Goal: Task Accomplishment & Management: Manage account settings

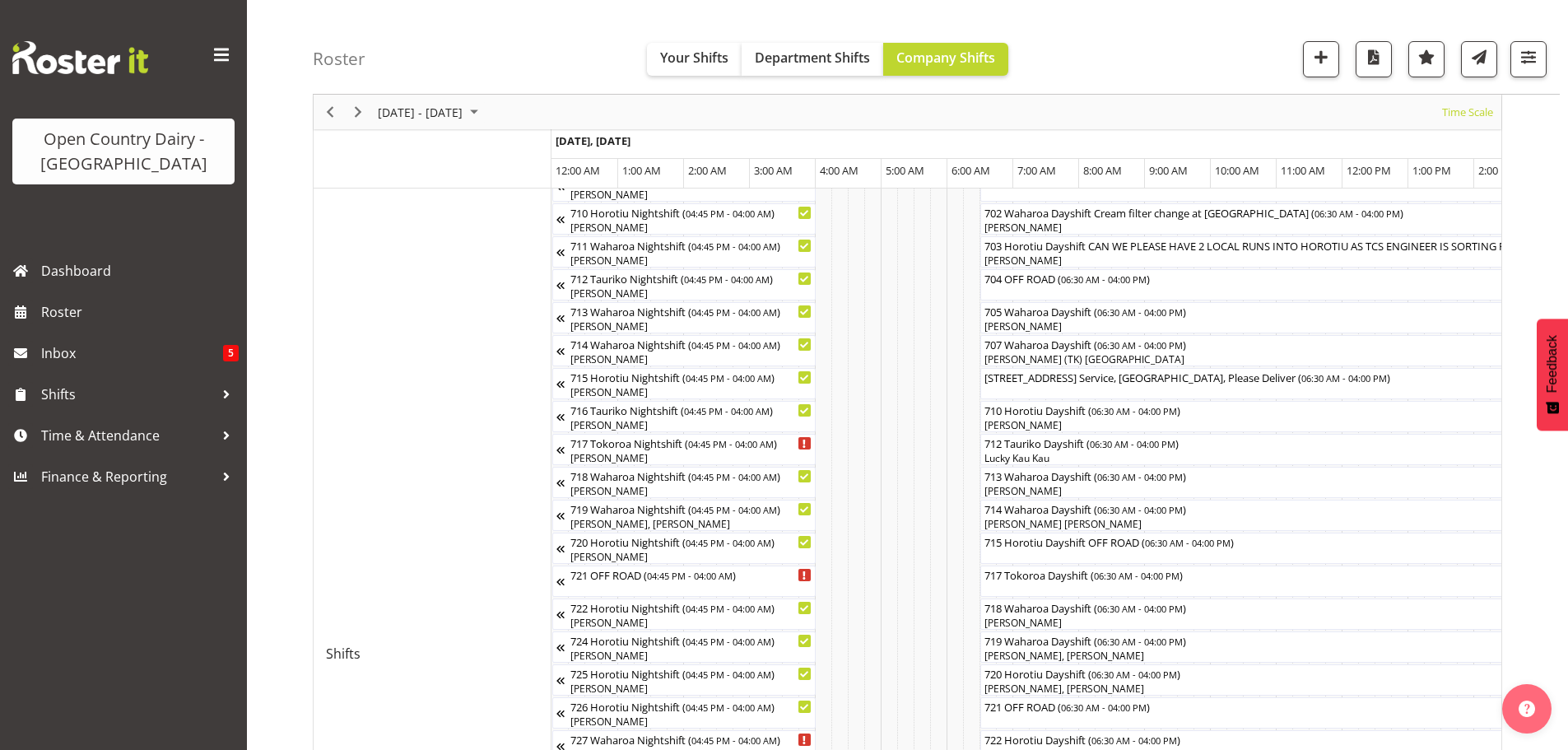
scroll to position [0, 8823]
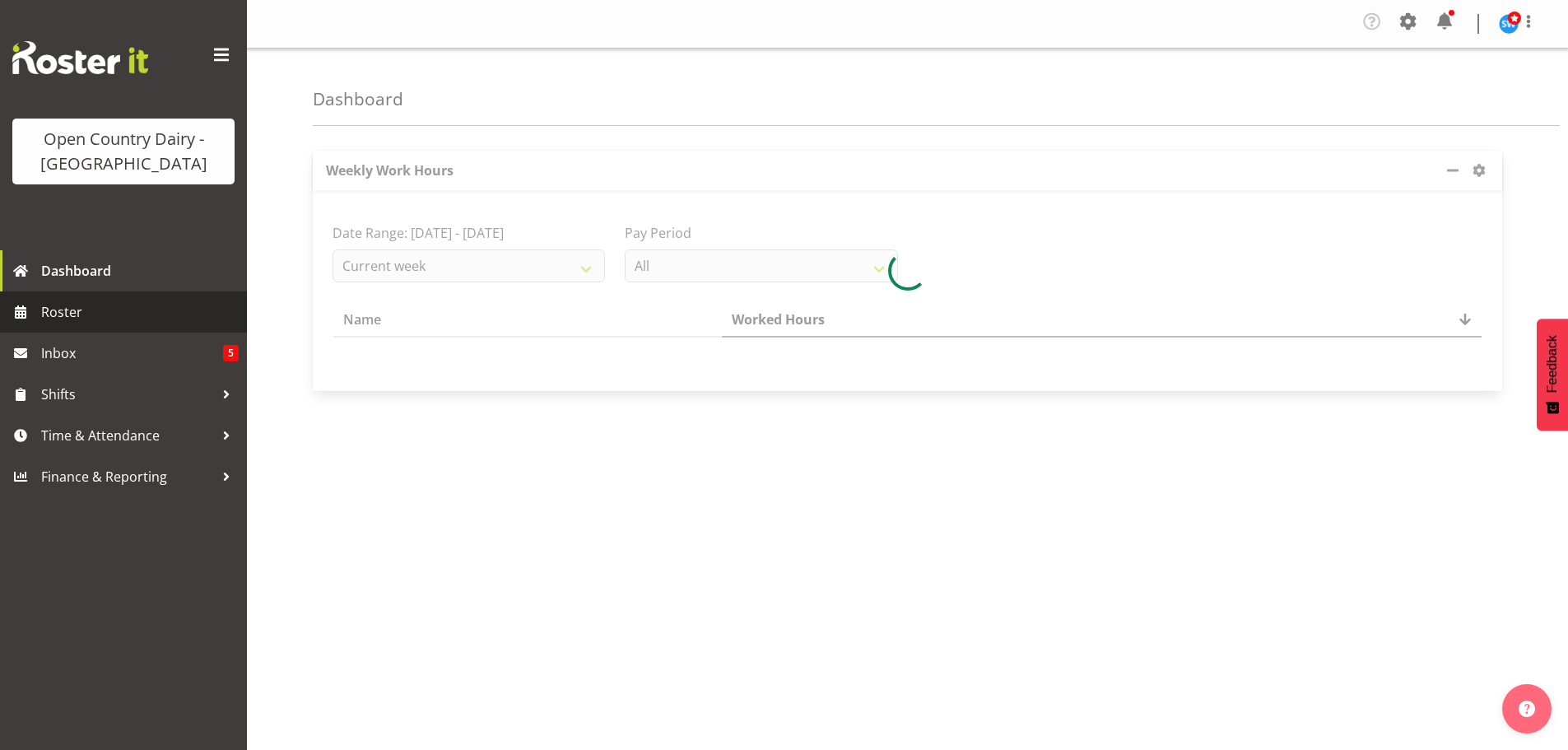
click at [56, 310] on span "Roster" at bounding box center [140, 312] width 198 height 25
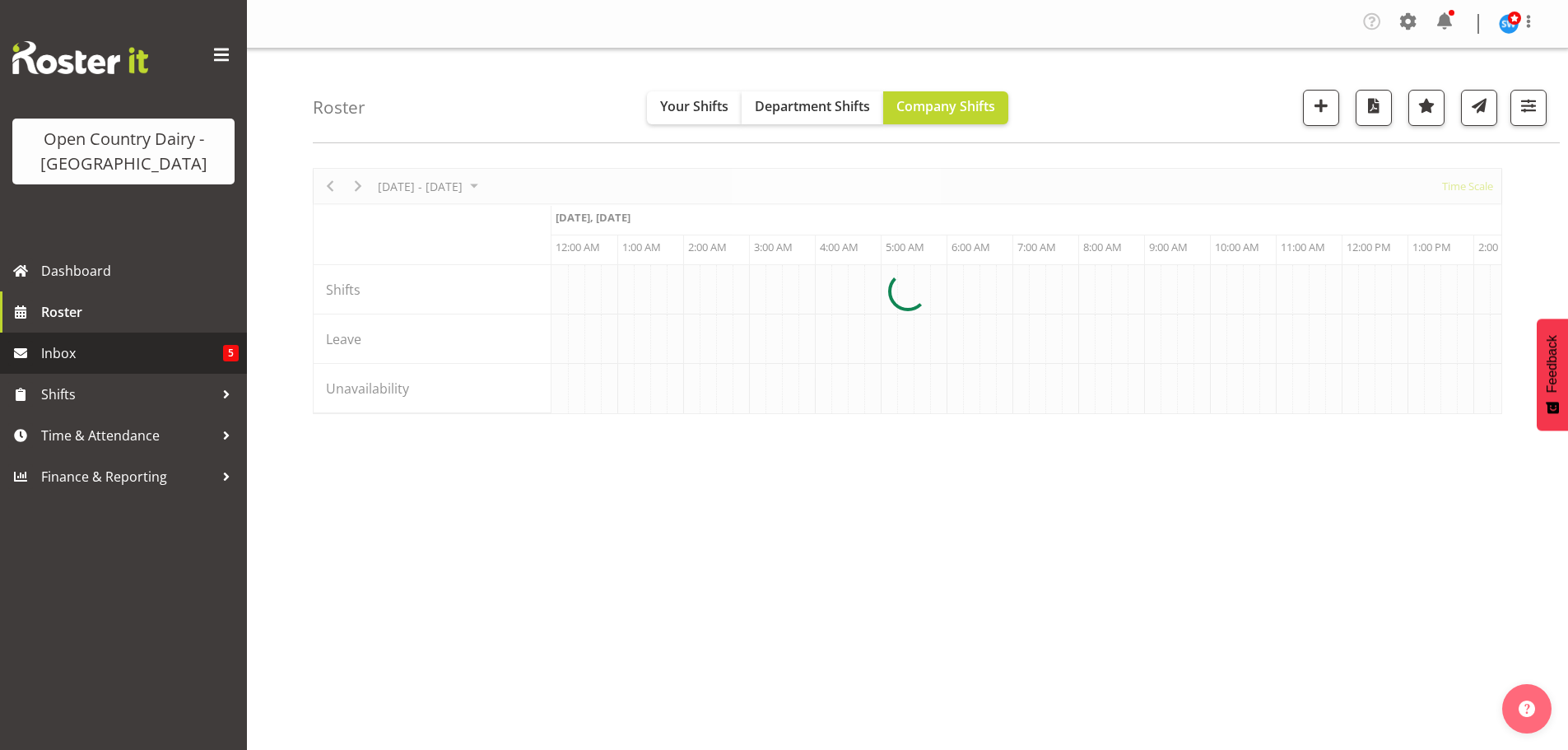
scroll to position [0, 7902]
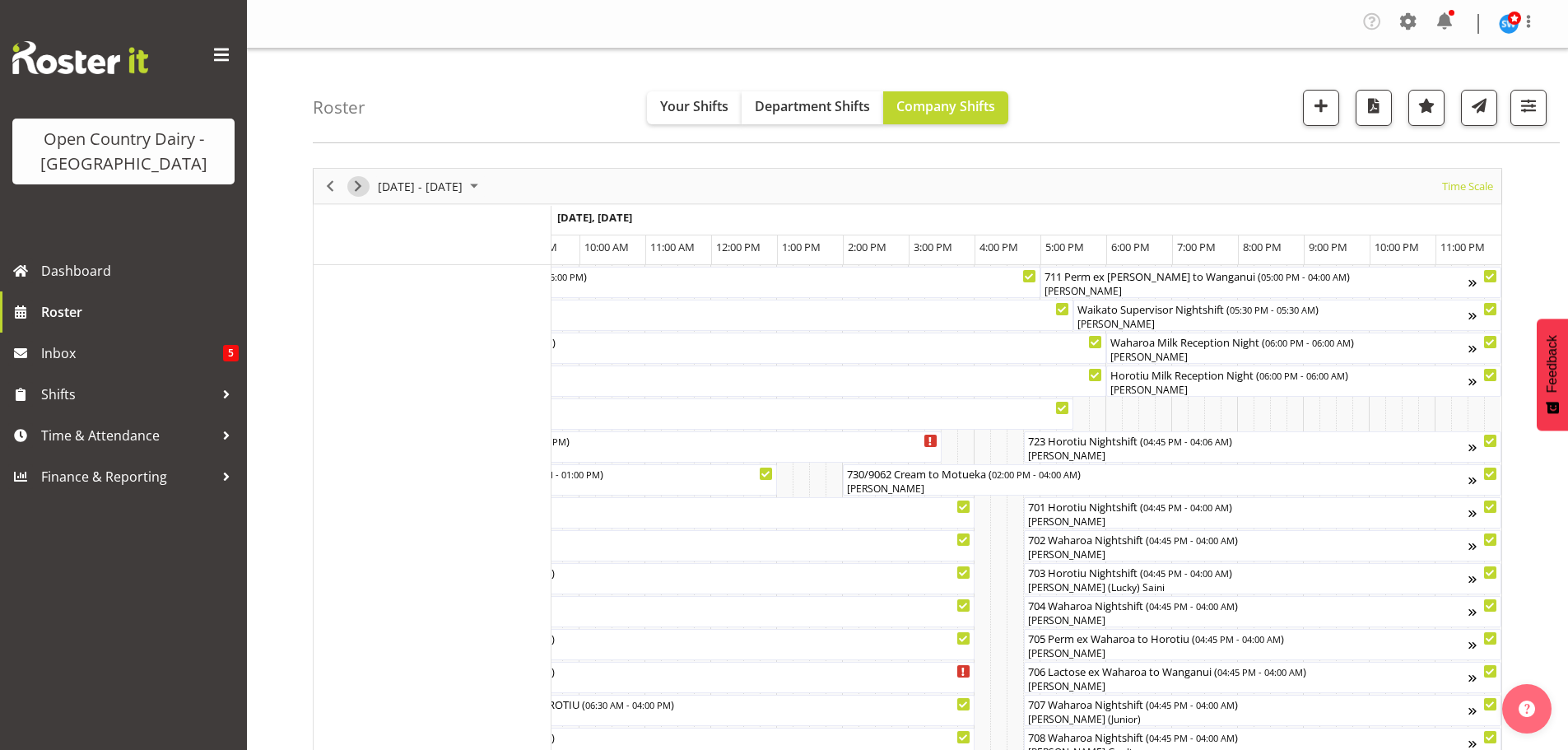
drag, startPoint x: 357, startPoint y: 185, endPoint x: 608, endPoint y: 280, distance: 268.4
click at [356, 185] on span "Next" at bounding box center [358, 186] width 20 height 21
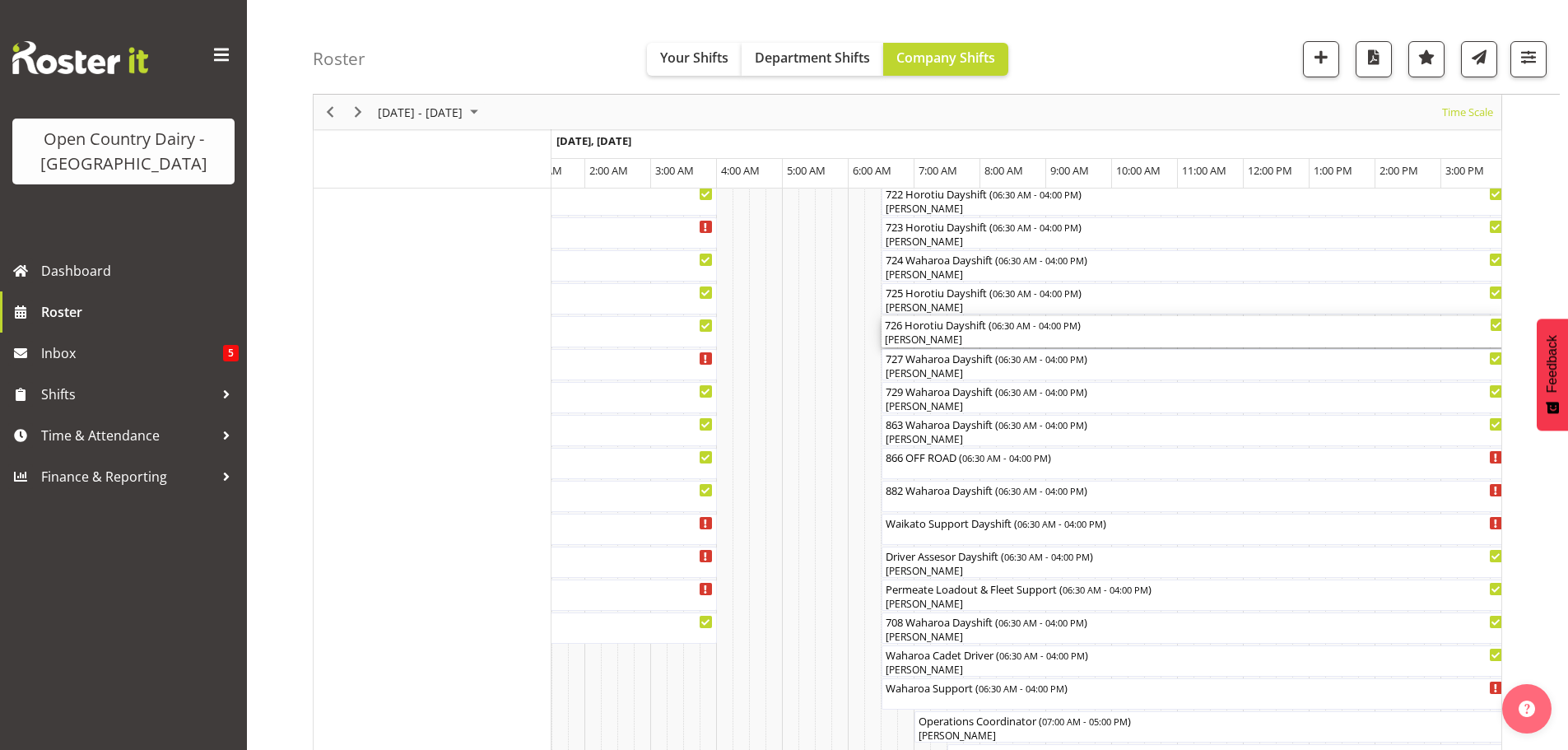
click at [983, 335] on div "[PERSON_NAME]" at bounding box center [1195, 340] width 619 height 15
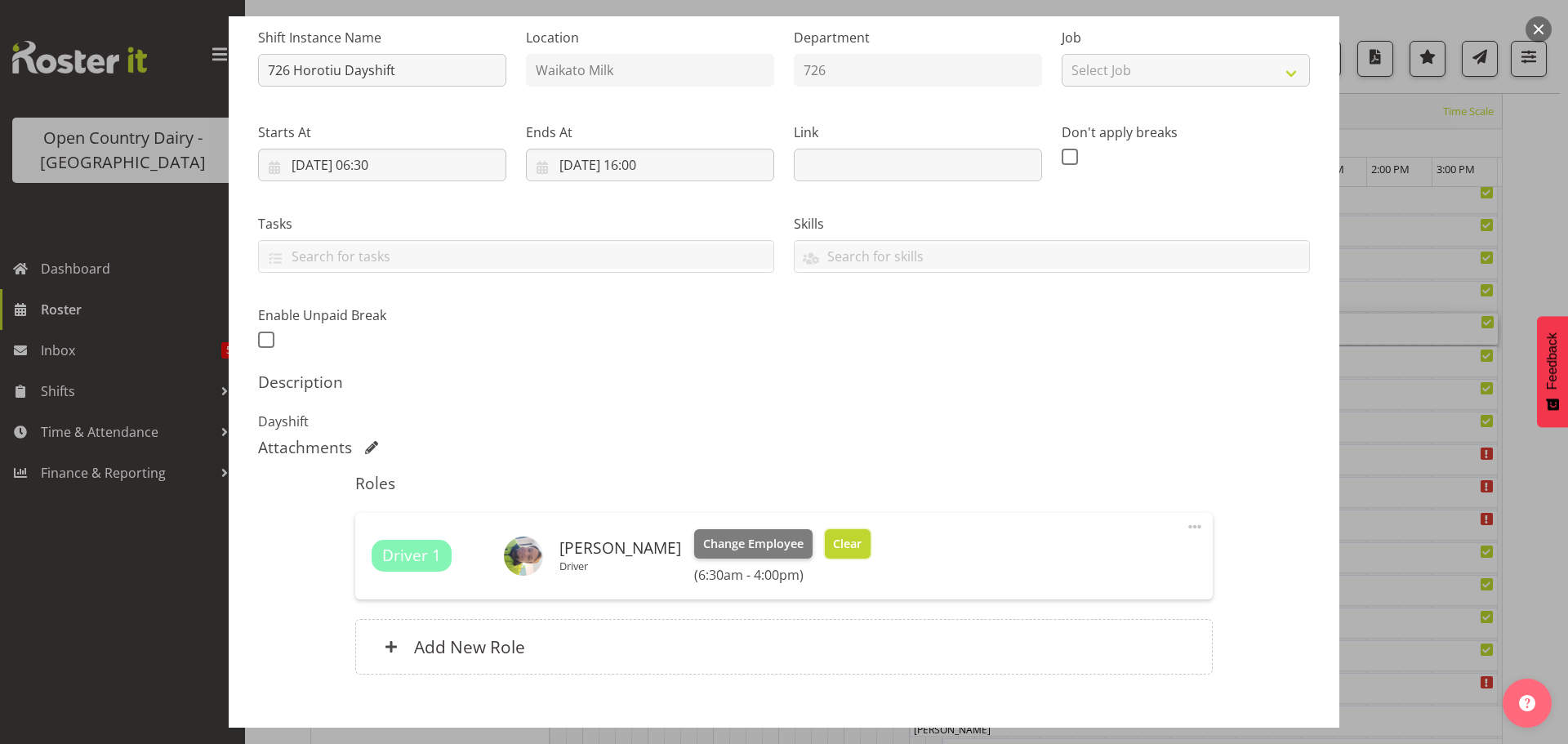
click at [833, 550] on span "Clear" at bounding box center [847, 544] width 29 height 18
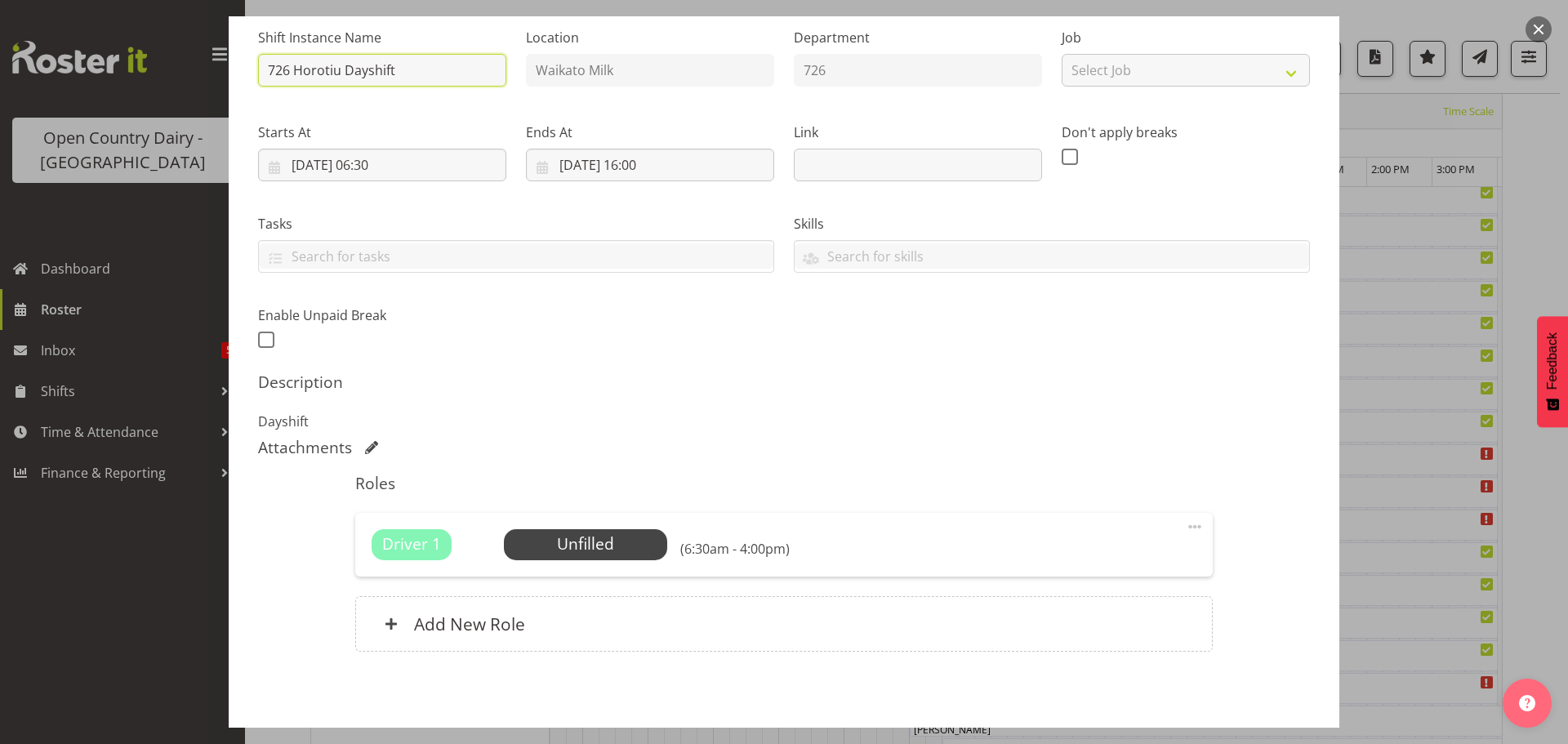
click at [426, 66] on input "726 Horotiu Dayshift" at bounding box center [382, 69] width 249 height 33
type input "726 OFF ROAD Engine repairs Scania Hautapu TRUCK ONLY Please Deliver"
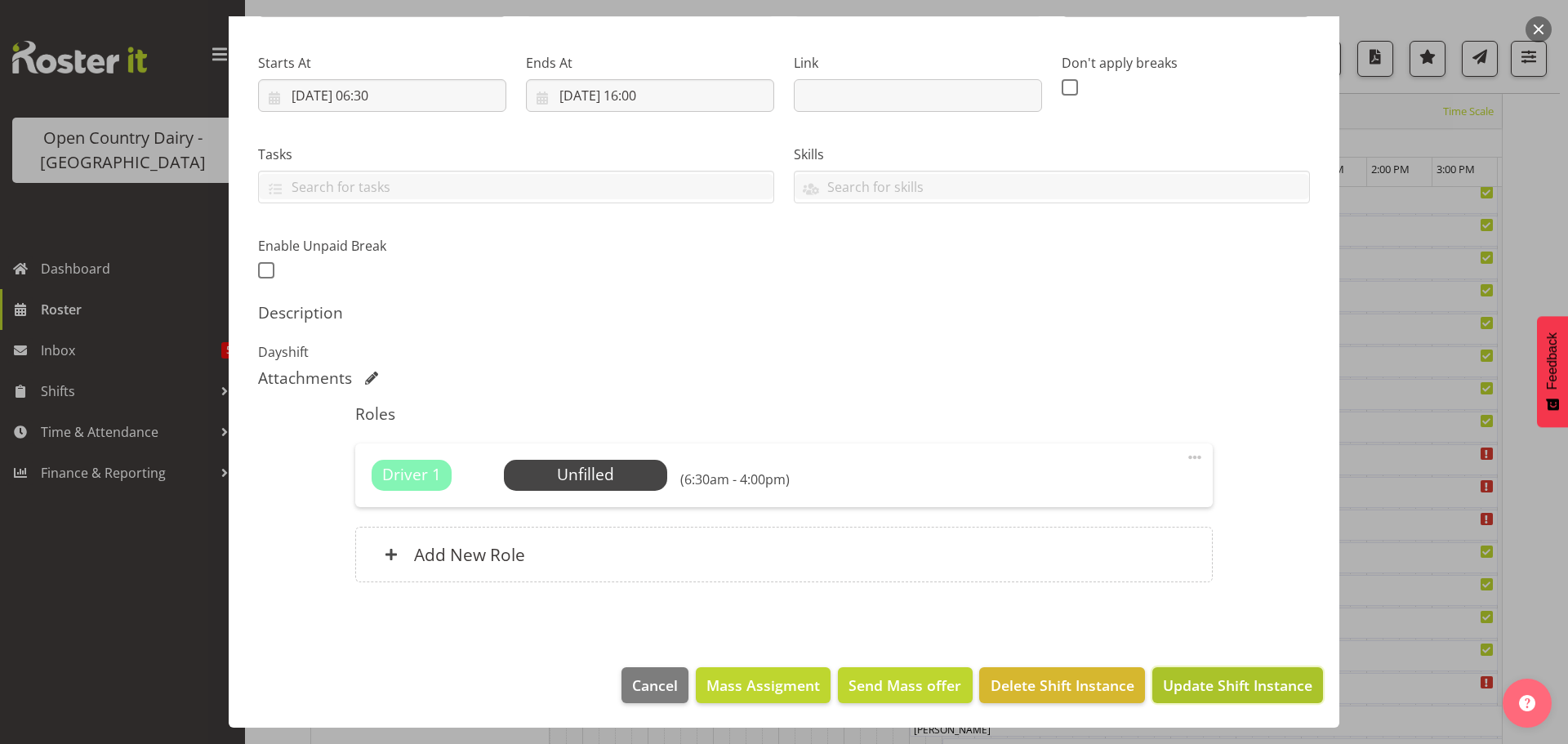
click at [1234, 681] on span "Update Shift Instance" at bounding box center [1237, 685] width 150 height 21
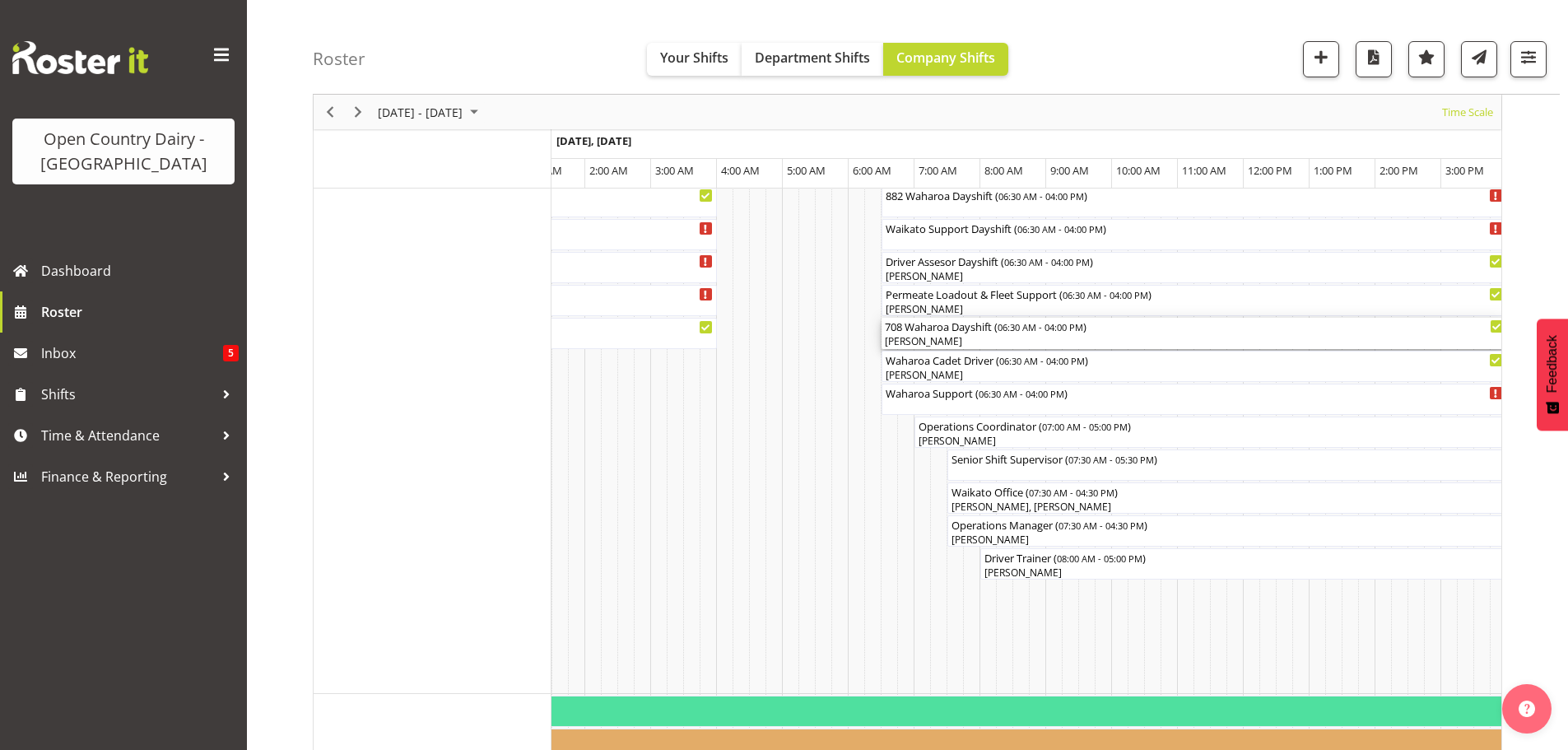
click at [1005, 340] on div "[PERSON_NAME]" at bounding box center [1195, 342] width 619 height 15
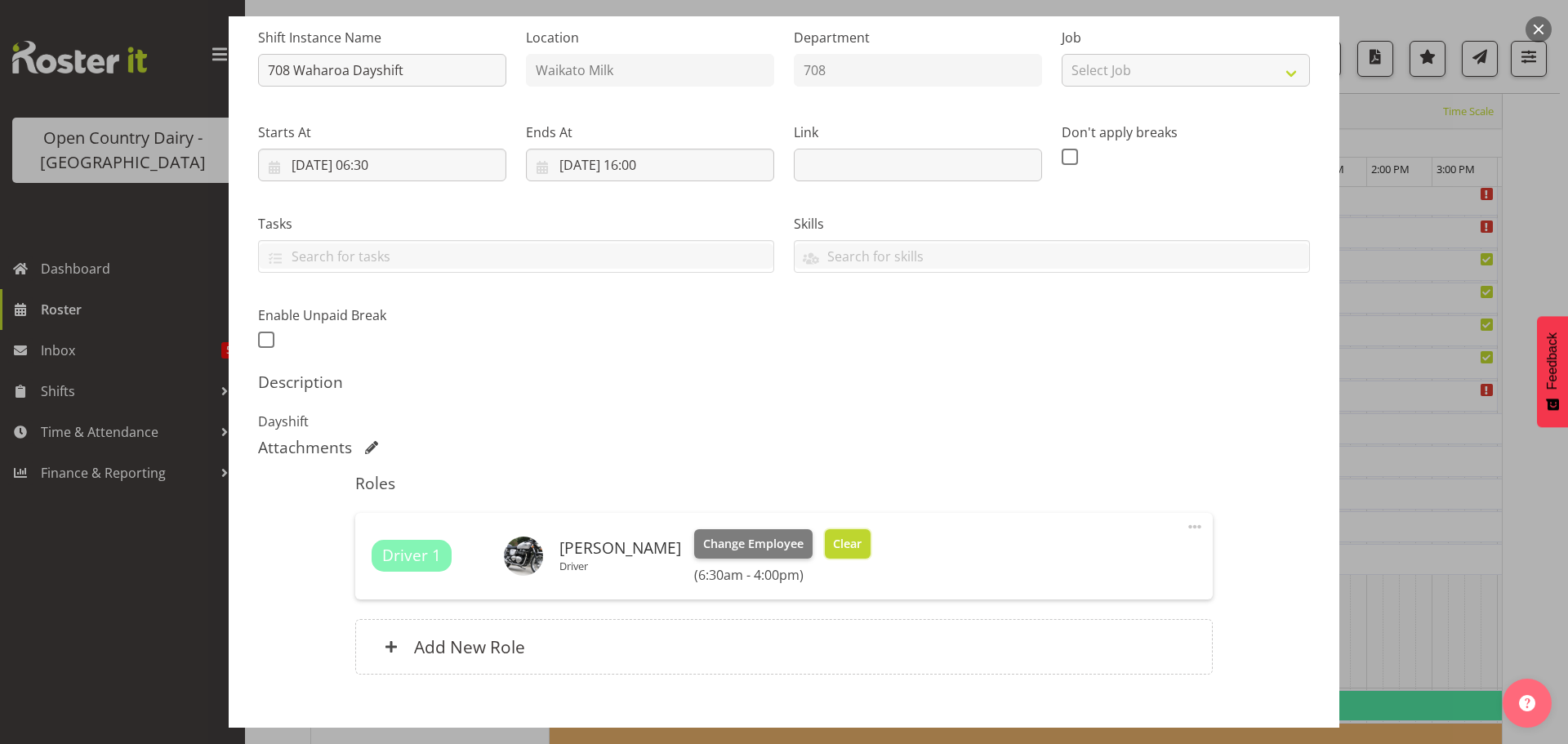
click at [862, 547] on span "Clear" at bounding box center [847, 544] width 29 height 18
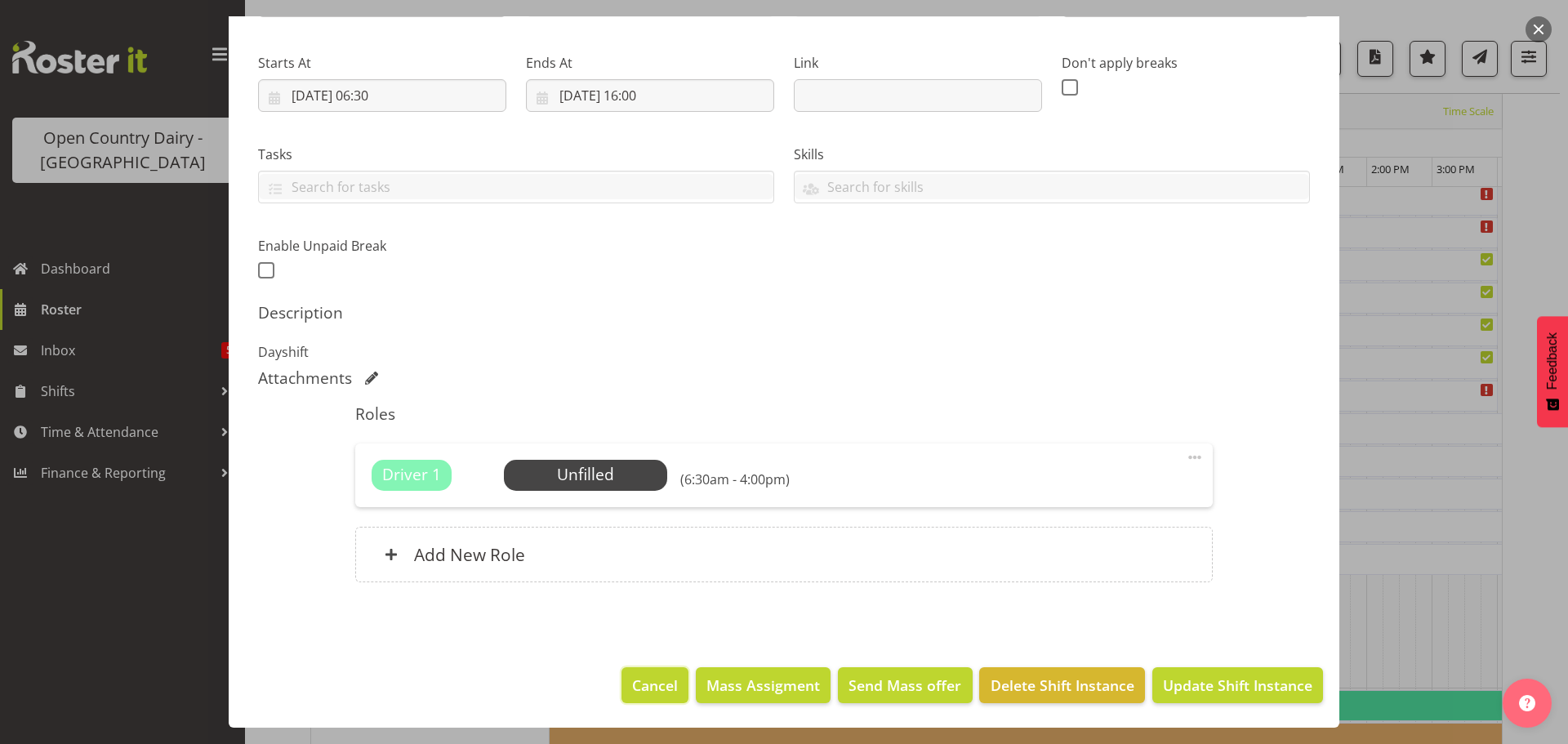
click at [648, 685] on span "Cancel" at bounding box center [655, 685] width 46 height 21
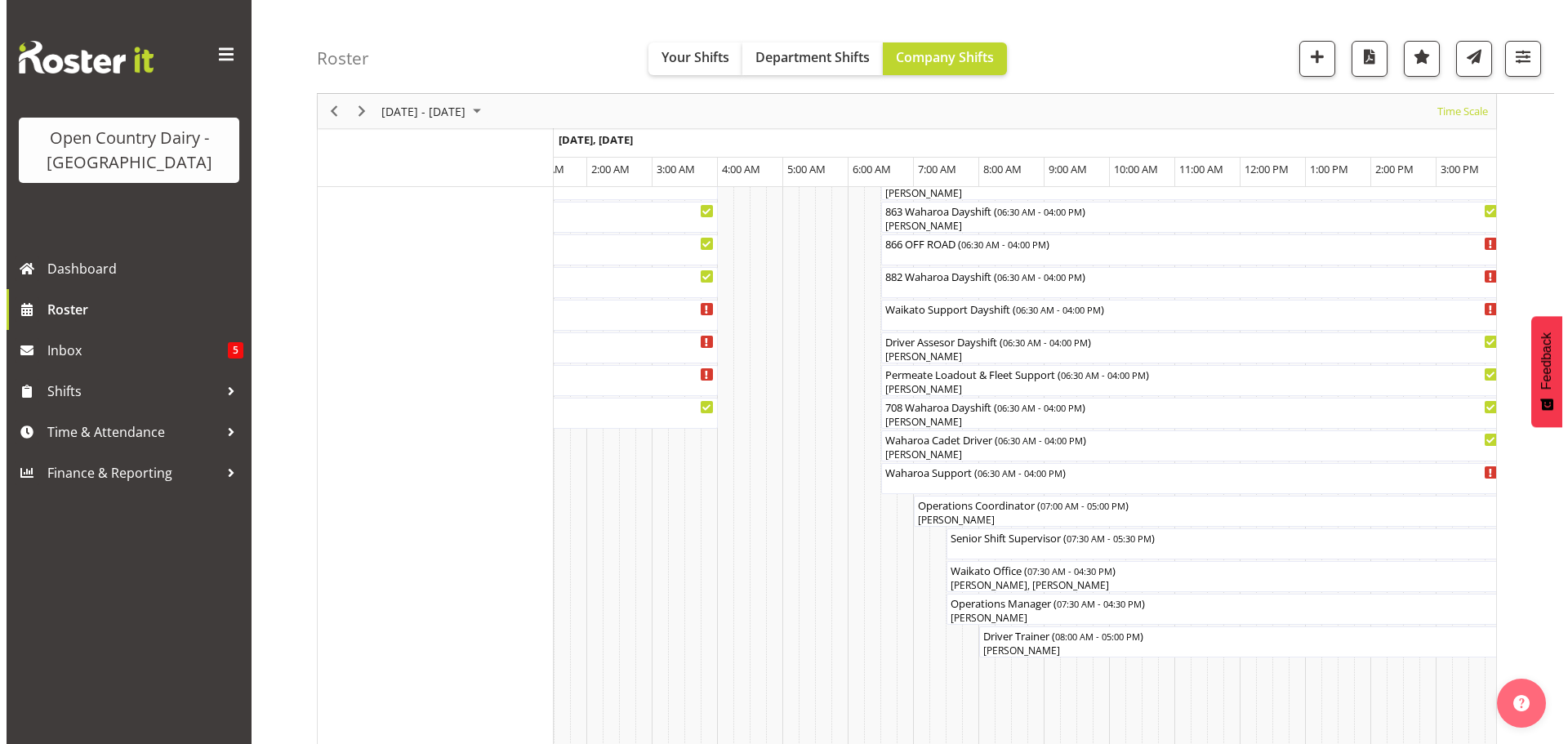
scroll to position [1208, 0]
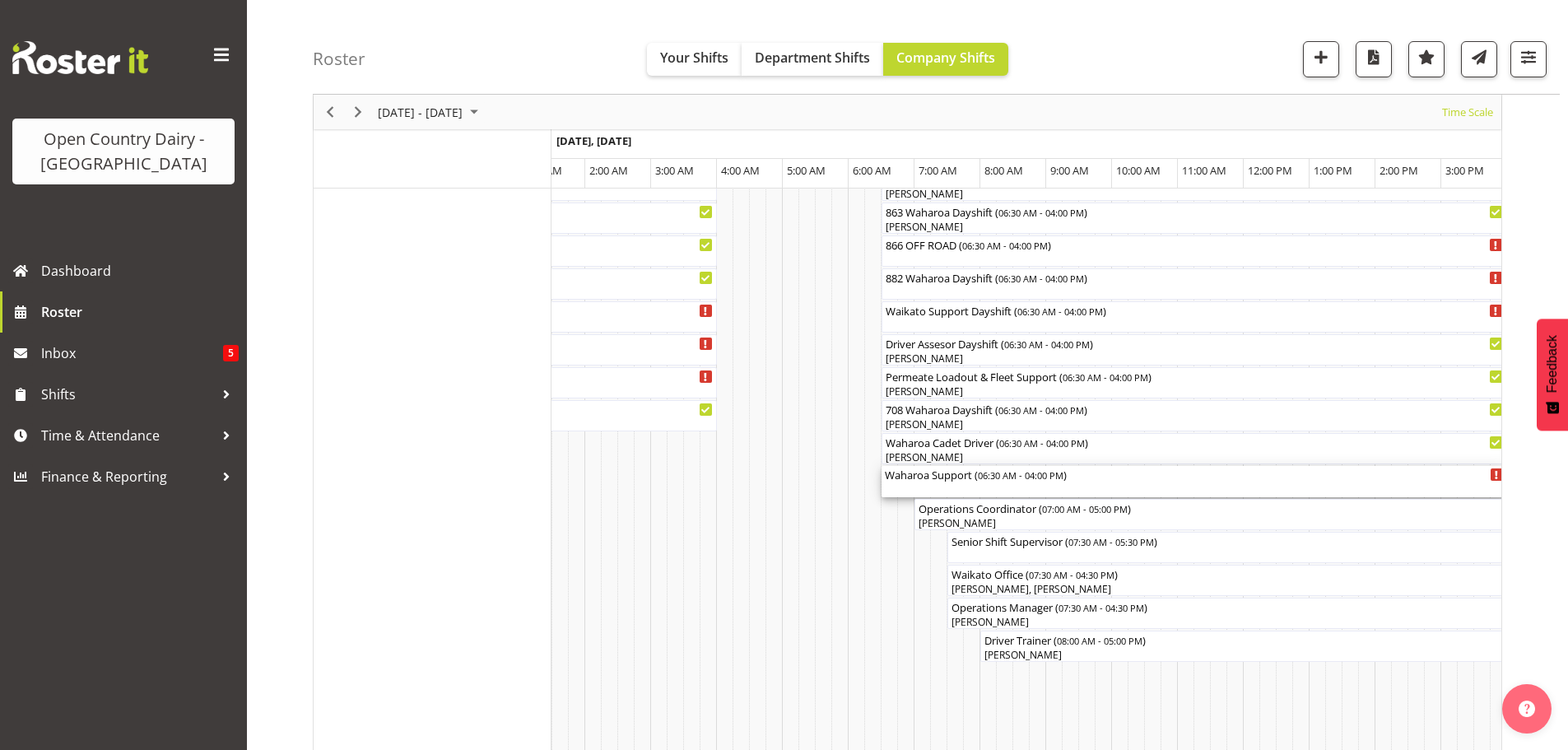
click at [932, 488] on div "Waharoa Support ( 06:30 AM - 04:00 PM )" at bounding box center [1195, 481] width 619 height 31
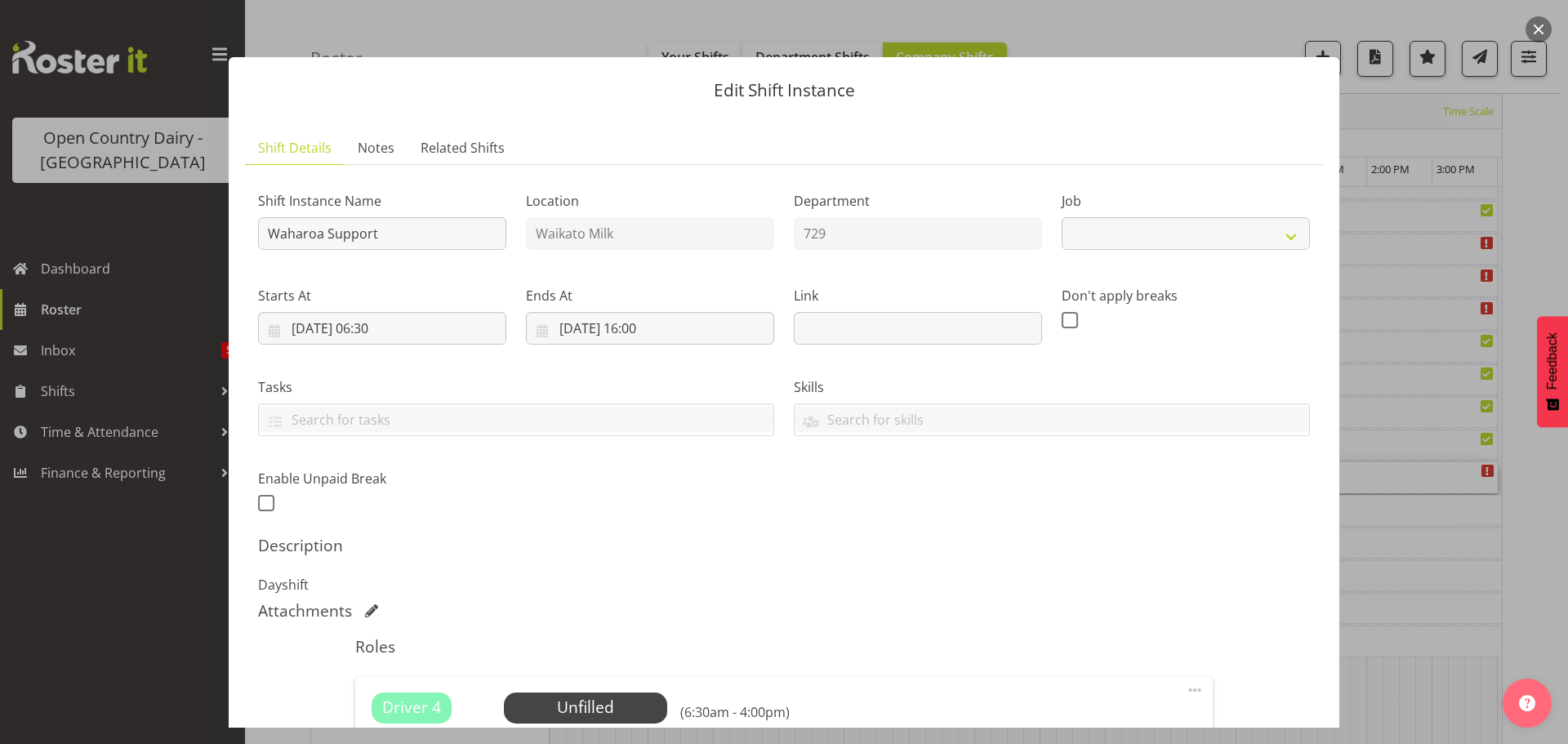
select select "9052"
click at [581, 708] on span "Select Employee" at bounding box center [584, 708] width 122 height 24
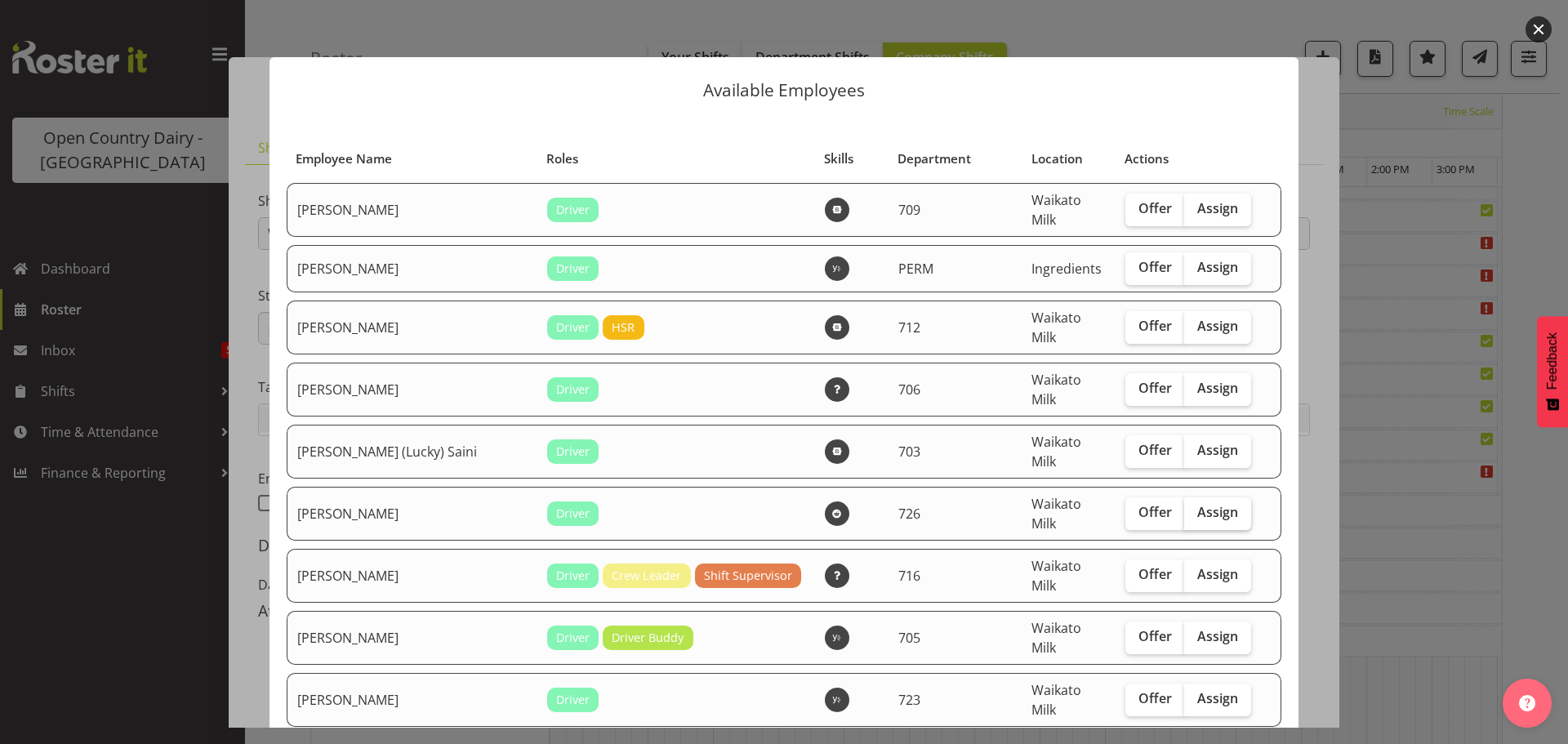
click at [1198, 504] on span "Assign" at bounding box center [1217, 512] width 41 height 16
click at [1195, 507] on input "Assign" at bounding box center [1190, 512] width 11 height 11
checkbox input "true"
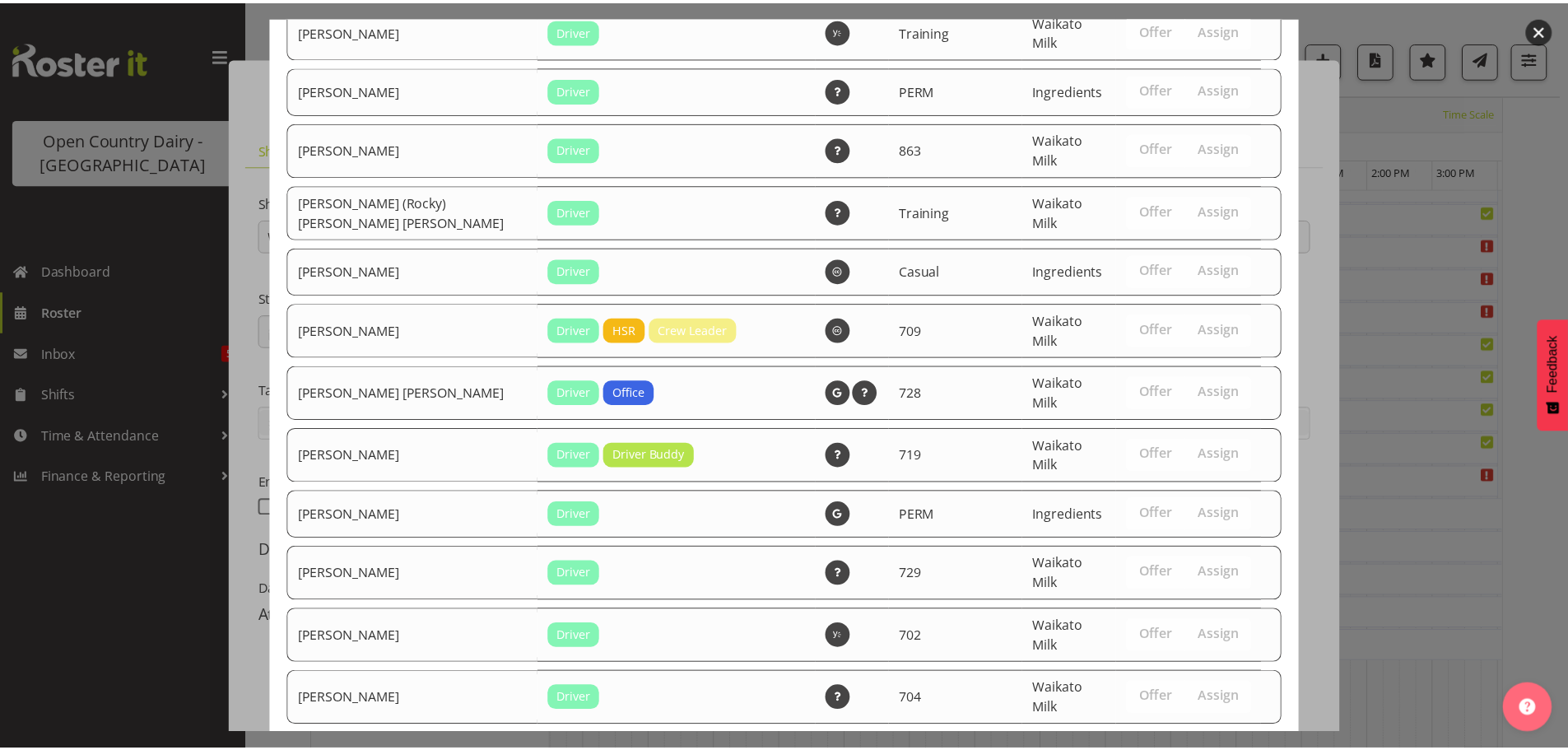
scroll to position [3150, 0]
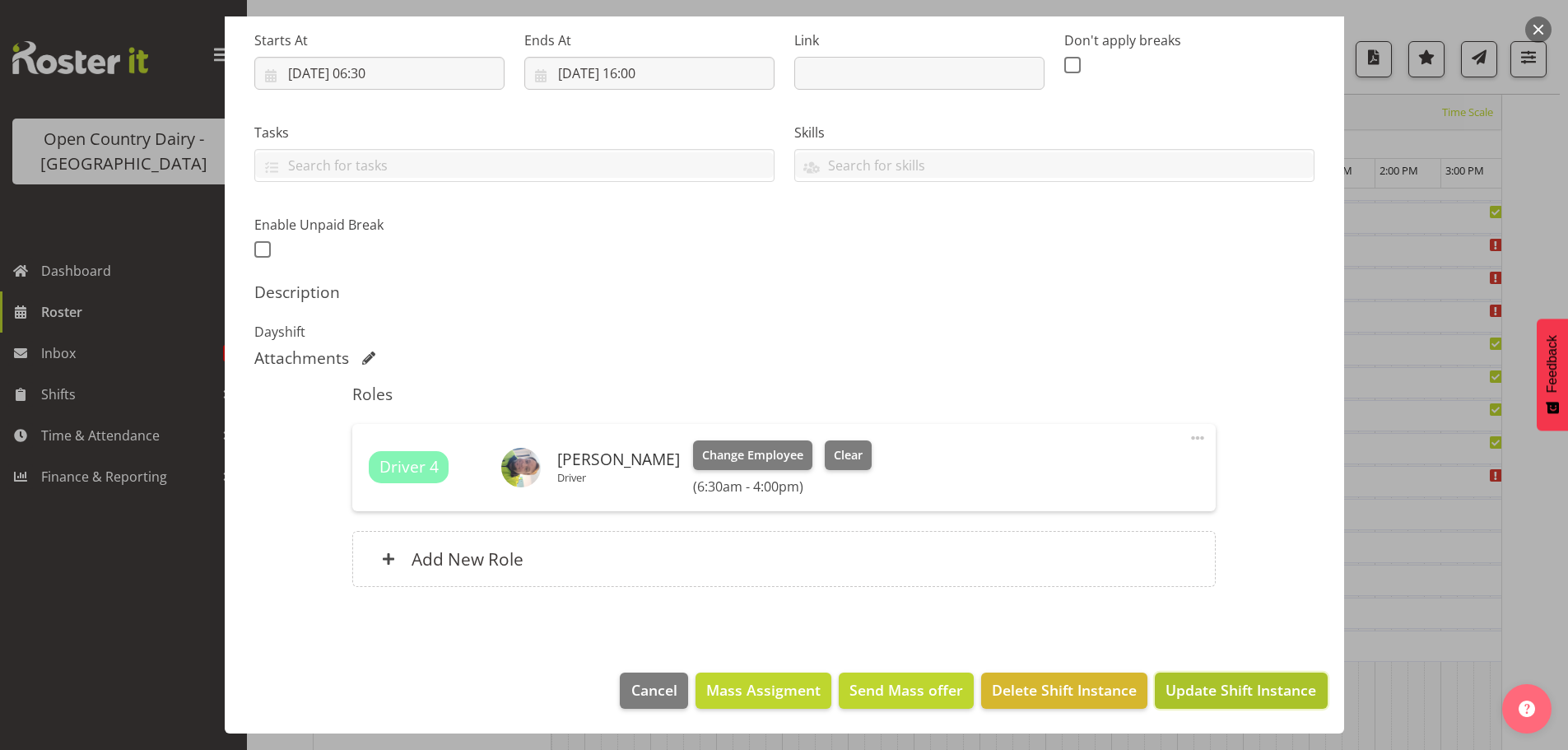
click at [1220, 689] on span "Update Shift Instance" at bounding box center [1241, 689] width 151 height 21
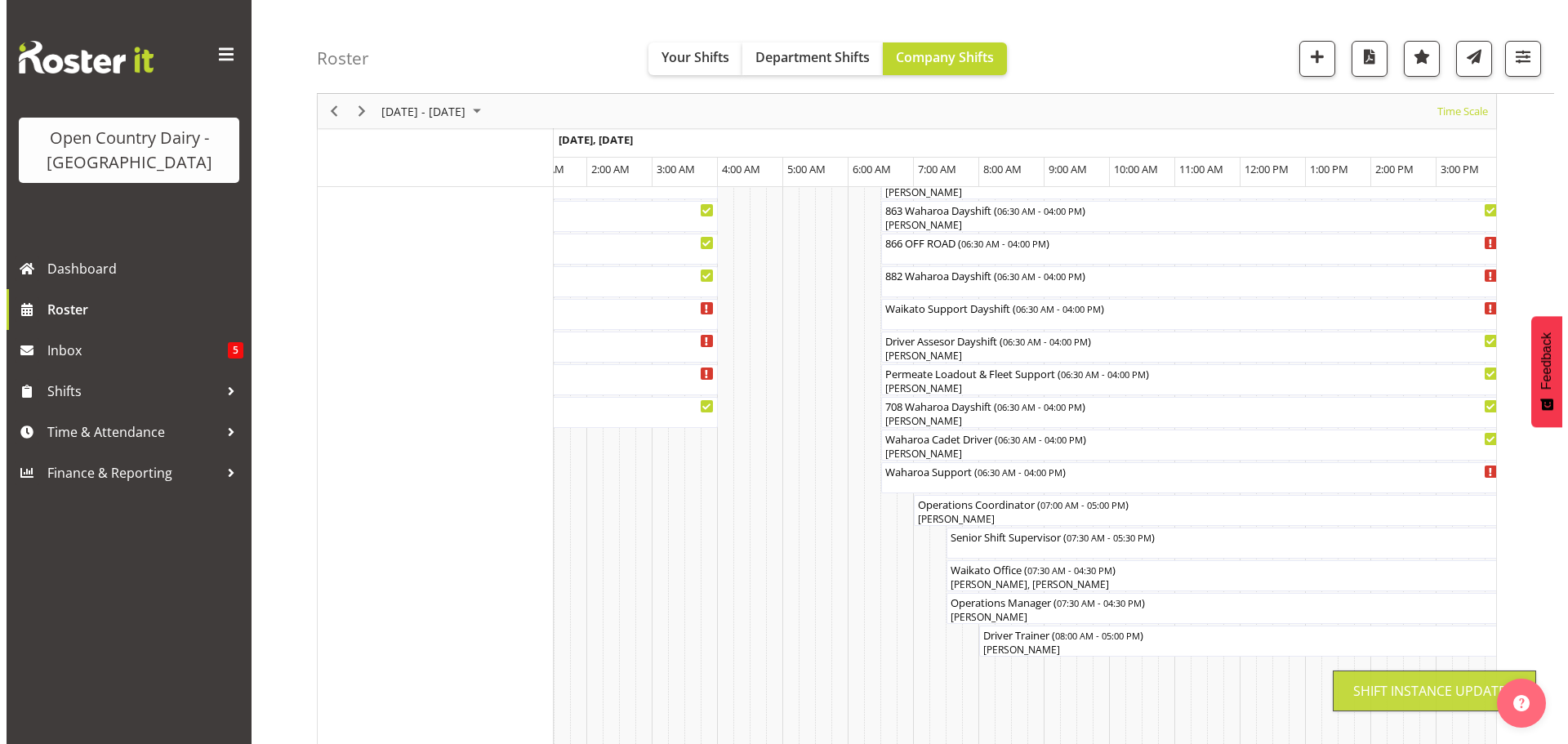
scroll to position [63, 0]
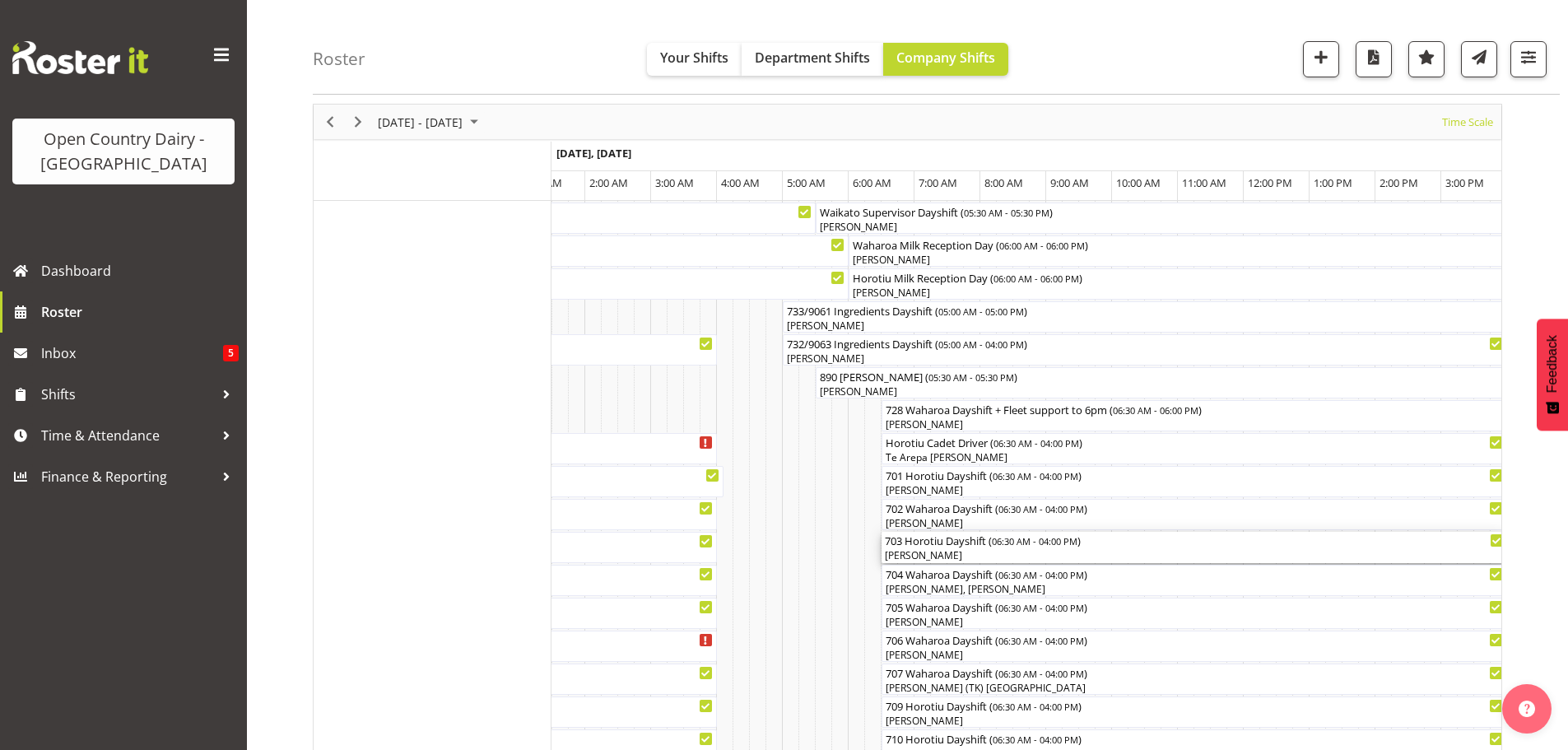
click at [984, 556] on div "[PERSON_NAME]" at bounding box center [1195, 555] width 619 height 15
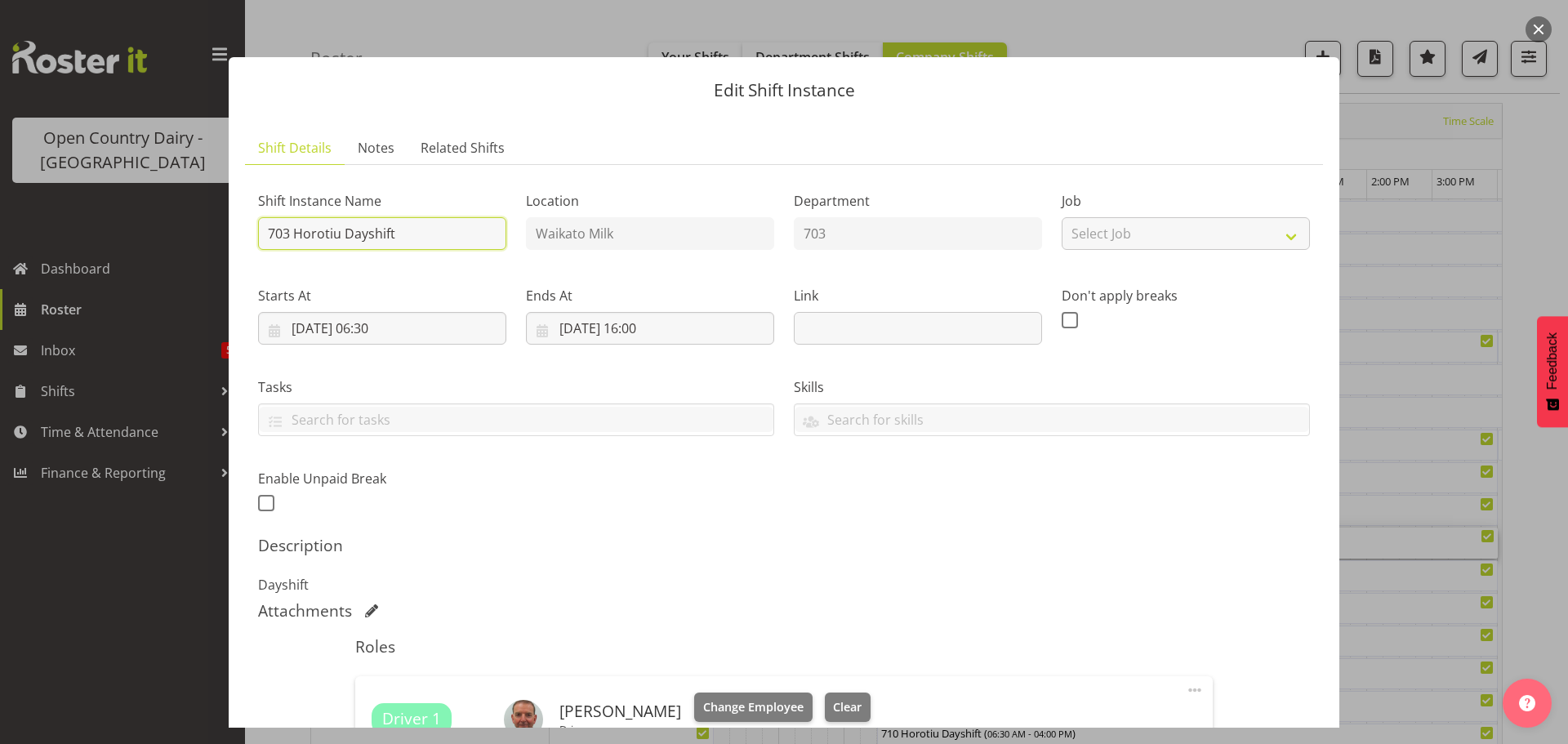
click at [431, 234] on input "703 Horotiu Dayshift" at bounding box center [382, 233] width 249 height 33
click at [378, 230] on input "703 off road" at bounding box center [382, 233] width 249 height 33
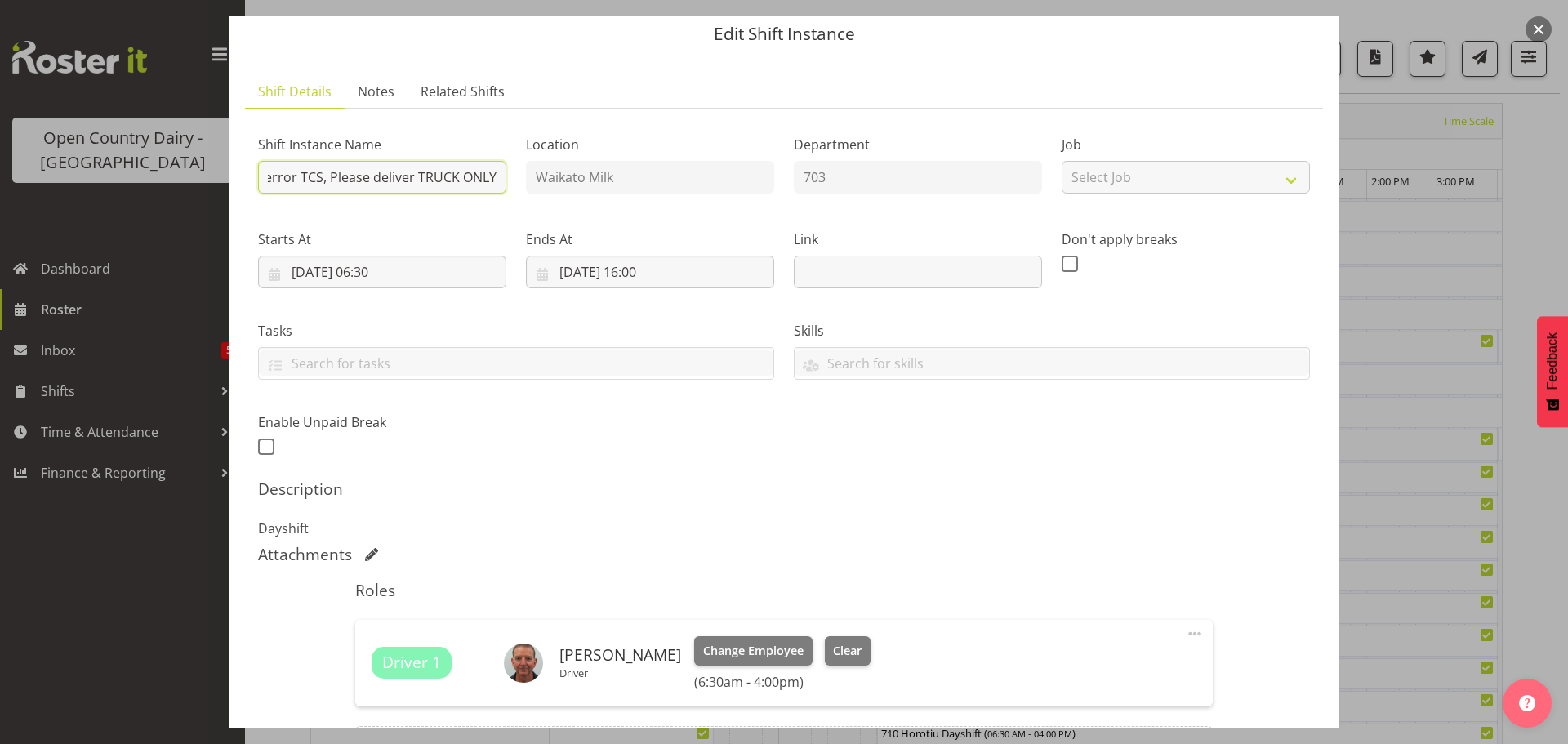
scroll to position [245, 0]
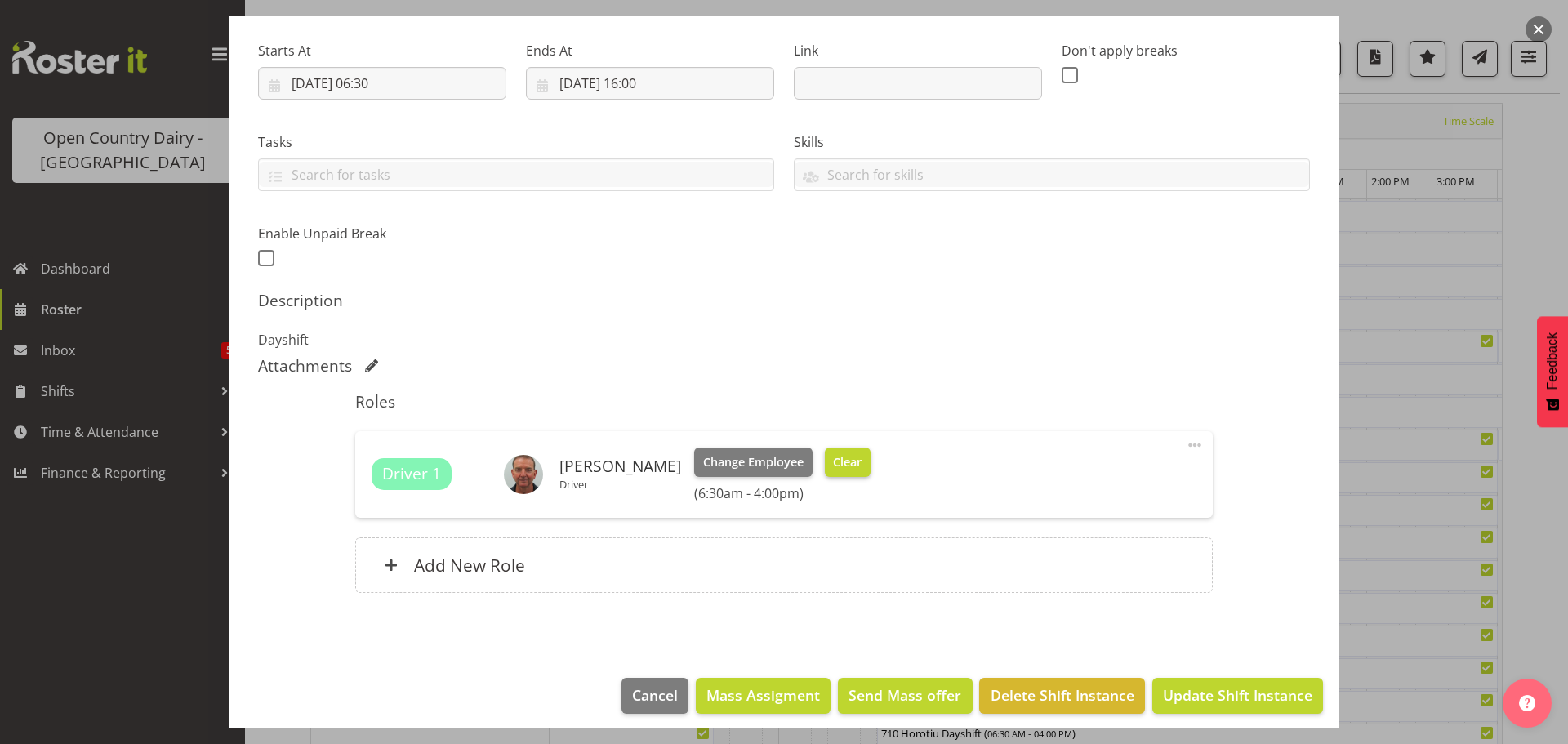
type input "703 OFF ROAD Purge Valve error TCS, Please deliver TRUCK ONLY"
click at [833, 464] on span "Clear" at bounding box center [847, 463] width 29 height 18
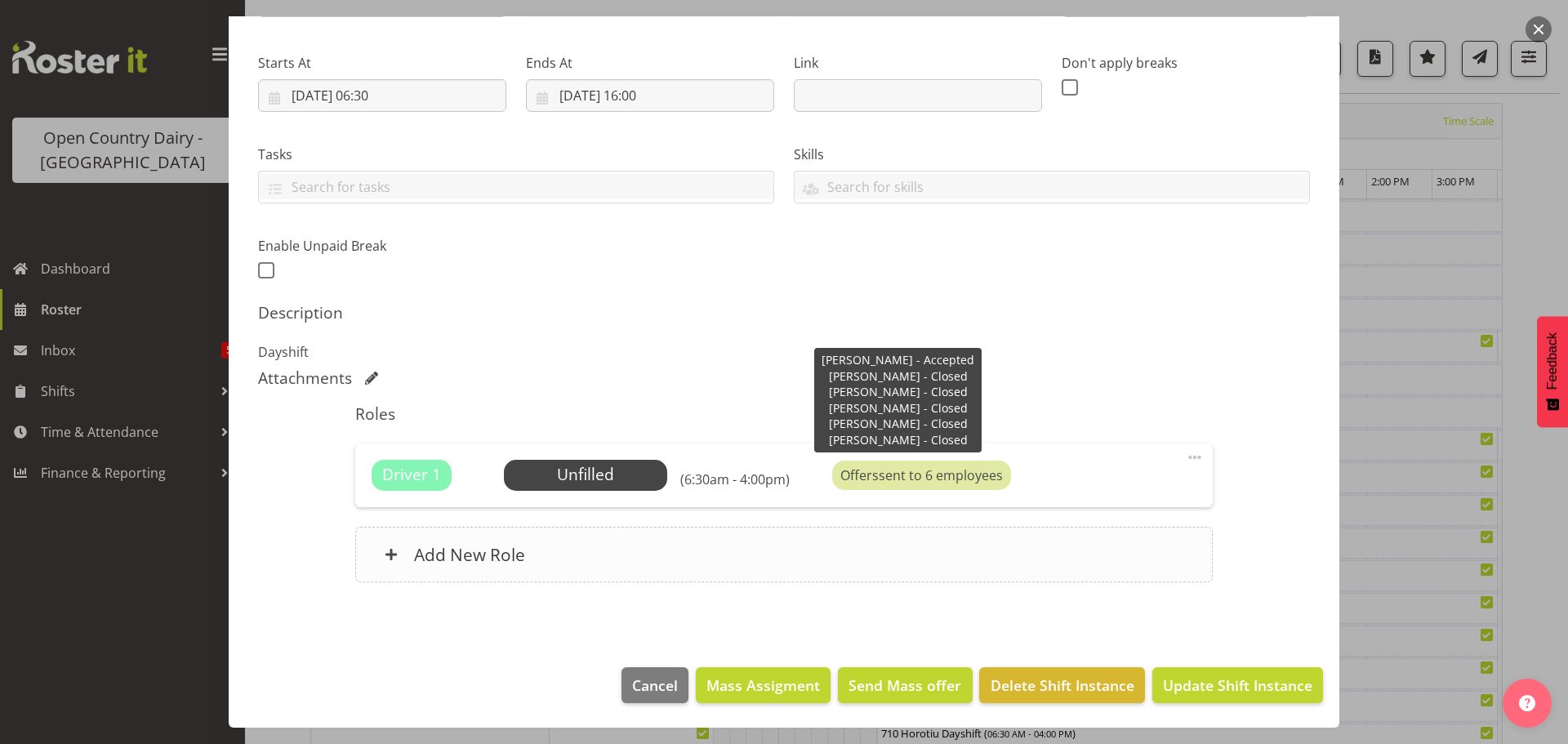
scroll to position [233, 0]
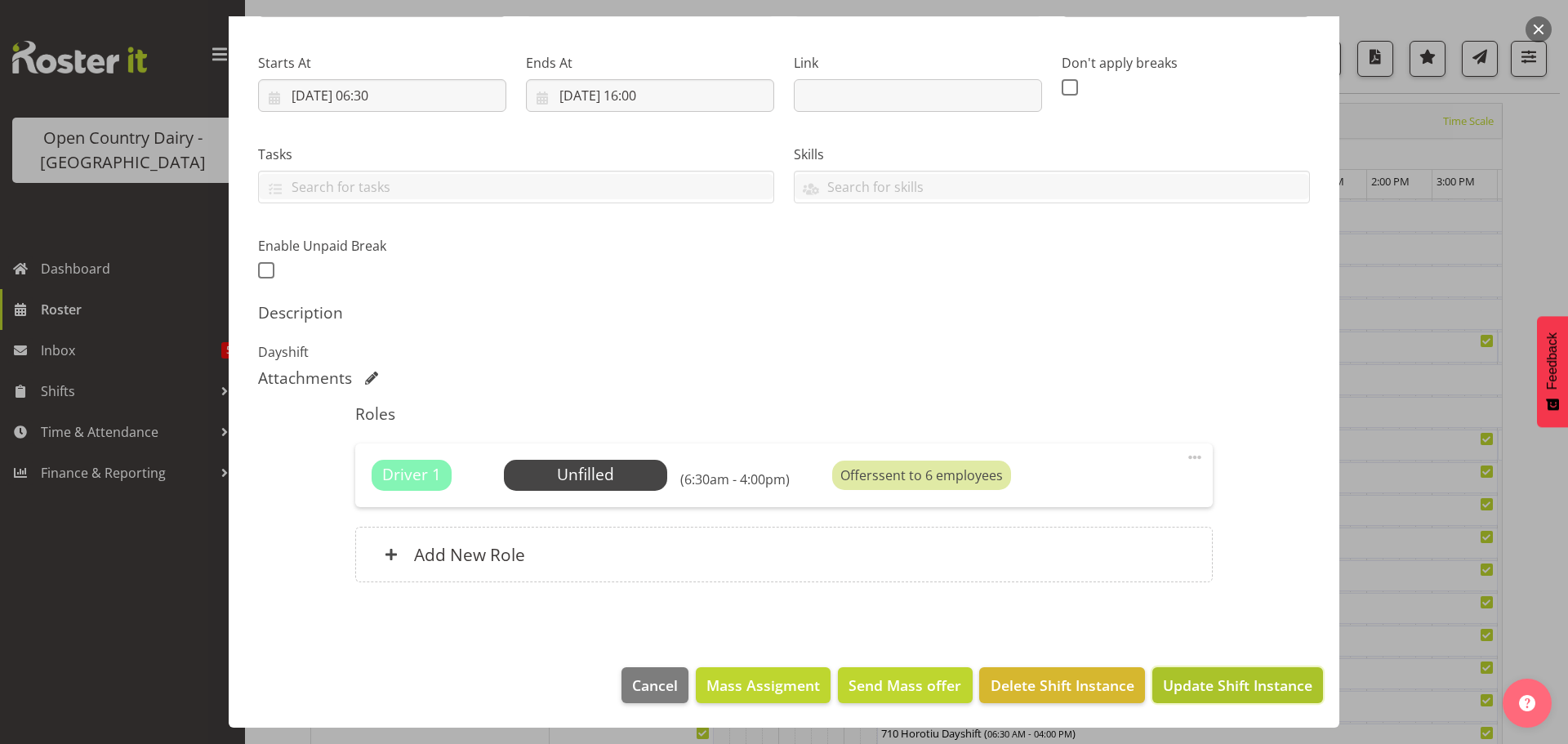
click at [1217, 686] on span "Update Shift Instance" at bounding box center [1237, 685] width 150 height 21
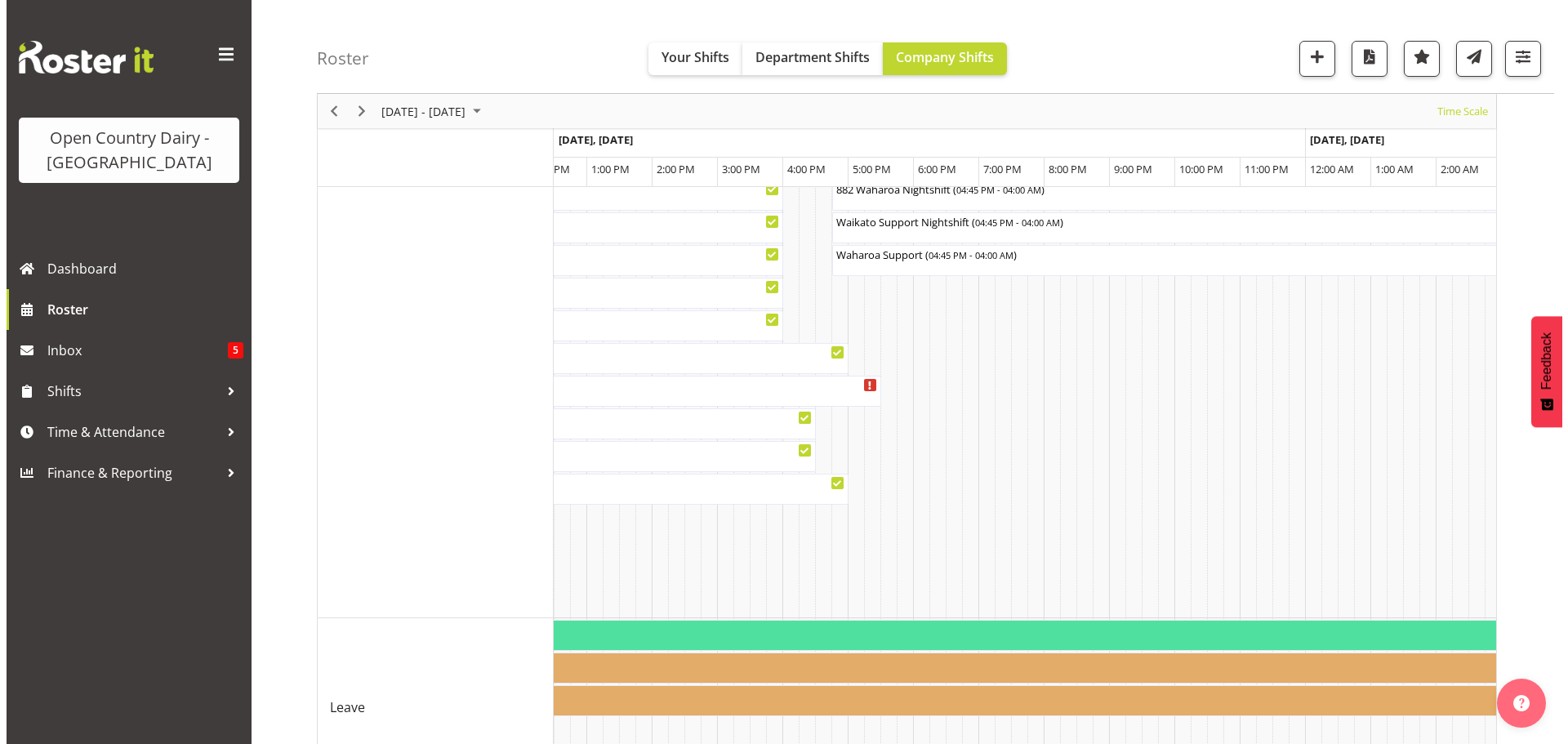
scroll to position [997, 0]
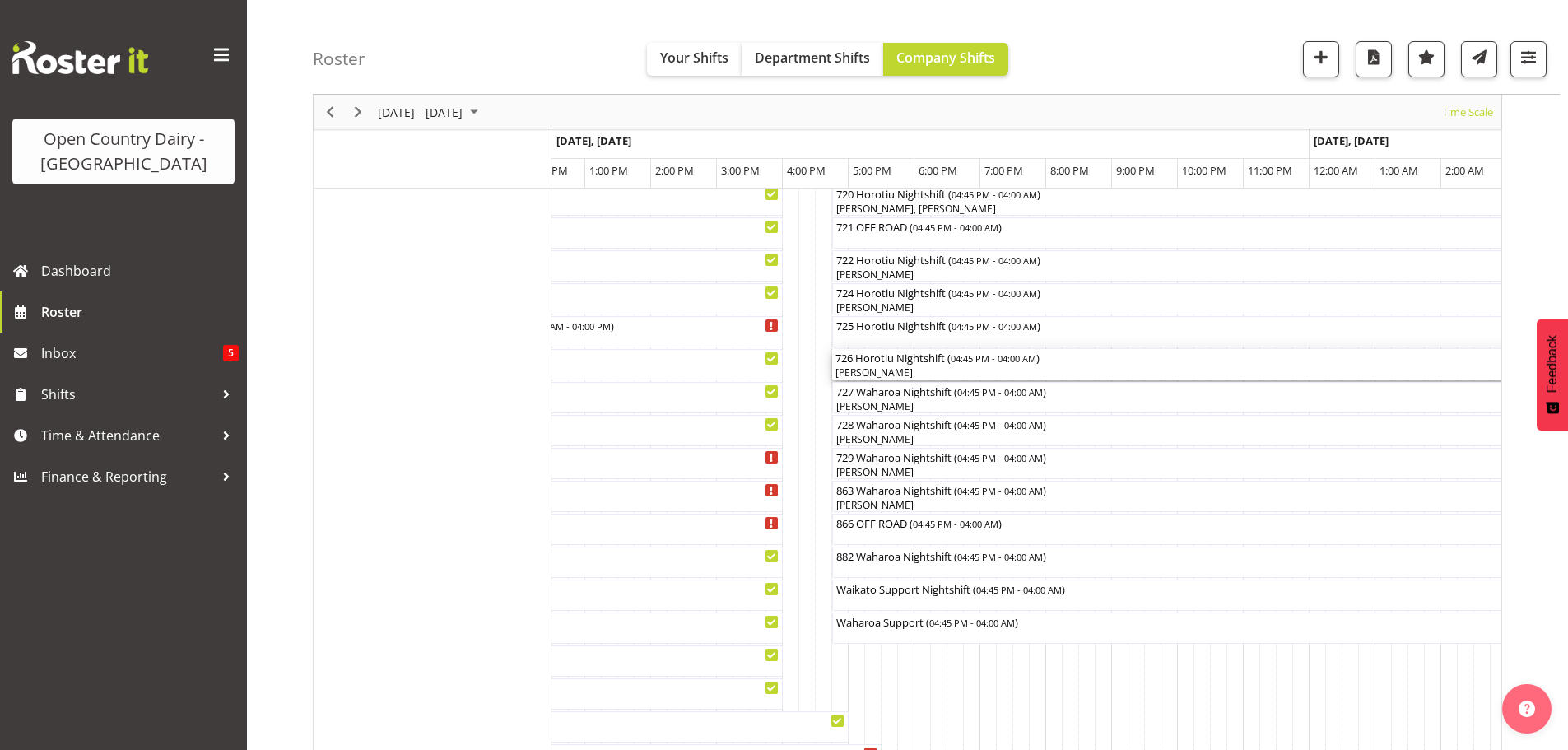
click at [926, 369] on div "[PERSON_NAME]" at bounding box center [1203, 373] width 735 height 15
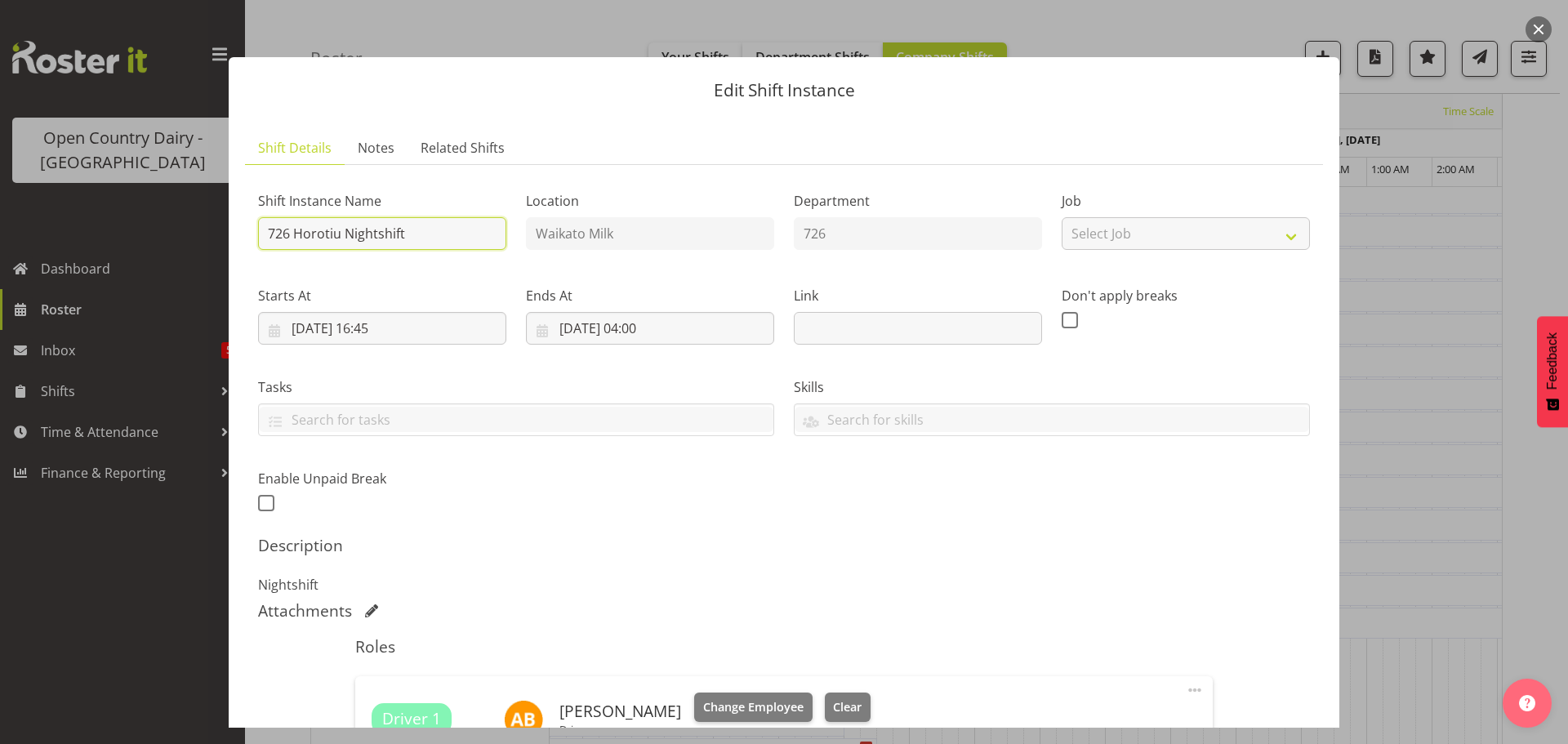
click at [467, 234] on input "726 Horotiu Nightshift" at bounding box center [382, 233] width 249 height 33
type input "726 OFF ROAD Engine repairs Scania Hautapu TRUCK ONLY Please Deliver"
click at [829, 696] on button "Clear" at bounding box center [848, 707] width 47 height 30
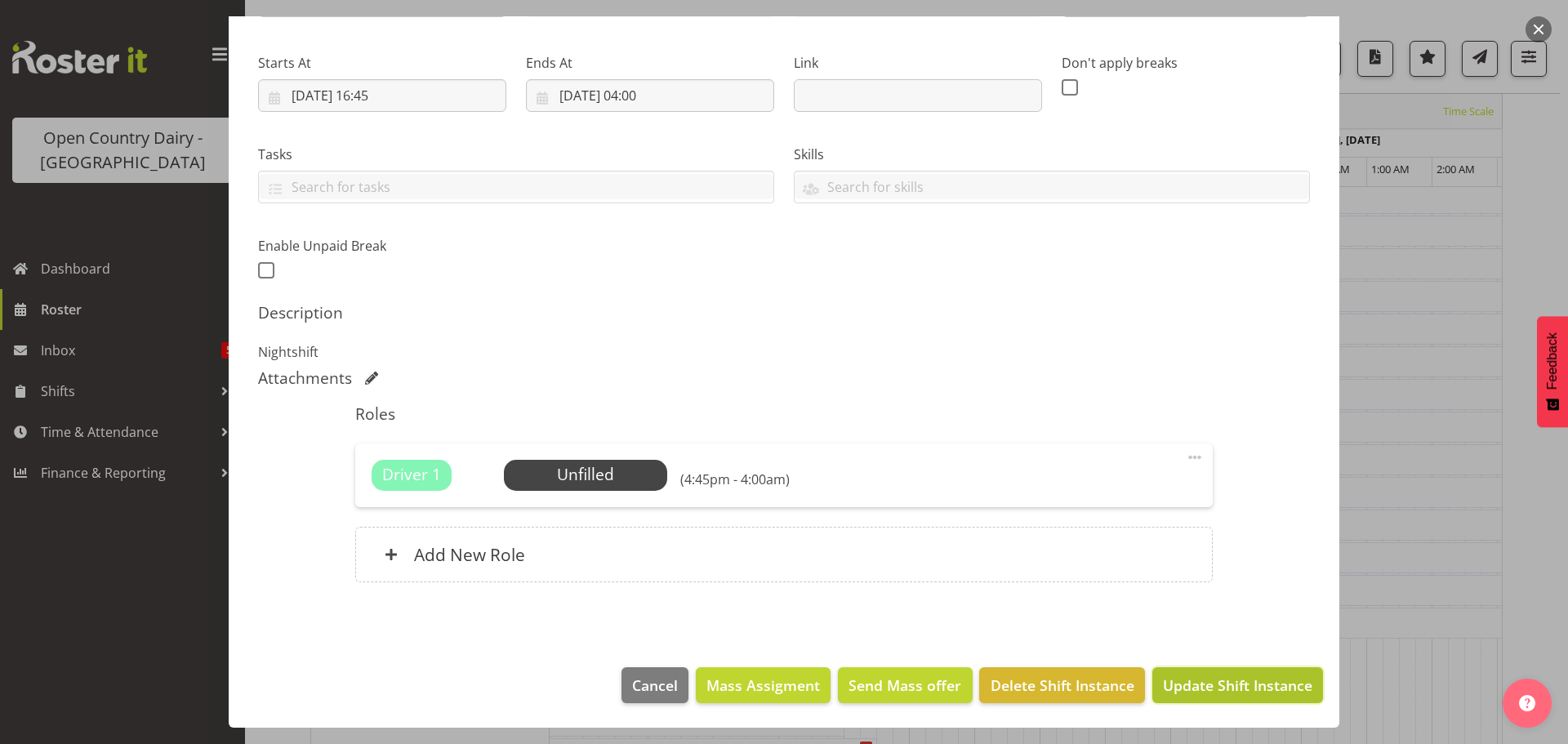
click at [1256, 678] on span "Update Shift Instance" at bounding box center [1237, 685] width 150 height 21
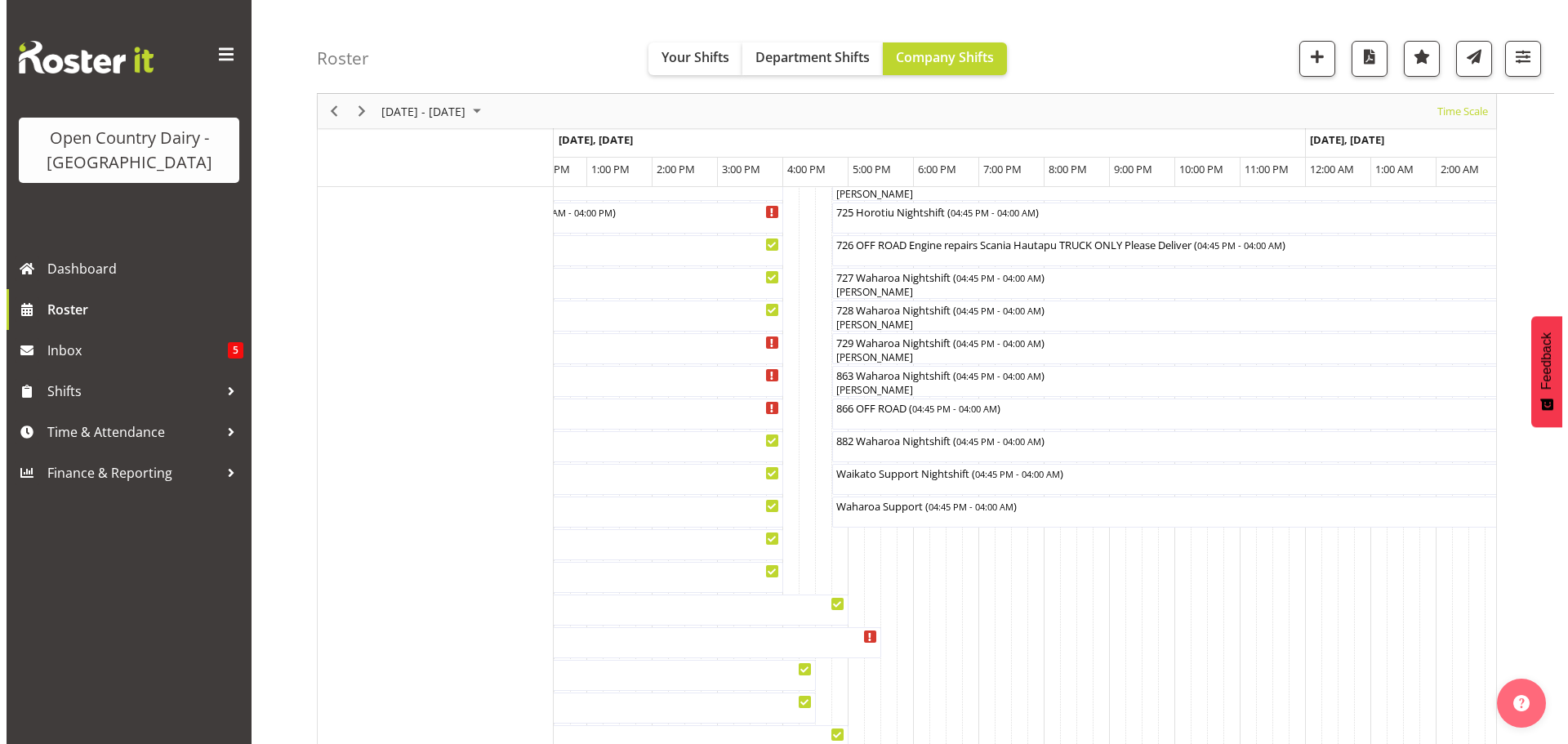
scroll to position [1208, 0]
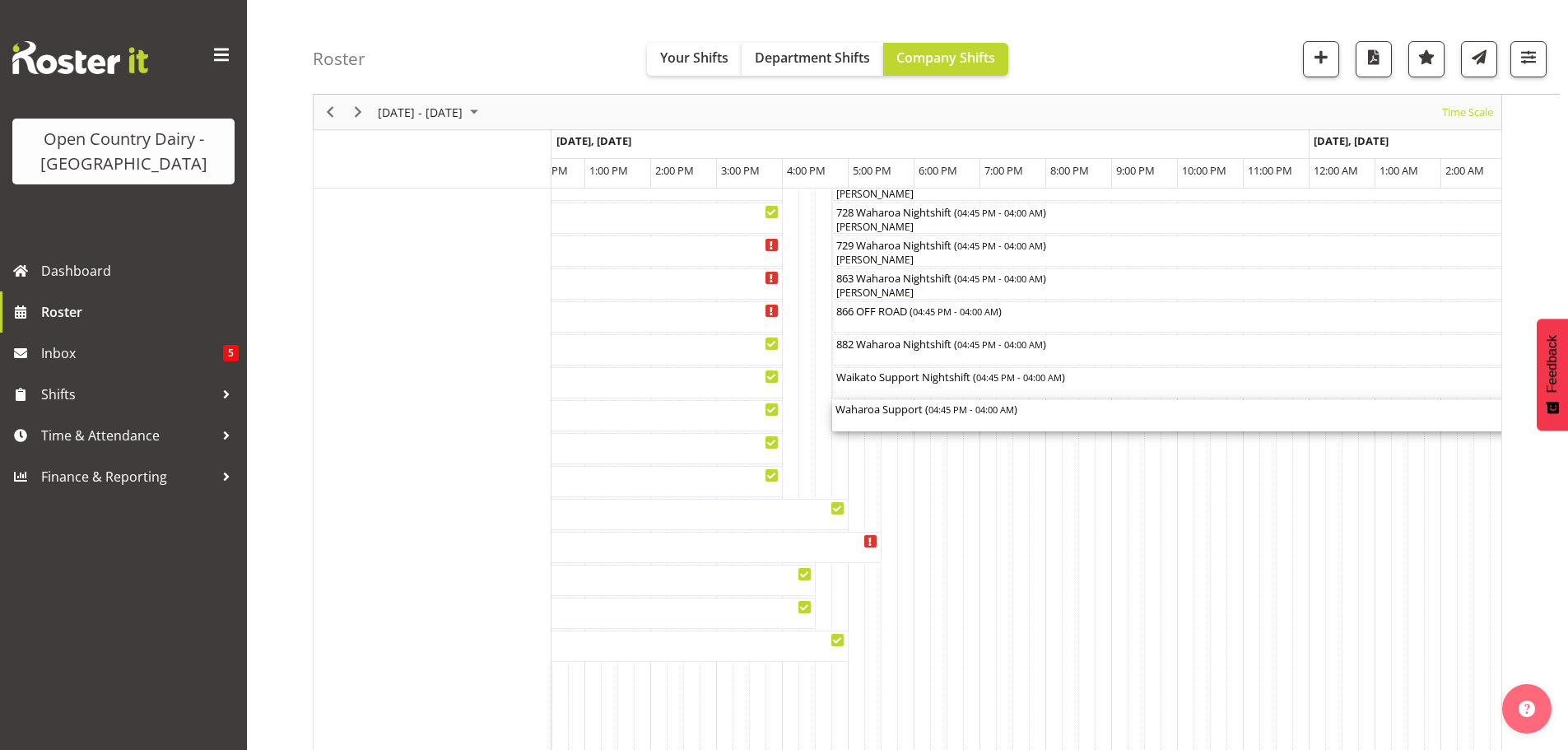
click at [903, 418] on div "Waharoa Support ( 04:45 PM - 04:00 AM )" at bounding box center [1203, 415] width 735 height 31
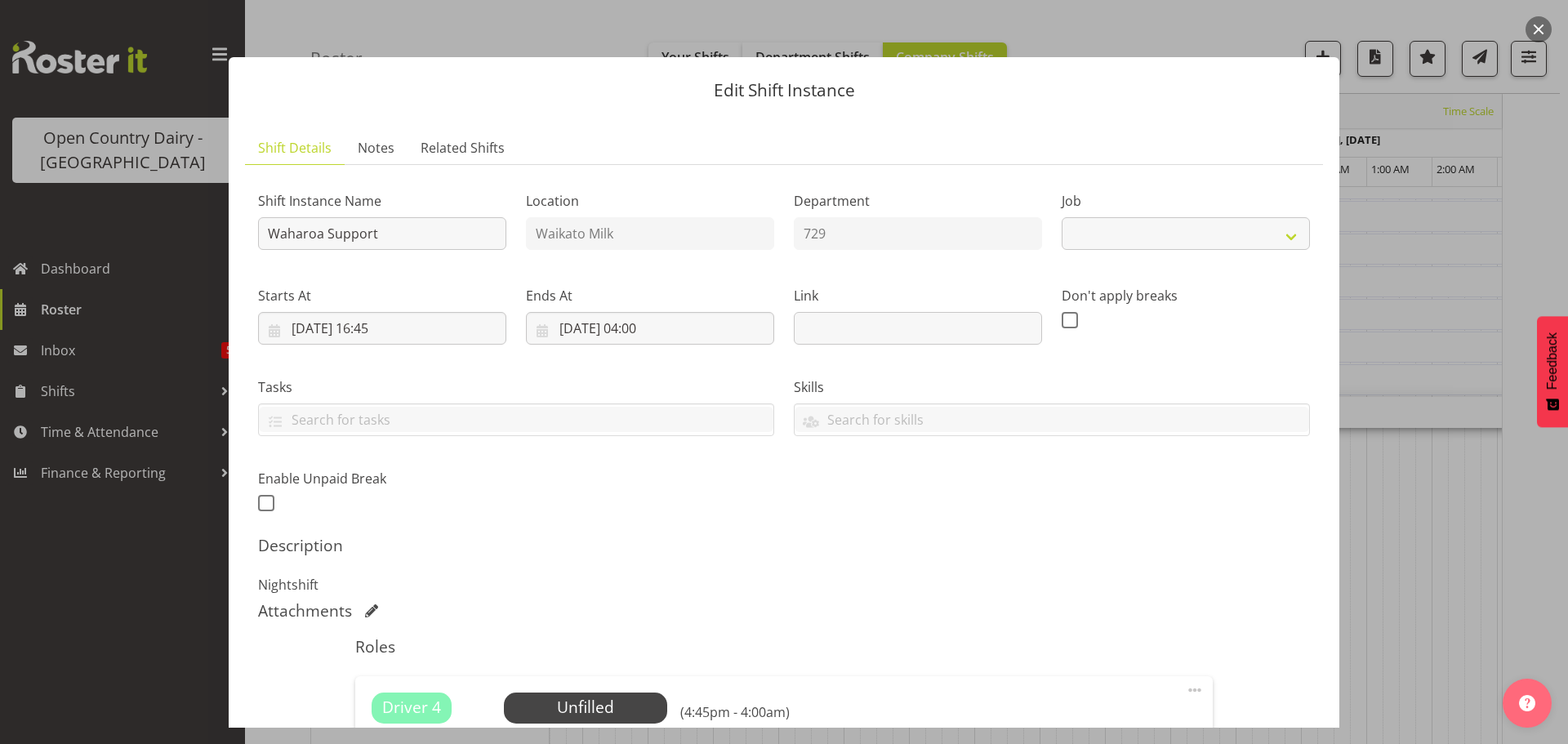
select select "9052"
click at [566, 706] on span "Select Employee" at bounding box center [584, 708] width 122 height 24
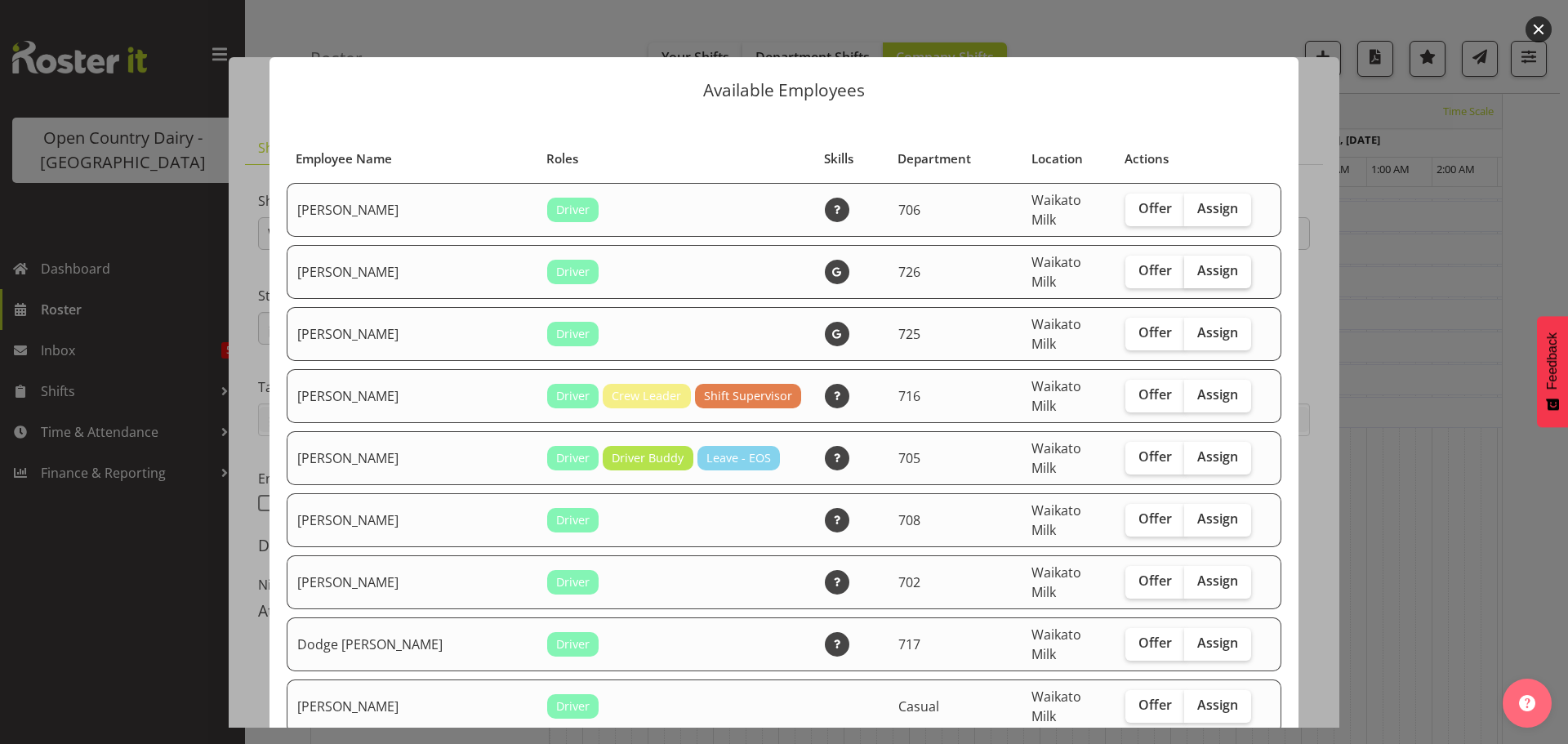
click at [1198, 263] on span "Assign" at bounding box center [1217, 270] width 41 height 16
click at [1185, 266] on input "Assign" at bounding box center [1190, 270] width 11 height 11
checkbox input "true"
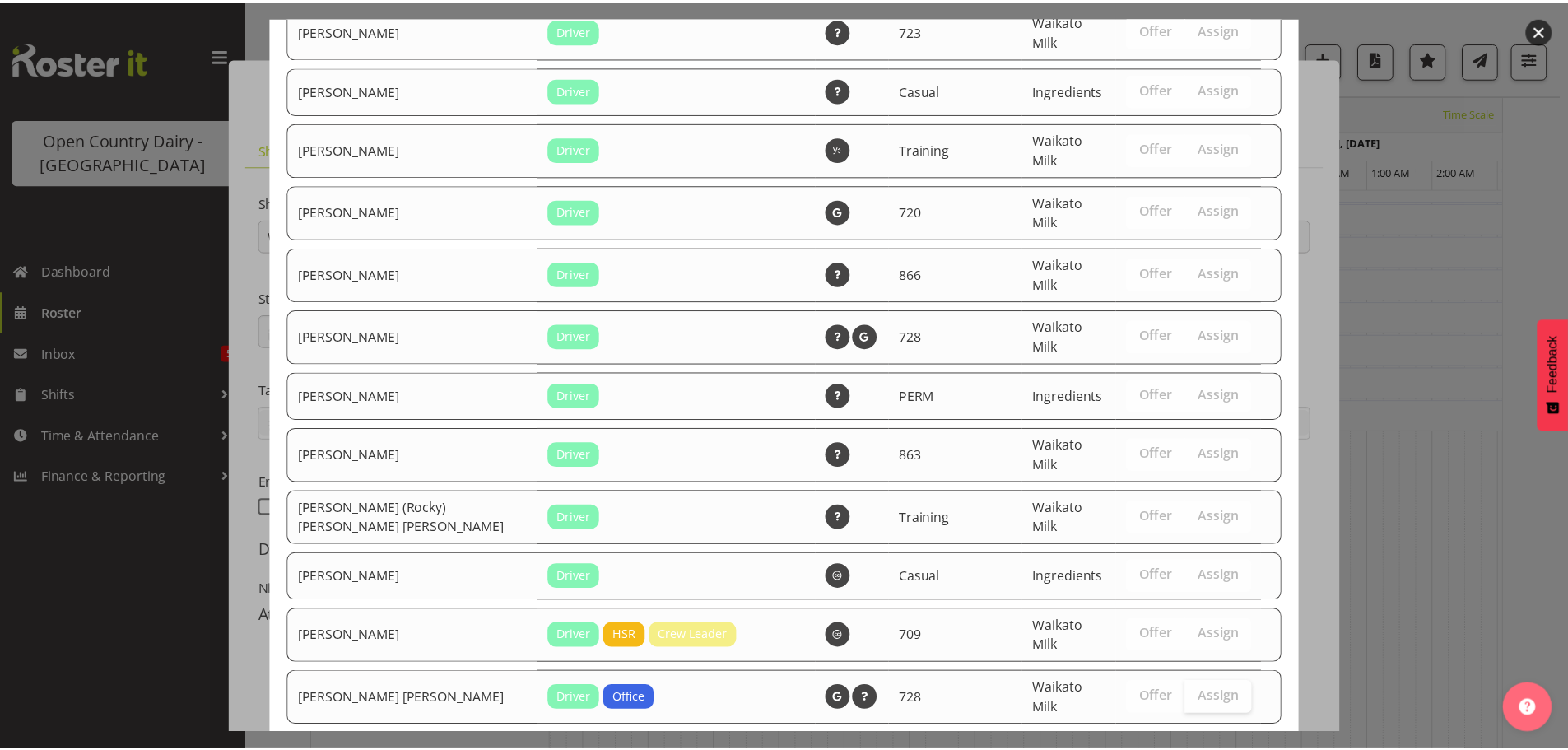
scroll to position [1469, 0]
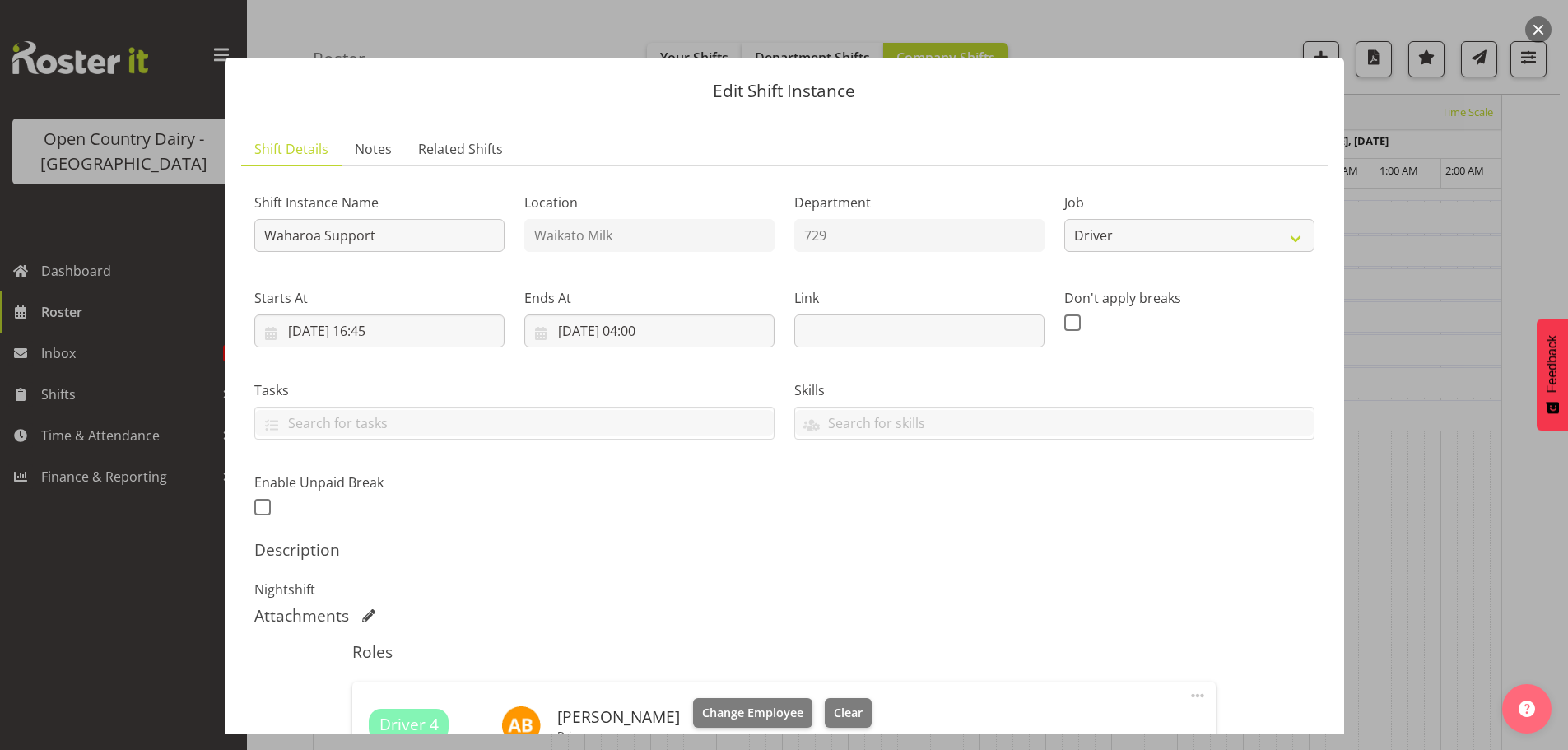
scroll to position [258, 0]
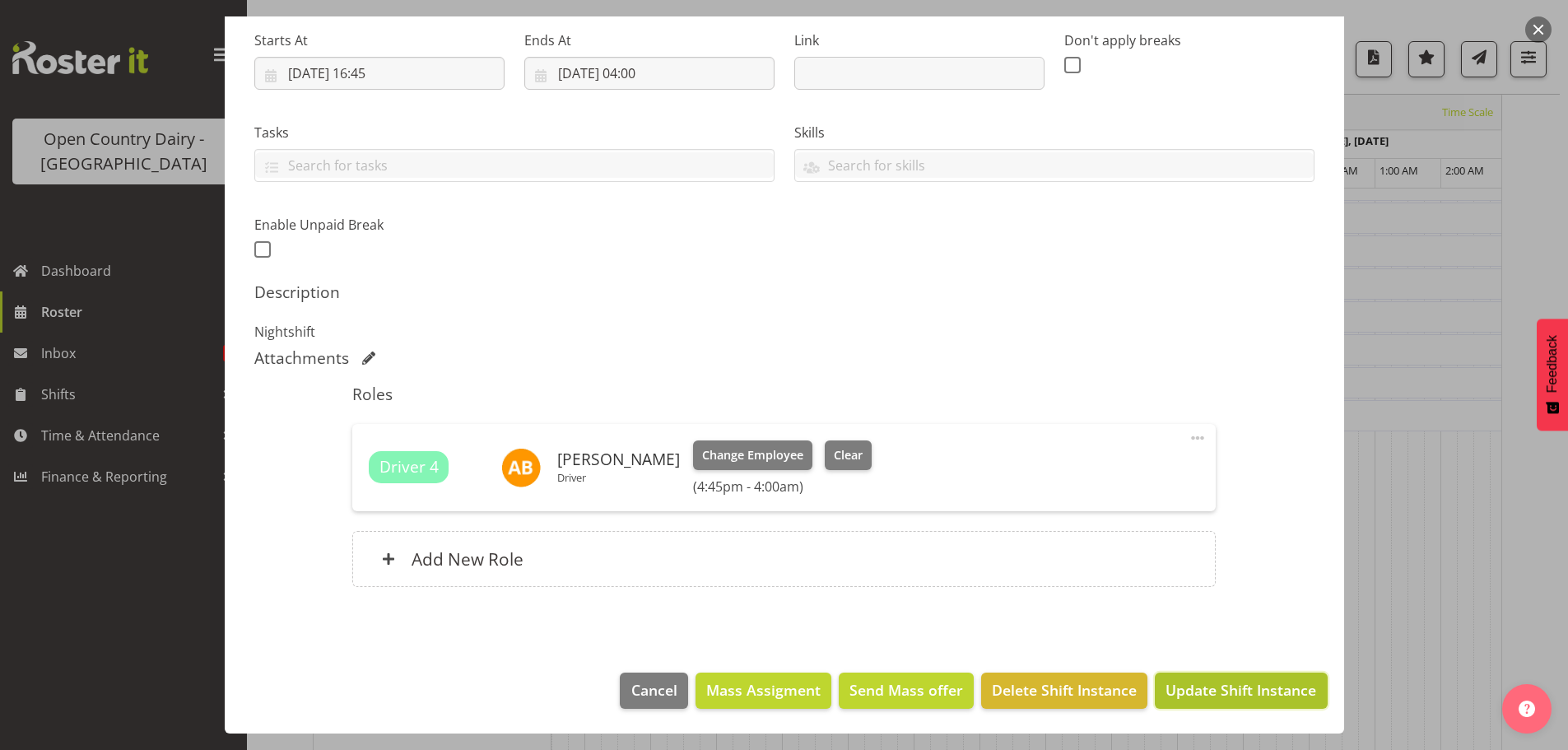
click at [1211, 688] on span "Update Shift Instance" at bounding box center [1241, 689] width 151 height 21
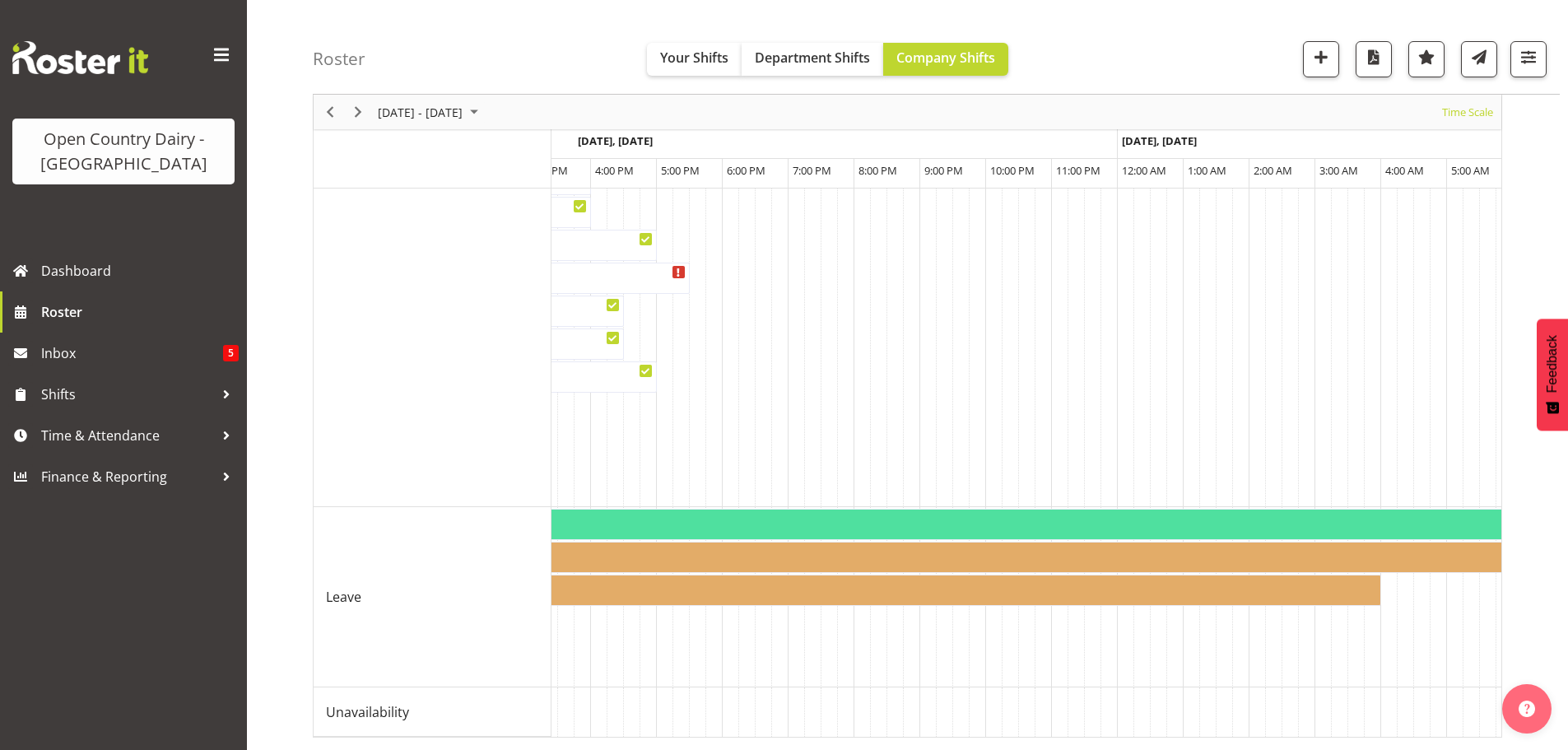
scroll to position [0, 5808]
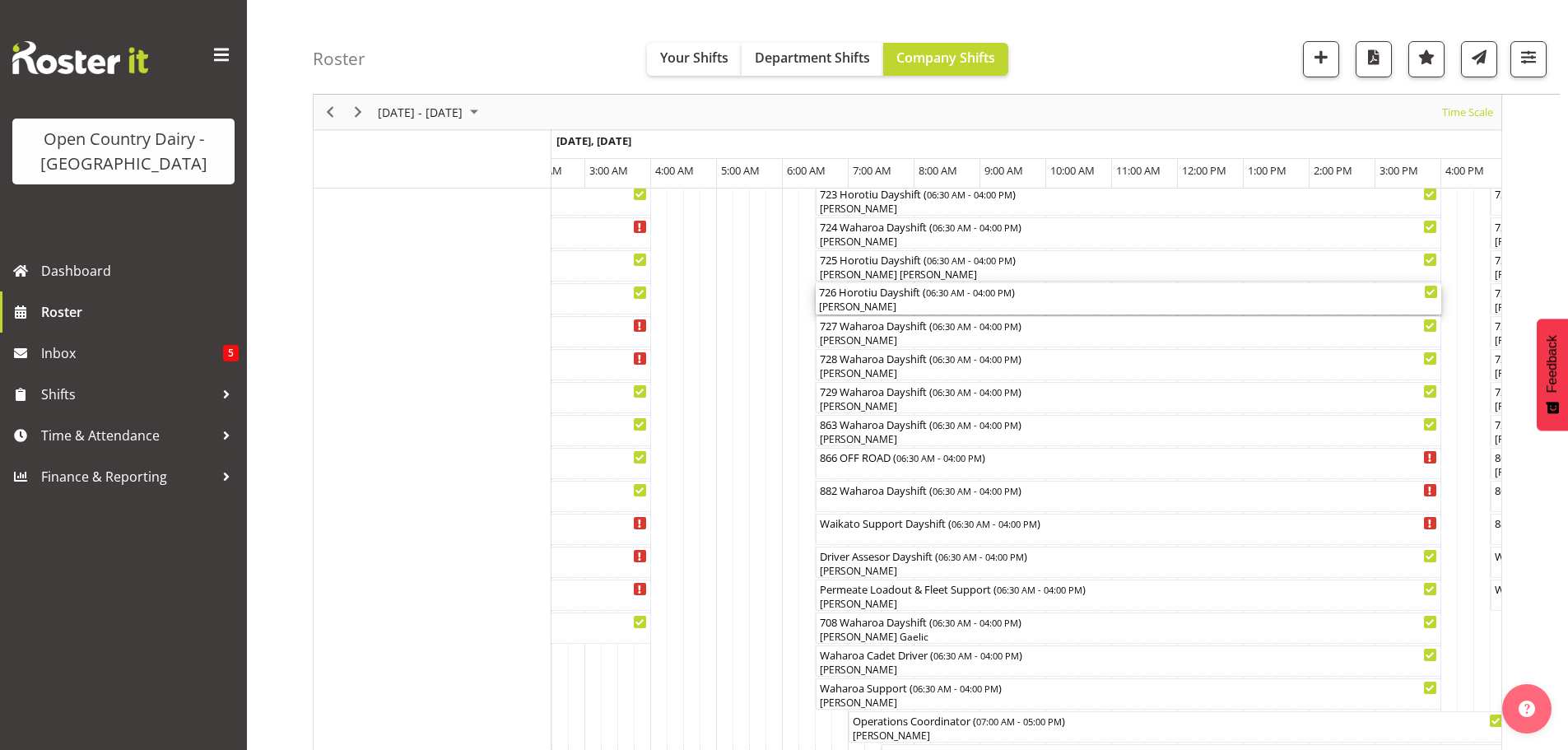
click at [909, 304] on div "[PERSON_NAME]" at bounding box center [1129, 307] width 619 height 15
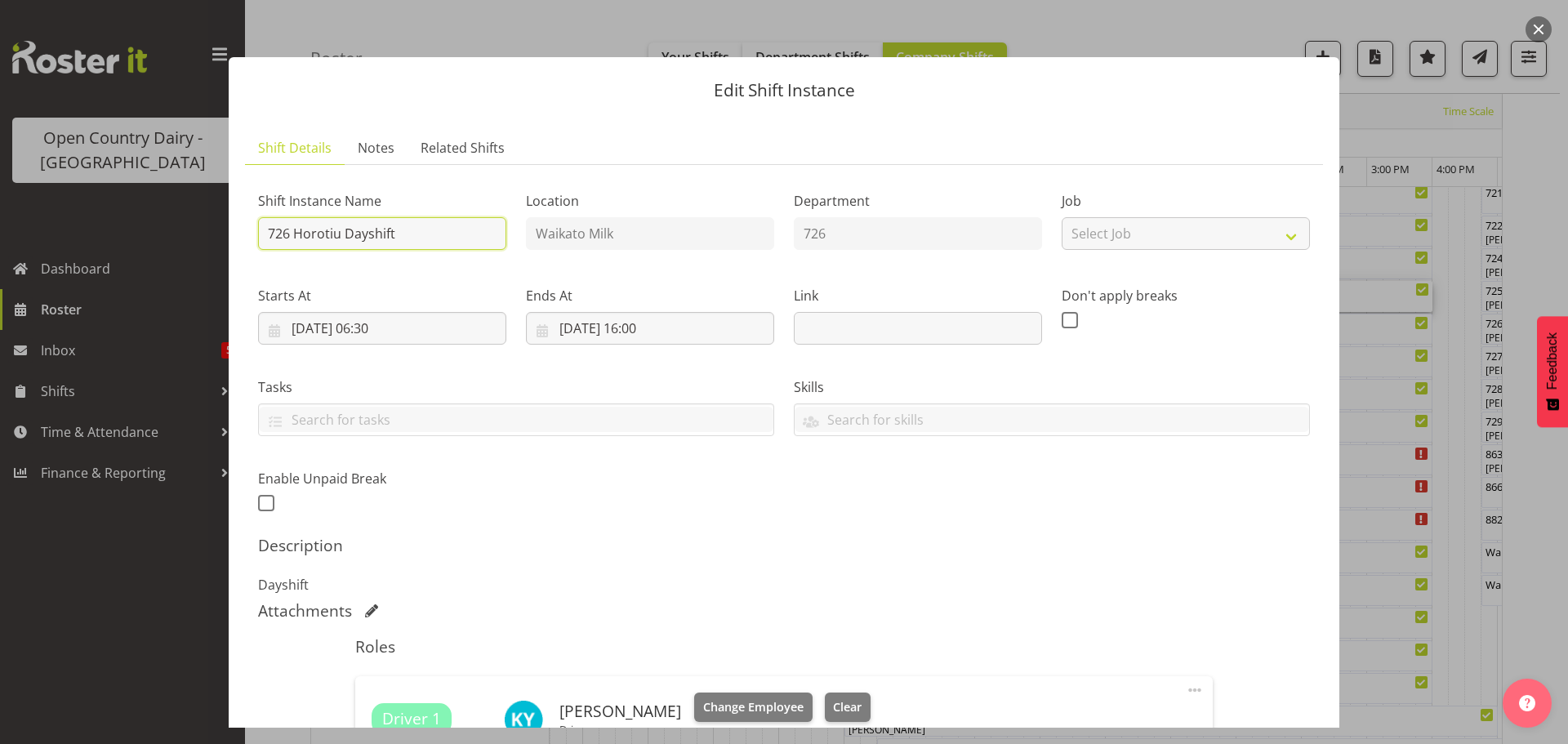
click at [469, 230] on input "726 Horotiu Dayshift" at bounding box center [382, 233] width 249 height 33
type input "726 OFF ROAD Engine repairs Scania Hautapu TRUCK ONLY Please Deliver"
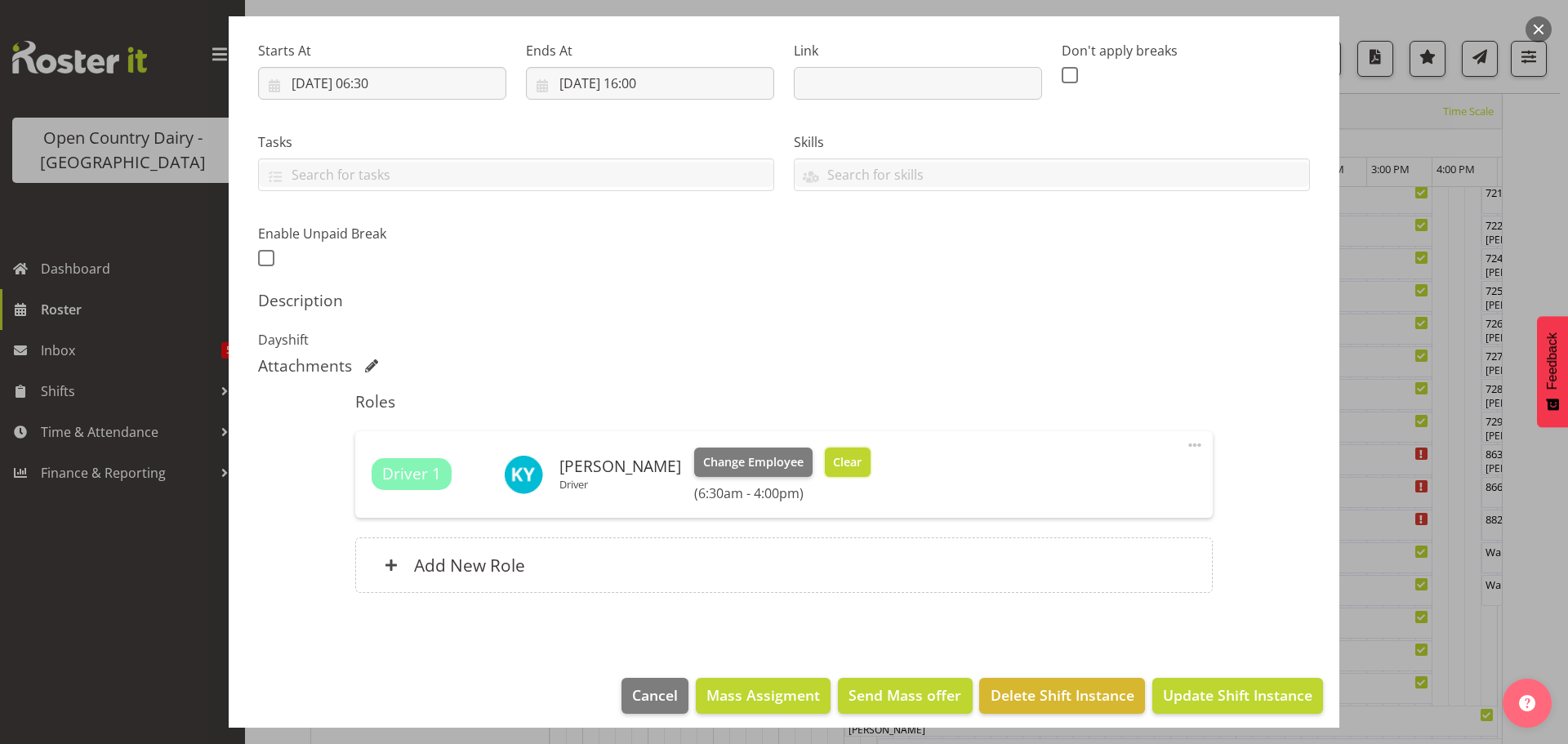
click at [833, 457] on span "Clear" at bounding box center [847, 463] width 29 height 18
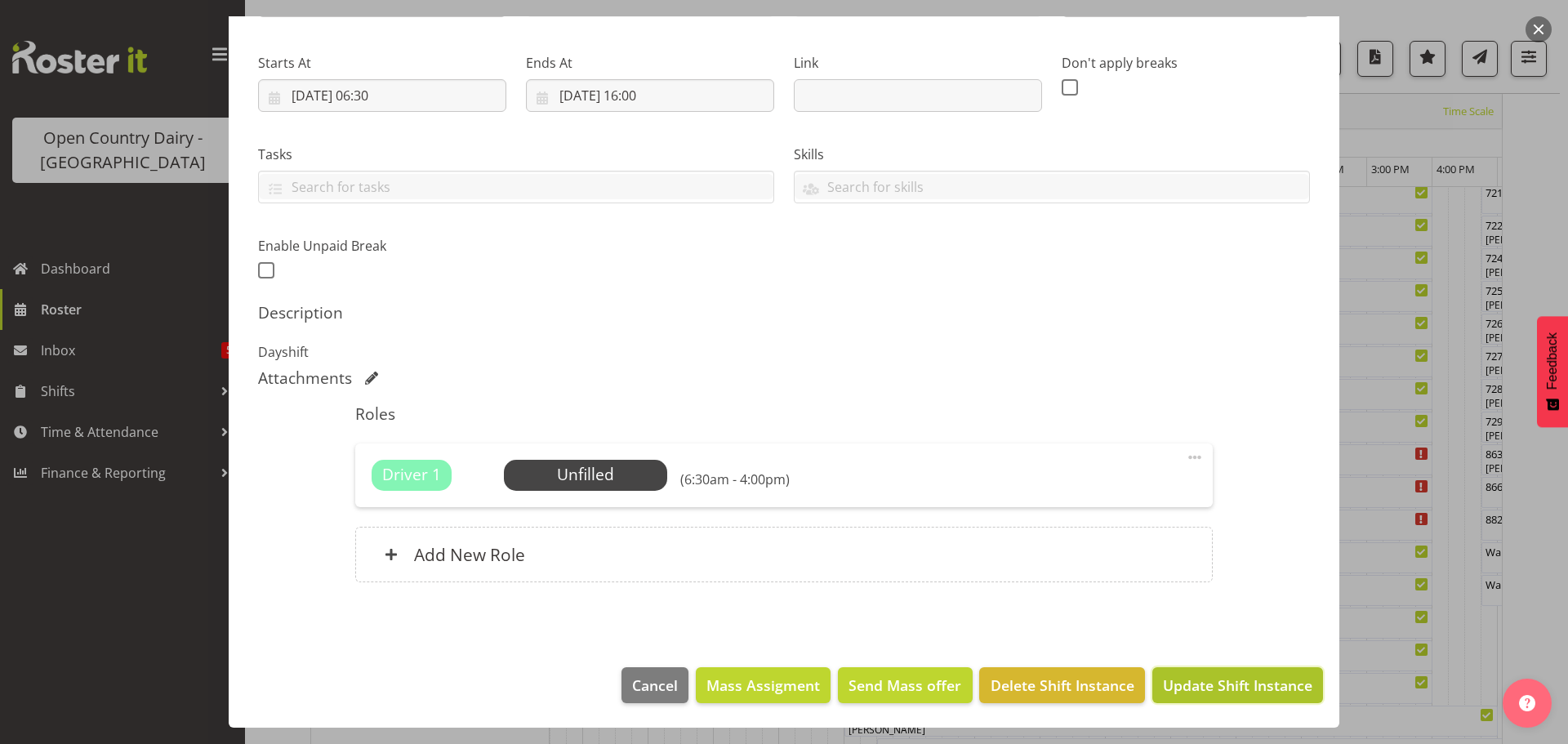
click at [1223, 681] on span "Update Shift Instance" at bounding box center [1237, 685] width 150 height 21
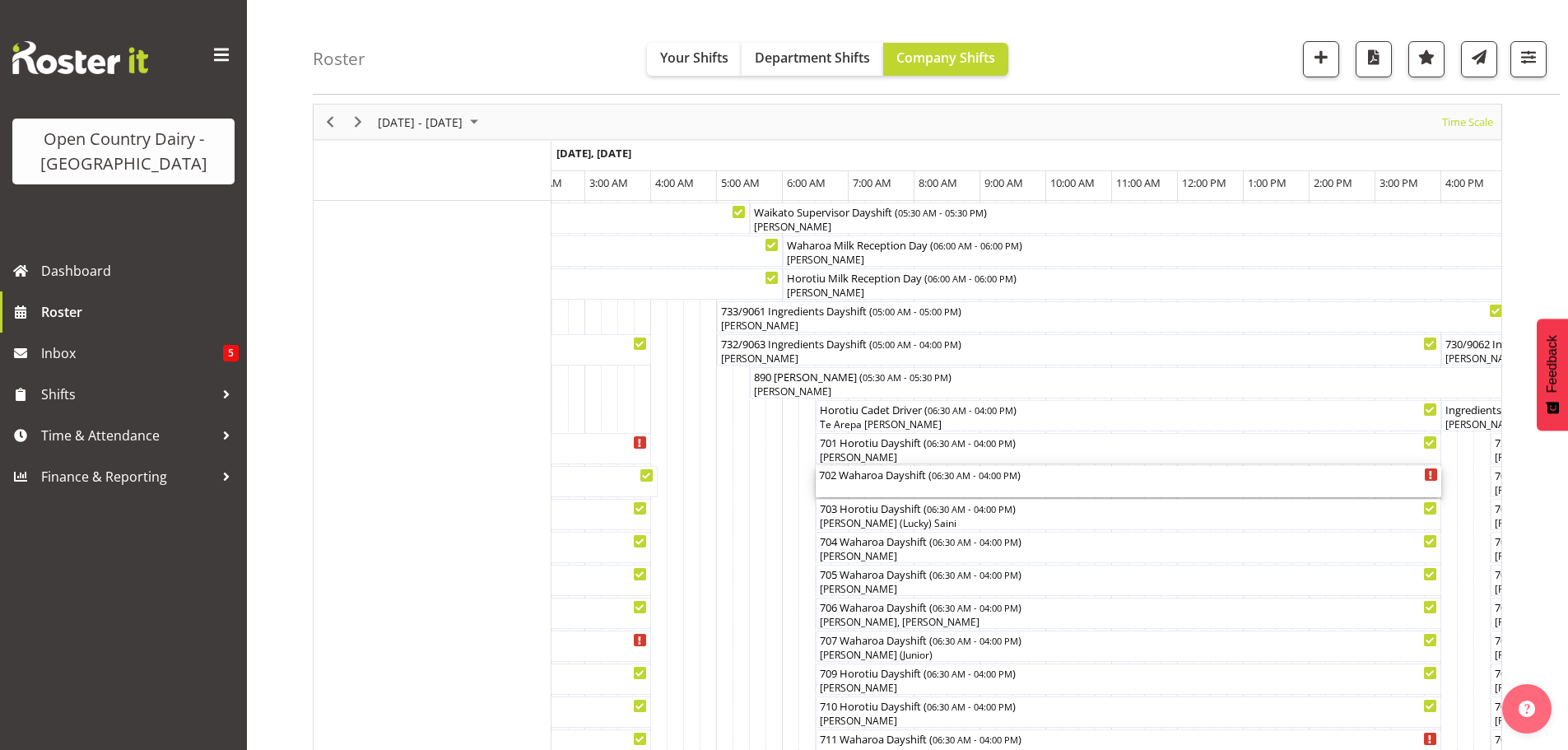
click at [885, 488] on div "702 Waharoa Dayshift ( 06:30 AM - 04:00 PM )" at bounding box center [1129, 481] width 619 height 31
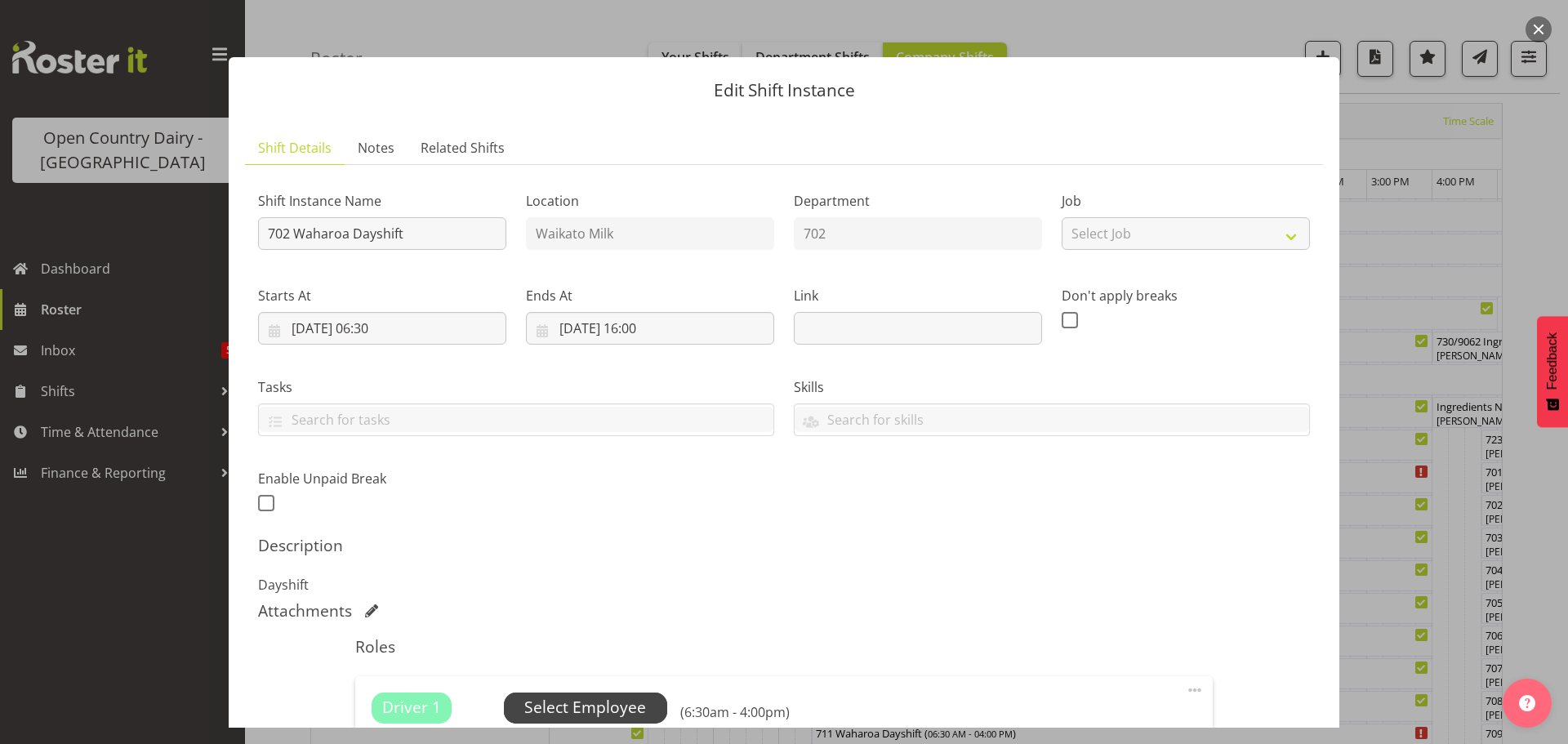
click at [591, 705] on span "Select Employee" at bounding box center [584, 708] width 122 height 24
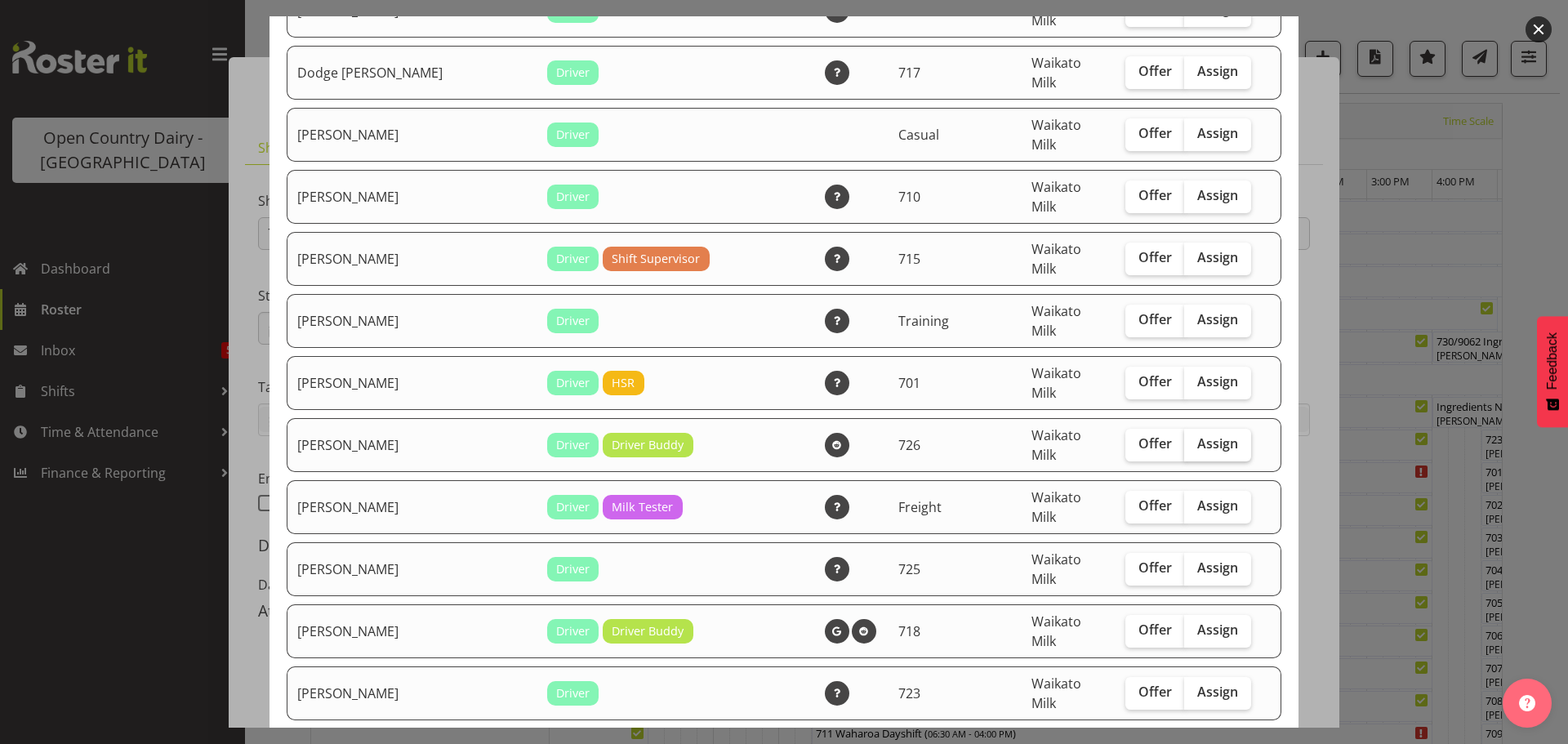
click at [1198, 436] on span "Assign" at bounding box center [1217, 444] width 41 height 16
click at [1191, 439] on input "Assign" at bounding box center [1190, 444] width 11 height 11
checkbox input "true"
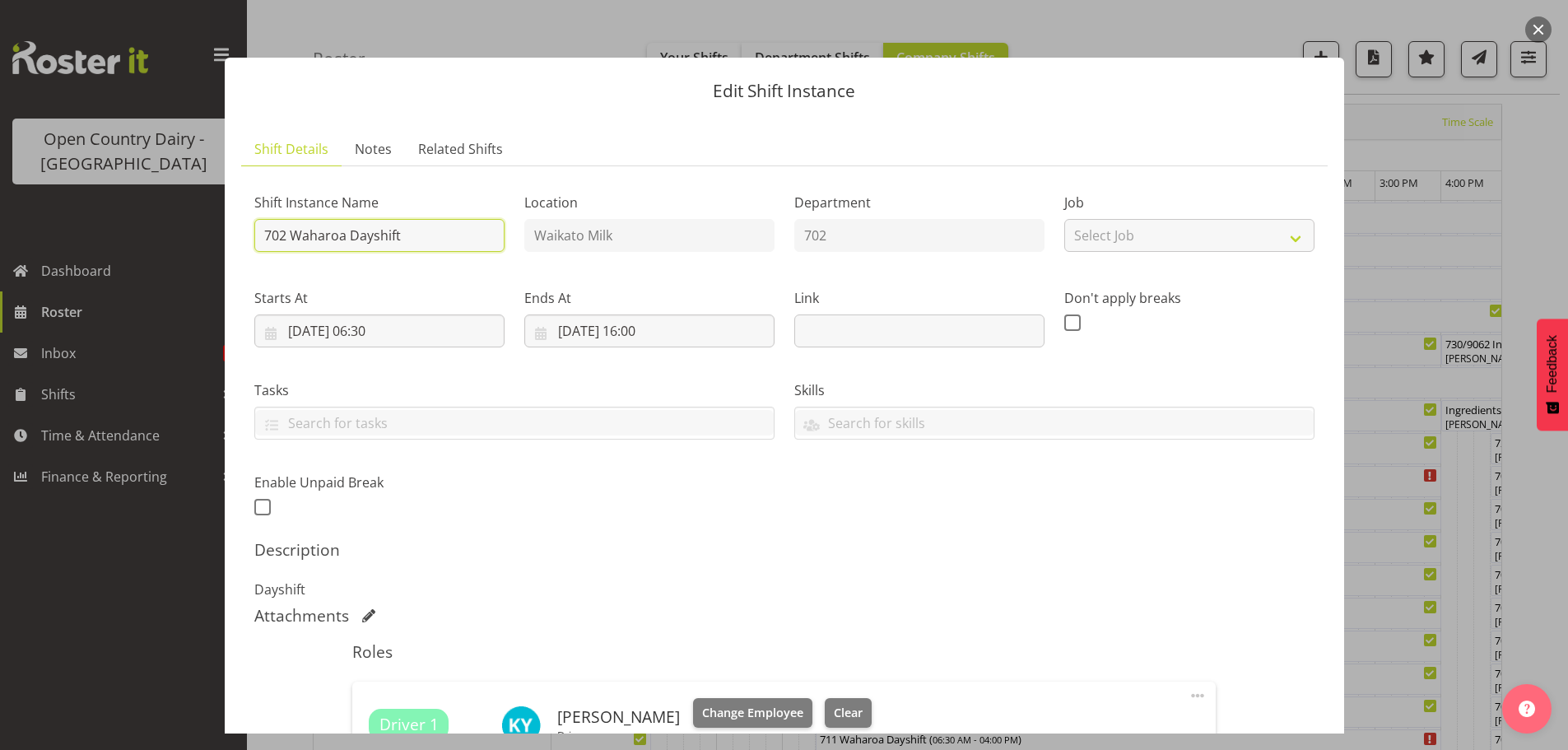
click at [453, 236] on input "702 Waharoa Dayshift" at bounding box center [379, 235] width 251 height 33
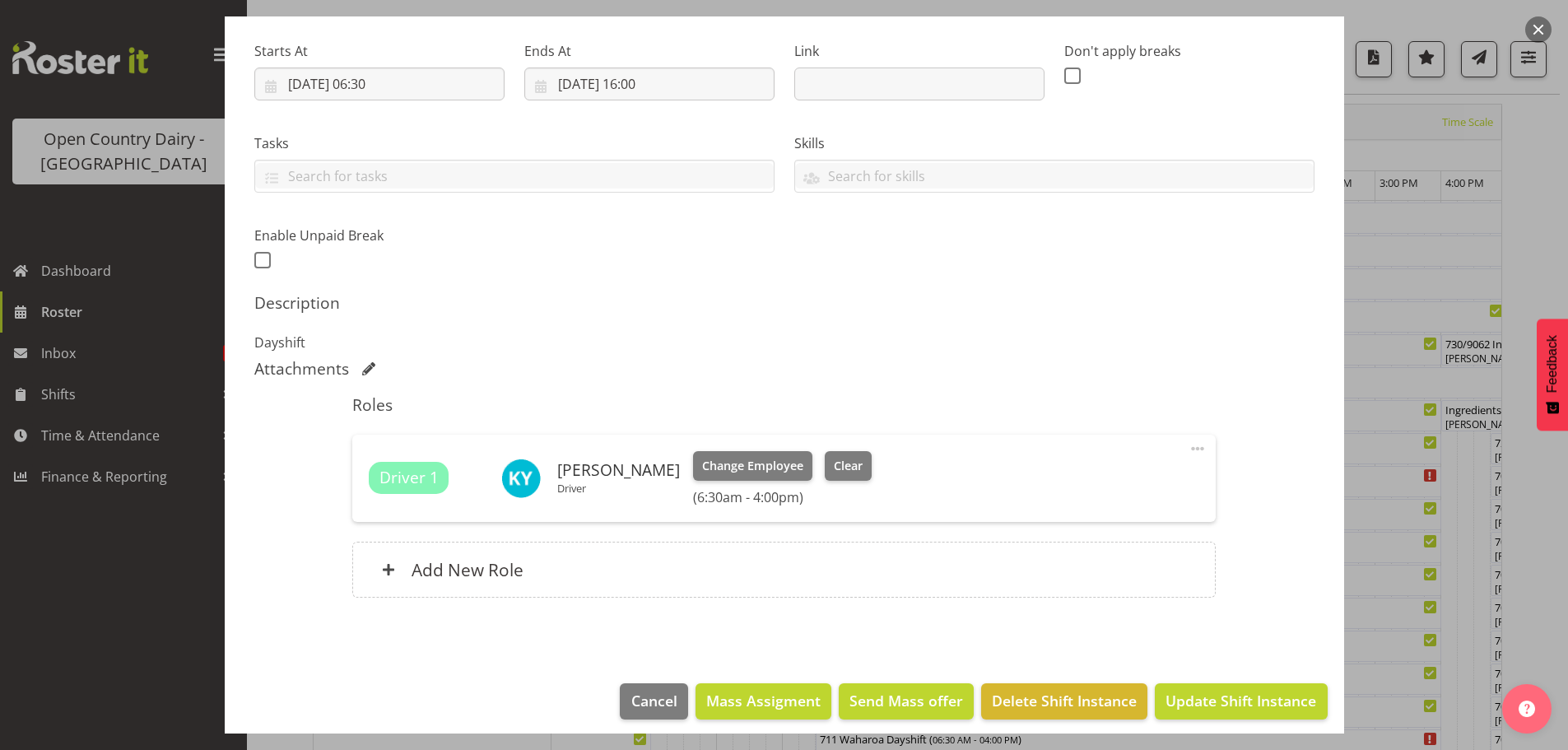
scroll to position [258, 0]
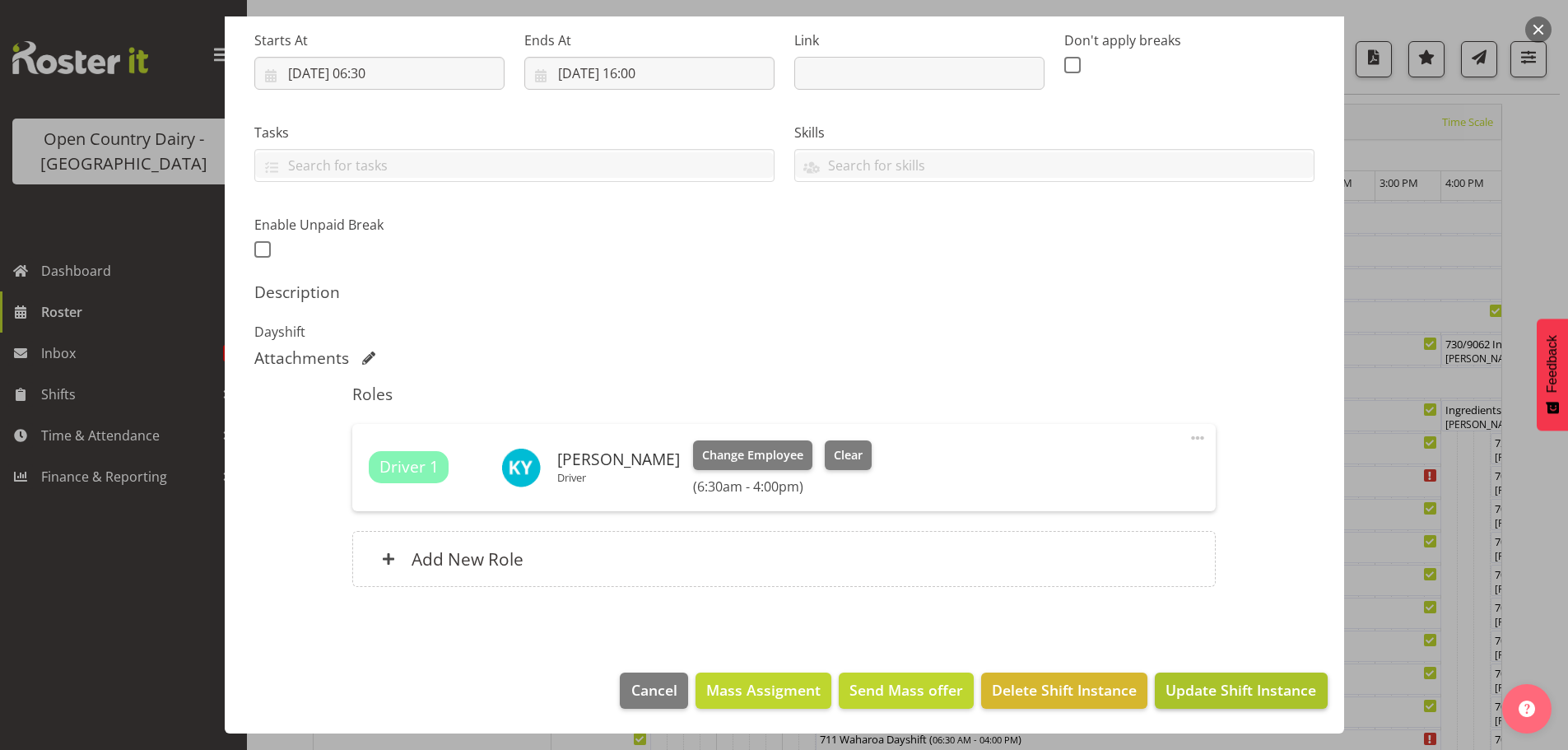
type input "702 Waharoa Dayshift Travel to Waharoa"
click at [1239, 690] on span "Update Shift Instance" at bounding box center [1241, 689] width 151 height 21
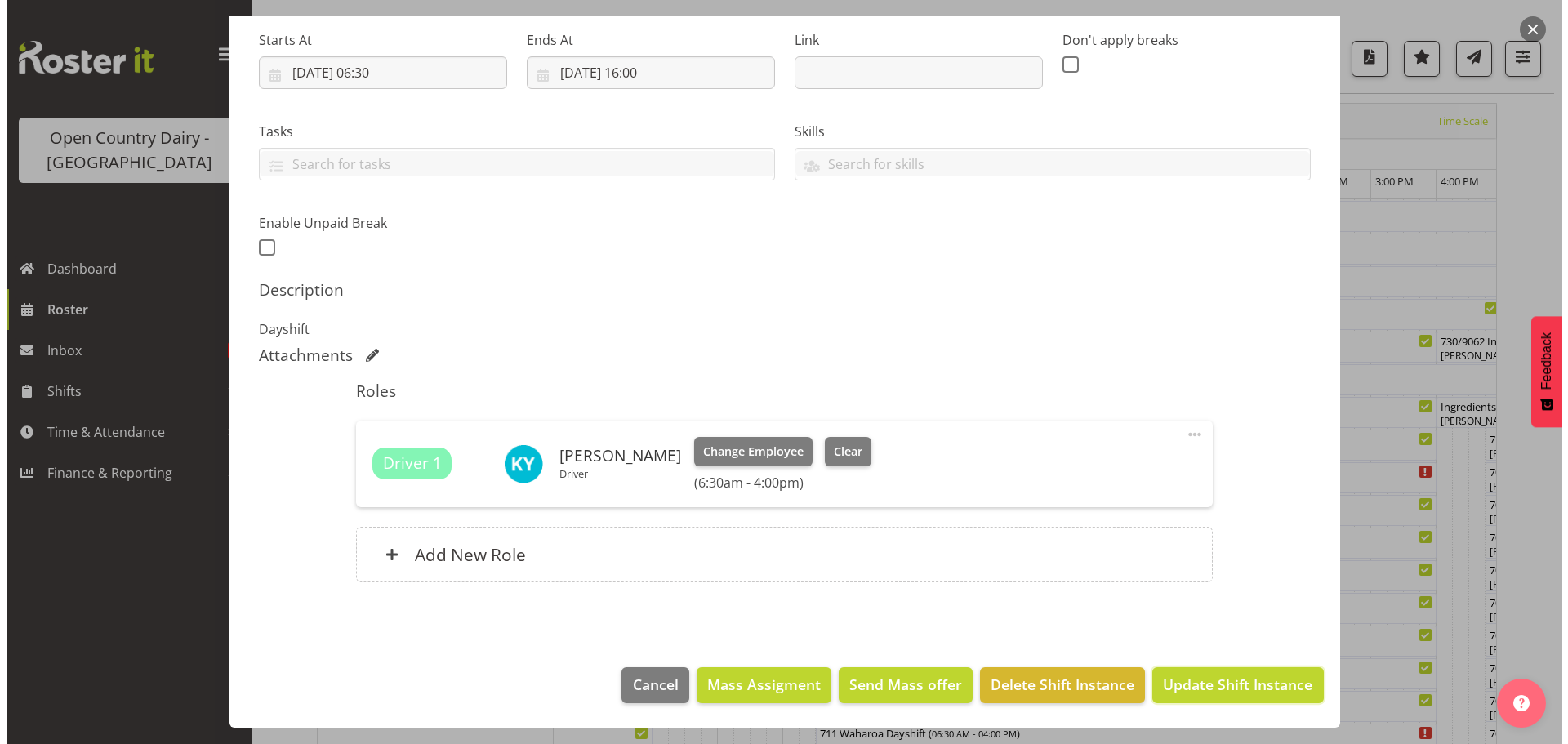
scroll to position [190, 0]
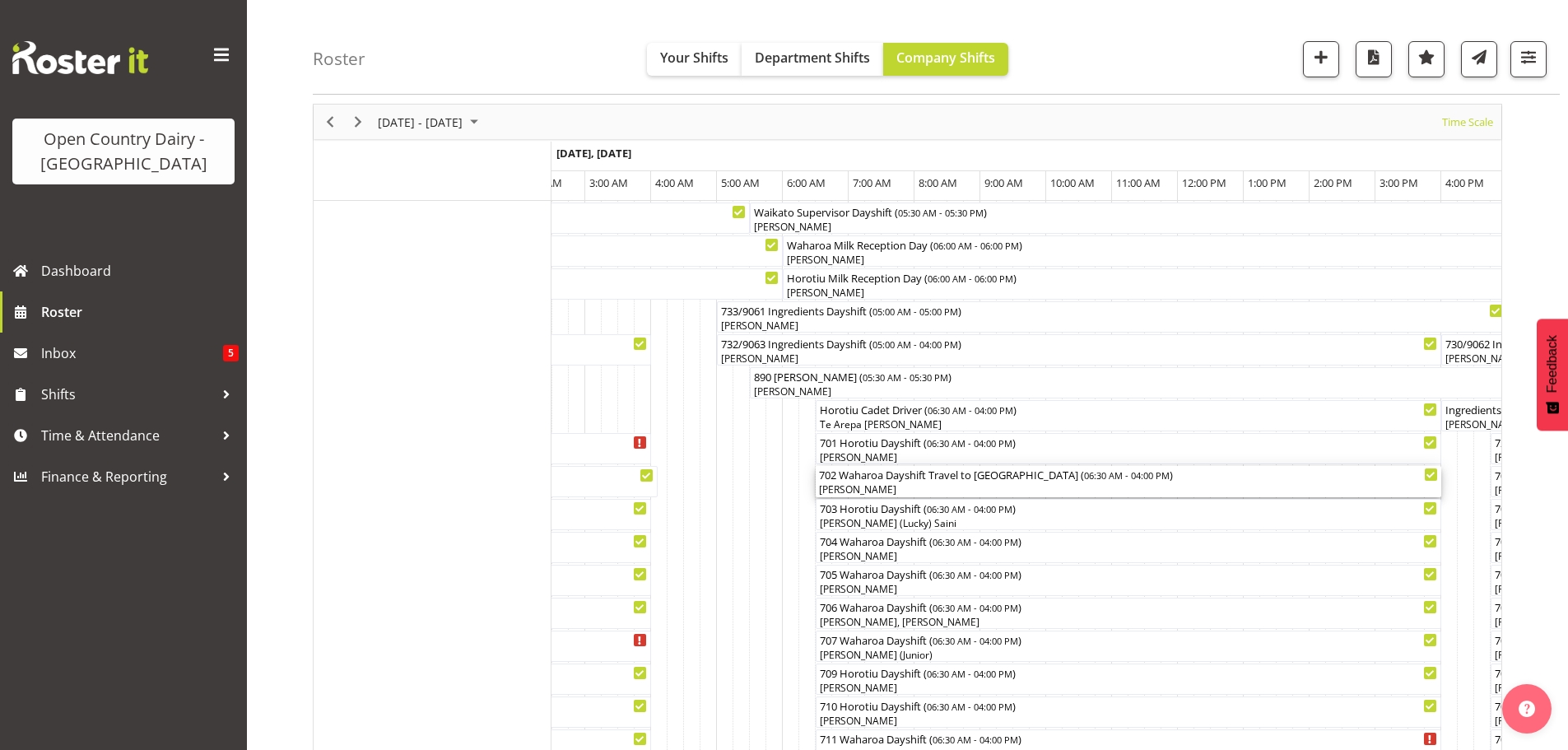
click at [922, 494] on div "[PERSON_NAME]" at bounding box center [1129, 489] width 619 height 15
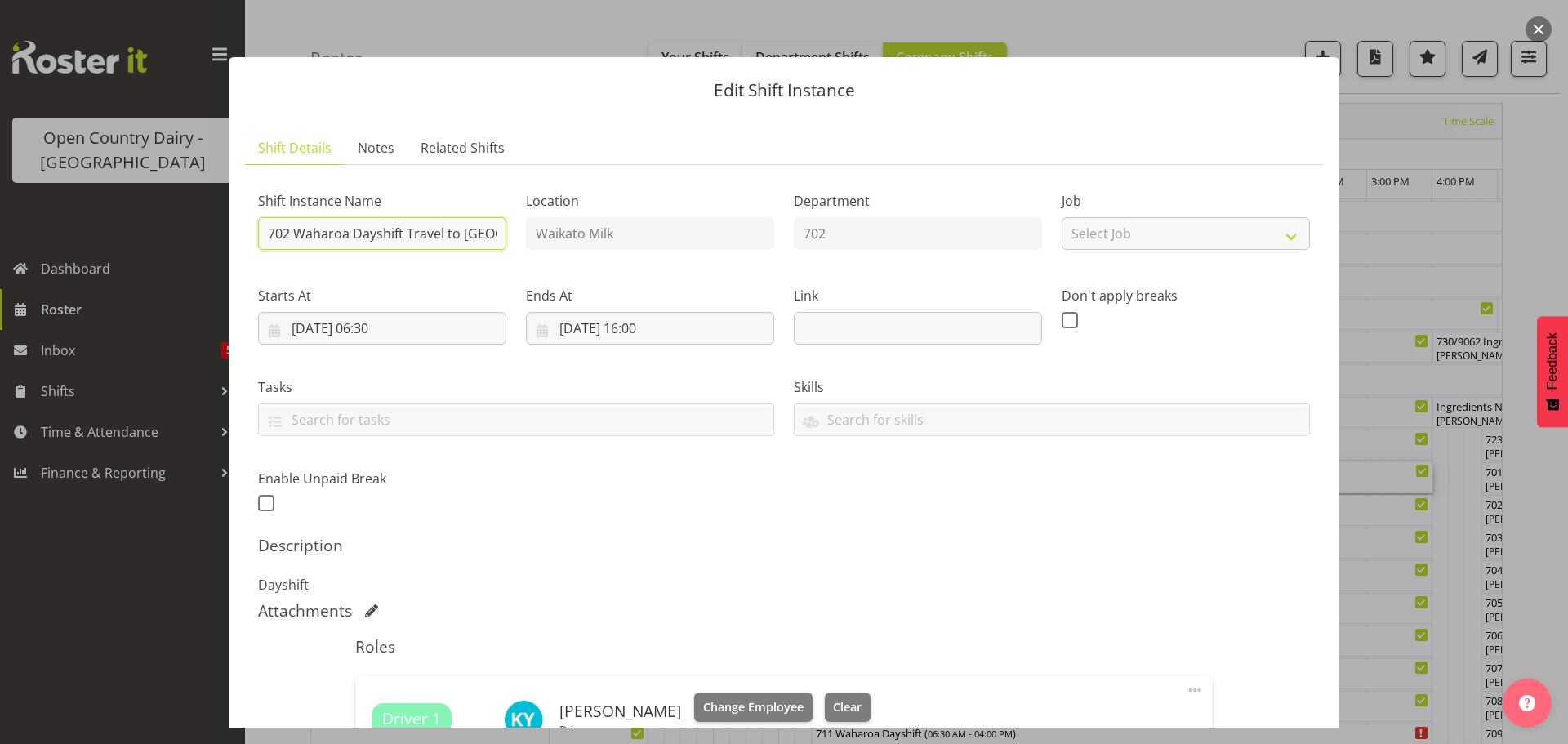
click at [483, 231] on input "702 Waharoa Dayshift Travel to Waharoa" at bounding box center [382, 233] width 249 height 33
click at [474, 235] on input "702 Waharoa Dayshharoa" at bounding box center [382, 233] width 249 height 33
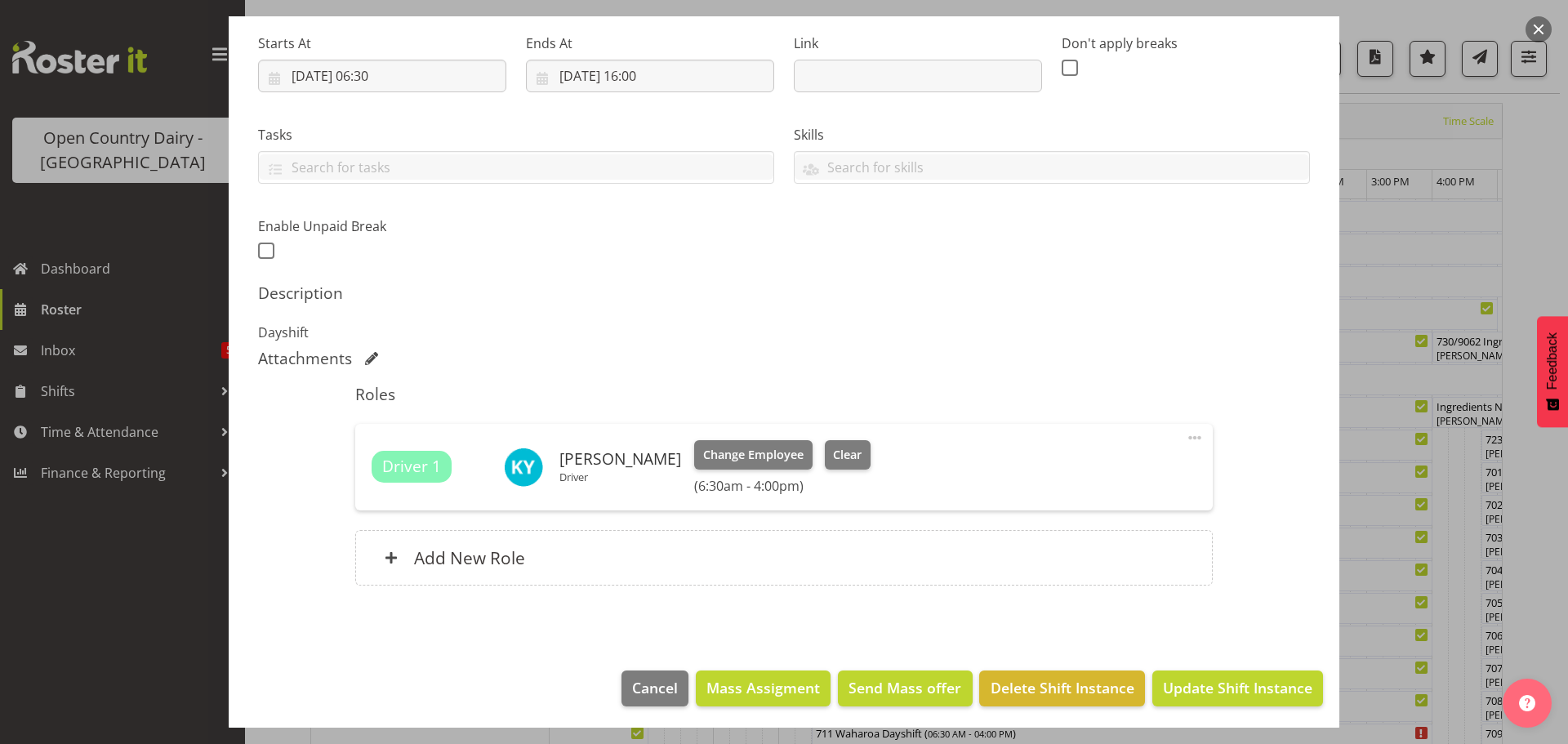
scroll to position [256, 0]
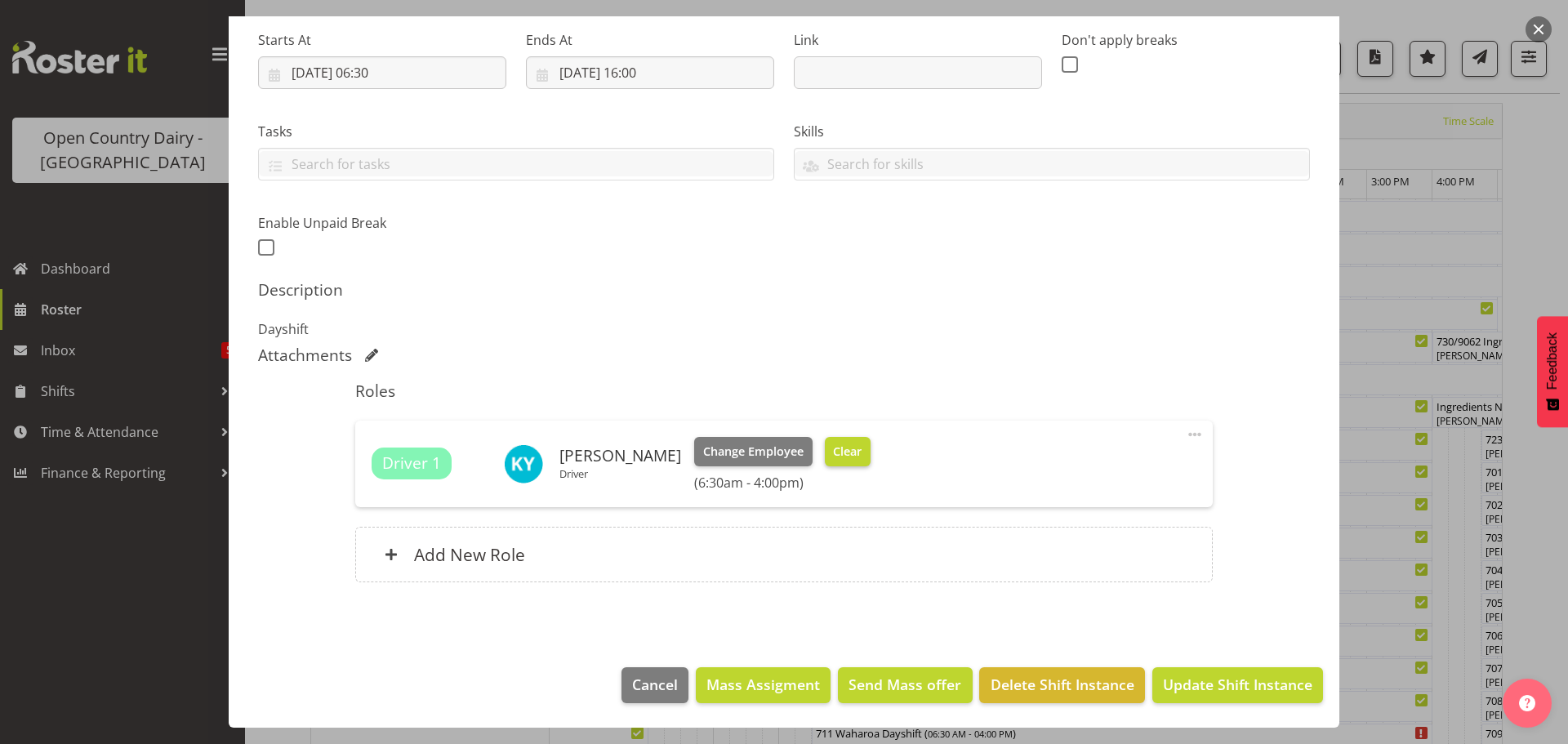
type input "702 OFF ROAD #2702 Service Auto Tech"
click at [833, 449] on span "Clear" at bounding box center [847, 452] width 29 height 18
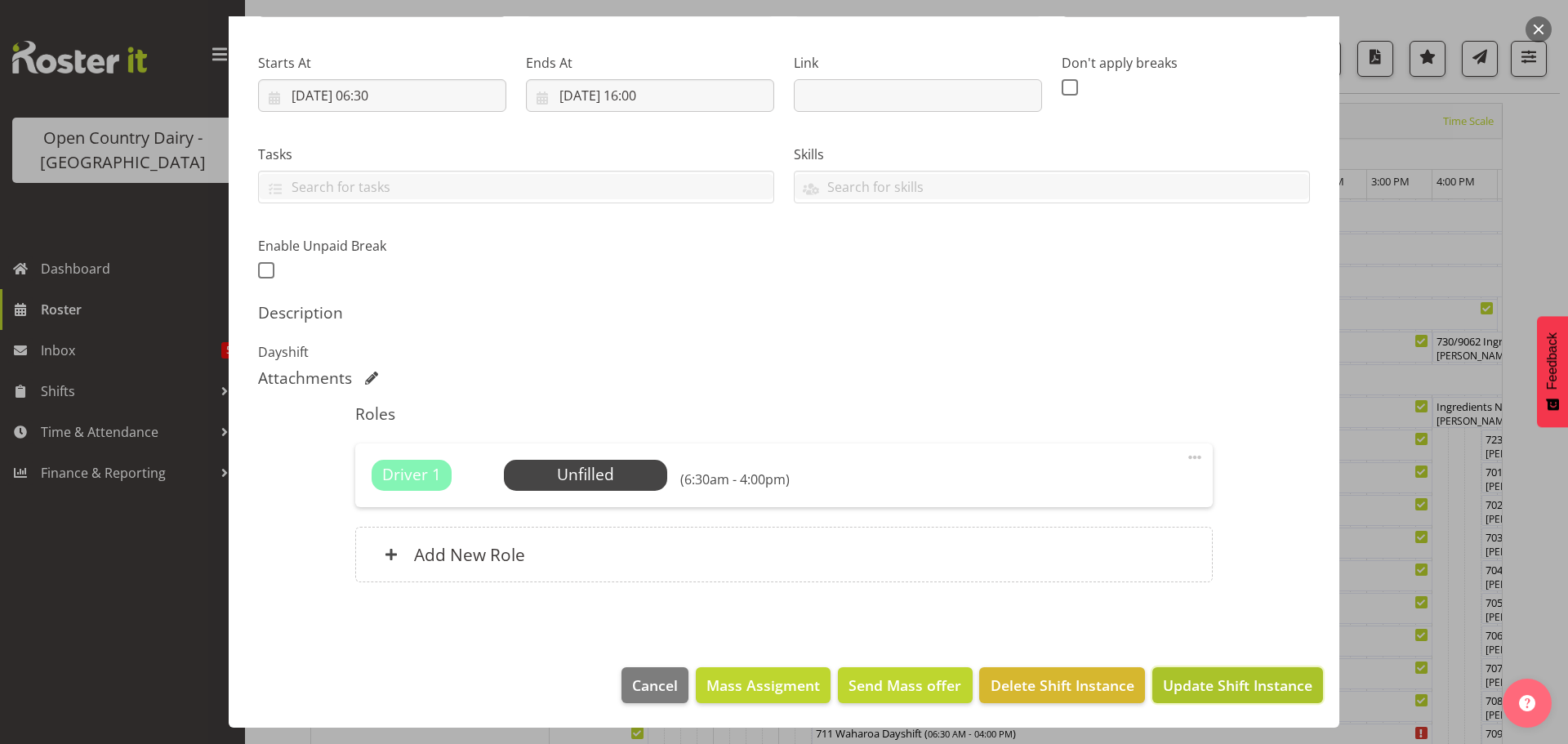
click at [1208, 688] on span "Update Shift Instance" at bounding box center [1237, 685] width 150 height 21
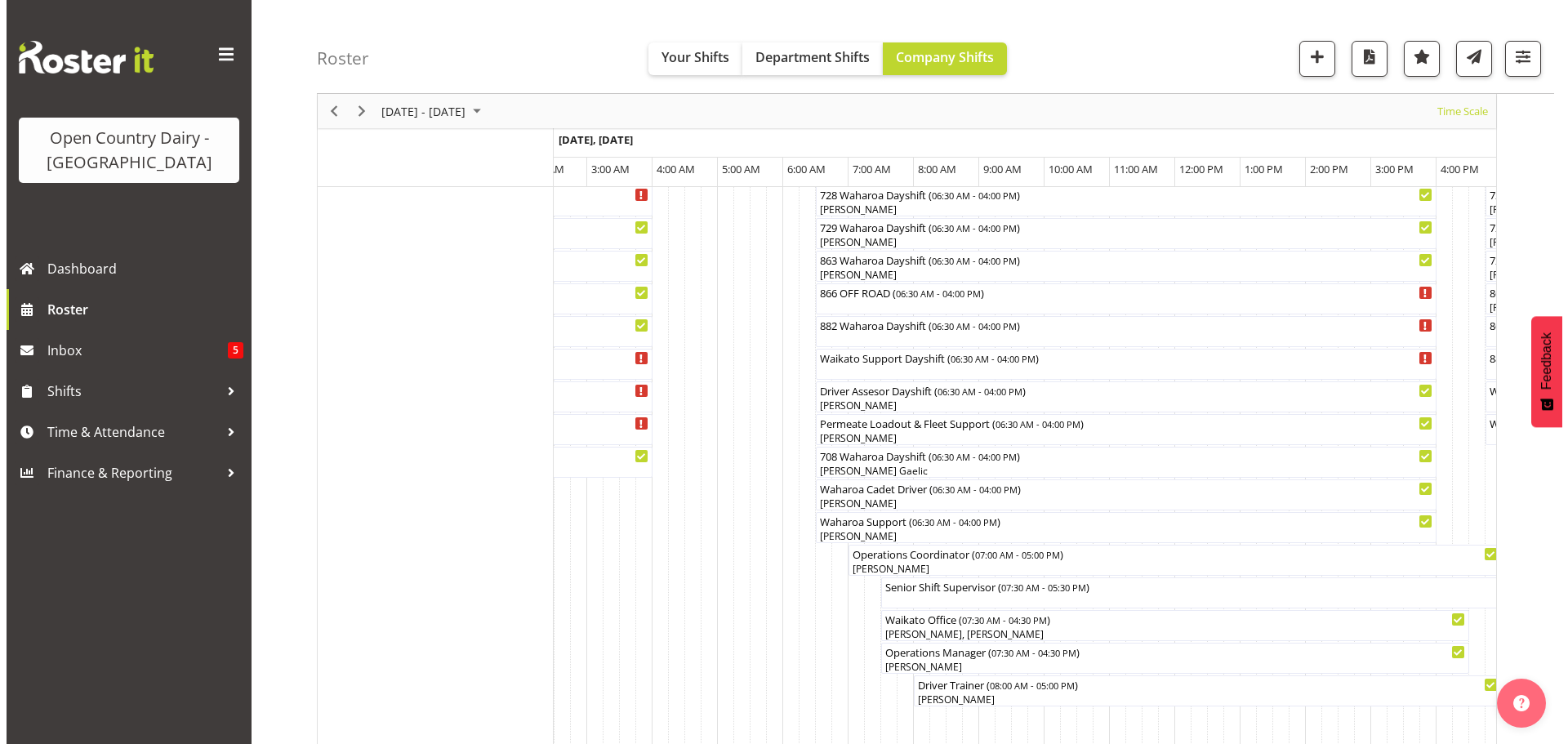
scroll to position [1208, 0]
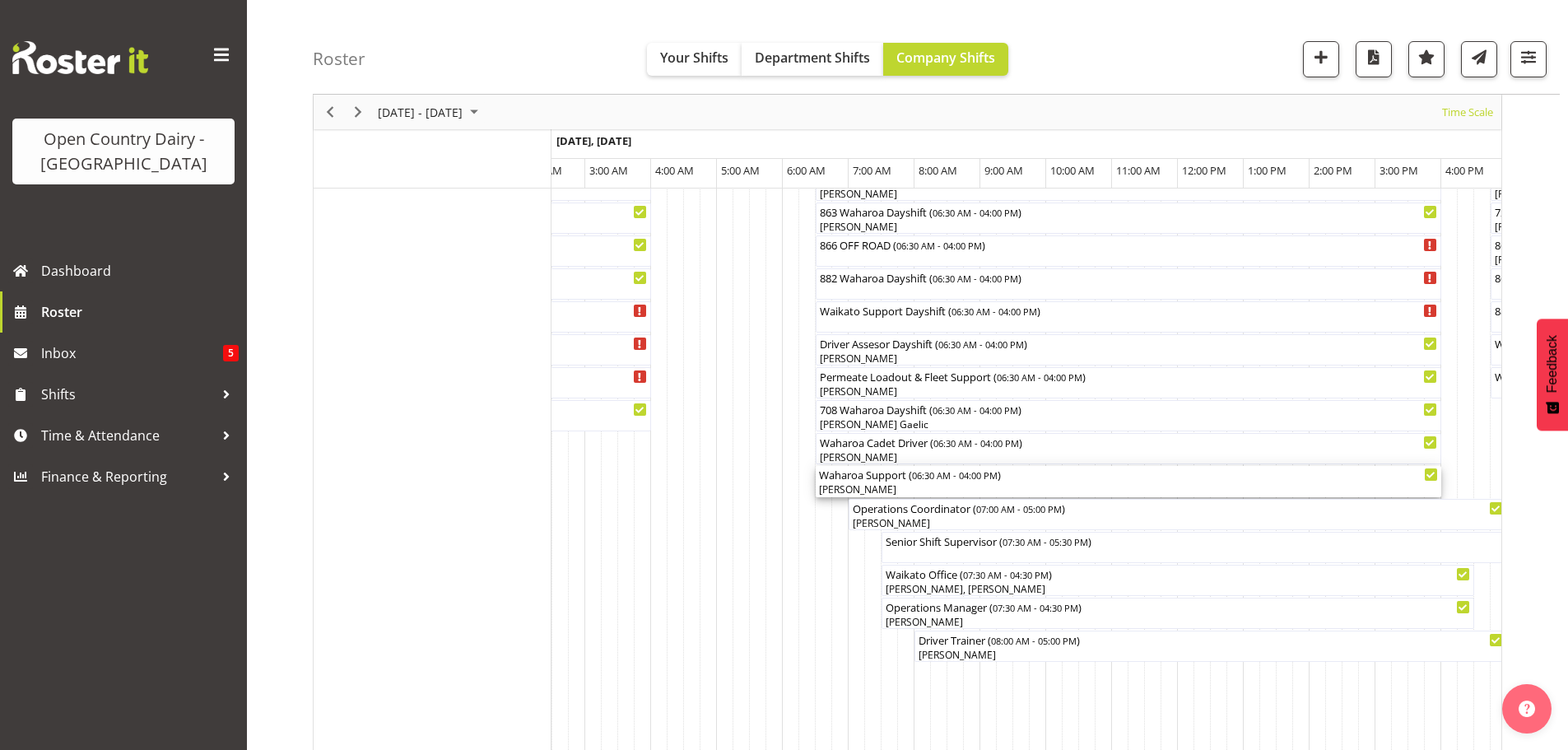
click at [944, 489] on div "[PERSON_NAME]" at bounding box center [1129, 489] width 619 height 15
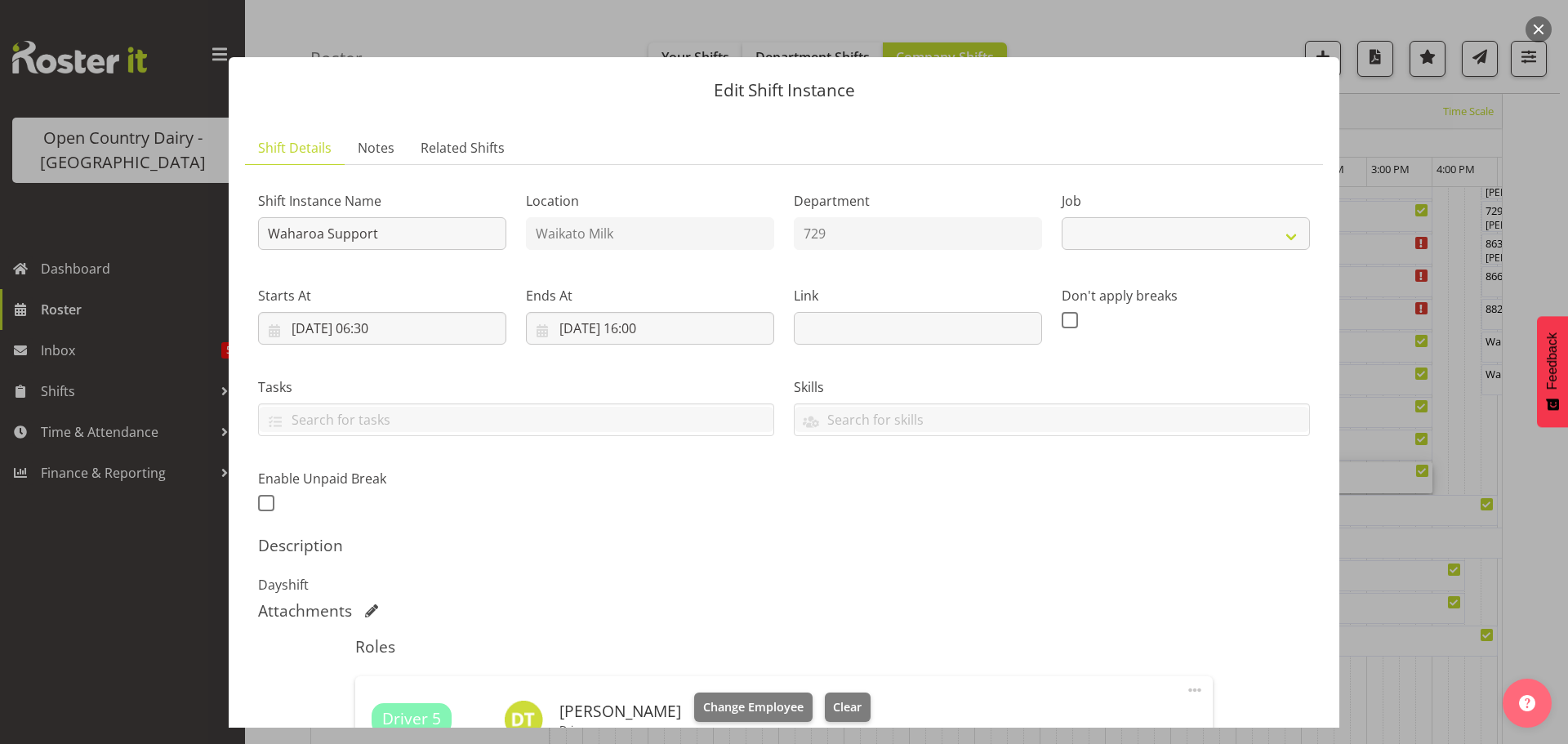
select select "9052"
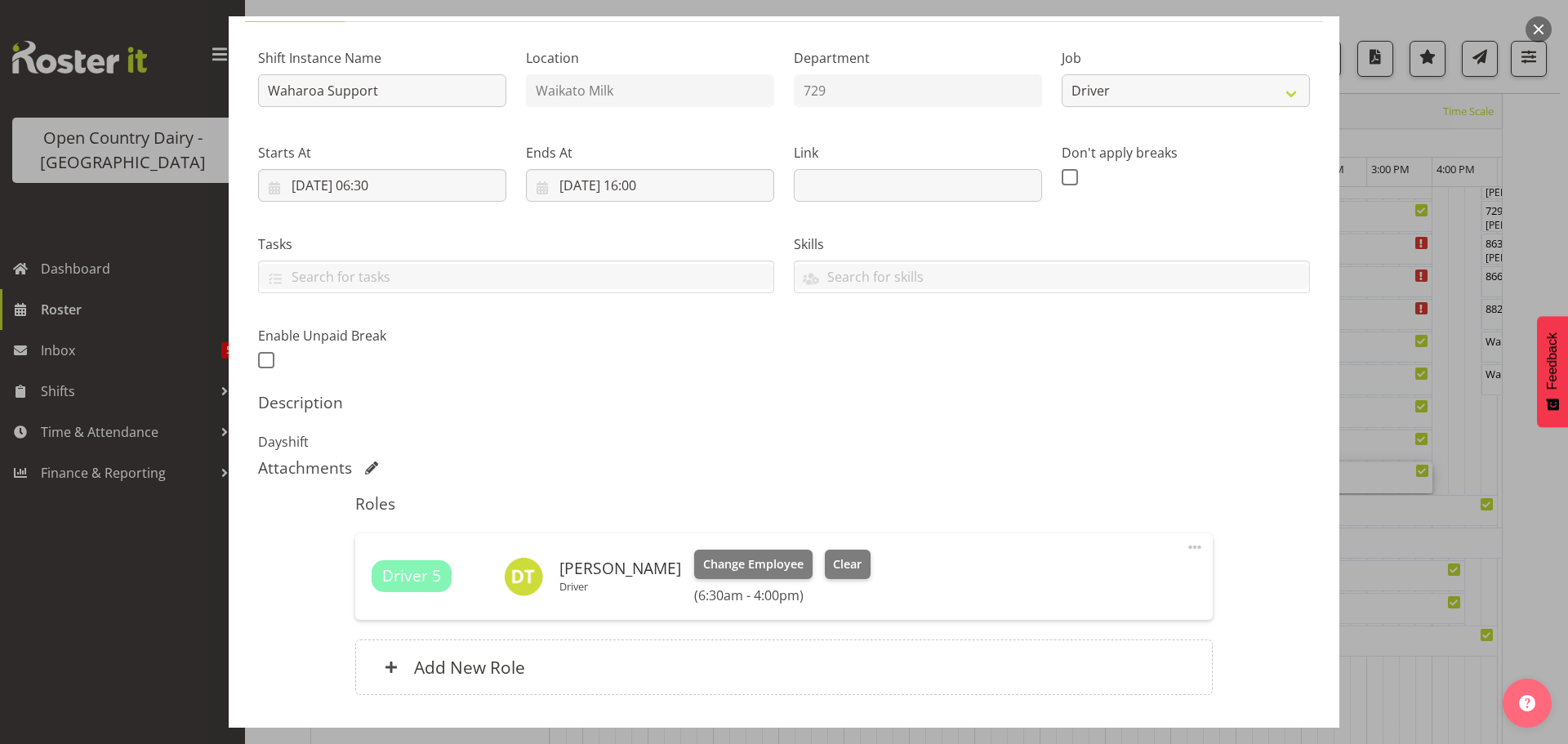
scroll to position [245, 0]
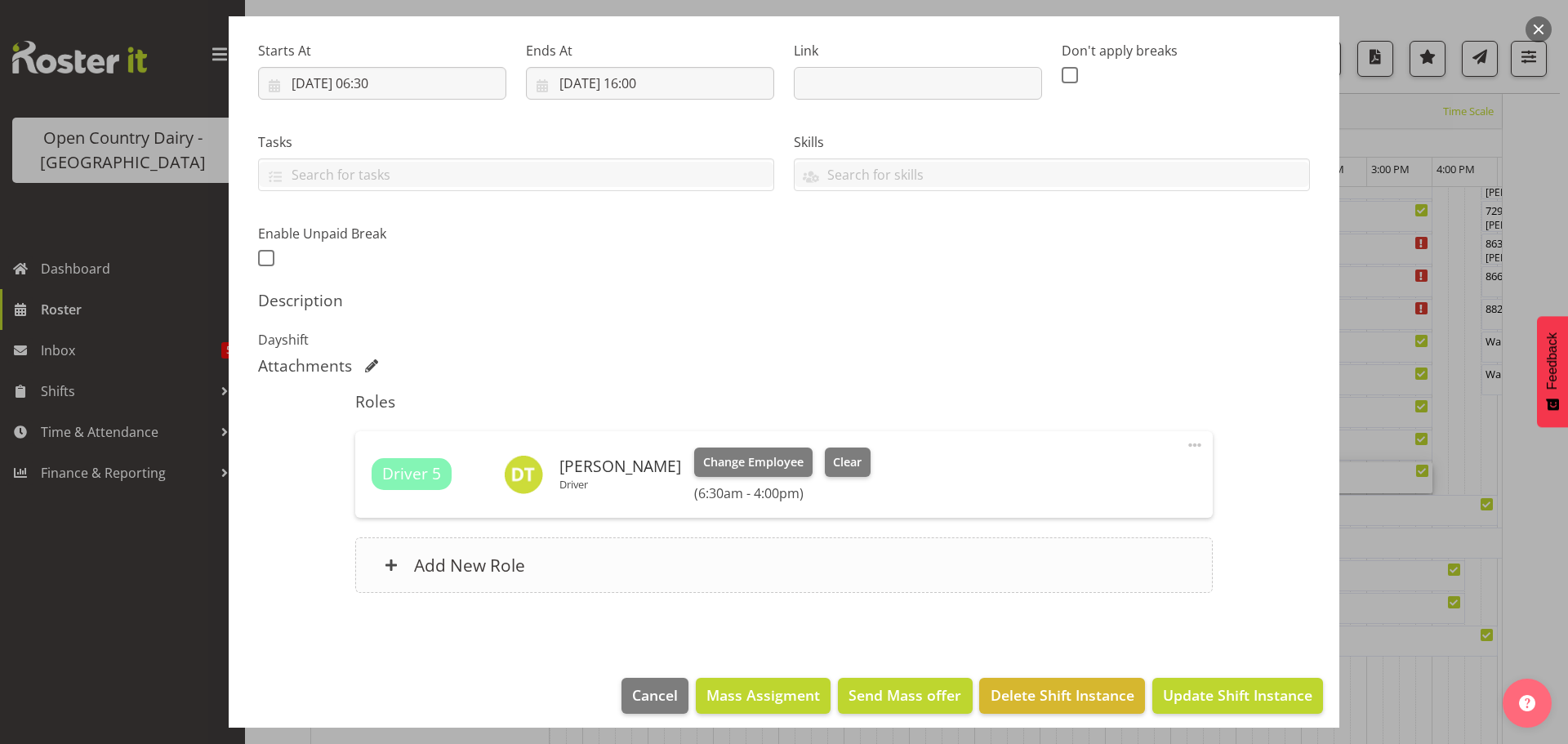
click at [502, 566] on h6 "Add New Role" at bounding box center [470, 565] width 111 height 21
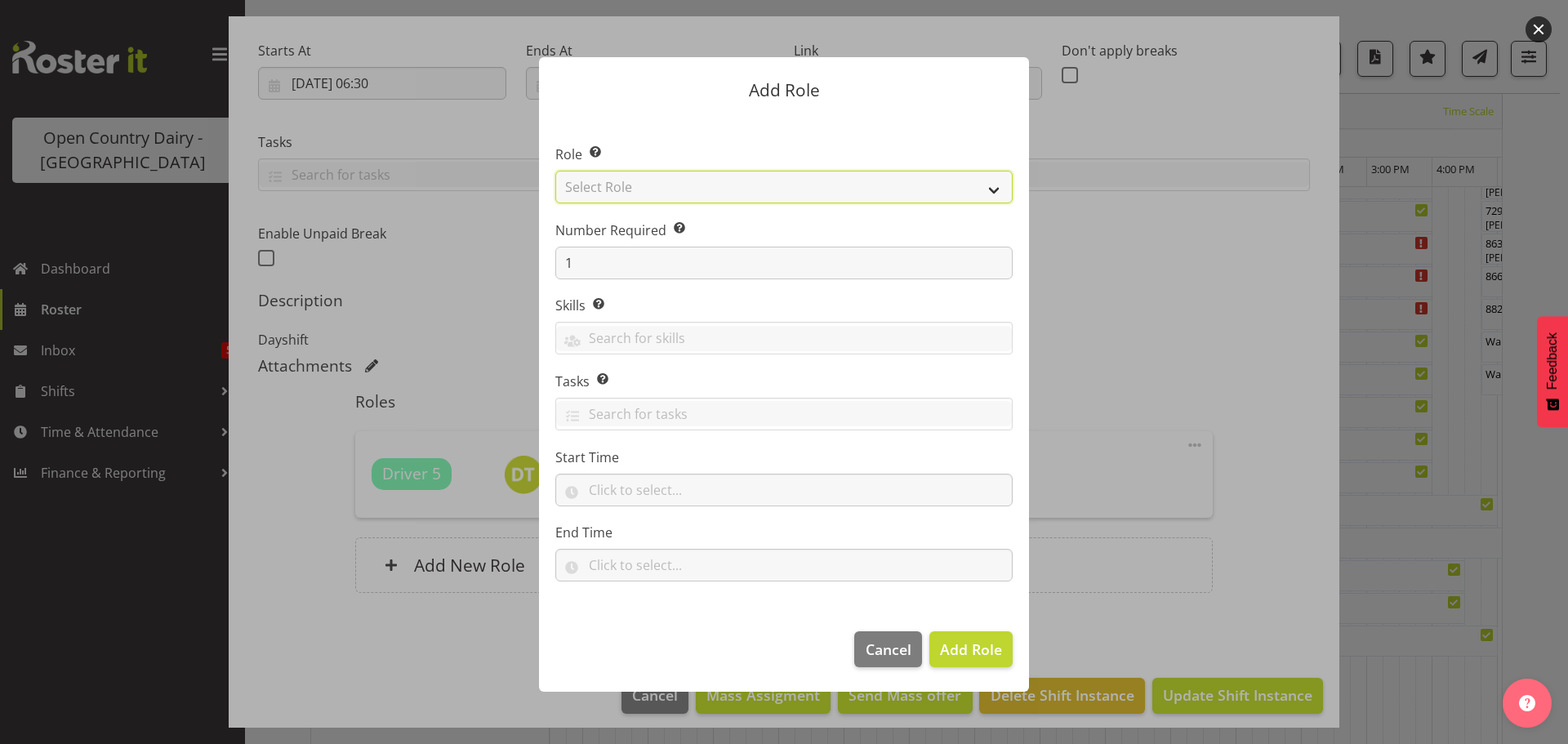
click at [699, 188] on select "Select Role Cadet Driver Crew Leader Driver Driver Buddy Driver Assessor Dayshi…" at bounding box center [784, 186] width 458 height 33
select select "1166"
click at [556, 170] on select "Select Role Cadet Driver Crew Leader Driver Driver Buddy Driver Assessor Dayshi…" at bounding box center [784, 186] width 458 height 33
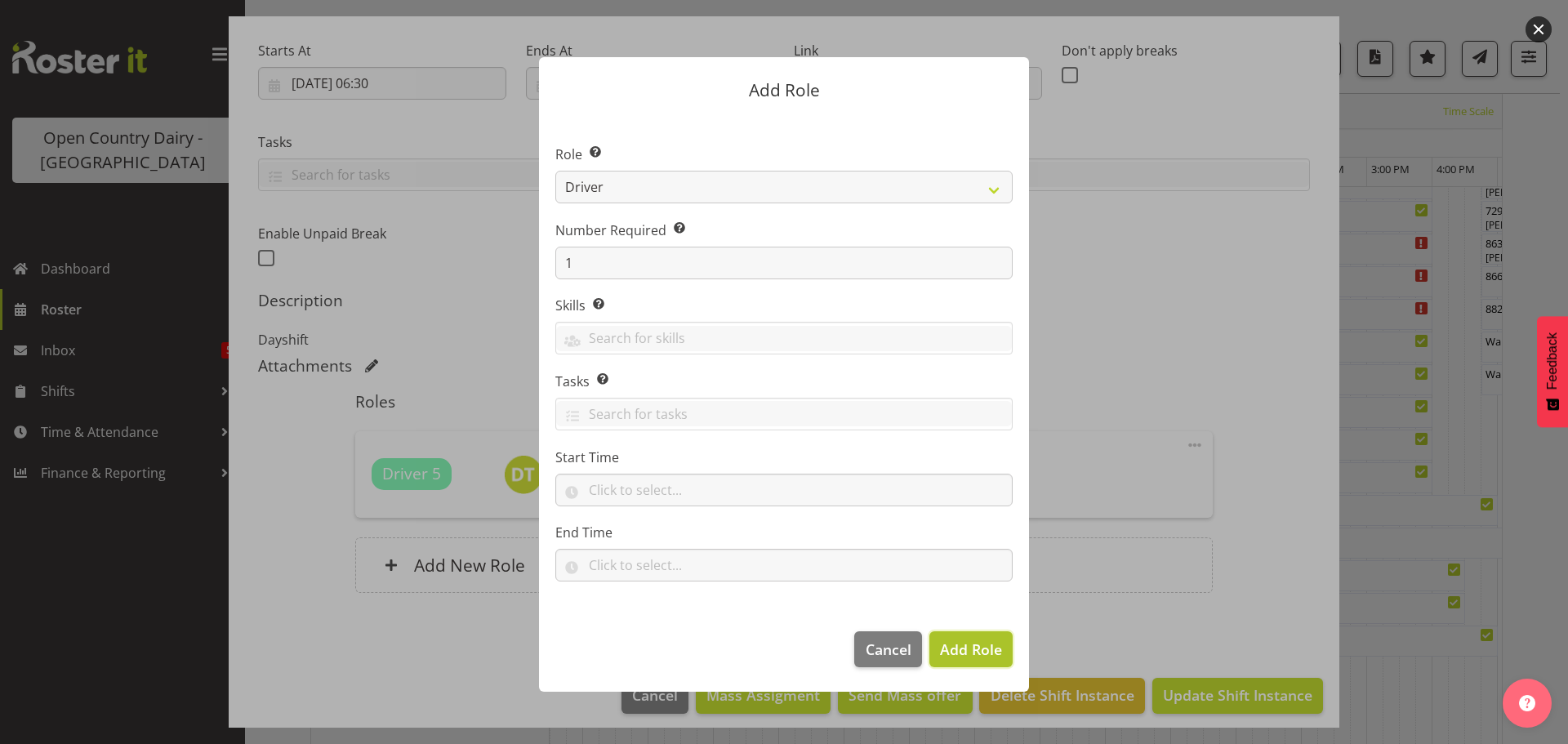
click at [968, 648] on span "Add Role" at bounding box center [971, 650] width 62 height 20
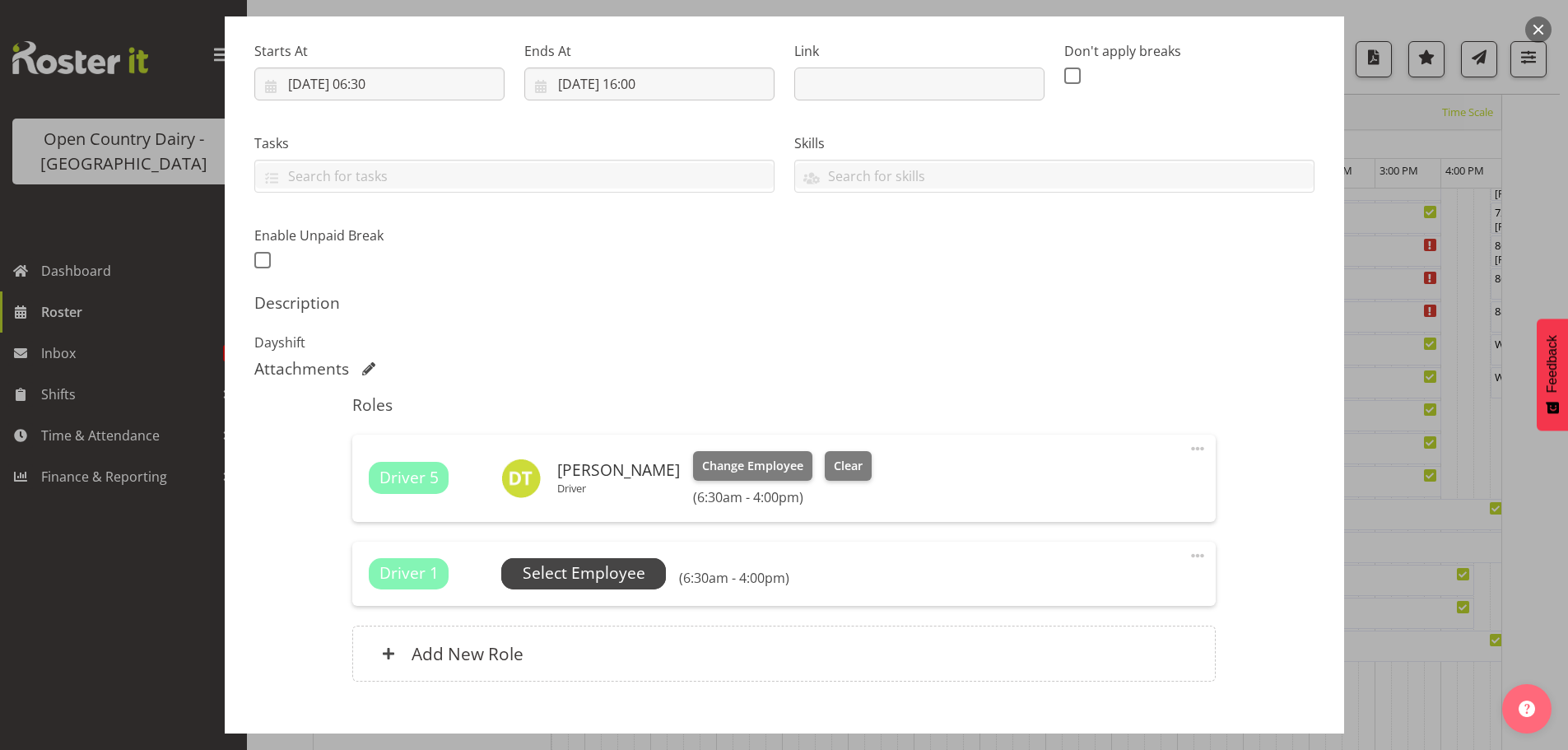
click at [592, 571] on span "Select Employee" at bounding box center [584, 573] width 123 height 24
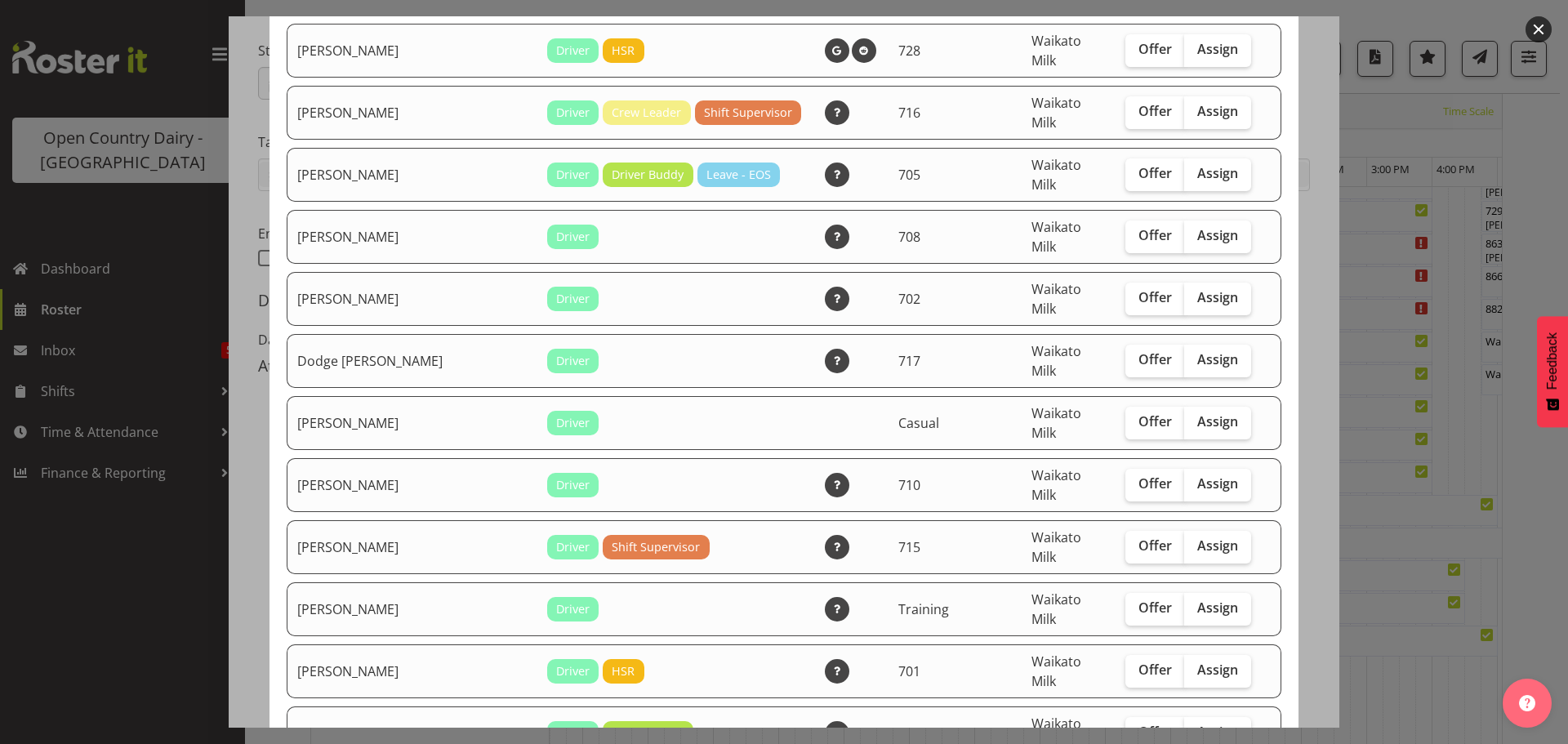
scroll to position [408, 0]
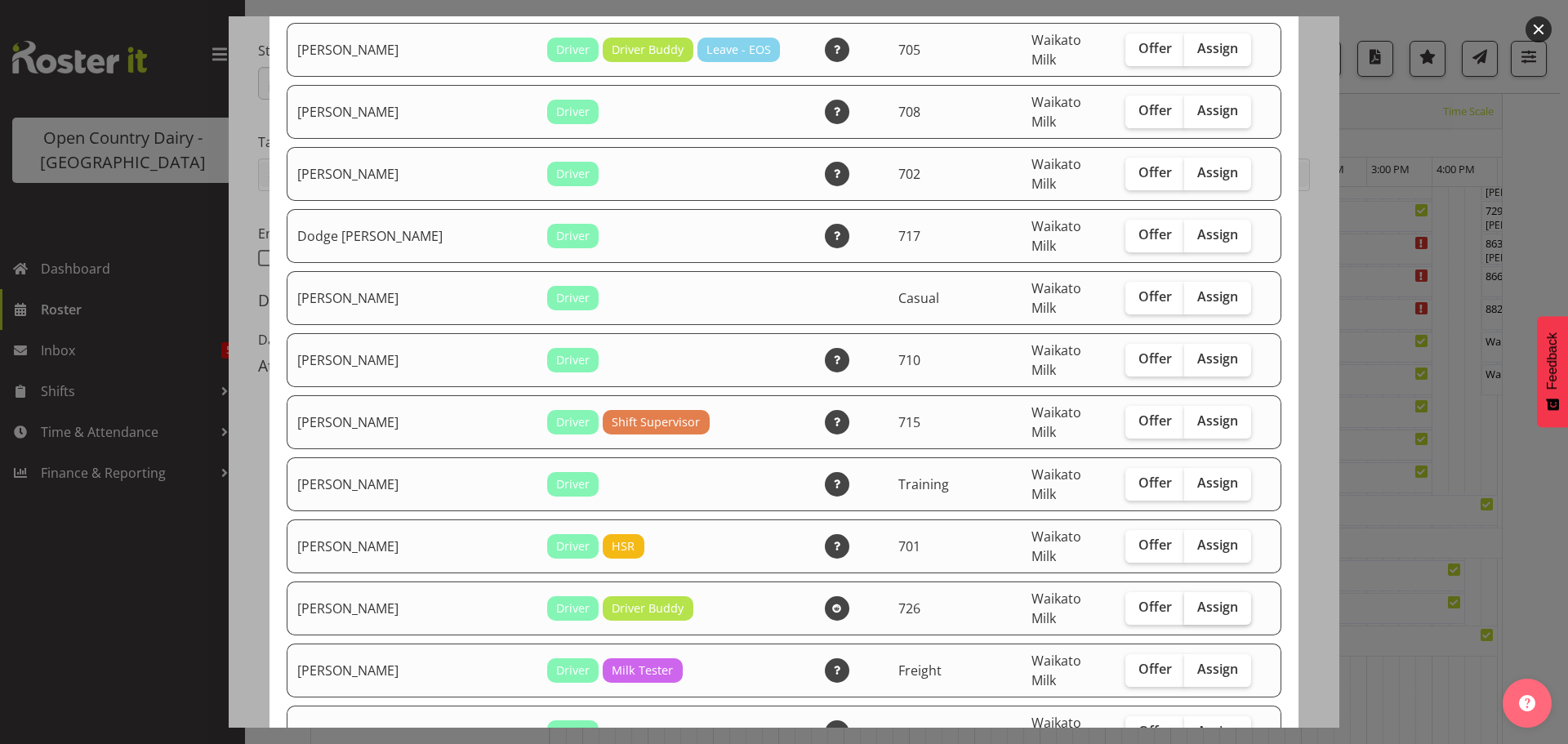
click at [1215, 592] on label "Assign" at bounding box center [1218, 608] width 67 height 33
click at [1195, 602] on input "Assign" at bounding box center [1190, 607] width 11 height 11
checkbox input "true"
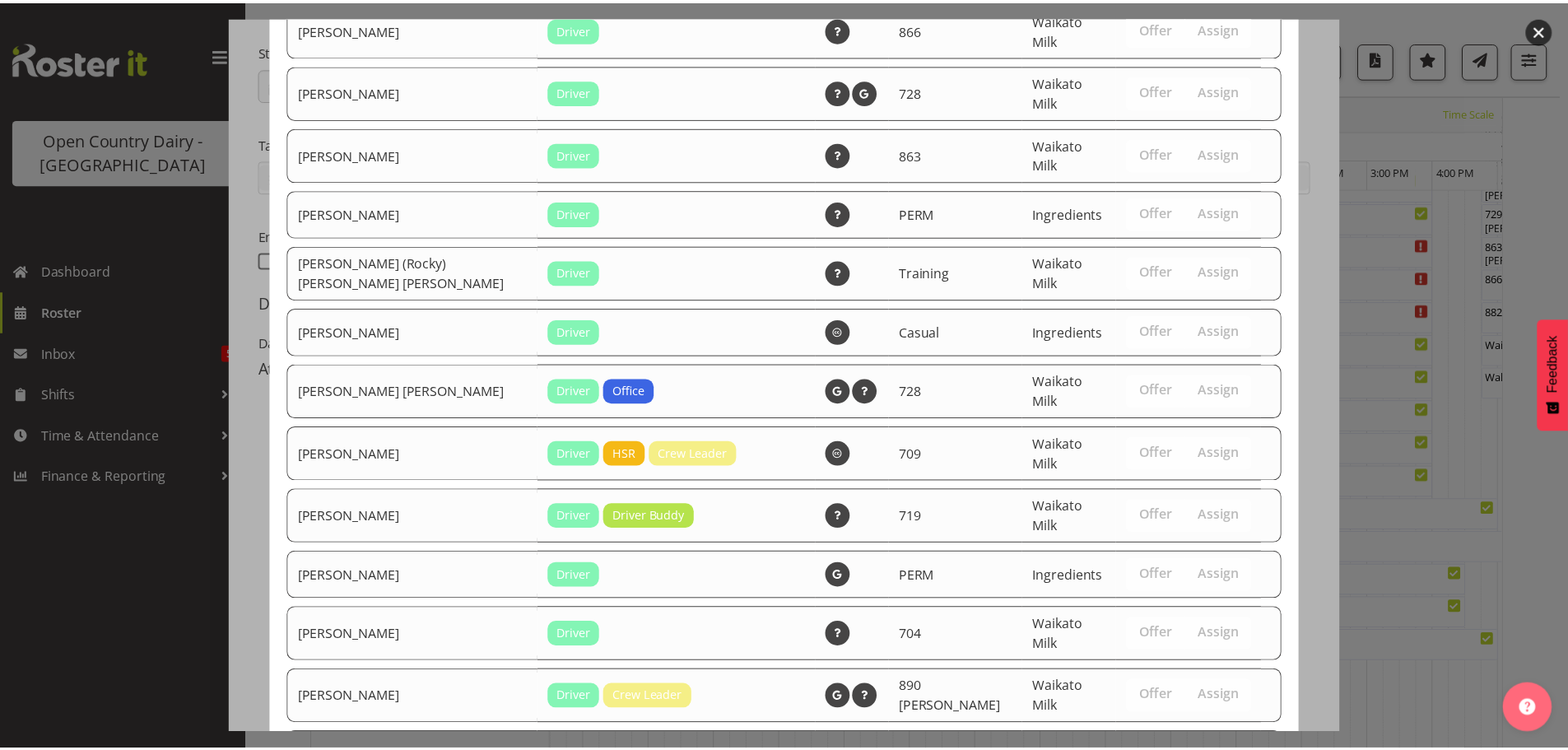
scroll to position [1581, 0]
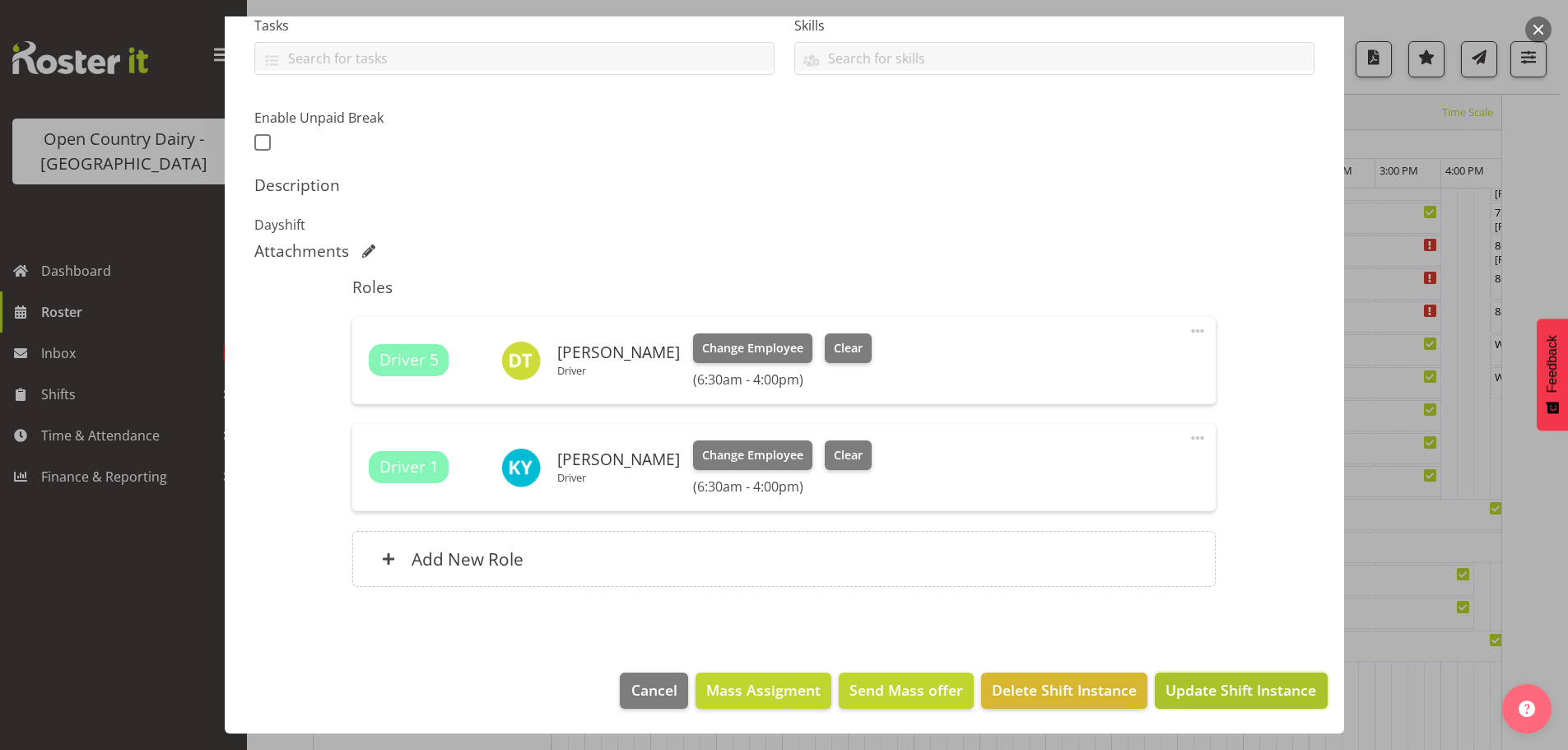
click at [1206, 691] on span "Update Shift Instance" at bounding box center [1241, 689] width 151 height 21
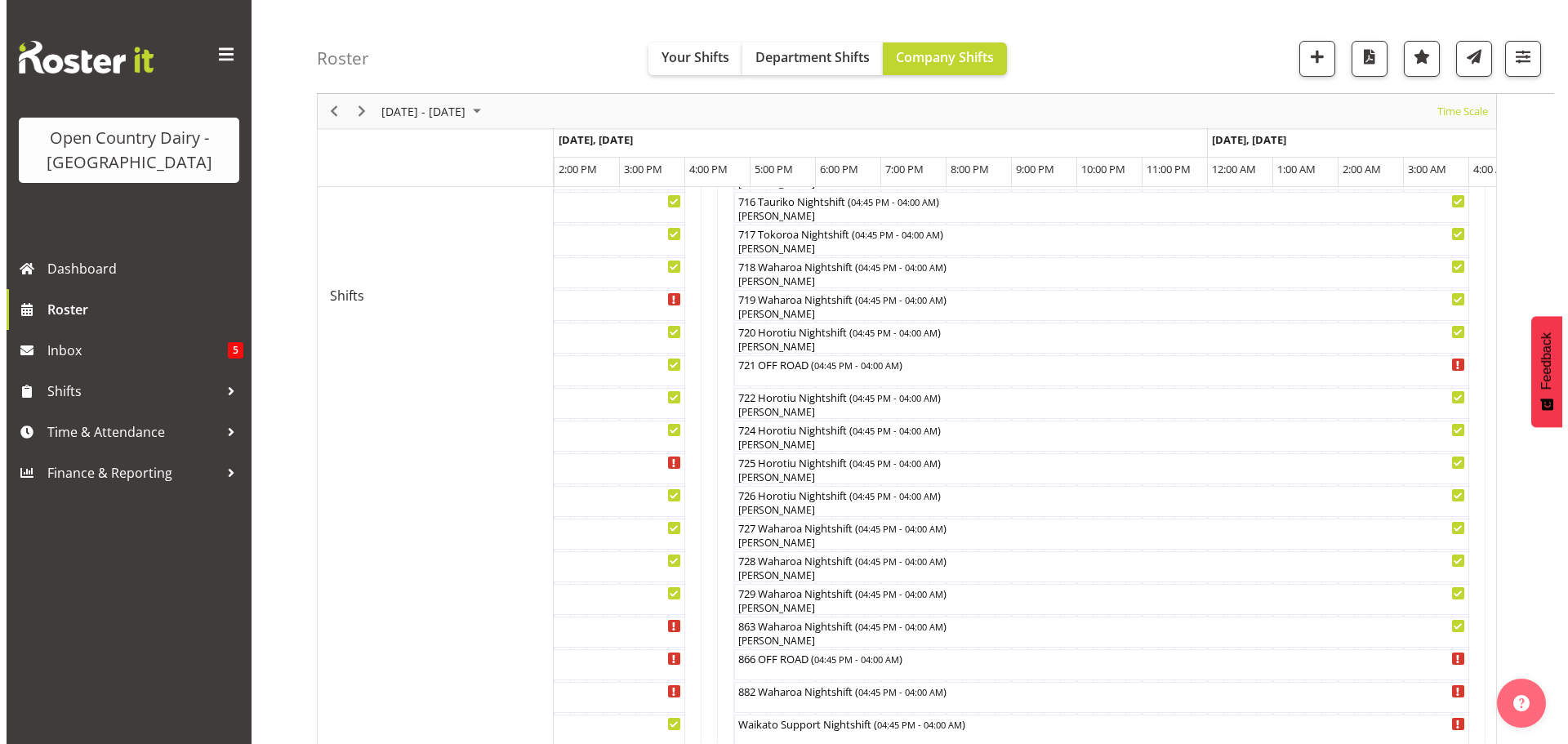
scroll to position [833, 0]
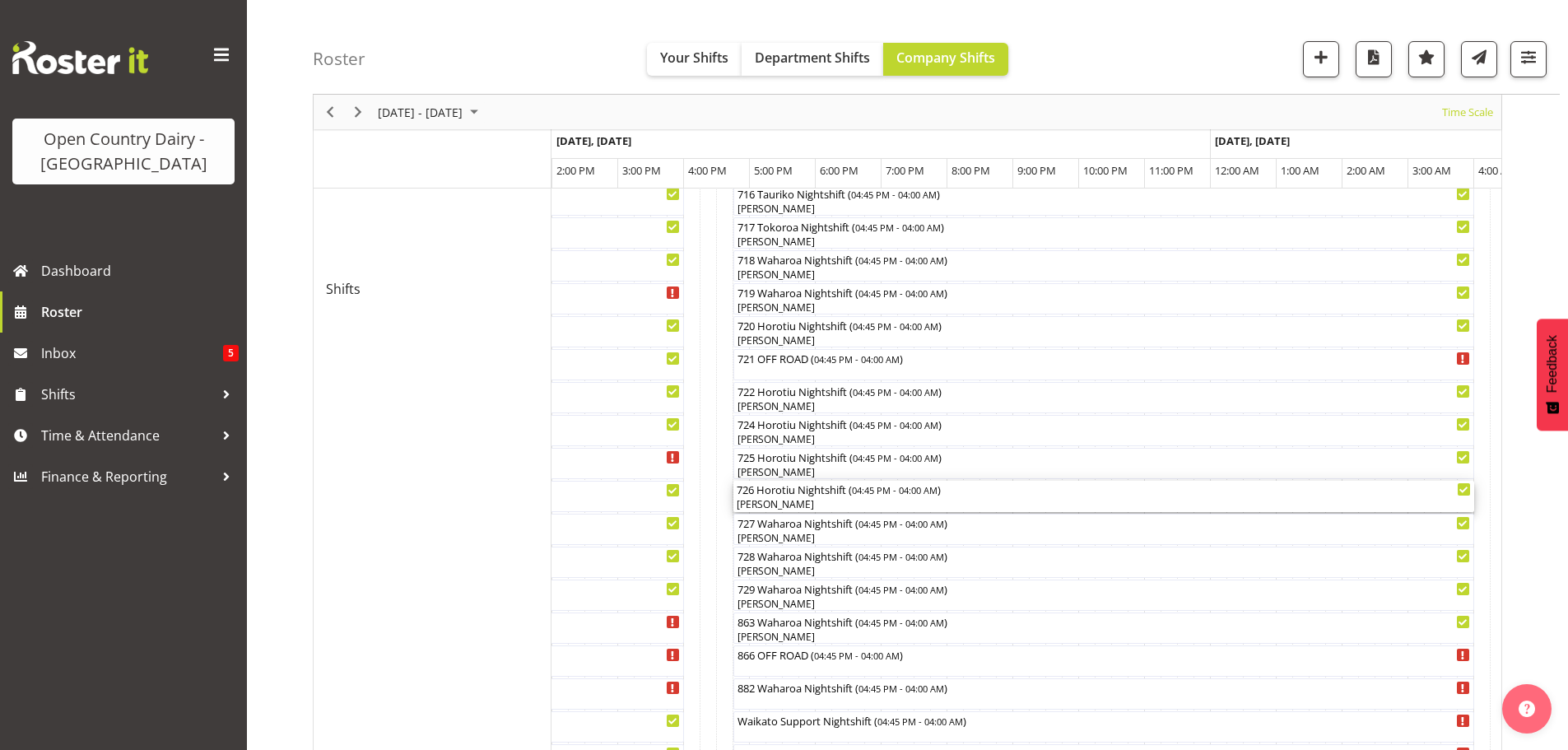
click at [839, 501] on div "[PERSON_NAME]" at bounding box center [1104, 504] width 735 height 15
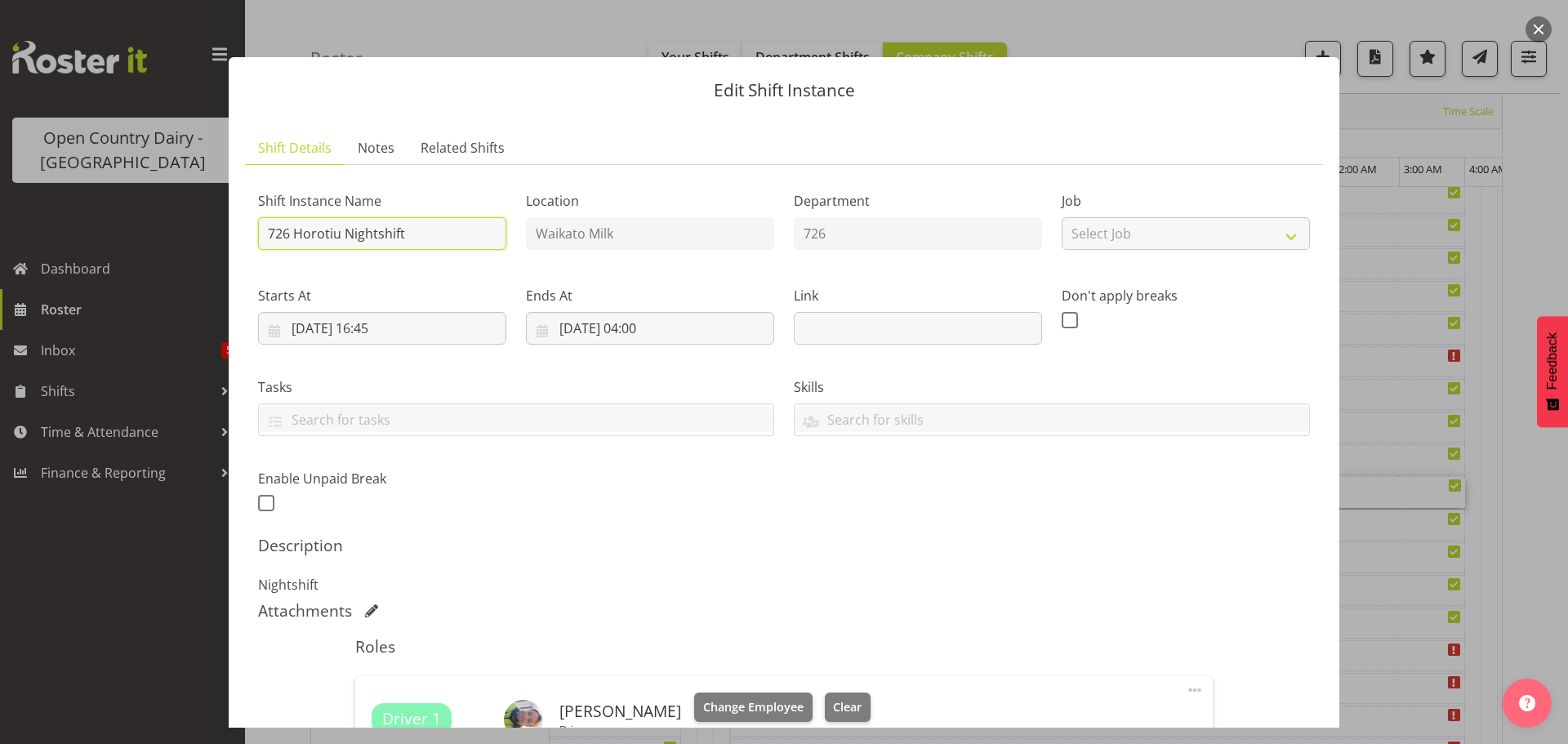
click at [488, 226] on input "726 Horotiu Nightshift" at bounding box center [382, 233] width 249 height 33
type input "726 OFF ROAD Engine repairs Scania Hautapu TRUCK ONLY Please Deliver"
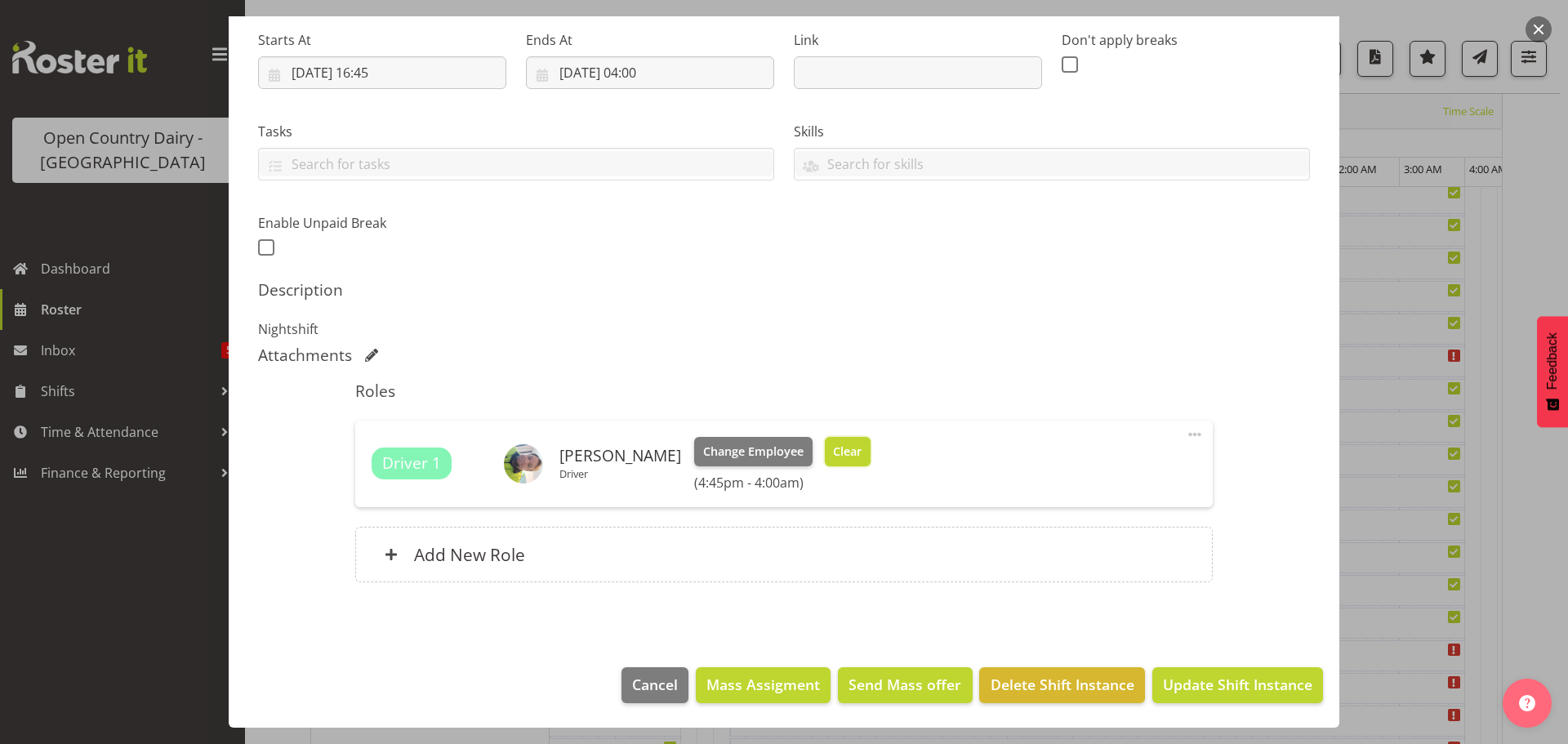
click at [842, 448] on span "Clear" at bounding box center [847, 452] width 29 height 18
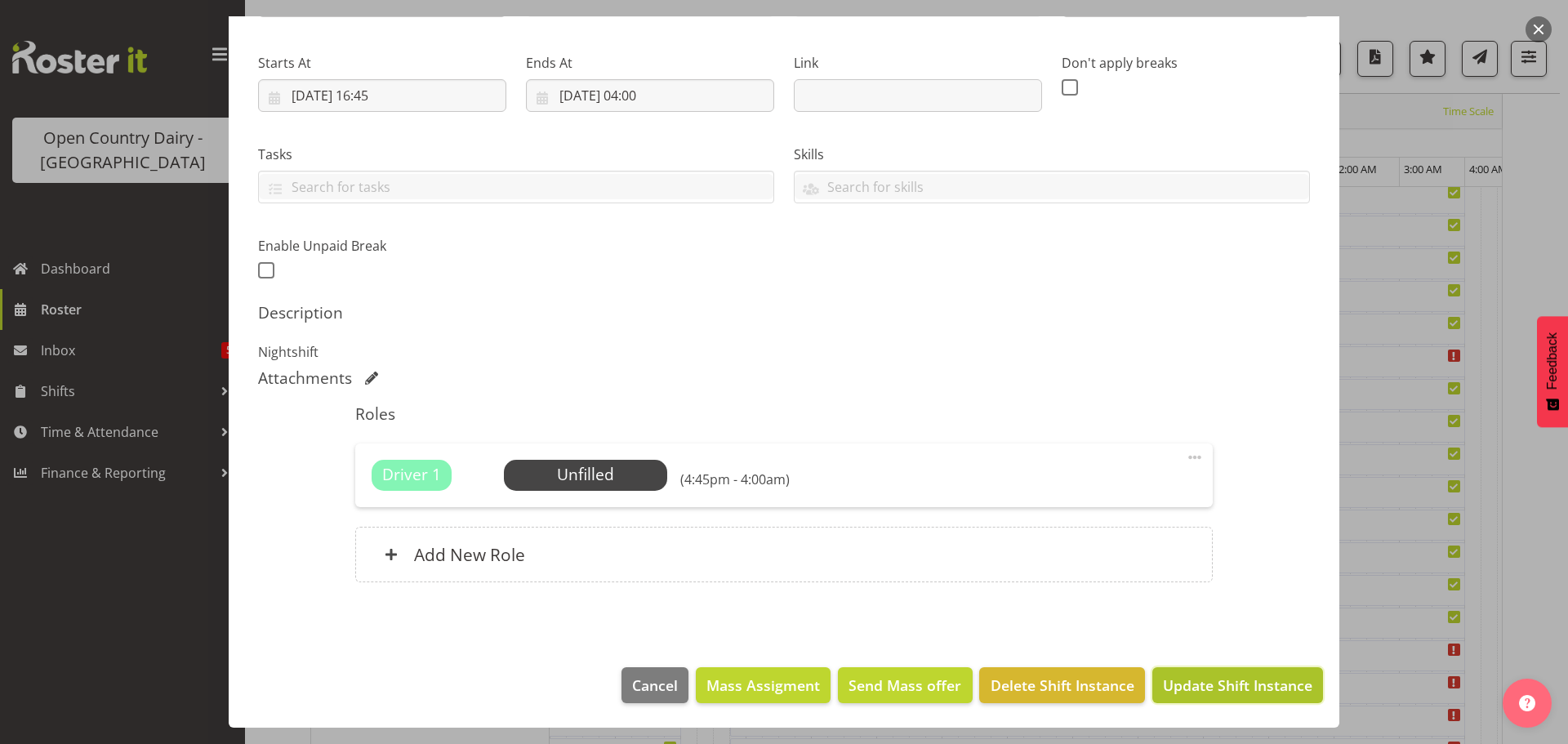
click at [1212, 689] on span "Update Shift Instance" at bounding box center [1237, 685] width 150 height 21
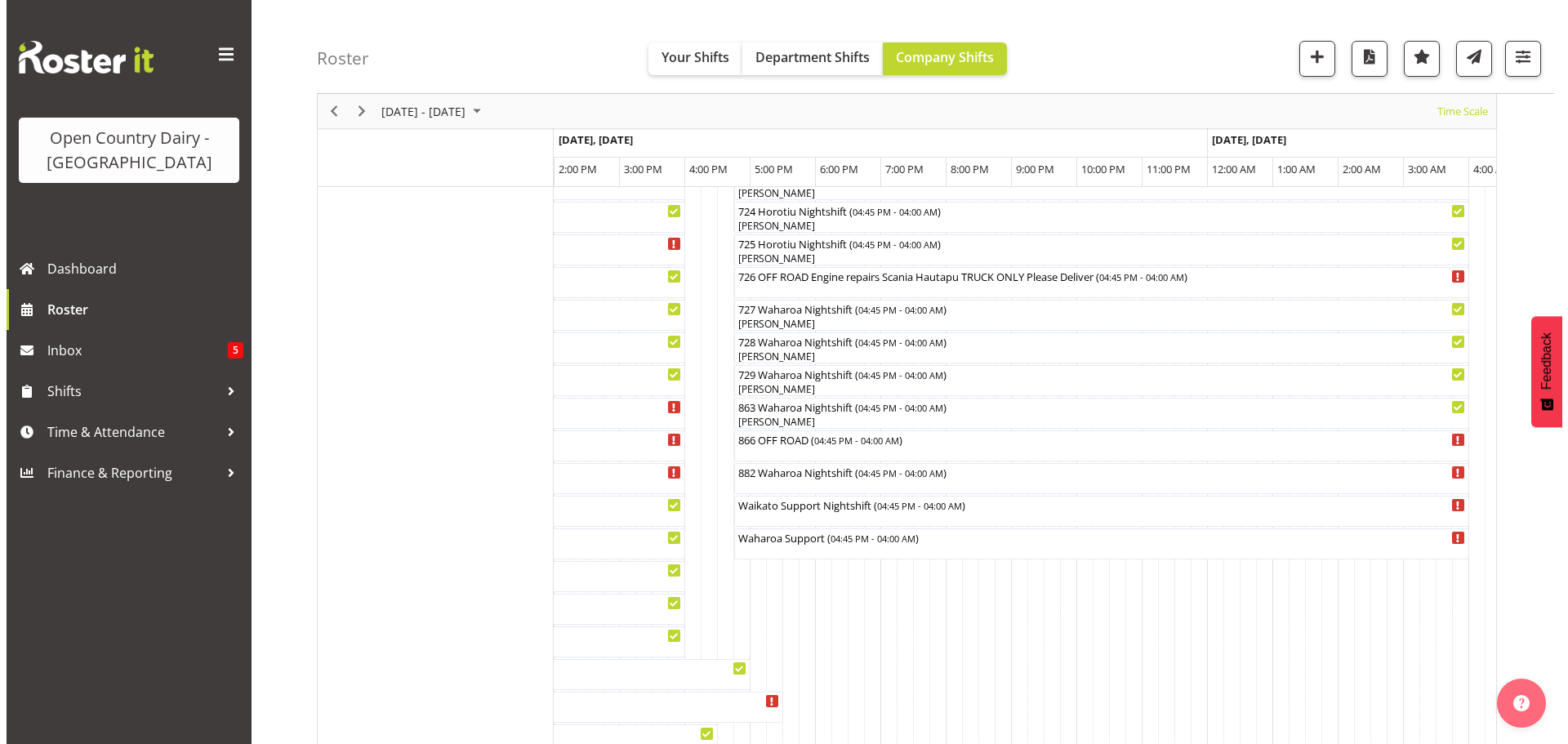
scroll to position [1044, 0]
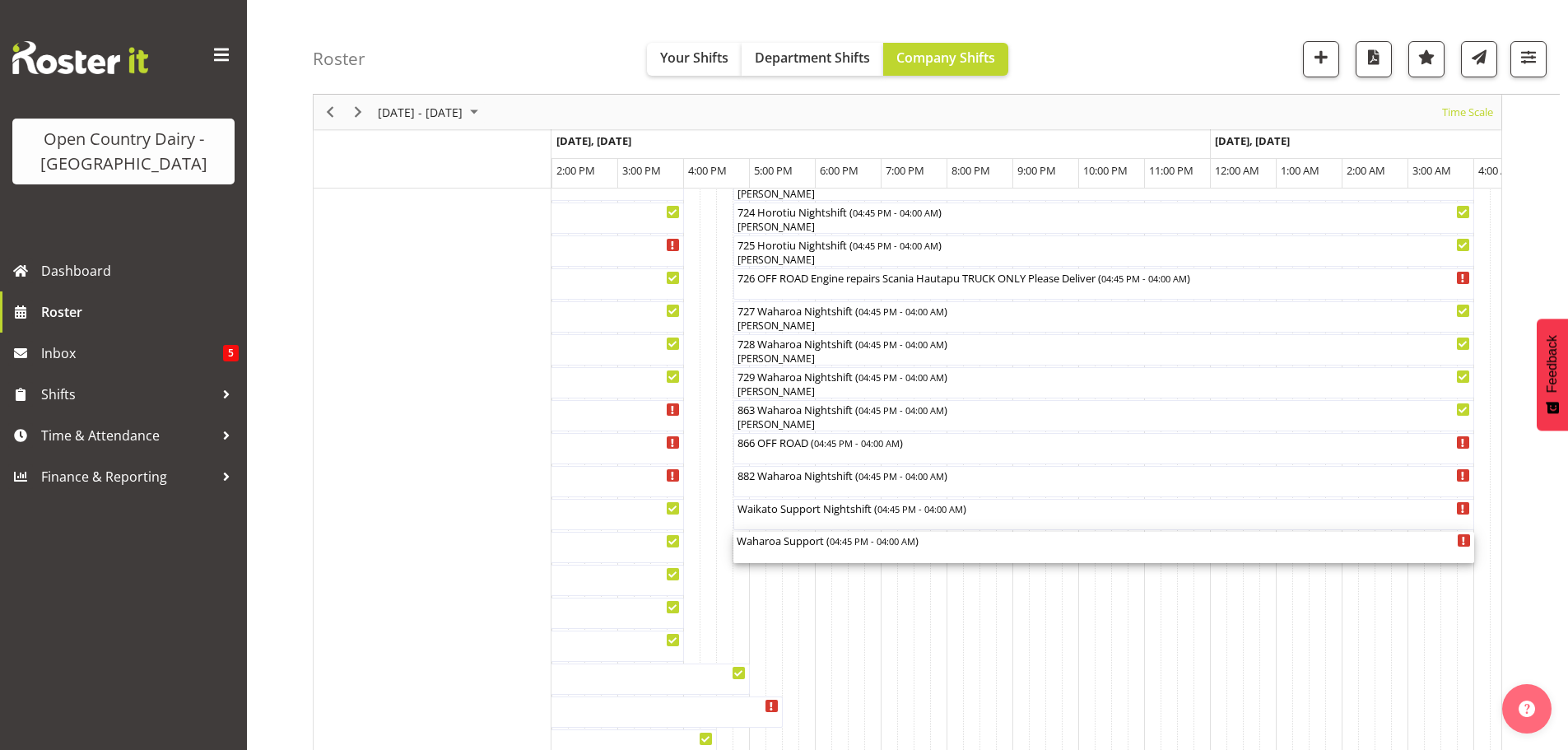
click at [805, 551] on div "Waharoa Support ( 04:45 PM - 04:00 AM )" at bounding box center [1104, 547] width 735 height 31
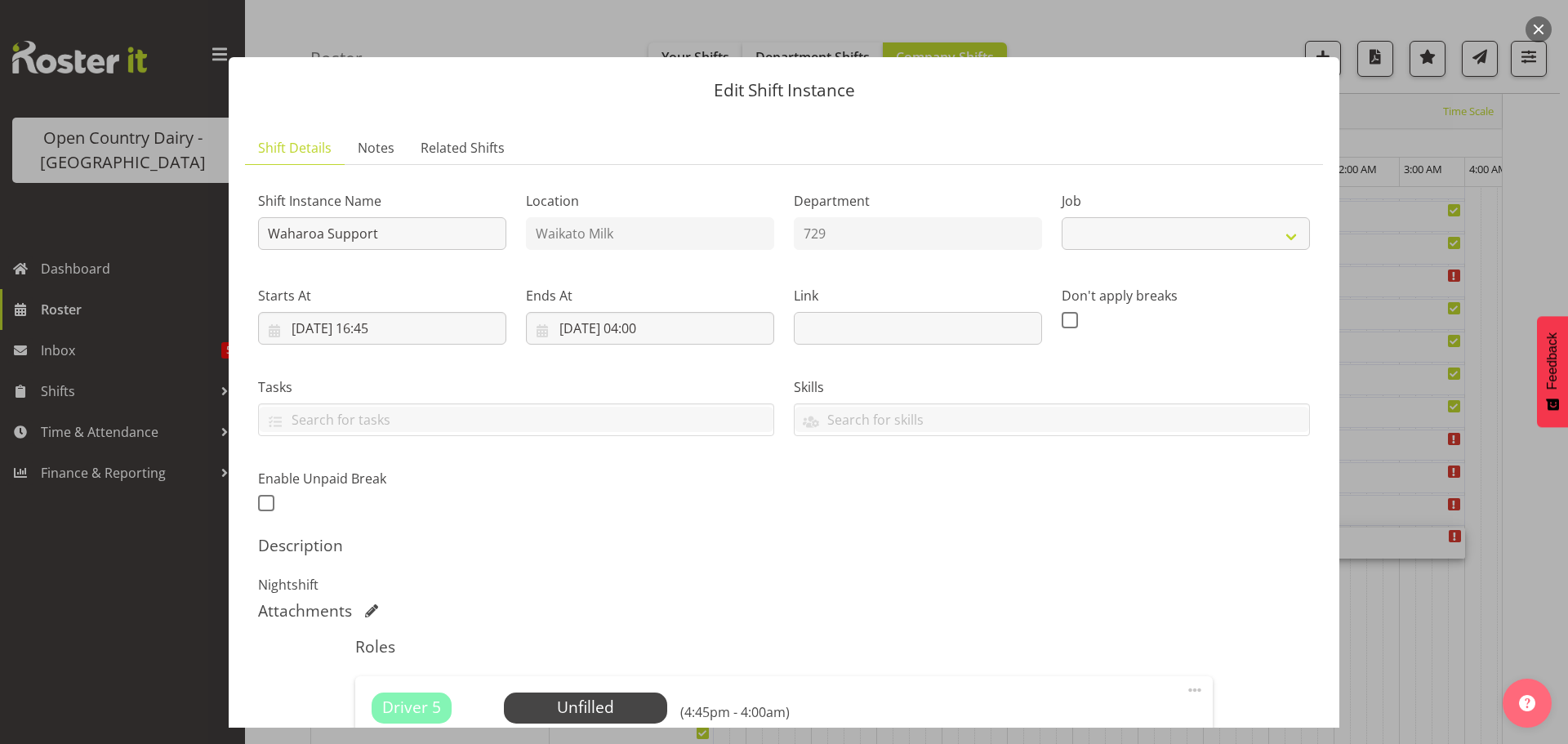
select select "9052"
click at [591, 706] on span "Select Employee" at bounding box center [584, 708] width 122 height 24
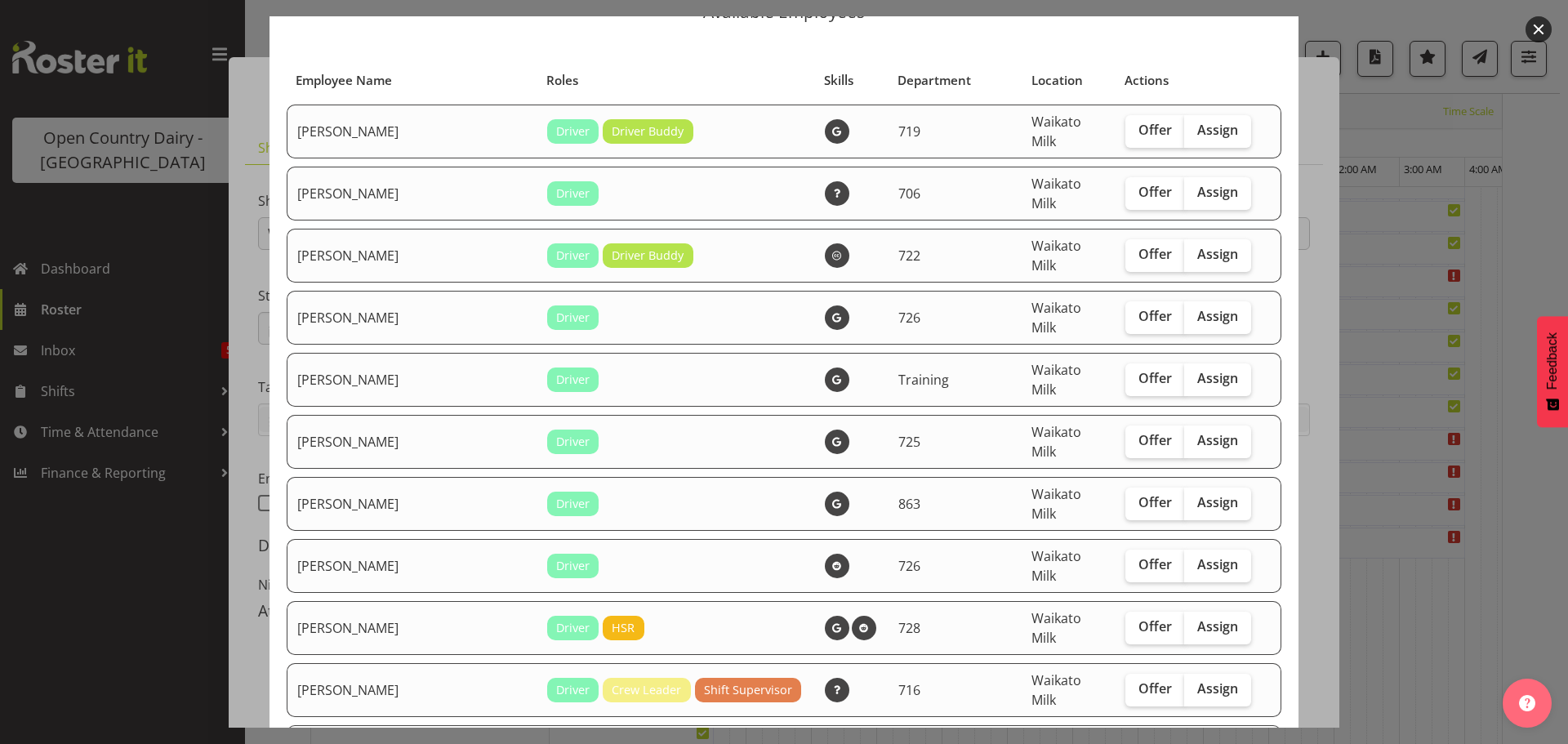
scroll to position [81, 0]
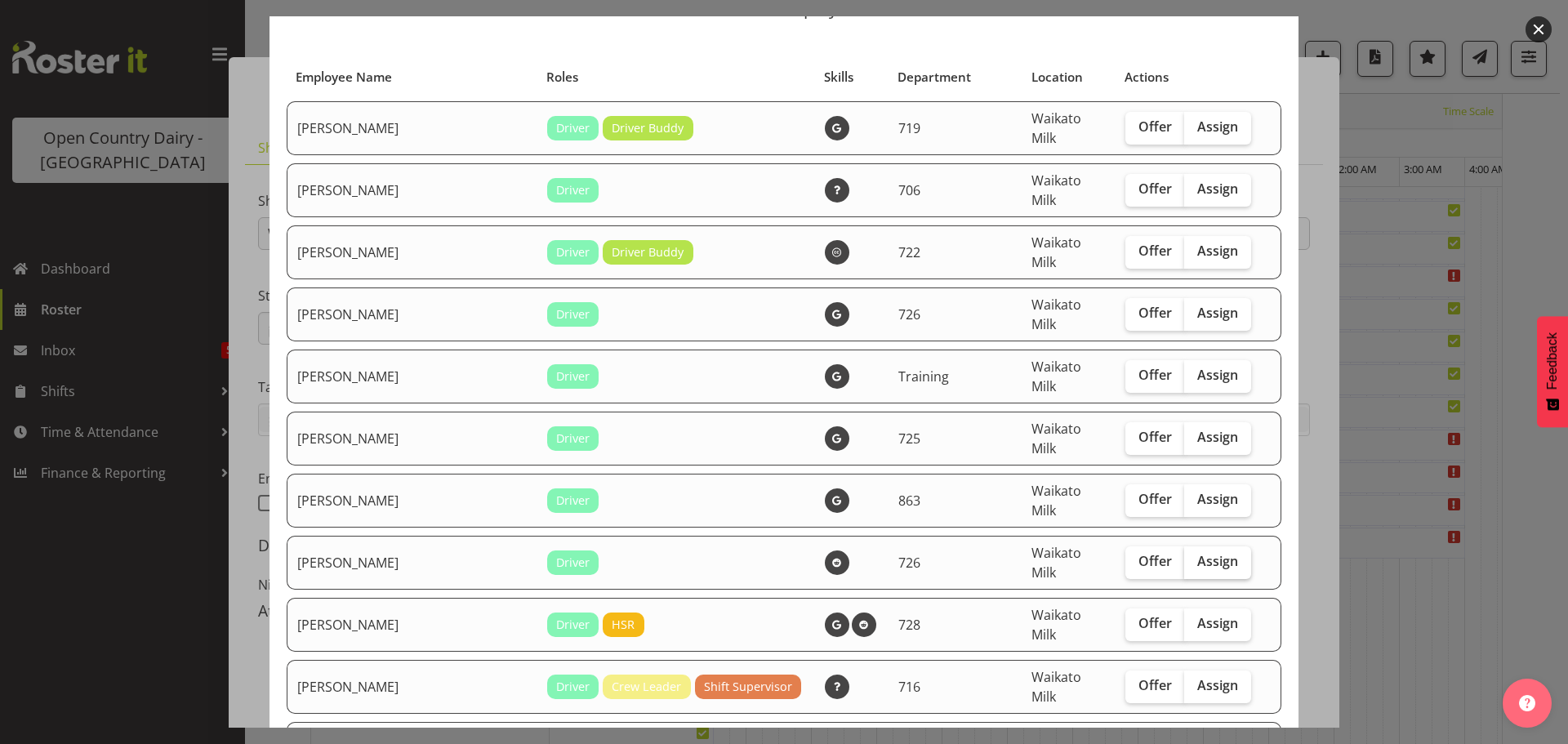
click at [1198, 553] on span "Assign" at bounding box center [1217, 561] width 41 height 16
click at [1185, 557] on input "Assign" at bounding box center [1190, 562] width 11 height 11
checkbox input "true"
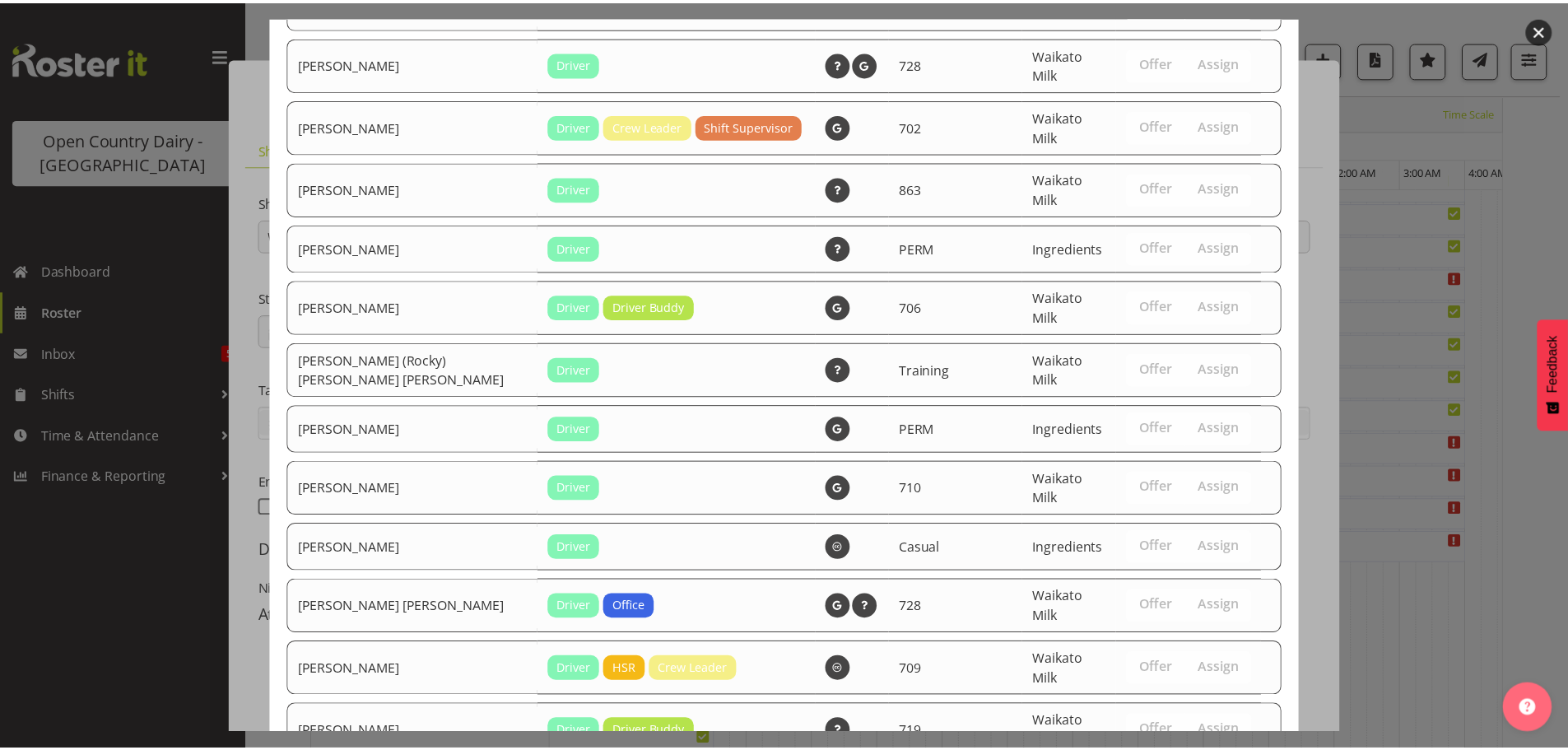
scroll to position [3150, 0]
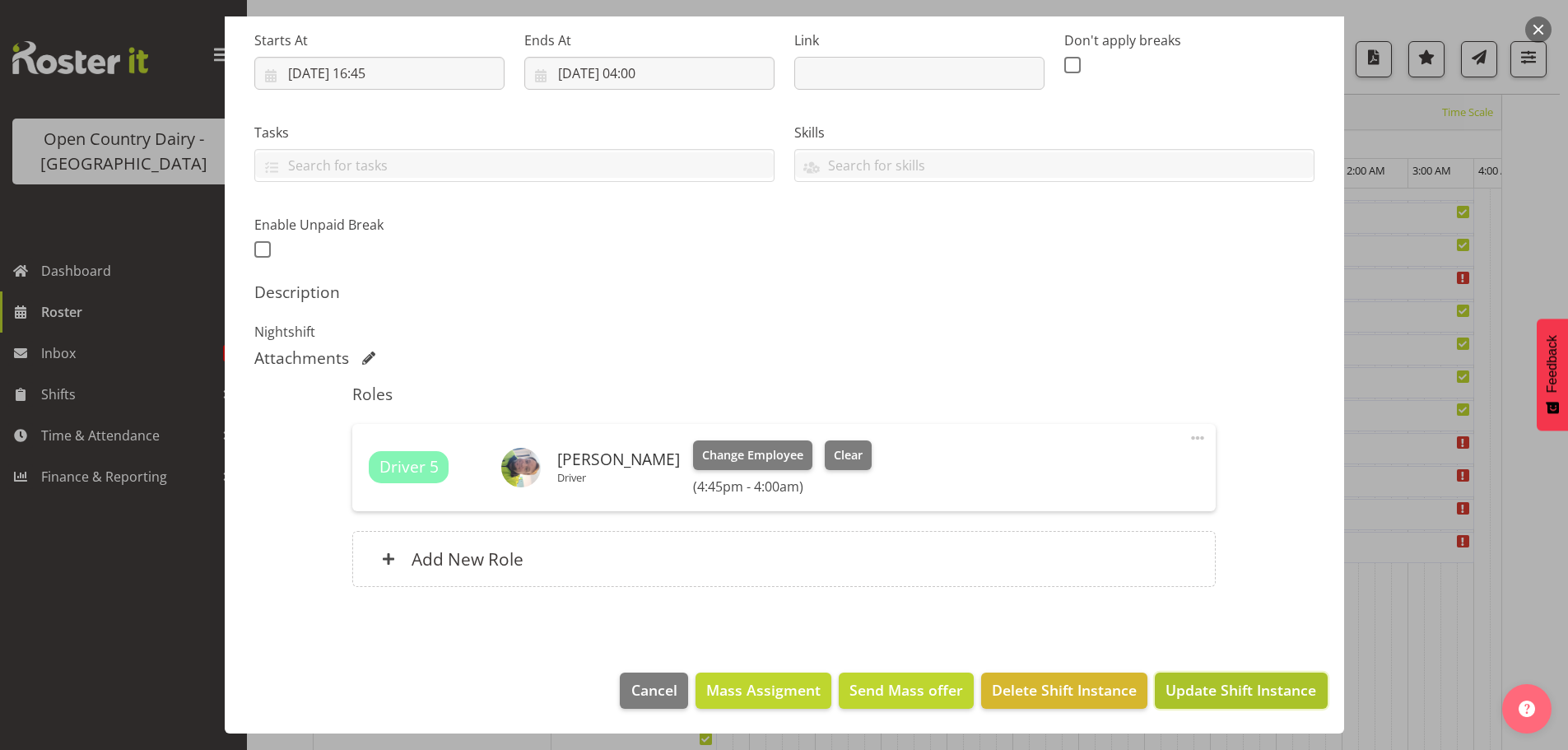
drag, startPoint x: 1205, startPoint y: 686, endPoint x: 1196, endPoint y: 670, distance: 18.4
click at [1204, 686] on span "Update Shift Instance" at bounding box center [1241, 689] width 151 height 21
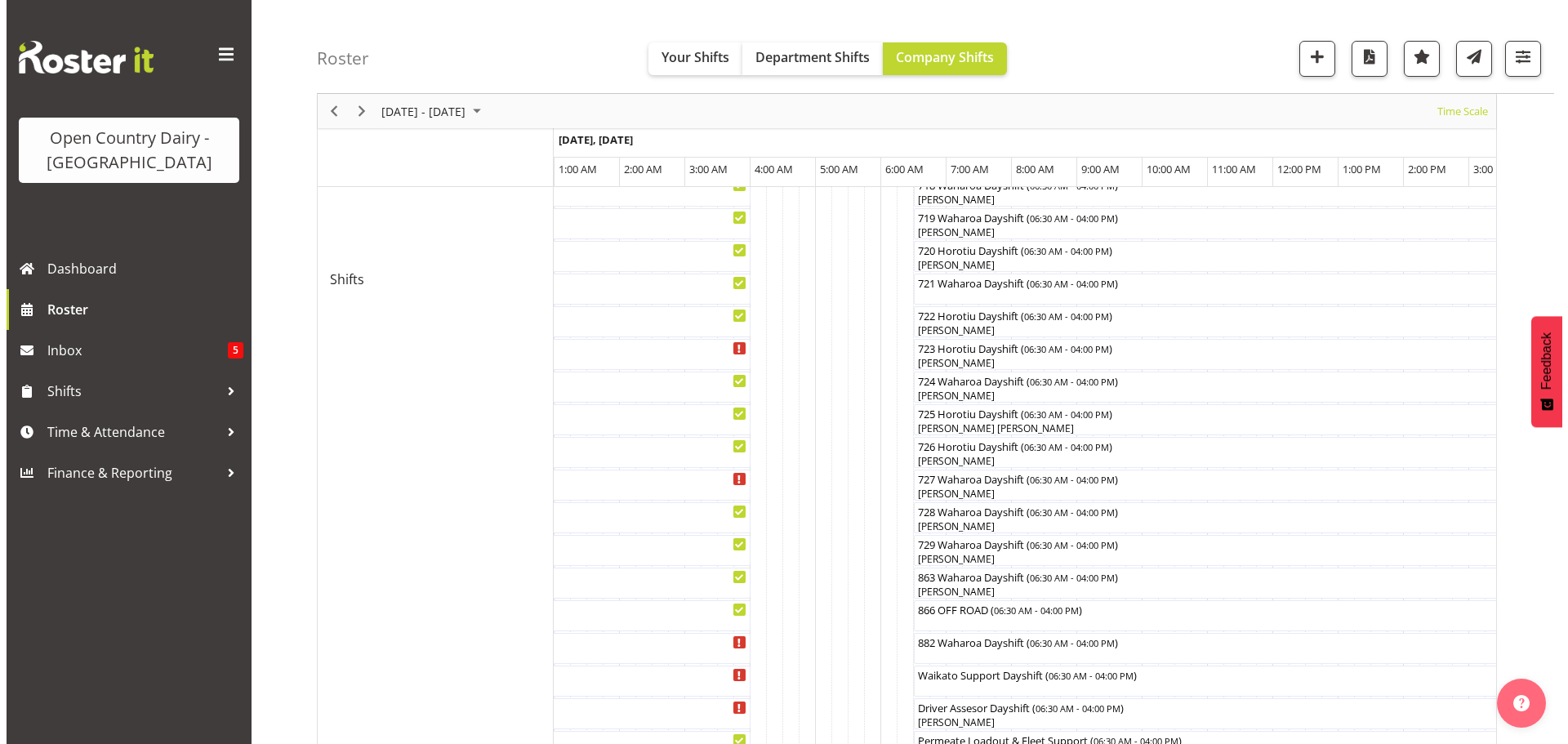
scroll to position [833, 0]
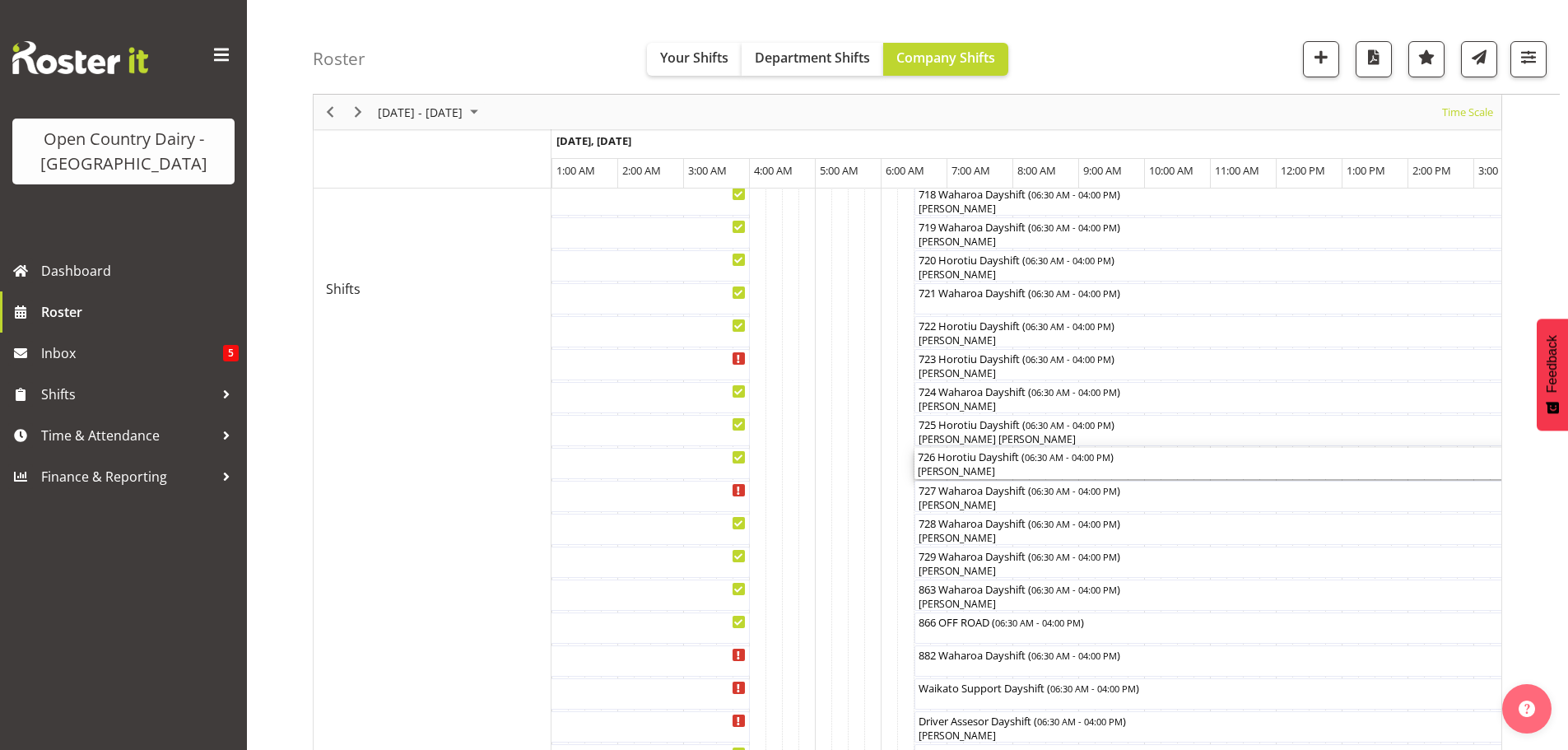
click at [1021, 470] on div "[PERSON_NAME]" at bounding box center [1227, 471] width 619 height 15
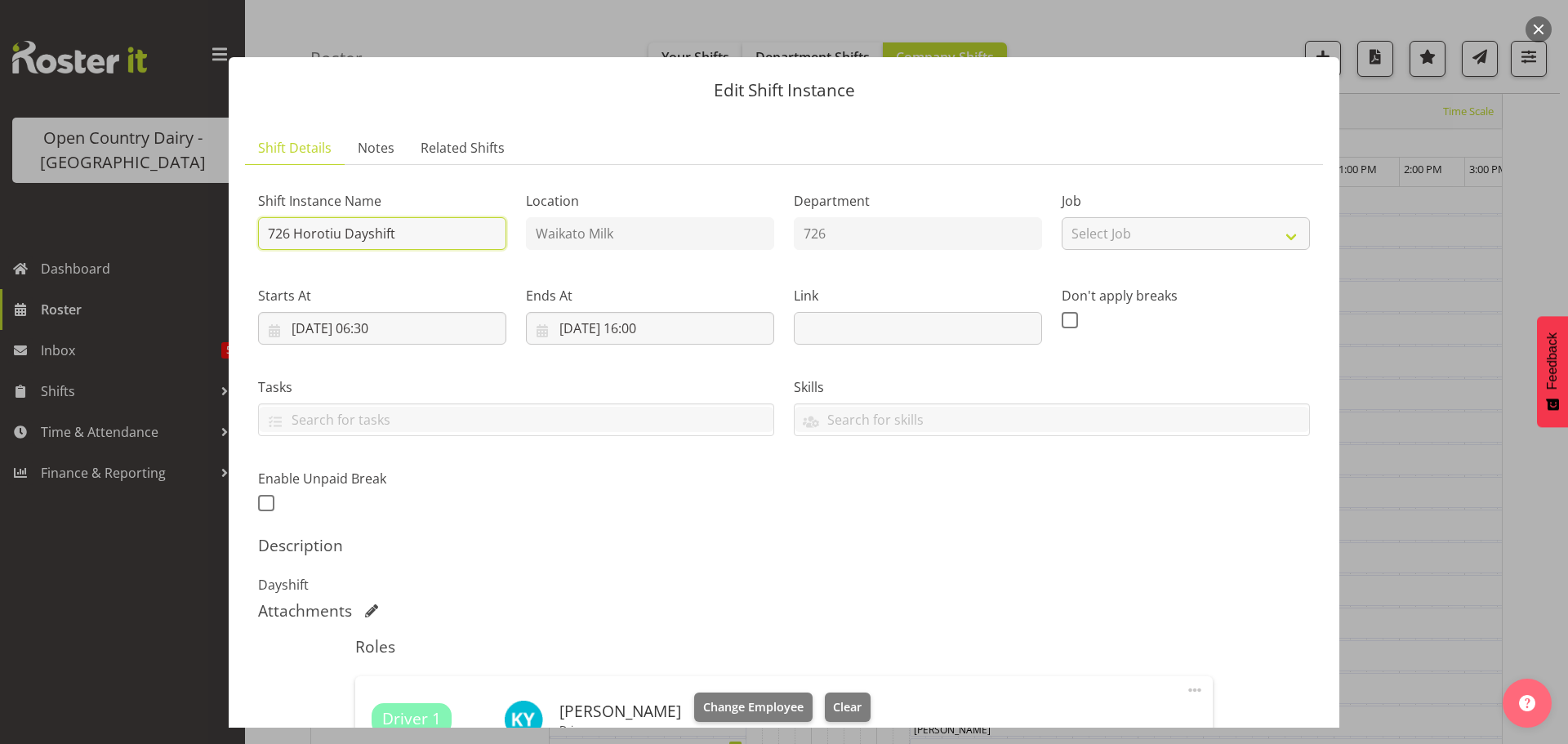
click at [467, 229] on input "726 Horotiu Dayshift" at bounding box center [382, 233] width 249 height 33
type input "726 OFF ROAD Engine repairs Scania Hautapu TRUCK ONLY Please Deliver"
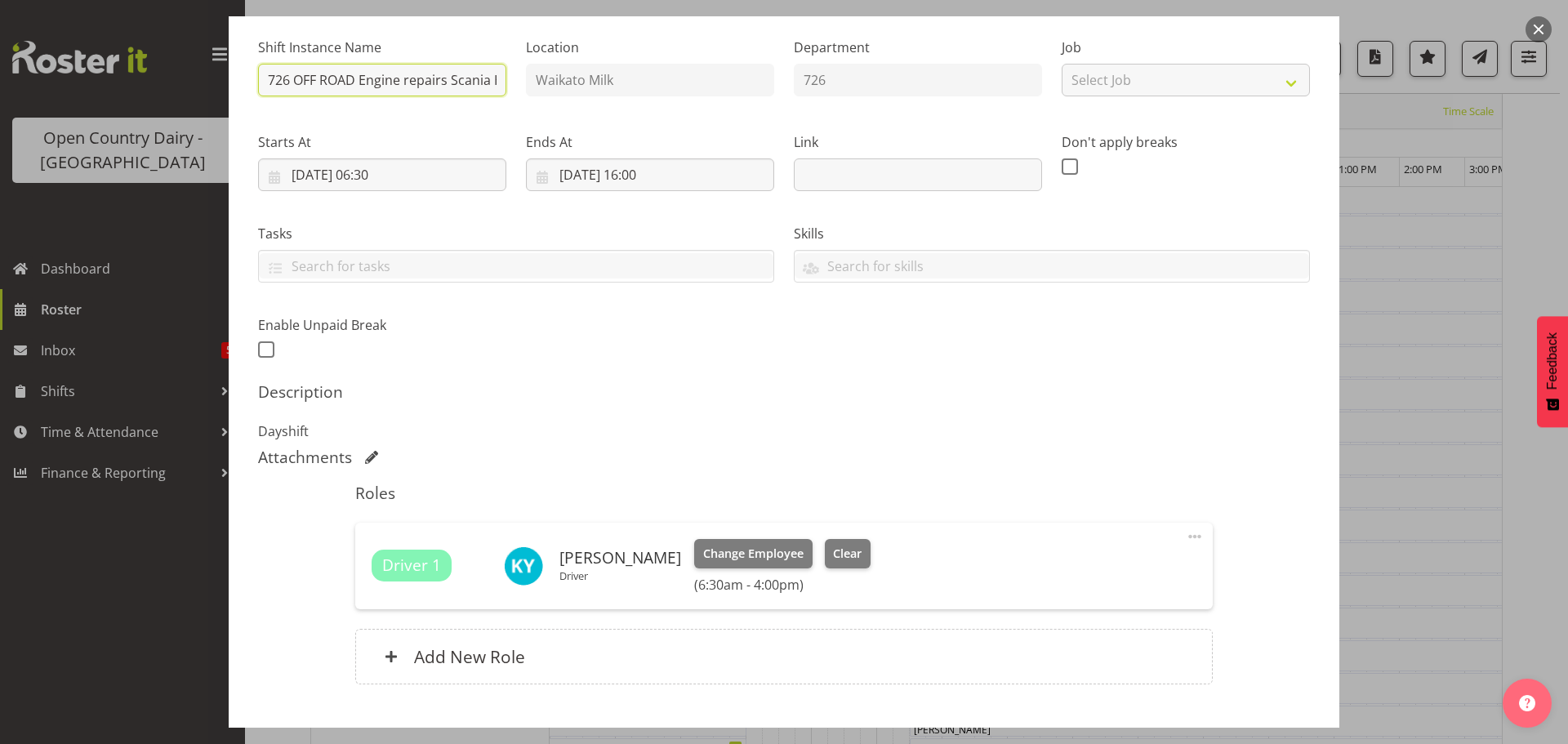
scroll to position [245, 0]
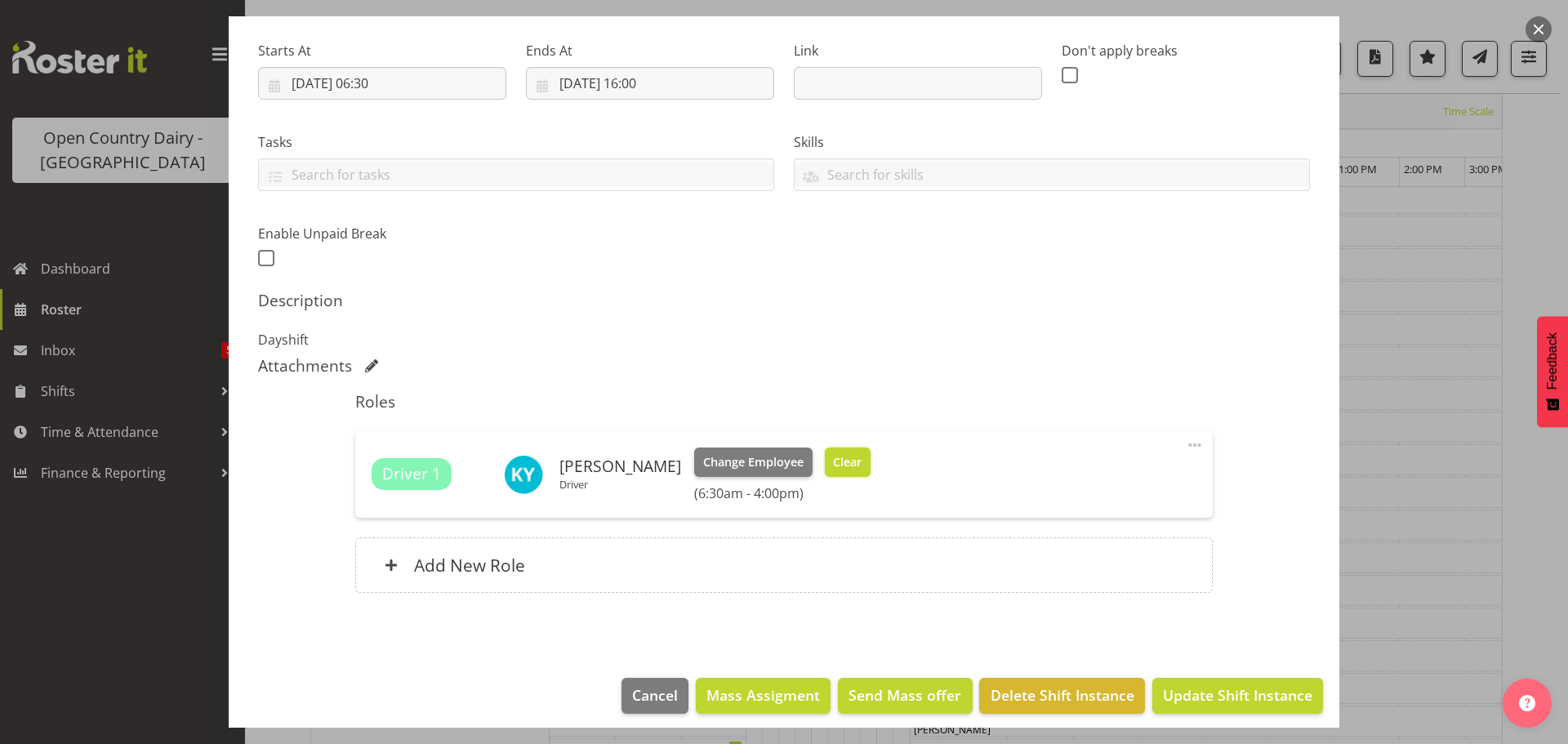
click at [833, 462] on span "Clear" at bounding box center [847, 463] width 29 height 18
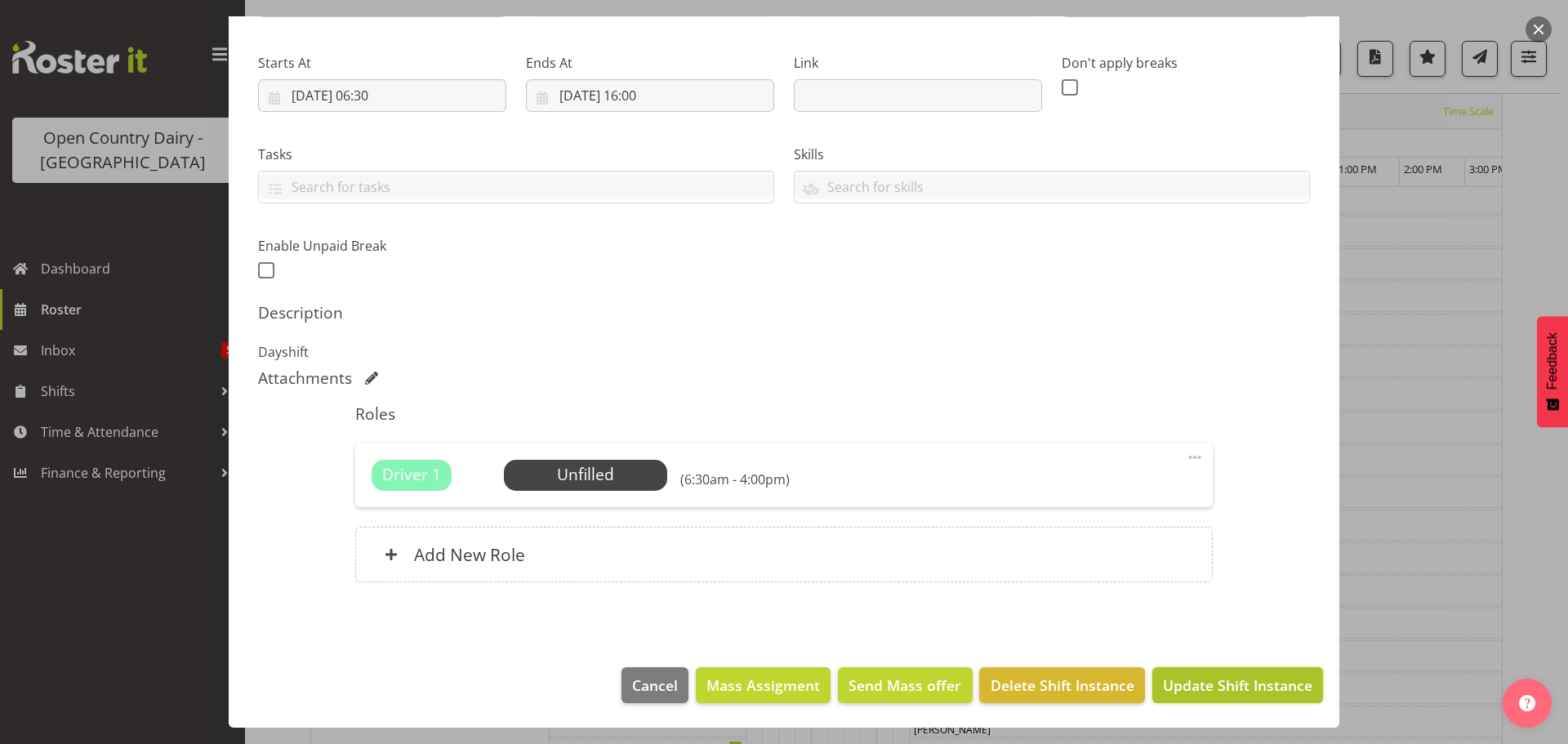
click at [1203, 681] on span "Update Shift Instance" at bounding box center [1237, 685] width 150 height 21
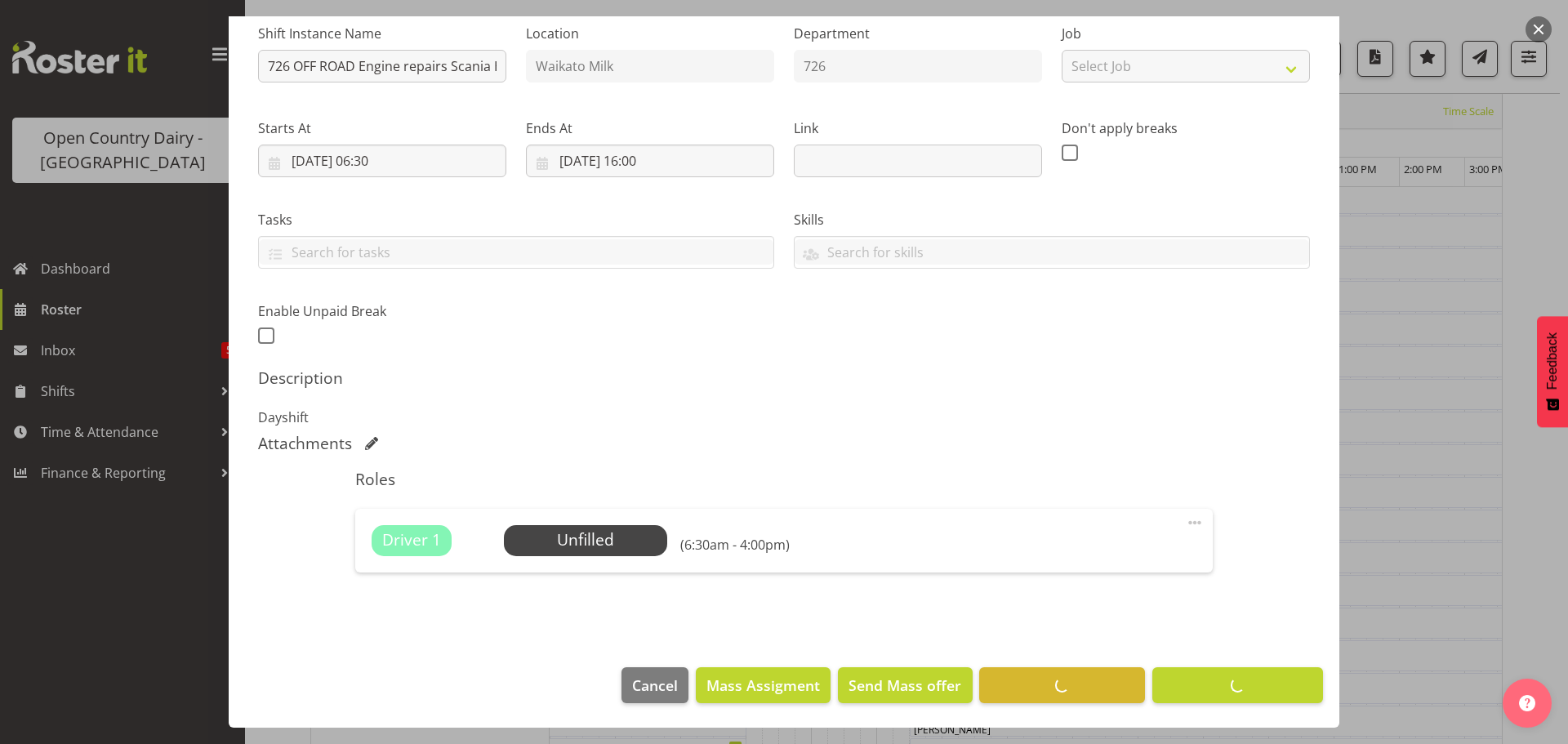
scroll to position [63, 0]
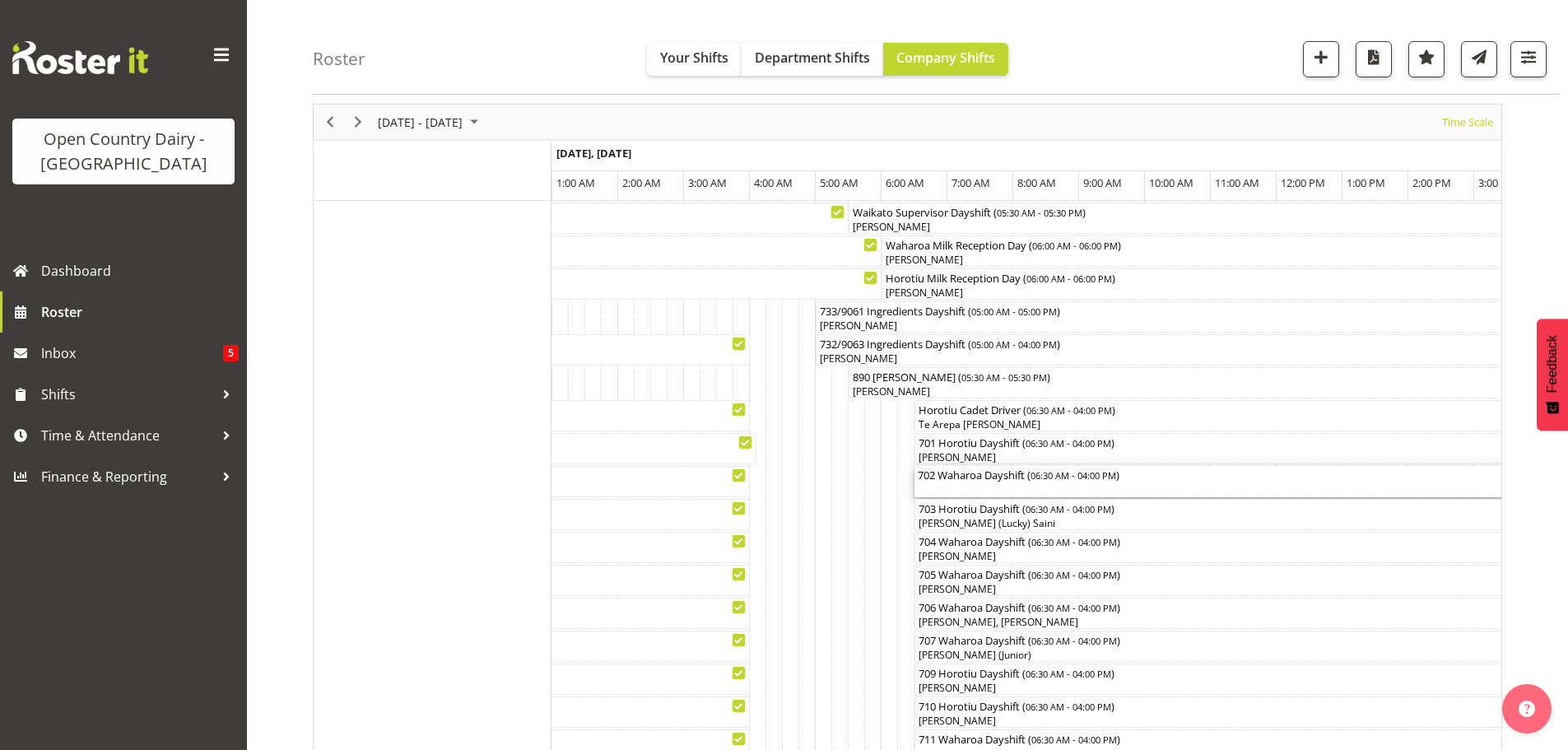
click at [1004, 484] on div "702 Waharoa Dayshift ( 06:30 AM - 04:00 PM )" at bounding box center [1227, 481] width 619 height 31
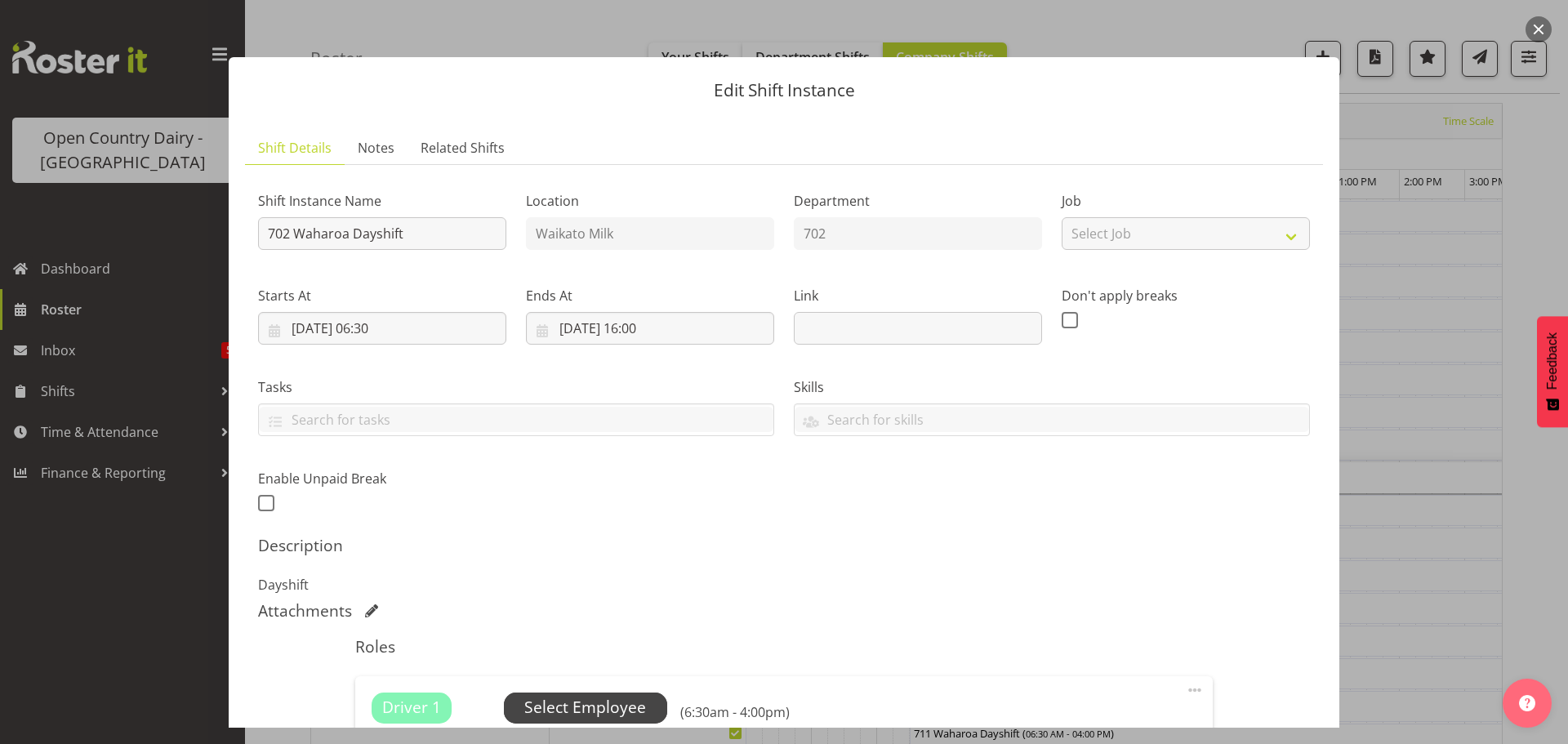
click at [594, 707] on span "Select Employee" at bounding box center [584, 708] width 122 height 24
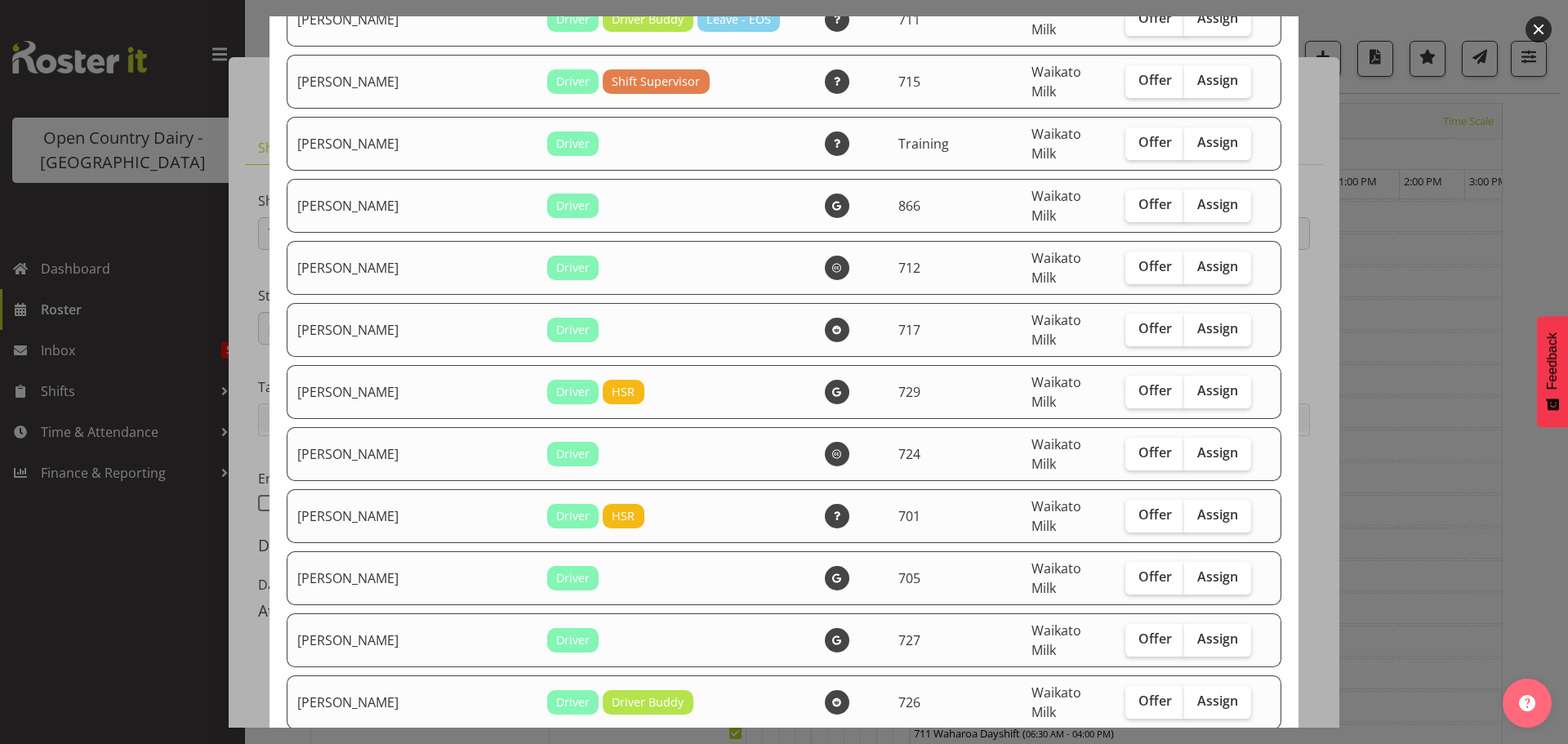
scroll to position [1552, 0]
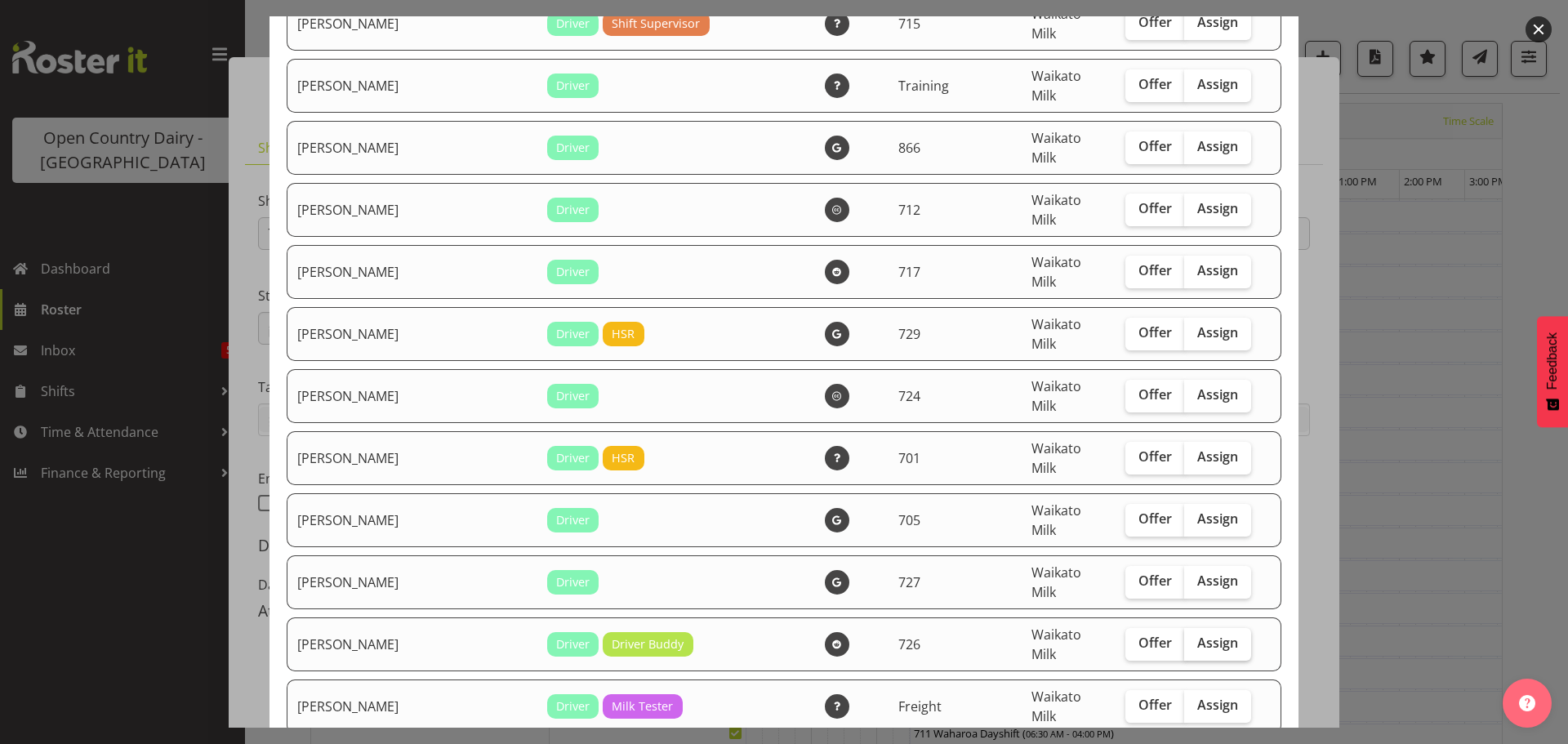
click at [1198, 635] on span "Assign" at bounding box center [1217, 643] width 41 height 16
click at [1185, 638] on input "Assign" at bounding box center [1190, 643] width 11 height 11
checkbox input "true"
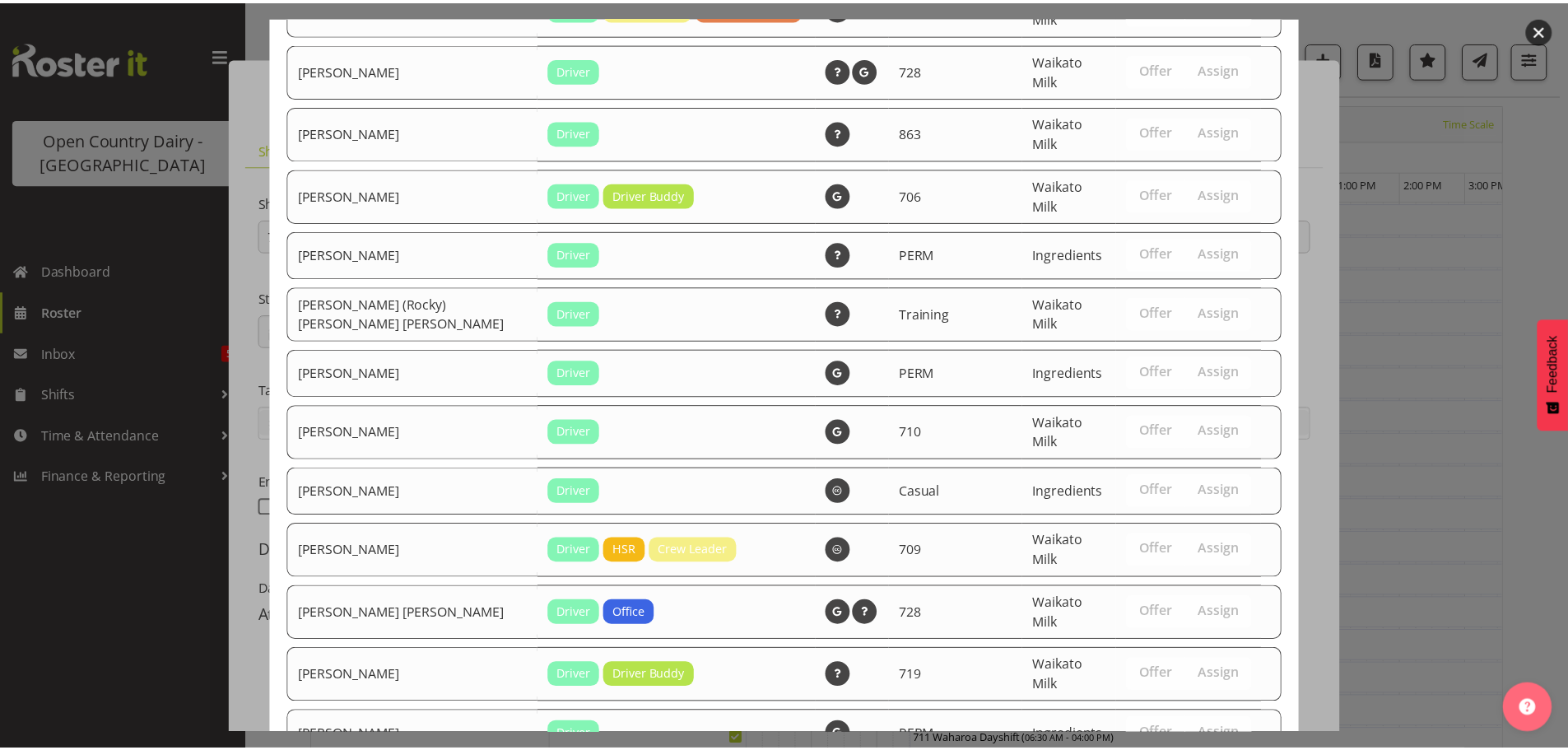
scroll to position [3206, 0]
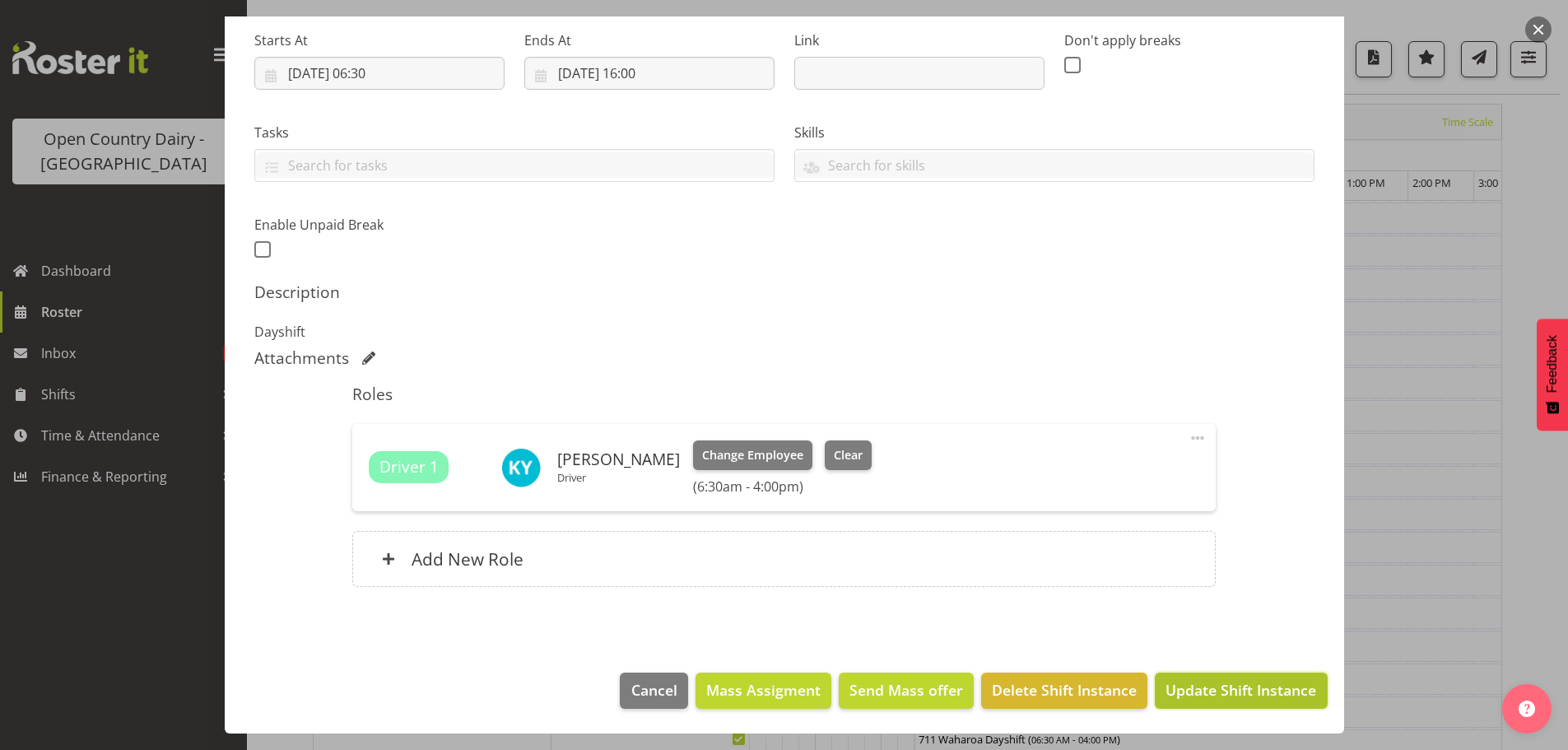
click at [1217, 689] on span "Update Shift Instance" at bounding box center [1241, 689] width 151 height 21
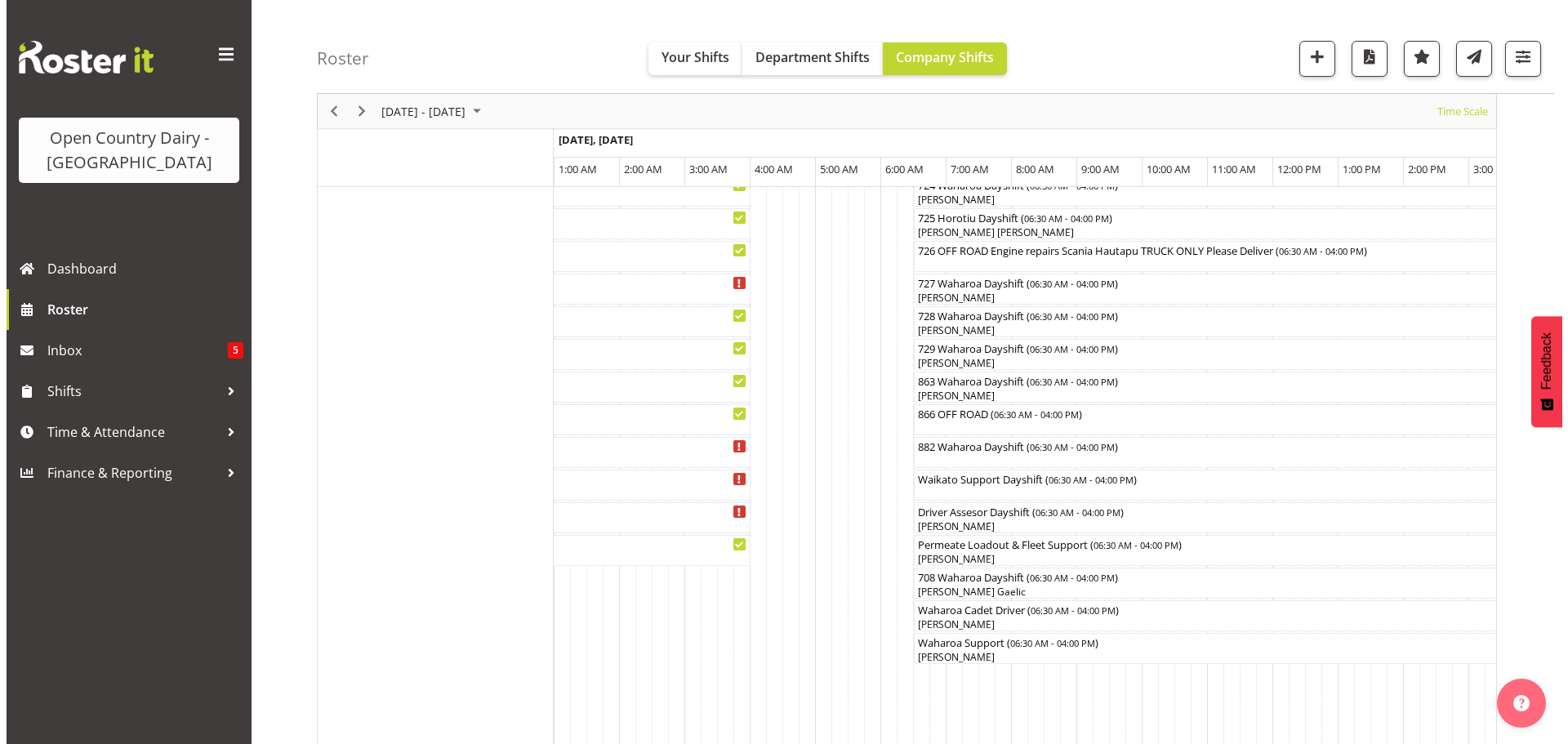
scroll to position [1044, 0]
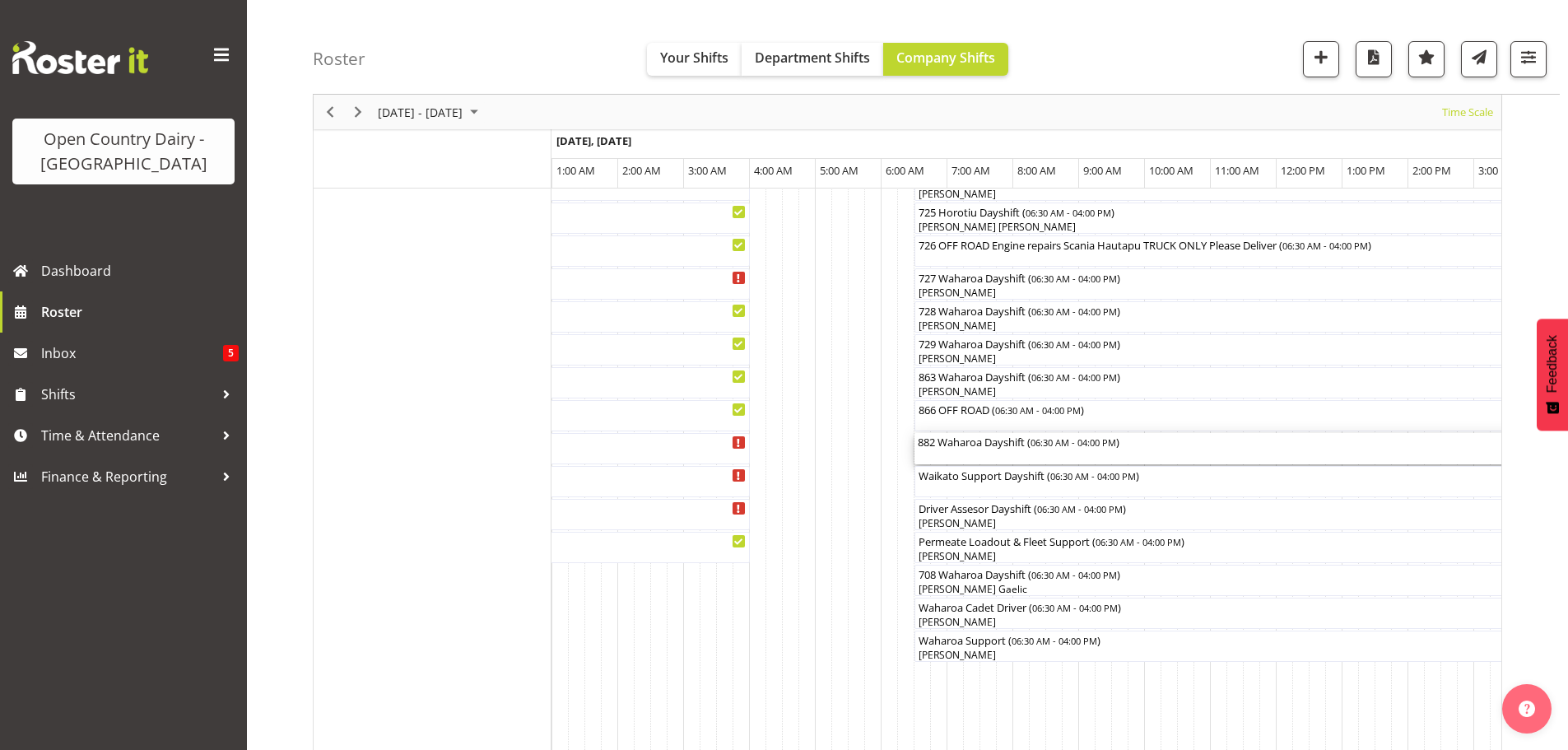
click at [990, 460] on div "882 Waharoa Dayshift ( 06:30 AM - 04:00 PM )" at bounding box center [1227, 448] width 619 height 31
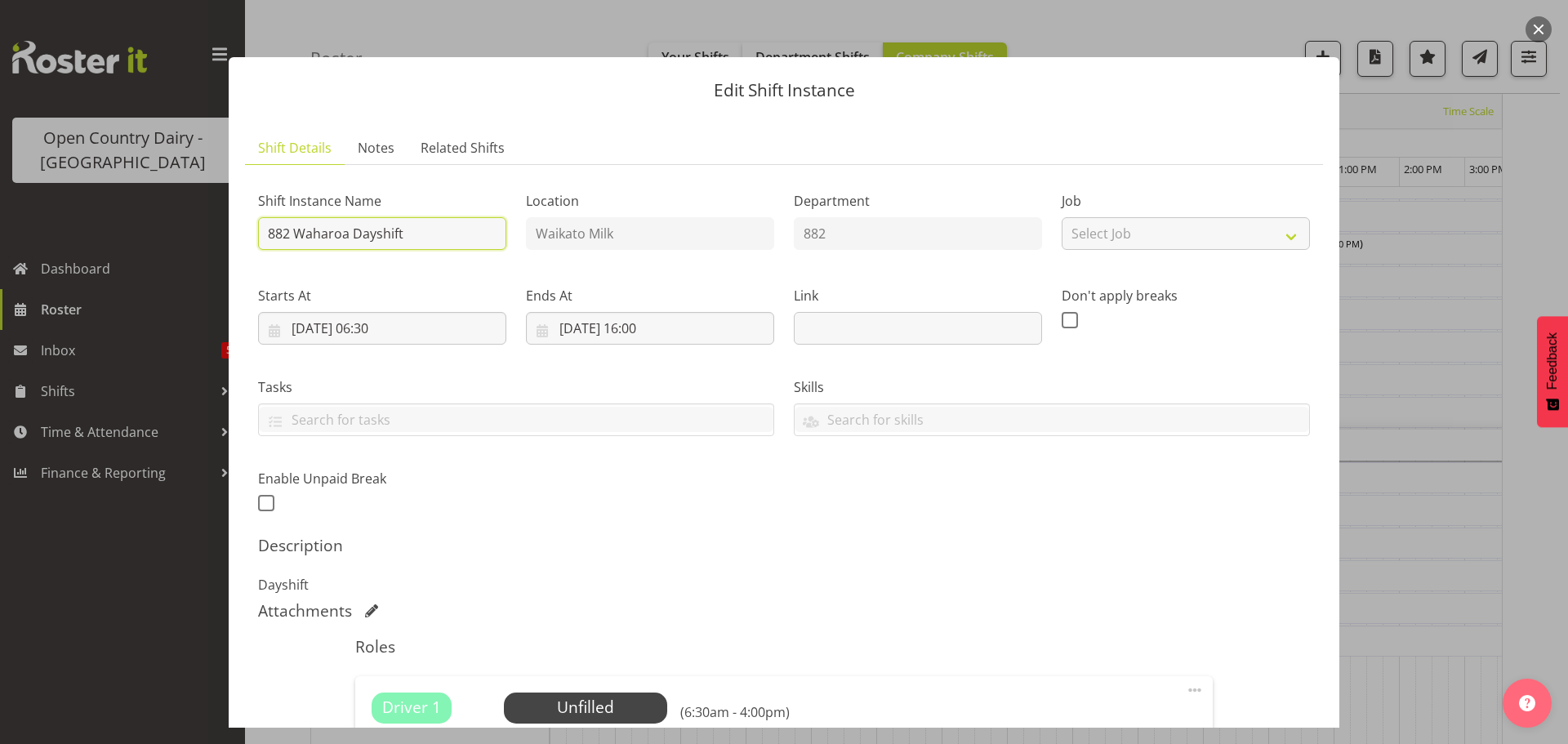
click at [459, 234] on input "882 Waharoa Dayshift" at bounding box center [382, 233] width 249 height 33
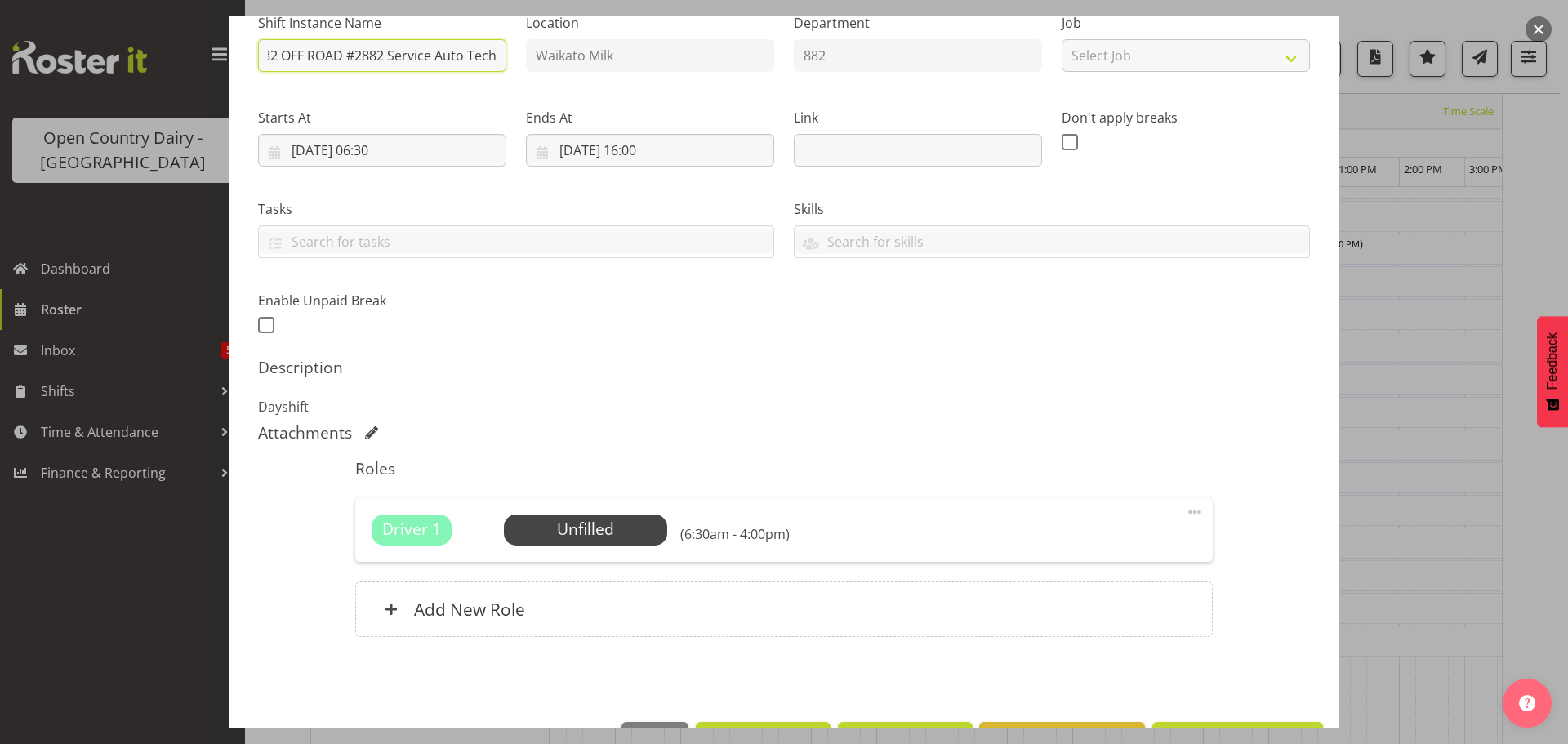
scroll to position [233, 0]
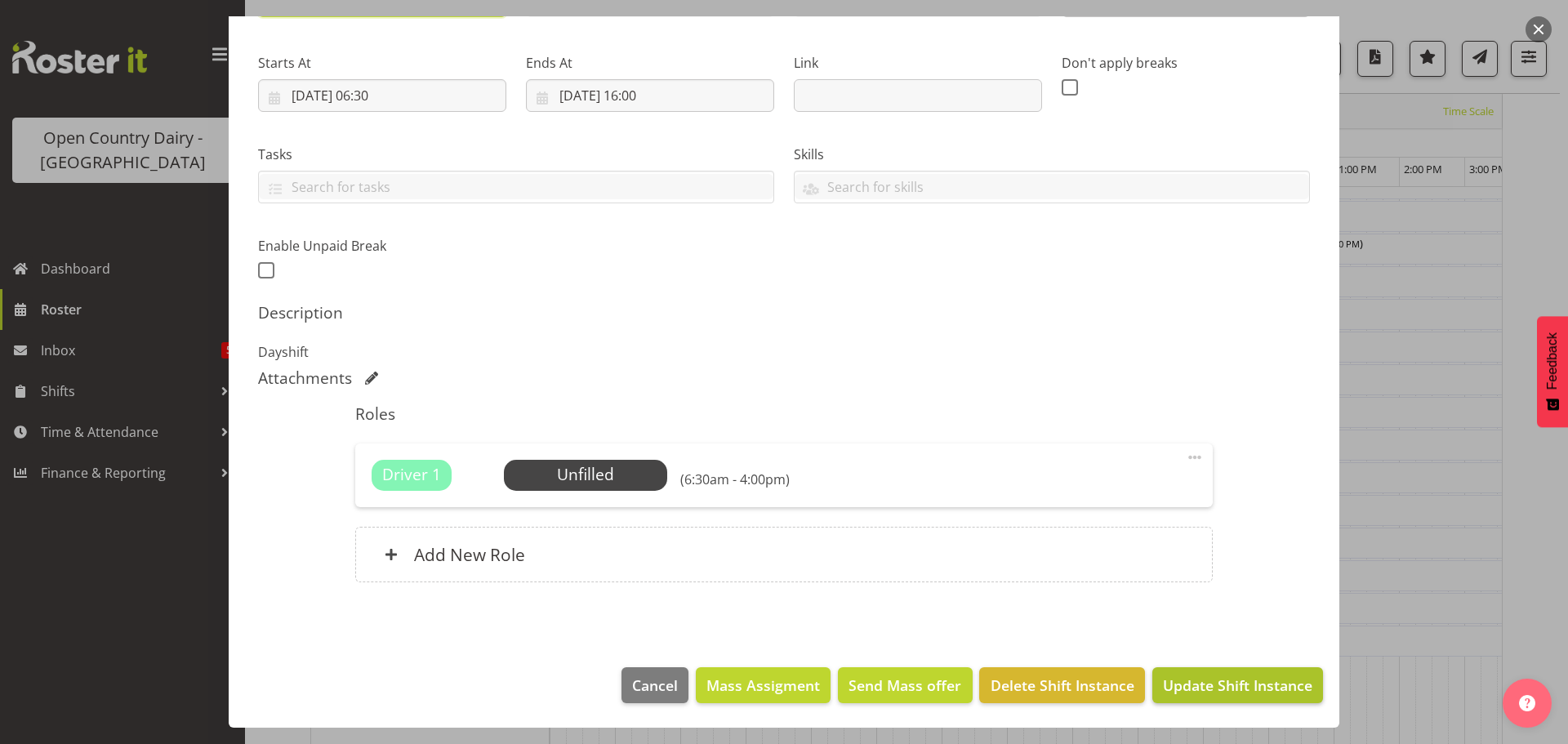
type input "882 OFF ROAD #2882 Service Auto Tech"
click at [1229, 688] on span "Update Shift Instance" at bounding box center [1237, 685] width 150 height 21
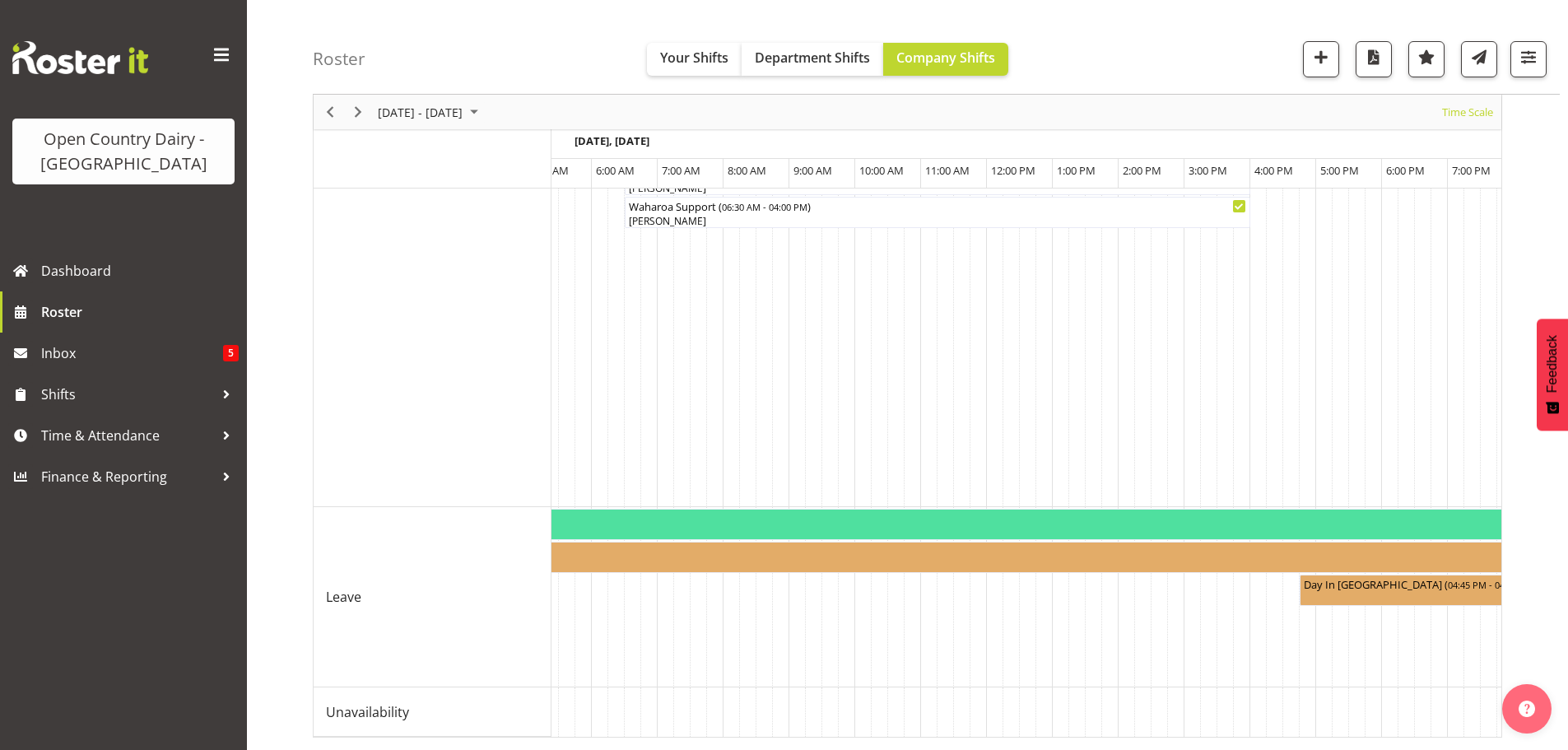
scroll to position [0, 8318]
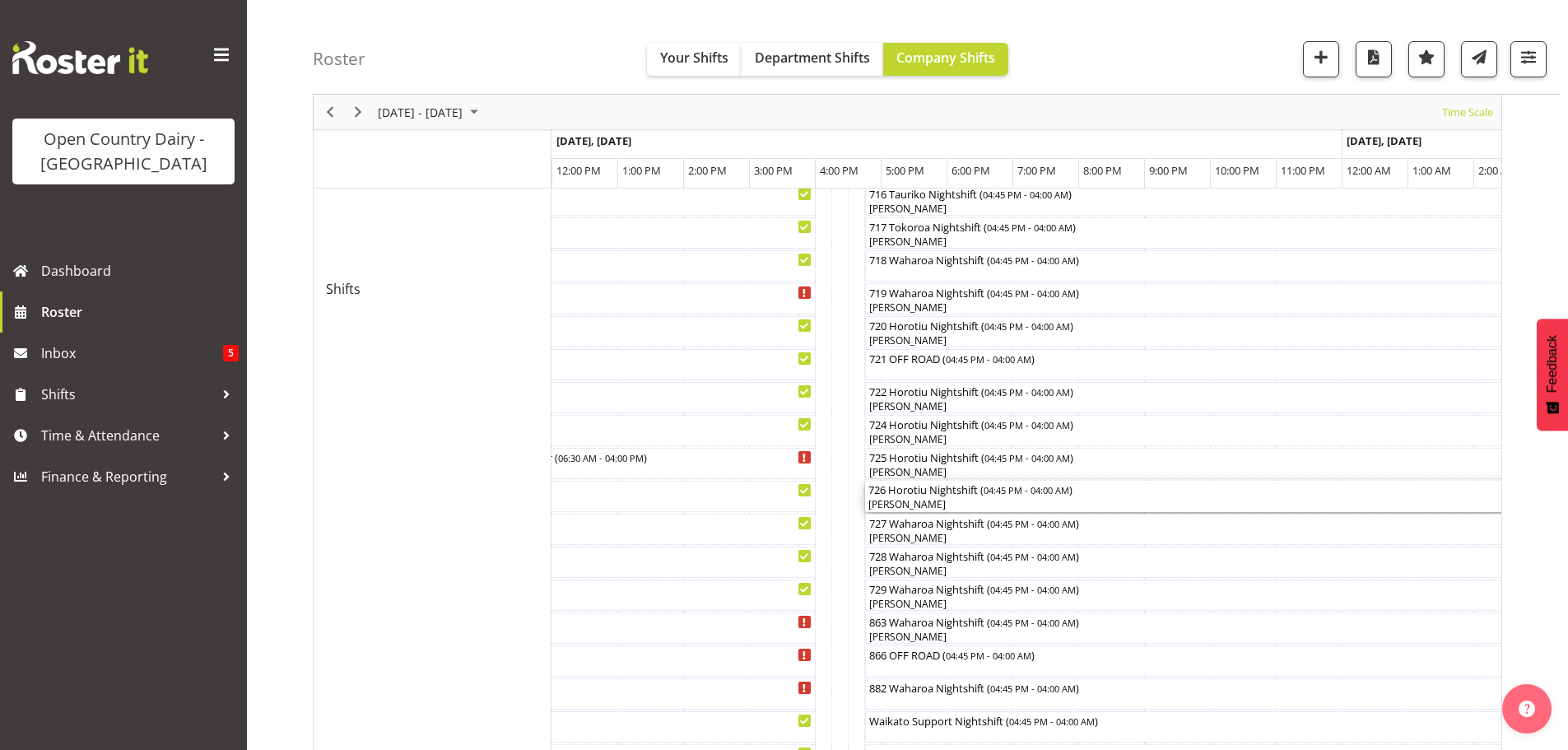
click at [957, 502] on div "[PERSON_NAME]" at bounding box center [1236, 504] width 735 height 15
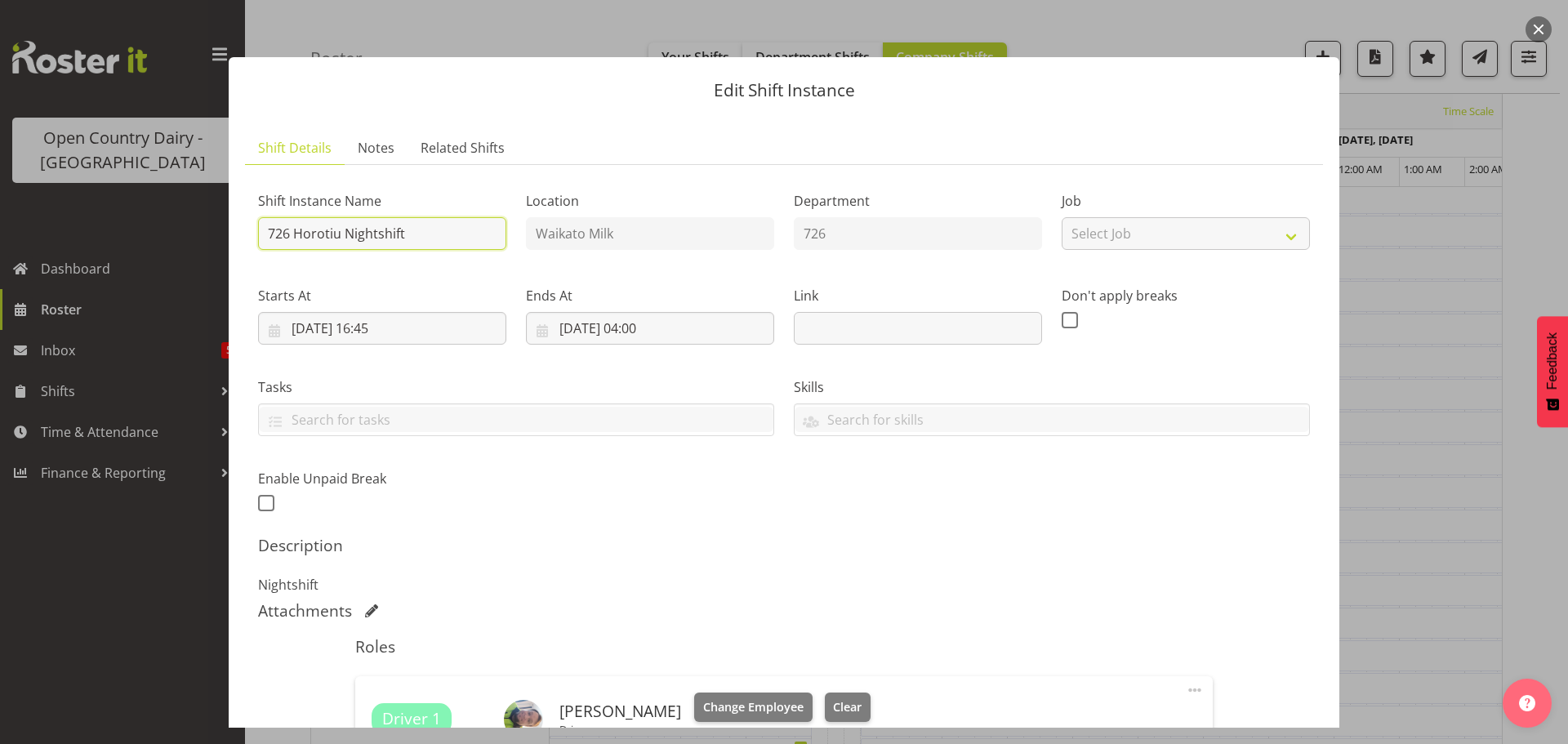
click at [436, 235] on input "726 Horotiu Nightshift" at bounding box center [382, 233] width 249 height 33
type input "726 OFF ROAD Engine repairs Scania Hautapu TRUCK ONLY Please Deliver"
click at [838, 706] on span "Clear" at bounding box center [847, 707] width 29 height 18
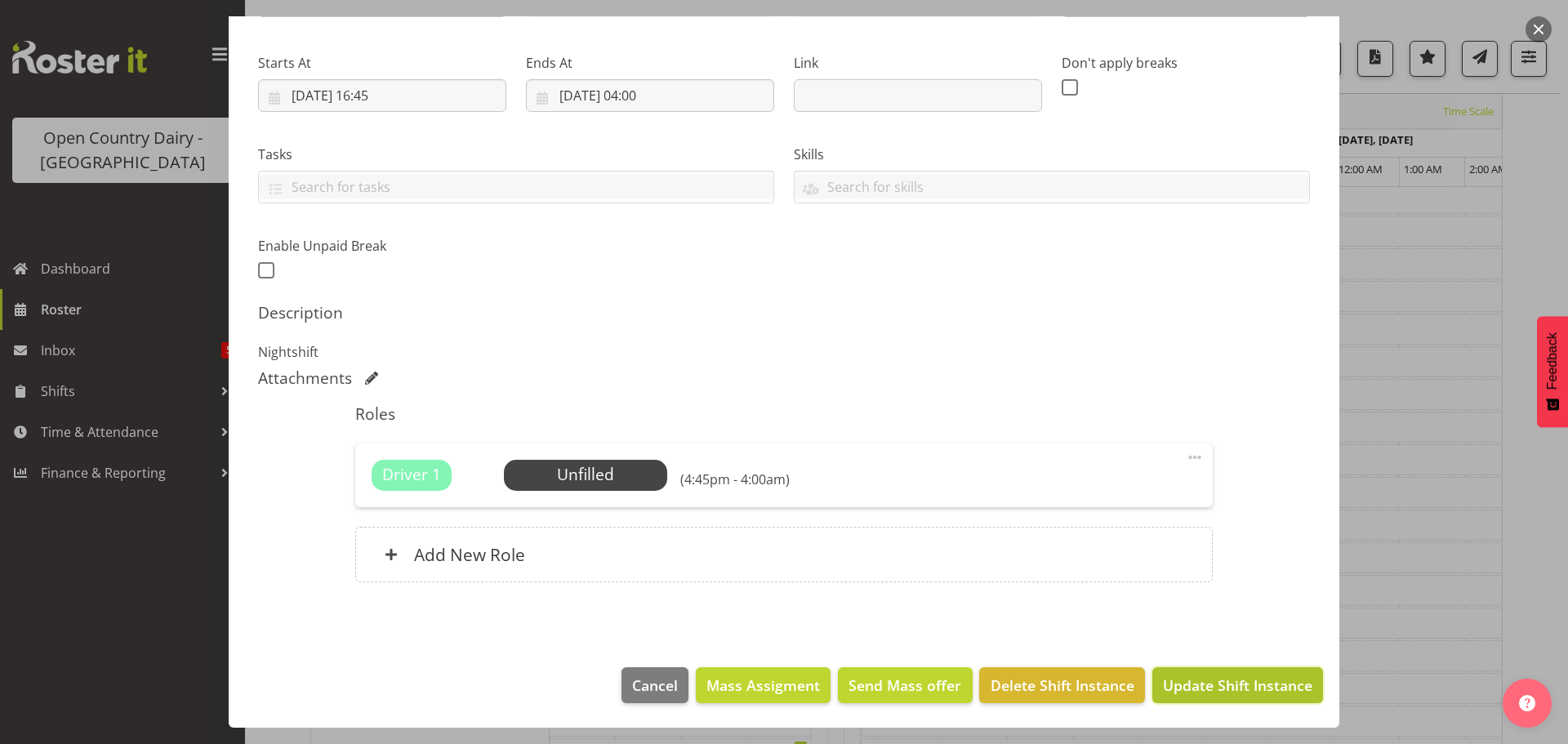
click at [1193, 683] on span "Update Shift Instance" at bounding box center [1237, 685] width 150 height 21
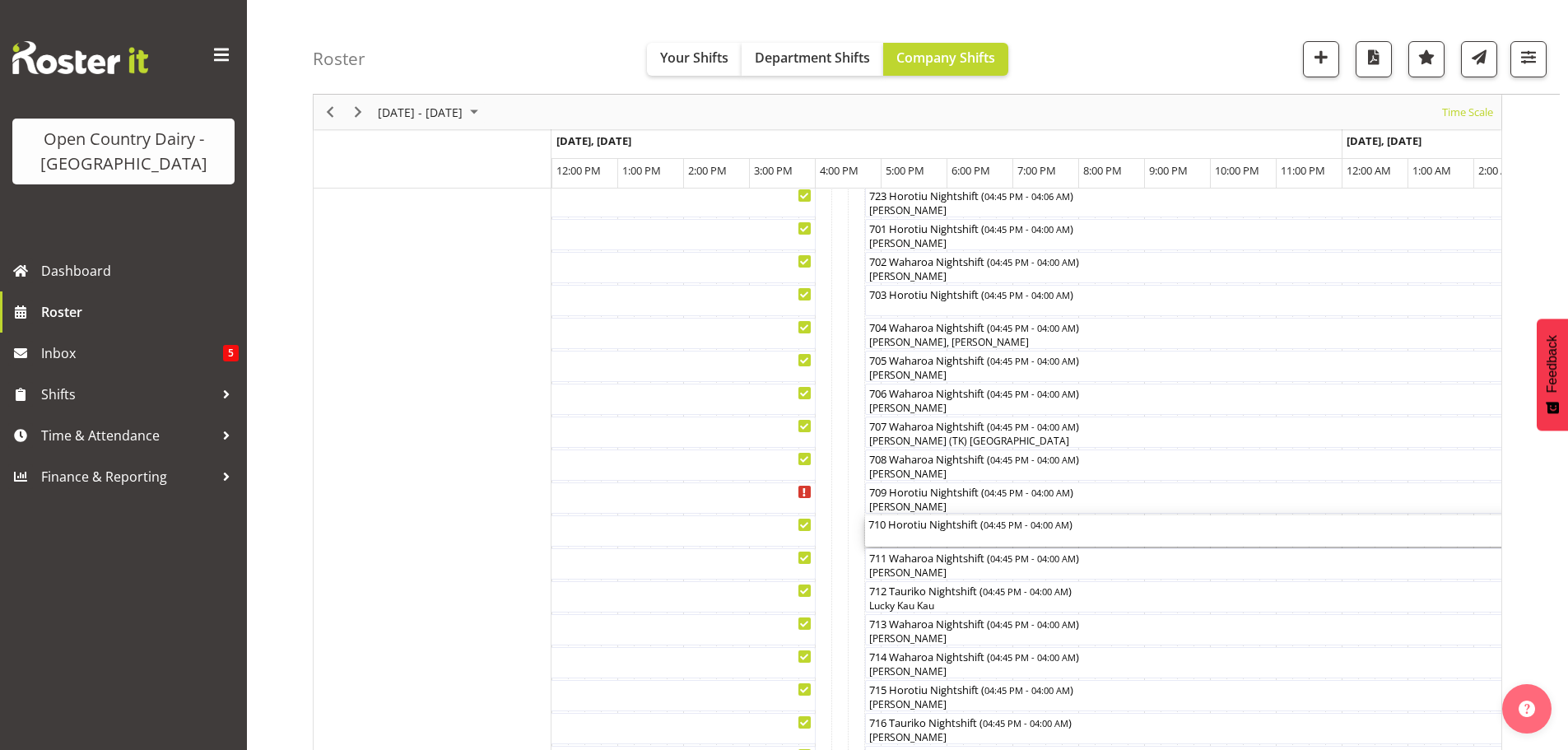
click at [937, 539] on div "710 Horotiu Nightshift ( 04:45 PM - 04:00 AM )" at bounding box center [1236, 530] width 735 height 31
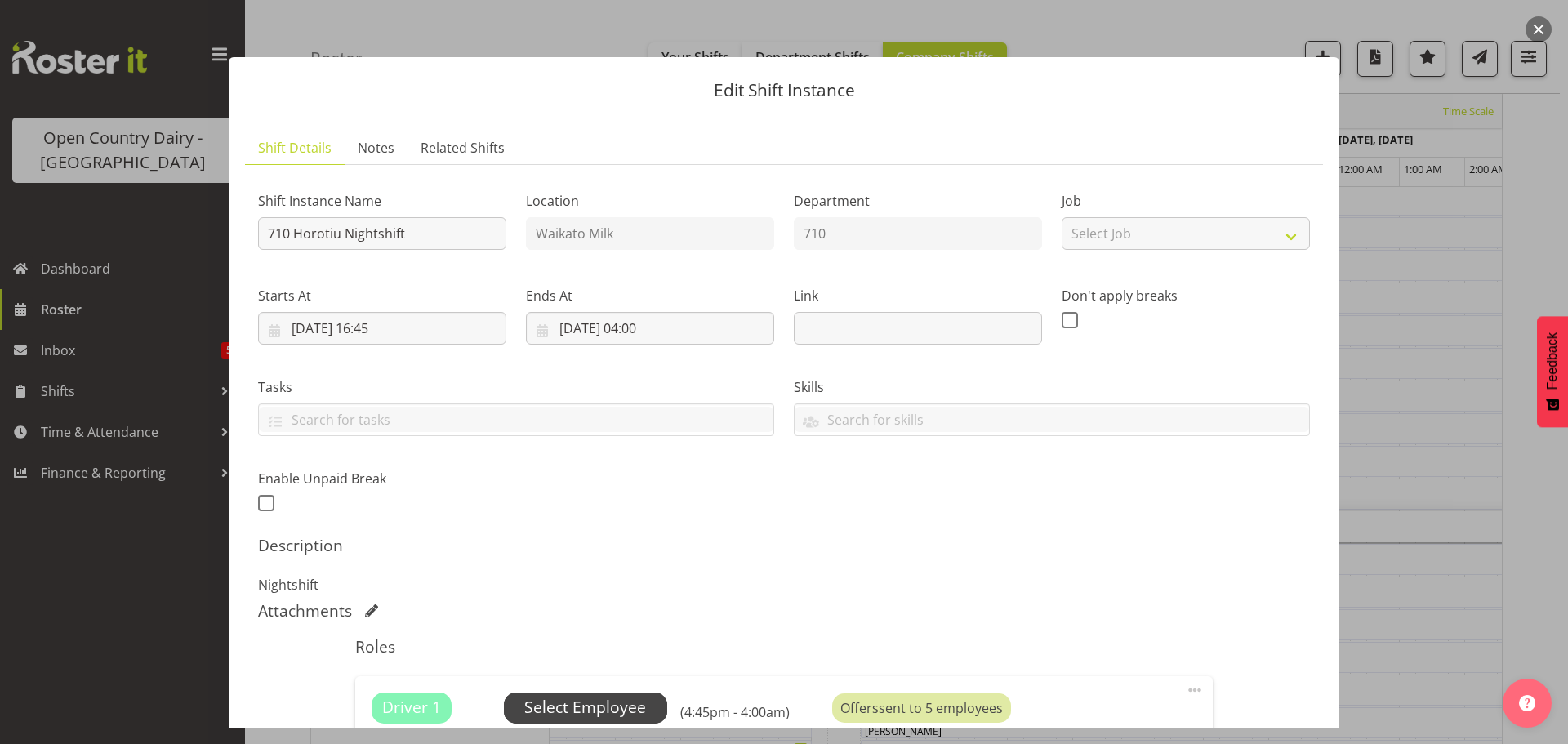
click at [558, 702] on span "Select Employee" at bounding box center [584, 708] width 122 height 24
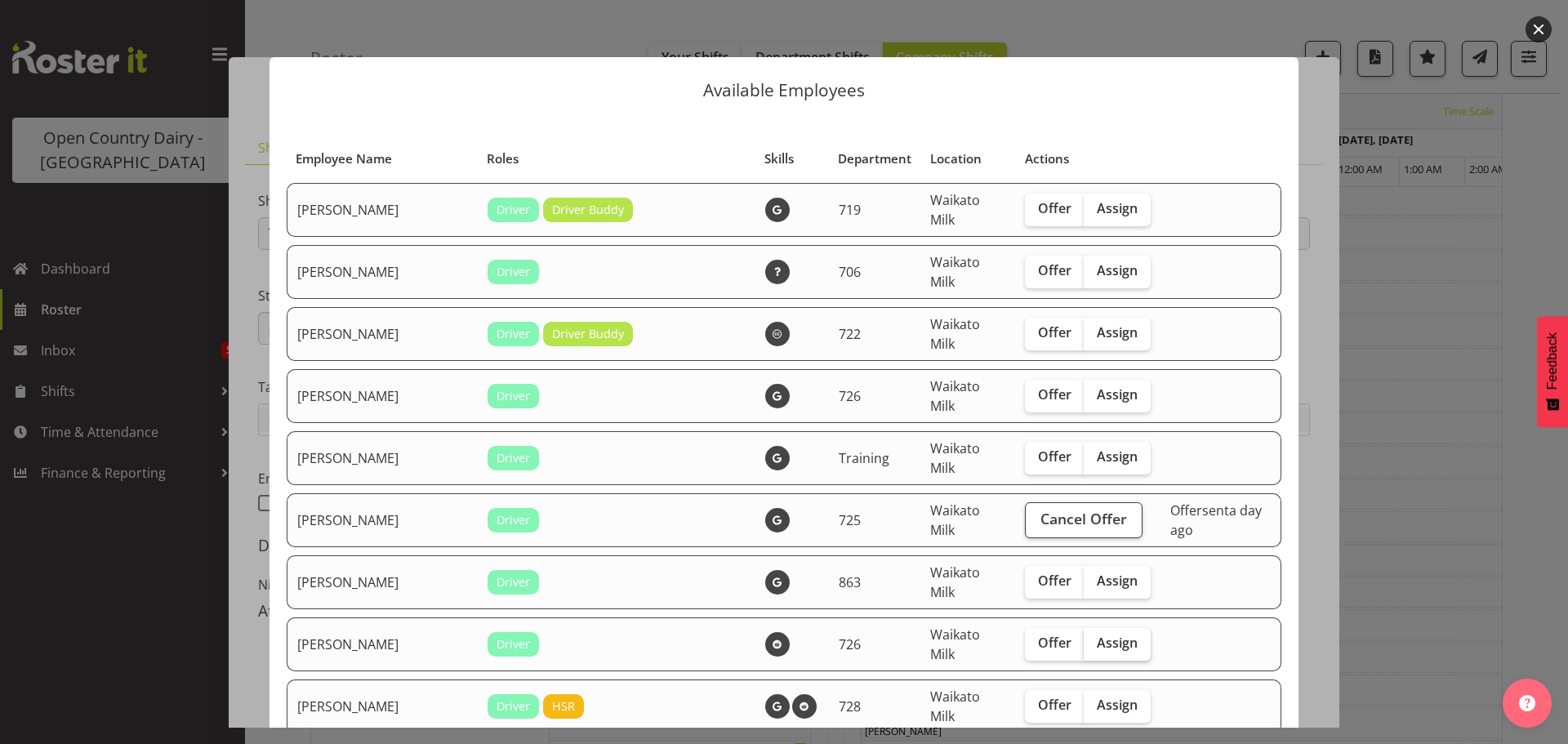
click at [1098, 641] on span "Assign" at bounding box center [1117, 643] width 41 height 16
click at [1084, 641] on input "Assign" at bounding box center [1089, 643] width 11 height 11
checkbox input "true"
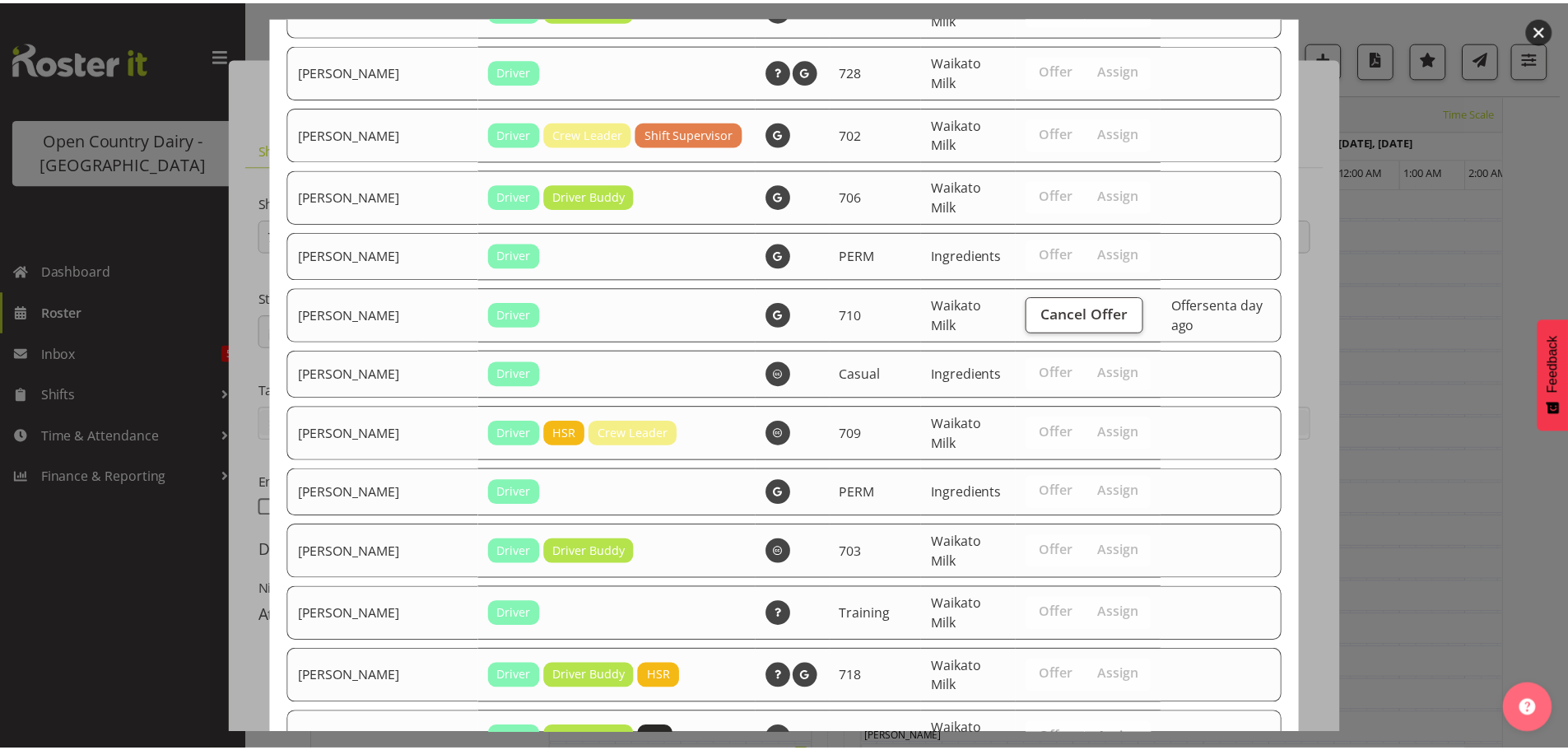
scroll to position [2356, 0]
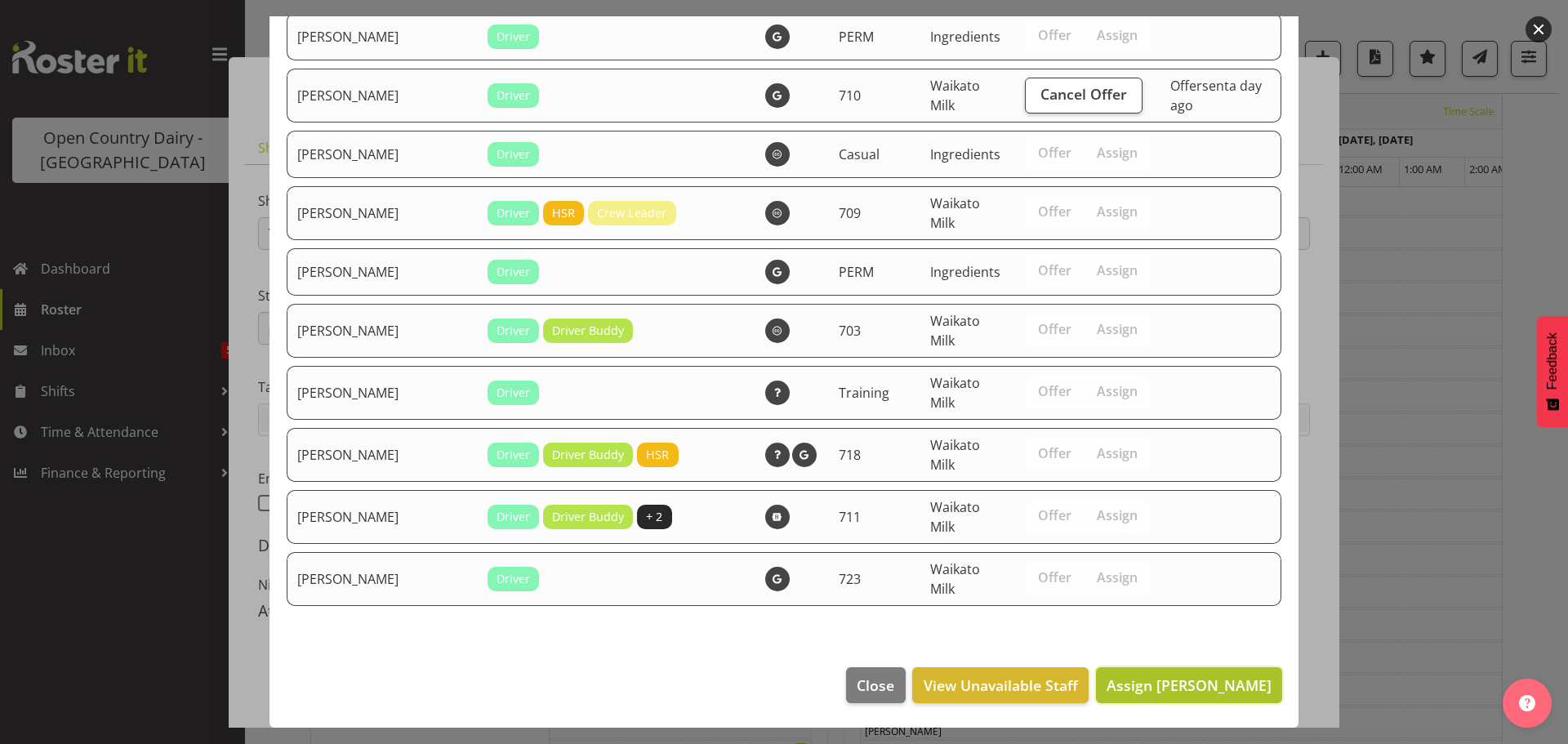
click at [1178, 683] on span "Assign Bryan Leathart" at bounding box center [1189, 686] width 165 height 20
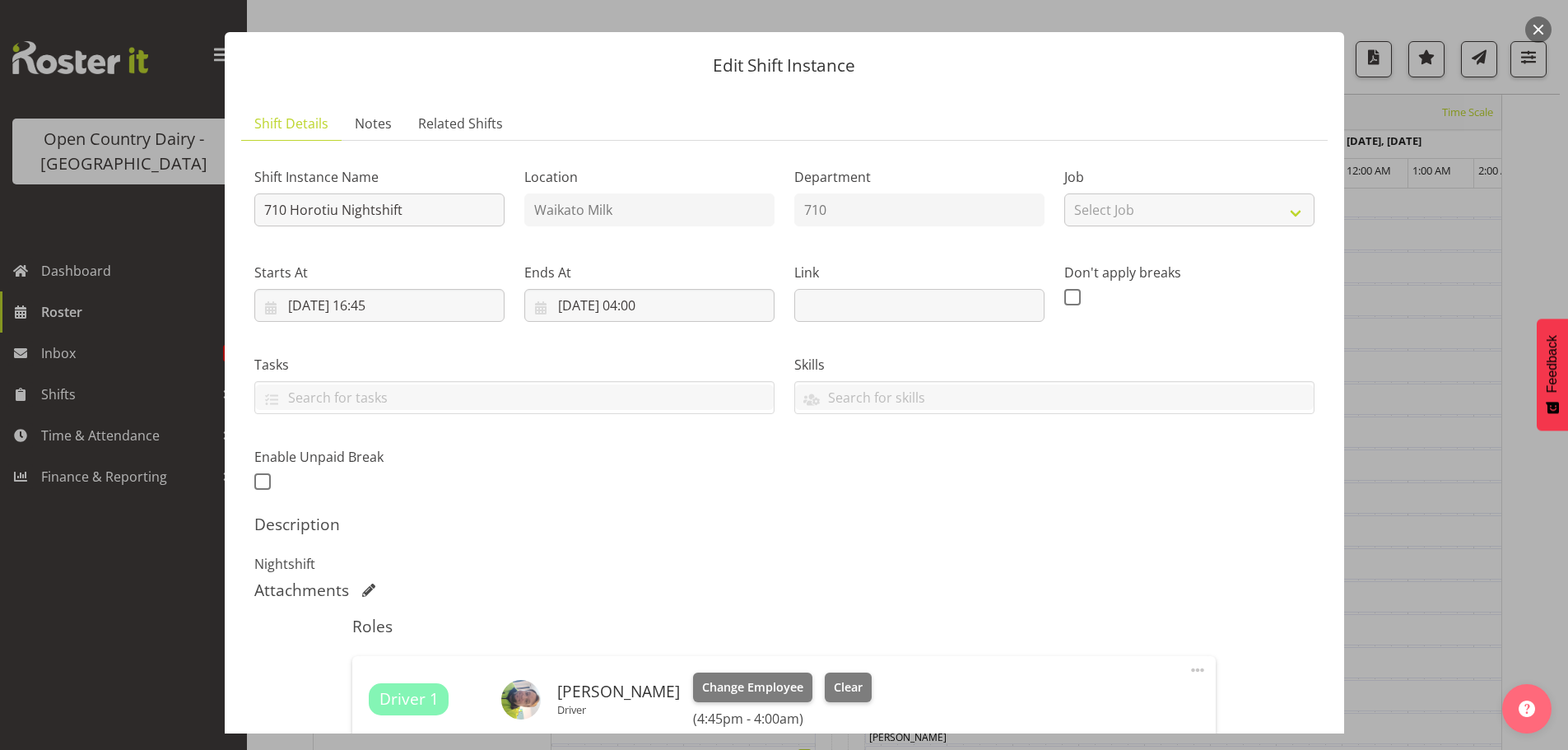
scroll to position [355, 0]
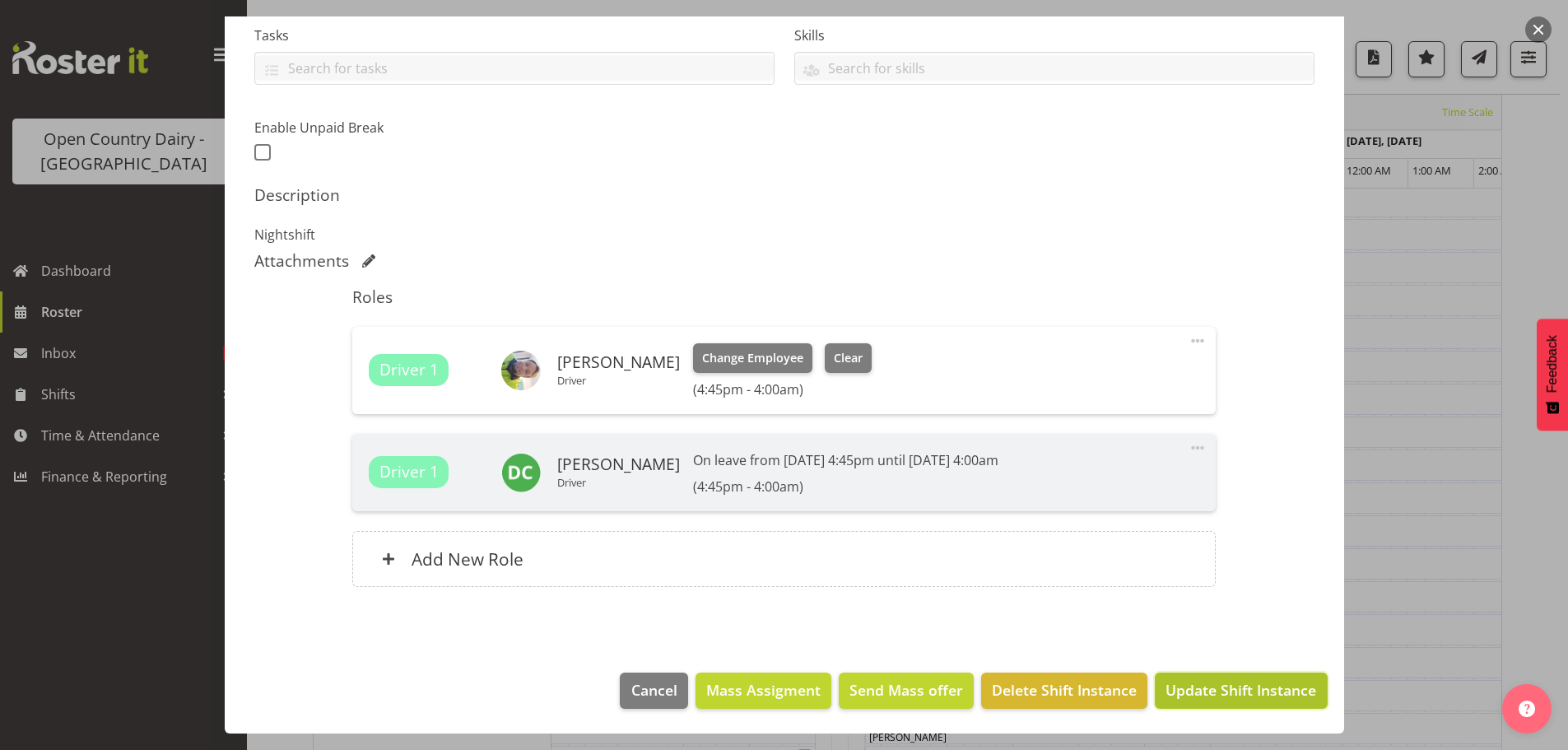
click at [1223, 692] on span "Update Shift Instance" at bounding box center [1241, 689] width 151 height 21
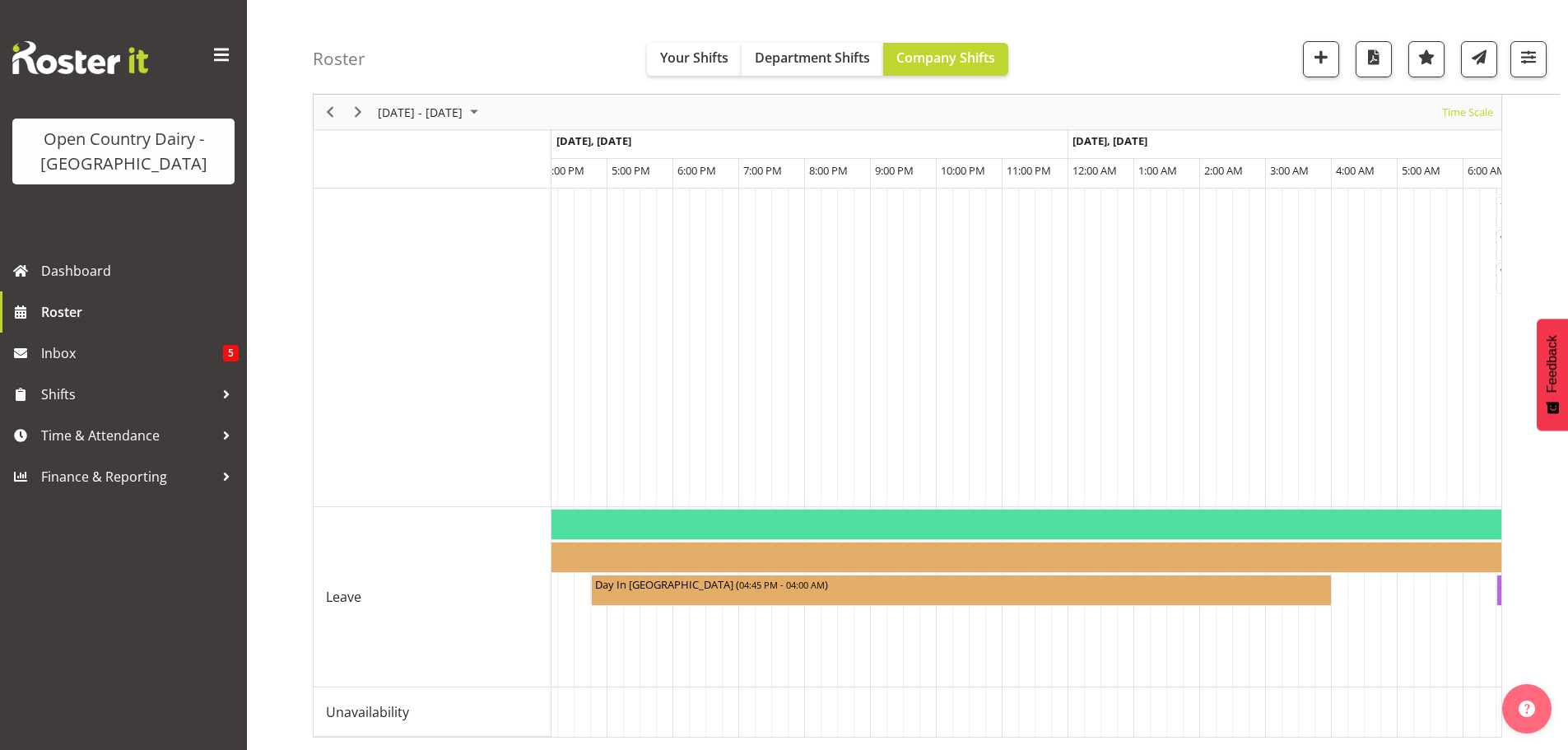
scroll to position [0, 0]
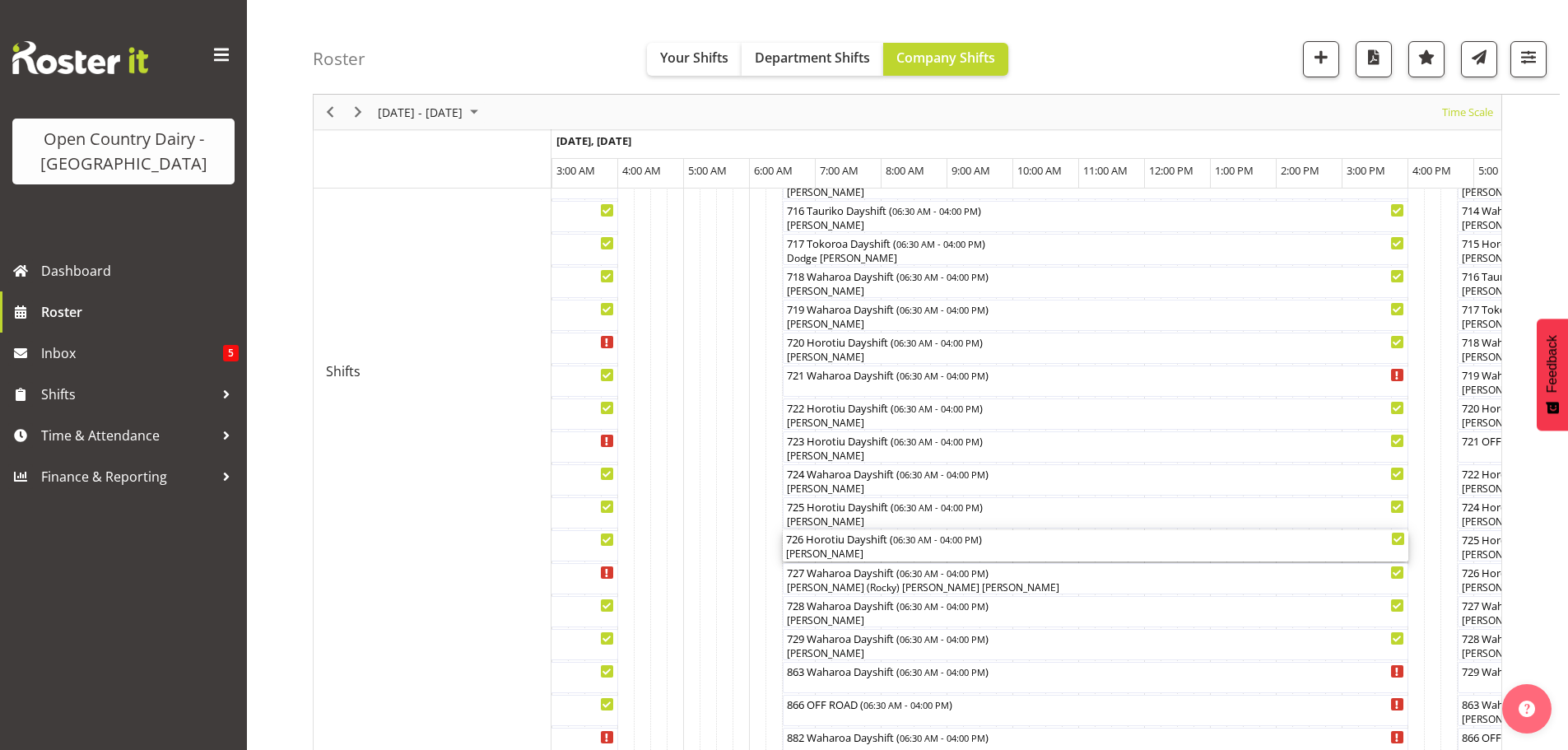
click at [880, 550] on div "[PERSON_NAME]" at bounding box center [1096, 554] width 619 height 15
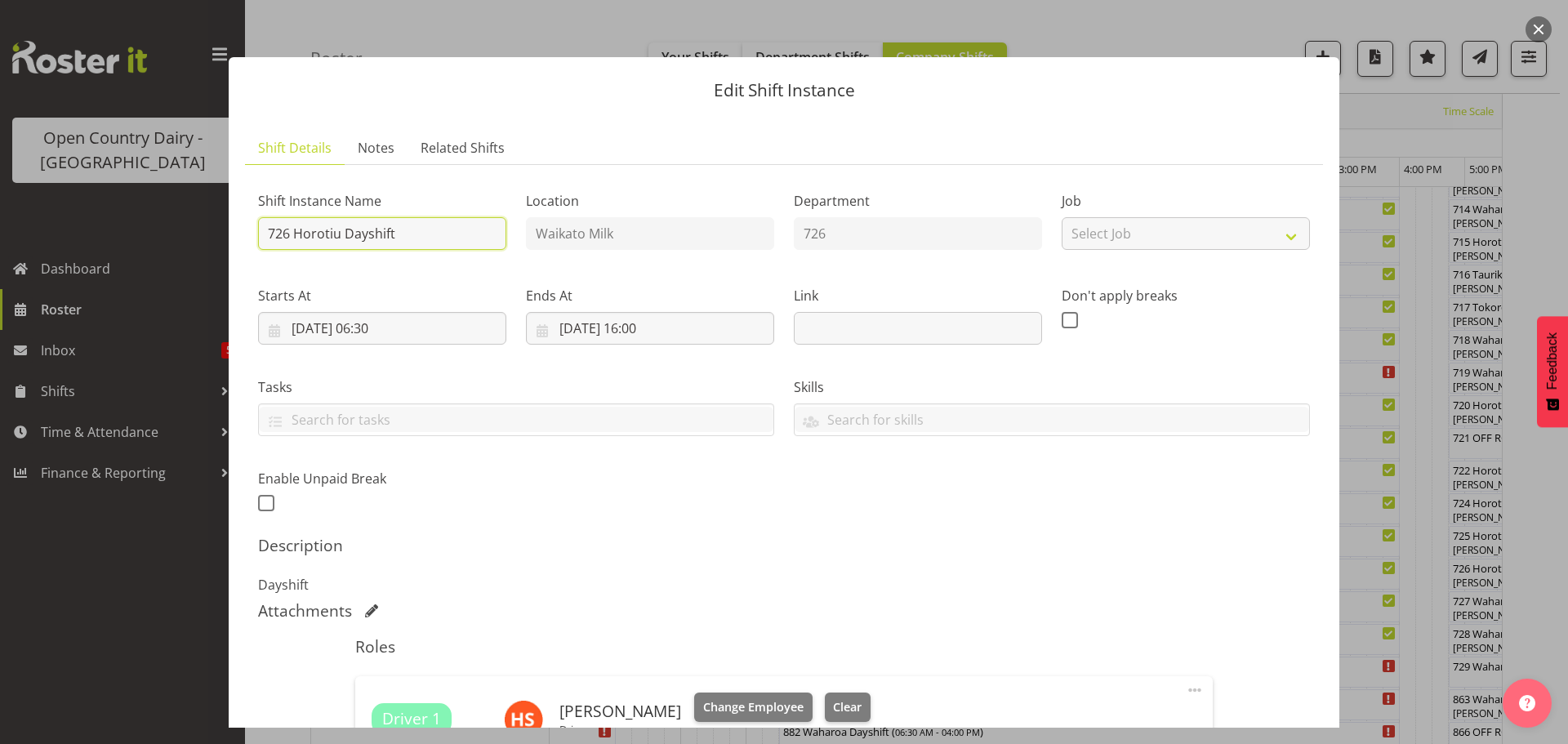
click at [429, 230] on input "726 Horotiu Dayshift" at bounding box center [382, 233] width 249 height 33
type input "726 OFF ROAD Engine repairs Scania Hautapu TRUCK ONLY Please Deliver"
click at [843, 699] on span "Clear" at bounding box center [847, 707] width 29 height 18
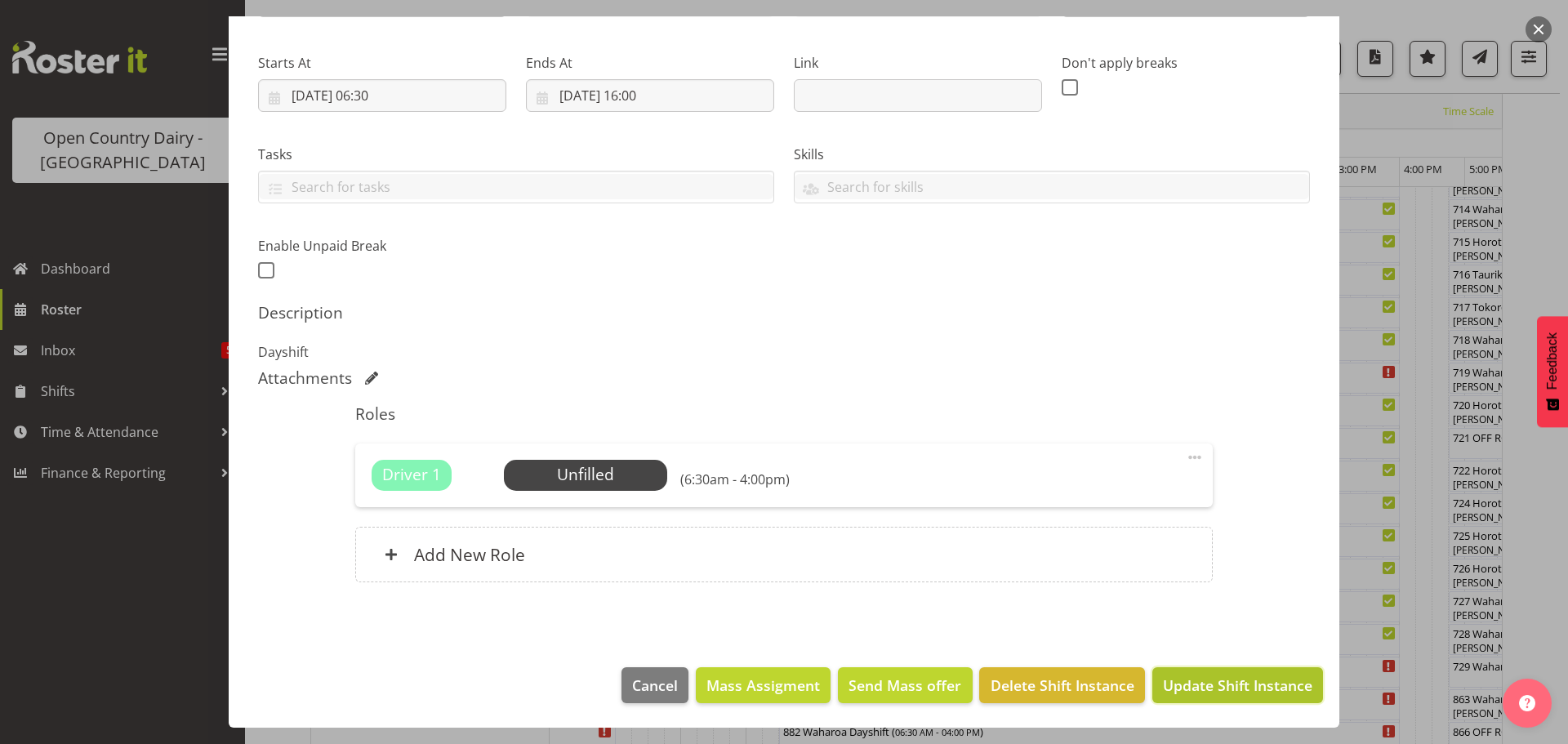
click at [1195, 680] on span "Update Shift Instance" at bounding box center [1237, 685] width 150 height 21
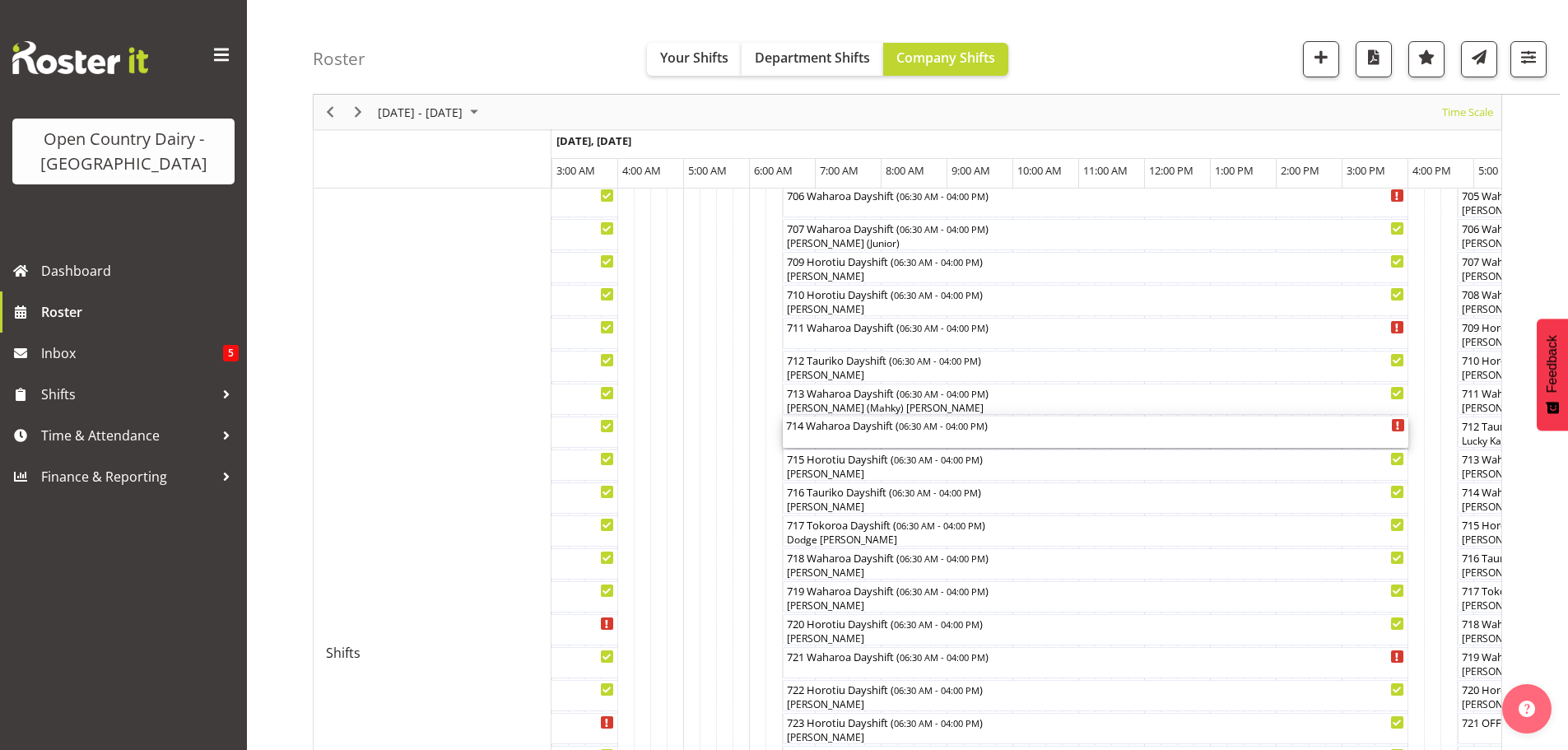
click at [853, 440] on div "714 Waharoa Dayshift ( 06:30 AM - 04:00 PM )" at bounding box center [1096, 431] width 619 height 31
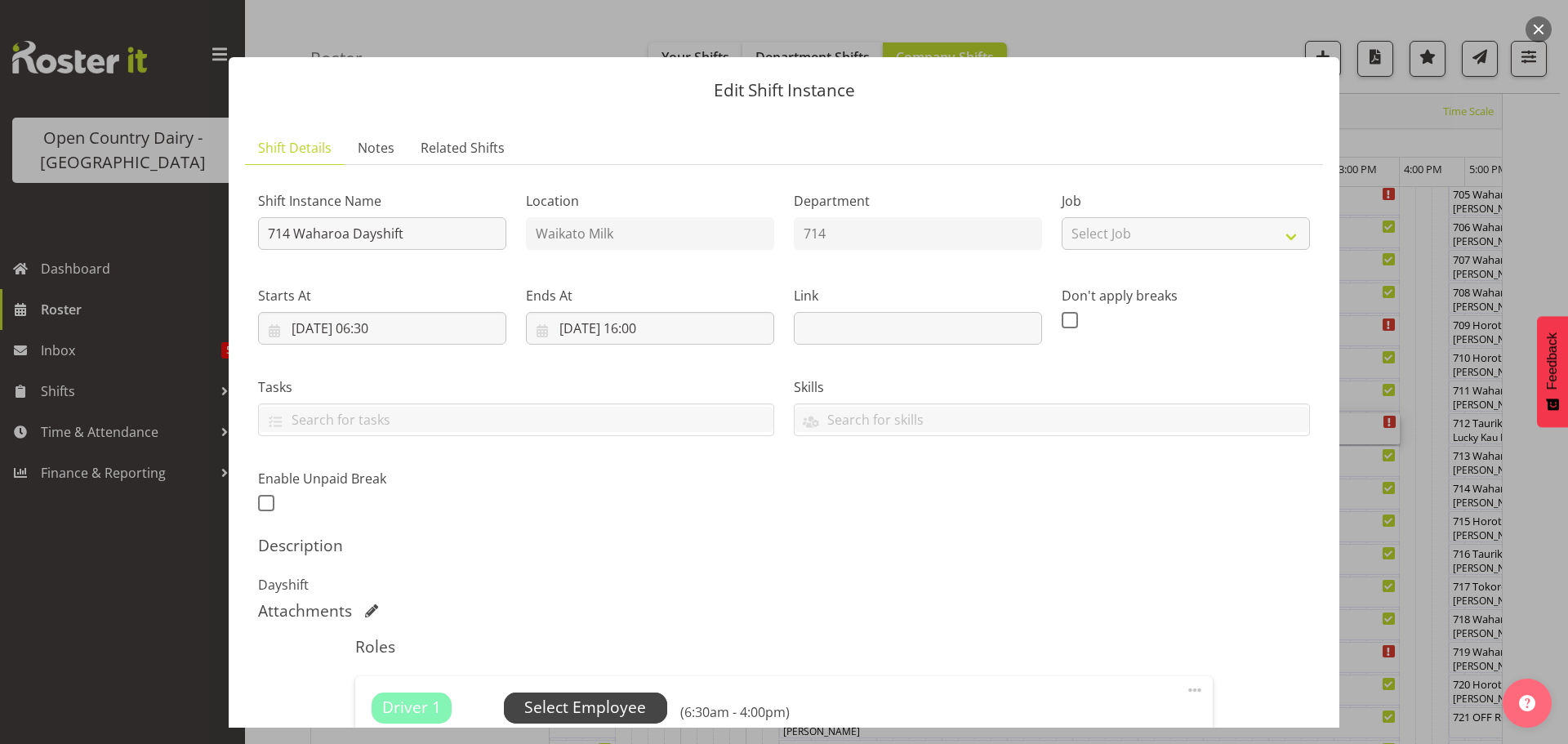
click at [576, 704] on span "Select Employee" at bounding box center [584, 708] width 122 height 24
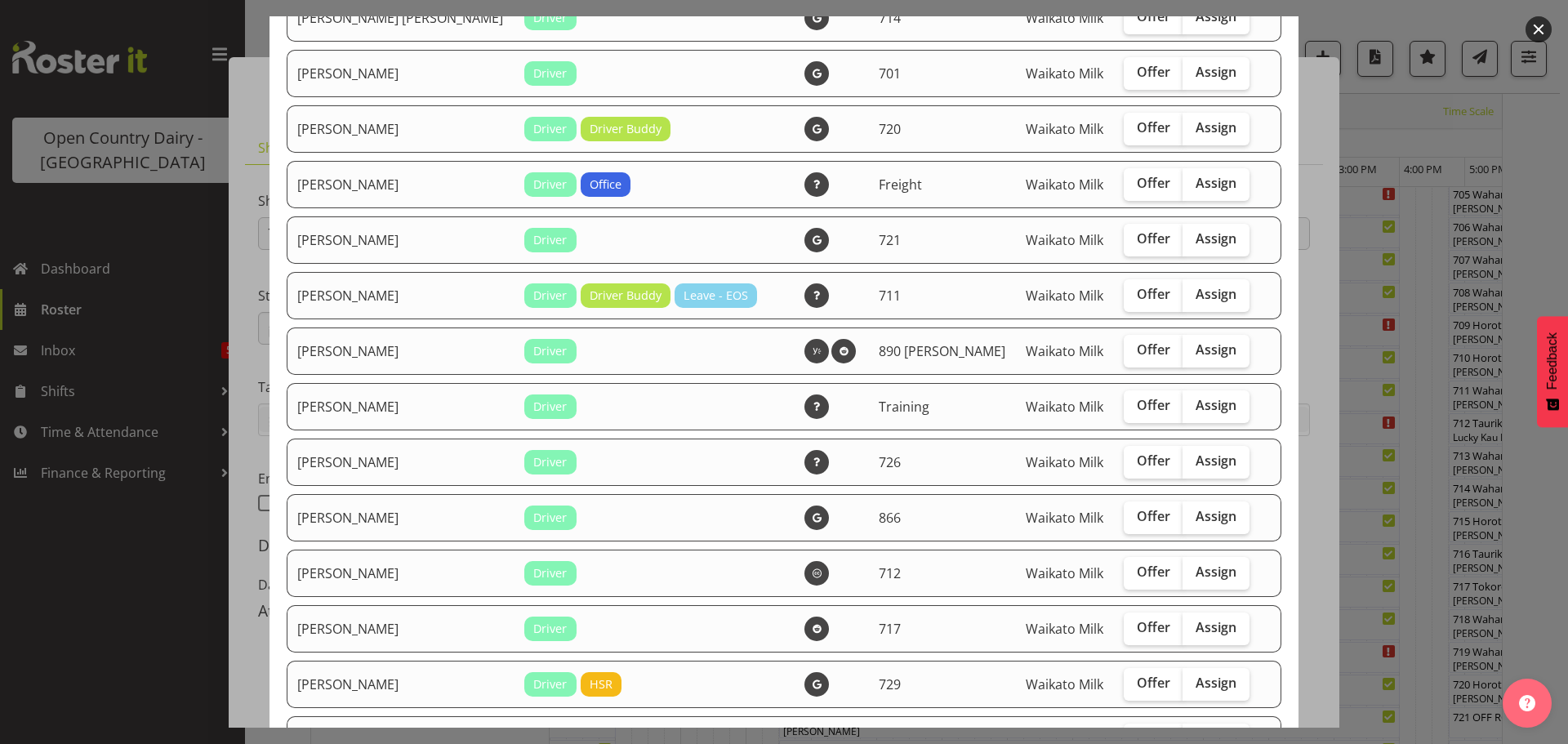
scroll to position [817, 0]
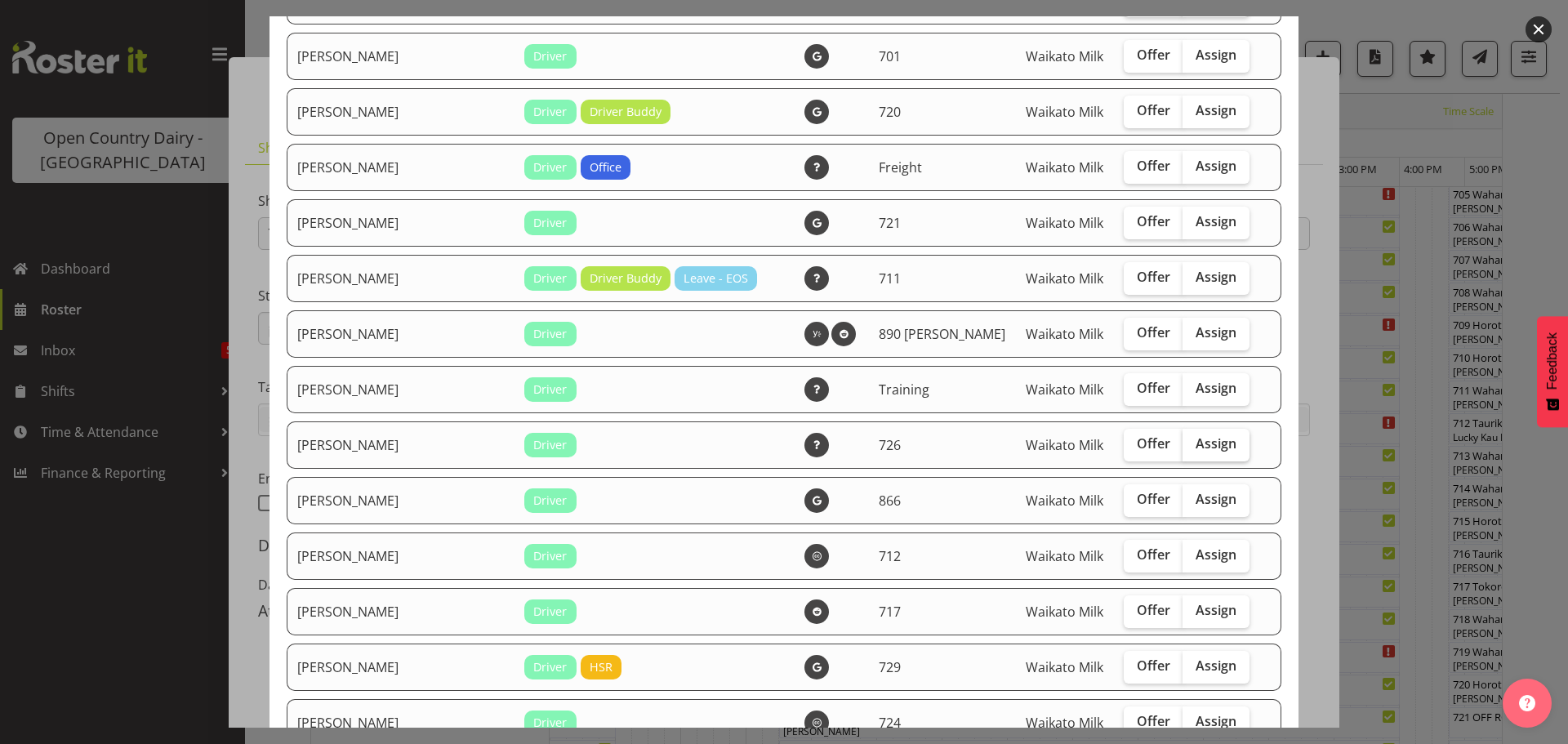
click at [1196, 441] on span "Assign" at bounding box center [1215, 444] width 41 height 16
click at [1183, 441] on input "Assign" at bounding box center [1188, 444] width 11 height 11
checkbox input "true"
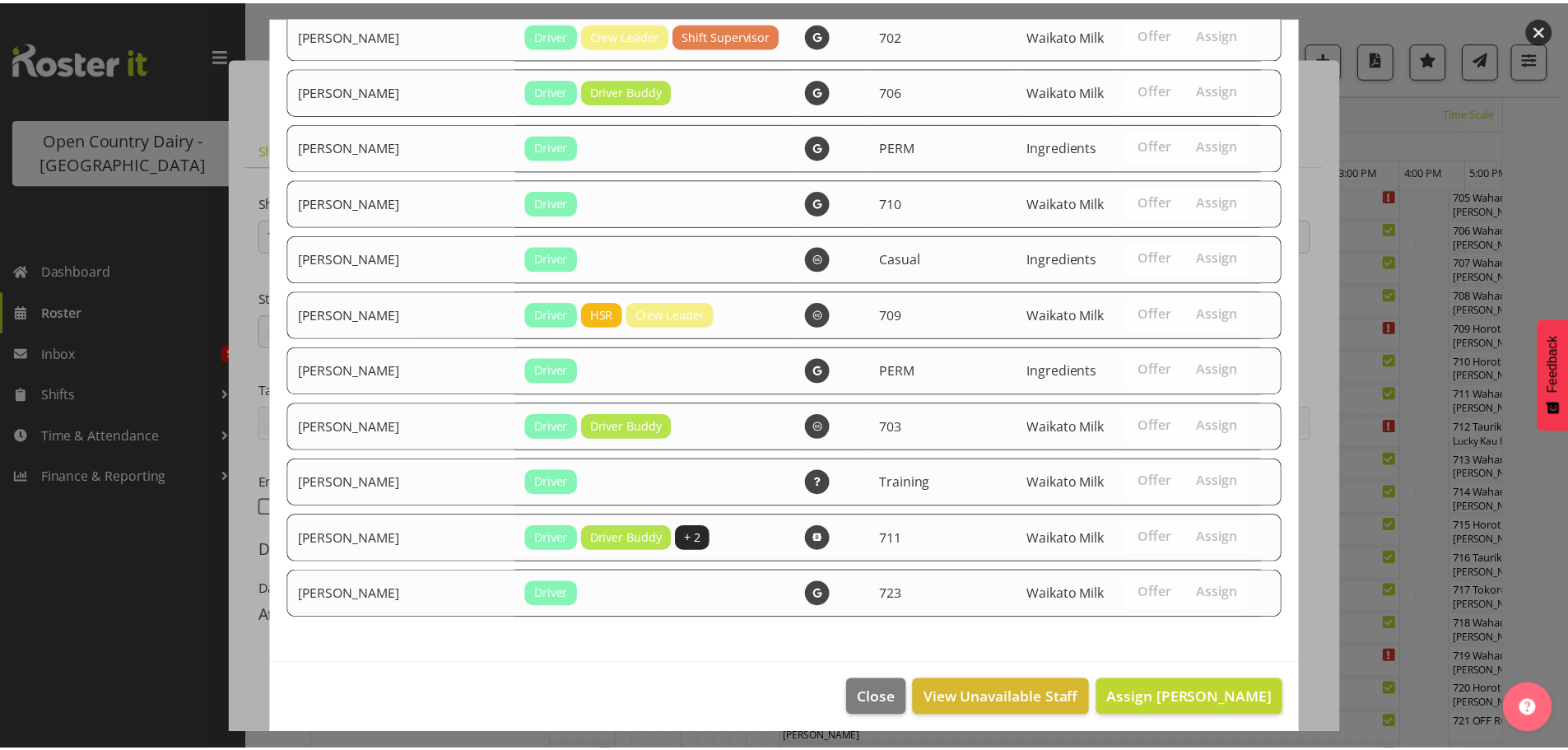
scroll to position [2141, 0]
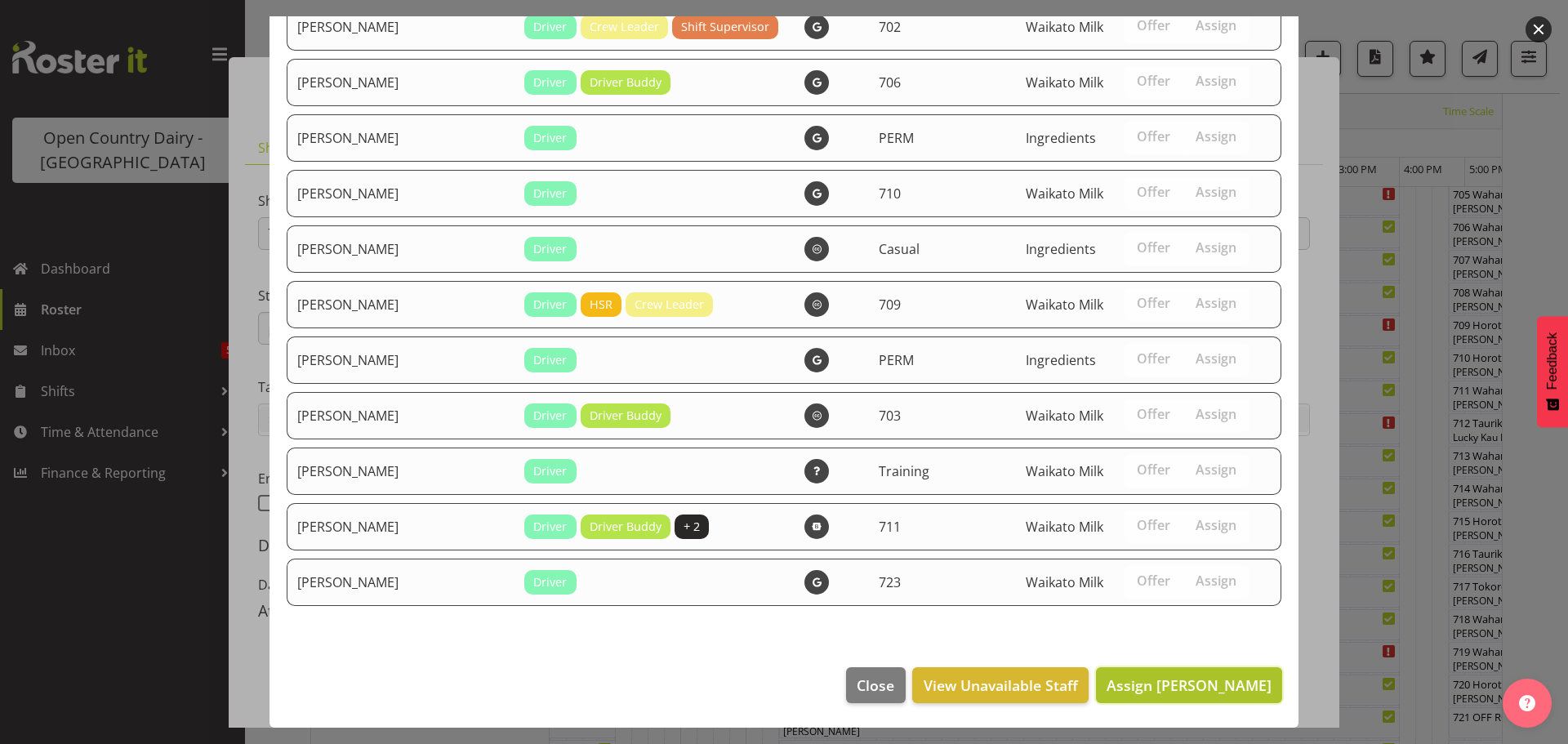
click at [1183, 678] on span "Assign Harpreet Singh" at bounding box center [1189, 686] width 165 height 20
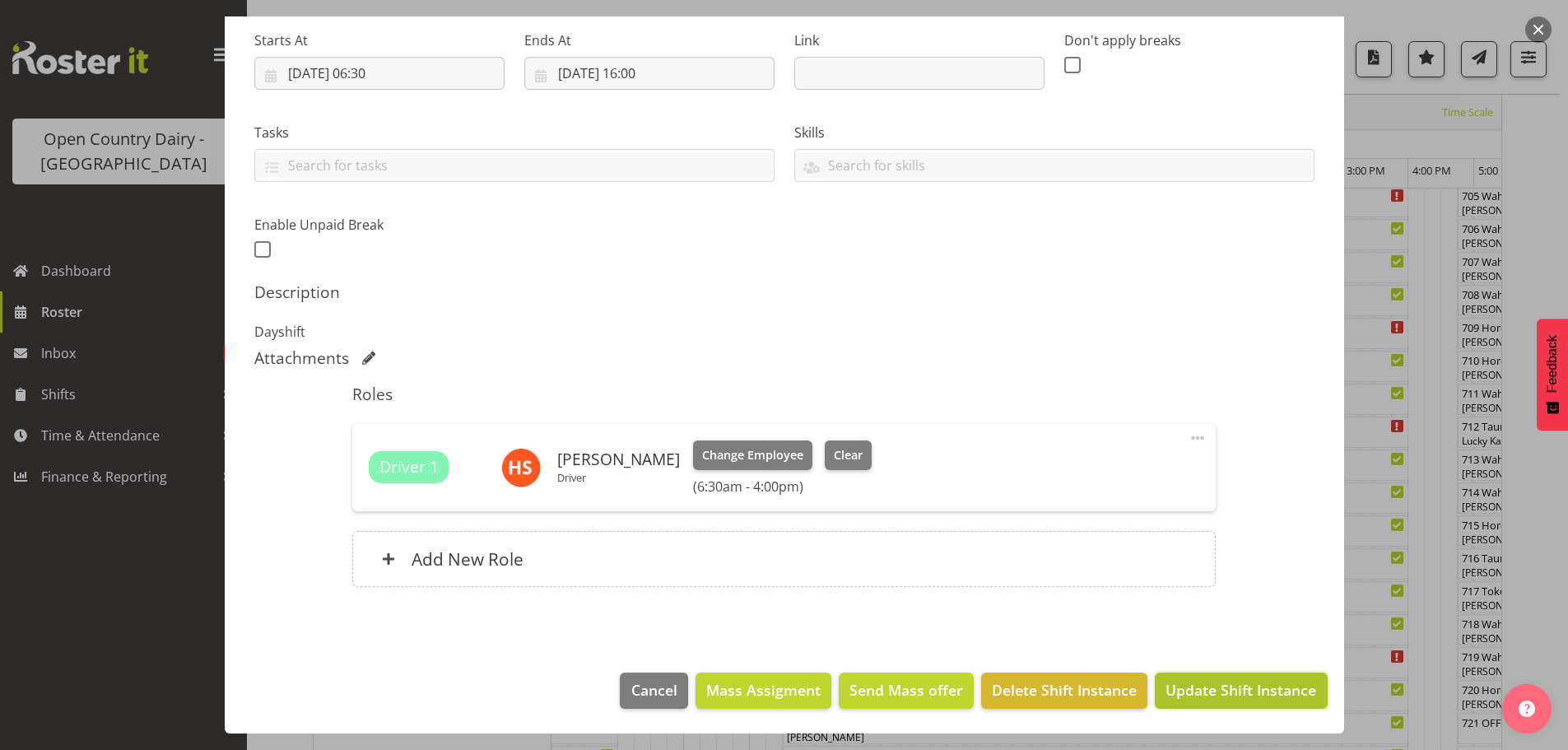
click at [1224, 683] on span "Update Shift Instance" at bounding box center [1241, 689] width 151 height 21
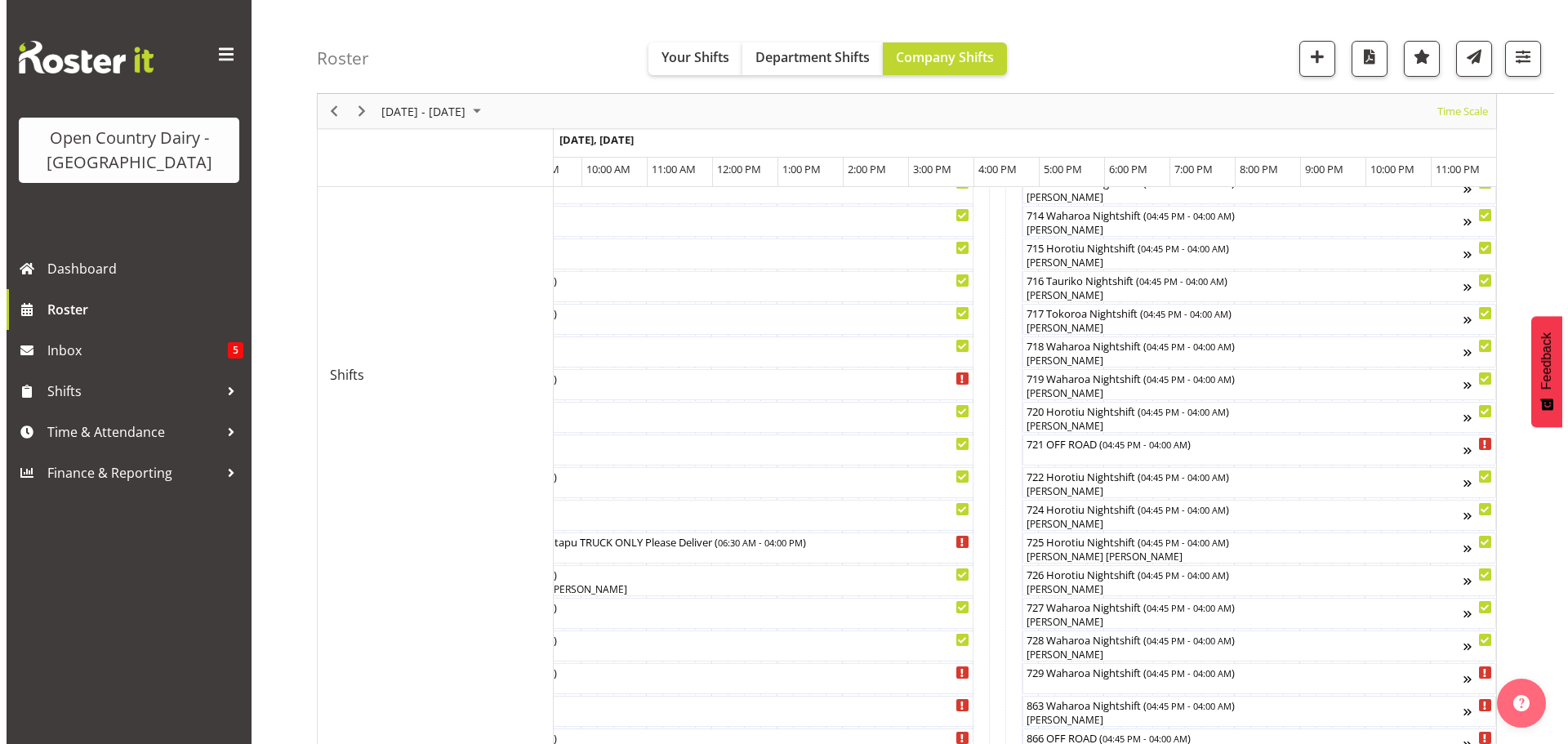
scroll to position [752, 0]
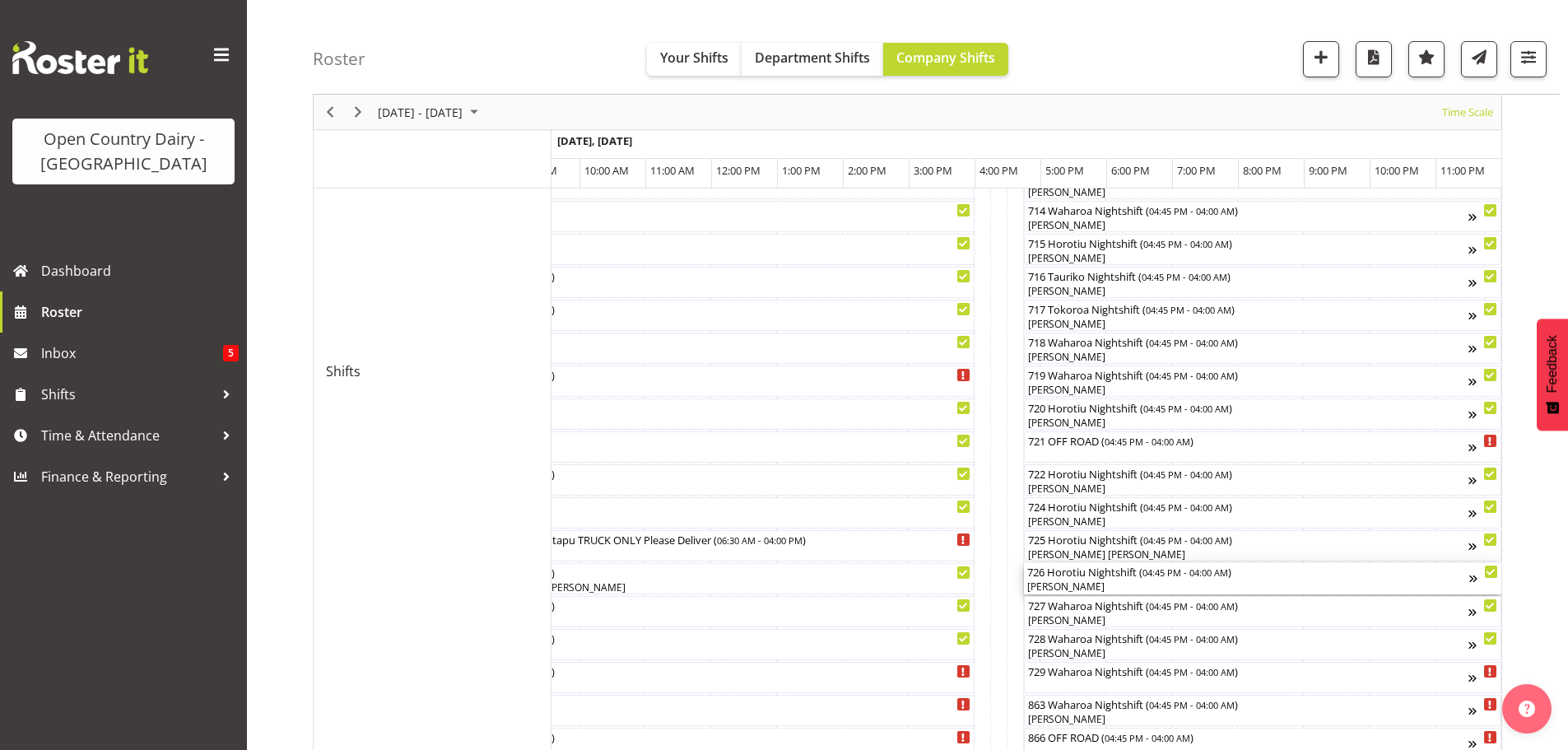
click at [1115, 582] on div "[PERSON_NAME]" at bounding box center [1248, 587] width 442 height 15
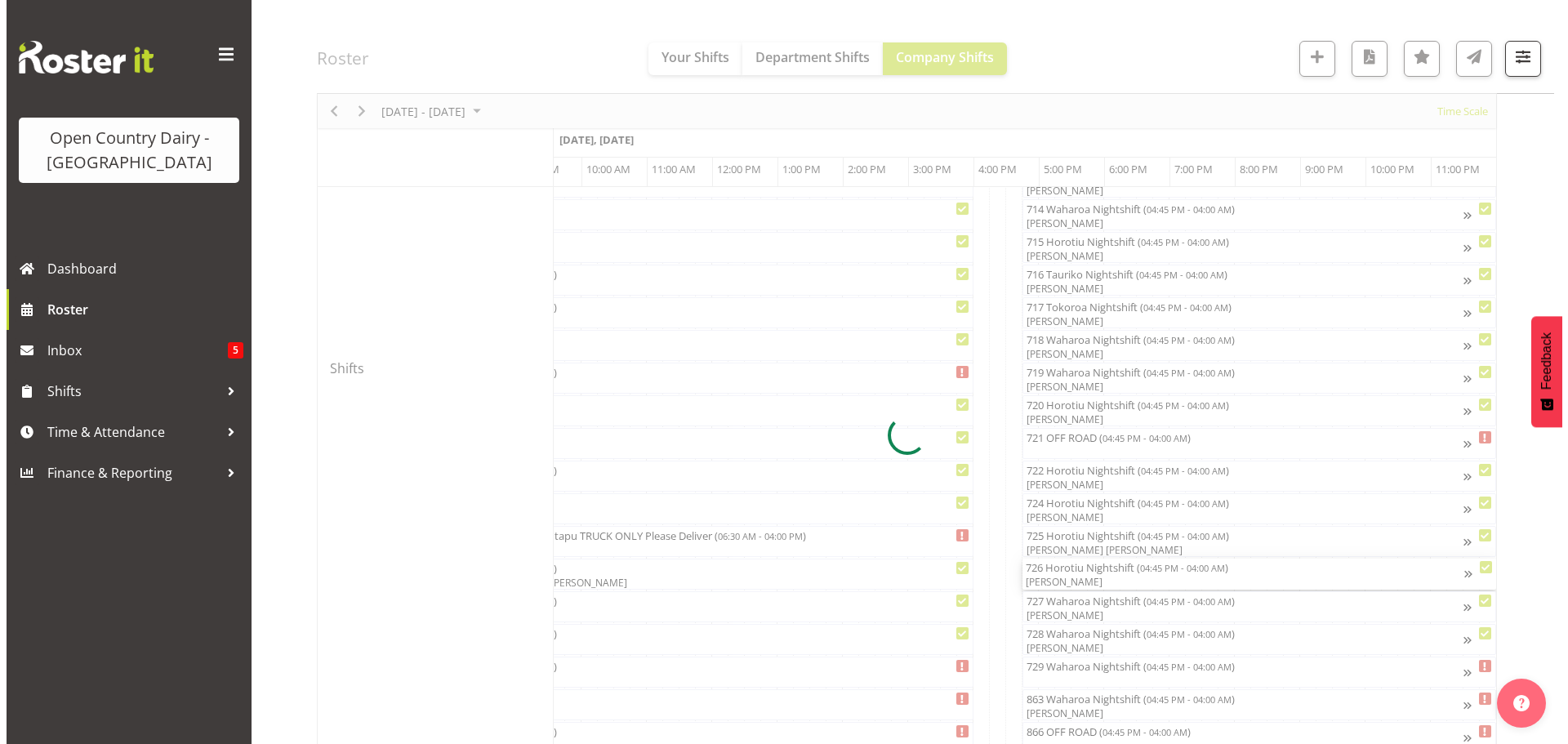
scroll to position [0, 10027]
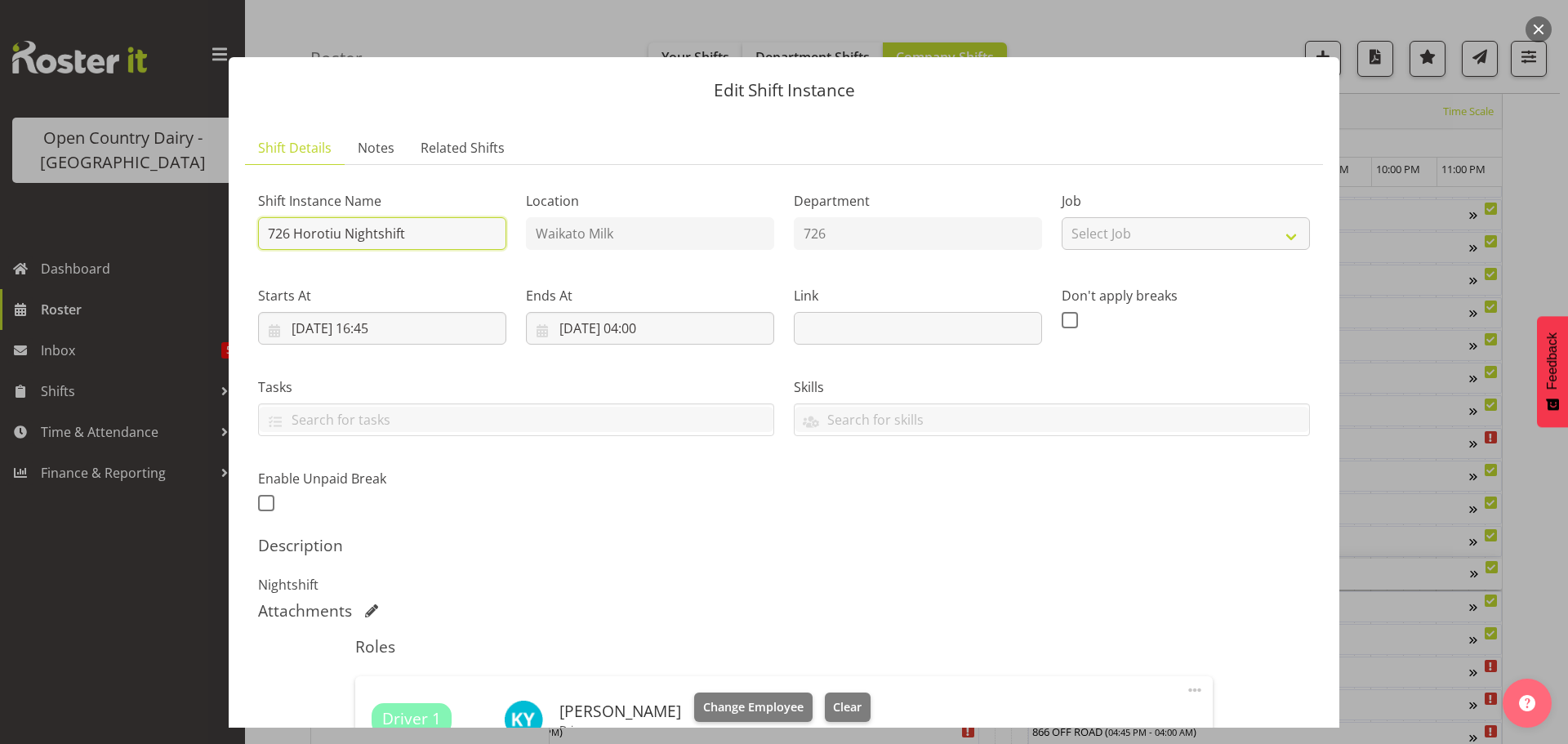
click at [456, 235] on input "726 Horotiu Nightshift" at bounding box center [382, 233] width 249 height 33
type input "726 OFF ROAD Engine repairs Scania Hautapu TRUCK ONLY Please Deliver"
click at [836, 707] on span "Clear" at bounding box center [847, 707] width 29 height 18
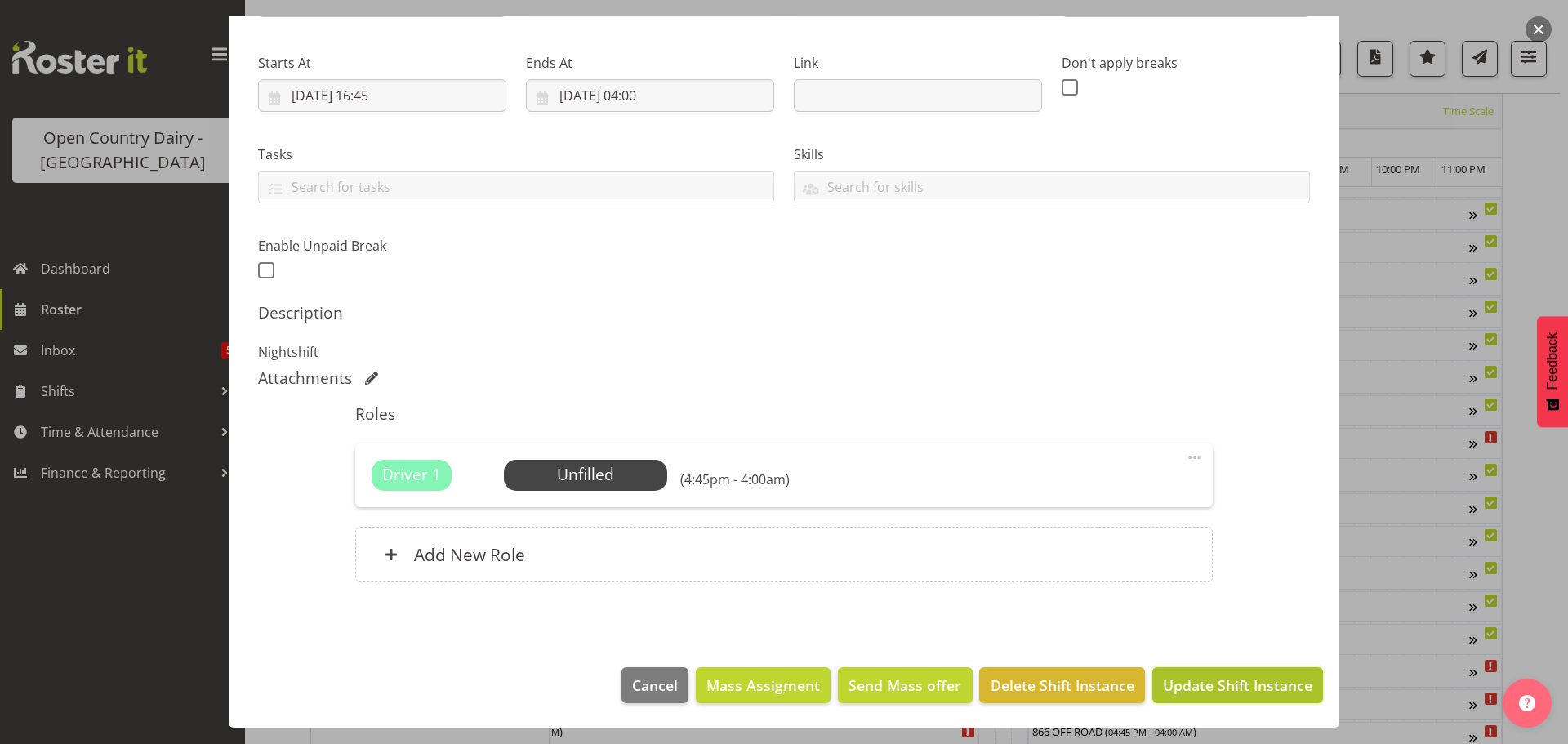
click at [1207, 690] on span "Update Shift Instance" at bounding box center [1237, 685] width 150 height 21
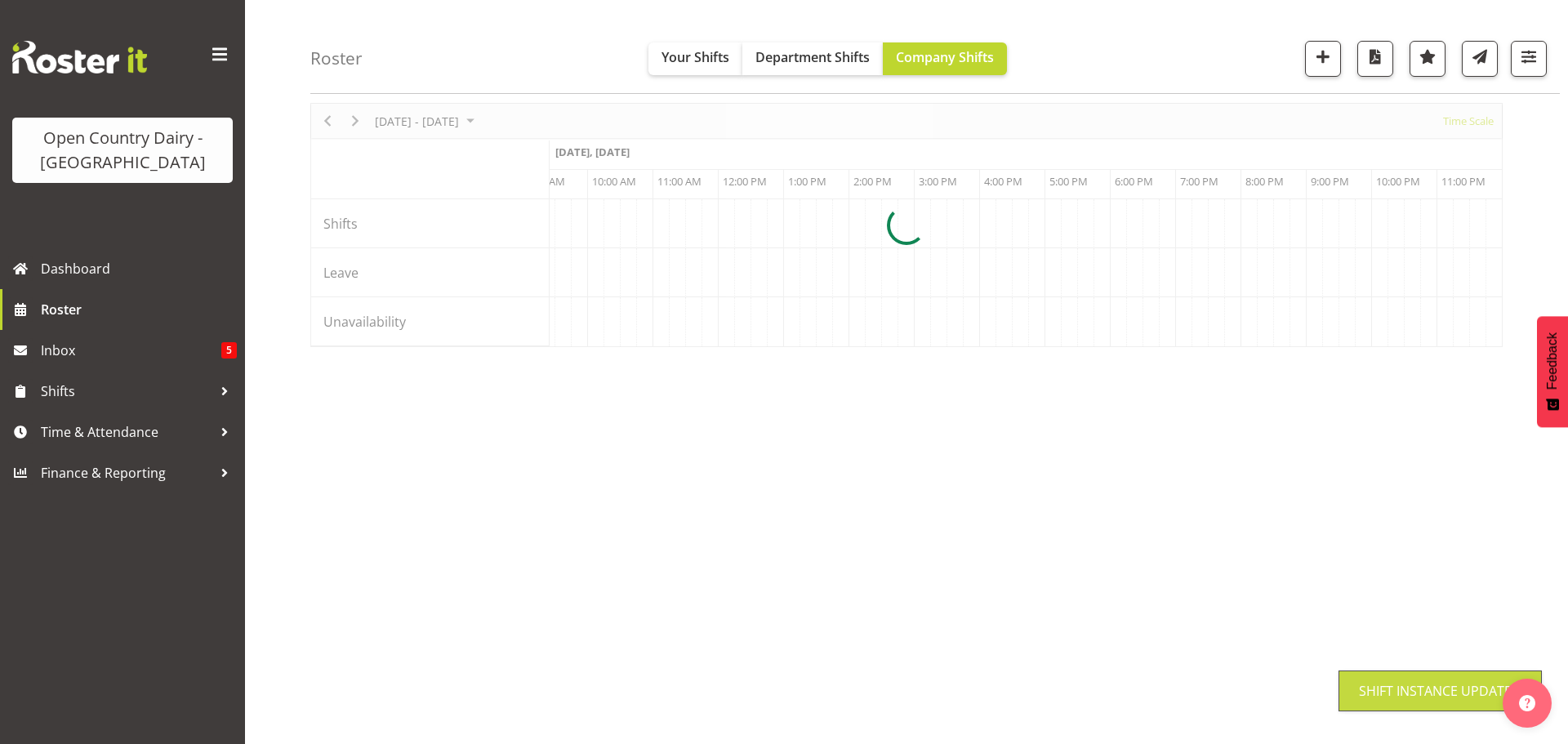
scroll to position [63, 0]
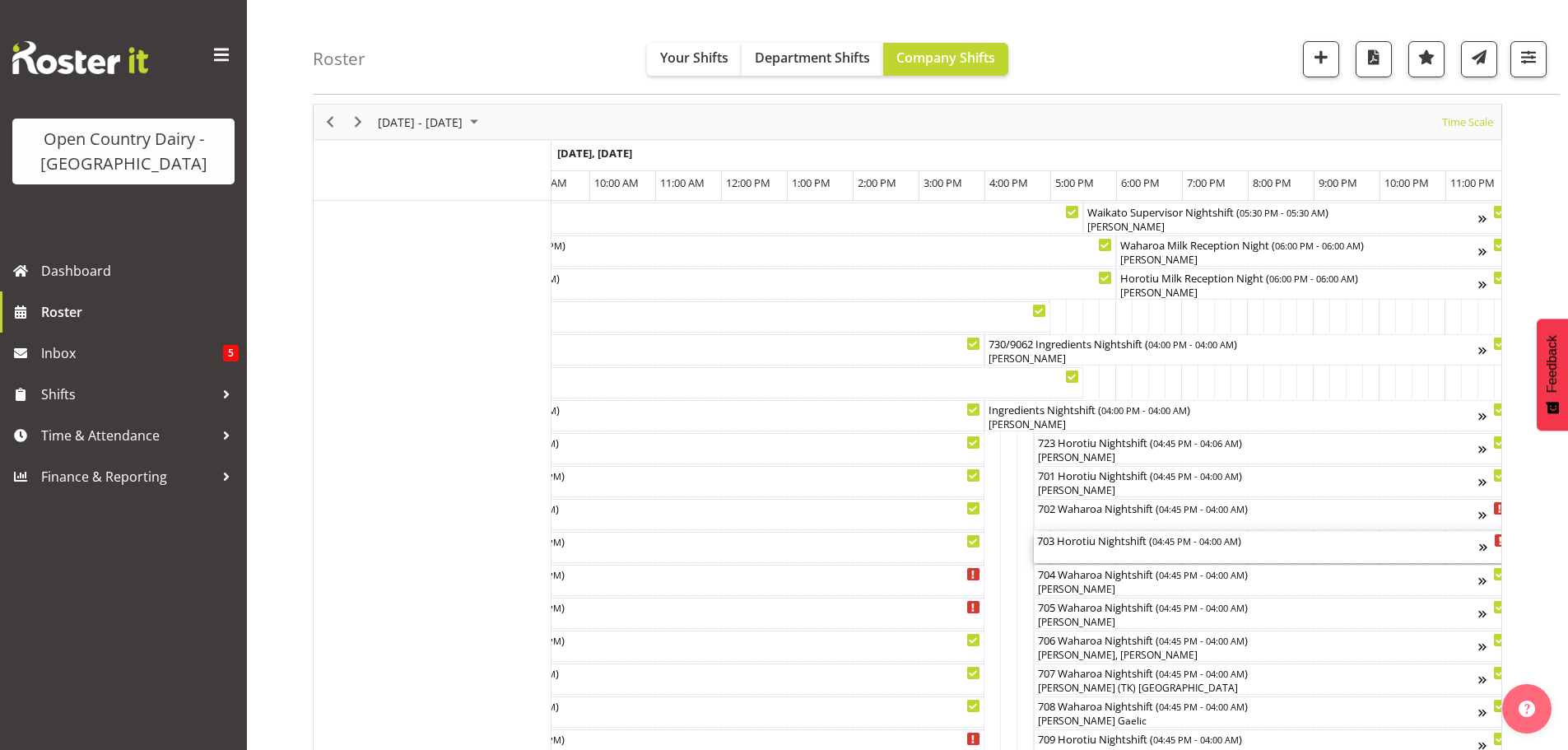
click at [1106, 551] on div "703 Horotiu Nightshift ( 04:45 PM - 04:00 AM )" at bounding box center [1258, 547] width 442 height 31
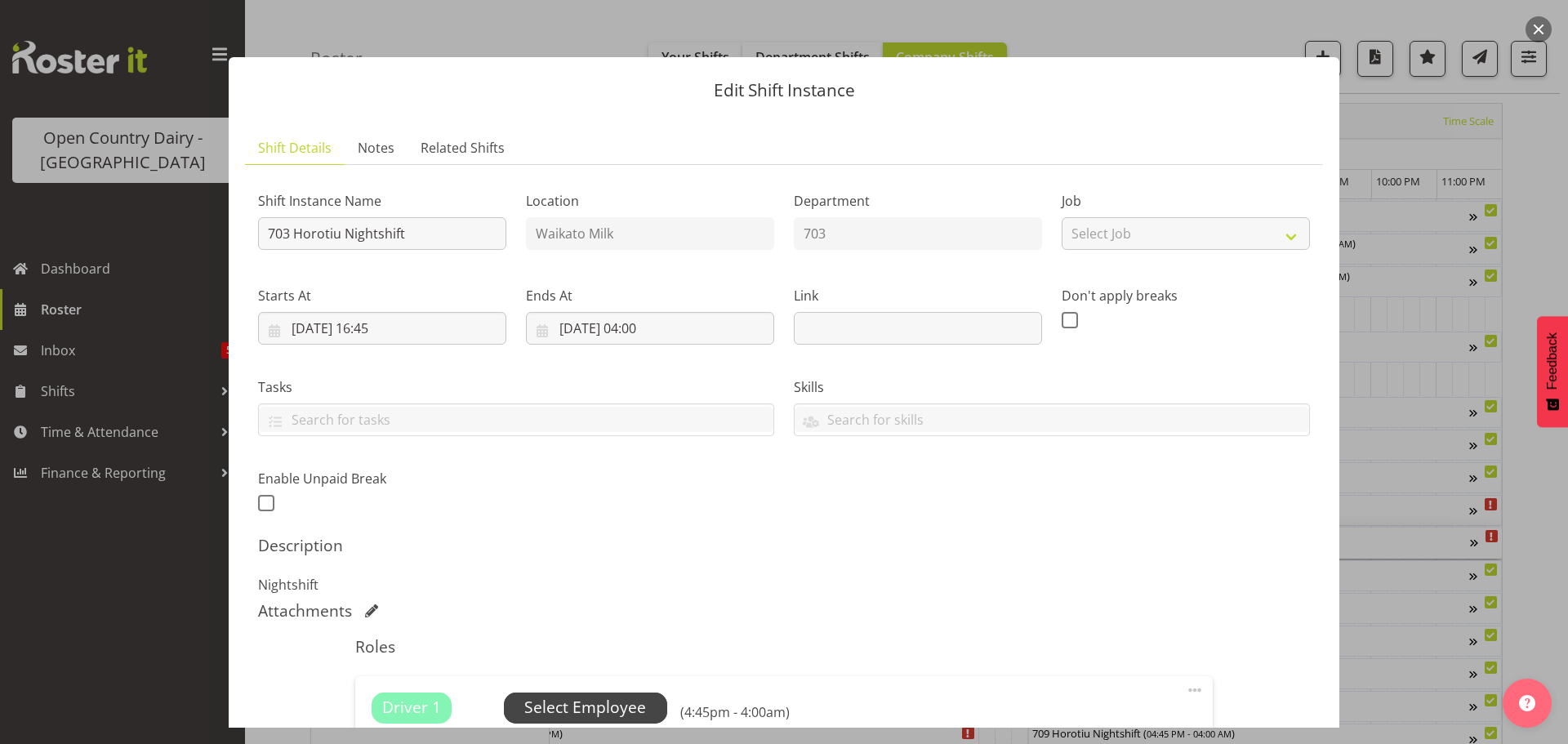
click at [575, 707] on span "Select Employee" at bounding box center [584, 708] width 122 height 24
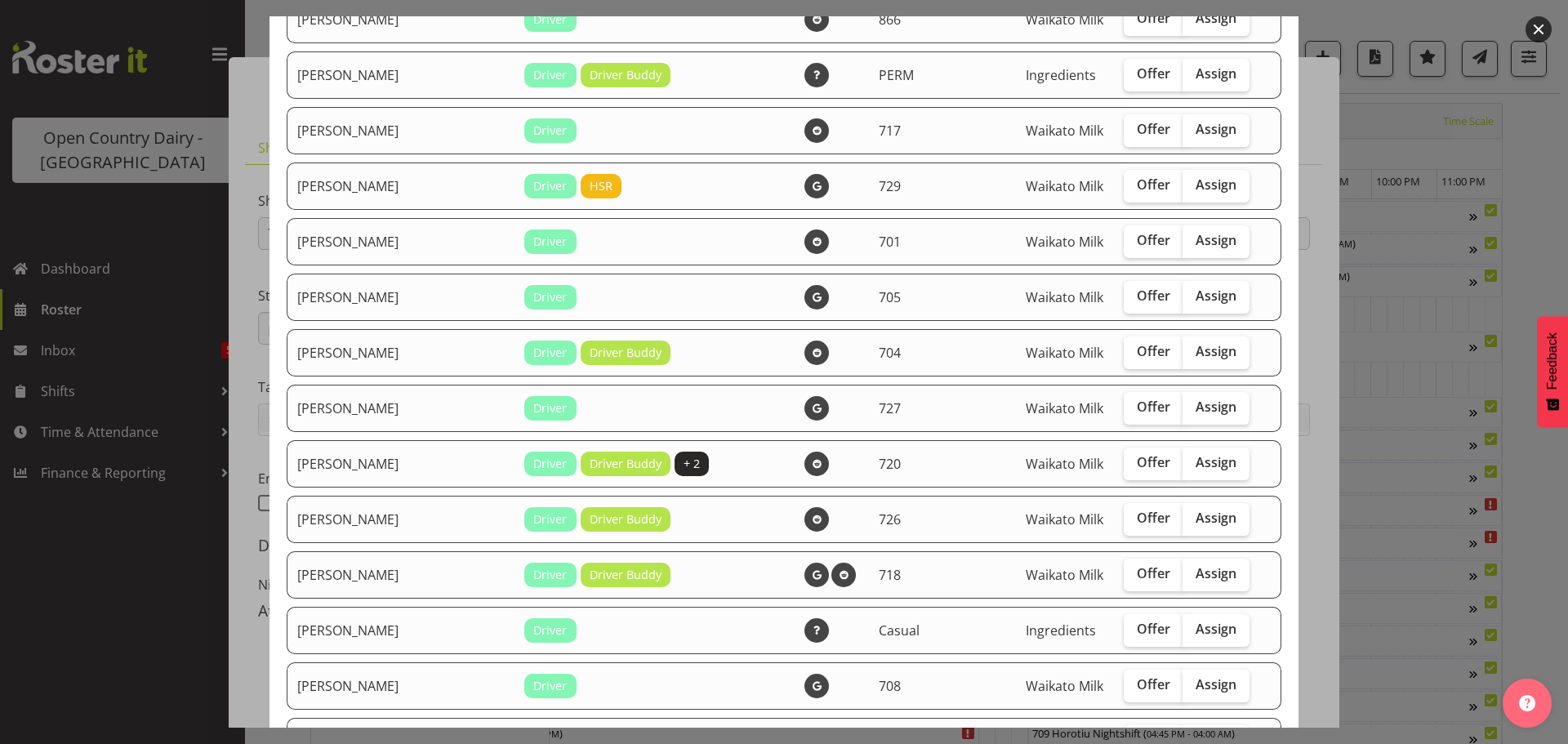
scroll to position [1716, 0]
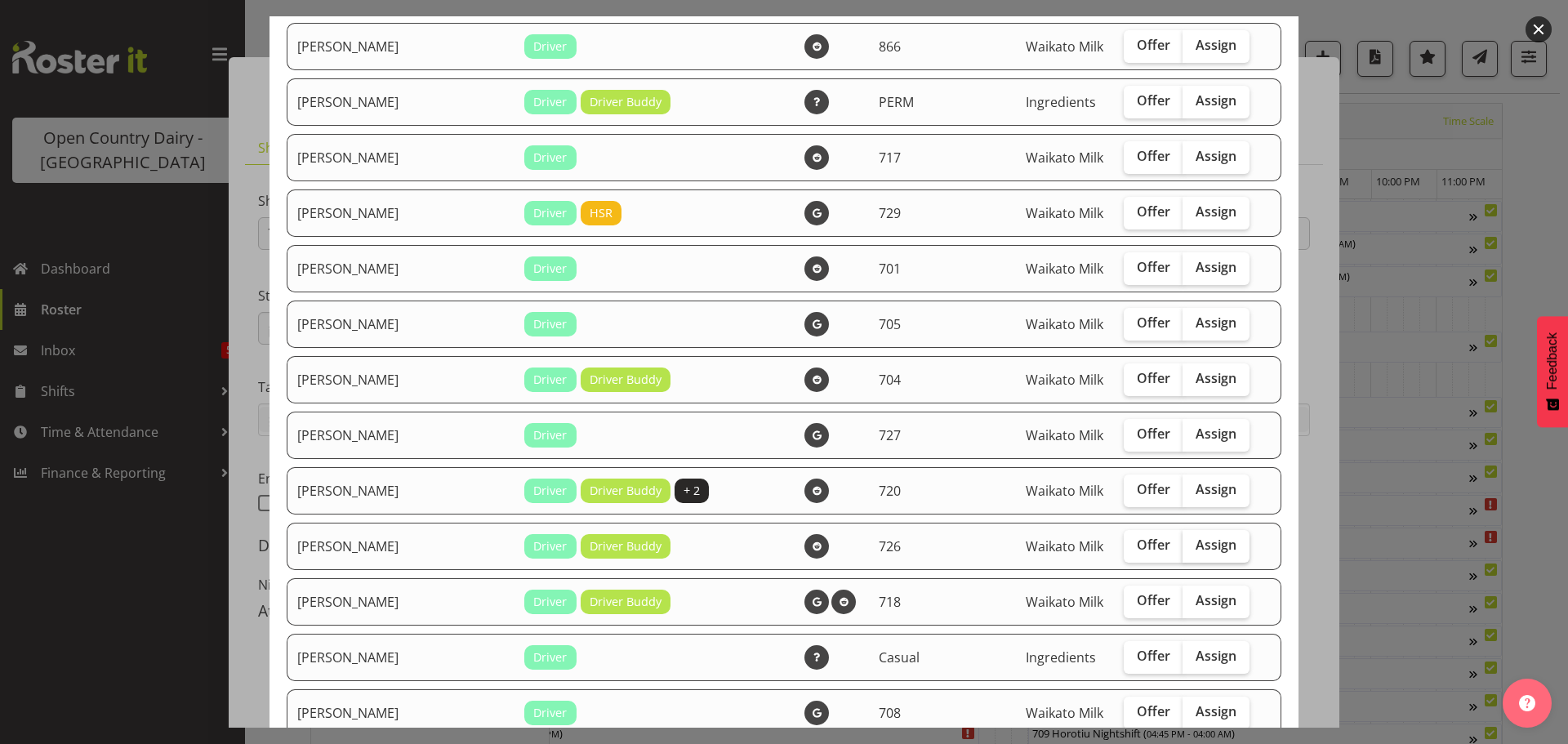
click at [1196, 544] on span "Assign" at bounding box center [1215, 545] width 41 height 16
click at [1183, 544] on input "Assign" at bounding box center [1188, 545] width 11 height 11
checkbox input "true"
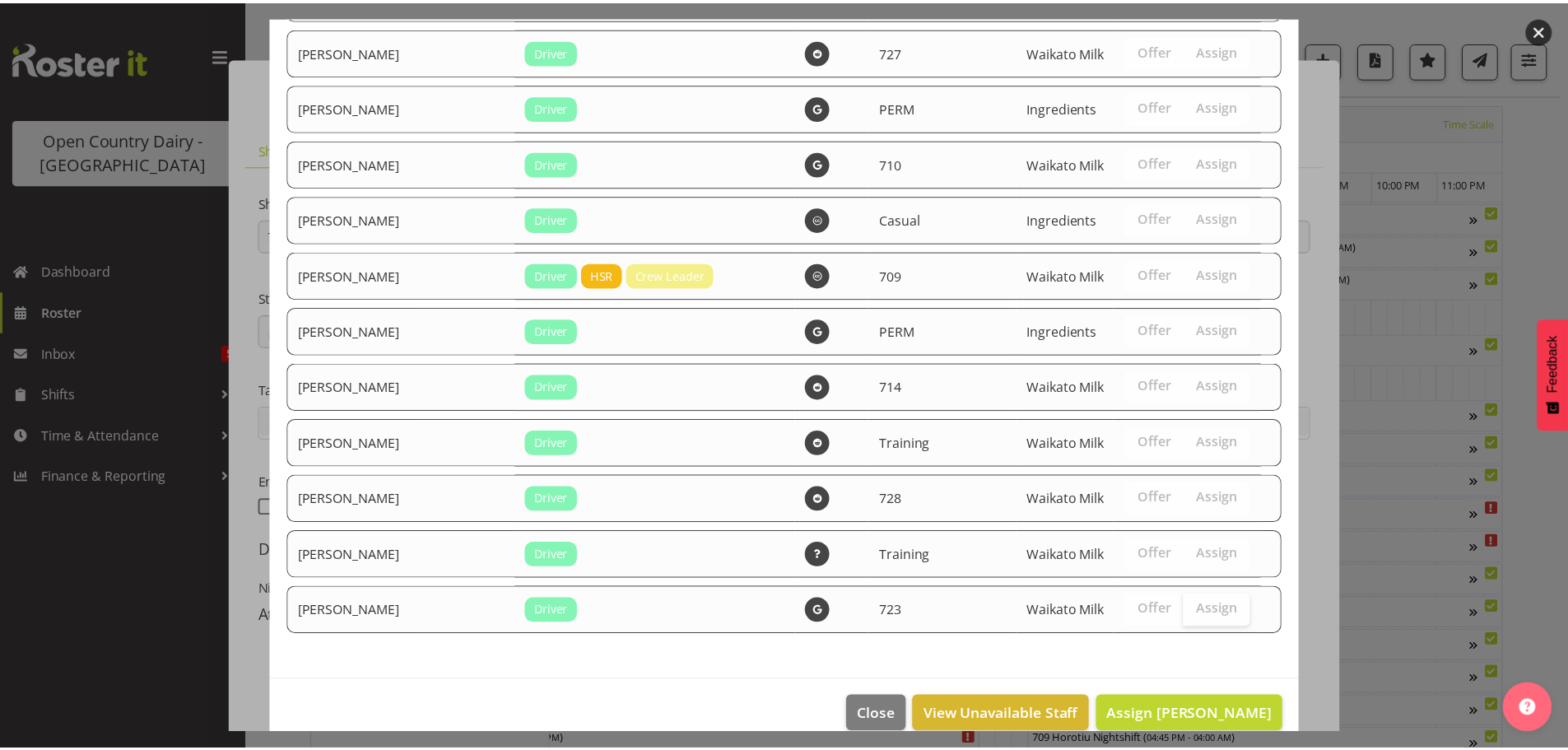
scroll to position [2869, 0]
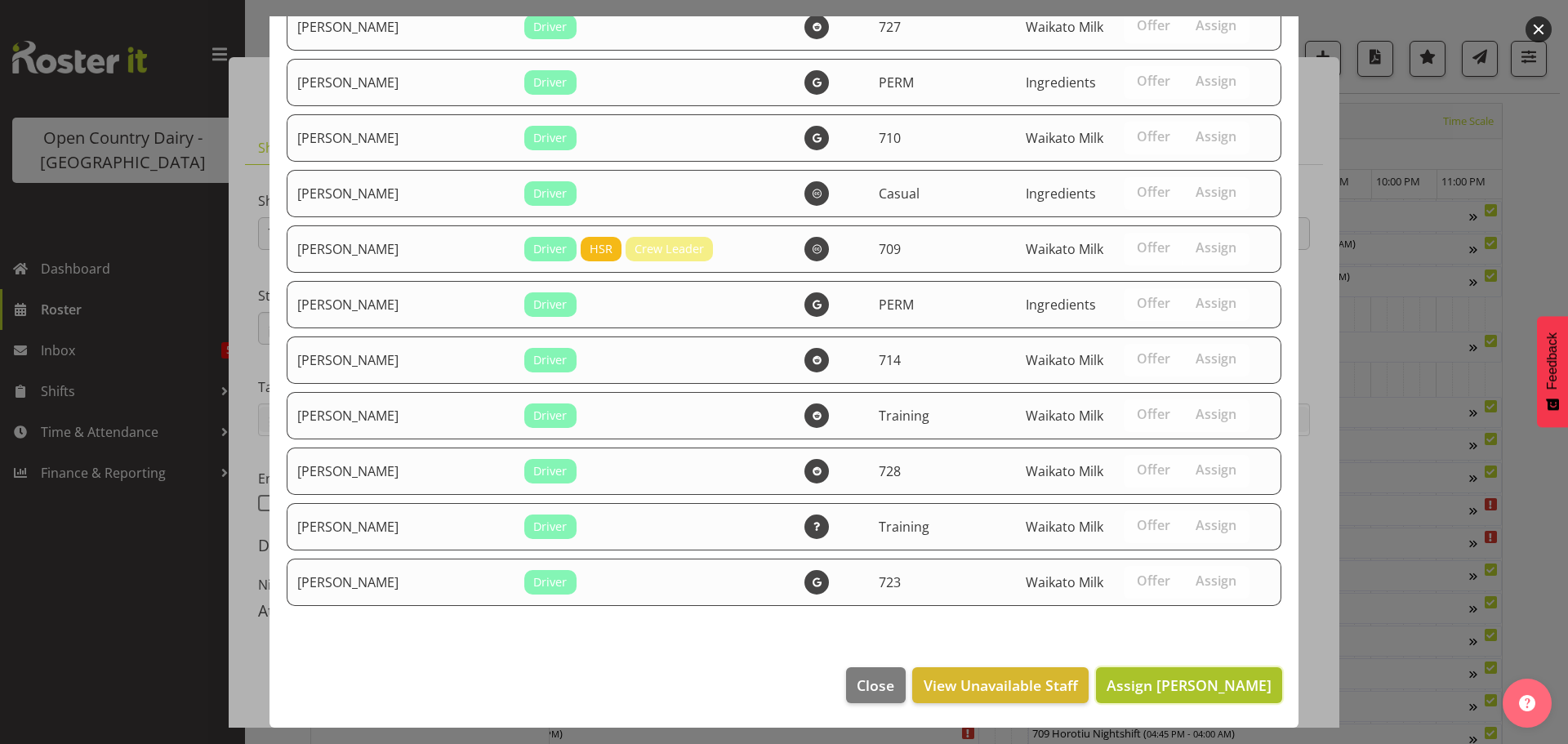
click at [1167, 684] on span "Assign Kerry Young" at bounding box center [1189, 686] width 165 height 20
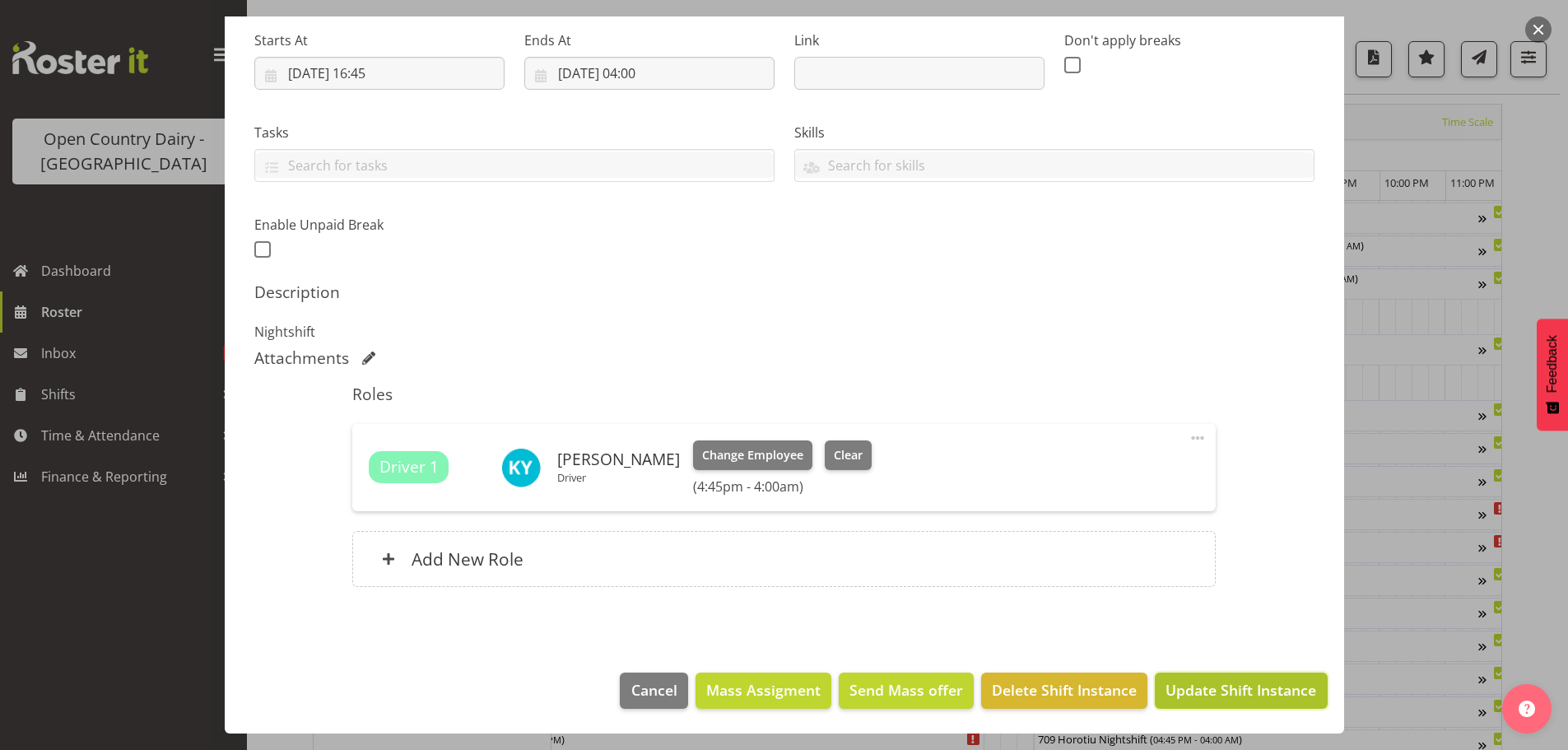
click at [1199, 692] on span "Update Shift Instance" at bounding box center [1241, 689] width 151 height 21
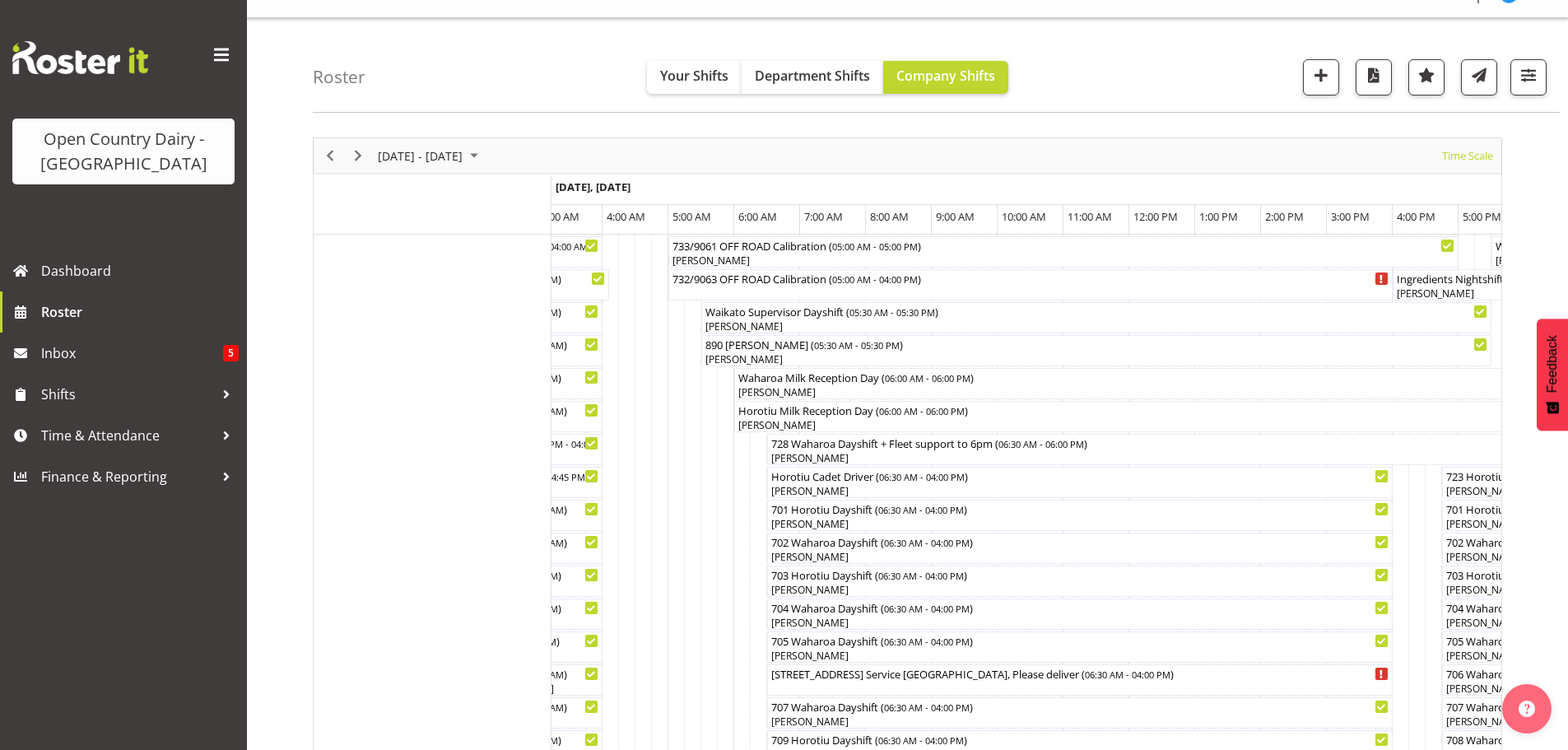
scroll to position [0, 0]
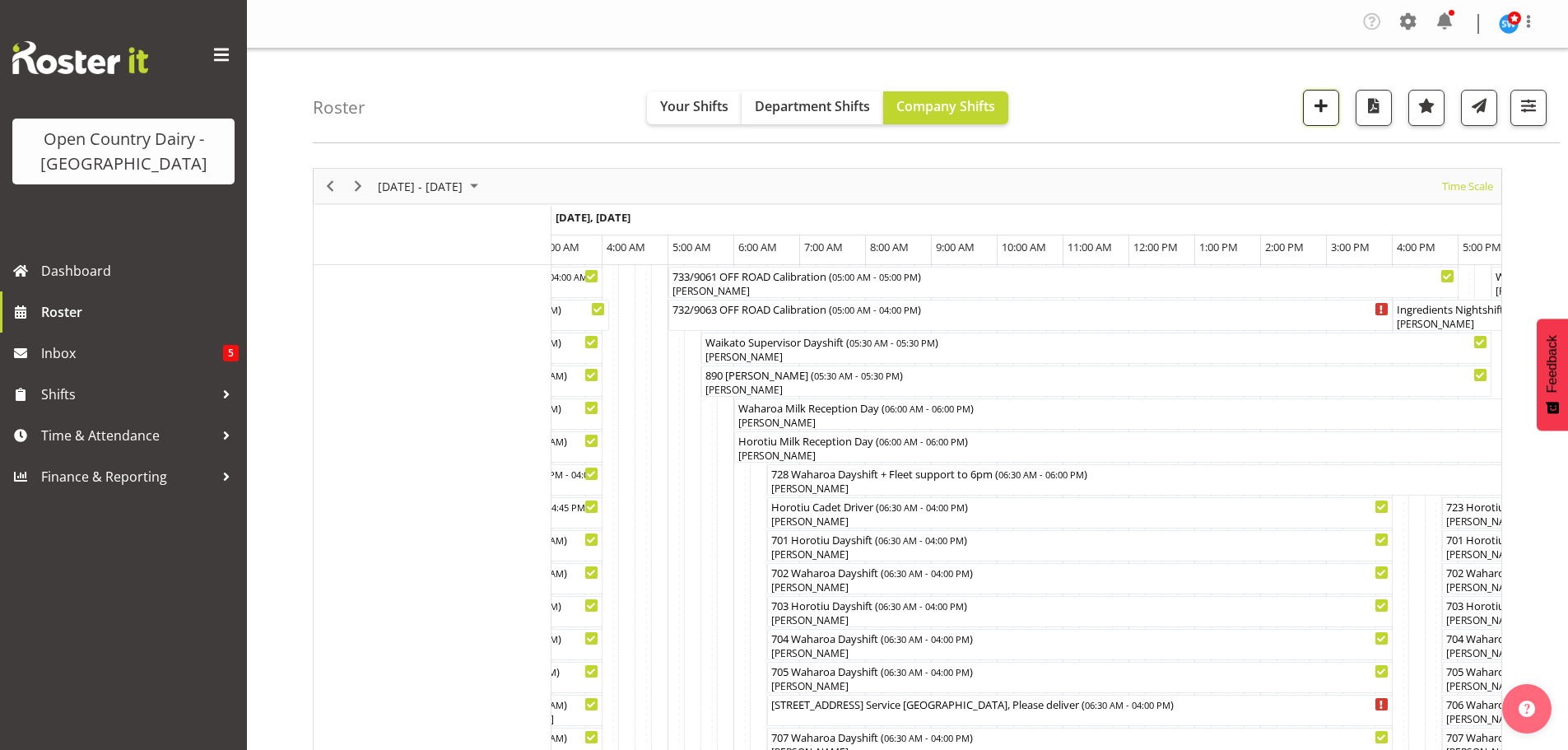
click at [1322, 105] on span "button" at bounding box center [1320, 105] width 21 height 21
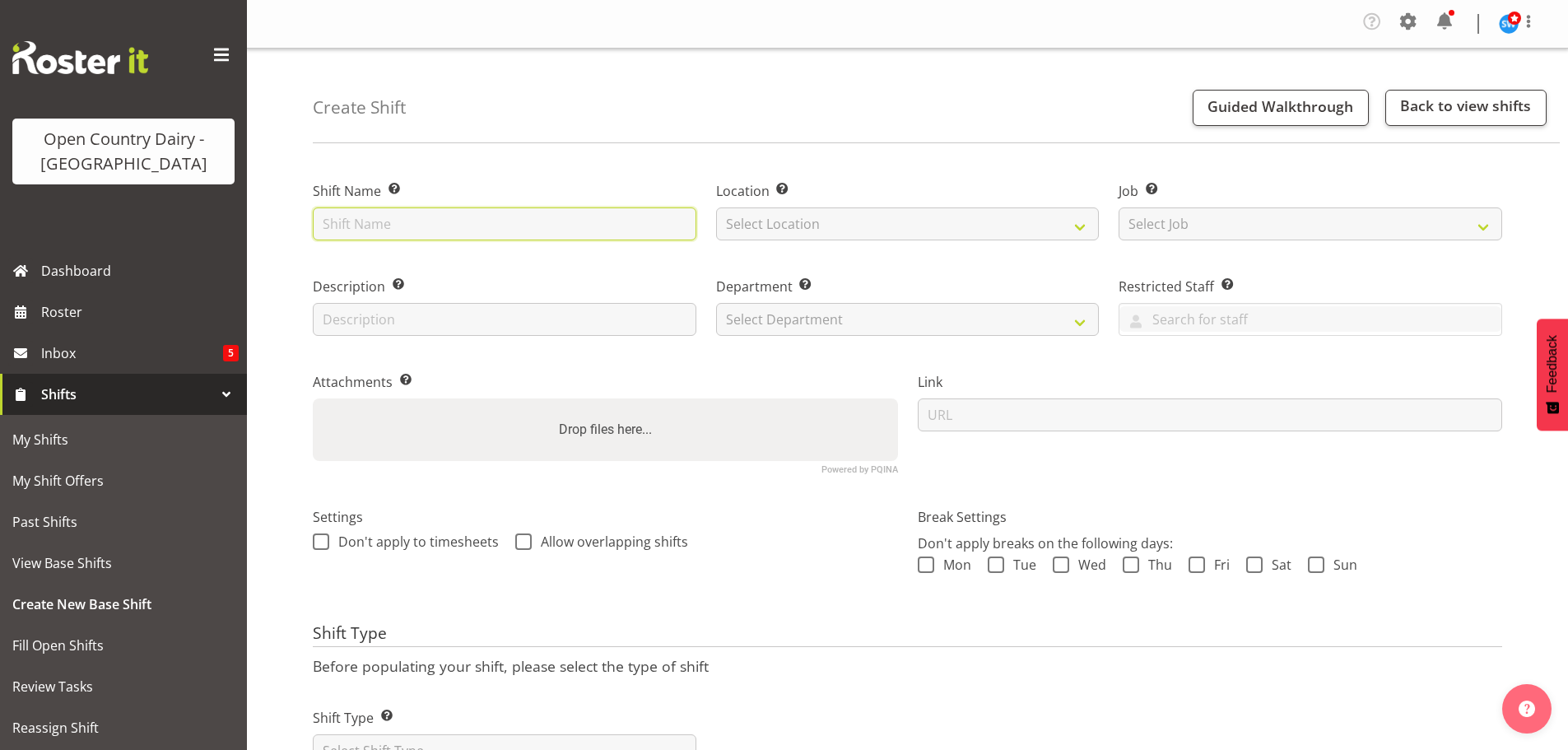
drag, startPoint x: 0, startPoint y: 0, endPoint x: 533, endPoint y: 228, distance: 579.7
click at [533, 228] on input "text" at bounding box center [504, 224] width 383 height 33
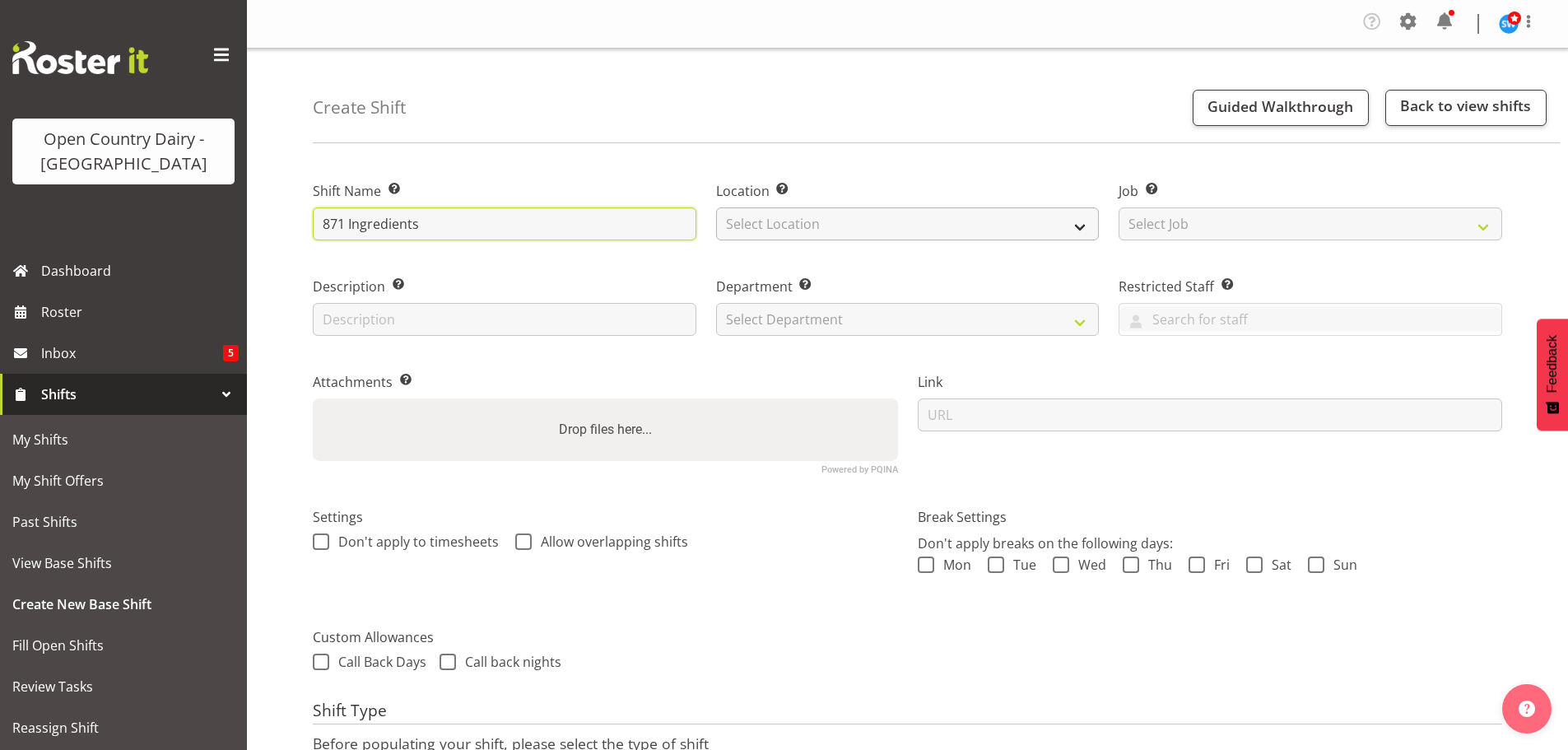
type input "871 Ingredients"
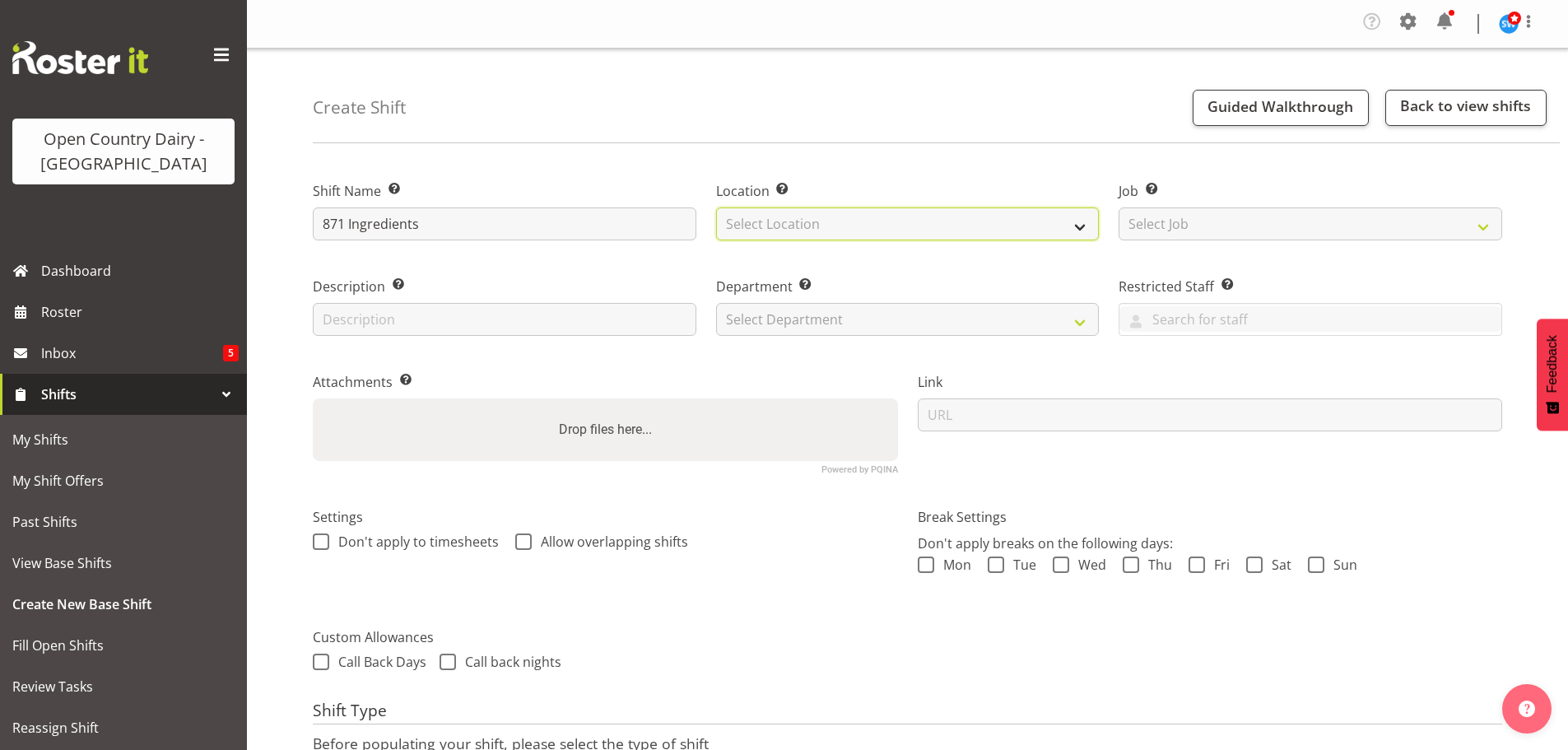
click at [894, 223] on select "Select Location Ingredients Waharoa Office Waikato Milk Whanganui Office" at bounding box center [907, 224] width 383 height 33
select select "1166"
click at [716, 208] on select "Select Location Ingredients Waharoa Office Waikato Milk Whanganui Office" at bounding box center [907, 224] width 383 height 33
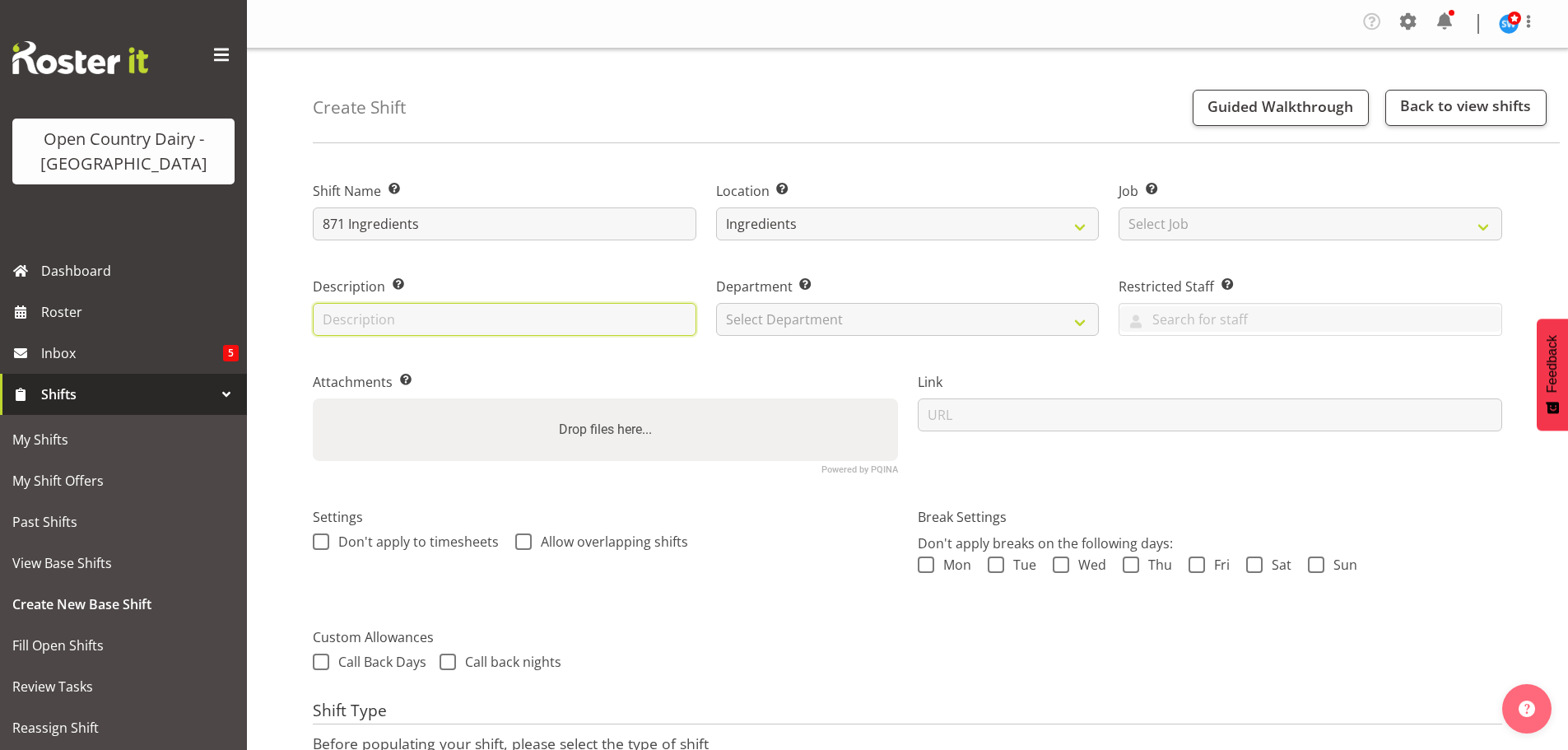
click at [560, 322] on input "text" at bounding box center [504, 319] width 383 height 33
type input "Dayshift"
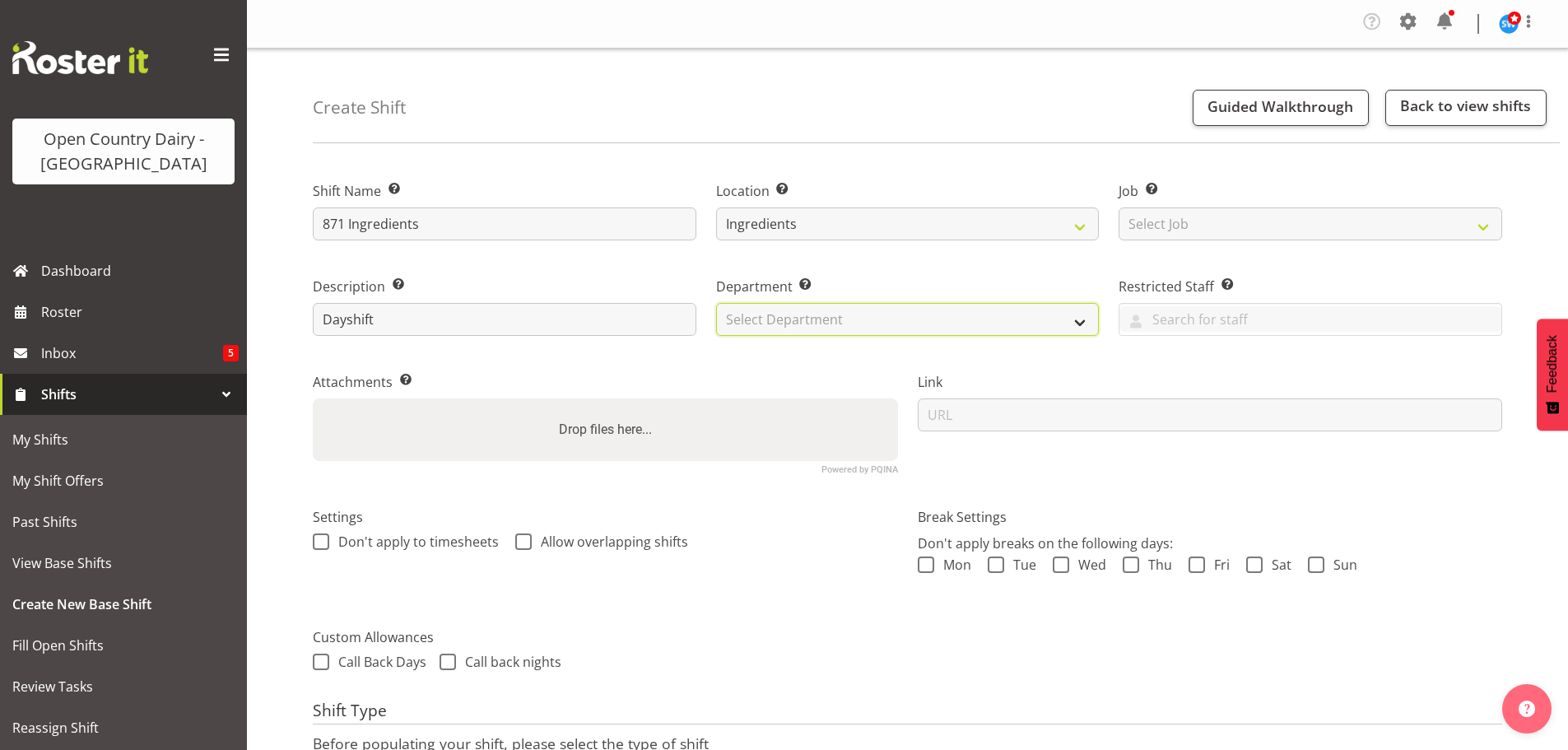
click at [871, 322] on select "Select Department 701 702 703 704 705 706 707 708 709 710 711 712 713 714 715 7…" at bounding box center [907, 319] width 383 height 33
select select "830"
click at [716, 303] on select "Select Department 701 702 703 704 705 706 707 708 709 710 711 712 713 714 715 7…" at bounding box center [907, 319] width 383 height 33
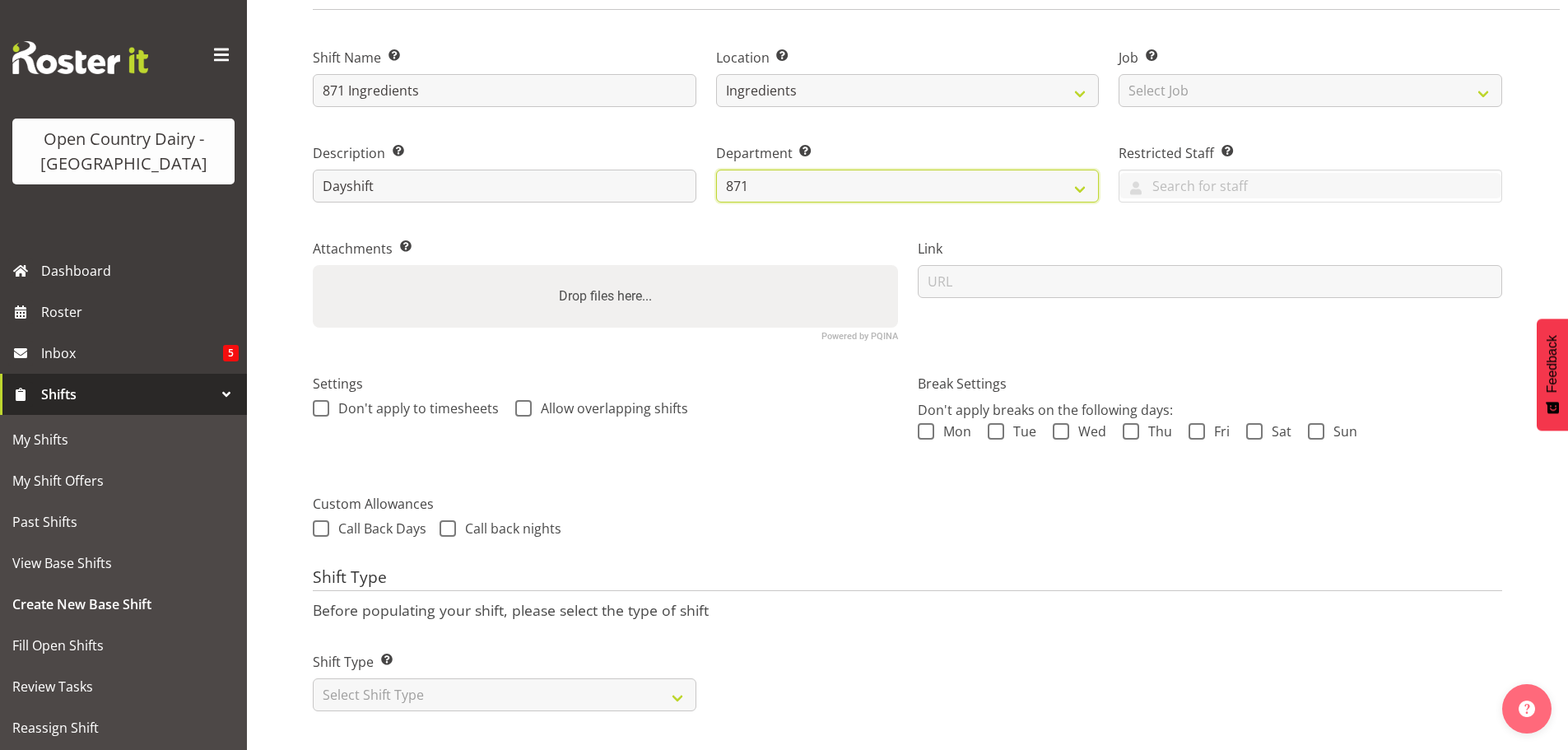
scroll to position [146, 0]
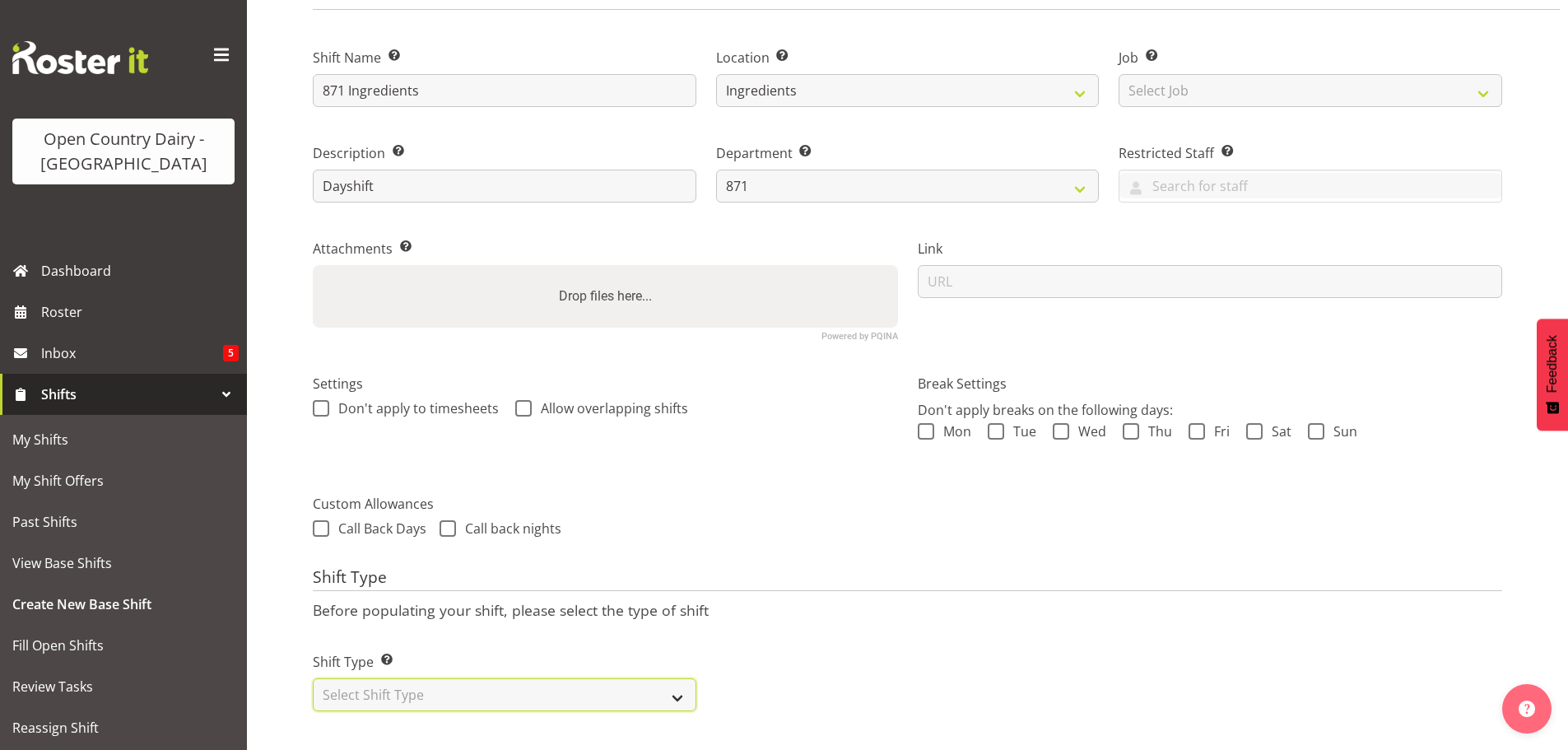
click at [374, 681] on select "Select Shift Type One Off Shift Recurring Shift Rotating Shift" at bounding box center [504, 695] width 383 height 33
select select "one_off"
click at [312, 679] on select "Select Shift Type One Off Shift Recurring Shift Rotating Shift" at bounding box center [504, 695] width 383 height 33
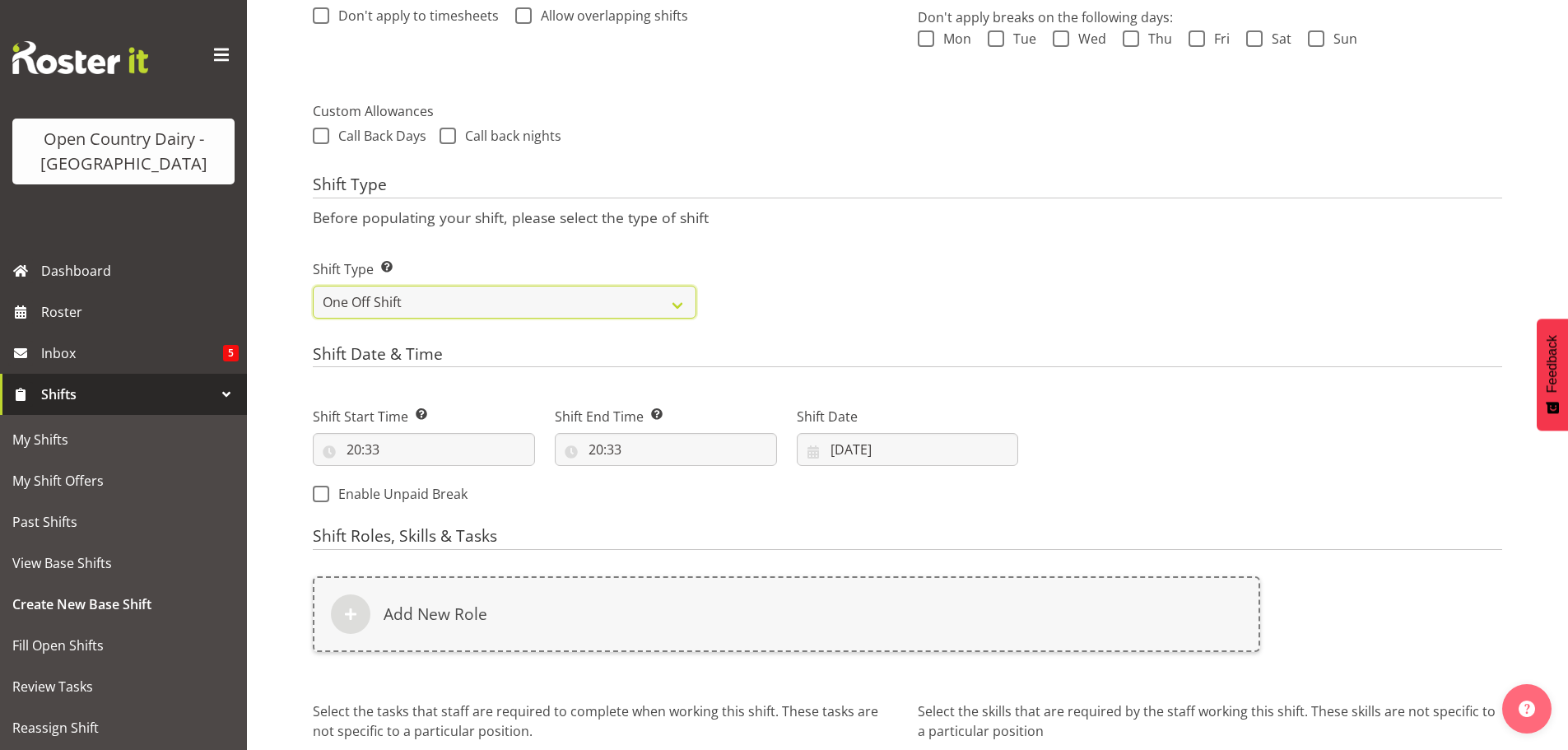
scroll to position [557, 0]
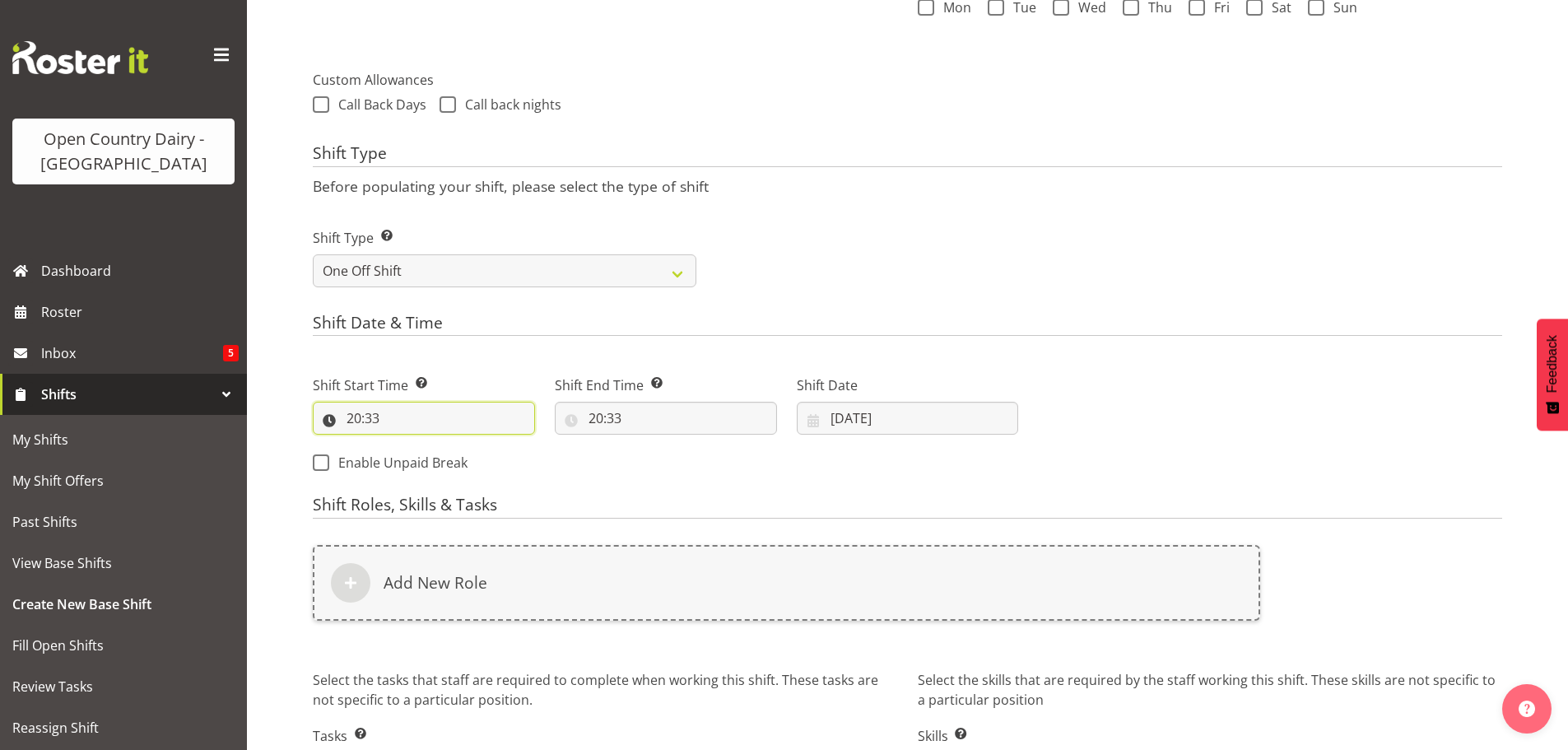
click at [403, 417] on input "20:33" at bounding box center [423, 417] width 223 height 33
click at [421, 462] on select "00 01 02 03 04 05 06 07 08 09 10 11 12 13 14 15 16 17 18 19 20 21 22 23" at bounding box center [424, 460] width 37 height 33
select select "5"
click at [406, 444] on select "00 01 02 03 04 05 06 07 08 09 10 11 12 13 14 15 16 17 18 19 20 21 22 23" at bounding box center [424, 460] width 37 height 33
type input "05:33"
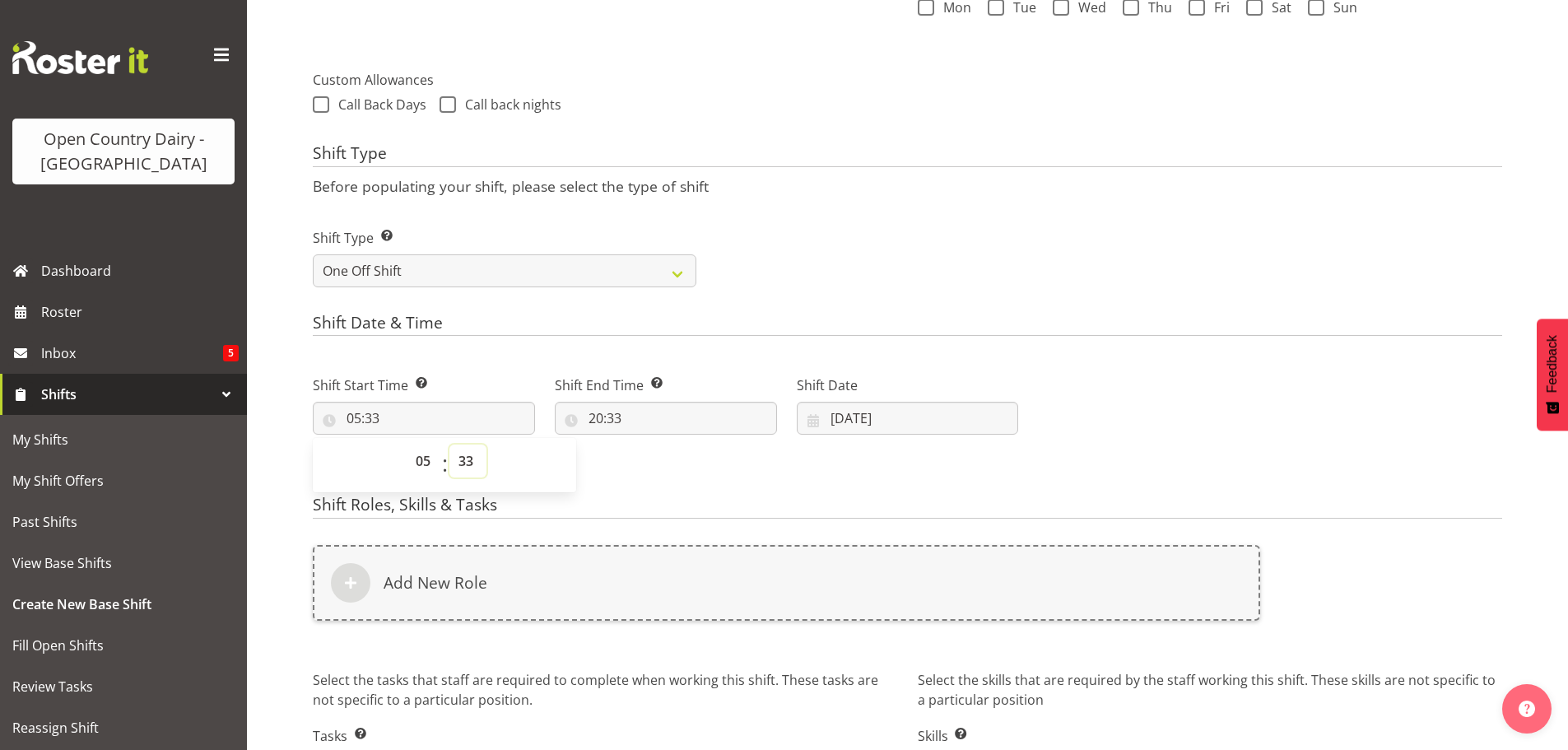
click at [467, 464] on select "00 01 02 03 04 05 06 07 08 09 10 11 12 13 14 15 16 17 18 19 20 21 22 23 24 25 2…" at bounding box center [467, 460] width 37 height 33
select select "30"
click at [449, 444] on select "00 01 02 03 04 05 06 07 08 09 10 11 12 13 14 15 16 17 18 19 20 21 22 23 24 25 2…" at bounding box center [467, 460] width 37 height 33
type input "05:30"
click at [618, 415] on input "20:33" at bounding box center [666, 417] width 223 height 33
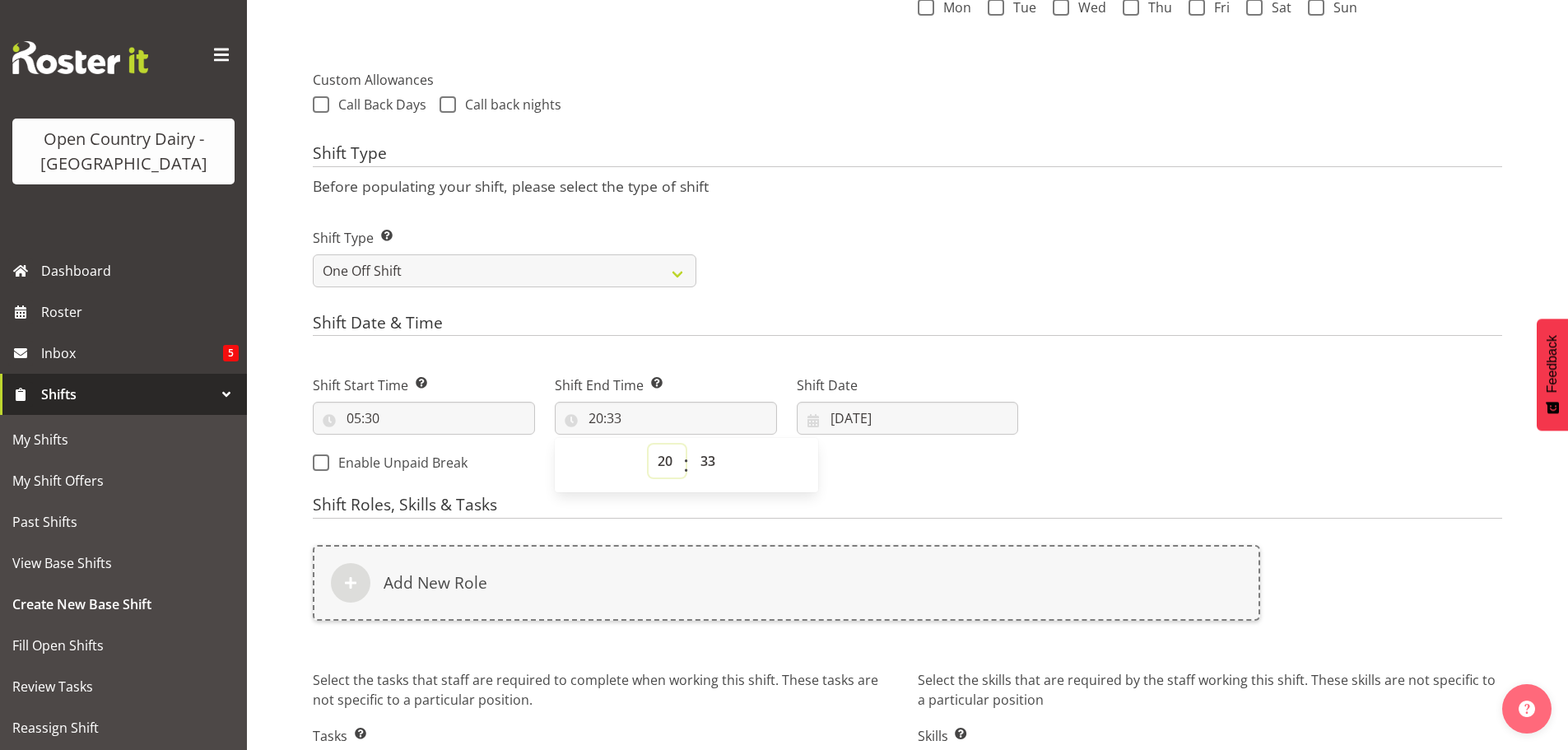
click at [664, 457] on select "00 01 02 03 04 05 06 07 08 09 10 11 12 13 14 15 16 17 18 19 20 21 22 23" at bounding box center [667, 460] width 37 height 33
select select "19"
click at [649, 444] on select "00 01 02 03 04 05 06 07 08 09 10 11 12 13 14 15 16 17 18 19 20 21 22 23" at bounding box center [667, 460] width 37 height 33
type input "19:33"
click at [708, 458] on select "00 01 02 03 04 05 06 07 08 09 10 11 12 13 14 15 16 17 18 19 20 21 22 23 24 25 2…" at bounding box center [710, 460] width 37 height 33
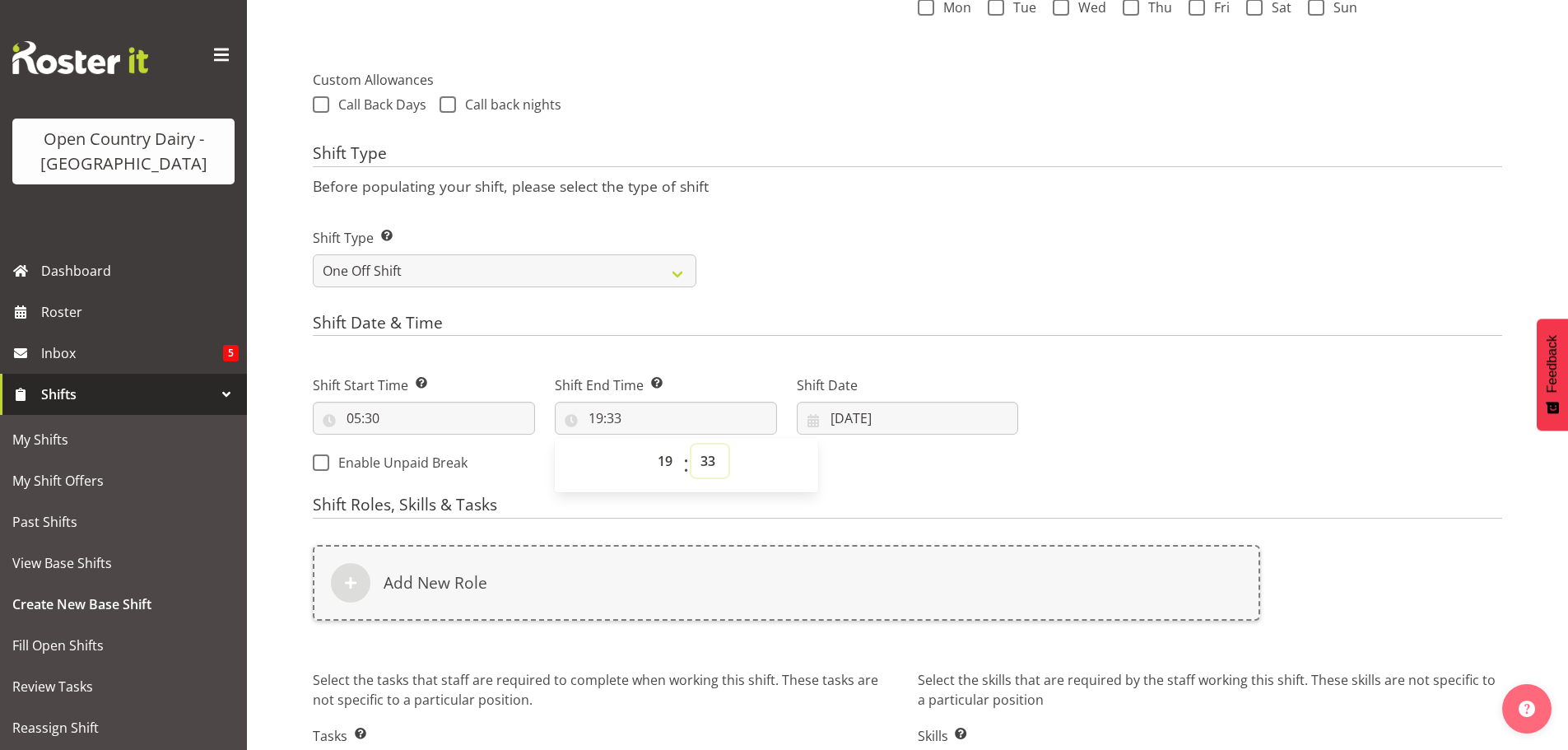
select select "30"
click at [692, 444] on select "00 01 02 03 04 05 06 07 08 09 10 11 12 13 14 15 16 17 18 19 20 21 22 23 24 25 2…" at bounding box center [710, 460] width 37 height 33
type input "19:30"
click at [873, 416] on input "30/08/2025" at bounding box center [907, 417] width 223 height 33
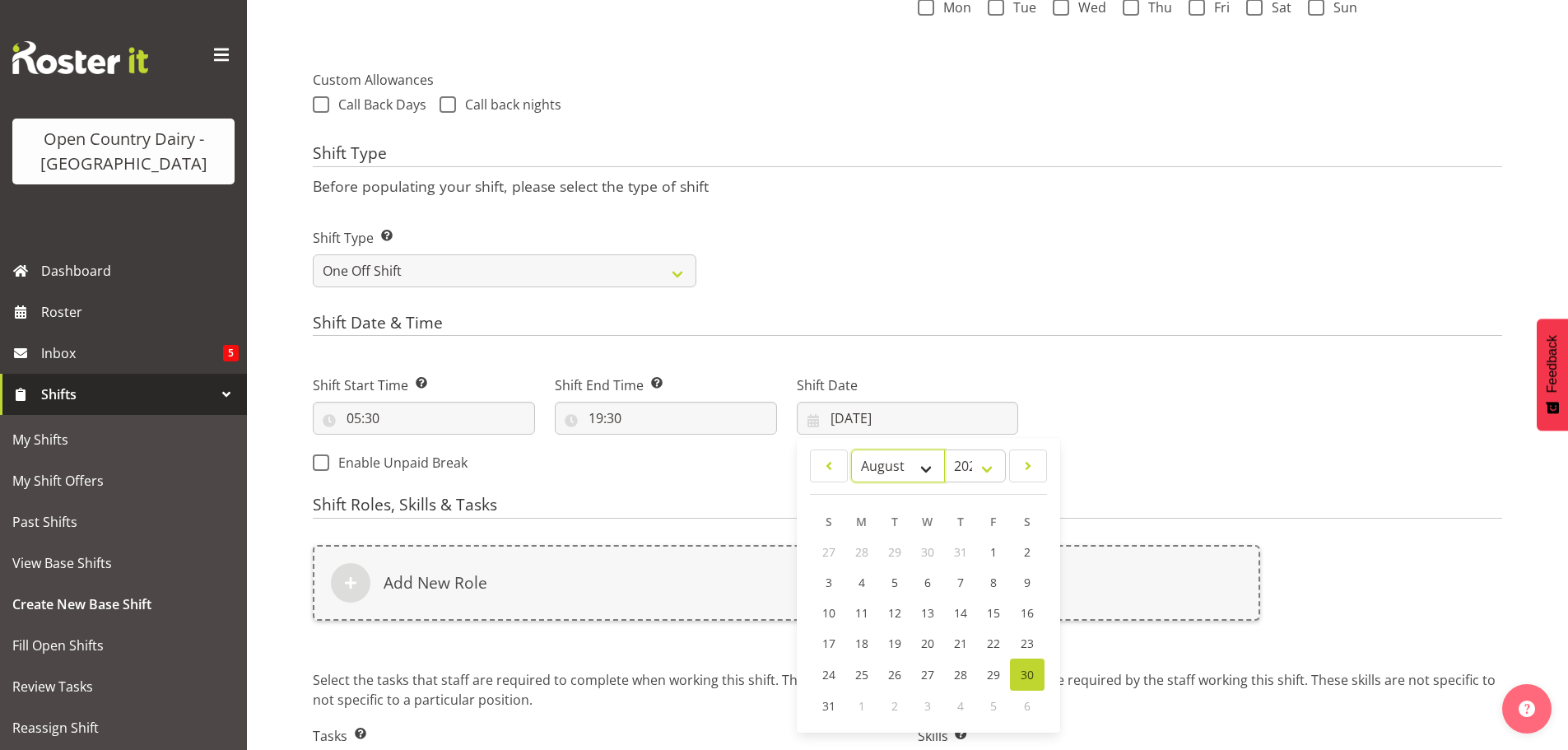
click at [925, 467] on select "January February March April May June July August September October November De…" at bounding box center [898, 465] width 95 height 33
select select "8"
click at [851, 449] on select "January February March April May June July August September October November De…" at bounding box center [898, 465] width 95 height 33
click at [856, 548] on link "1" at bounding box center [862, 552] width 33 height 31
type input "01/09/2025"
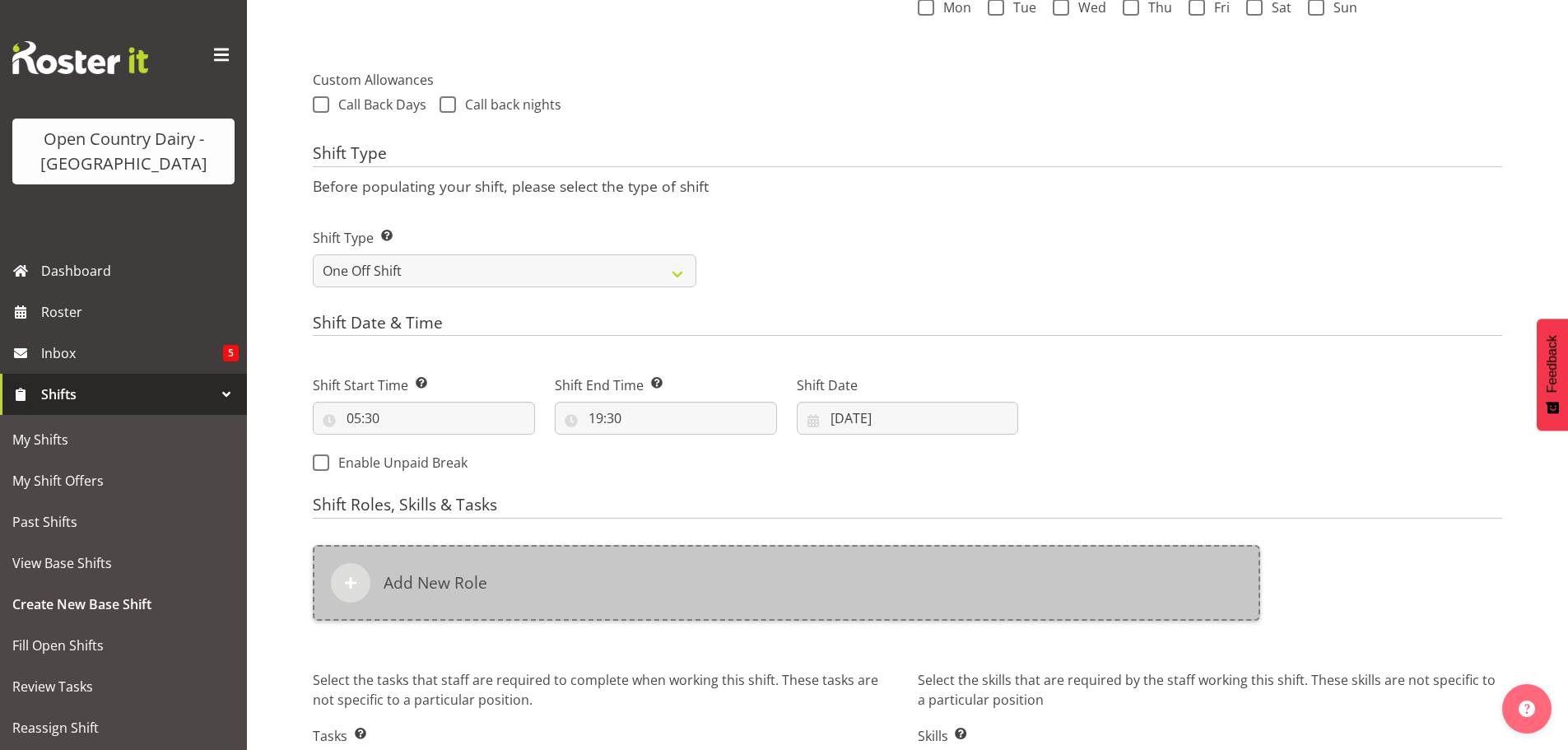
click at [421, 582] on h6 "Add New Role" at bounding box center [435, 583] width 104 height 20
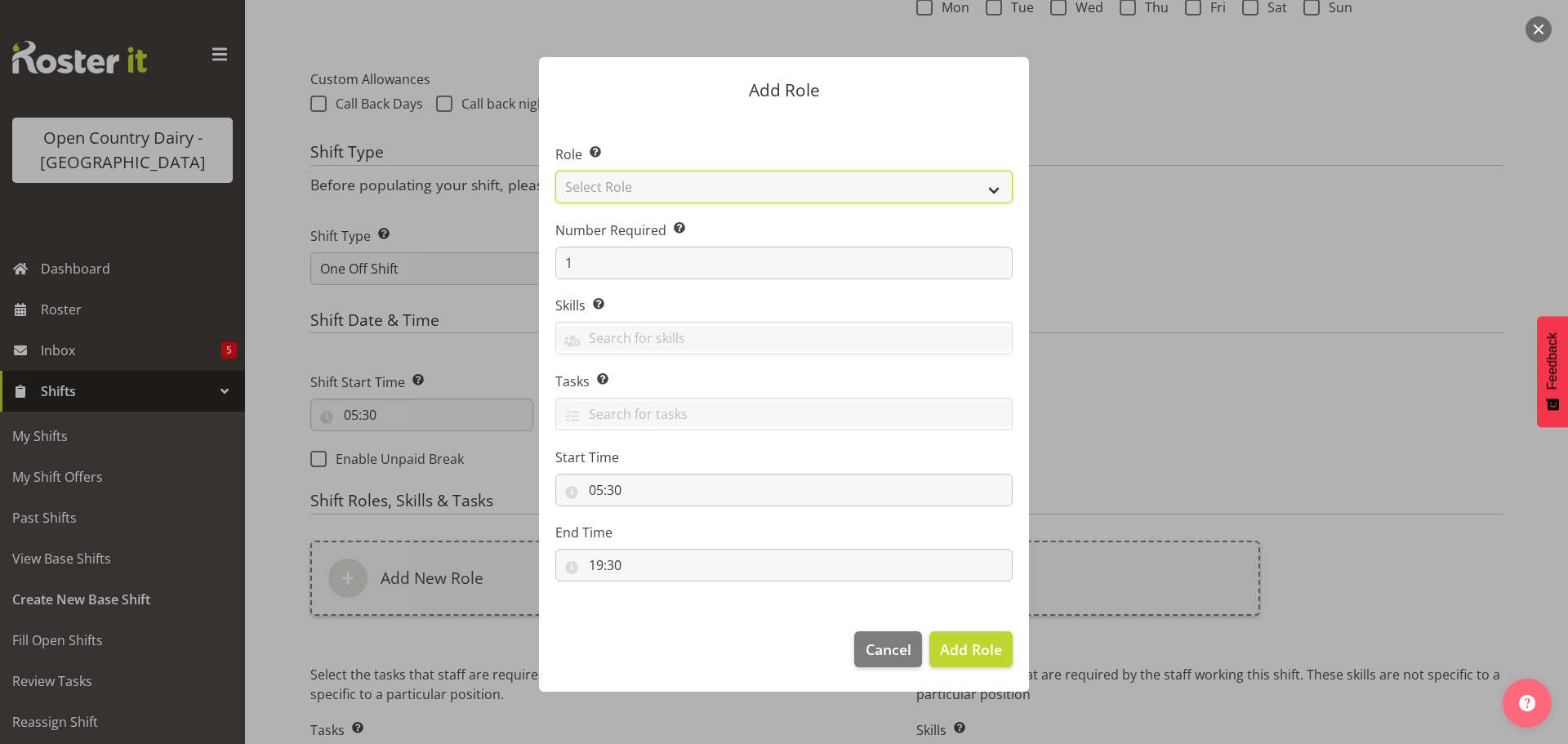
click at [706, 185] on select "Select Role Cadet Driver Crew Leader Driver Driver Buddy Driver Assessor Dayshi…" at bounding box center [784, 186] width 458 height 33
select select "1166"
click at [556, 170] on select "Select Role Cadet Driver Crew Leader Driver Driver Buddy Driver Assessor Dayshi…" at bounding box center [784, 186] width 458 height 33
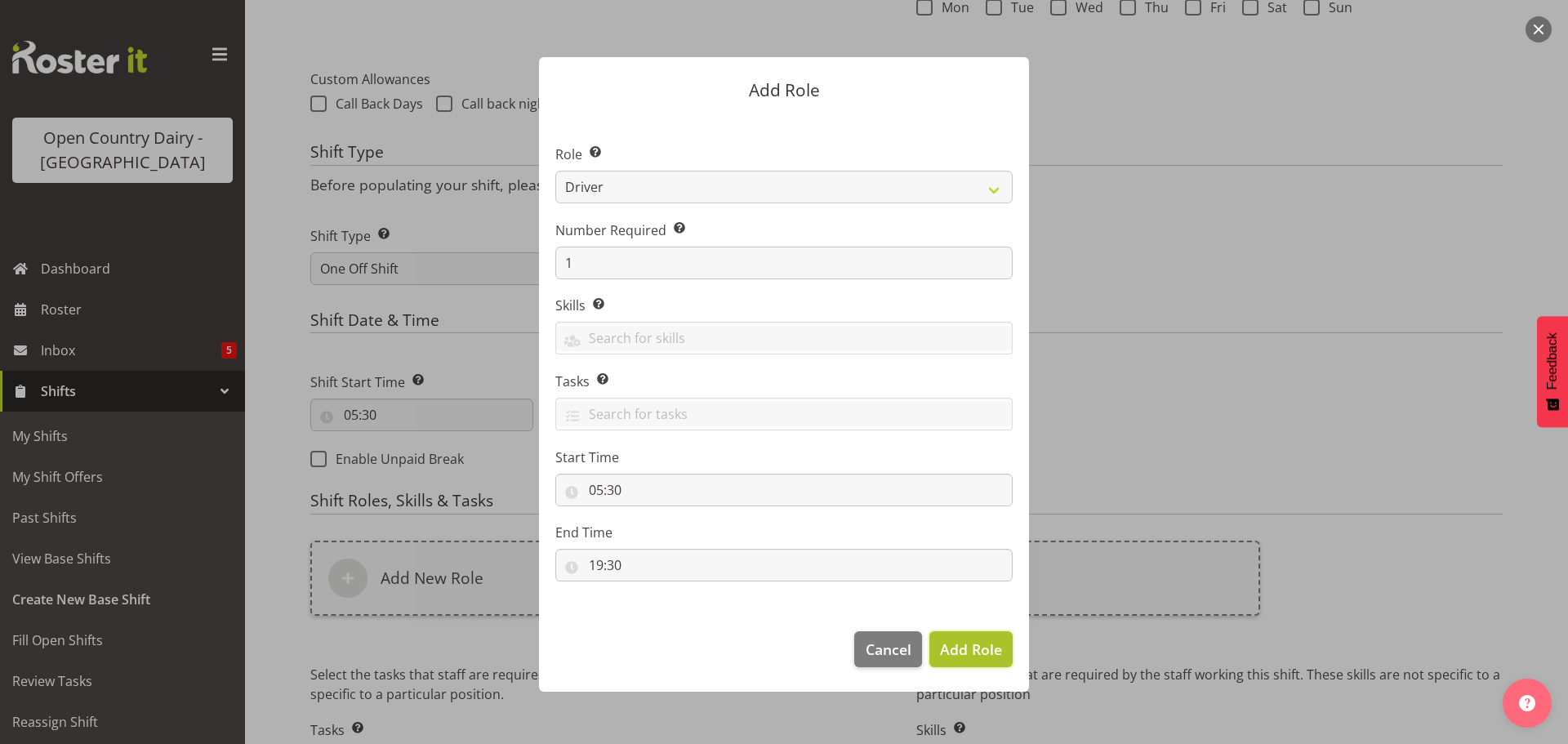
click at [951, 649] on span "Add Role" at bounding box center [971, 650] width 62 height 20
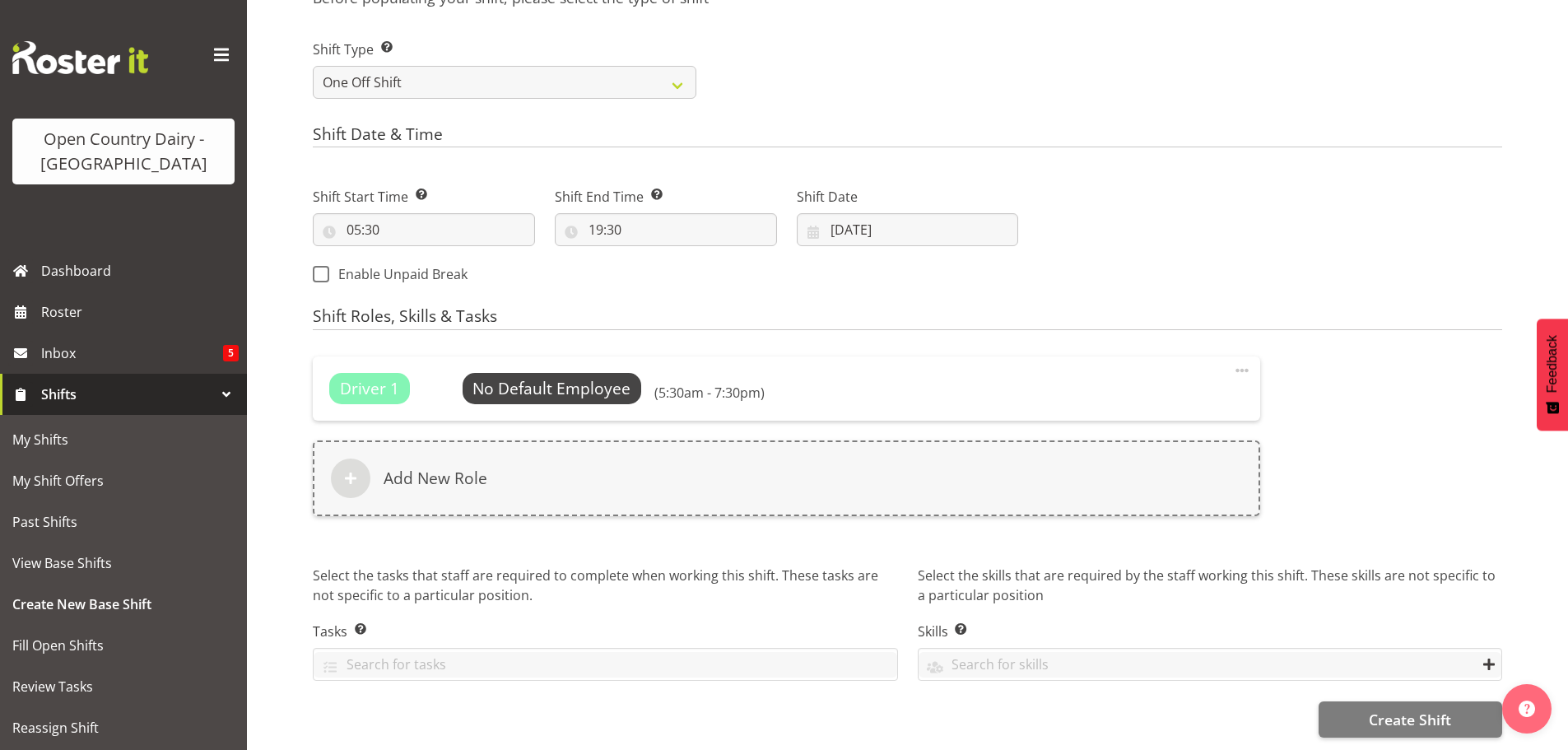
scroll to position [759, 0]
click at [1414, 709] on span "Create Shift" at bounding box center [1409, 719] width 82 height 21
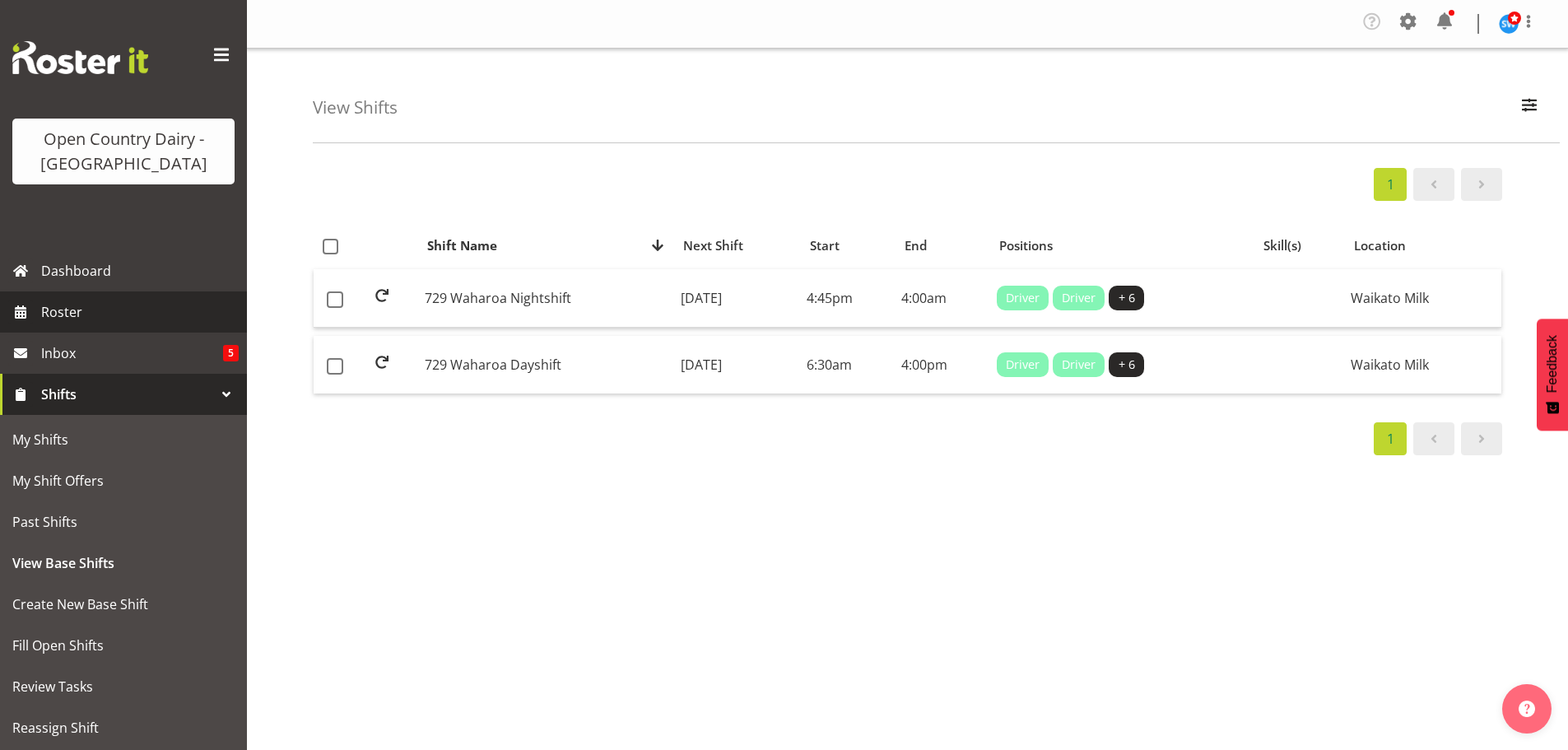
click at [61, 310] on span "Roster" at bounding box center [140, 312] width 198 height 25
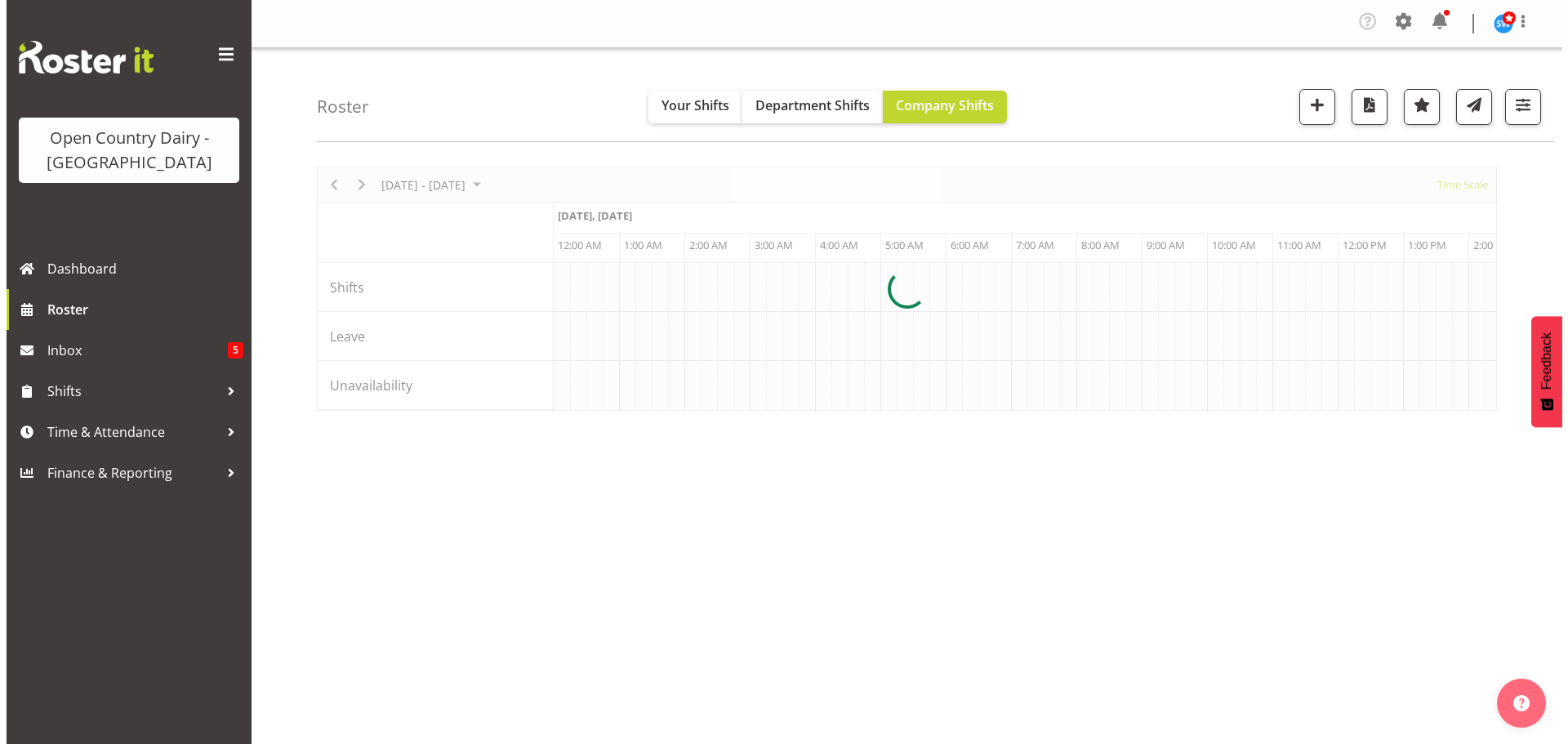
scroll to position [0, 7842]
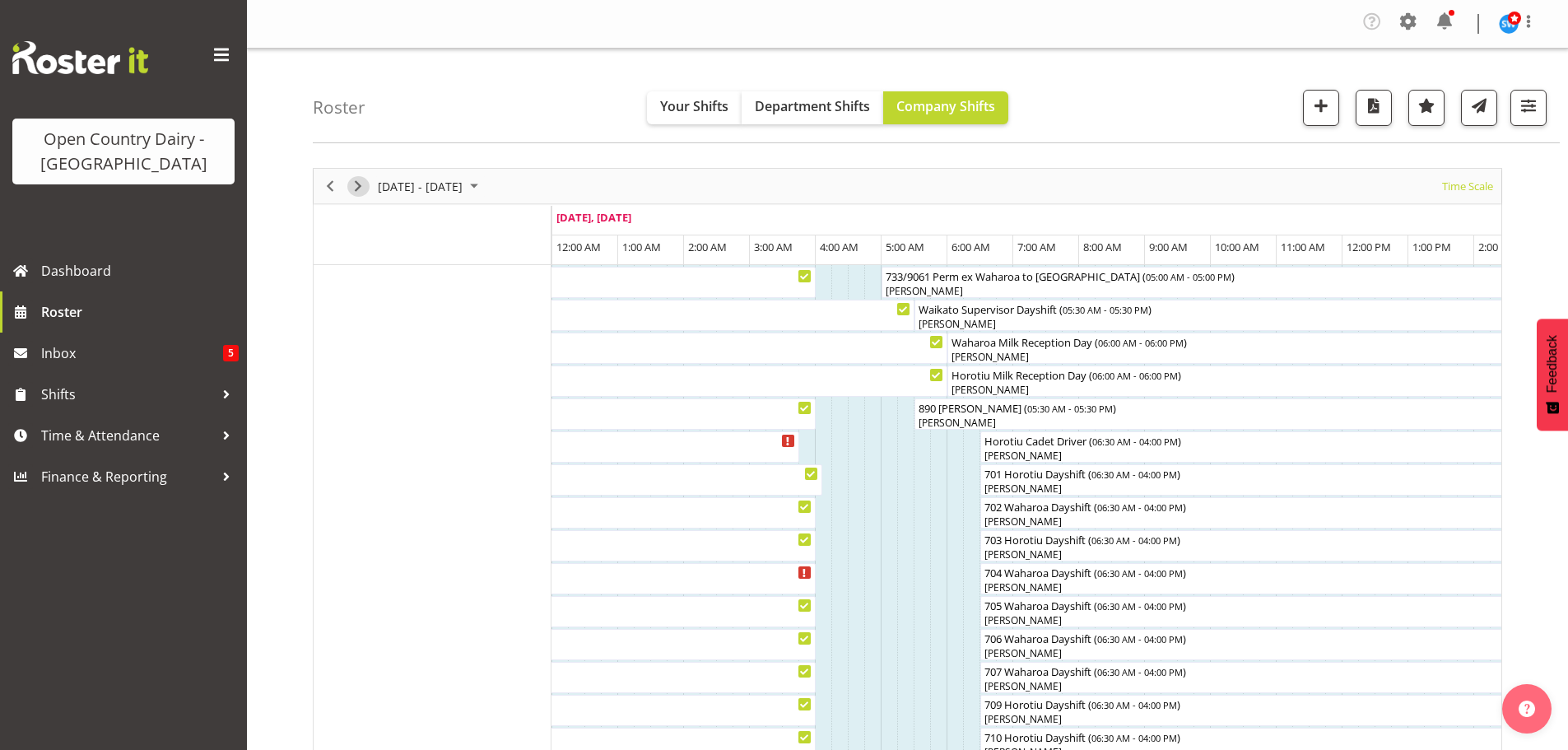
click at [356, 185] on span "Next" at bounding box center [358, 186] width 20 height 21
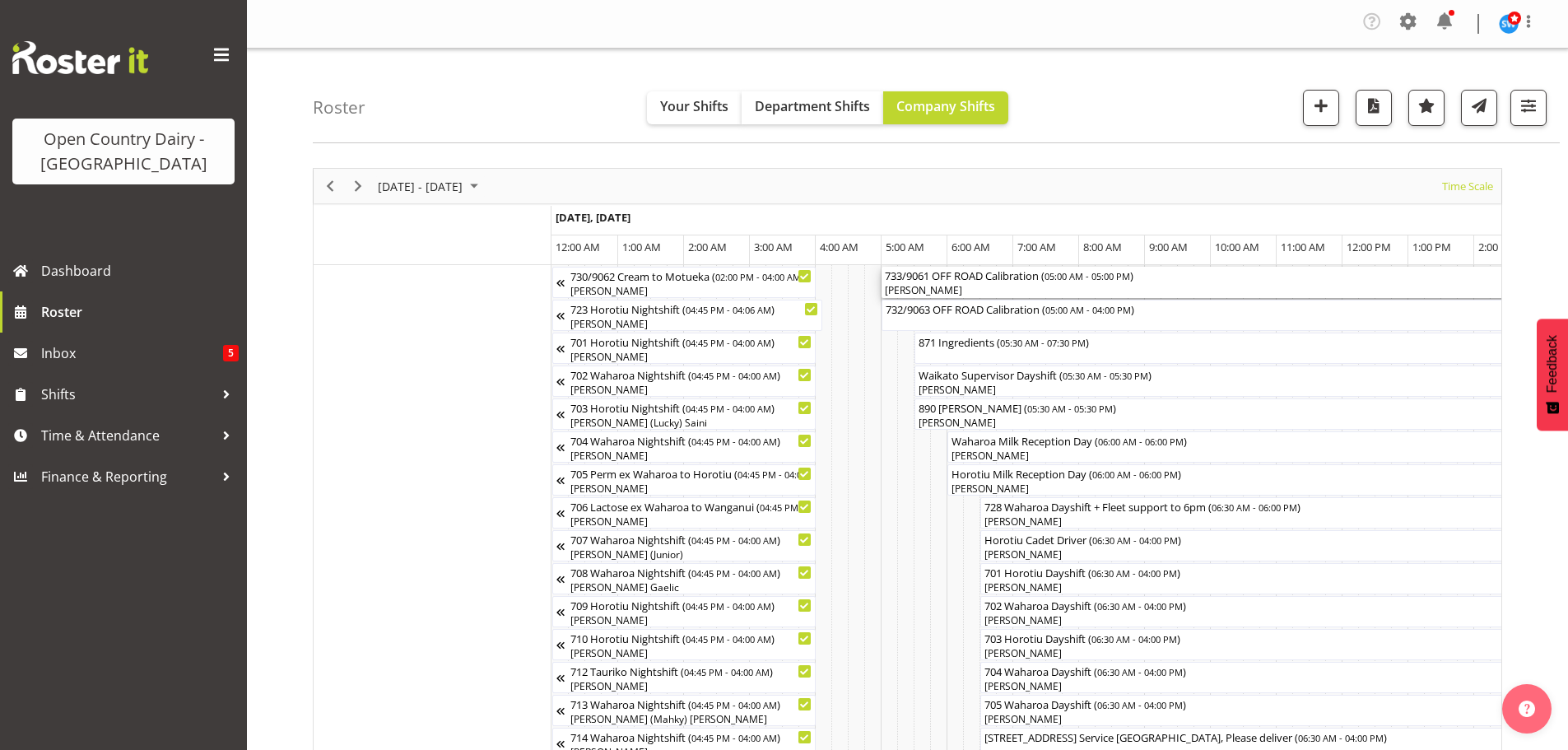
click at [987, 289] on div "[PERSON_NAME]" at bounding box center [1277, 291] width 784 height 15
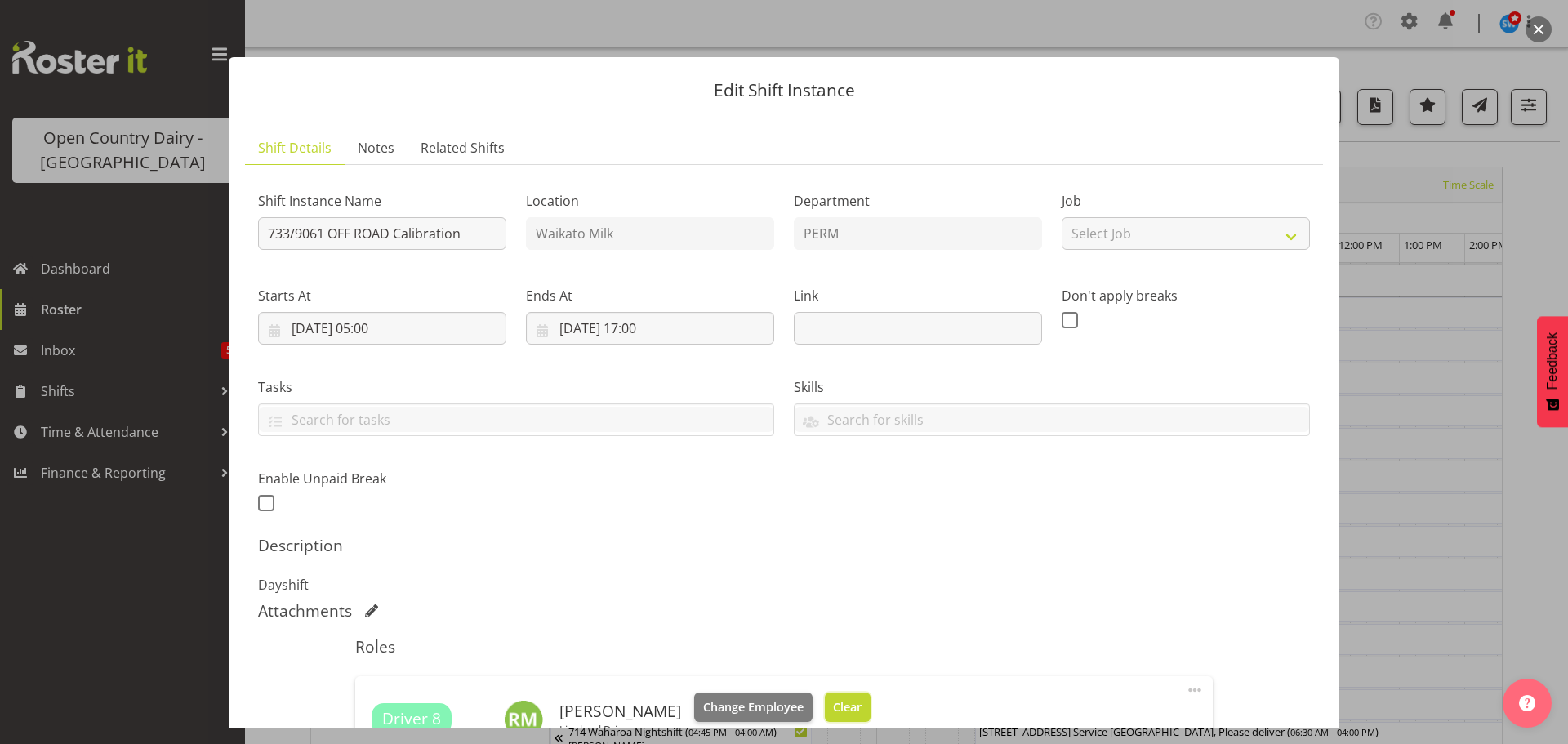
click at [833, 708] on span "Clear" at bounding box center [847, 707] width 29 height 18
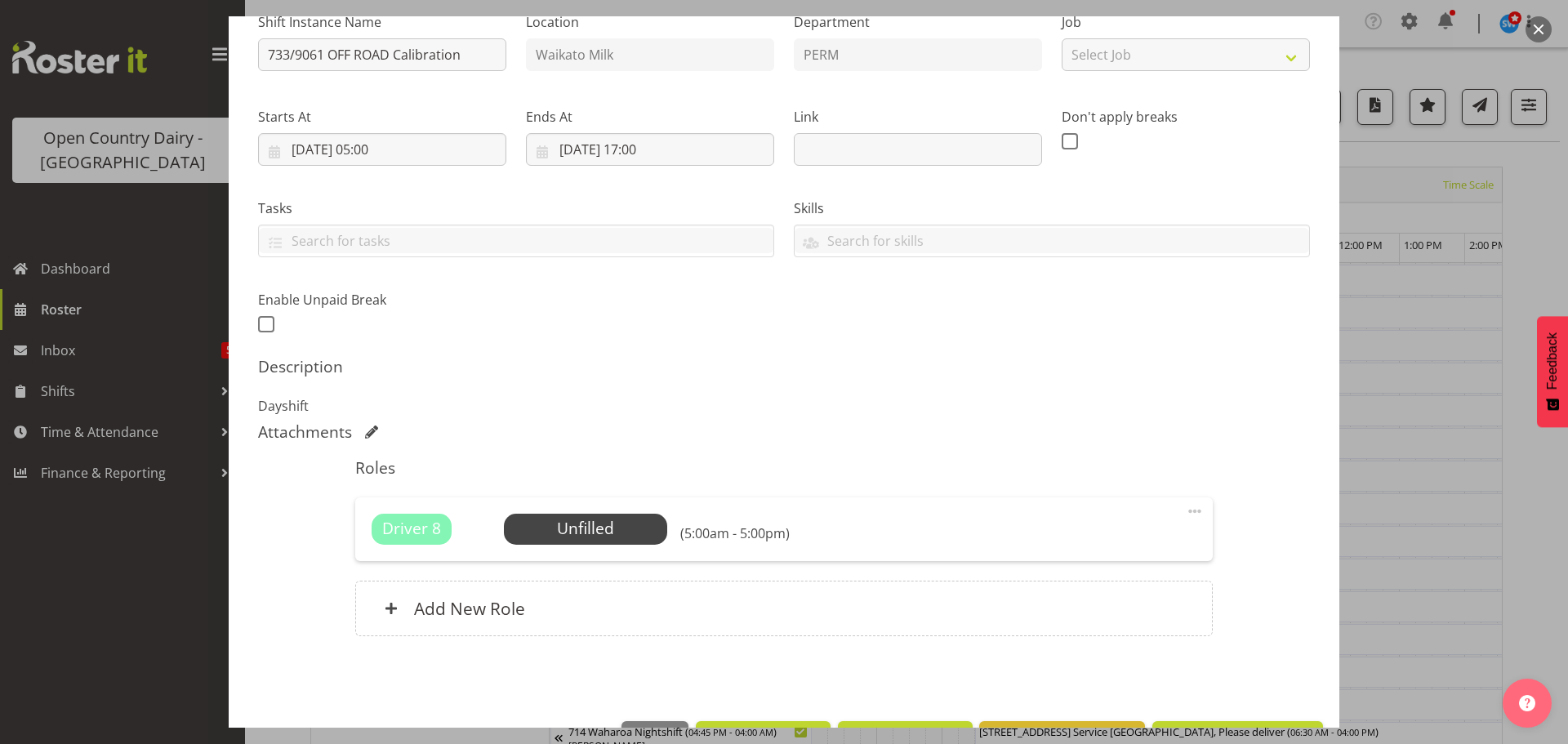
scroll to position [233, 0]
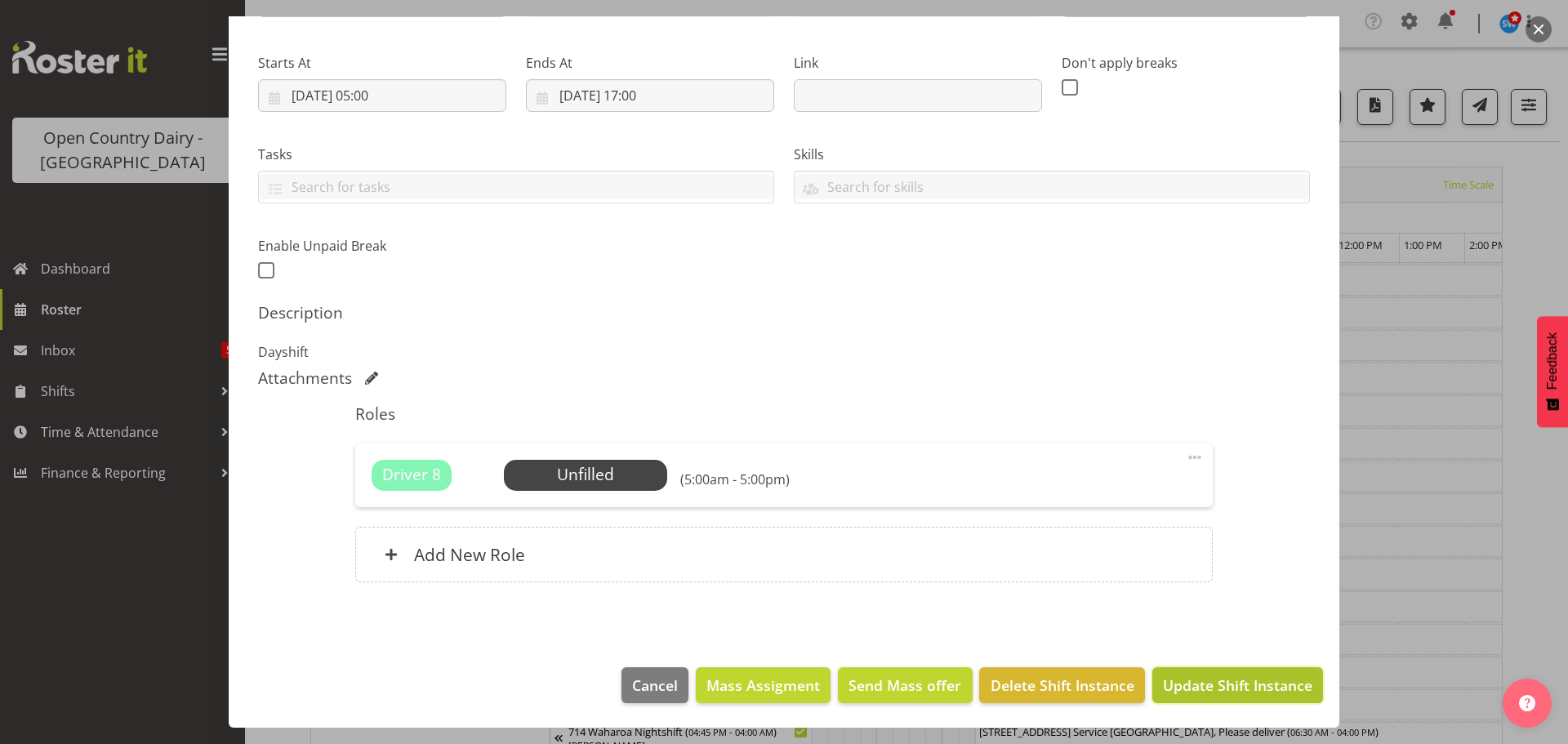
click at [1213, 686] on span "Update Shift Instance" at bounding box center [1237, 685] width 150 height 21
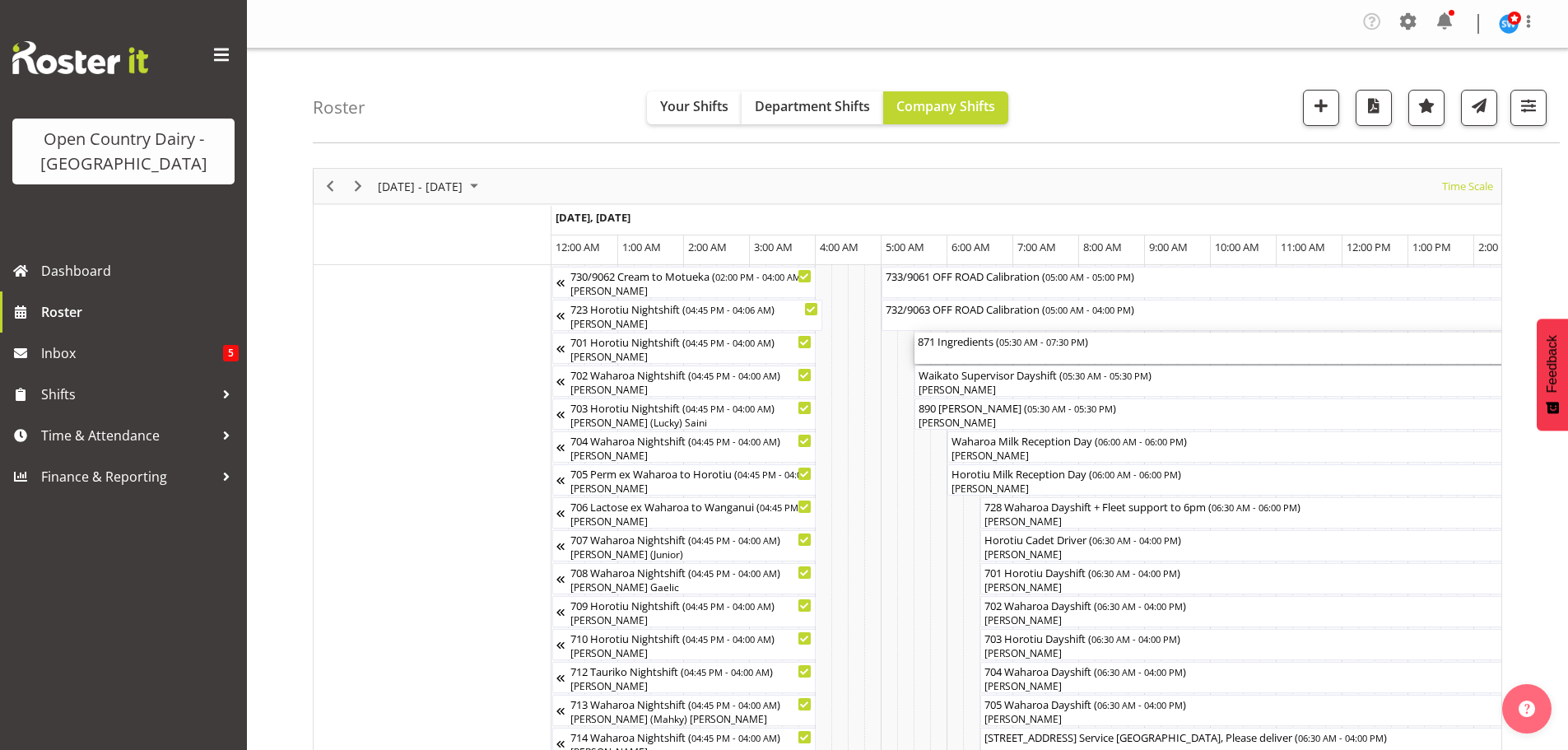
click at [982, 351] on div "871 Ingredients ( 05:30 AM - 07:30 PM )" at bounding box center [1374, 348] width 915 height 31
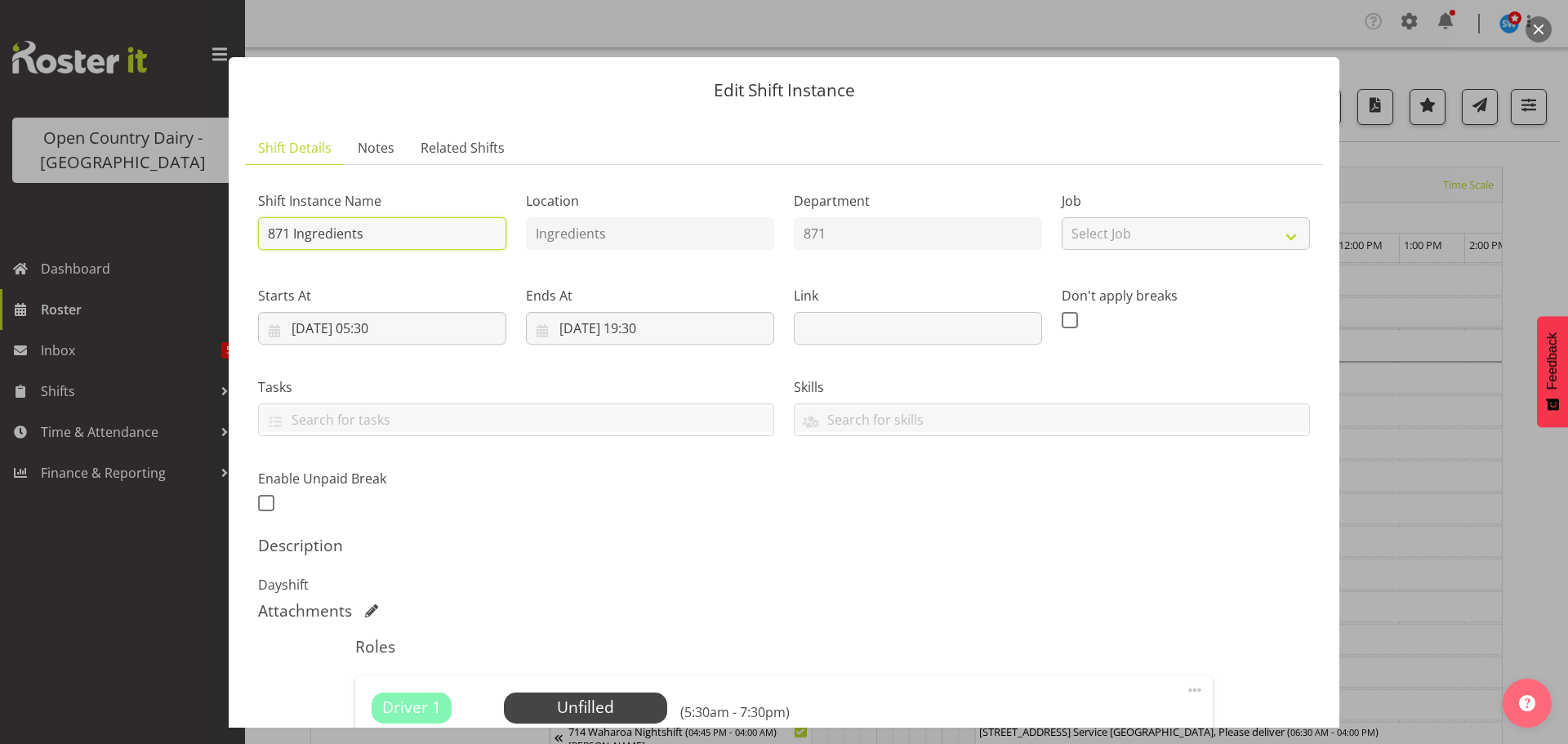
click at [376, 239] on input "871 Ingredients" at bounding box center [382, 233] width 249 height 33
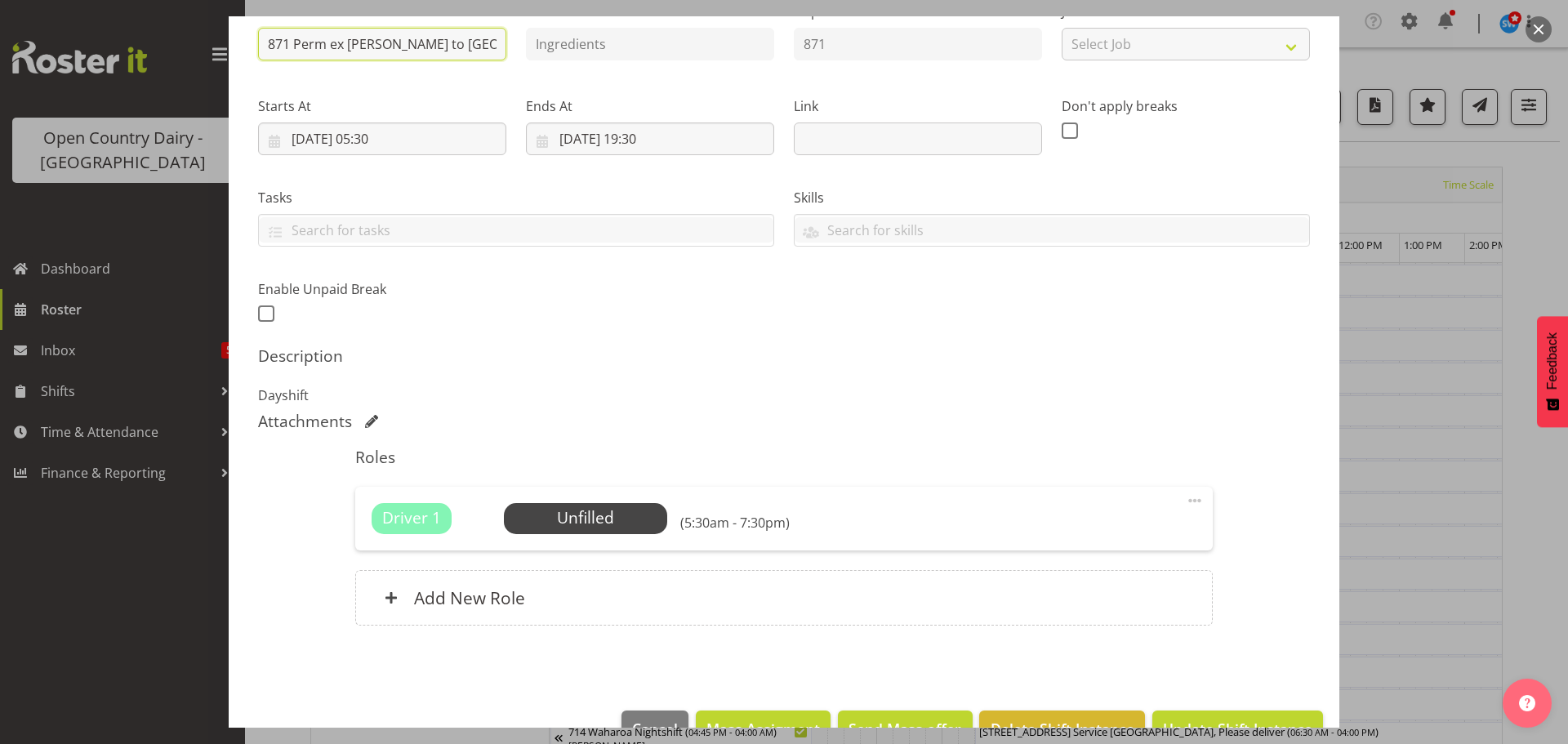
scroll to position [233, 0]
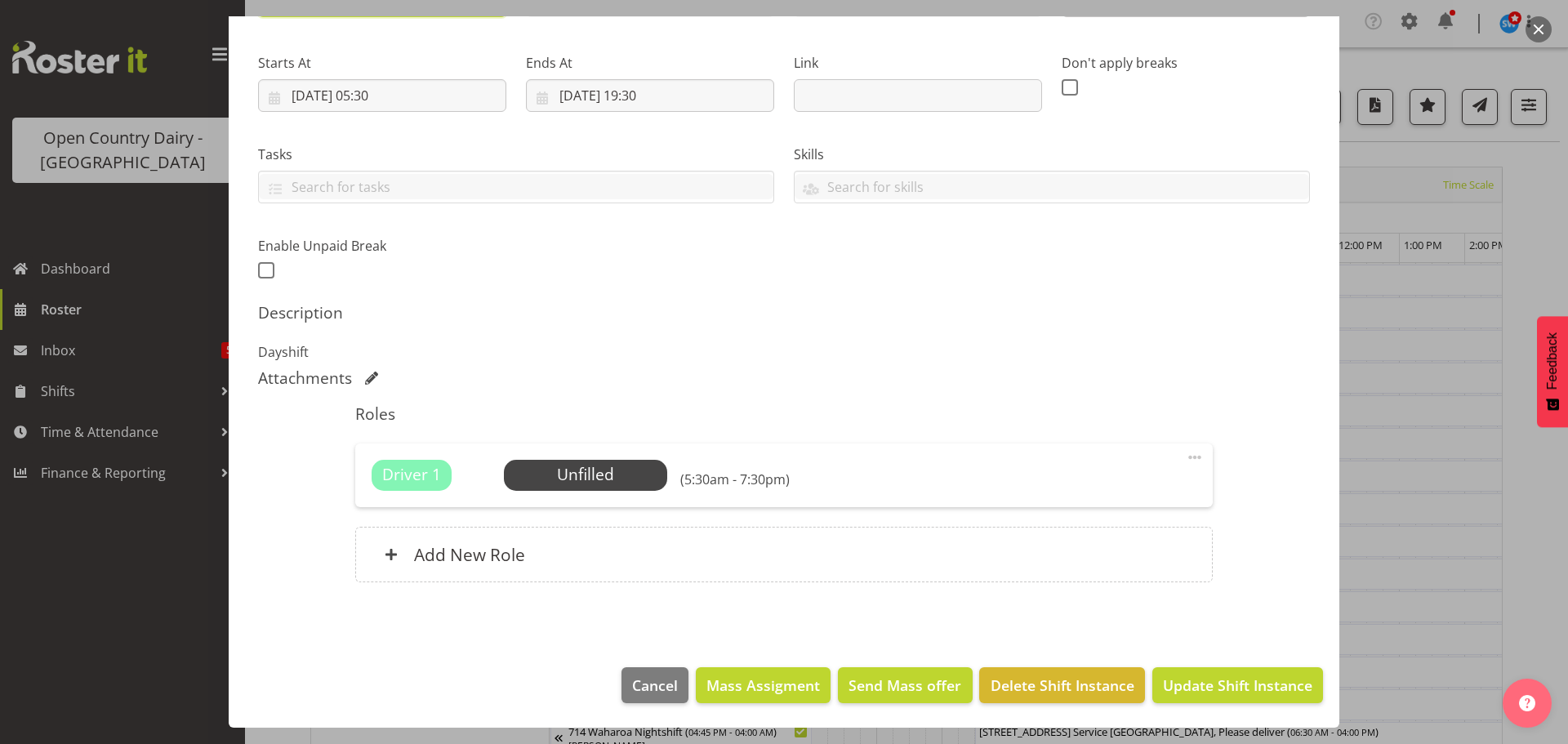
type input "871 Perm ex Tatua to Wanganui"
click at [589, 469] on span "Select Employee" at bounding box center [584, 476] width 122 height 24
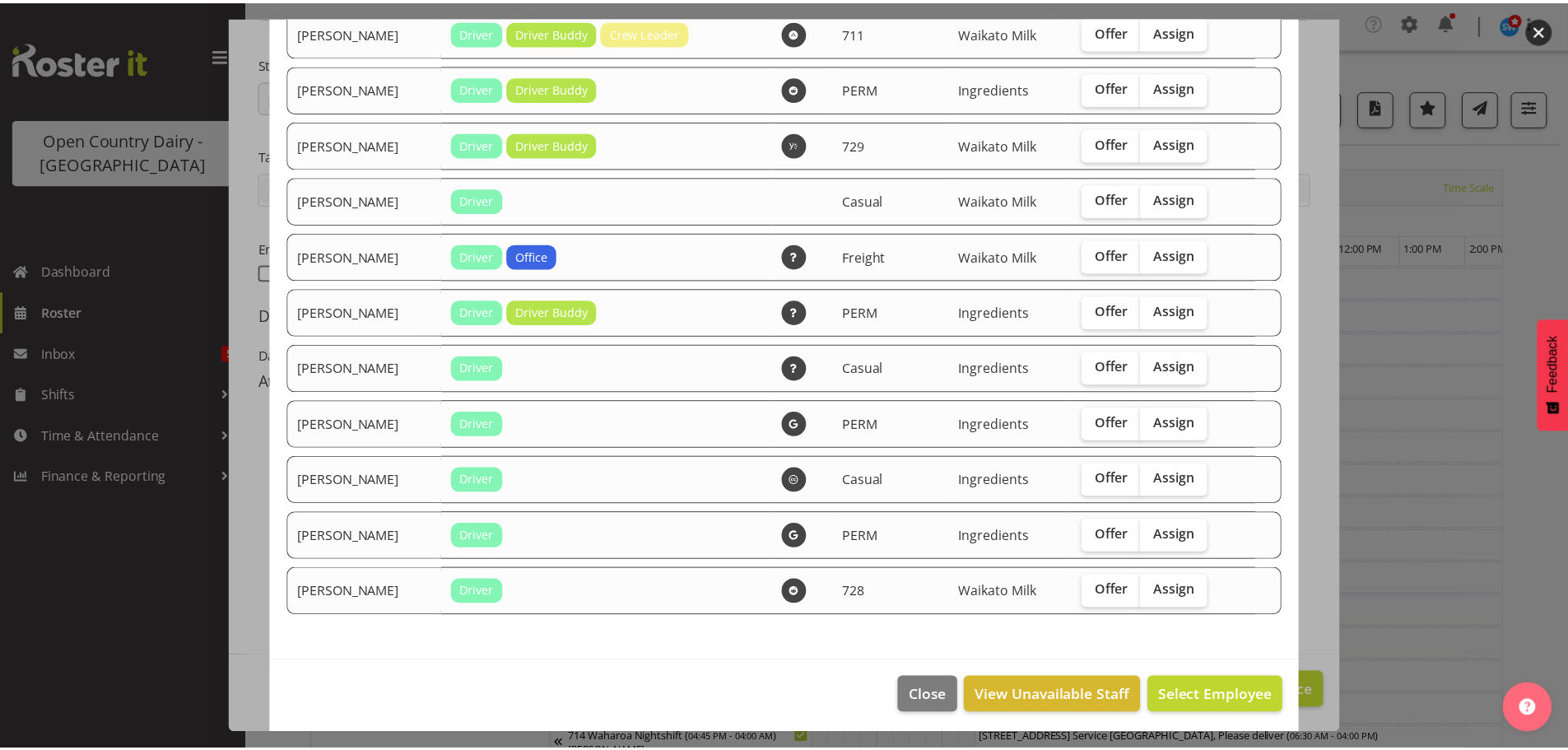
scroll to position [181, 0]
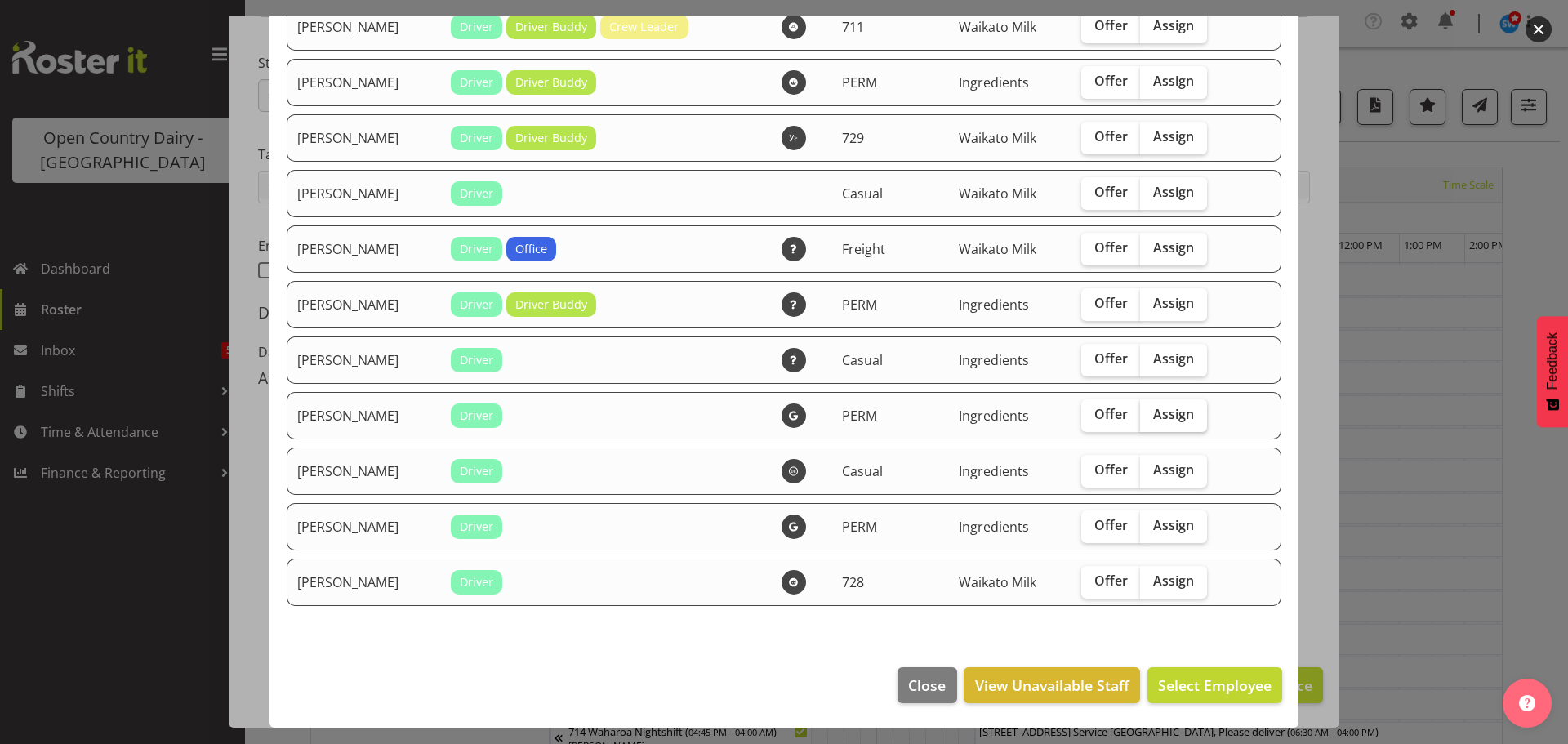
click at [1167, 412] on span "Assign" at bounding box center [1173, 414] width 41 height 16
click at [1151, 412] on input "Assign" at bounding box center [1145, 414] width 11 height 11
checkbox input "true"
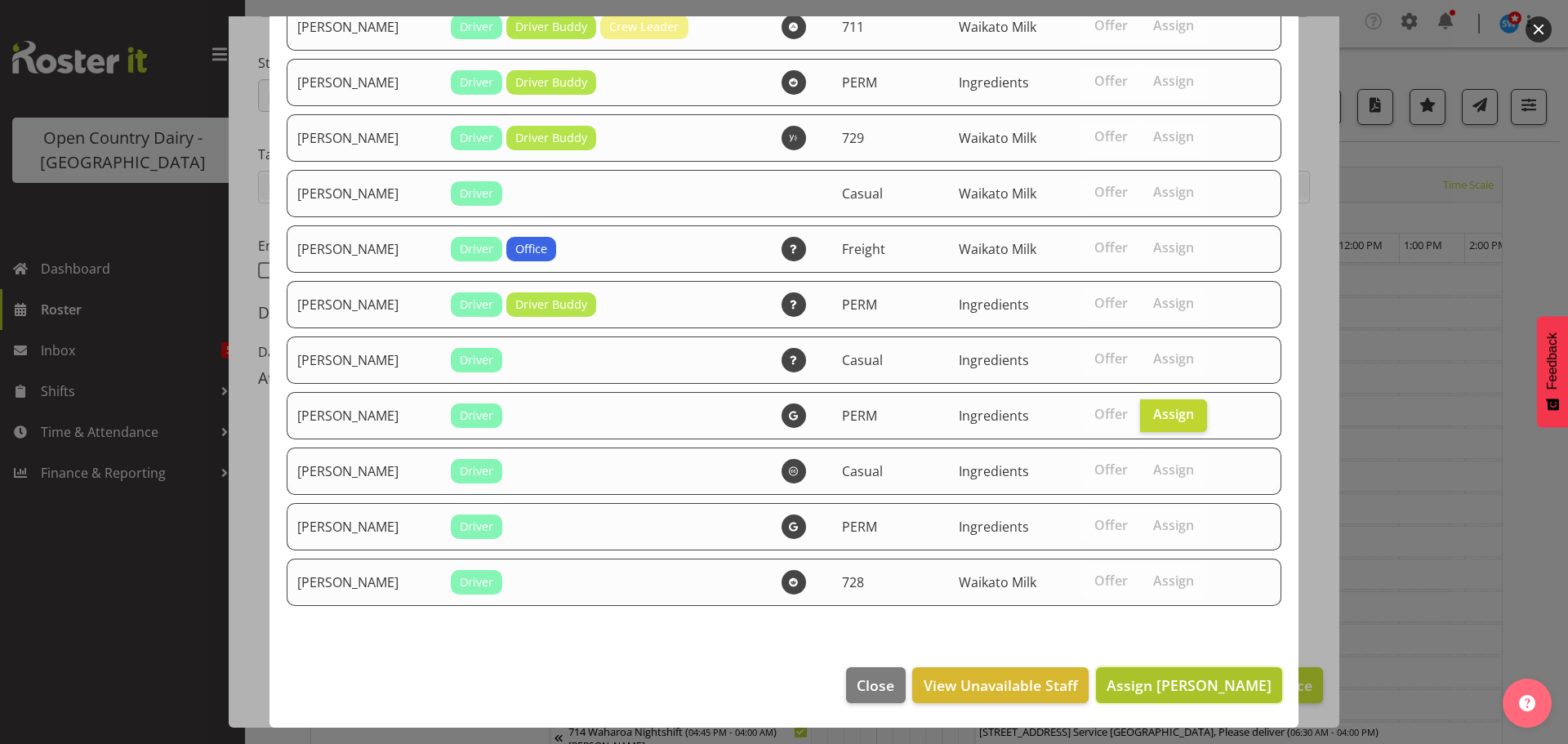
click at [1195, 681] on span "Assign Richard Marsh" at bounding box center [1189, 686] width 165 height 20
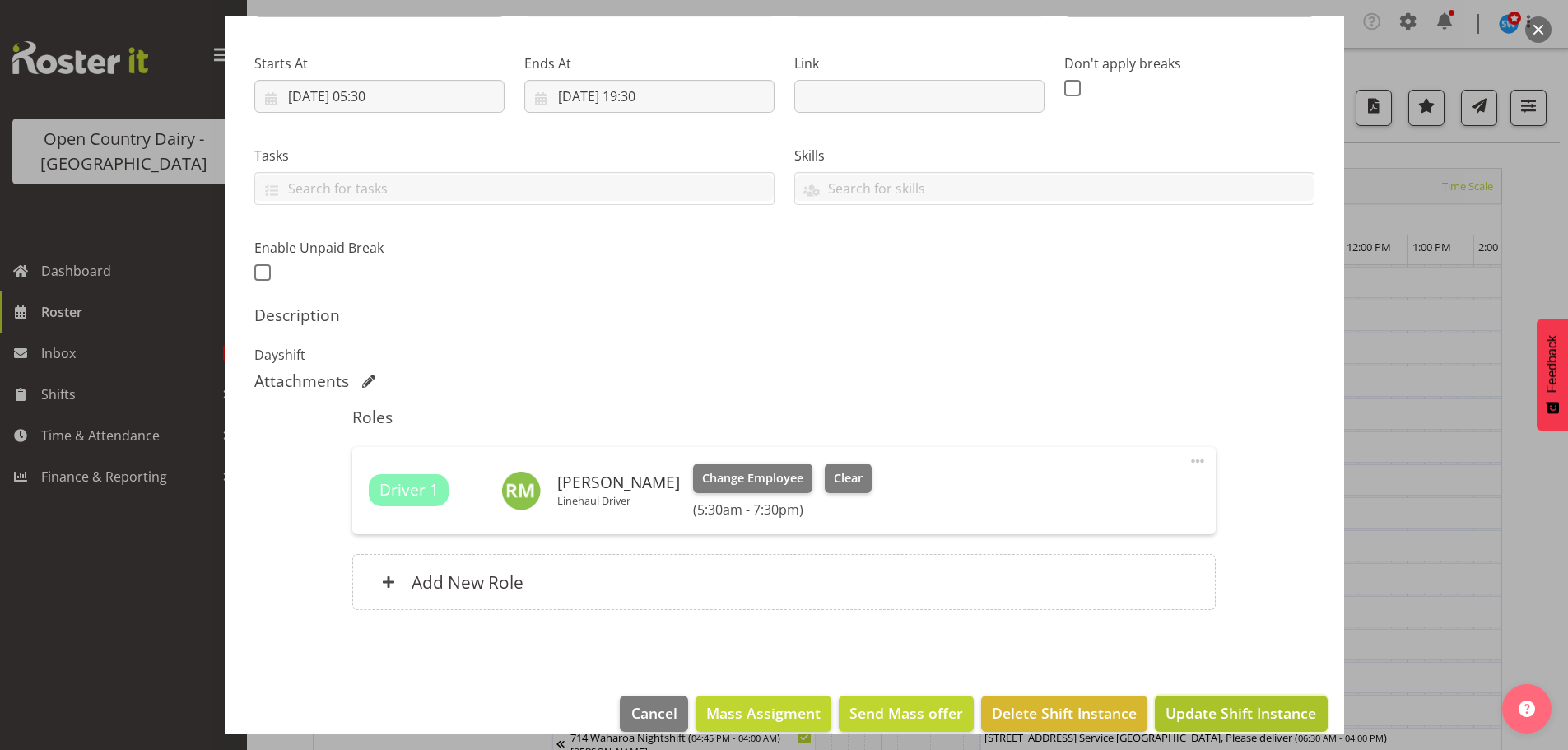
click at [1219, 718] on span "Update Shift Instance" at bounding box center [1241, 712] width 151 height 21
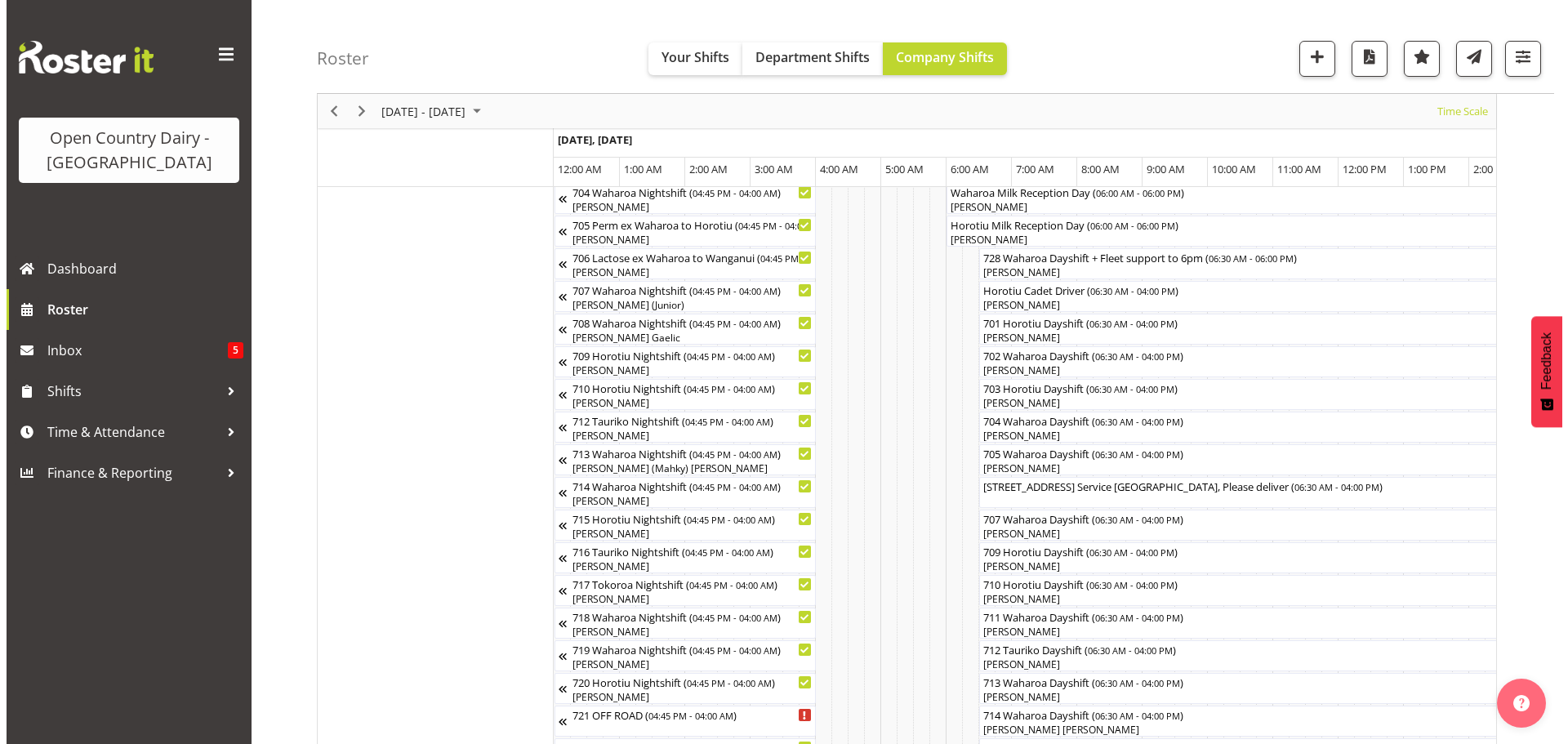
scroll to position [408, 0]
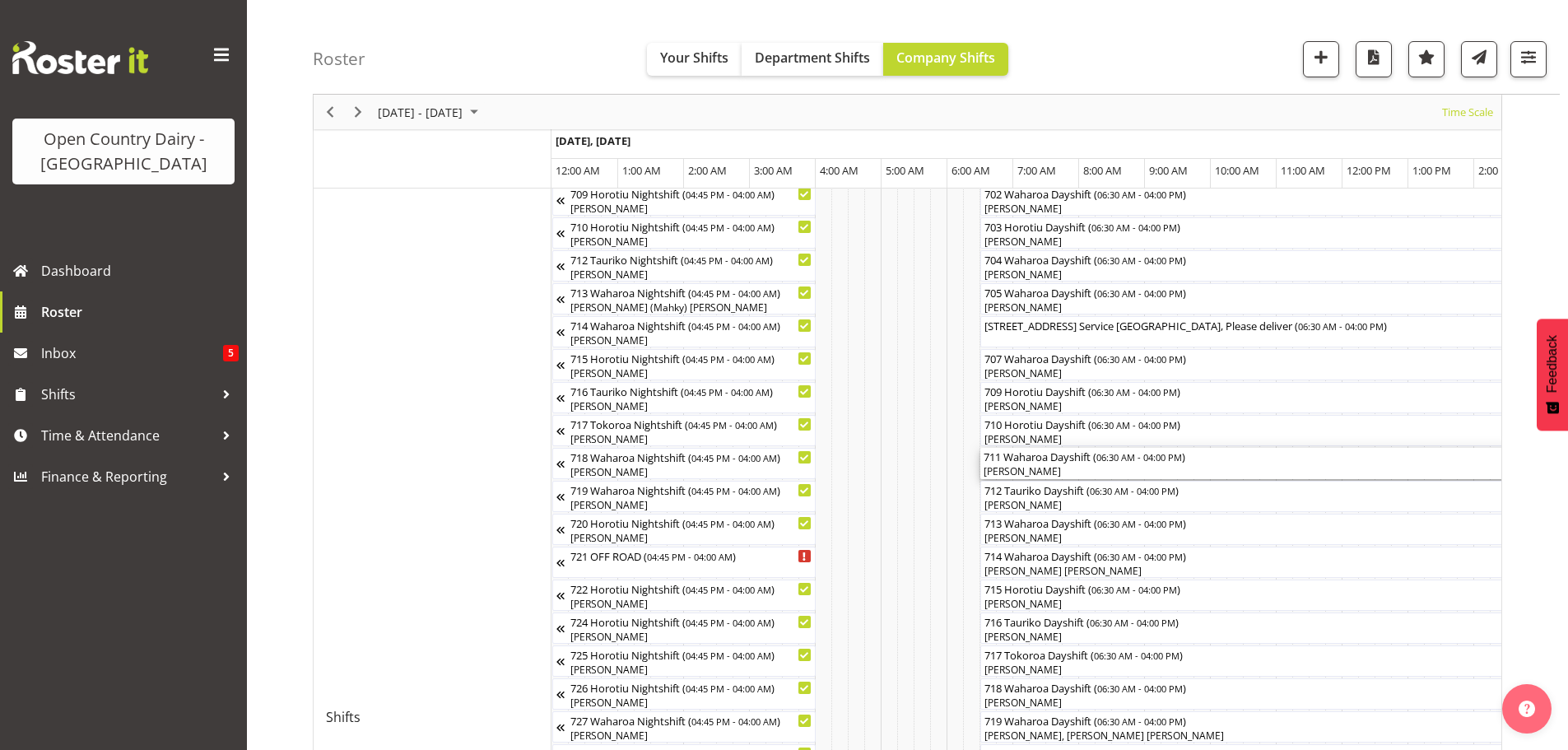
click at [1083, 471] on div "[PERSON_NAME]" at bounding box center [1293, 471] width 619 height 15
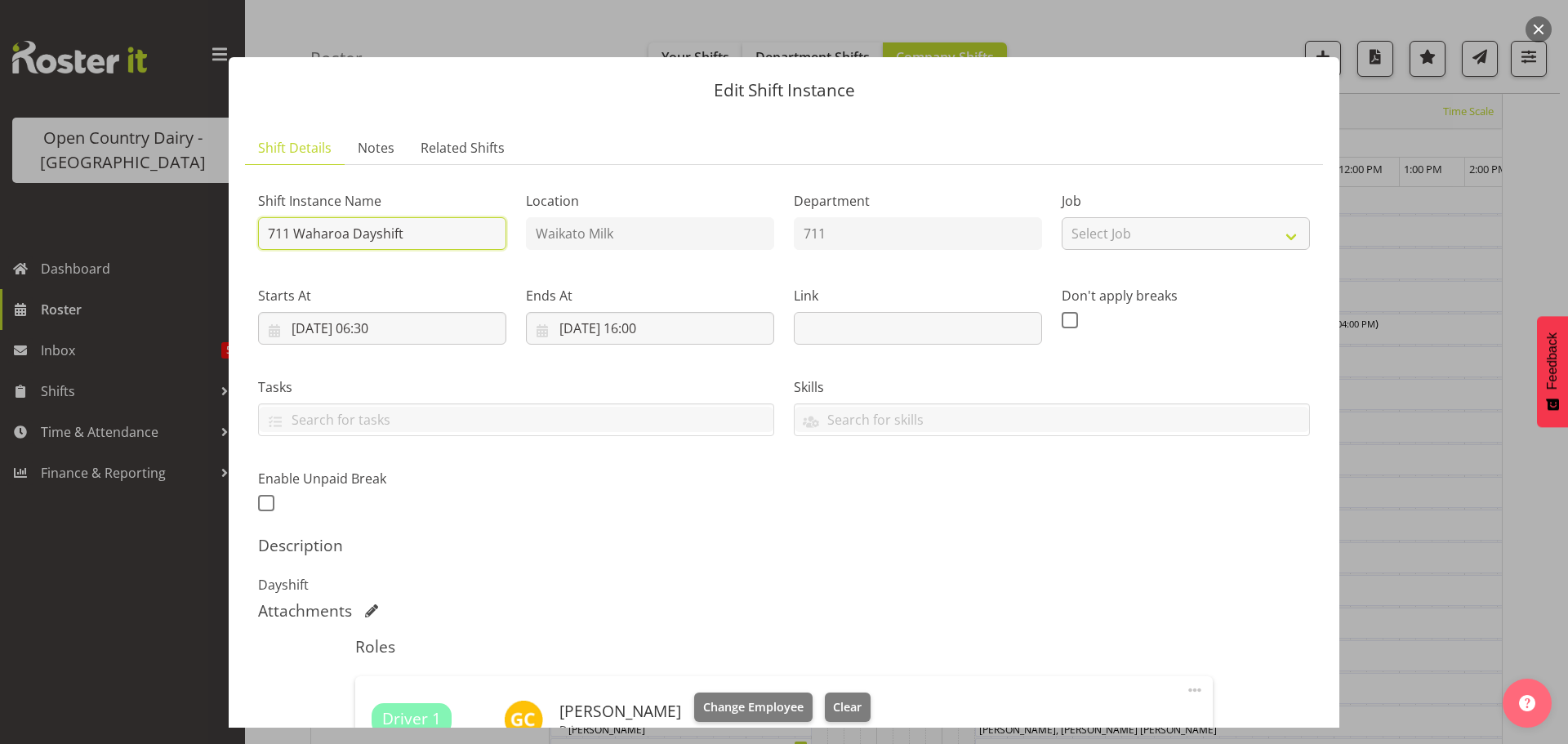
click at [415, 235] on input "711 Waharoa Dayshift" at bounding box center [382, 233] width 249 height 33
type input "711 Perm ex Waharoa to Horotiu"
click at [415, 317] on input "01/09/2025, 06:30" at bounding box center [382, 328] width 249 height 33
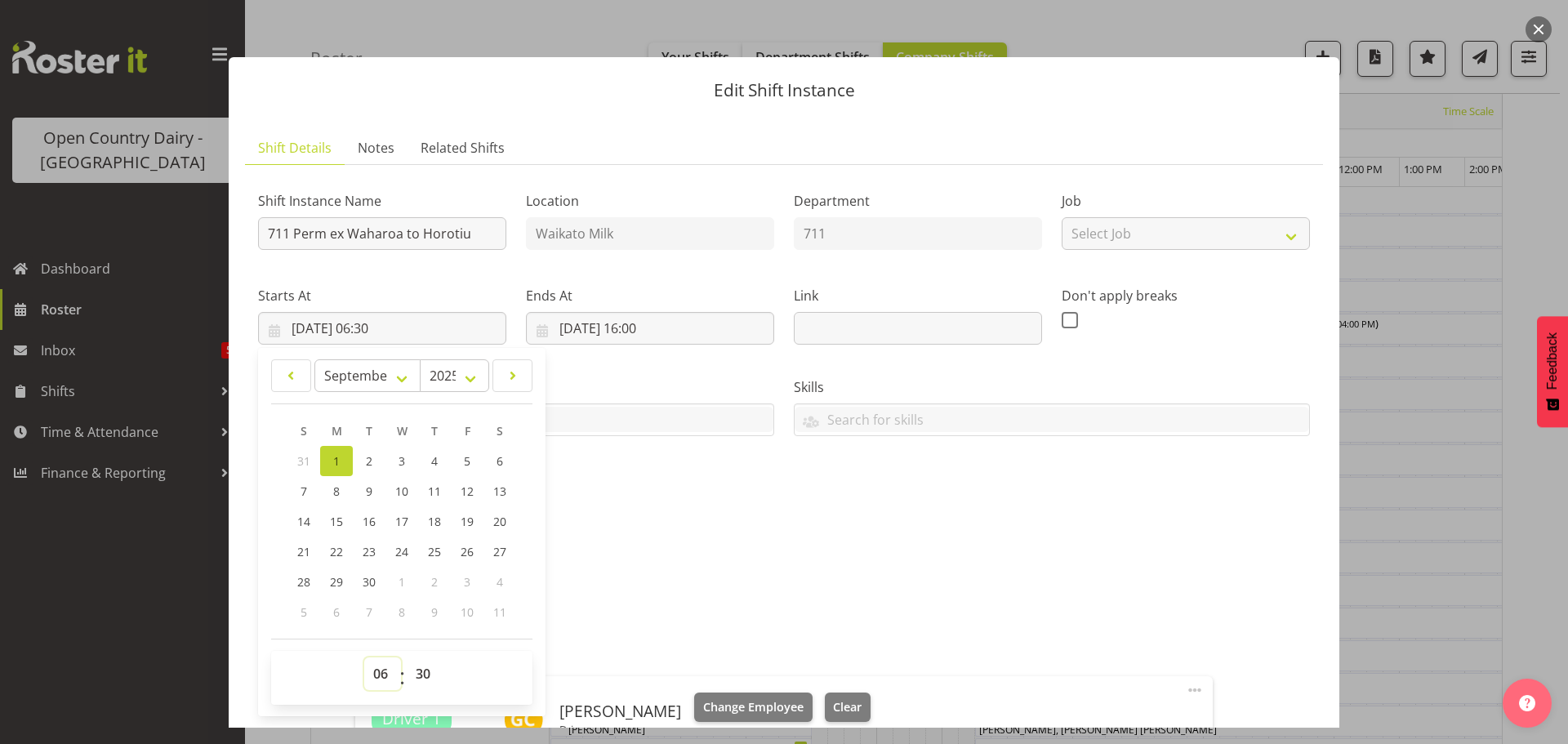
click at [380, 671] on select "00 01 02 03 04 05 06 07 08 09 10 11 12 13 14 15 16 17 18 19 20 21 22 23" at bounding box center [382, 674] width 37 height 33
click at [422, 674] on select "00 01 02 03 04 05 06 07 08 09 10 11 12 13 14 15 16 17 18 19 20 21 22 23 24 25 2…" at bounding box center [425, 674] width 37 height 33
select select "0"
click at [407, 658] on select "00 01 02 03 04 05 06 07 08 09 10 11 12 13 14 15 16 17 18 19 20 21 22 23 24 25 2…" at bounding box center [425, 674] width 37 height 33
type input "01/09/2025, 06:00"
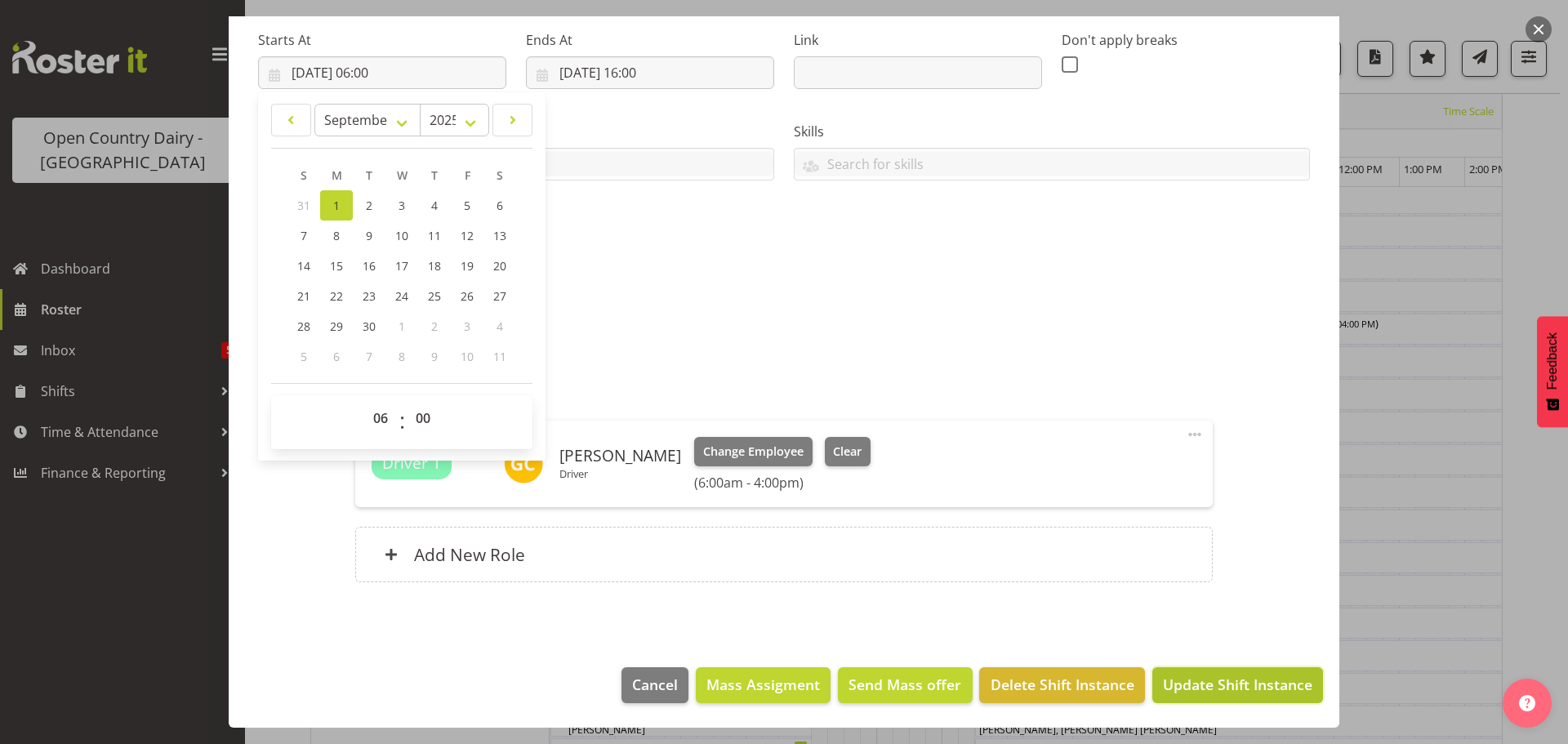
click at [1209, 687] on span "Update Shift Instance" at bounding box center [1237, 684] width 150 height 21
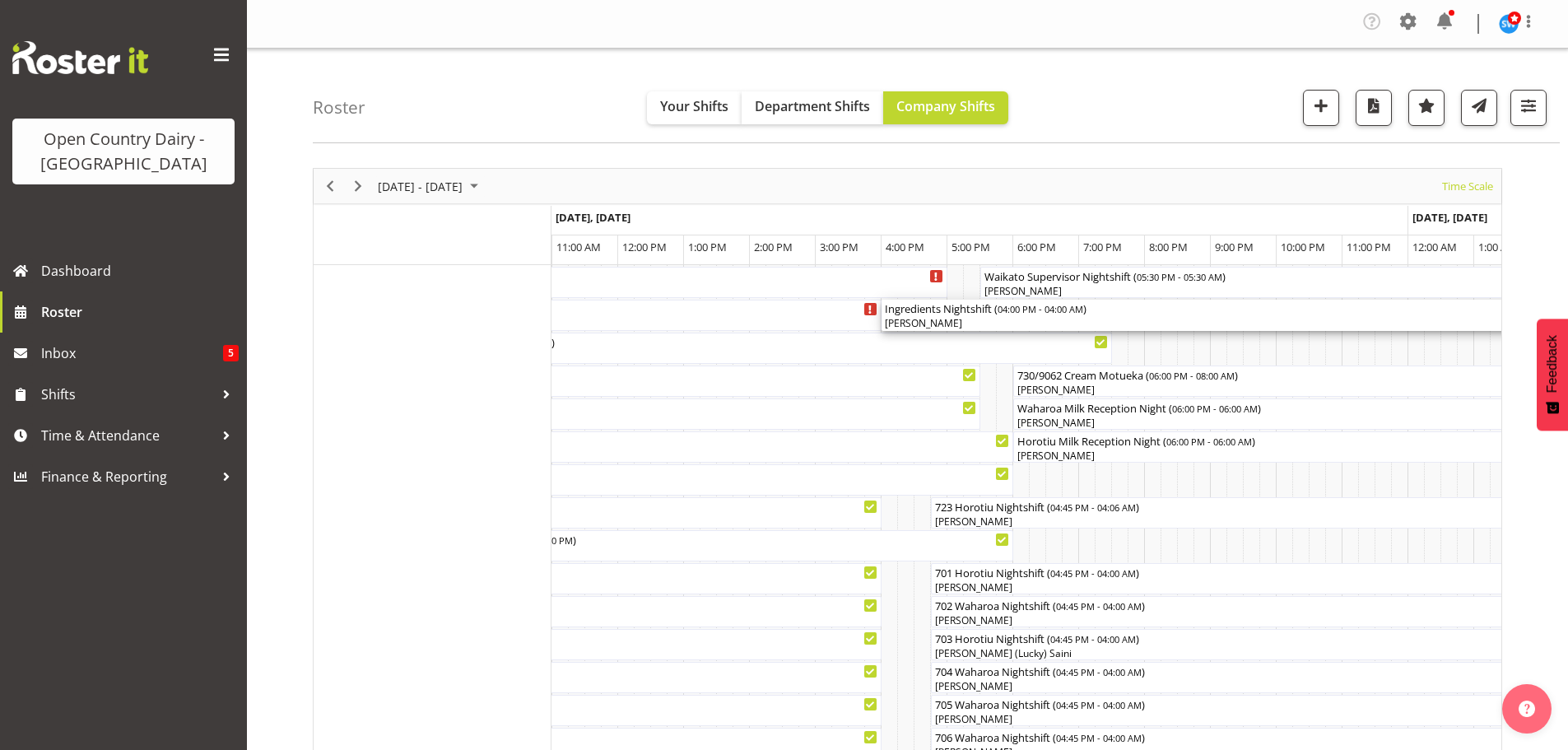
click at [966, 316] on div "Ingredients Nightshift ( 04:00 PM - 04:00 AM )" at bounding box center [1277, 308] width 784 height 16
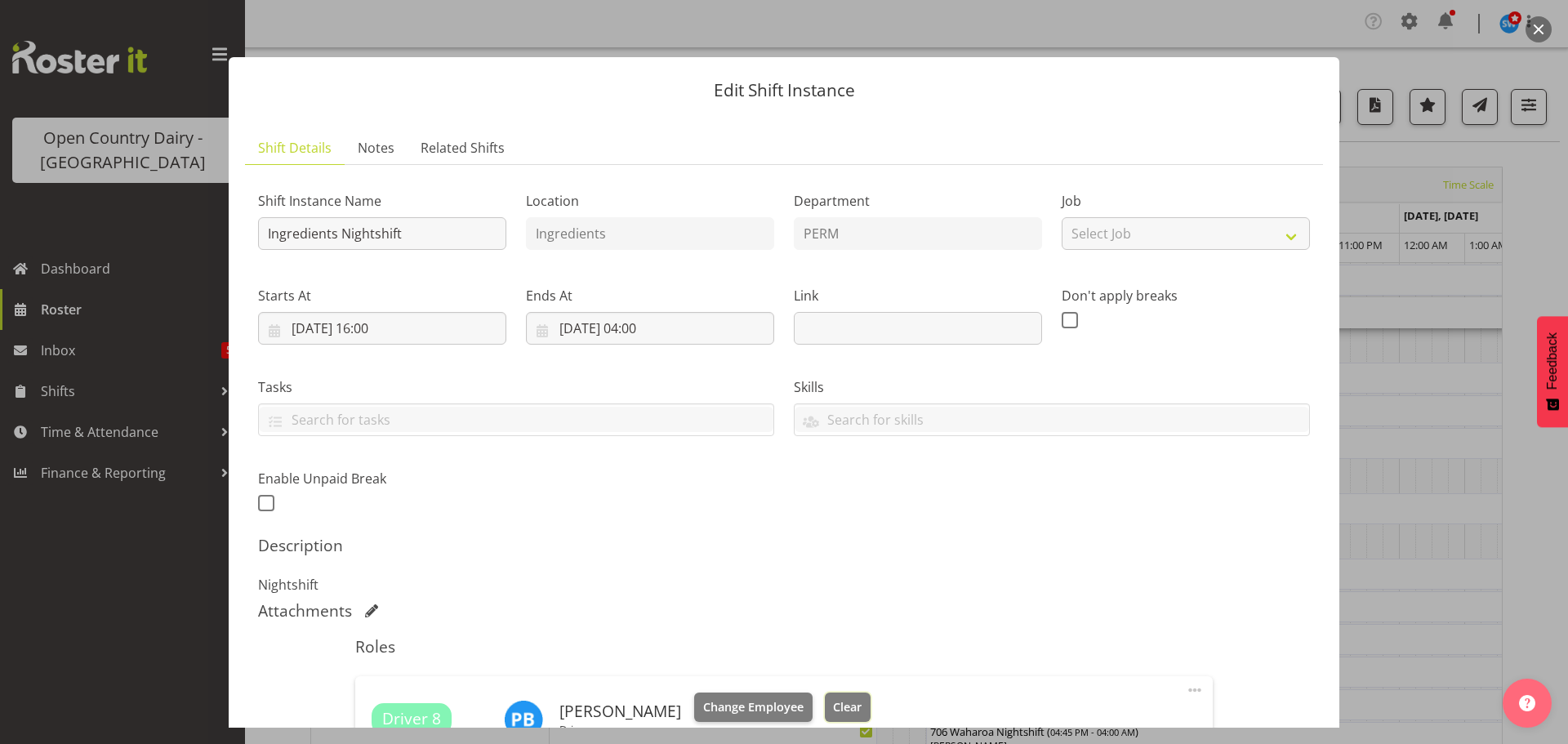
drag, startPoint x: 830, startPoint y: 700, endPoint x: 910, endPoint y: 643, distance: 98.2
click at [833, 700] on span "Clear" at bounding box center [847, 707] width 29 height 18
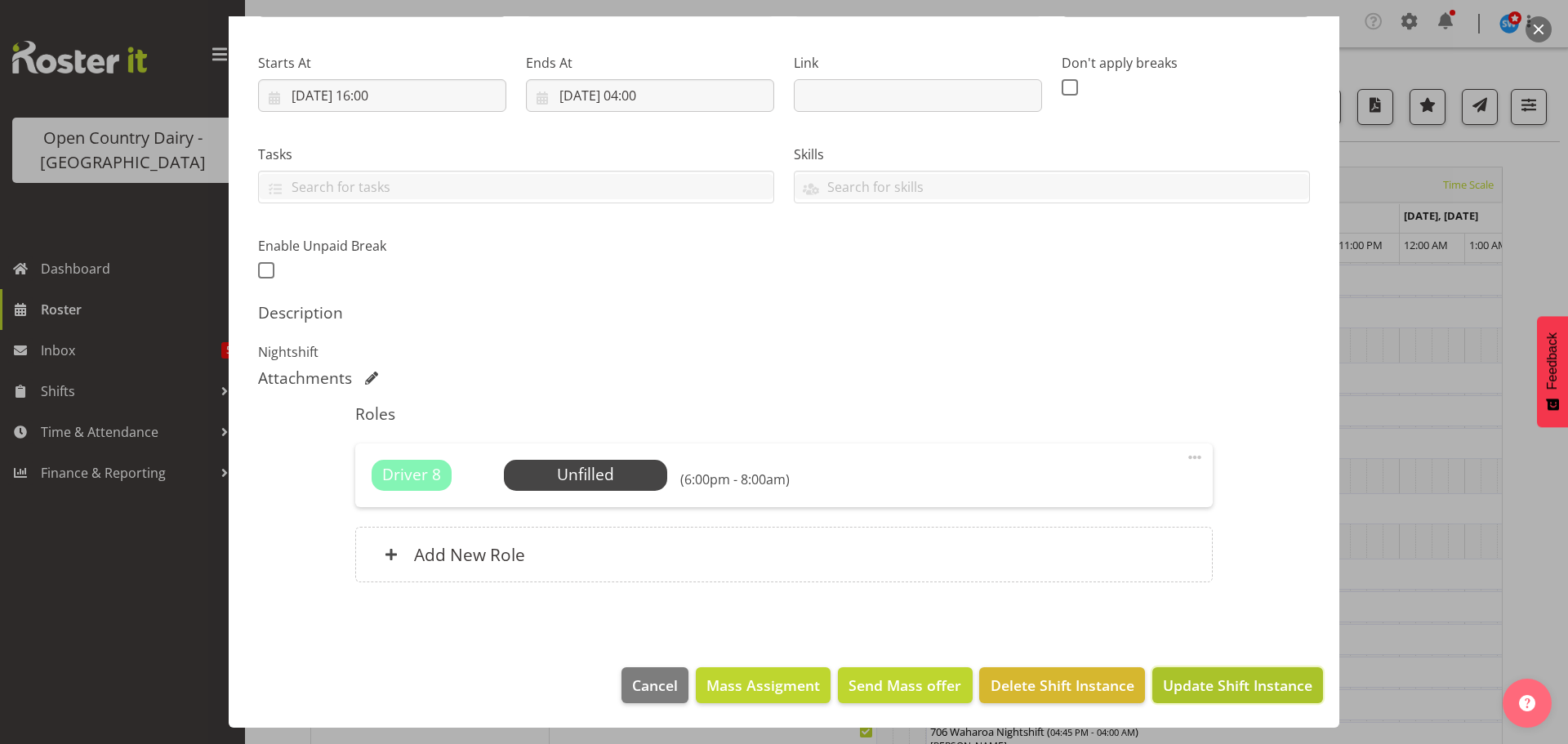
click at [1204, 683] on span "Update Shift Instance" at bounding box center [1237, 685] width 150 height 21
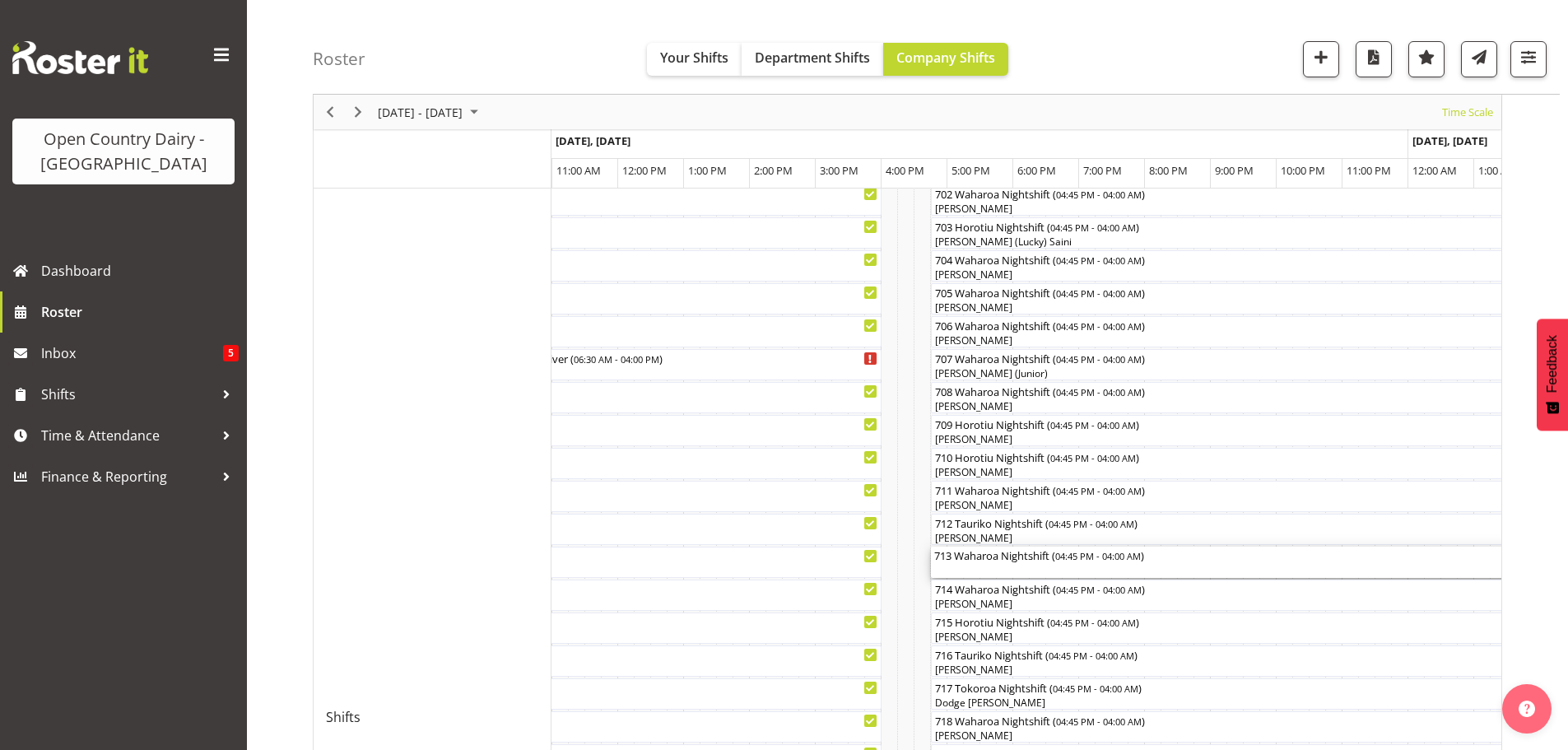
click at [1025, 570] on div "713 Waharoa Nightshift ( 04:45 PM - 04:00 AM )" at bounding box center [1302, 562] width 735 height 31
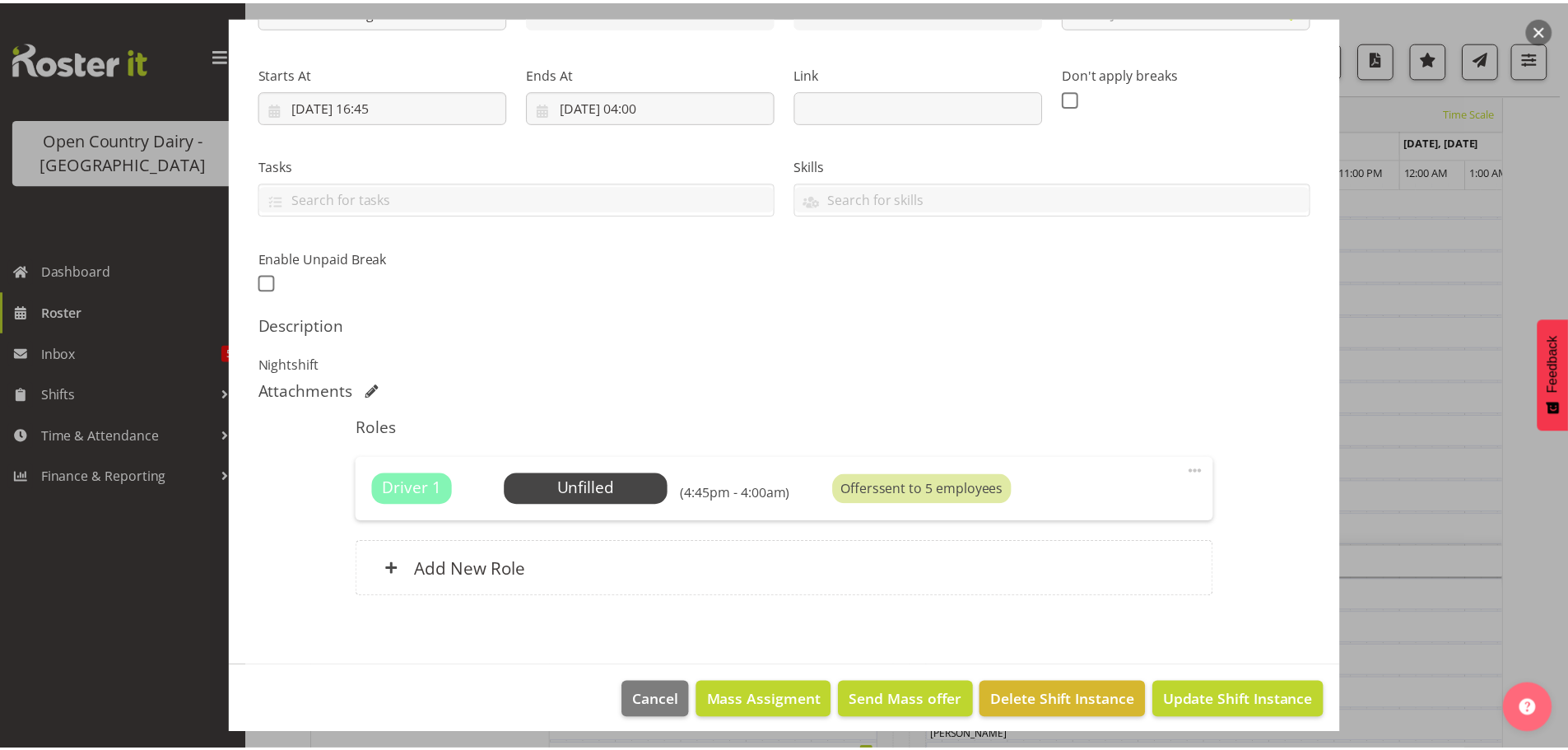
scroll to position [235, 0]
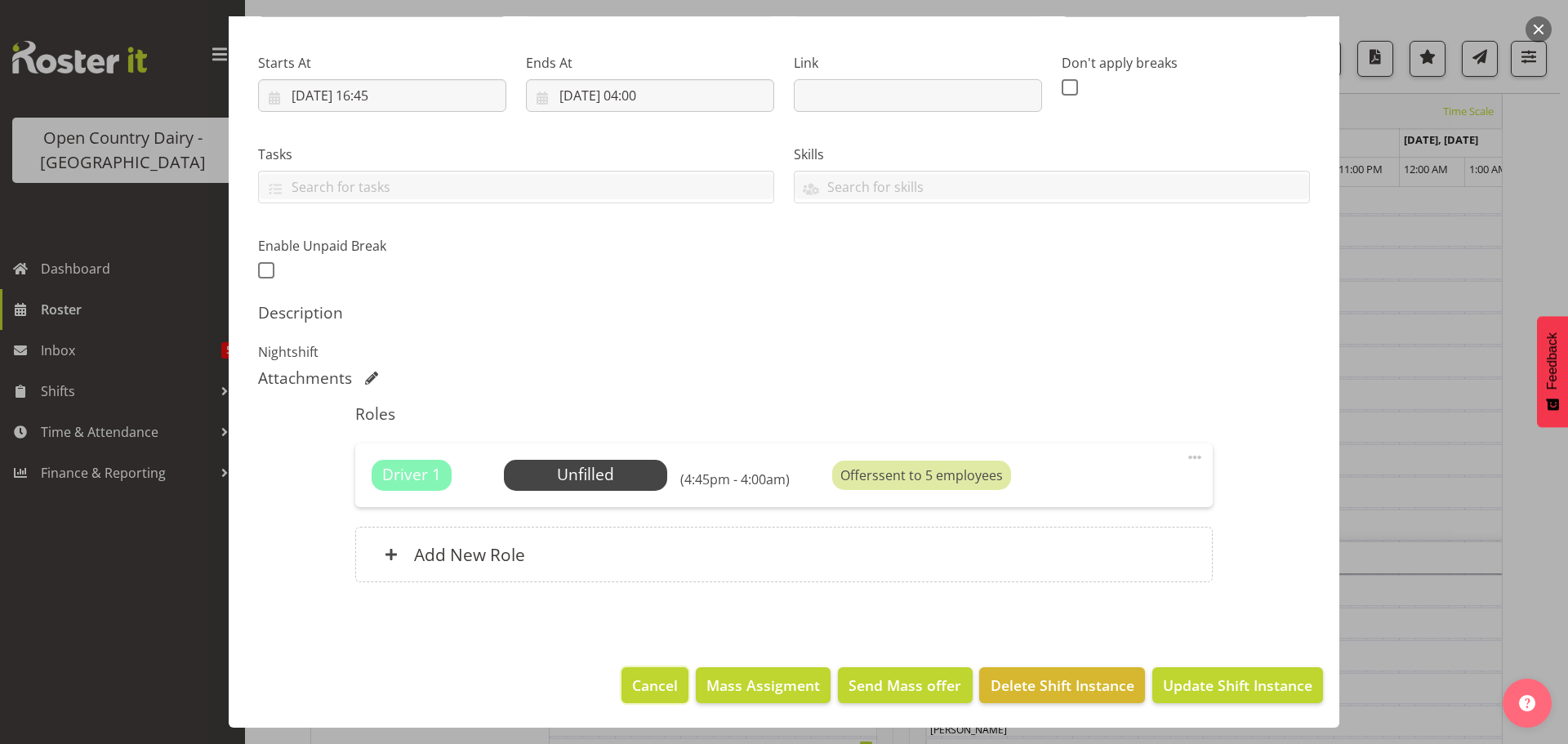
click at [642, 686] on span "Cancel" at bounding box center [655, 685] width 46 height 21
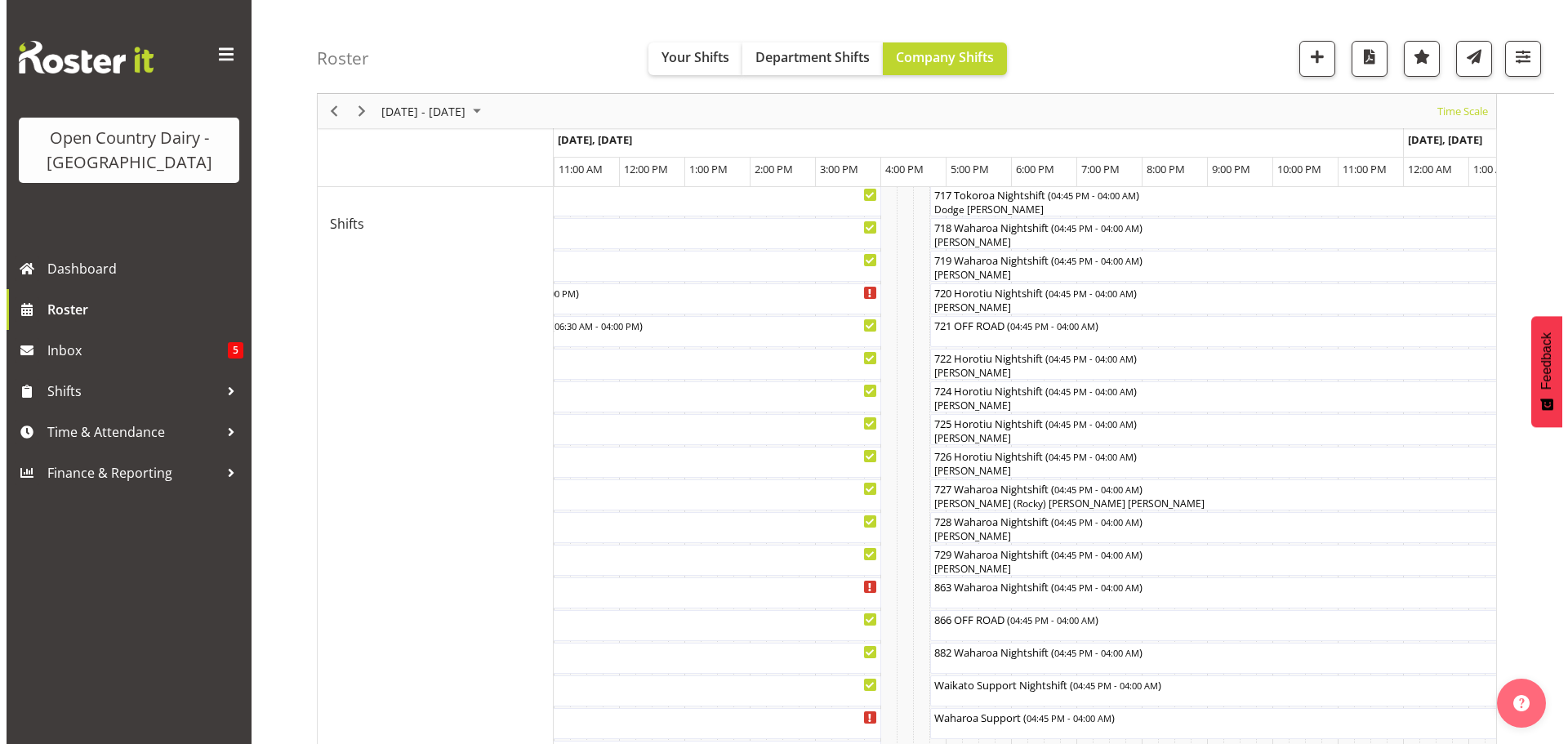
scroll to position [981, 0]
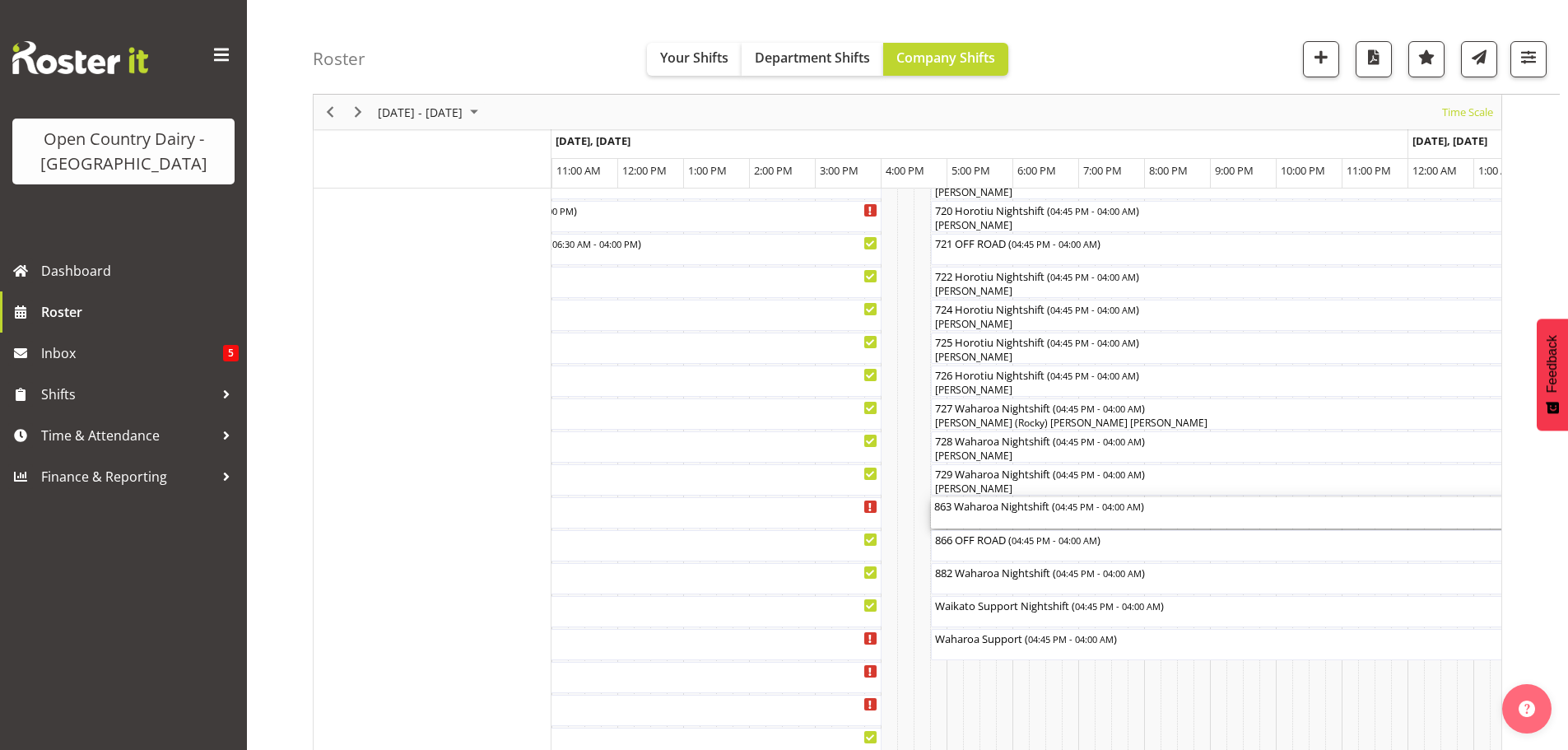
click at [1007, 519] on div "863 Waharoa Nightshift ( 04:45 PM - 04:00 AM )" at bounding box center [1302, 512] width 735 height 31
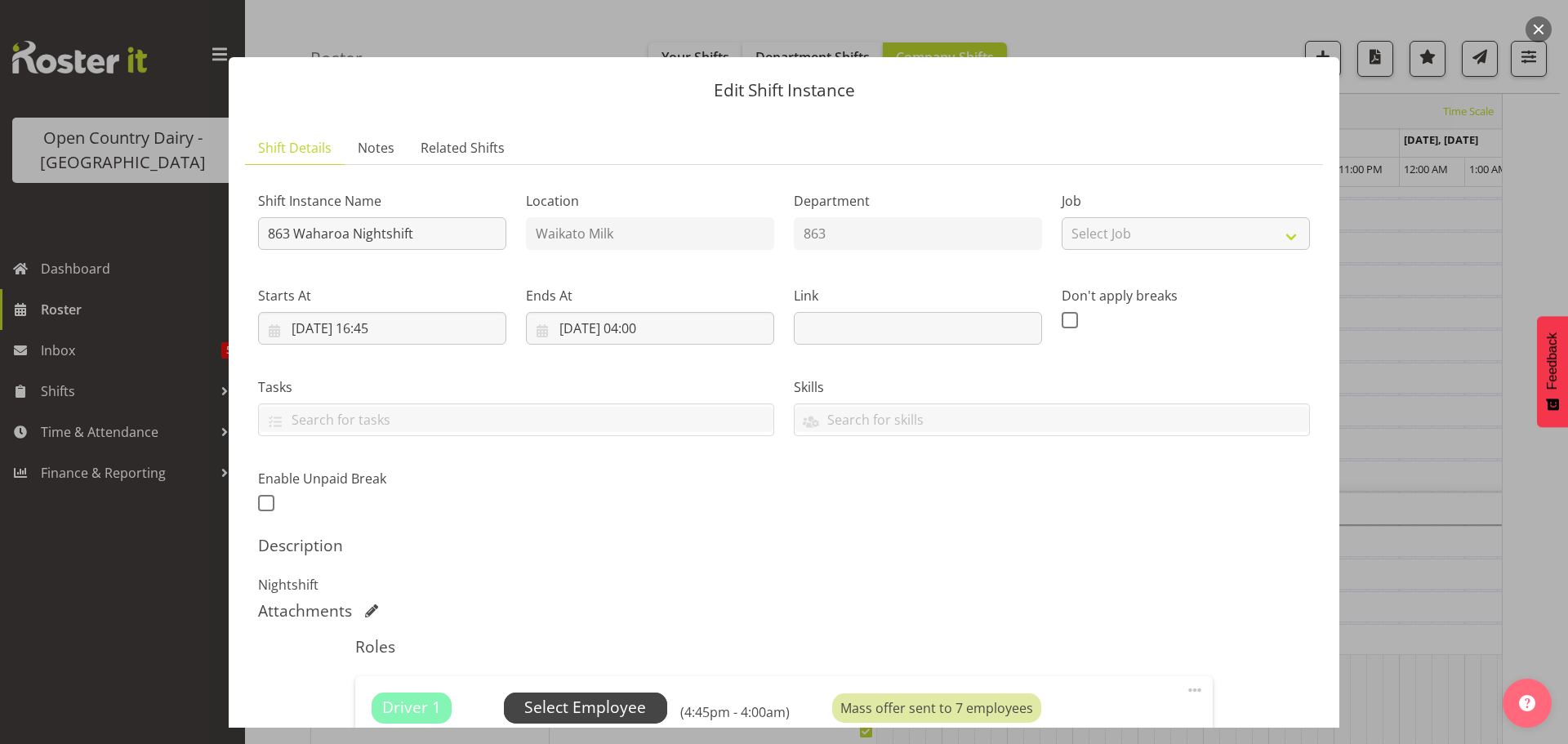
click at [595, 705] on span "Select Employee" at bounding box center [584, 708] width 122 height 24
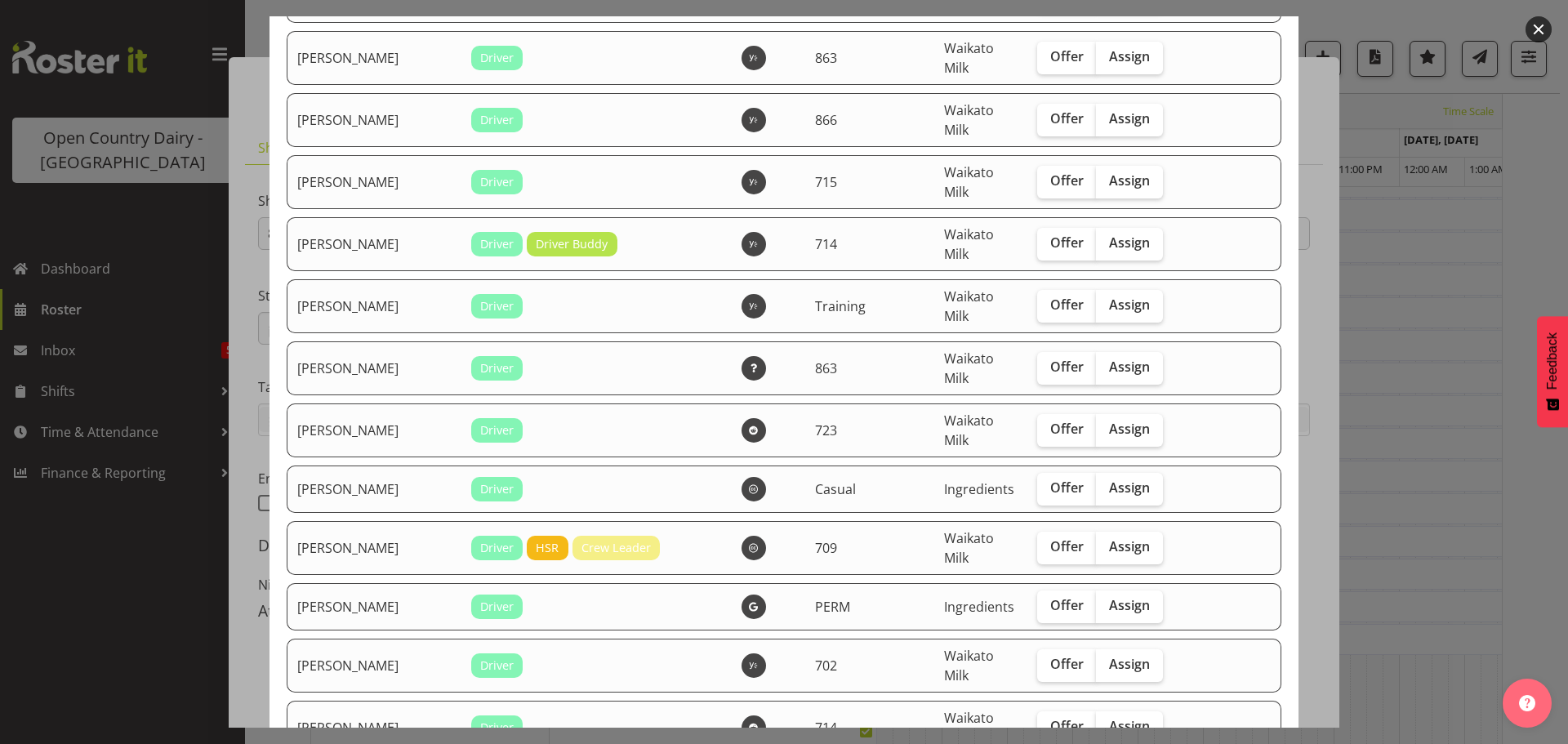
scroll to position [2370, 0]
click at [1109, 361] on span "Assign" at bounding box center [1129, 365] width 41 height 16
click at [1097, 361] on input "Assign" at bounding box center [1101, 366] width 11 height 11
checkbox input "true"
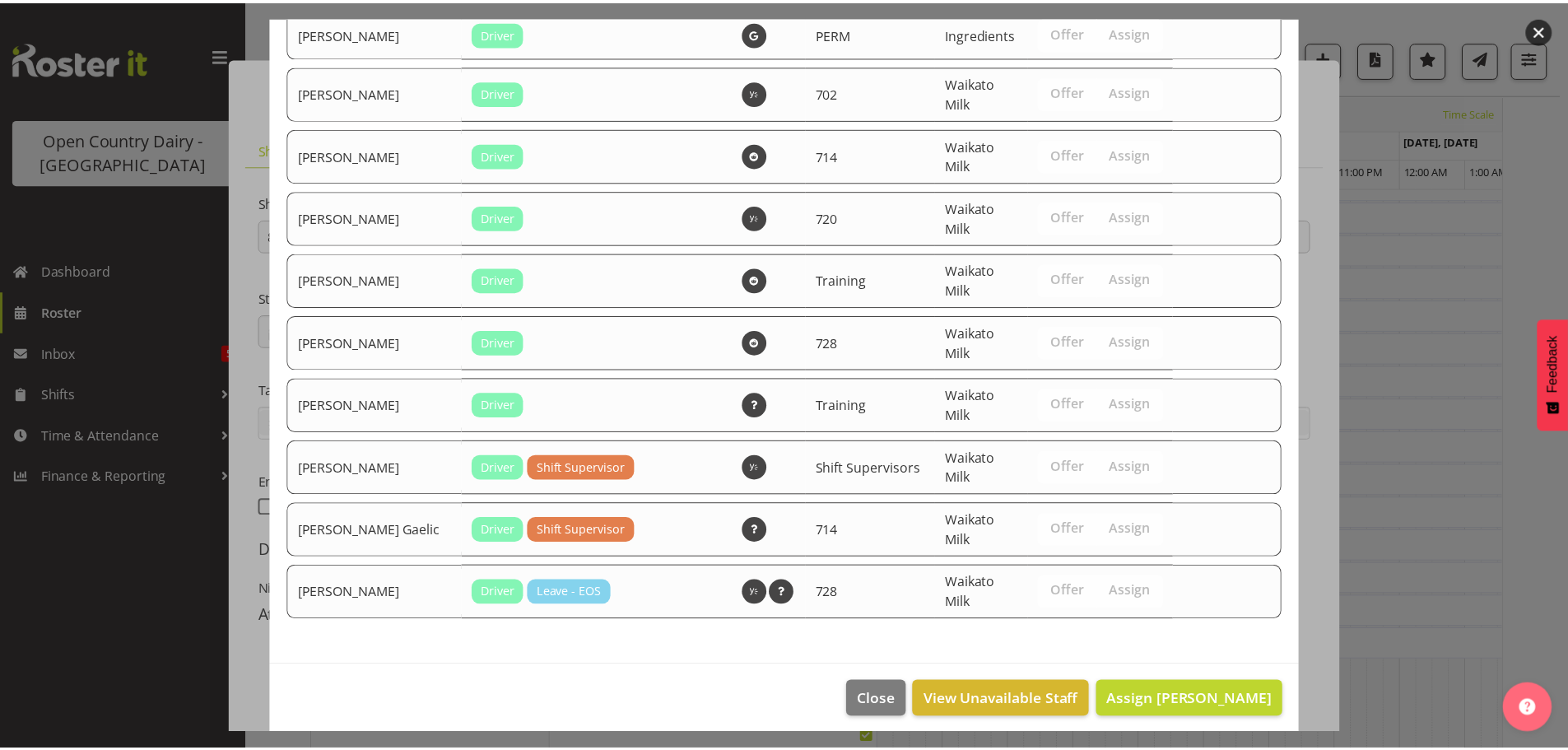
scroll to position [2975, 0]
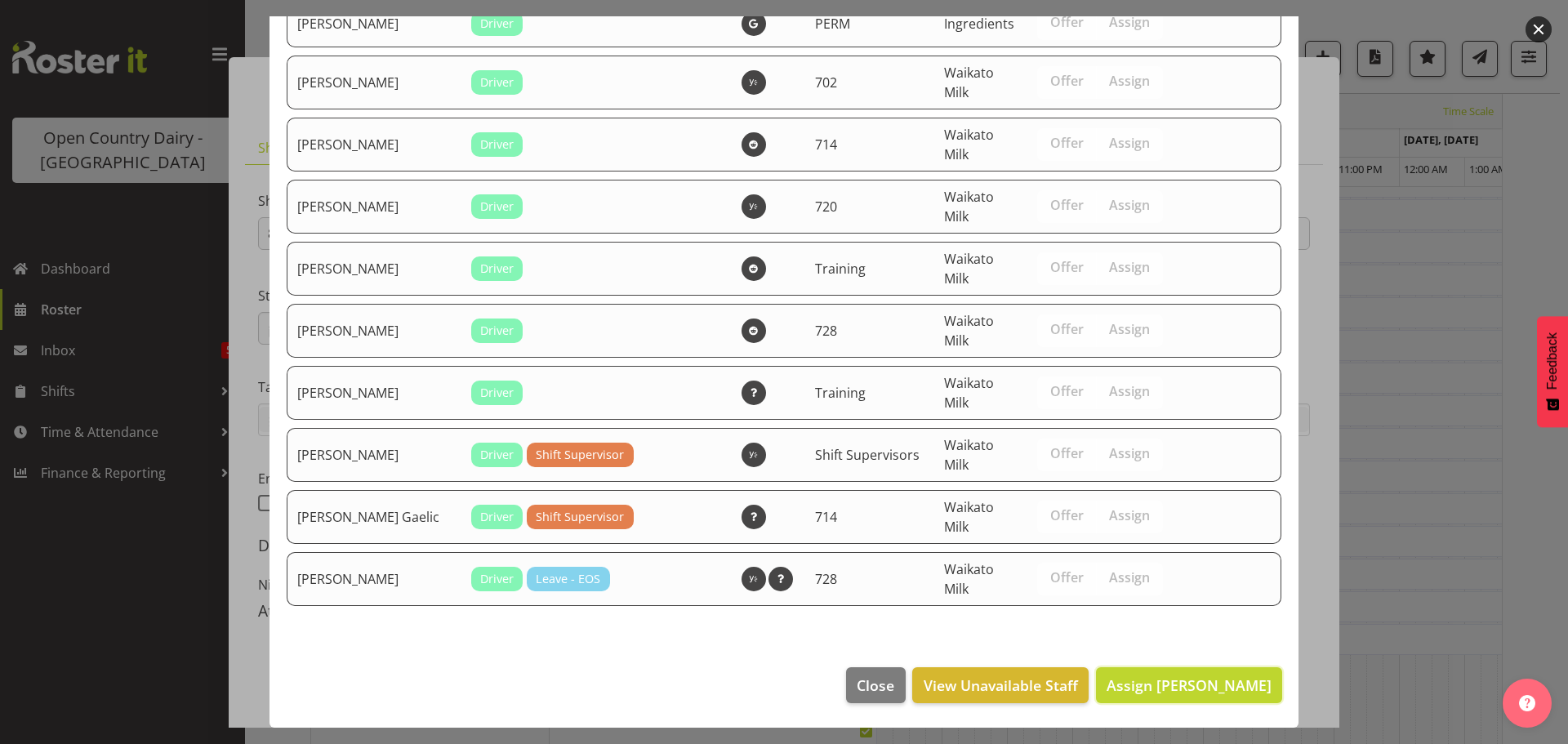
drag, startPoint x: 1197, startPoint y: 682, endPoint x: 1196, endPoint y: 649, distance: 33.0
click at [1197, 681] on span "Assign Paul Bunyan" at bounding box center [1189, 686] width 165 height 20
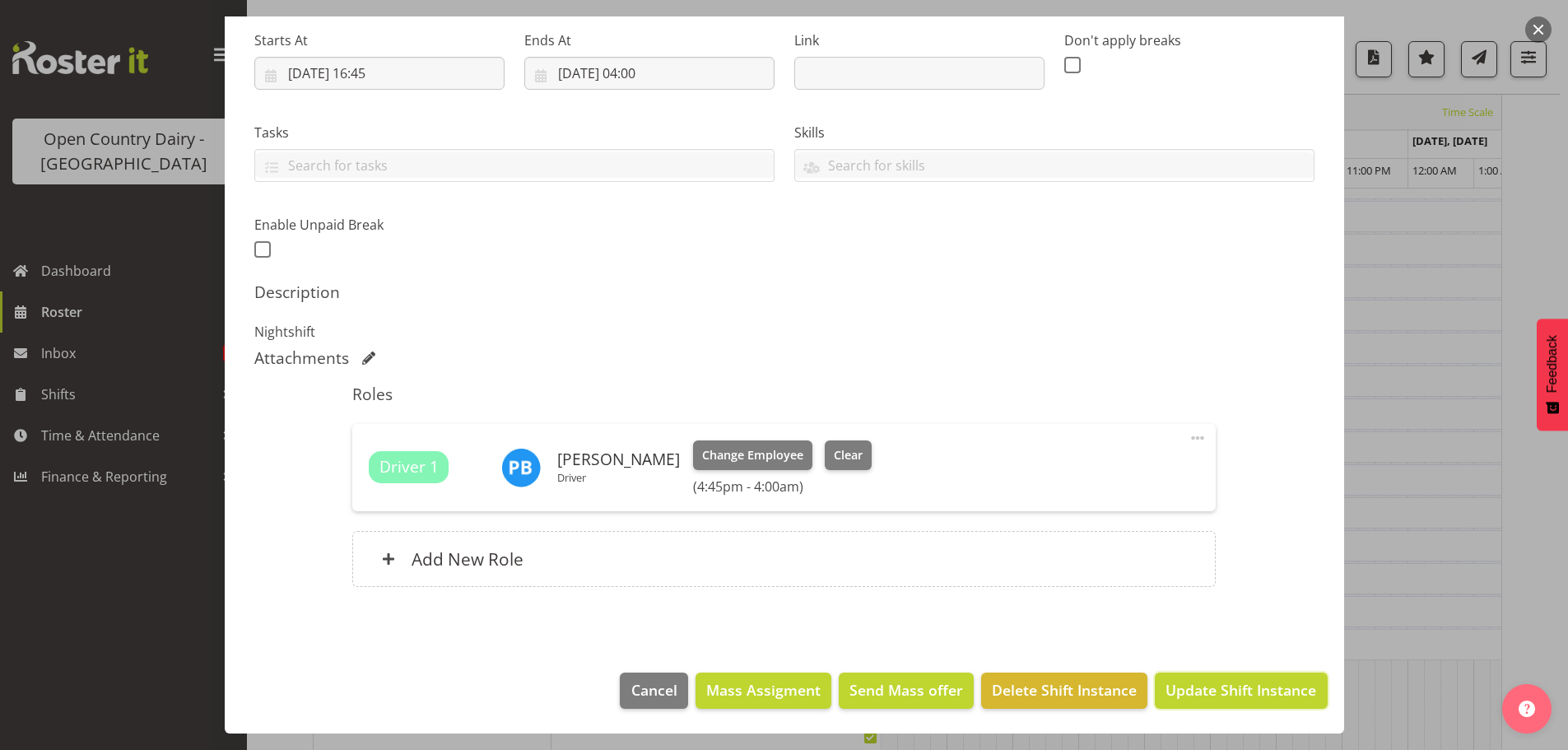
drag, startPoint x: 1210, startPoint y: 688, endPoint x: 1206, endPoint y: 673, distance: 15.5
click at [1210, 688] on span "Update Shift Instance" at bounding box center [1241, 689] width 151 height 21
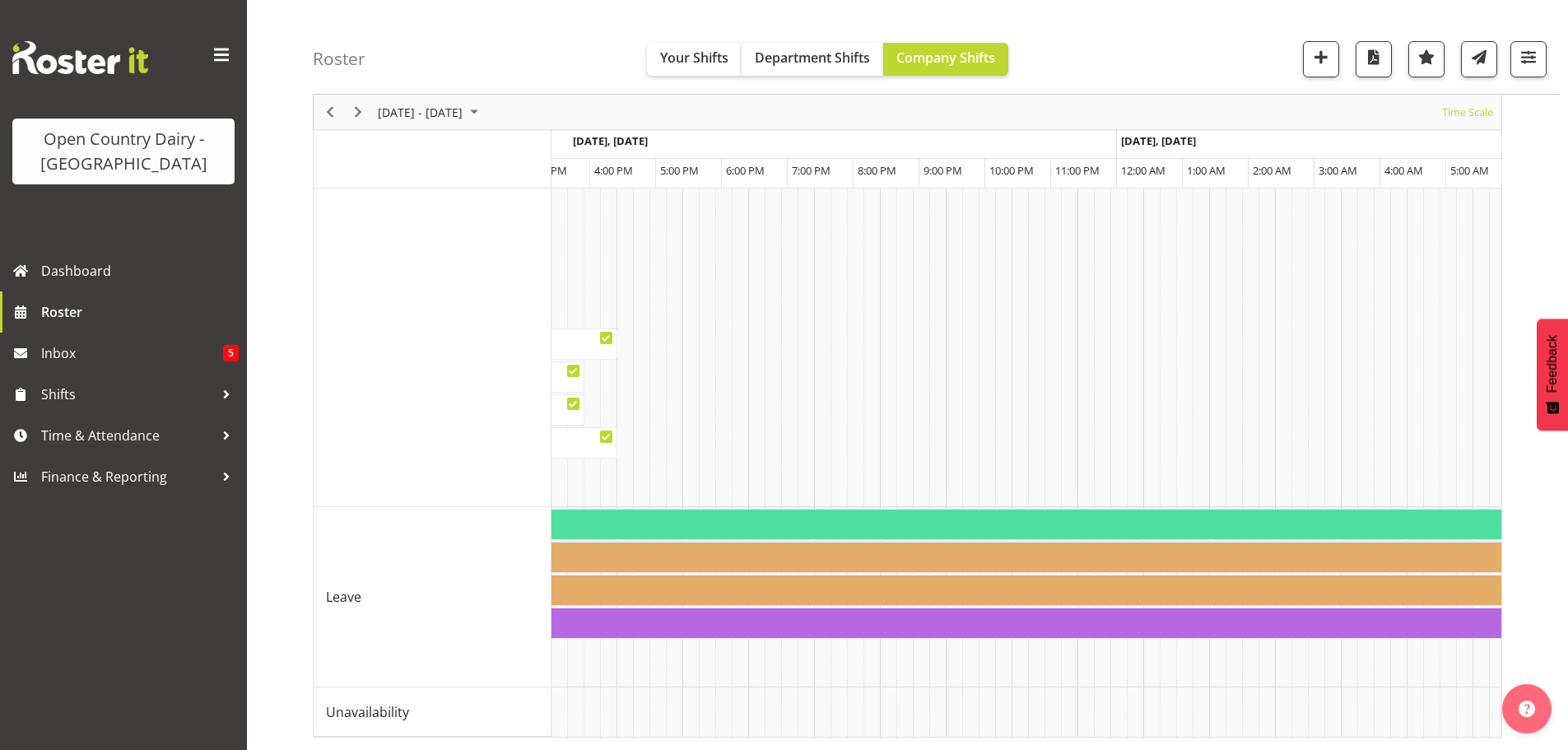
scroll to position [0, 1076]
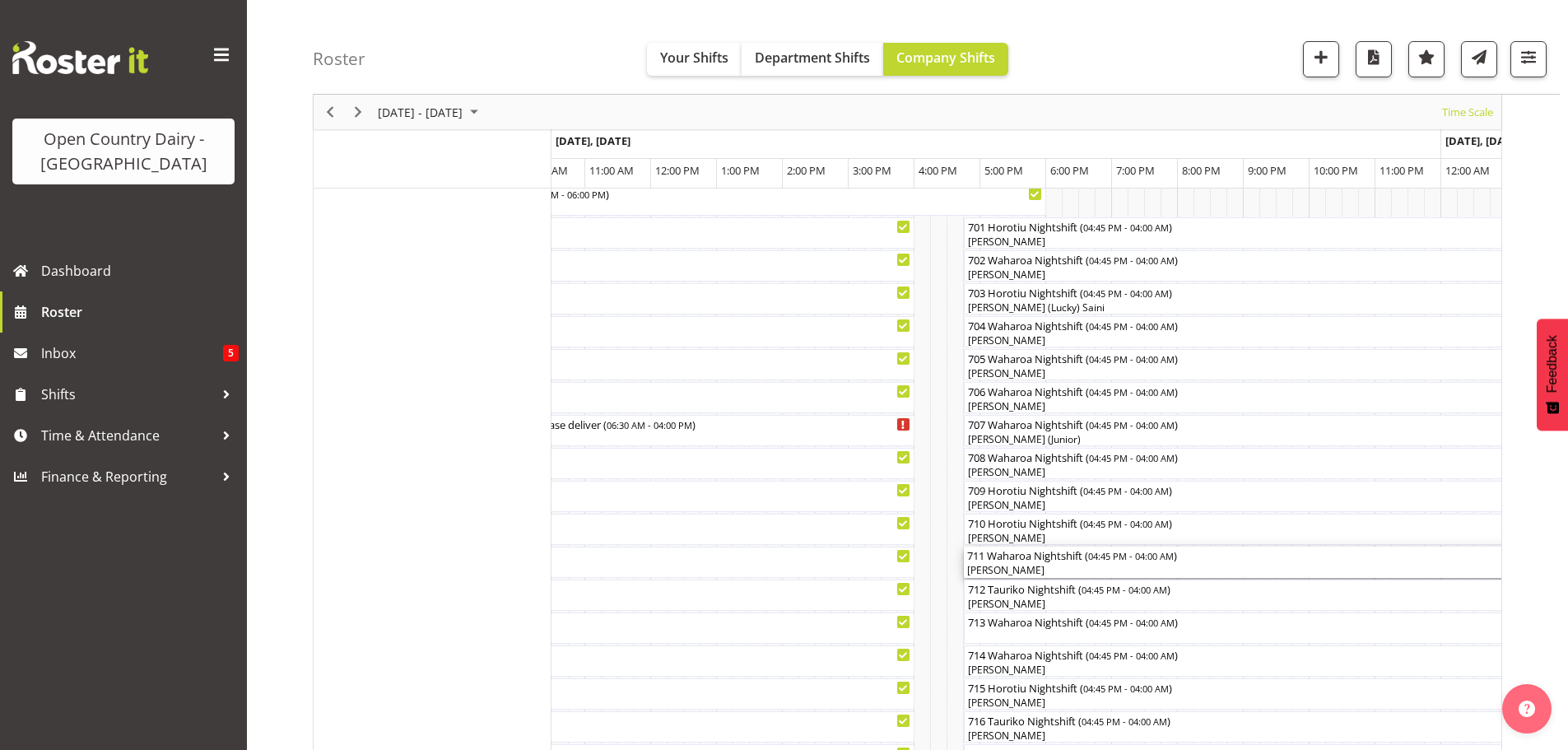
click at [1062, 570] on div "[PERSON_NAME]" at bounding box center [1334, 570] width 735 height 15
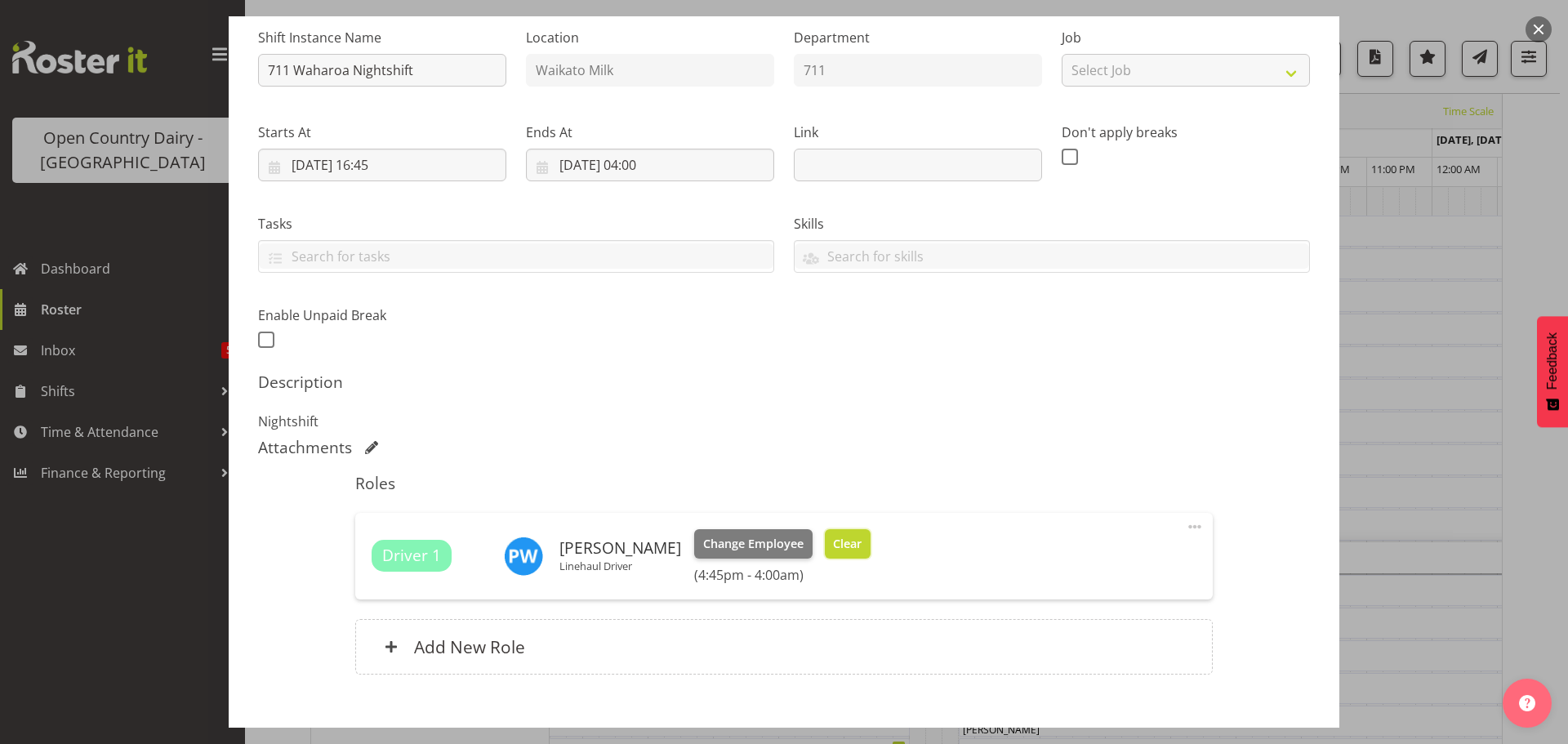
click at [833, 546] on span "Clear" at bounding box center [847, 544] width 29 height 18
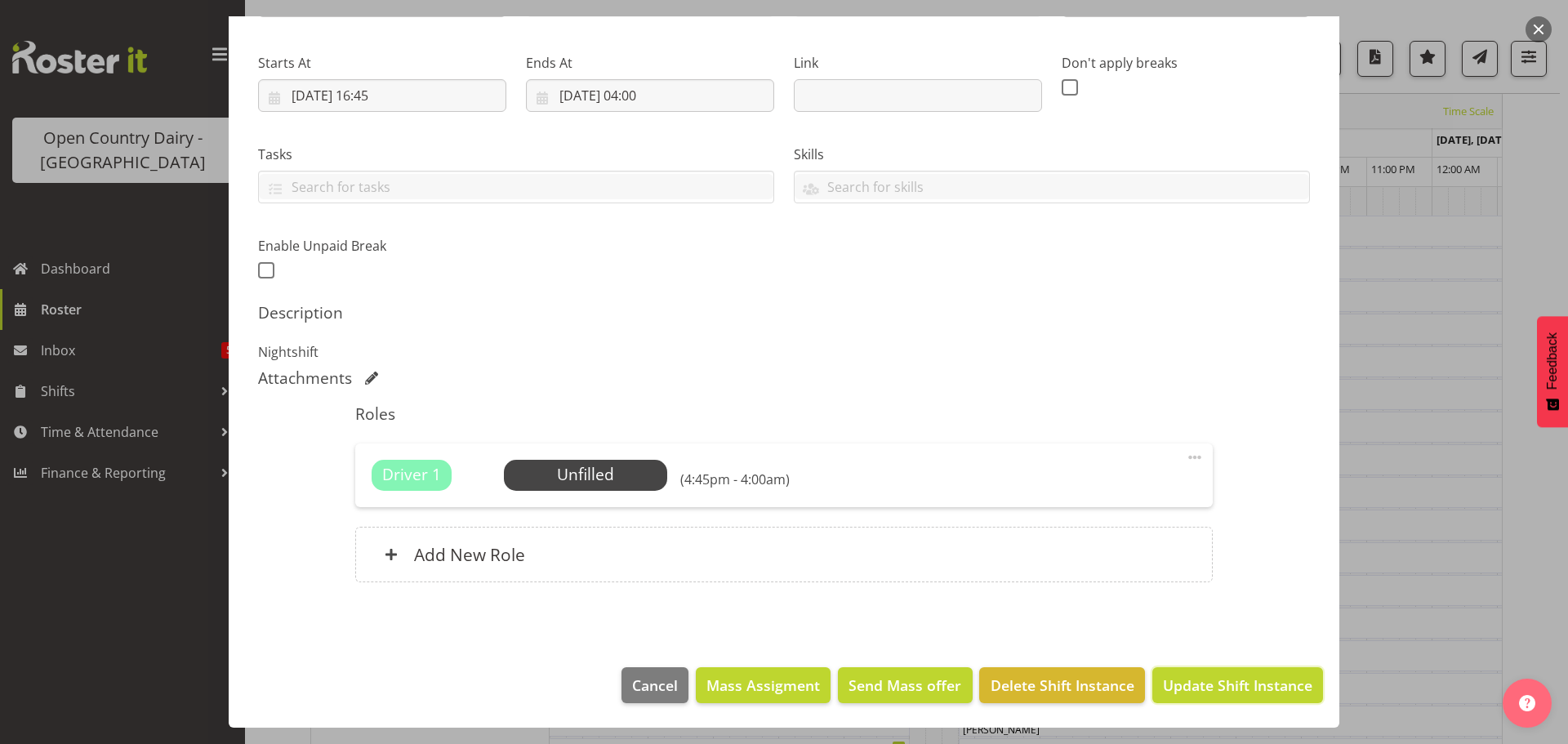
click at [1192, 681] on span "Update Shift Instance" at bounding box center [1237, 685] width 150 height 21
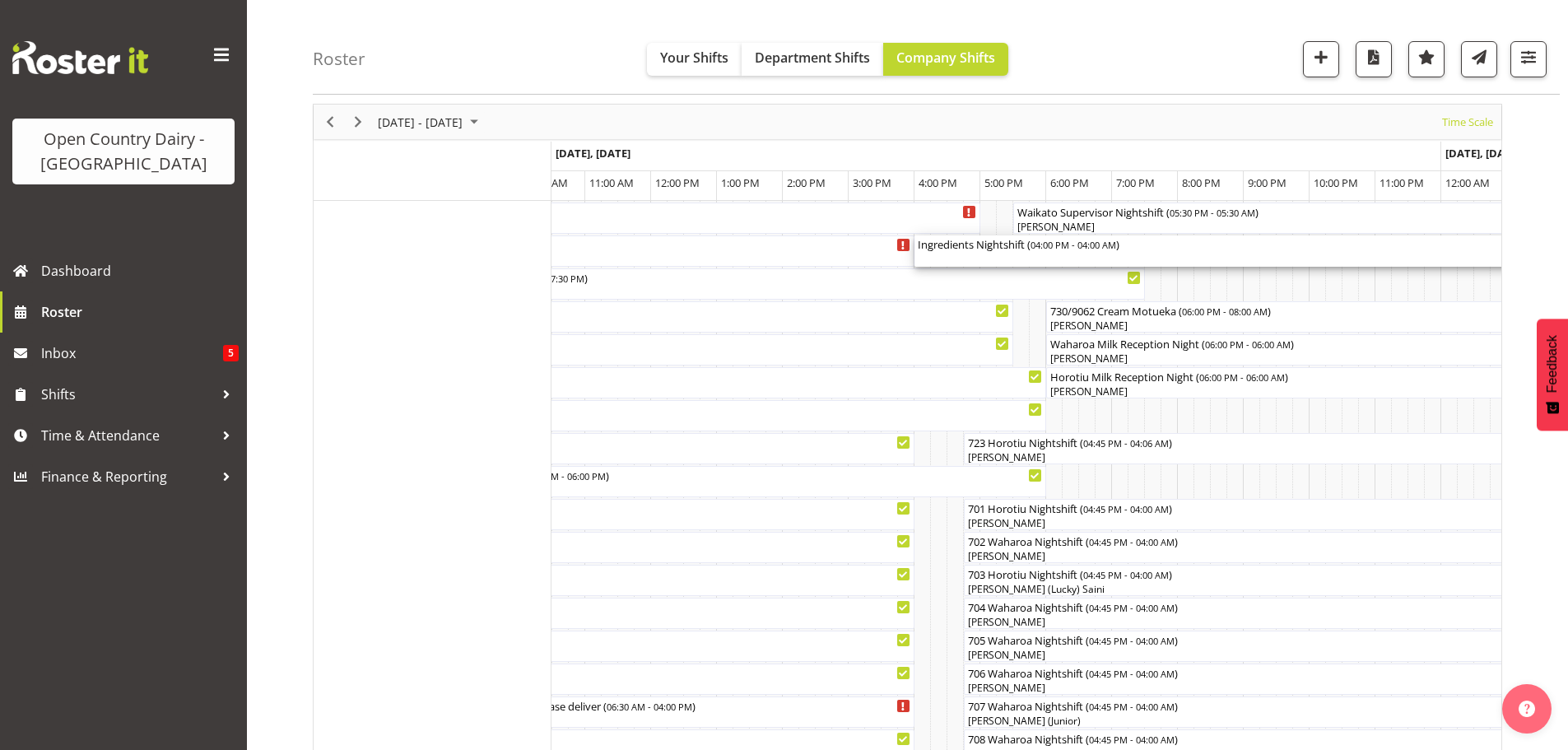
click at [976, 247] on div "Ingredients Nightshift ( 04:00 PM - 04:00 AM )" at bounding box center [1308, 244] width 784 height 16
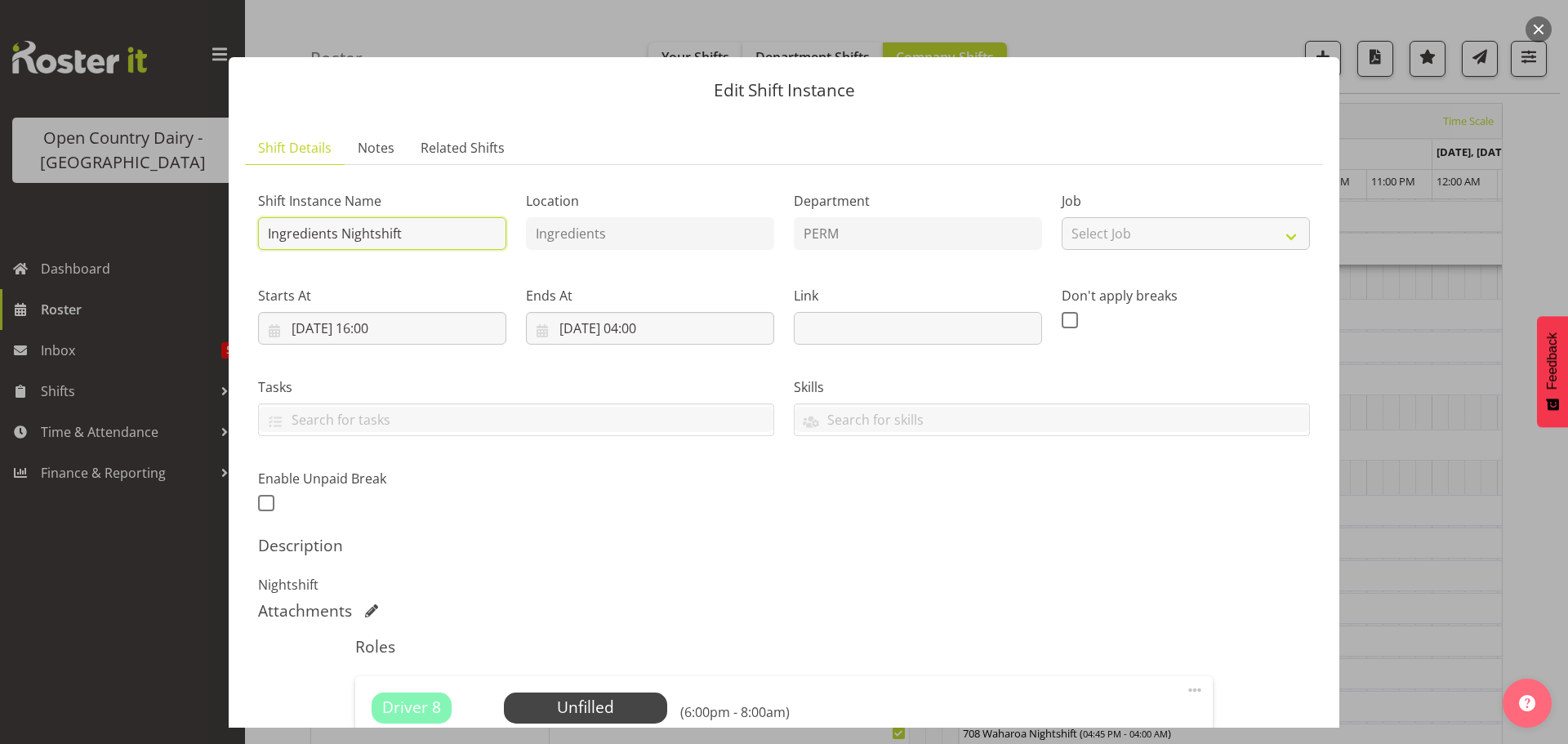
click at [422, 233] on input "Ingredients Nightshift" at bounding box center [382, 233] width 249 height 33
type input "I"
type input "733/9061 Perm ex Waharoa to Horotiu"
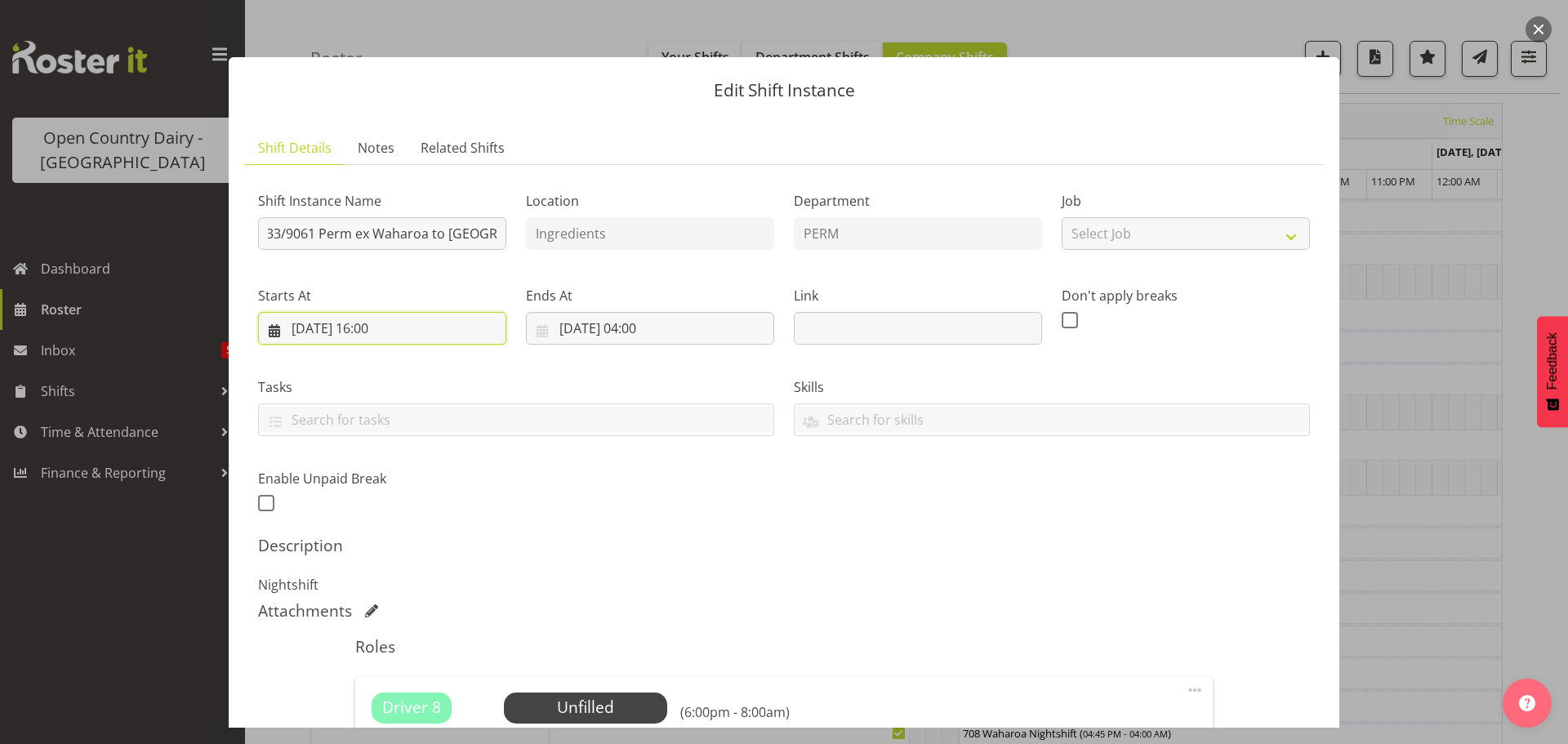
scroll to position [0, 0]
click at [383, 324] on input "01/09/2025, 16:00" at bounding box center [382, 328] width 249 height 33
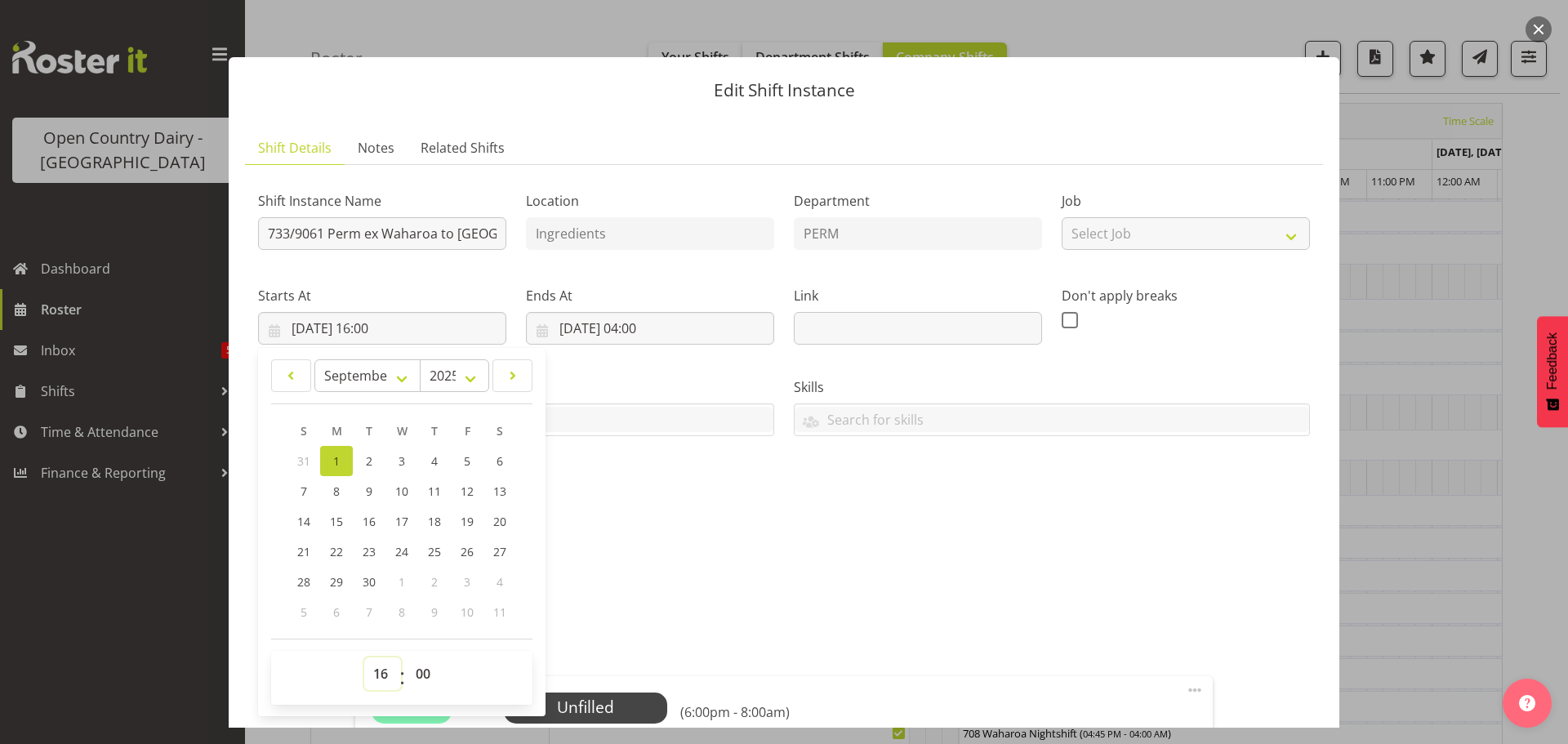
click at [382, 669] on select "00 01 02 03 04 05 06 07 08 09 10 11 12 13 14 15 16 17 18 19 20 21 22 23" at bounding box center [382, 674] width 37 height 33
select select "17"
click at [365, 658] on select "00 01 02 03 04 05 06 07 08 09 10 11 12 13 14 15 16 17 18 19 20 21 22 23" at bounding box center [382, 674] width 37 height 33
type input "01/09/2025, 17:00"
click at [613, 705] on span "Select Employee" at bounding box center [584, 708] width 122 height 24
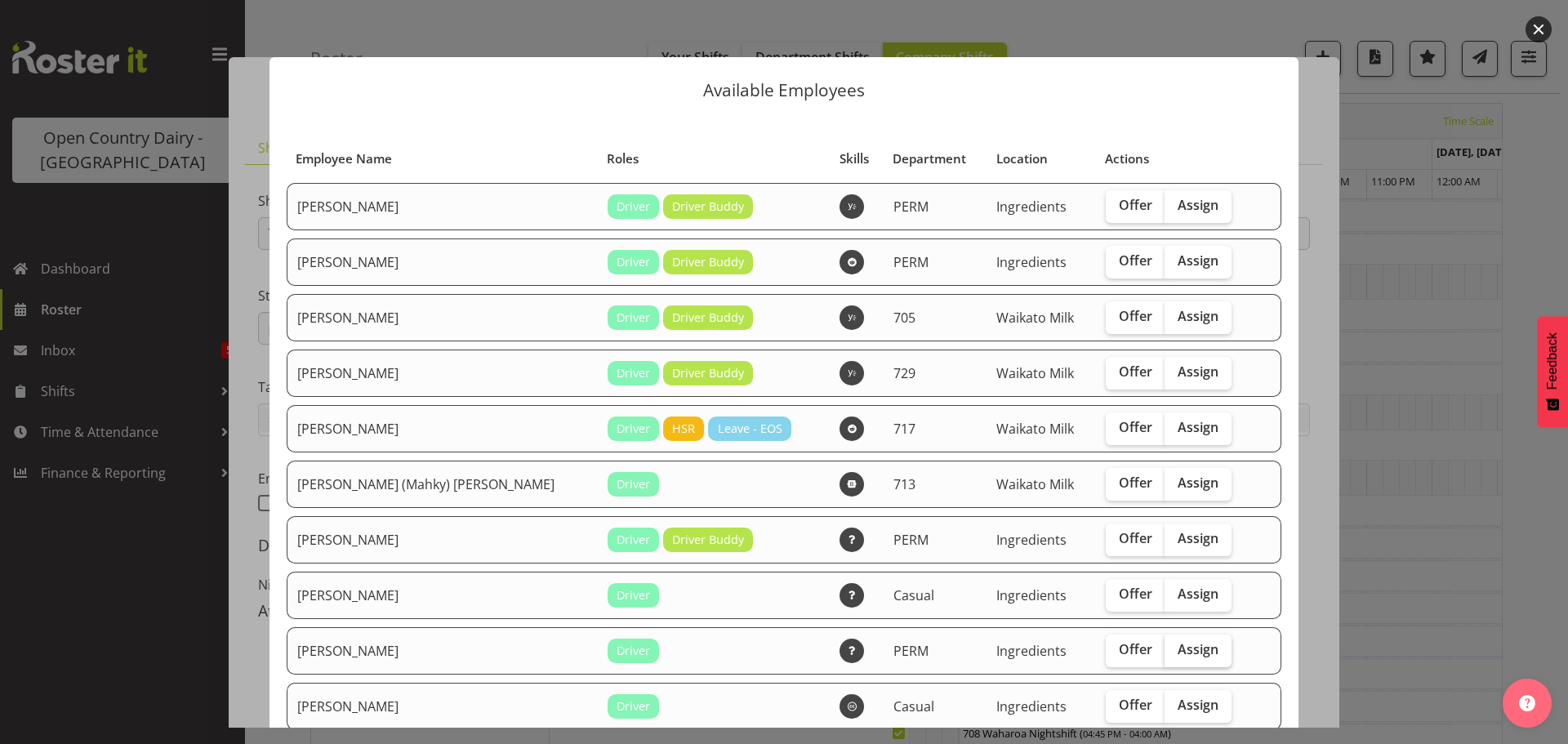
click at [1178, 651] on span "Assign" at bounding box center [1198, 649] width 41 height 16
click at [1165, 651] on input "Assign" at bounding box center [1170, 650] width 11 height 11
checkbox input "true"
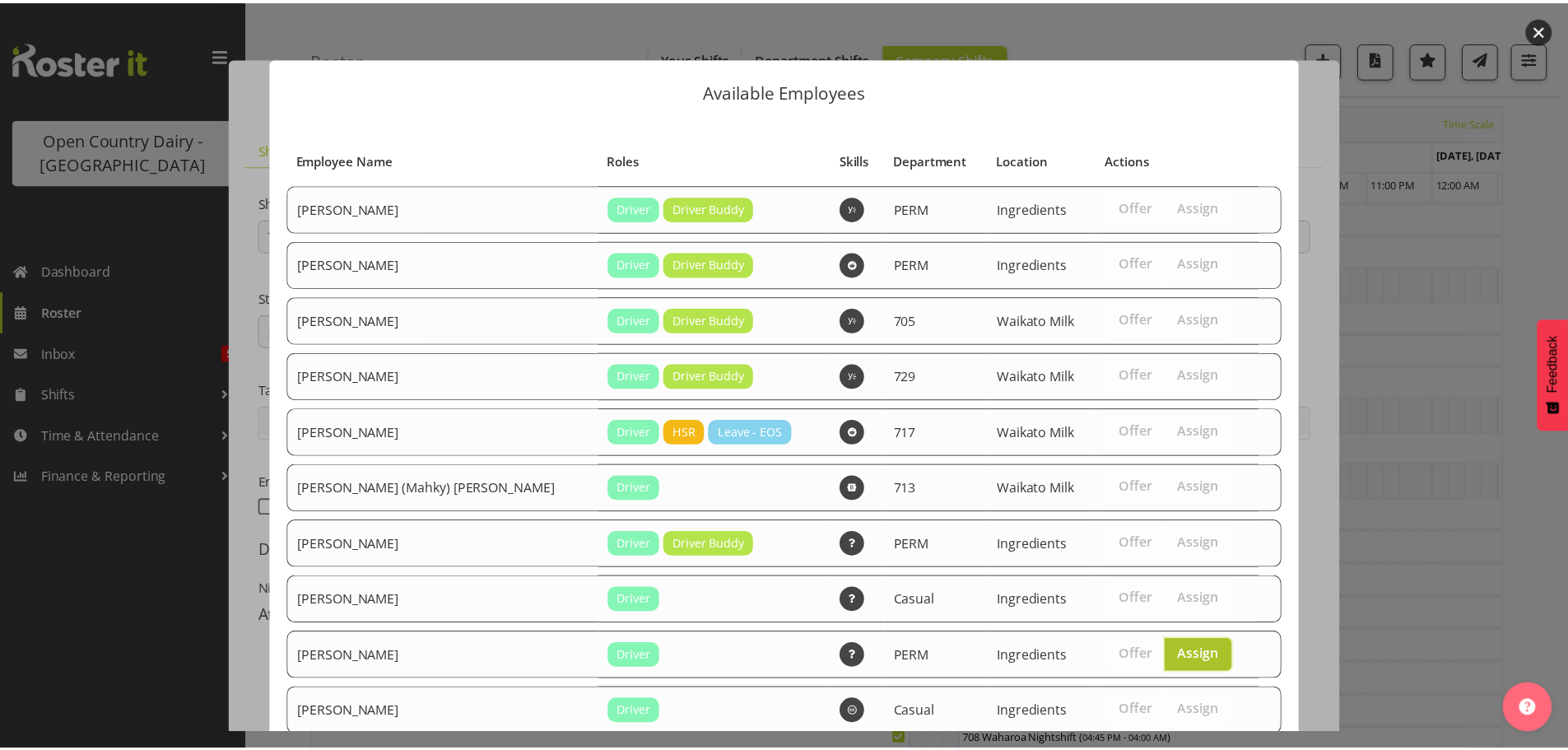
scroll to position [294, 0]
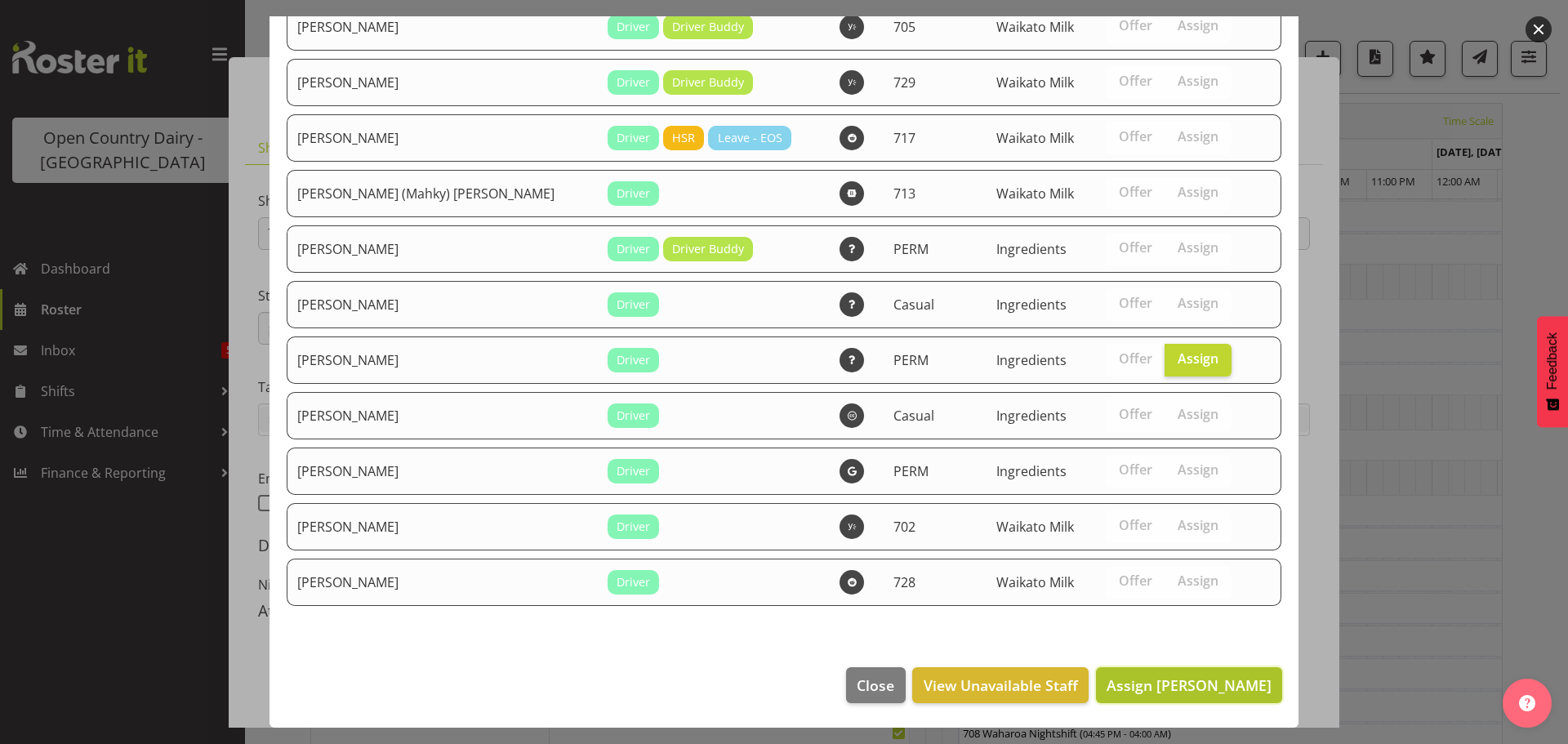
click at [1195, 684] on span "Assign Paul Wilson" at bounding box center [1189, 686] width 165 height 20
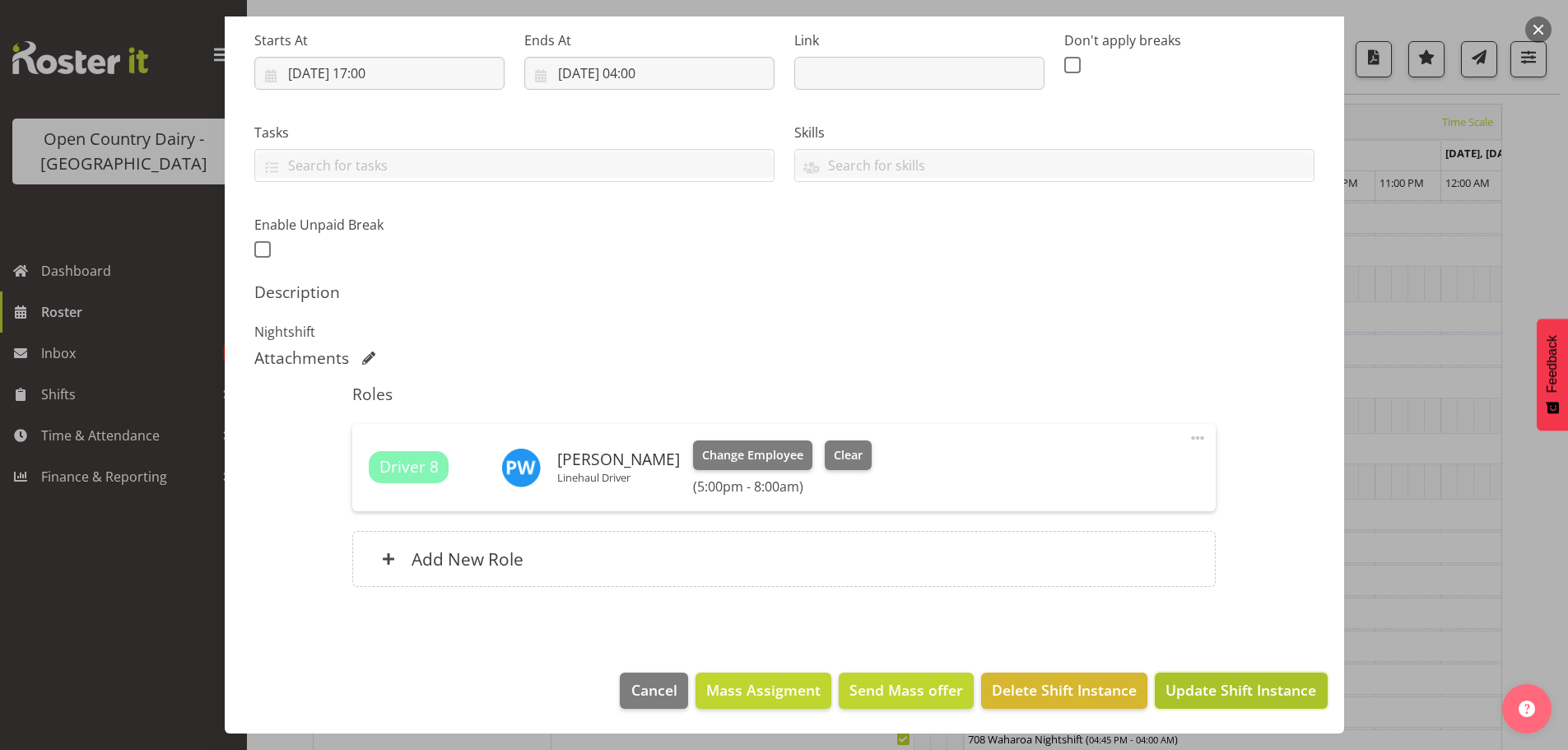
click at [1219, 687] on span "Update Shift Instance" at bounding box center [1241, 689] width 151 height 21
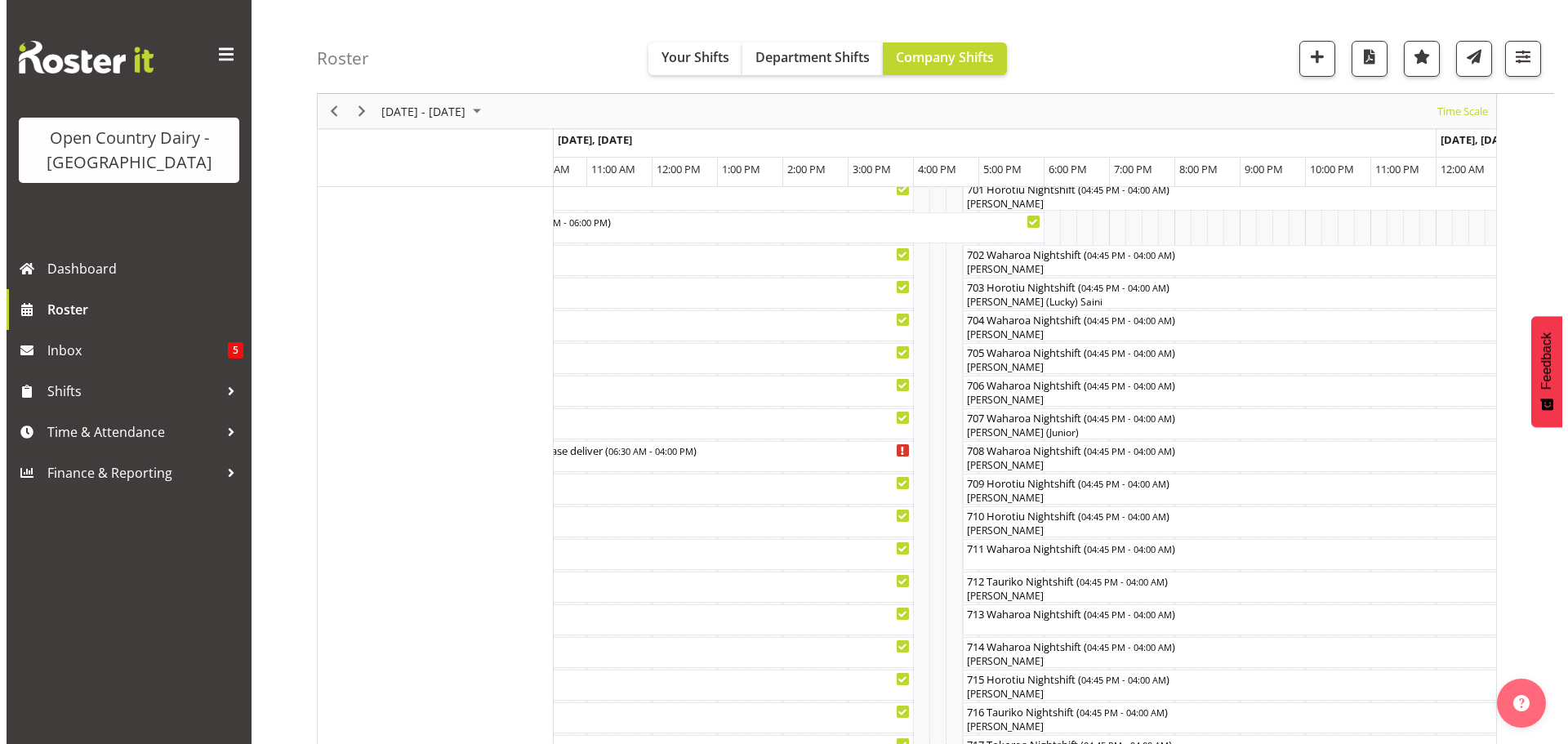
scroll to position [309, 0]
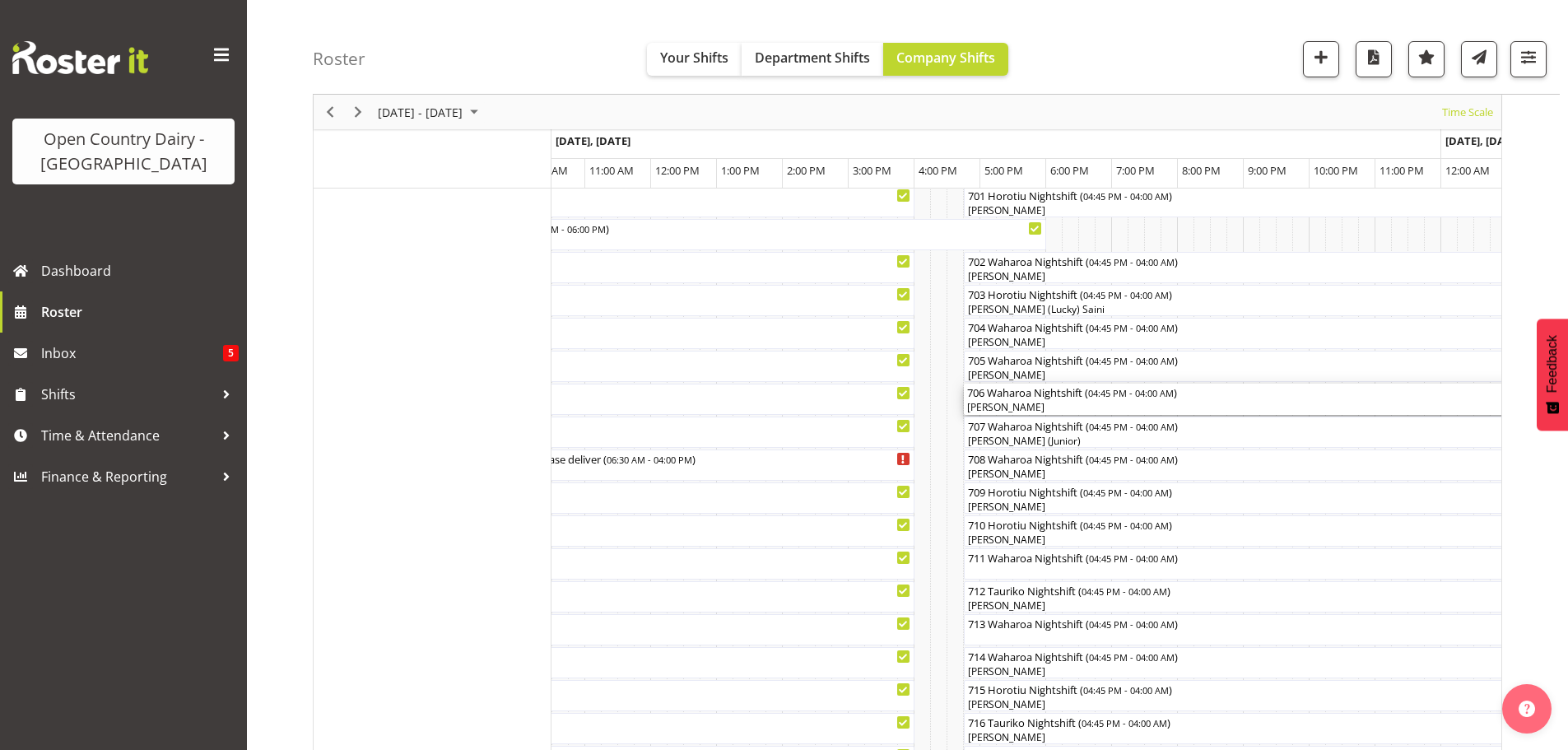
click at [1042, 402] on div "[PERSON_NAME]" at bounding box center [1334, 407] width 735 height 15
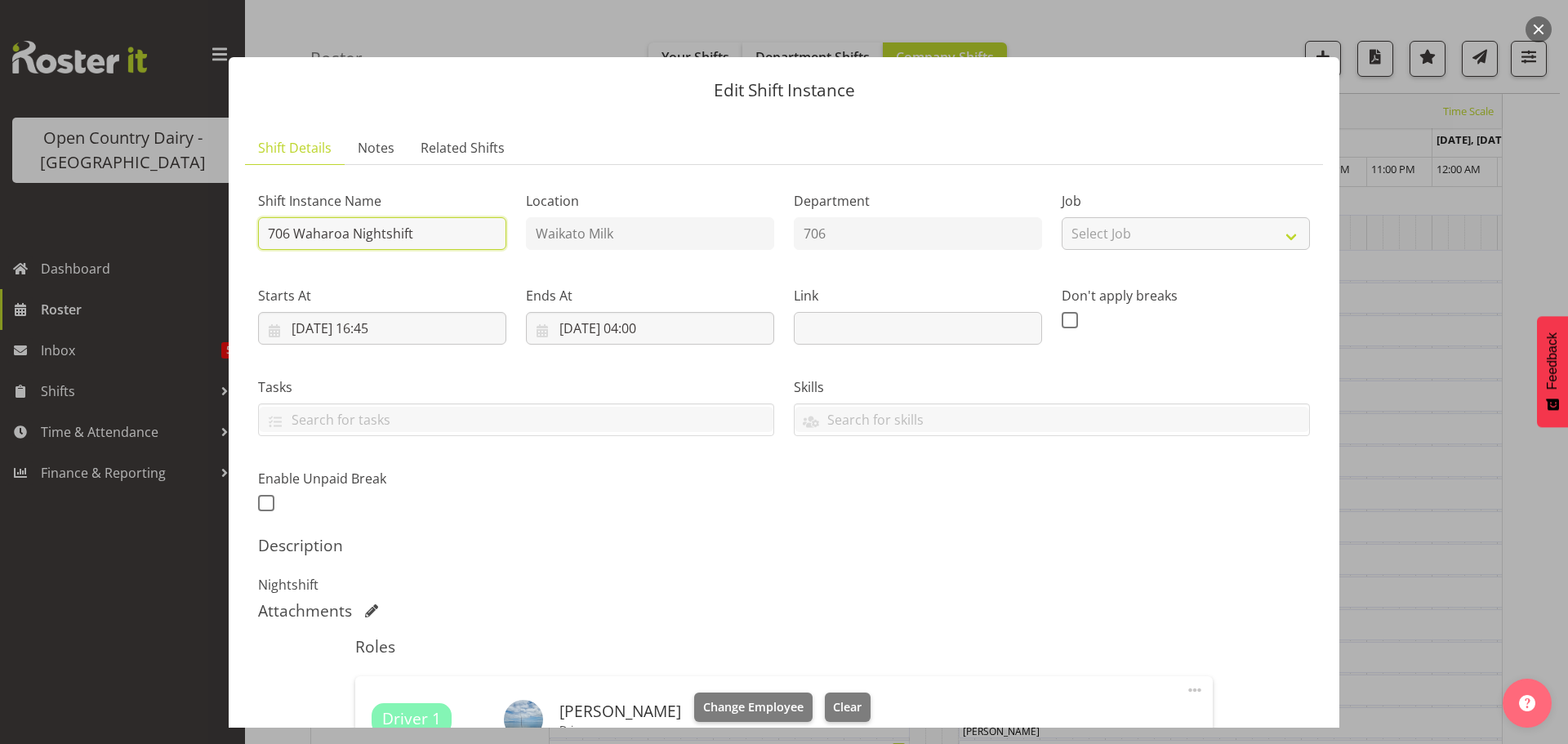
click at [441, 231] on input "706 Waharoa Nightshift" at bounding box center [382, 233] width 249 height 33
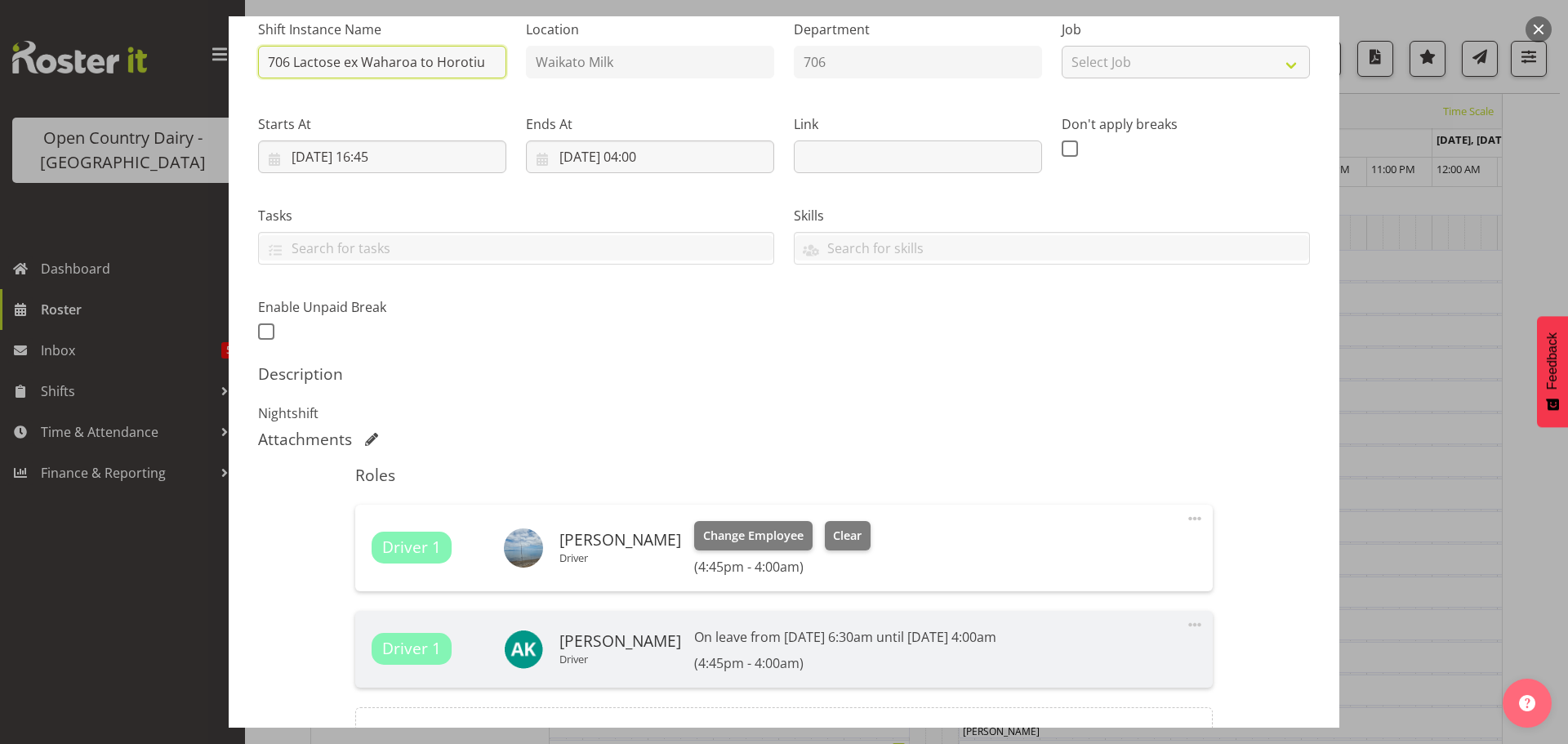
scroll to position [245, 0]
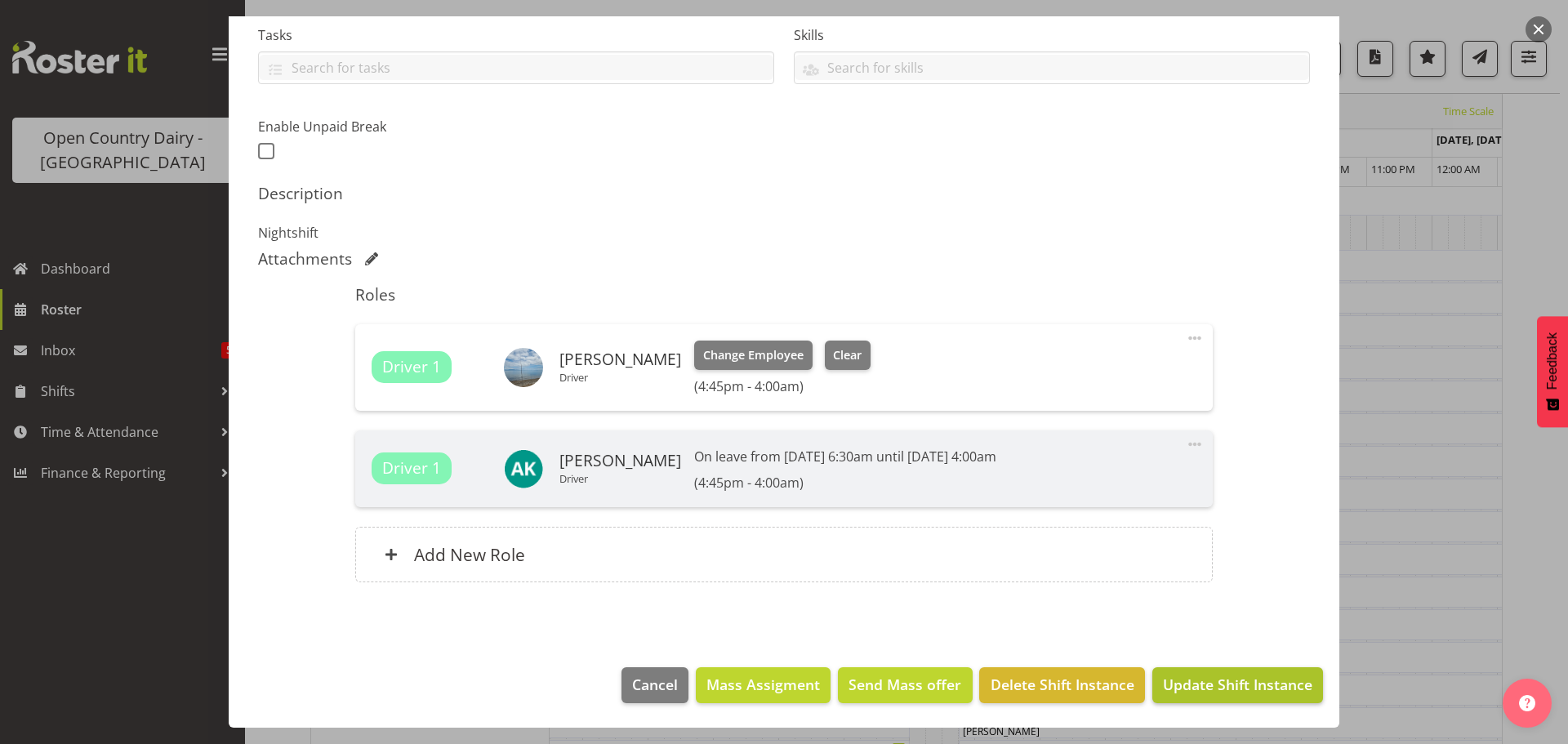
type input "706 Lactose ex Waharoa to Horotiu"
click at [1193, 680] on span "Update Shift Instance" at bounding box center [1237, 684] width 150 height 21
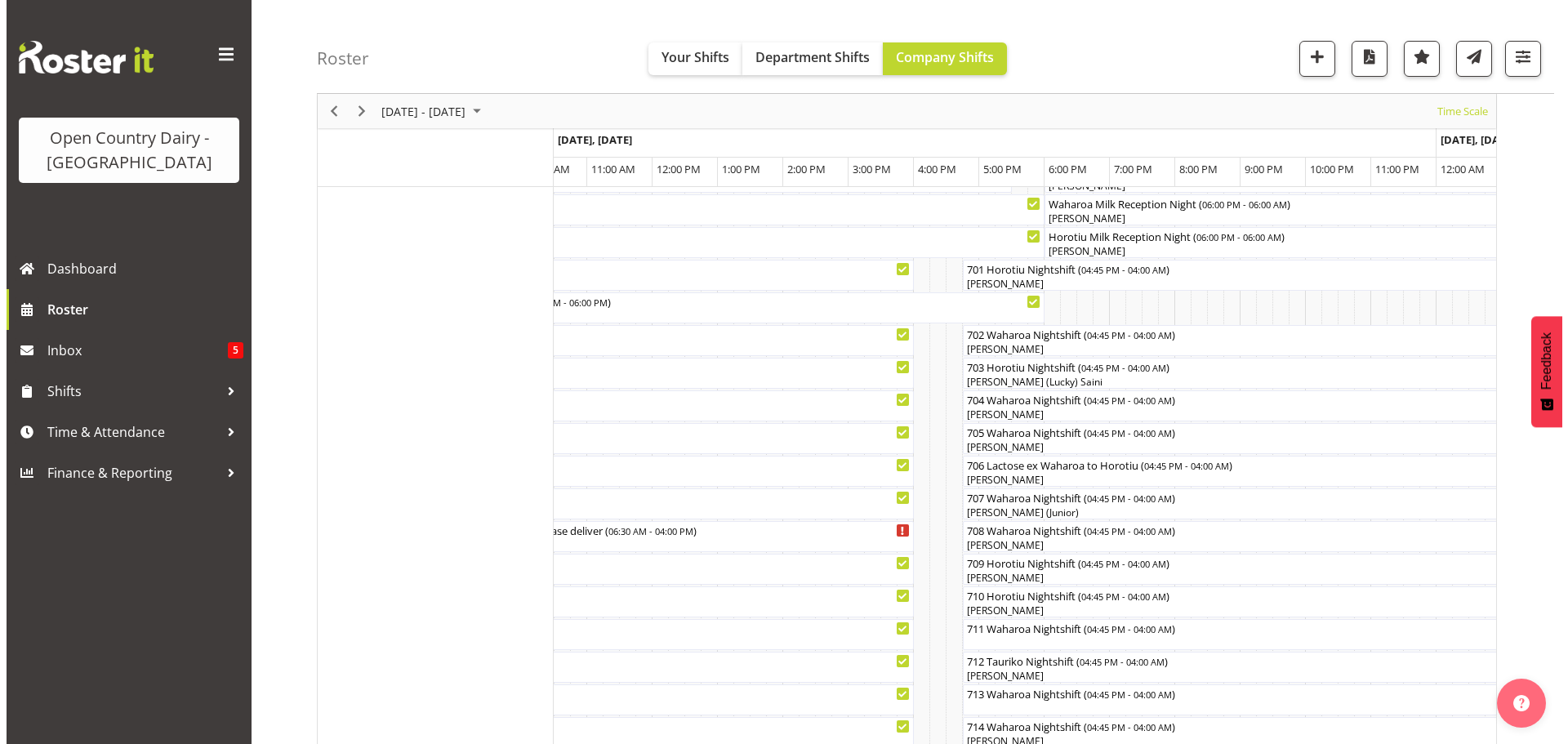
scroll to position [227, 0]
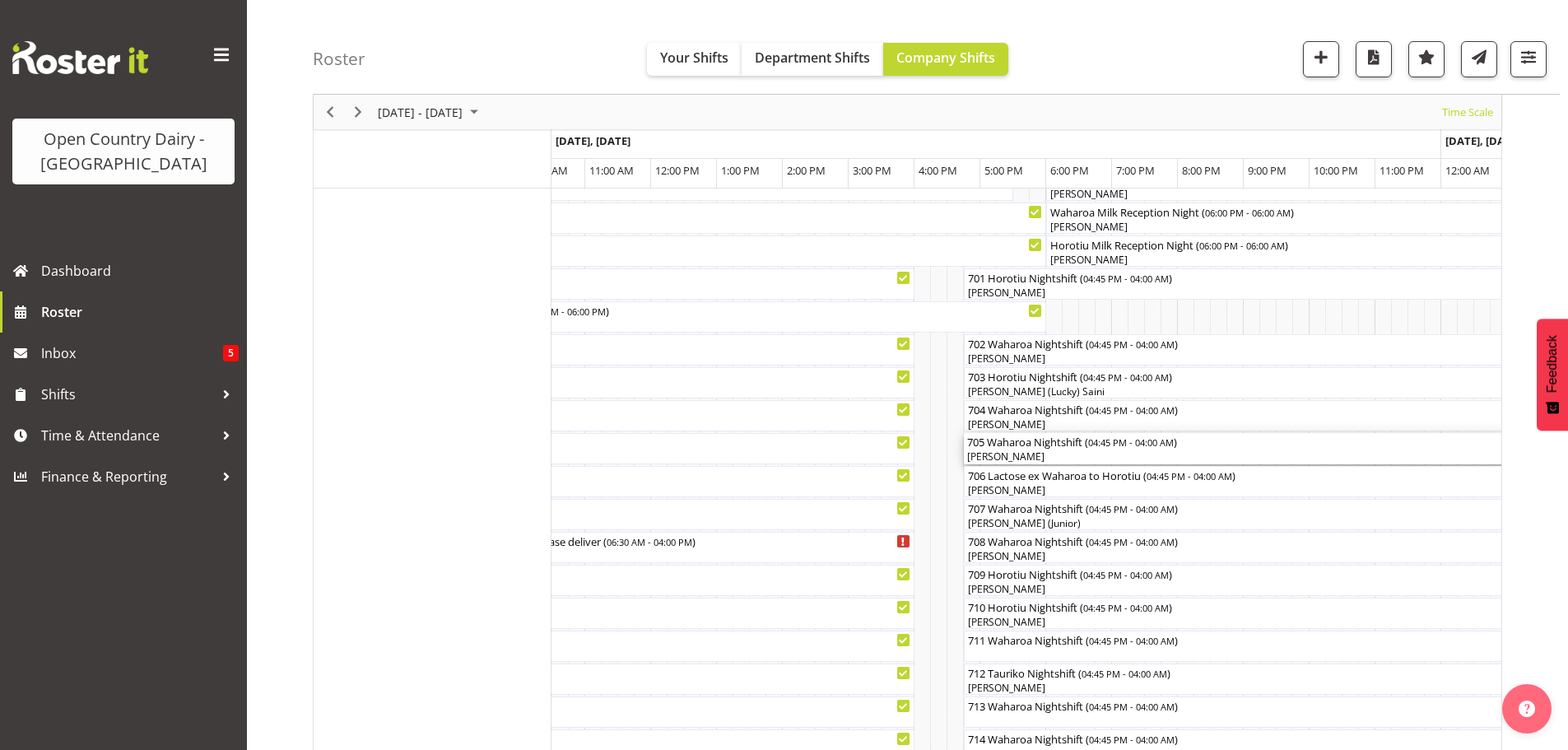
click at [1059, 453] on div "[PERSON_NAME]" at bounding box center [1334, 456] width 735 height 15
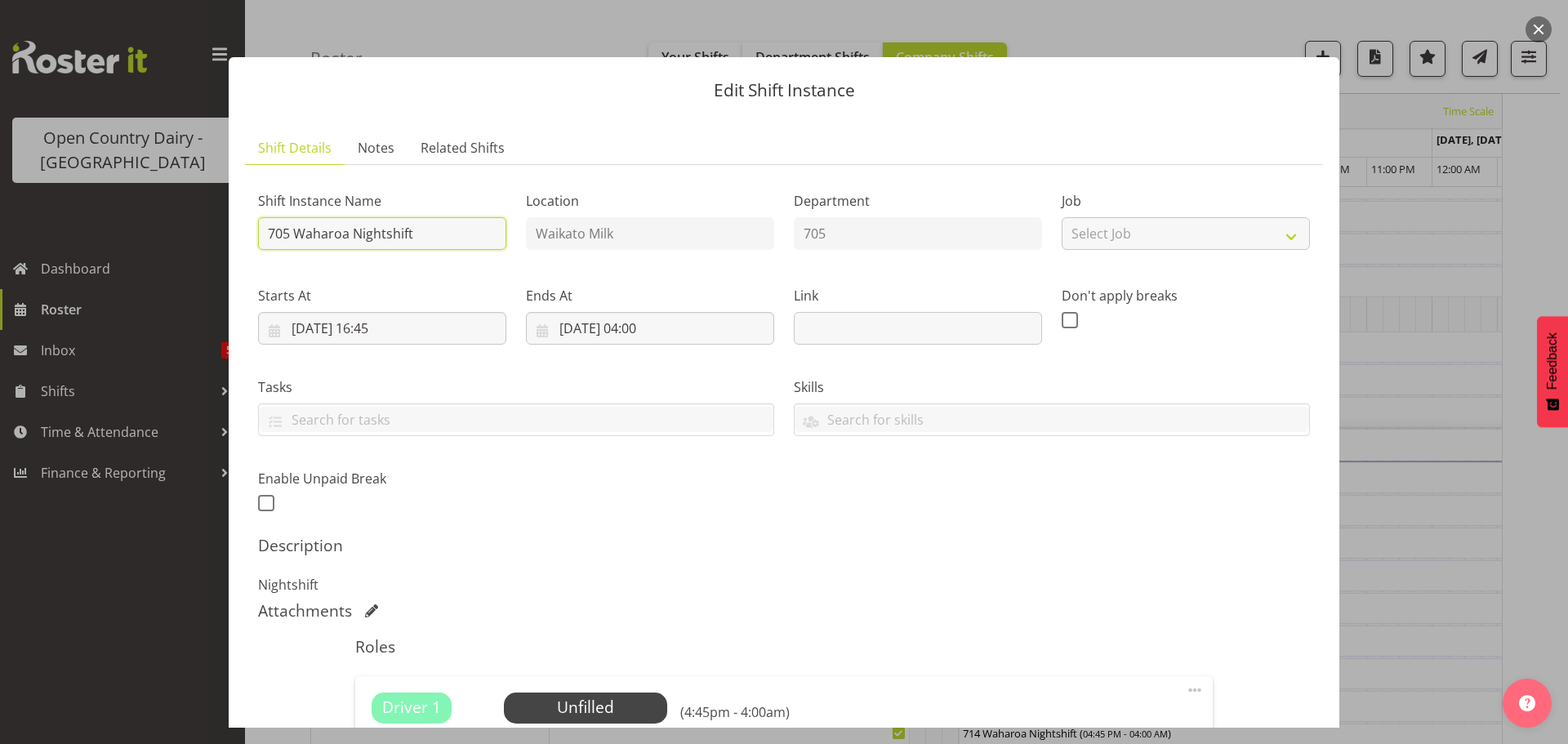
click at [452, 235] on input "705 Waharoa Nightshift" at bounding box center [382, 233] width 249 height 33
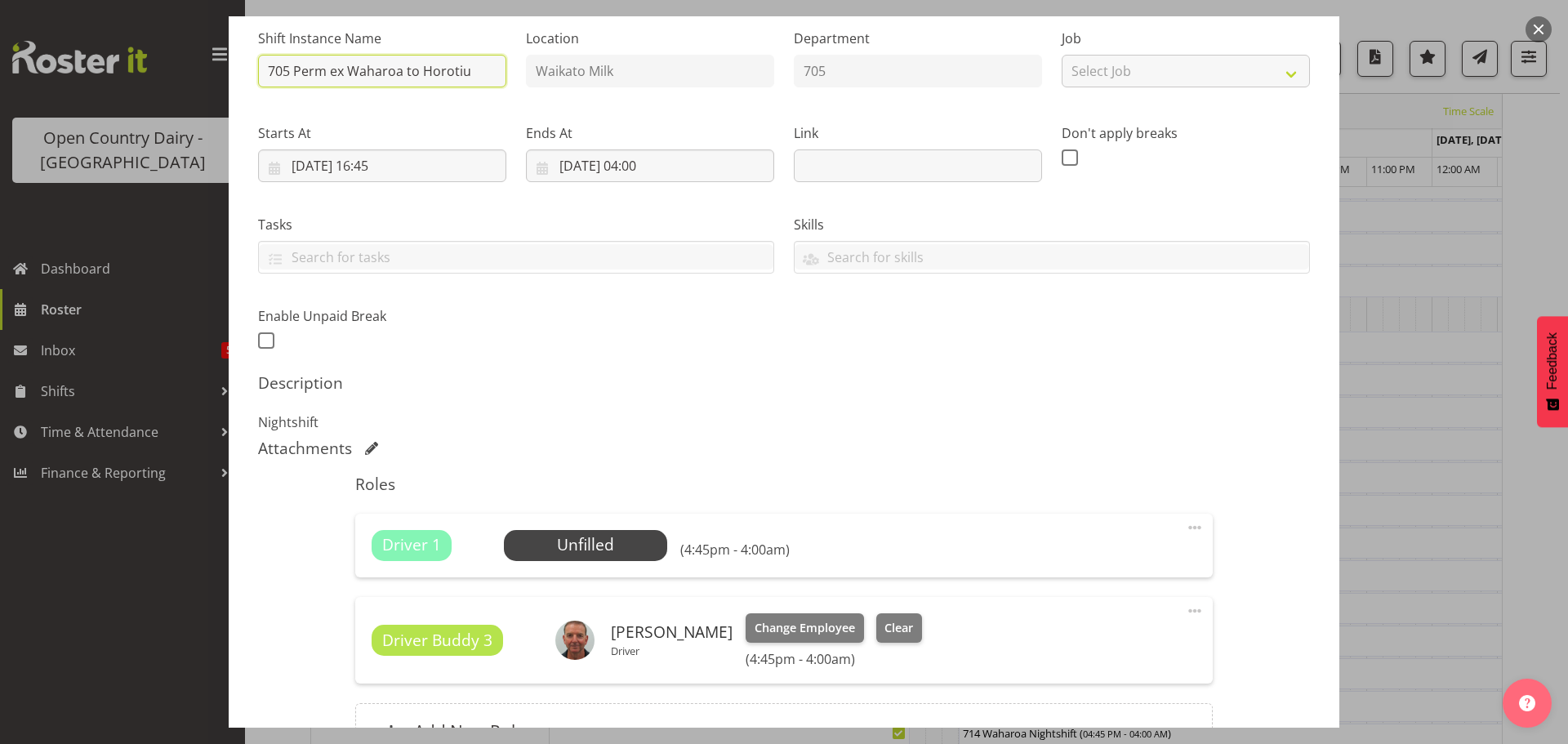
scroll to position [327, 0]
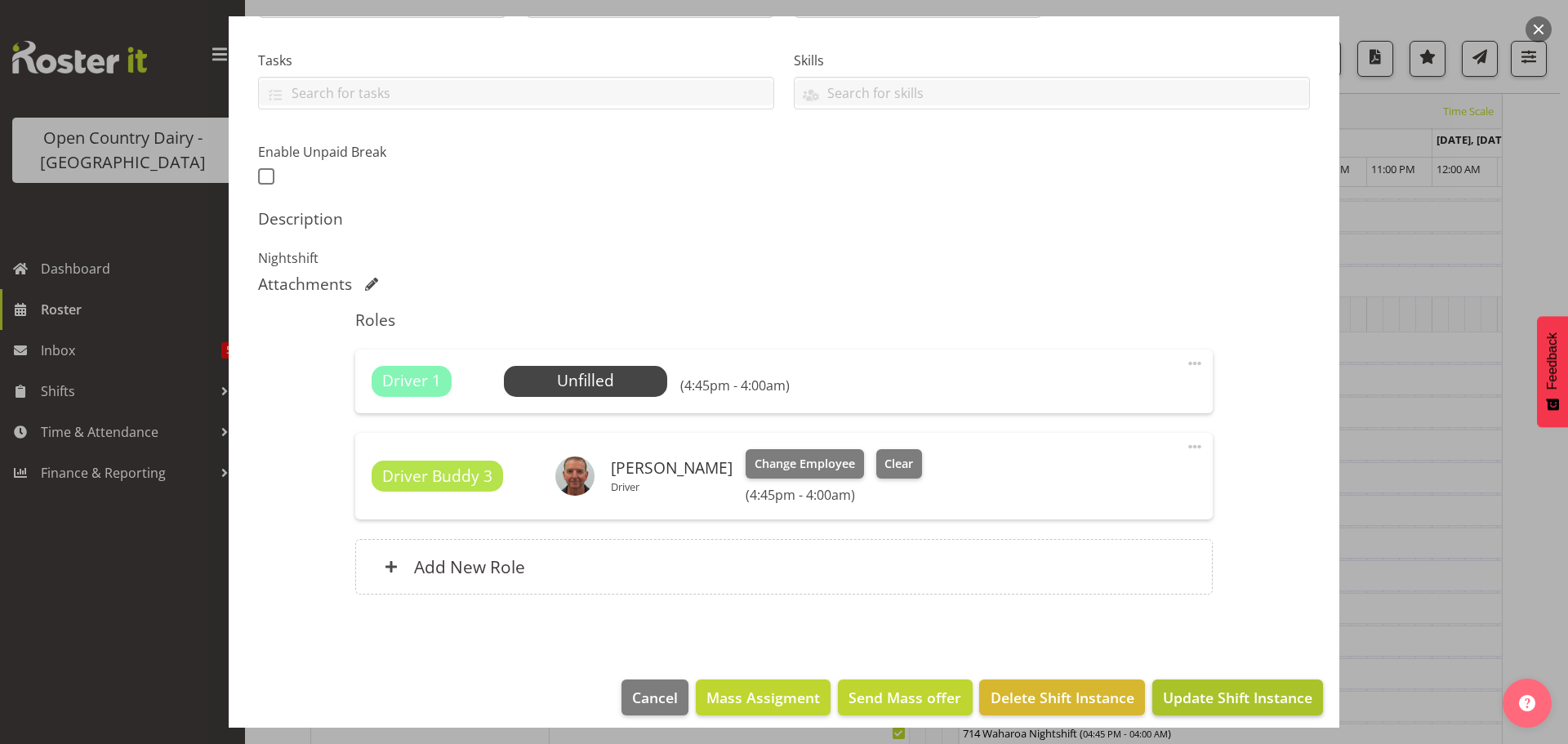
type input "705 Perm ex Waharoa to Horotiu"
click at [1195, 698] on span "Update Shift Instance" at bounding box center [1237, 697] width 150 height 21
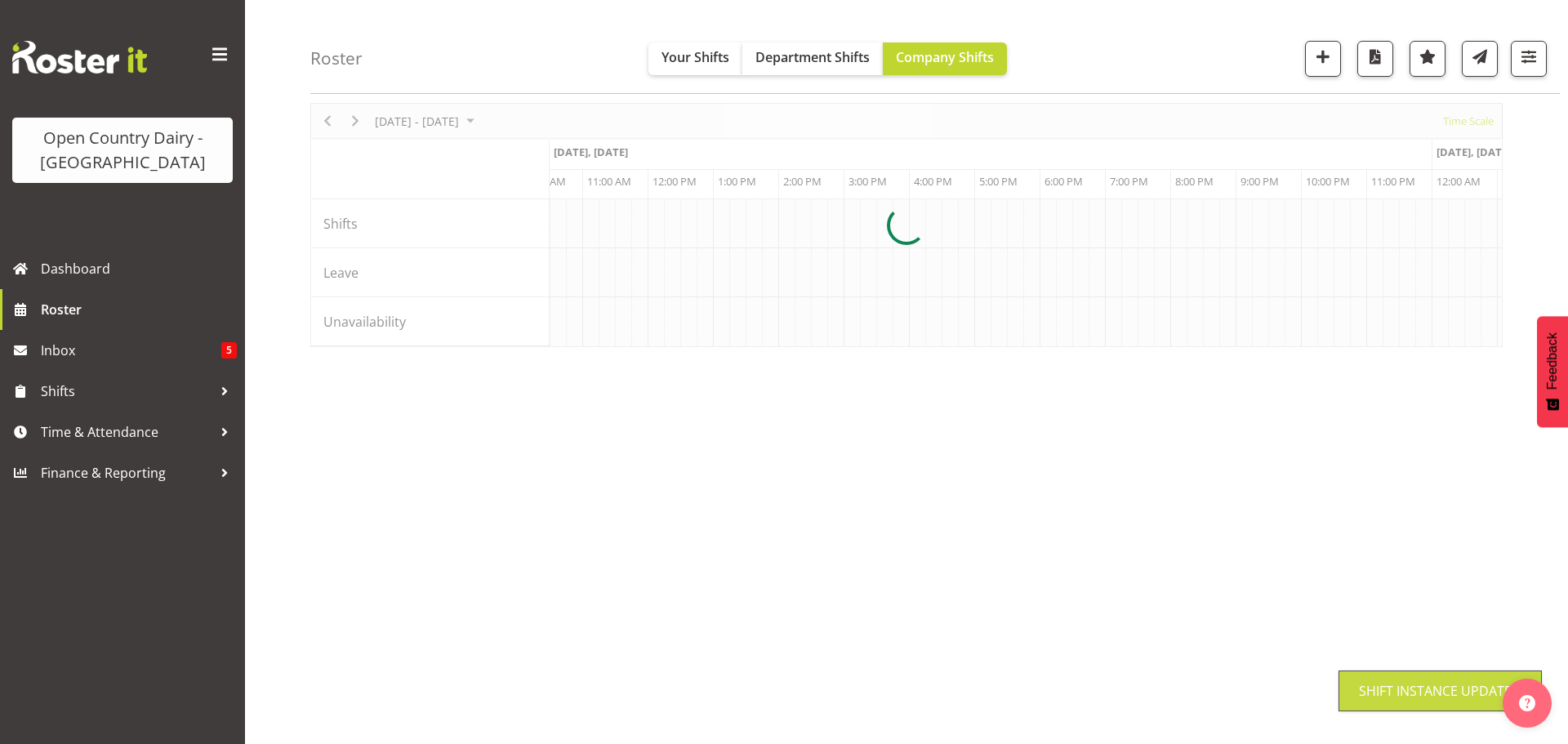
scroll to position [63, 0]
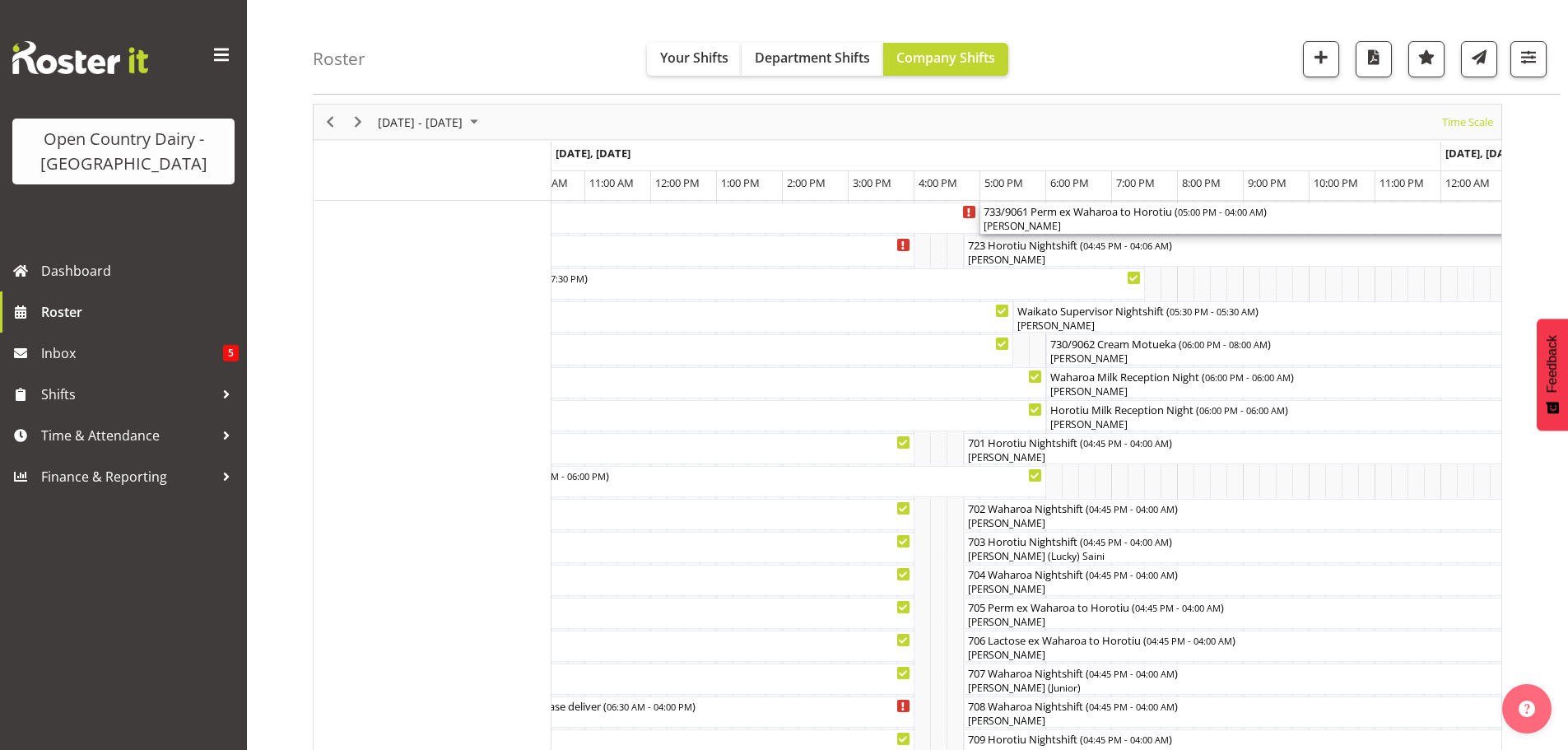
click at [1106, 212] on div "733/9061 Perm ex Waharoa to Horotiu ( 05:00 PM - 04:00 AM )" at bounding box center [1341, 211] width 718 height 16
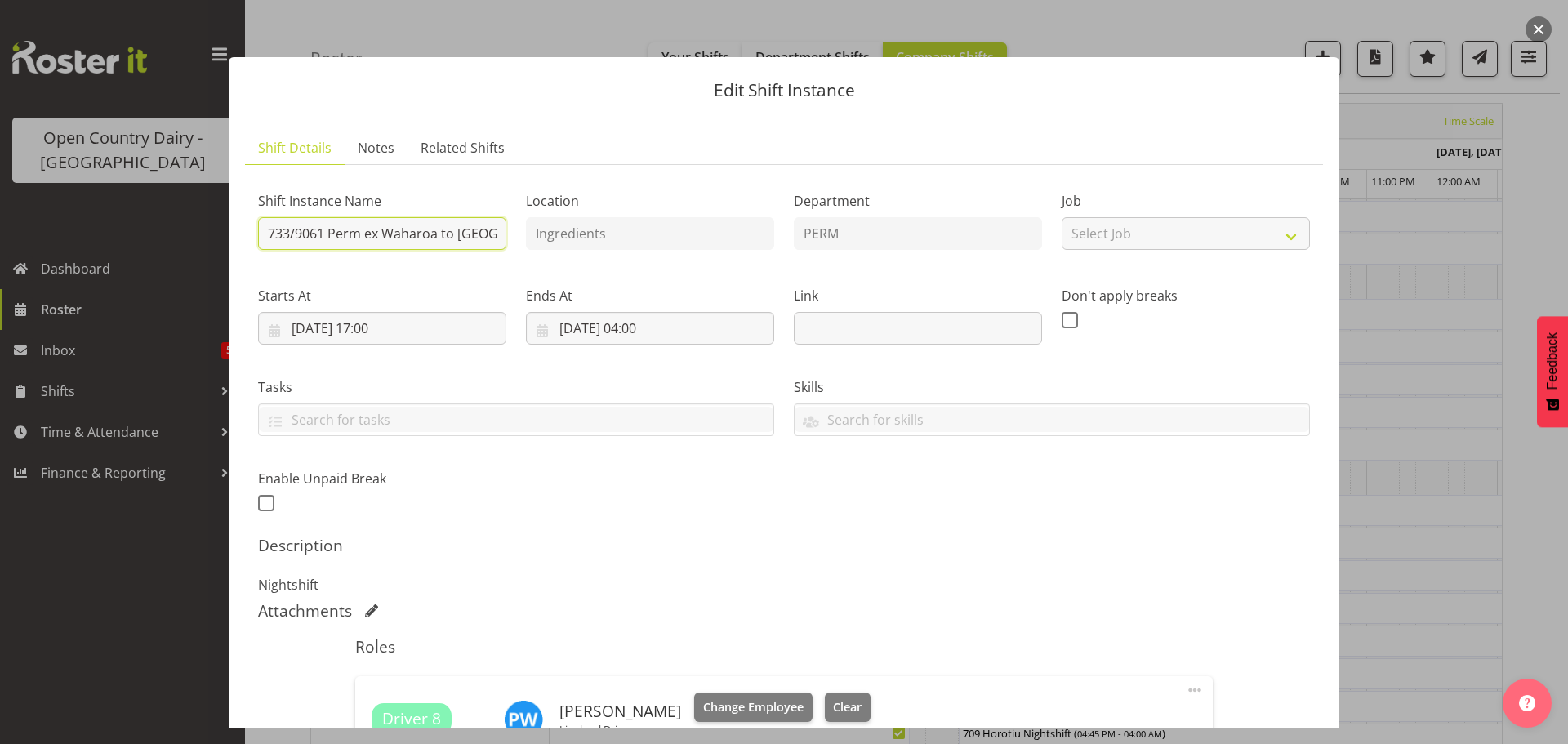
click at [491, 226] on input "733/9061 Perm ex Waharoa to Horotiu" at bounding box center [382, 233] width 249 height 33
click at [488, 233] on input "733/9061 Perm ex Waharoa to Hiu" at bounding box center [382, 233] width 249 height 33
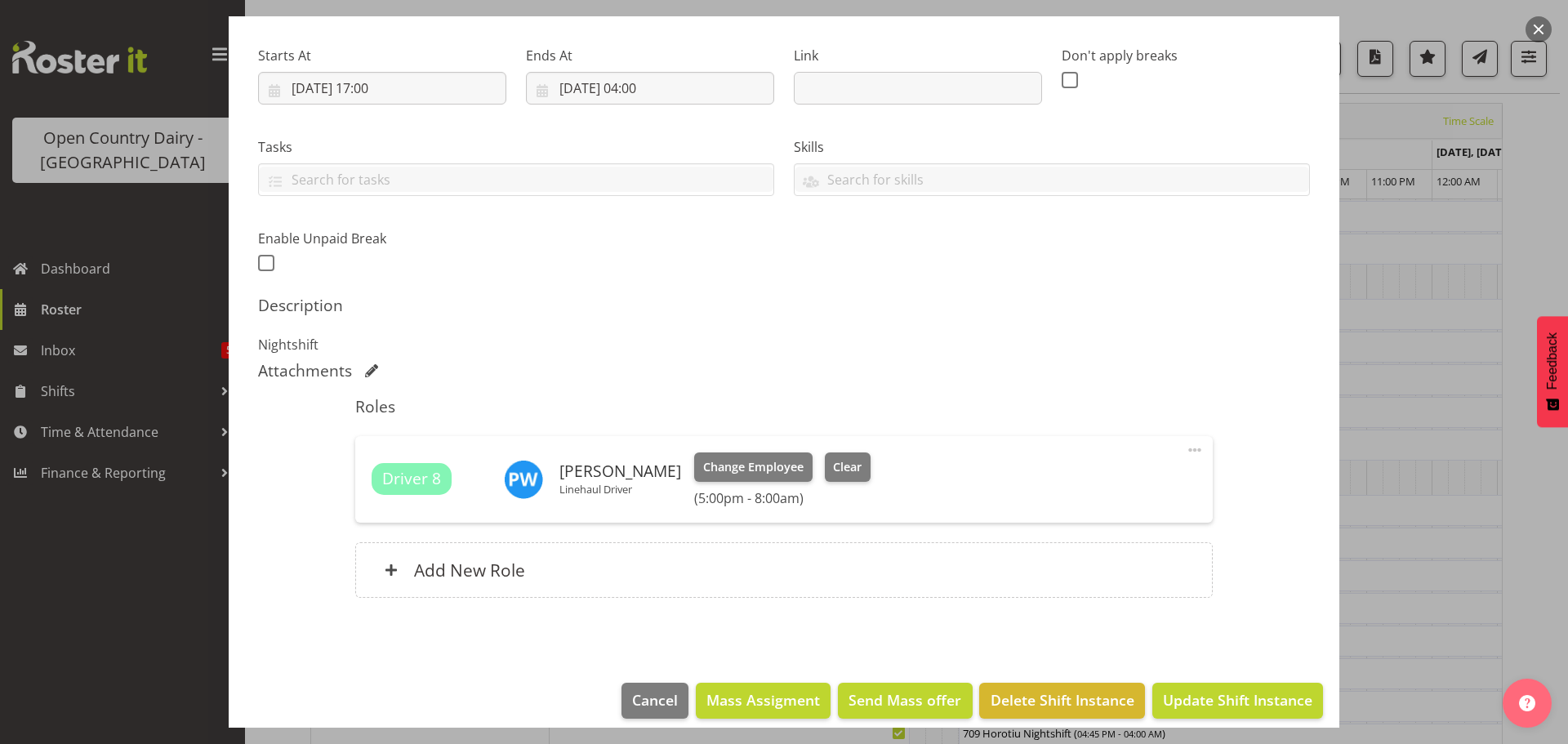
scroll to position [245, 0]
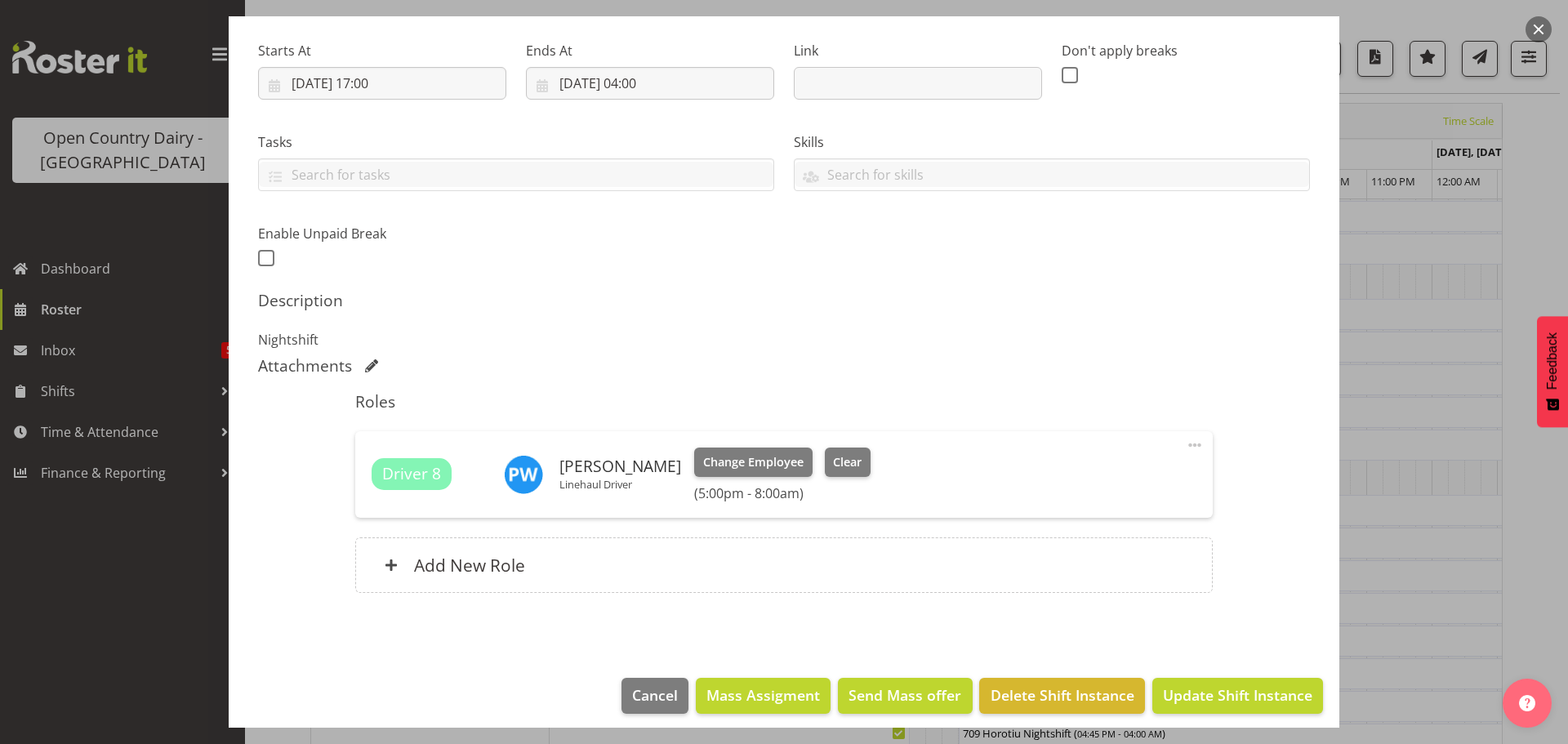
type input "733/9061 Perm ex Tatua to Wanganui"
click at [1217, 693] on span "Update Shift Instance" at bounding box center [1237, 694] width 150 height 21
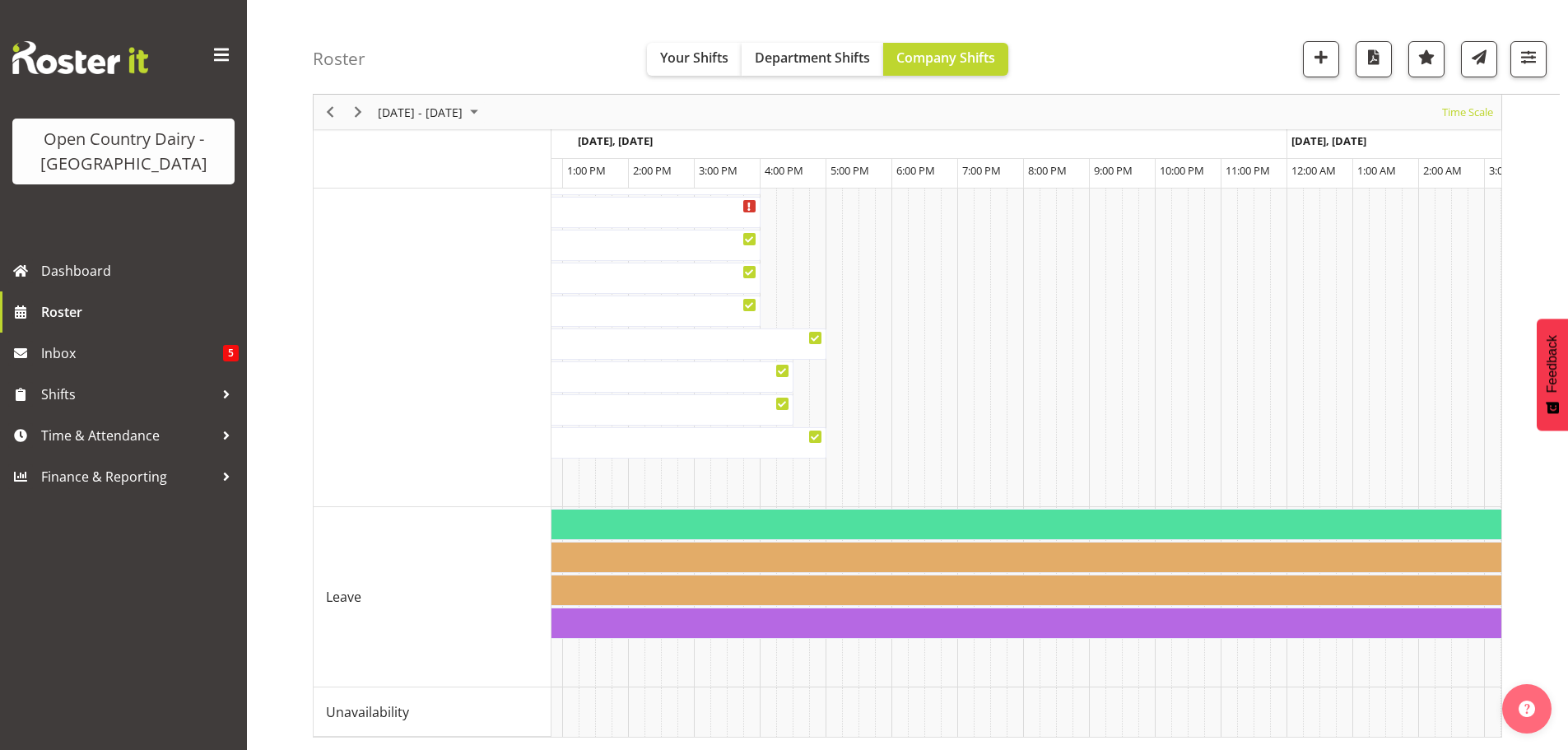
scroll to position [0, 890]
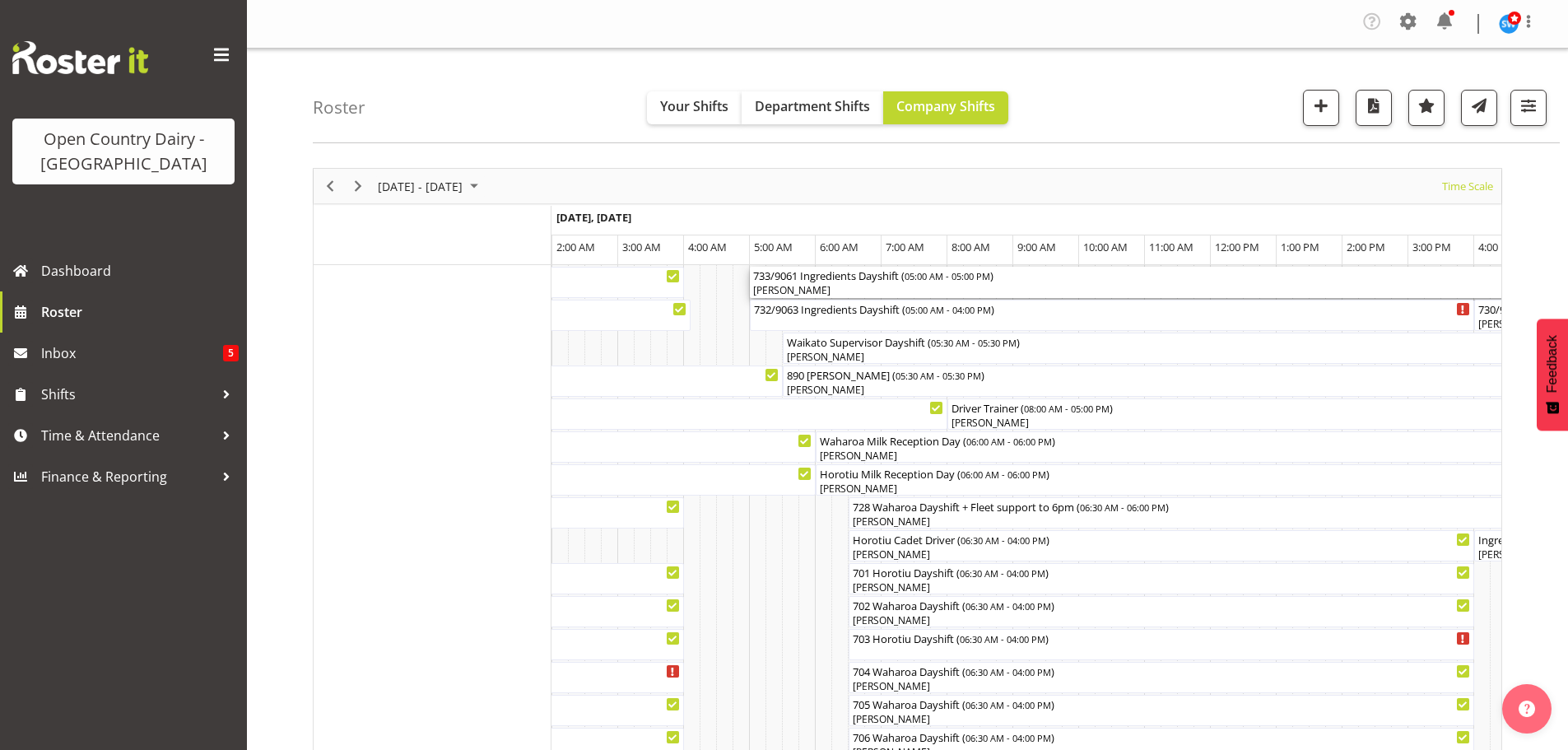
click at [842, 290] on div "[PERSON_NAME]" at bounding box center [1145, 291] width 784 height 15
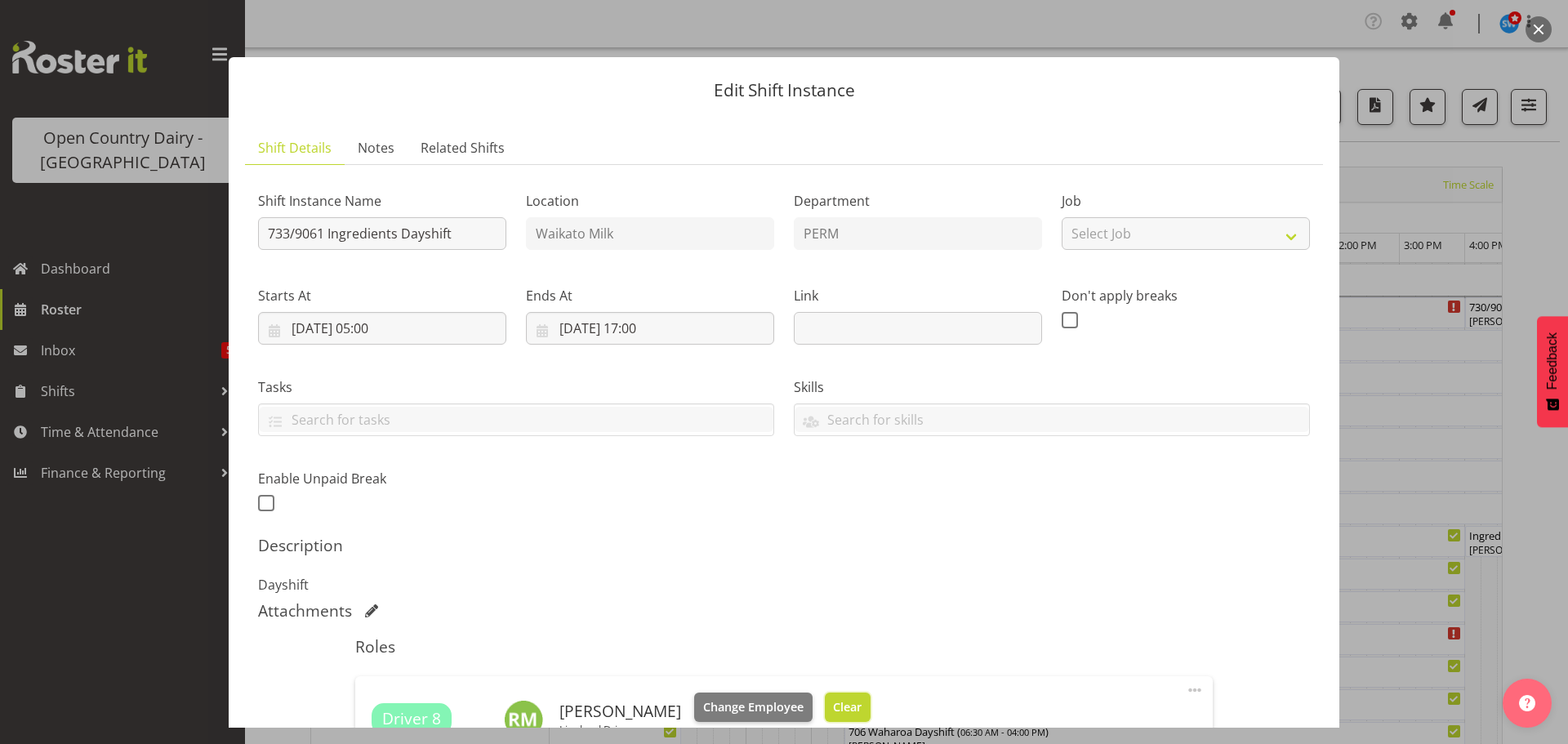
click at [833, 703] on span "Clear" at bounding box center [847, 707] width 29 height 18
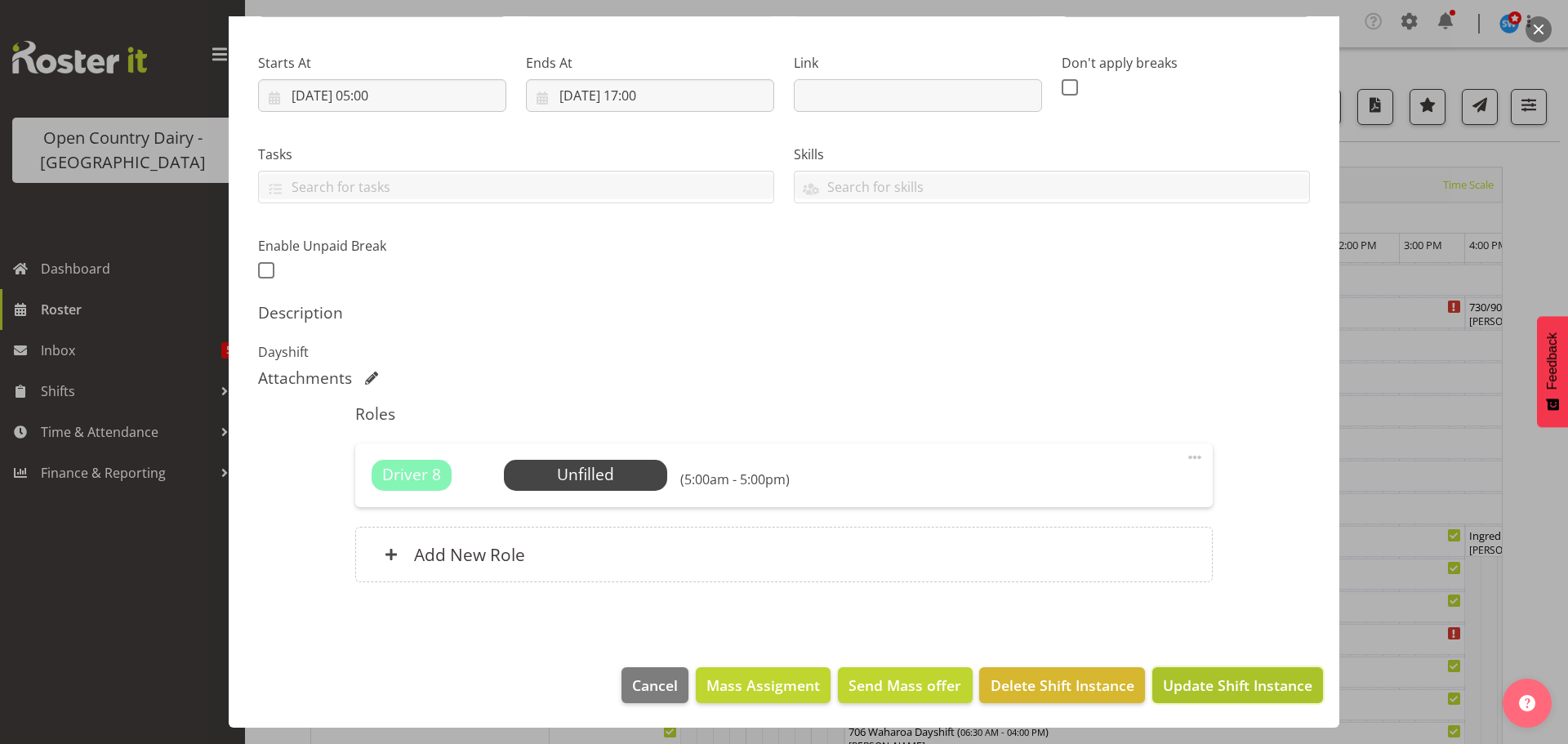
click at [1214, 679] on span "Update Shift Instance" at bounding box center [1237, 685] width 150 height 21
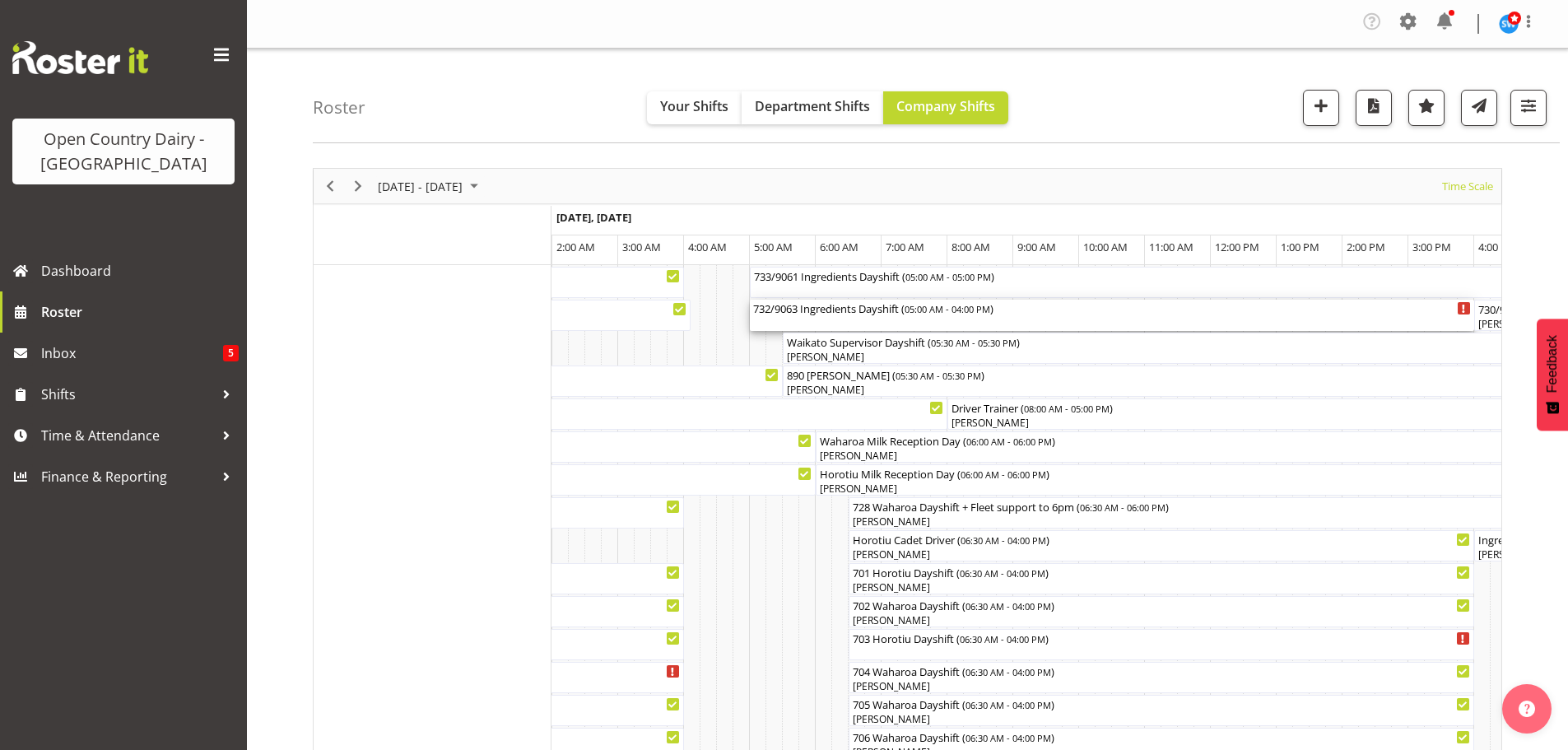
click at [838, 324] on div "732/9063 Ingredients Dayshift ( 05:00 AM - 04:00 PM )" at bounding box center [1112, 315] width 718 height 31
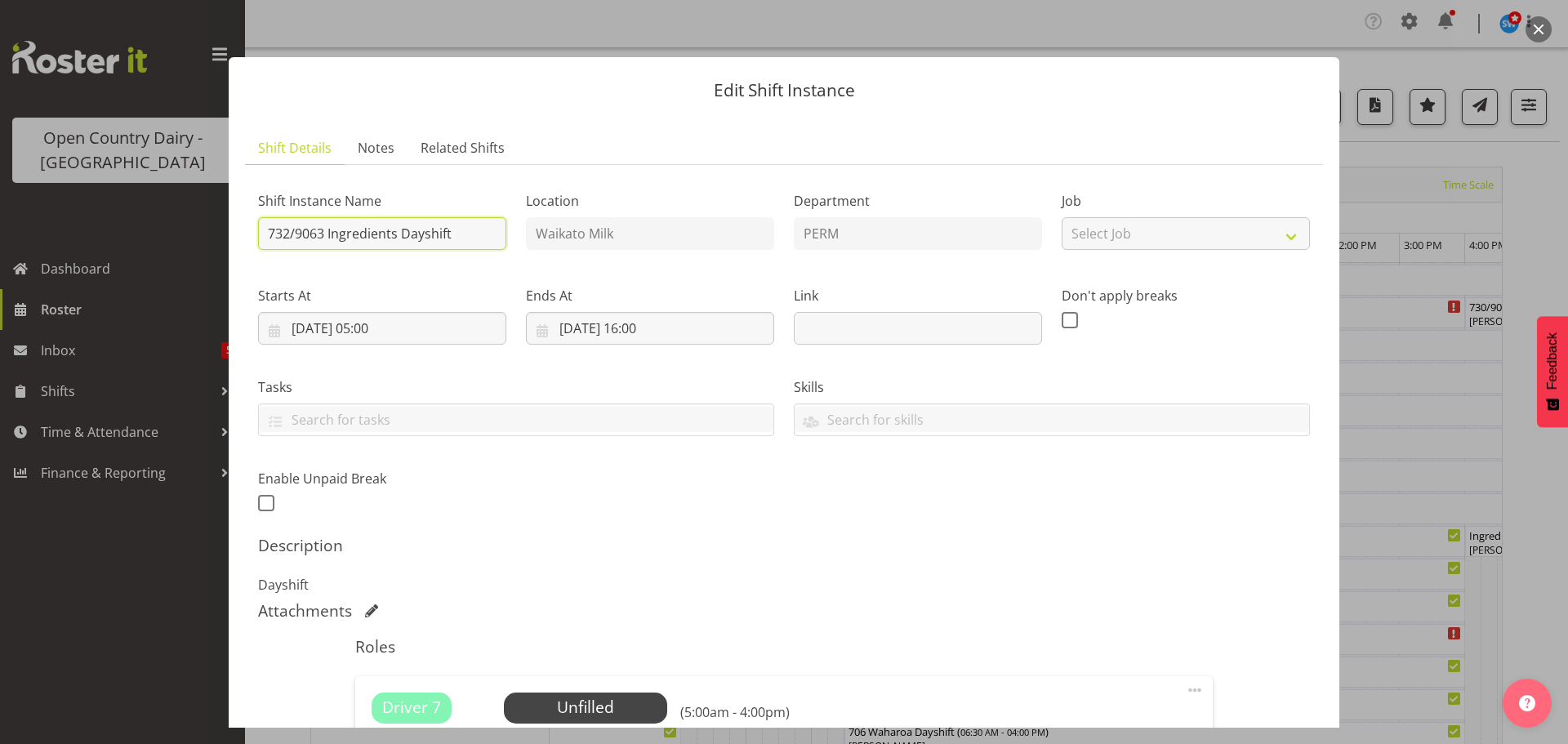
click at [459, 220] on input "732/9063 Ingredients Dayshift" at bounding box center [382, 233] width 249 height 33
type input "732/9063 Perm ex Tatua to Wanganui"
click at [599, 701] on span "Select Employee" at bounding box center [584, 708] width 122 height 24
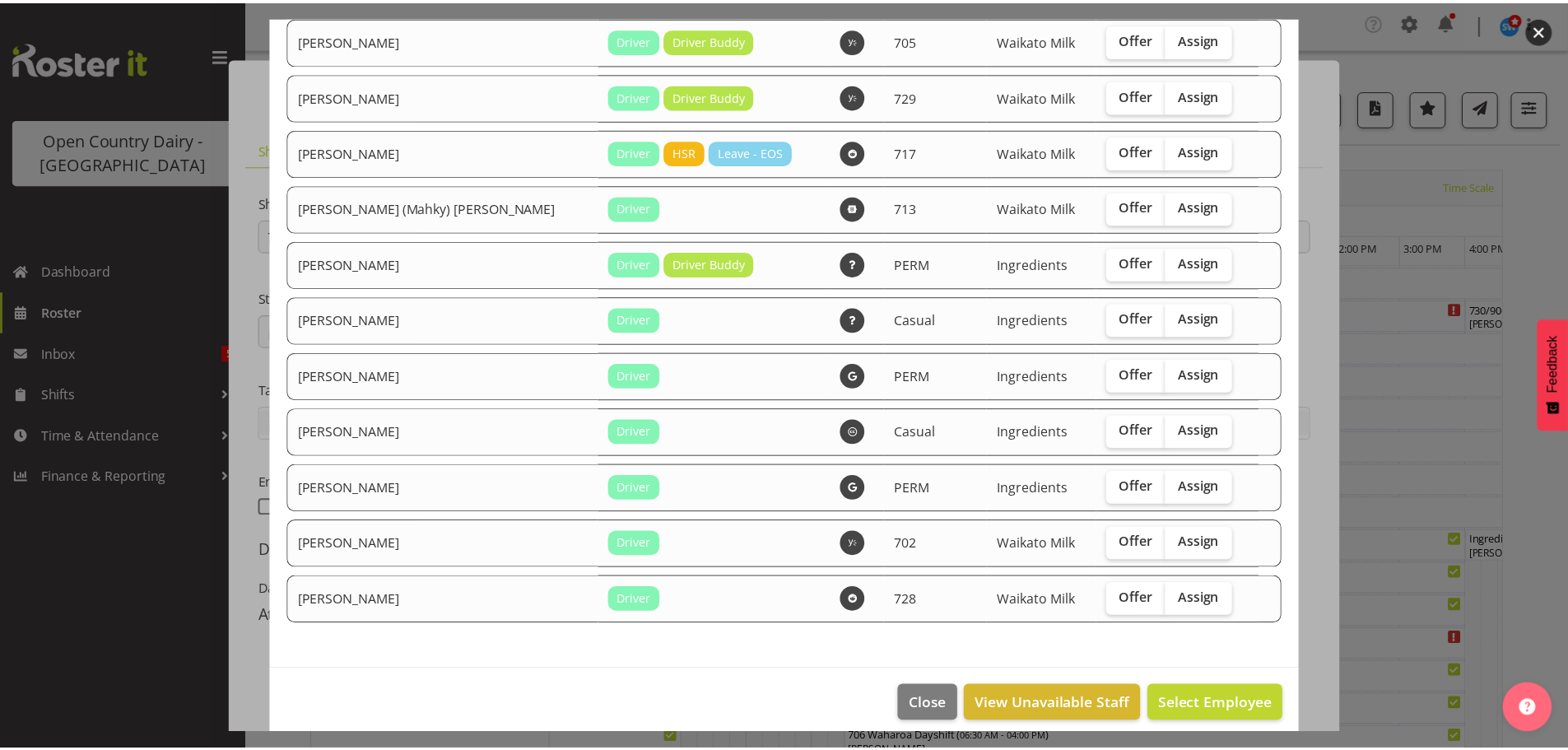
scroll to position [294, 0]
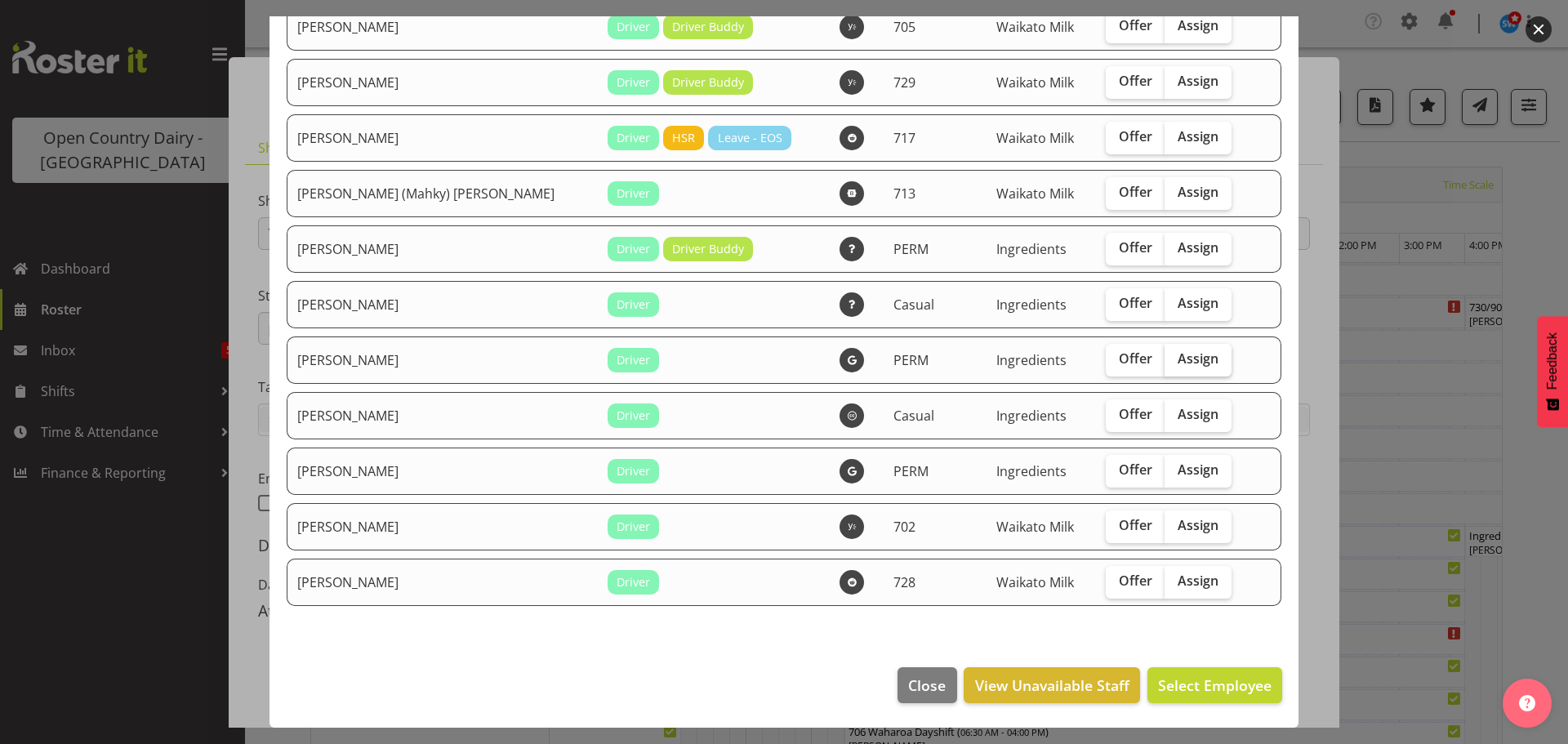
click at [1178, 359] on span "Assign" at bounding box center [1198, 359] width 41 height 16
click at [1167, 359] on input "Assign" at bounding box center [1170, 359] width 11 height 11
checkbox input "true"
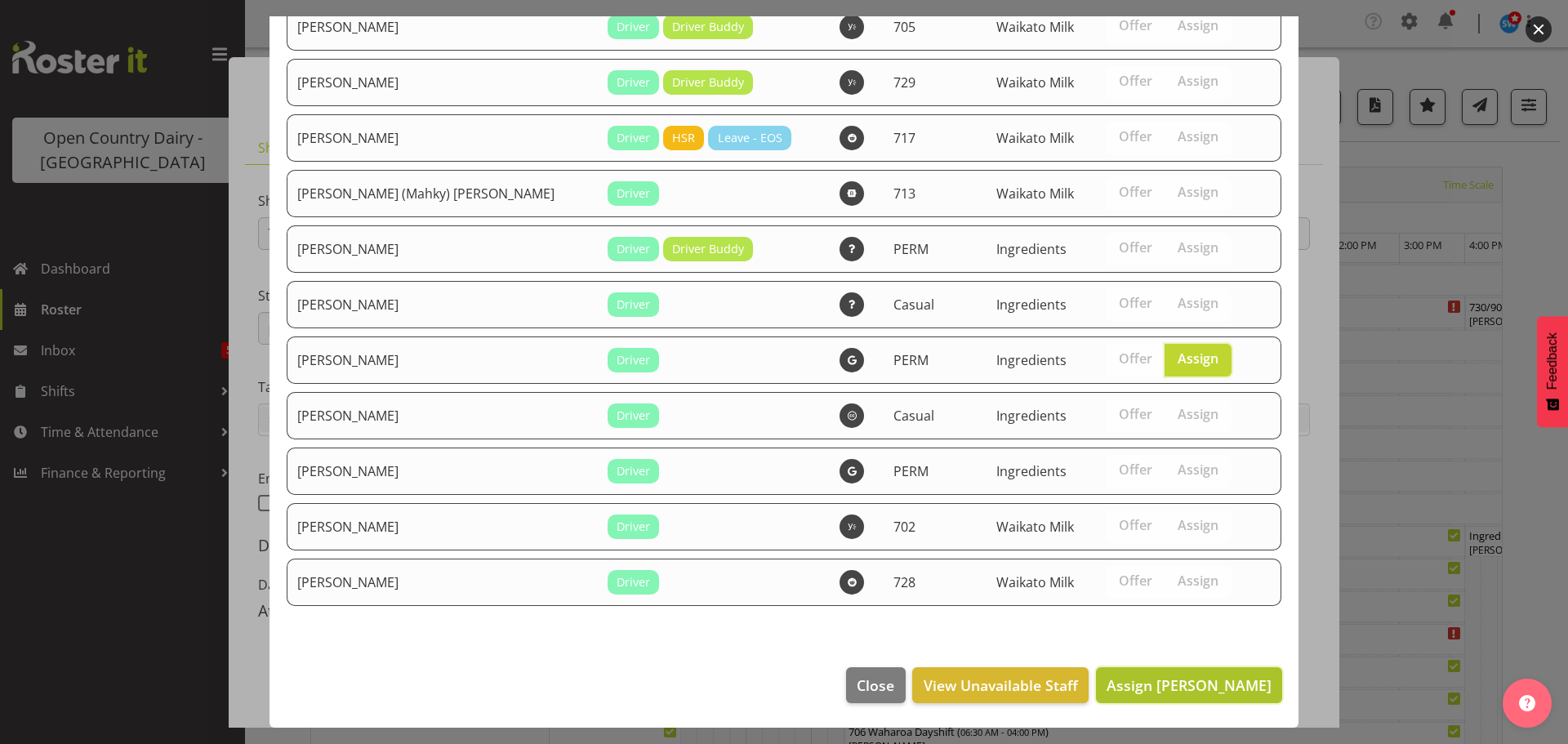
click at [1195, 678] on span "Assign Richard Marsh" at bounding box center [1189, 686] width 165 height 20
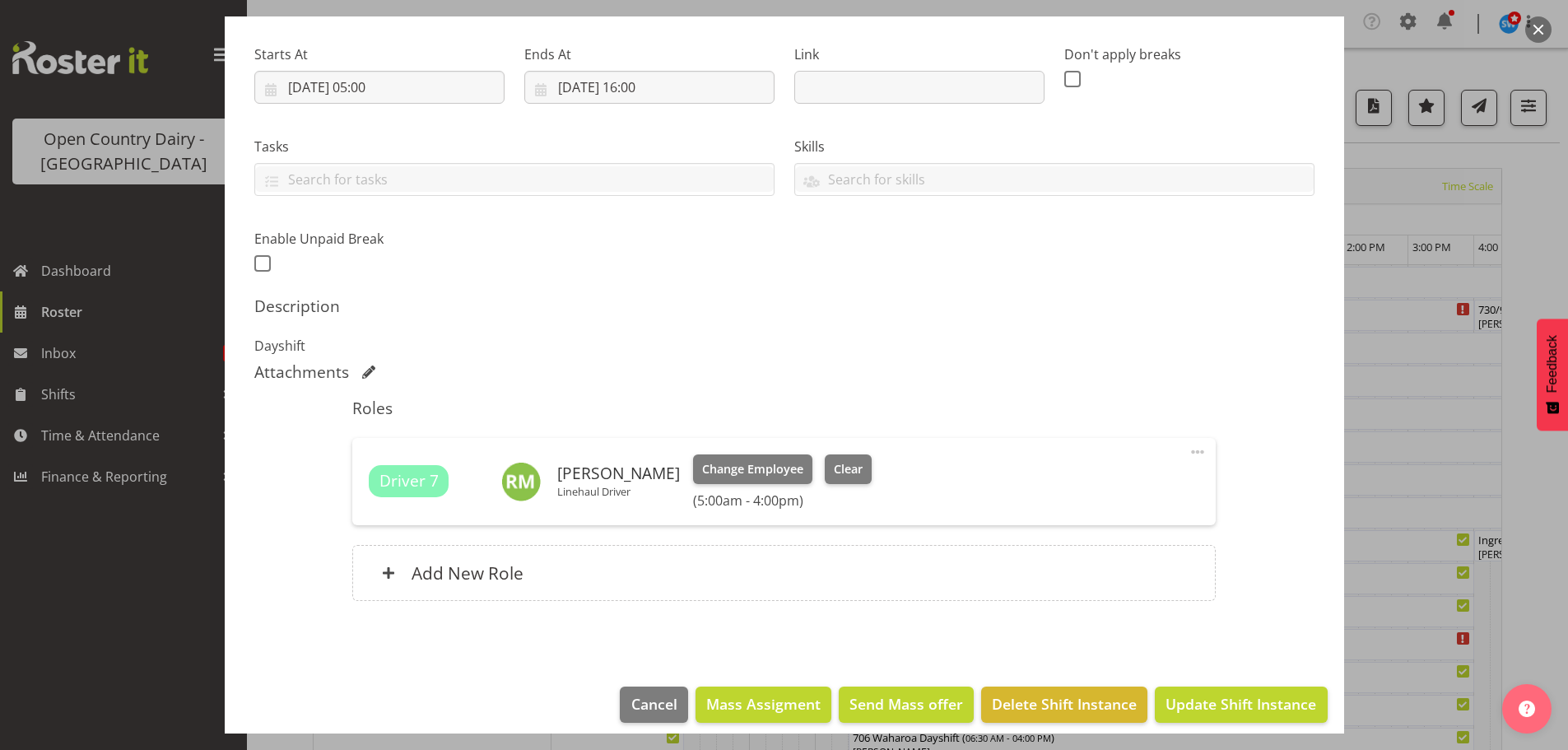
scroll to position [258, 0]
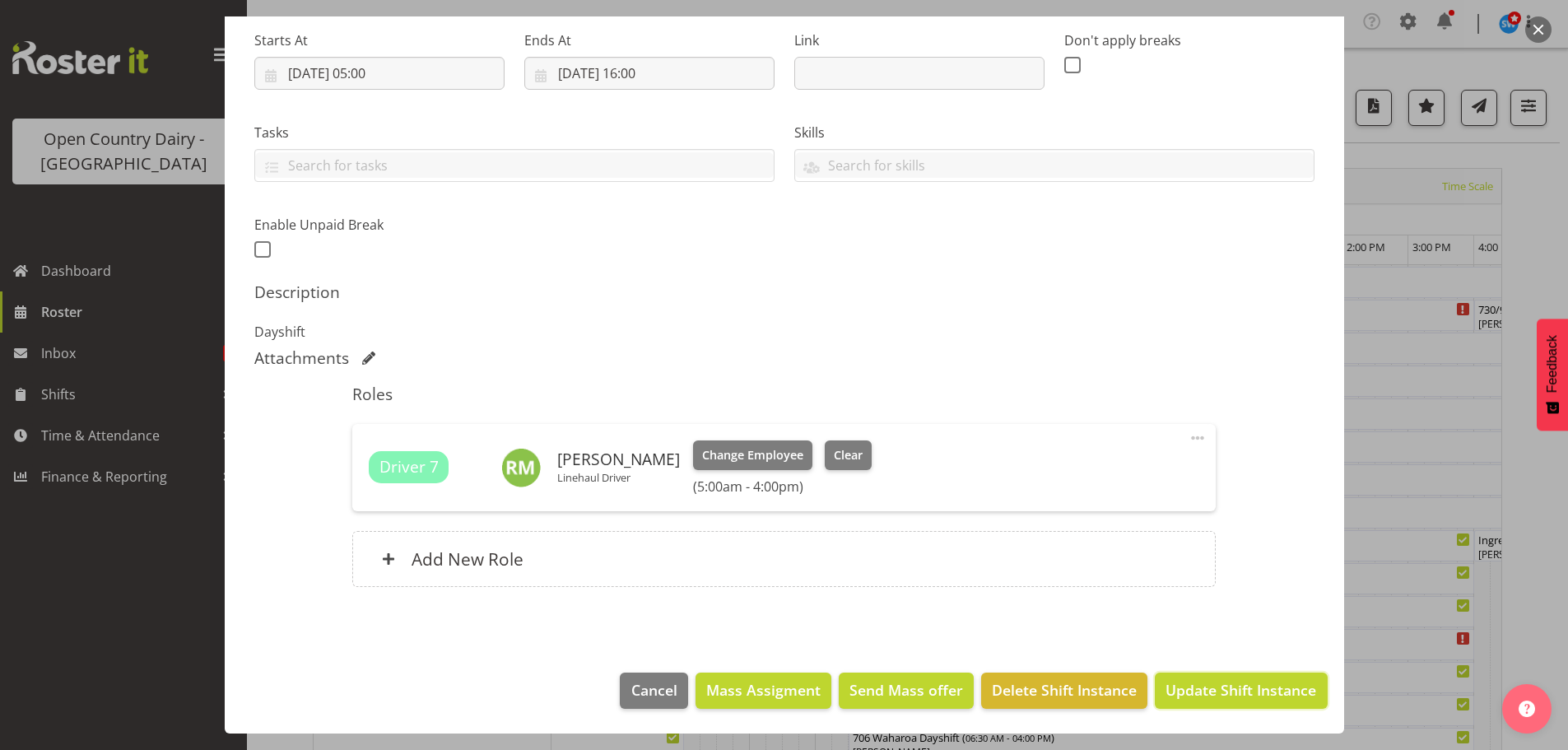
click at [1211, 688] on span "Update Shift Instance" at bounding box center [1241, 689] width 151 height 21
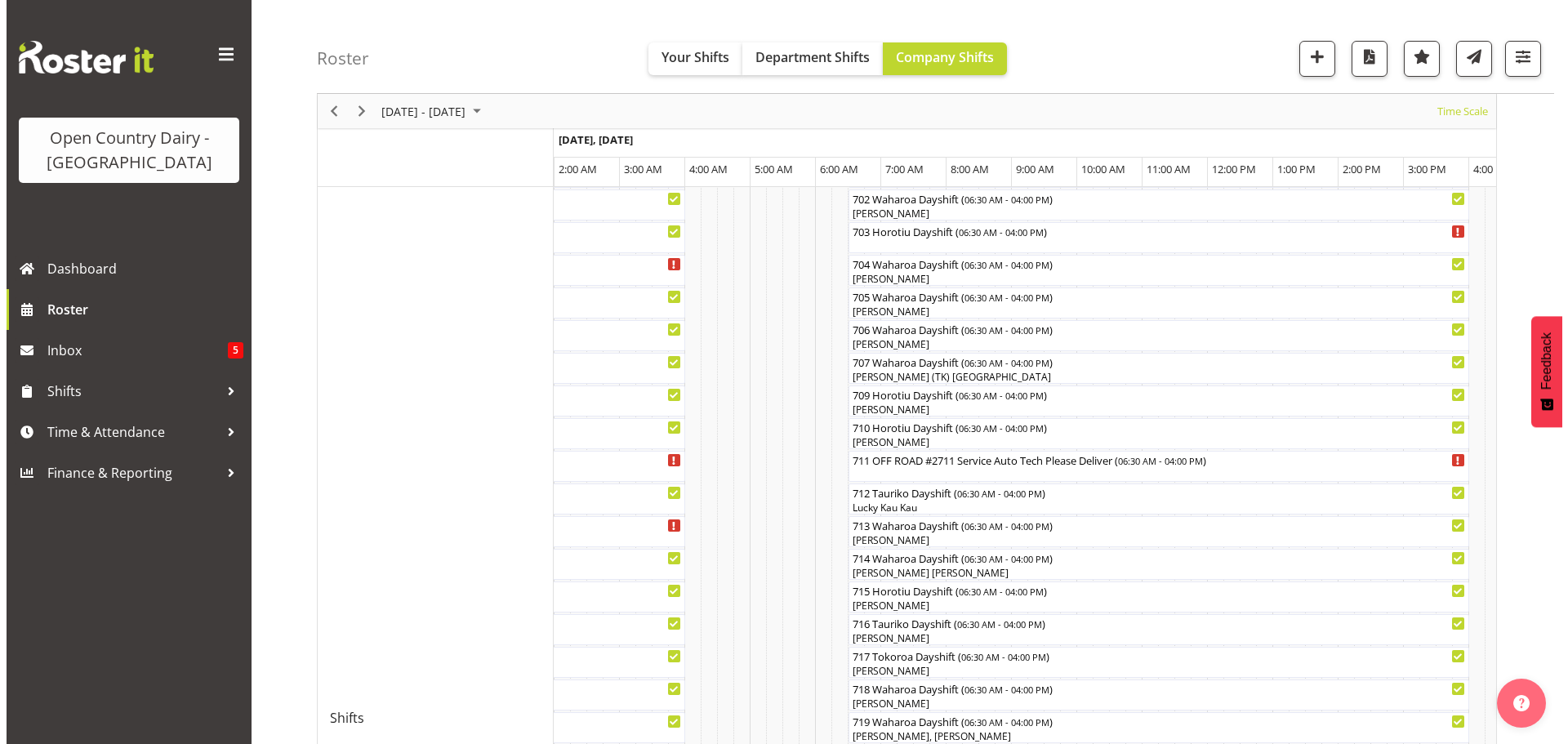
scroll to position [408, 0]
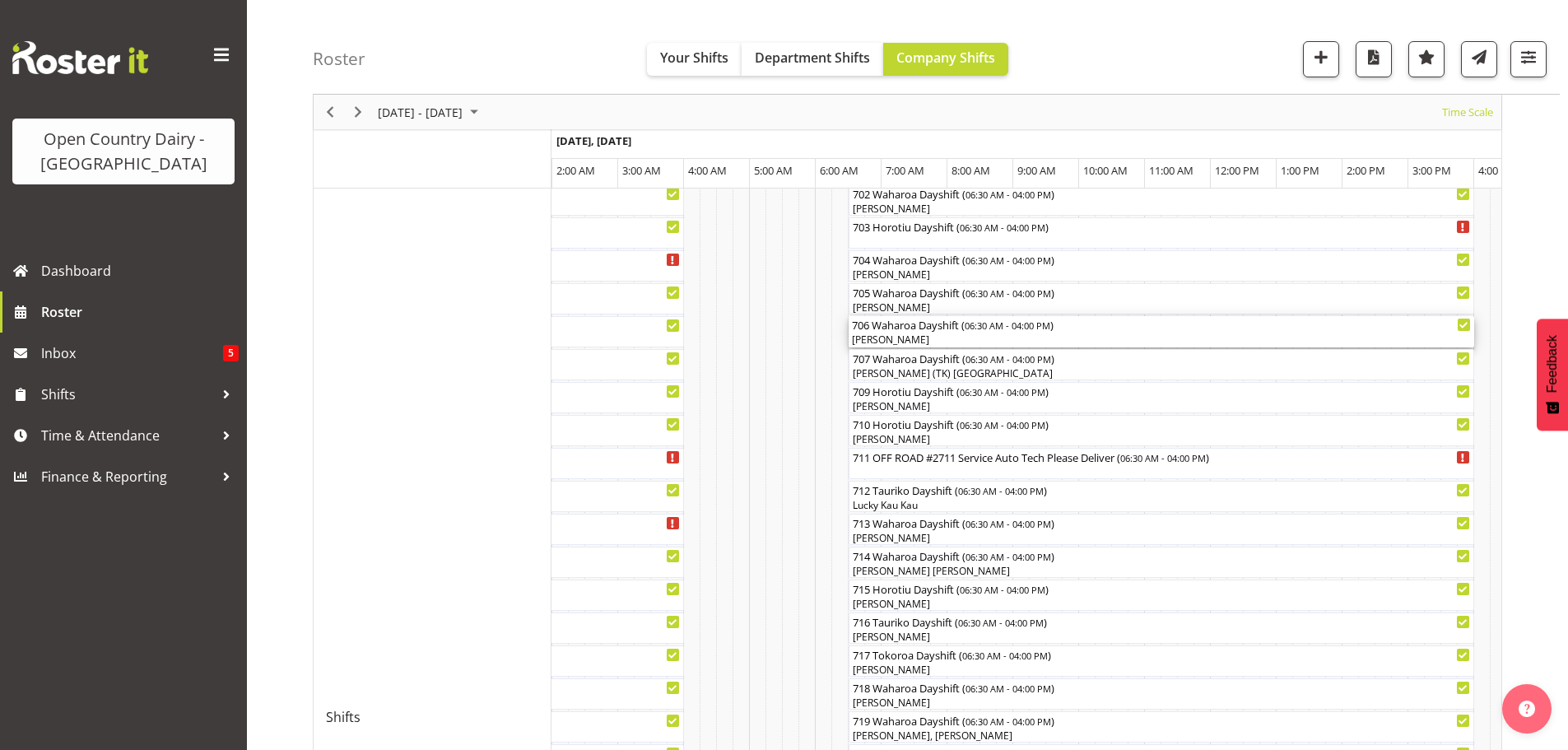
click at [944, 336] on div "[PERSON_NAME]" at bounding box center [1162, 340] width 619 height 15
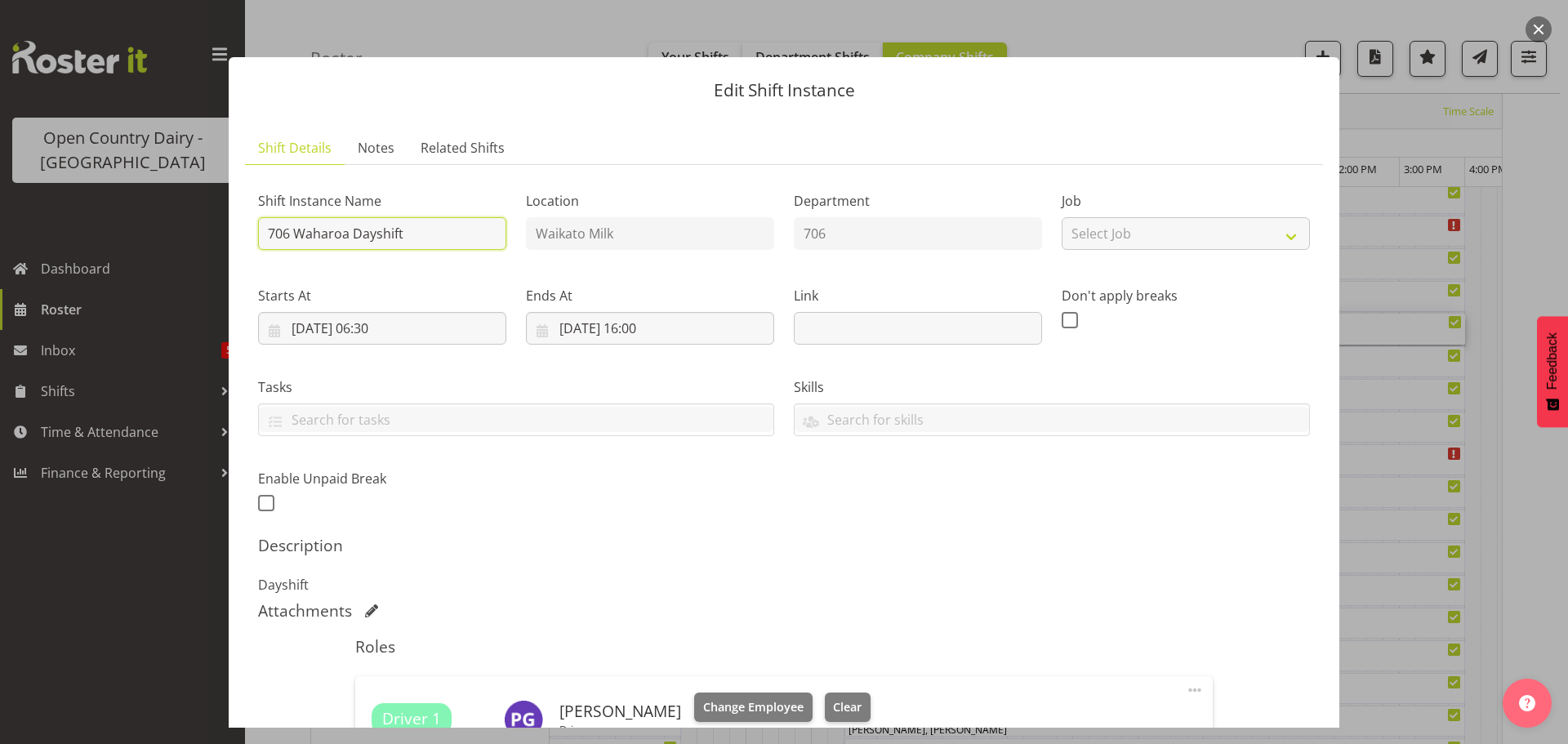
click at [422, 235] on input "706 Waharoa Dayshift" at bounding box center [382, 233] width 249 height 33
type input "706 Perm ex Waharoa to Horotiu"
click at [401, 321] on input "02/09/2025, 06:30" at bounding box center [382, 328] width 249 height 33
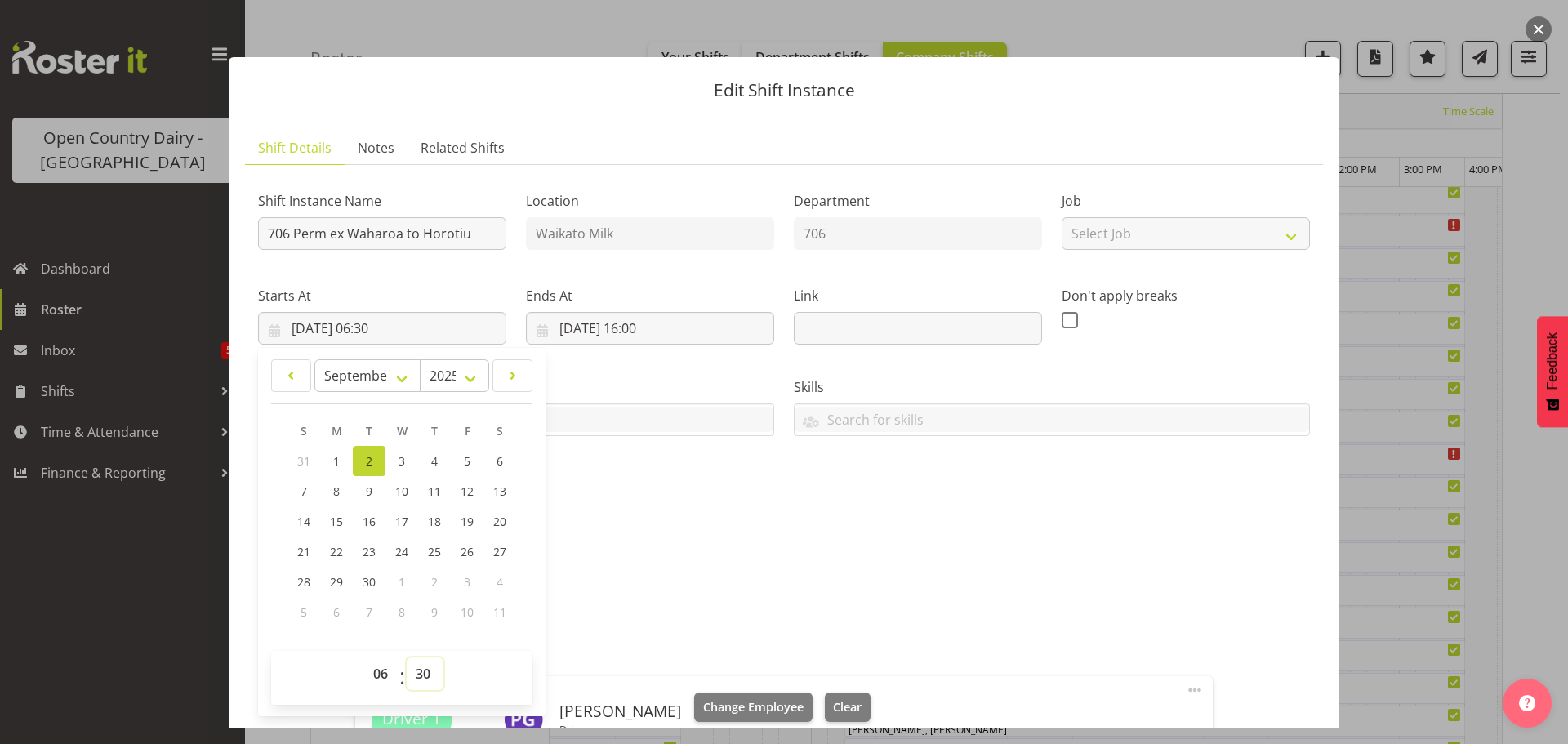
click at [422, 678] on select "00 01 02 03 04 05 06 07 08 09 10 11 12 13 14 15 16 17 18 19 20 21 22 23 24 25 2…" at bounding box center [425, 674] width 37 height 33
select select "0"
click at [407, 658] on select "00 01 02 03 04 05 06 07 08 09 10 11 12 13 14 15 16 17 18 19 20 21 22 23 24 25 2…" at bounding box center [425, 674] width 37 height 33
type input "02/09/2025, 06:00"
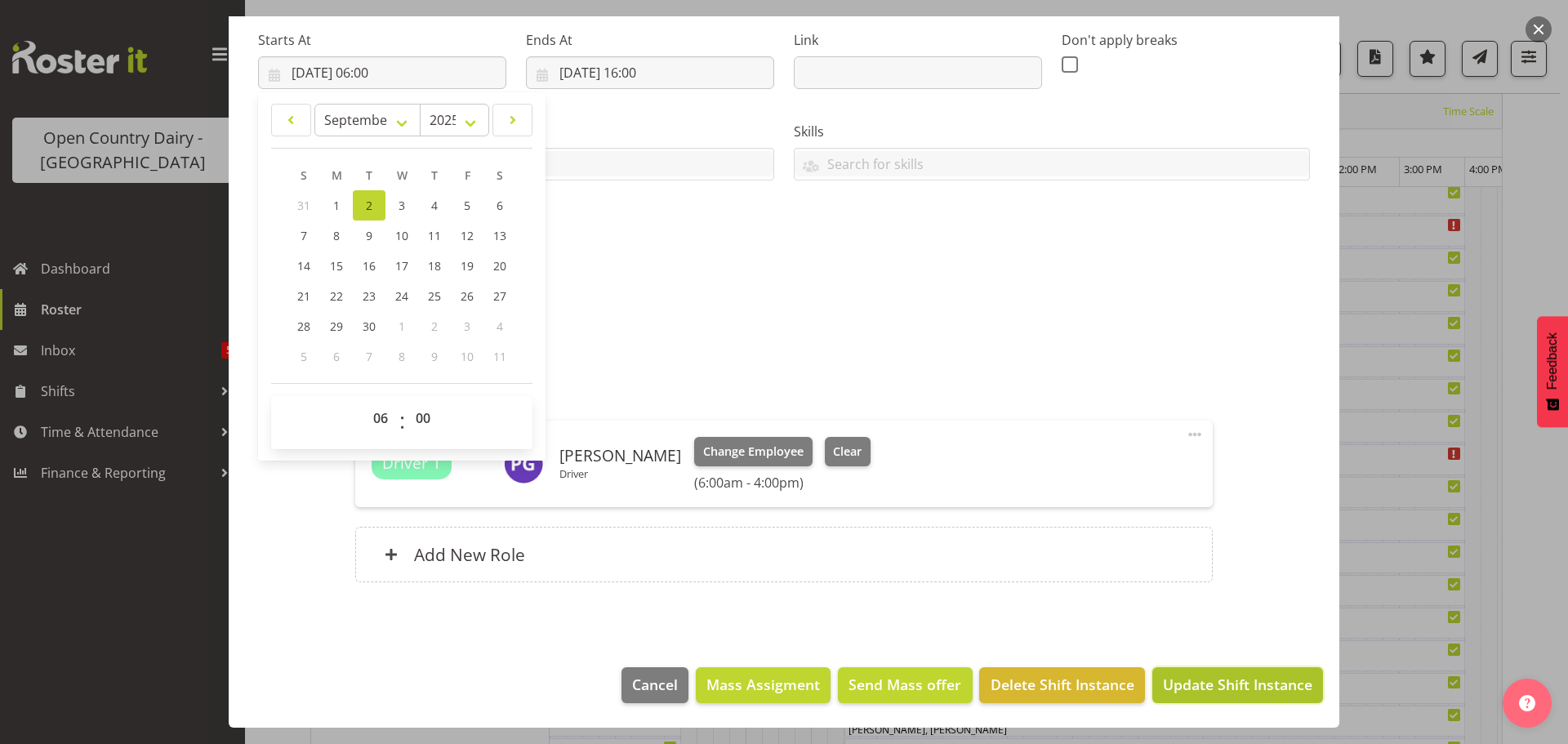
click at [1202, 684] on span "Update Shift Instance" at bounding box center [1237, 684] width 150 height 21
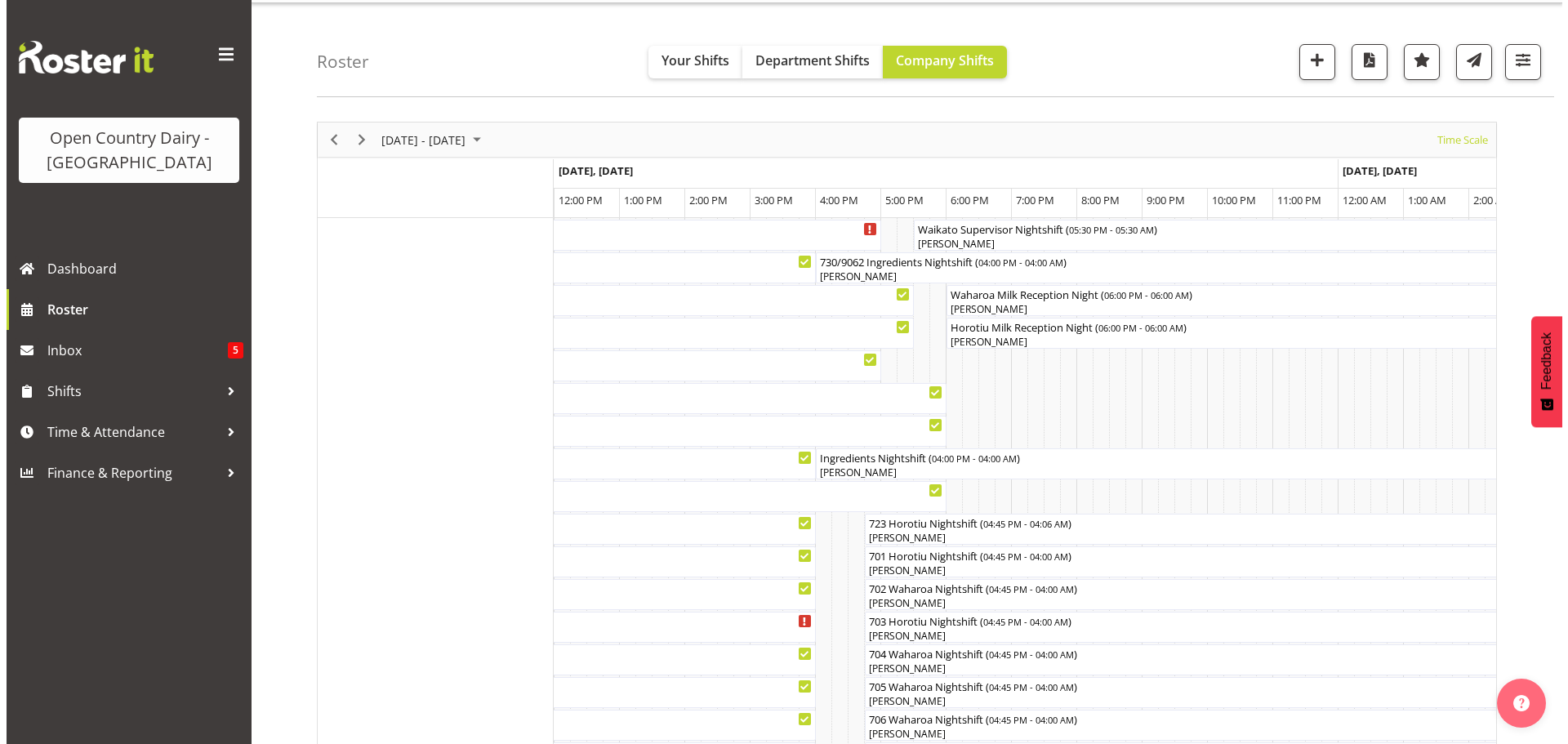
scroll to position [0, 0]
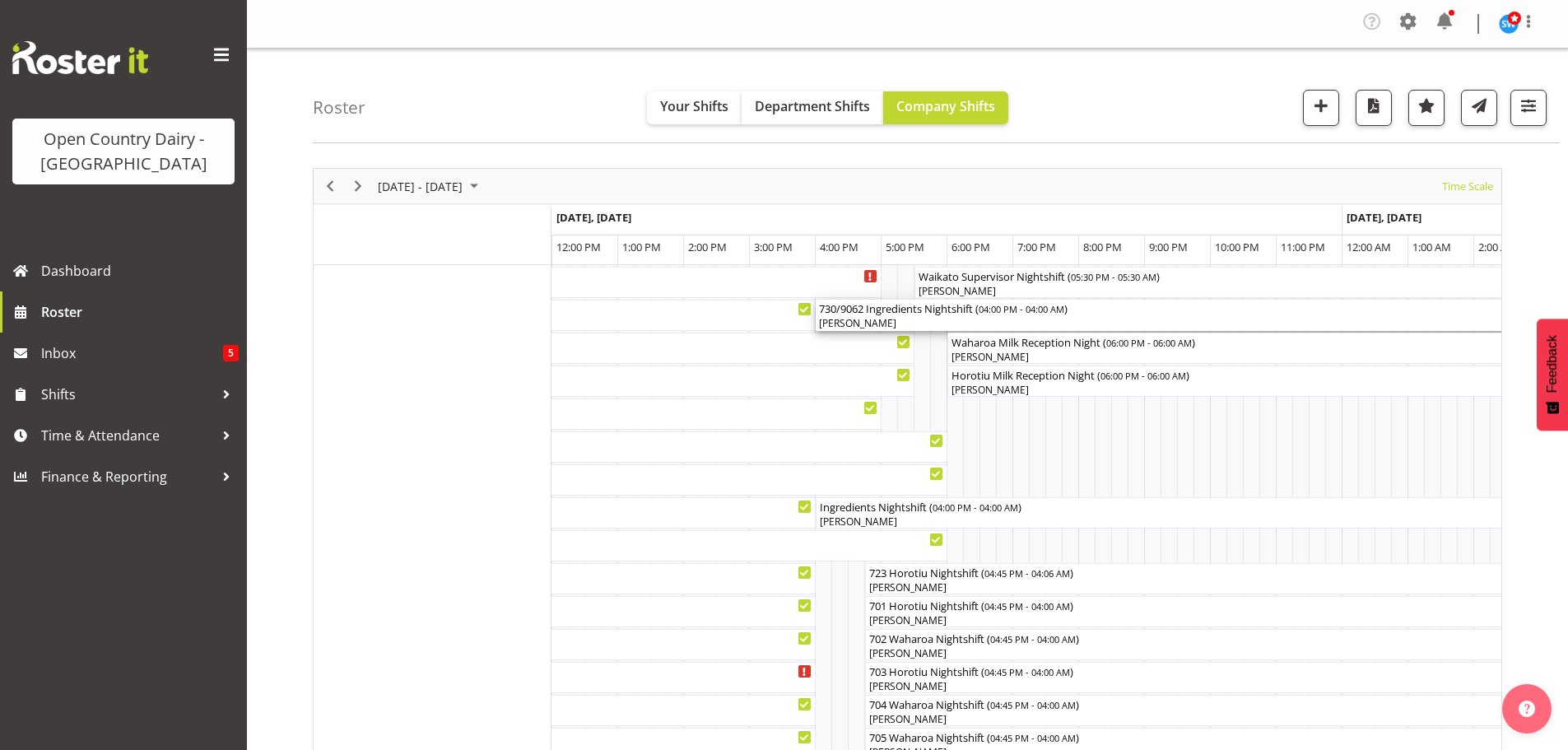
click at [914, 320] on div "[PERSON_NAME]" at bounding box center [1211, 324] width 784 height 15
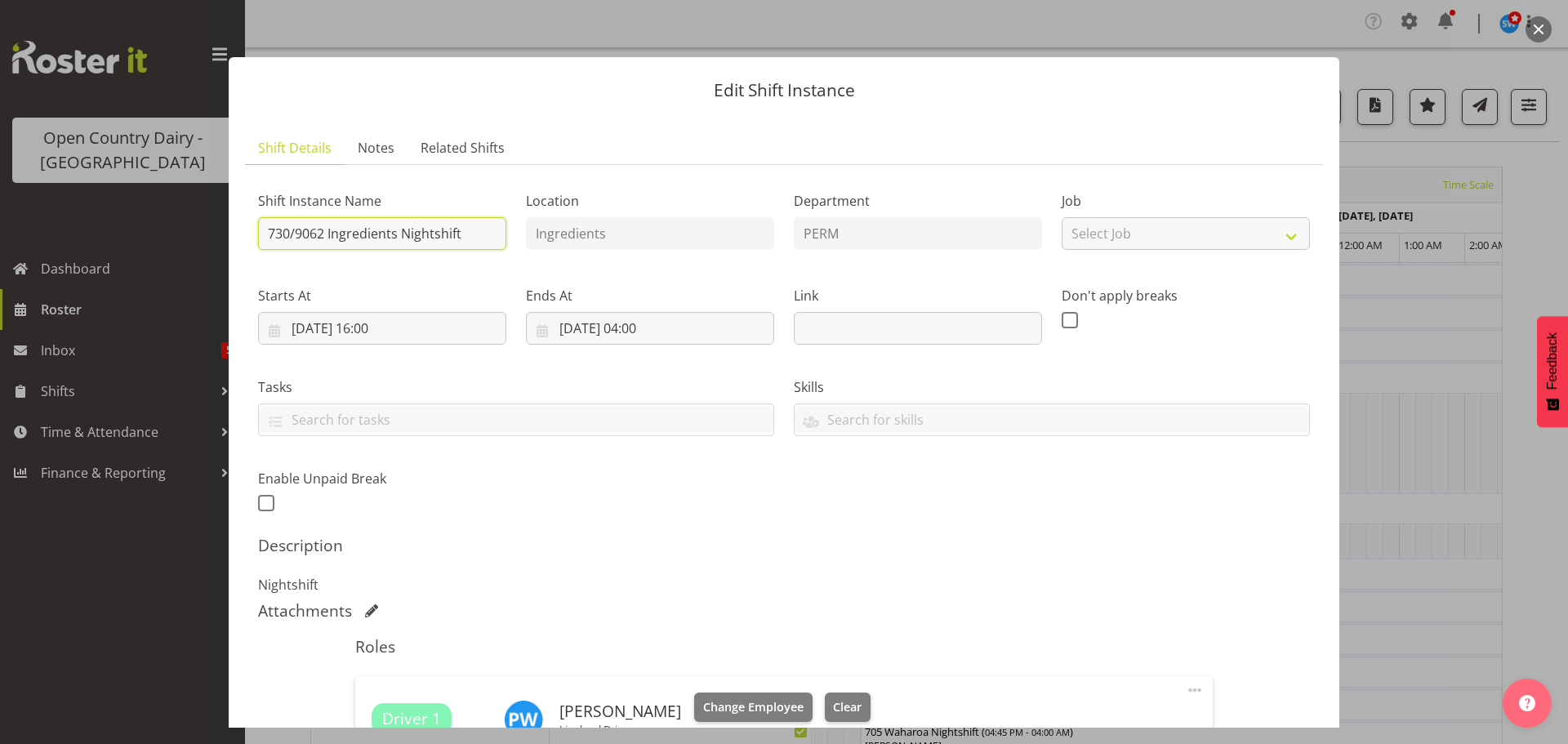
click at [469, 230] on input "730/9062 Ingredients Nightshift" at bounding box center [382, 233] width 249 height 33
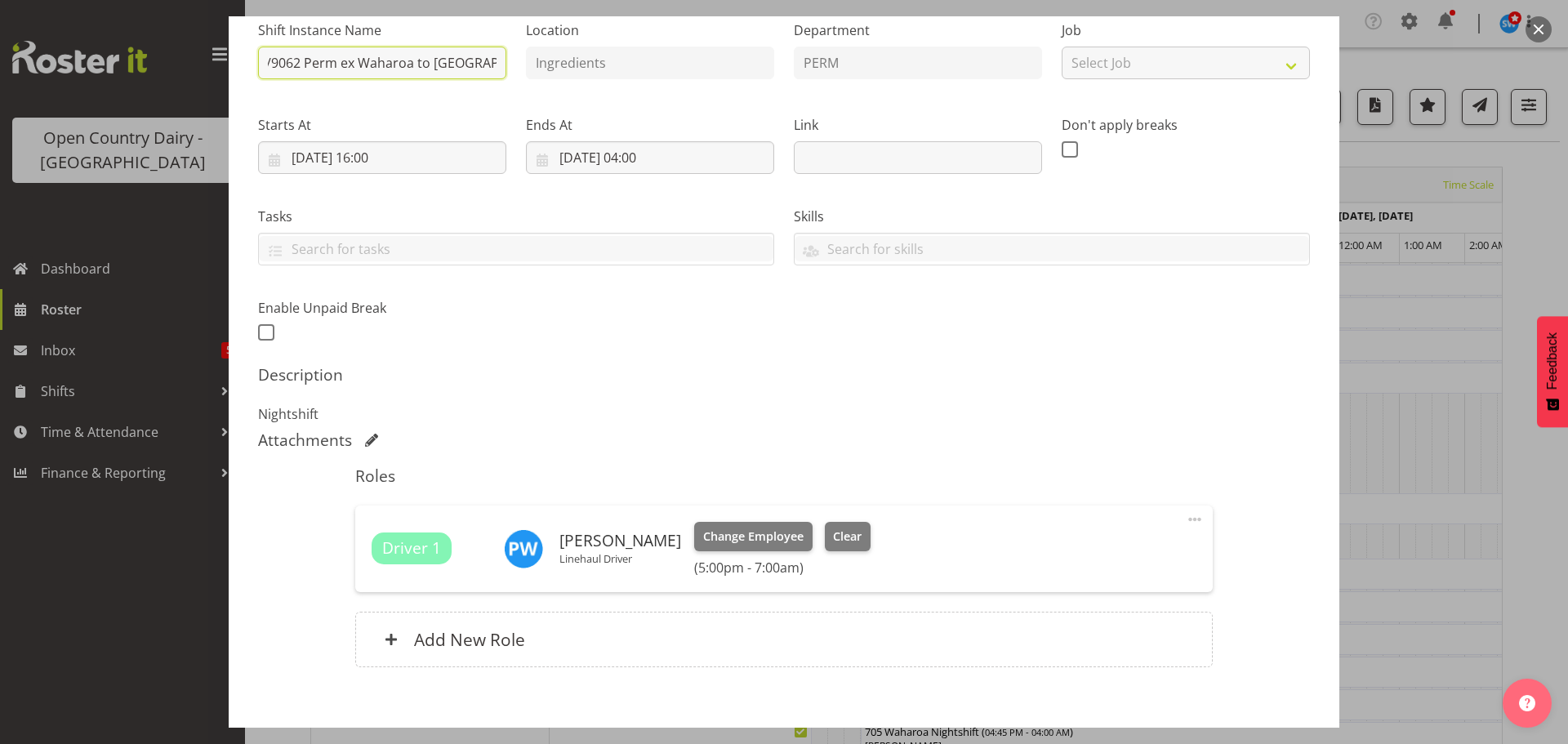
scroll to position [163, 0]
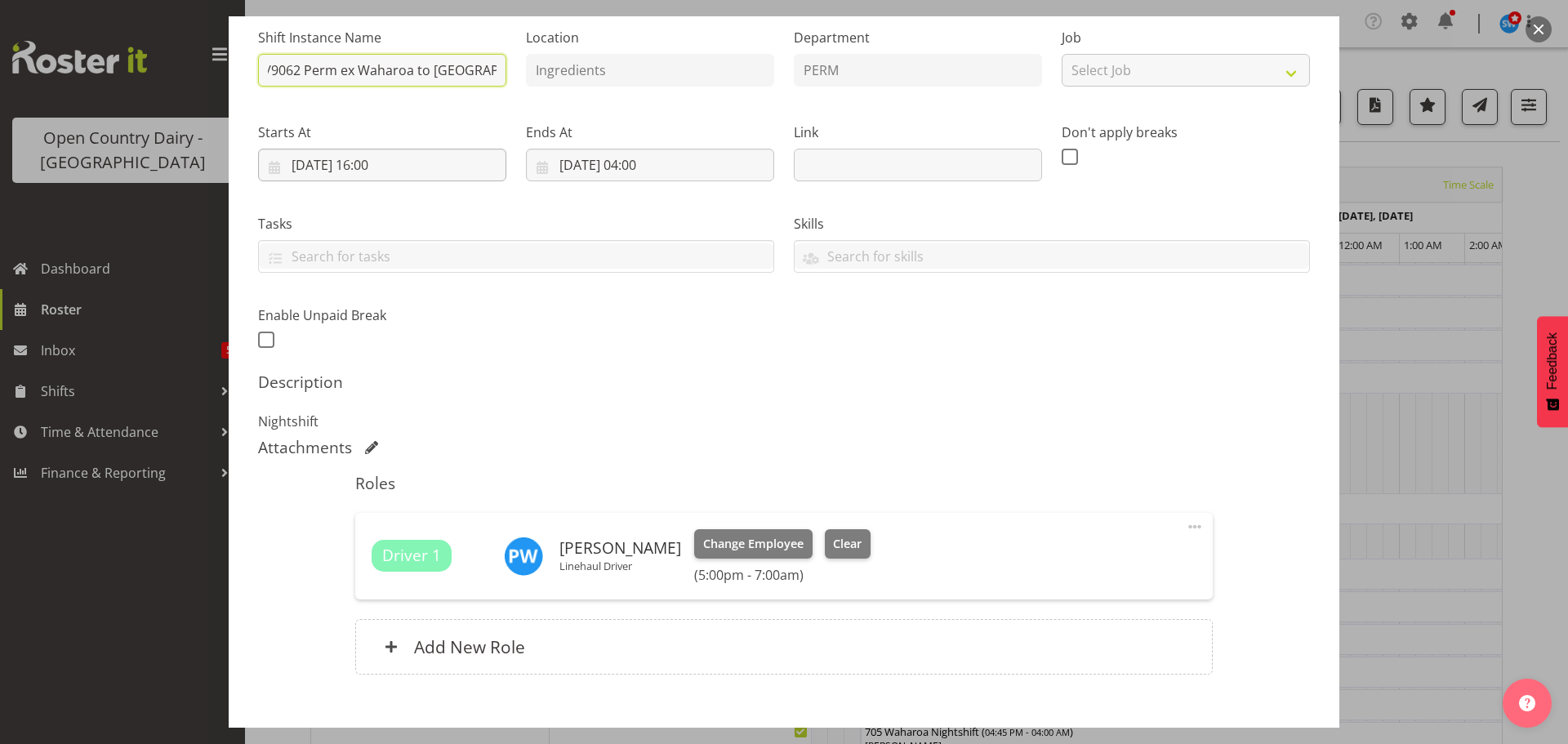
type input "730/9062 Perm ex Waharoa to Wanganui"
click at [389, 167] on input "02/09/2025, 16:00" at bounding box center [382, 164] width 249 height 33
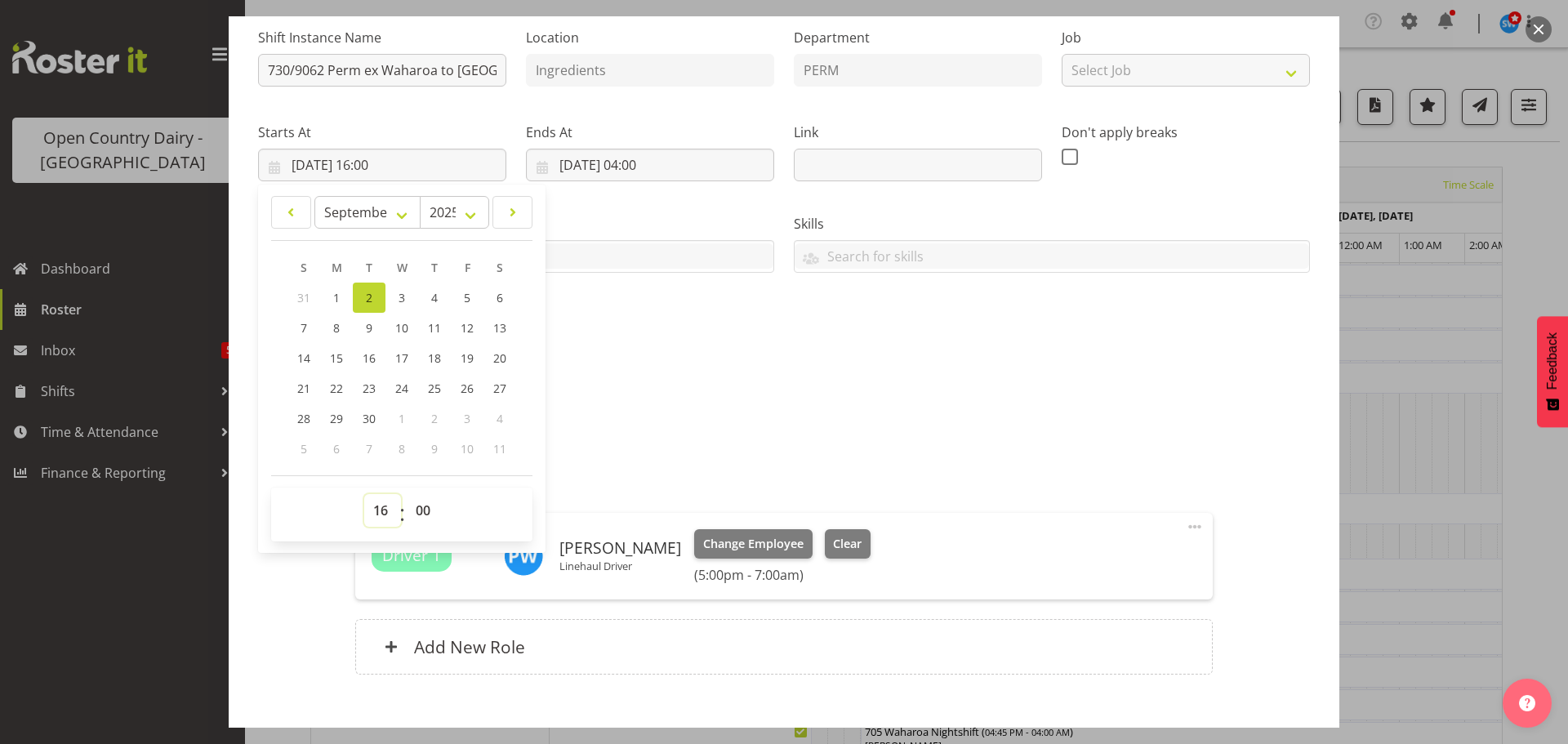
click at [377, 510] on select "00 01 02 03 04 05 06 07 08 09 10 11 12 13 14 15 16 17 18 19 20 21 22 23" at bounding box center [382, 510] width 37 height 33
select select "17"
click at [365, 494] on select "00 01 02 03 04 05 06 07 08 09 10 11 12 13 14 15 16 17 18 19 20 21 22 23" at bounding box center [382, 510] width 37 height 33
type input "02/09/2025, 17:00"
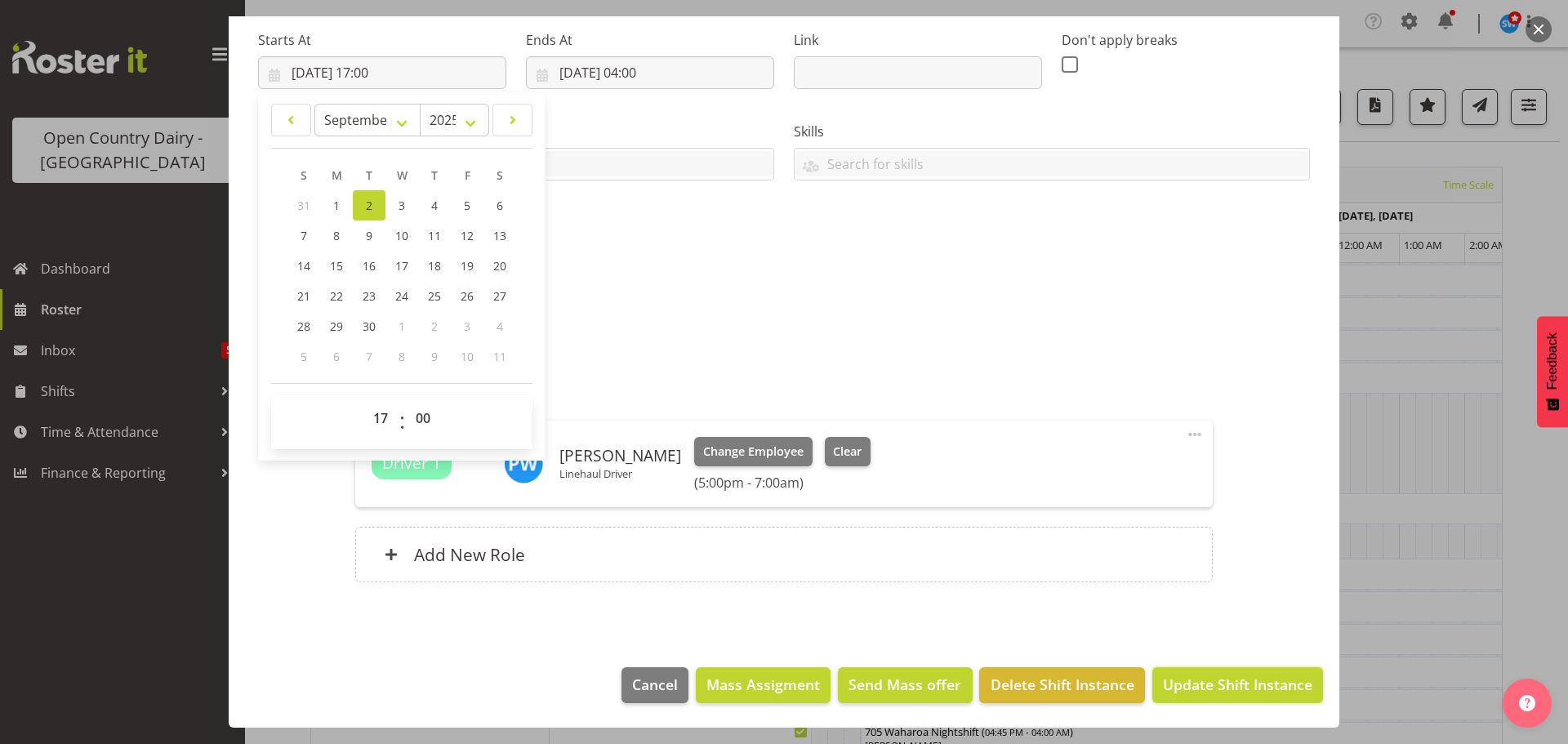
click at [1208, 679] on span "Update Shift Instance" at bounding box center [1237, 684] width 150 height 21
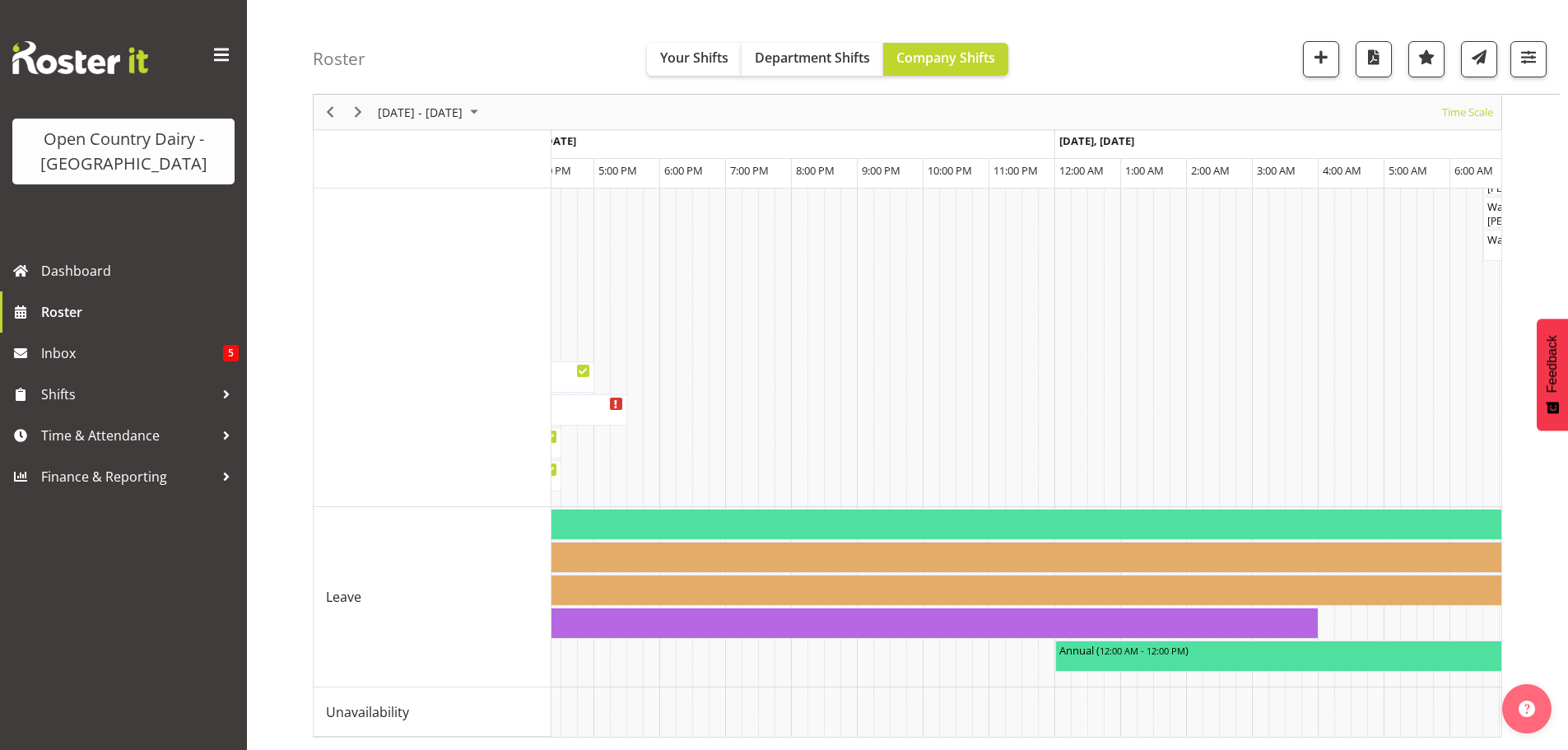
scroll to position [0, 2751]
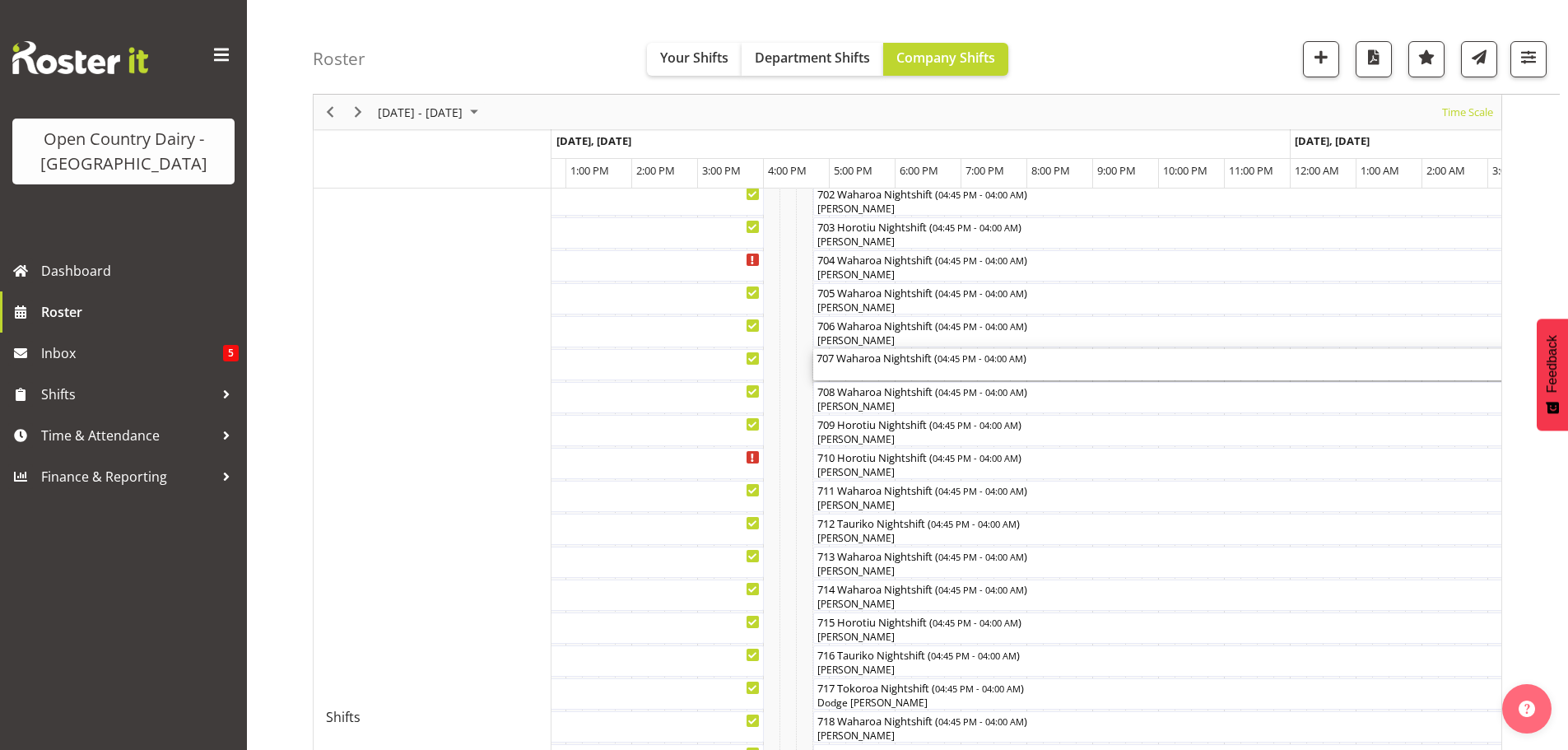
click at [917, 373] on div "707 Waharoa Nightshift ( 04:45 PM - 04:00 AM )" at bounding box center [1184, 365] width 735 height 31
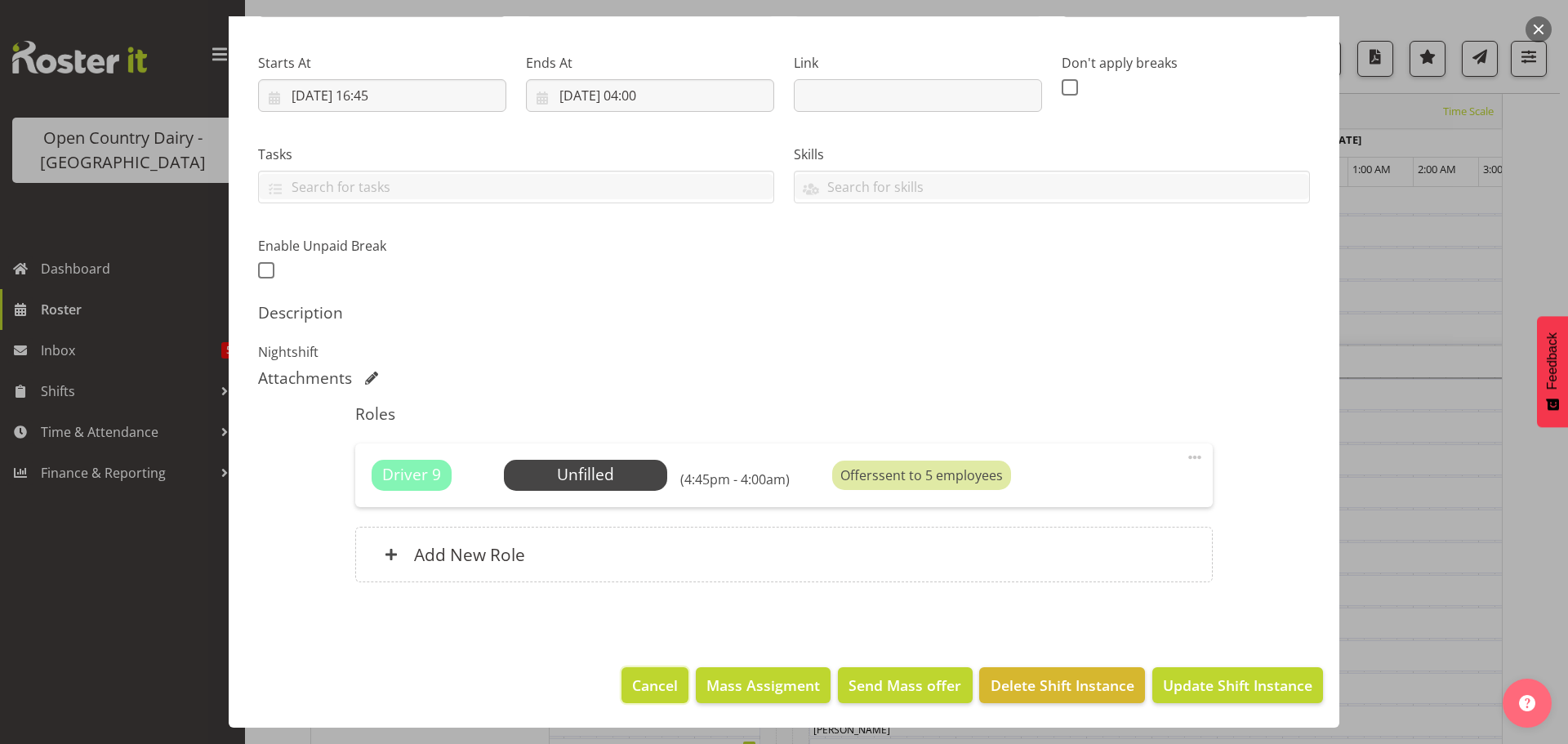
click at [646, 690] on span "Cancel" at bounding box center [655, 685] width 46 height 21
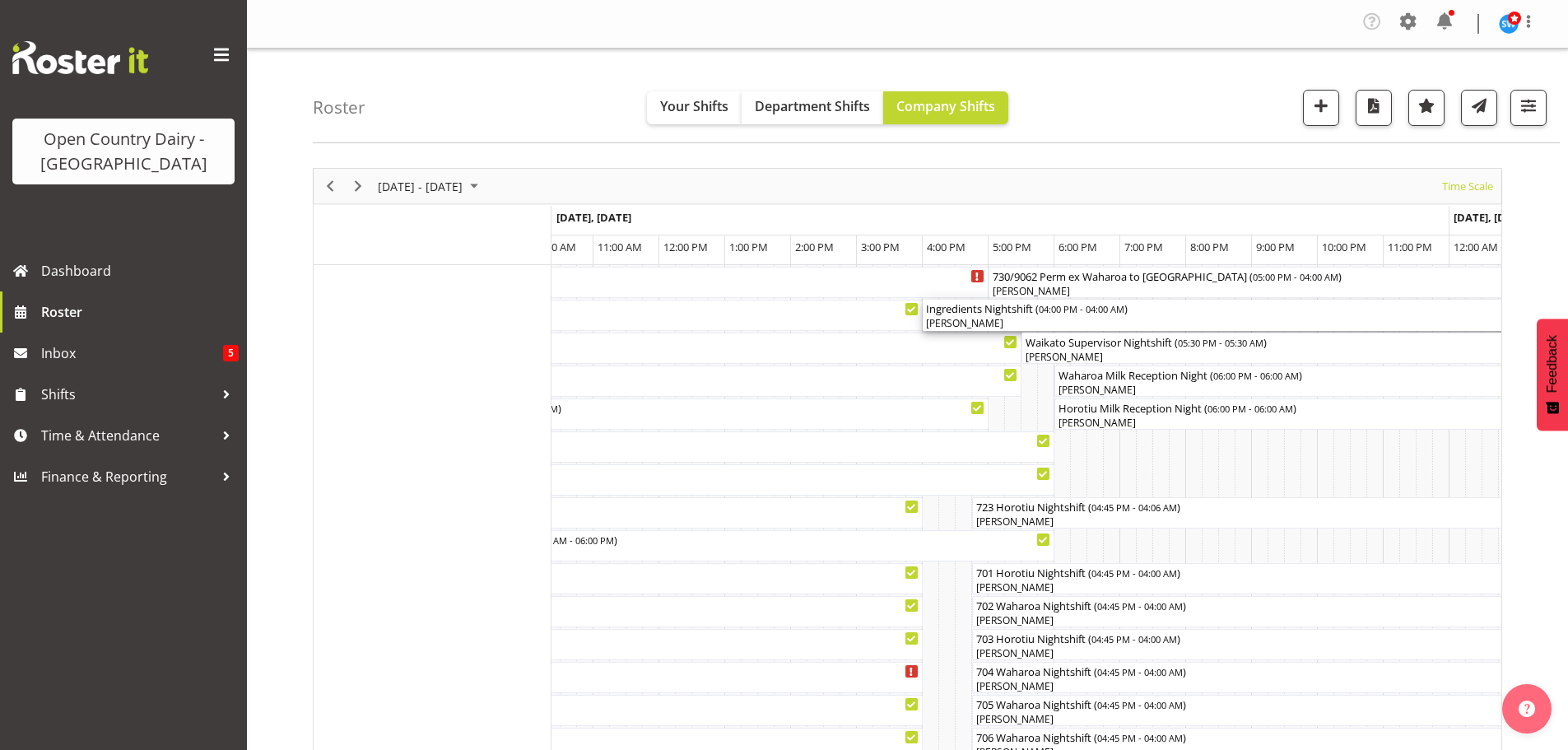
click at [988, 321] on div "[PERSON_NAME]" at bounding box center [1317, 324] width 784 height 15
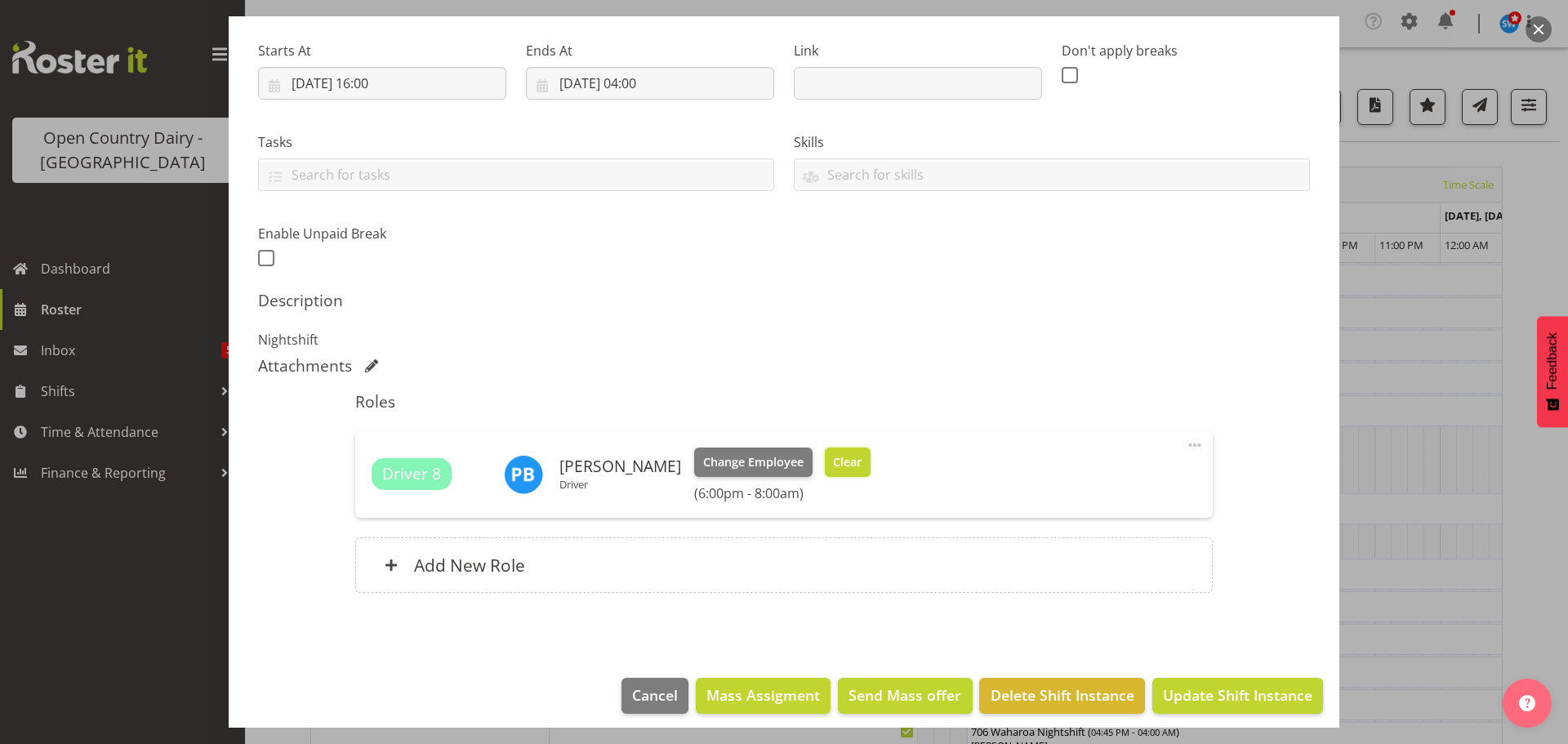
click at [838, 462] on span "Clear" at bounding box center [847, 463] width 29 height 18
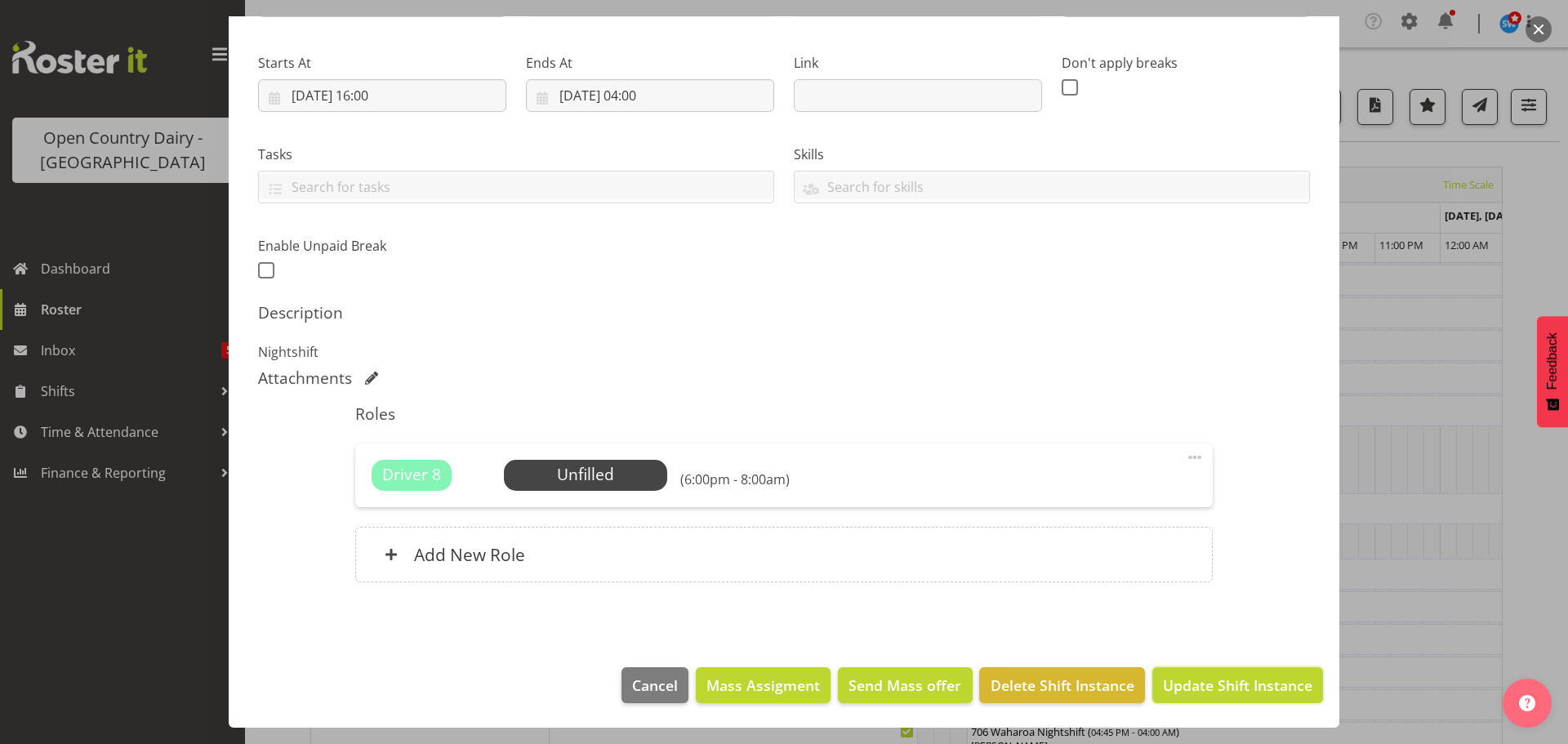
click at [1232, 687] on span "Update Shift Instance" at bounding box center [1237, 685] width 150 height 21
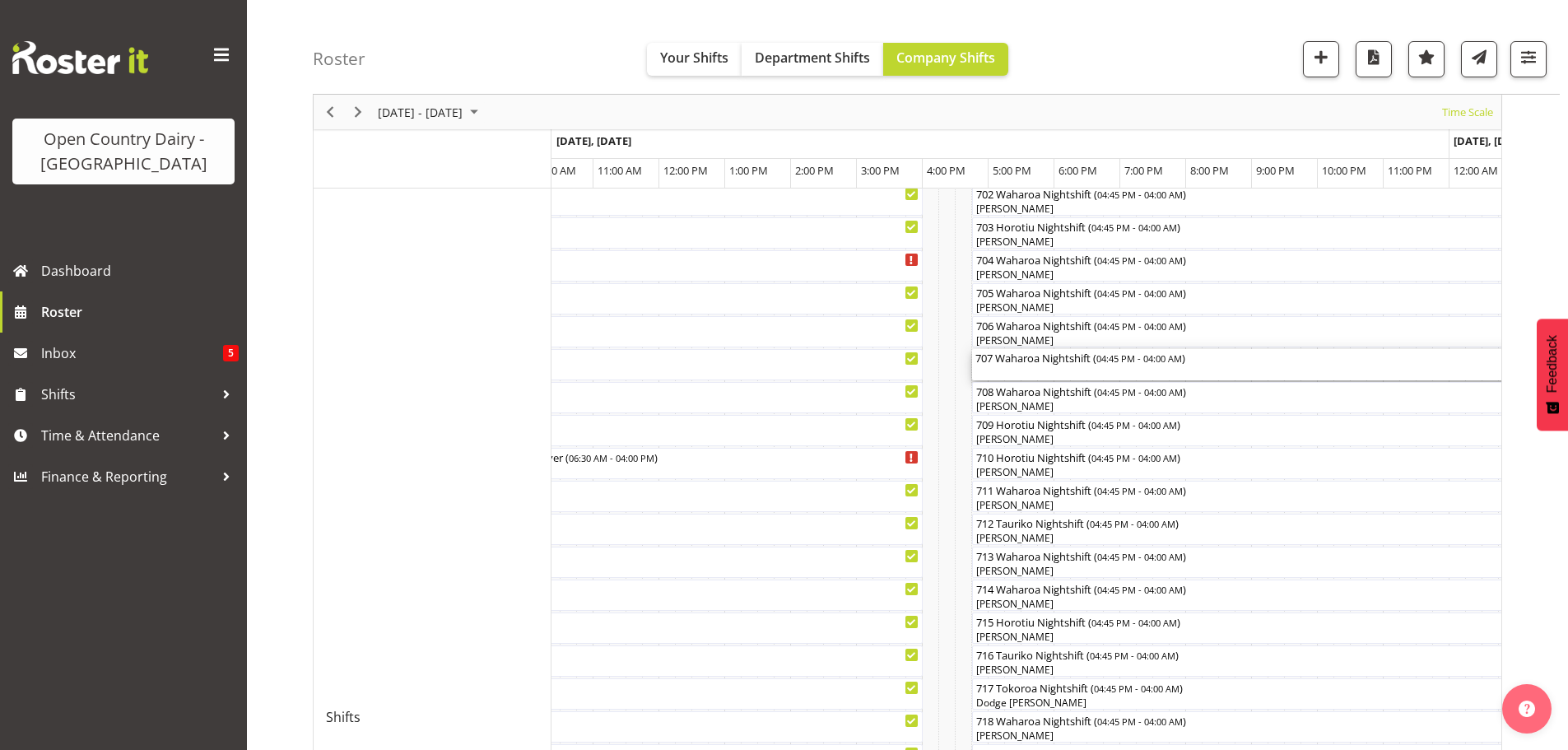
click at [1034, 372] on div "707 Waharoa Nightshift ( 04:45 PM - 04:00 AM )" at bounding box center [1342, 365] width 735 height 31
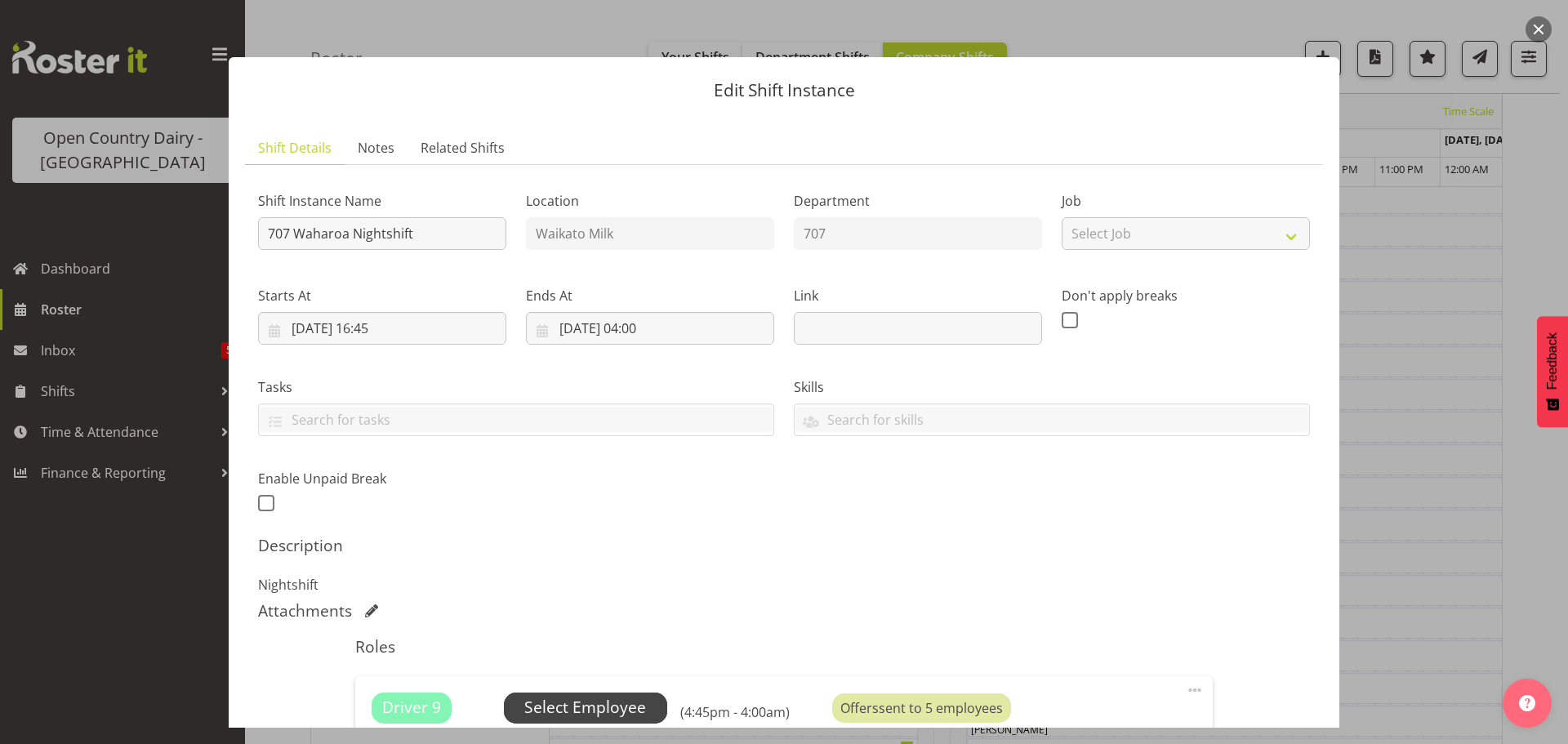
click at [591, 706] on span "Select Employee" at bounding box center [584, 708] width 122 height 24
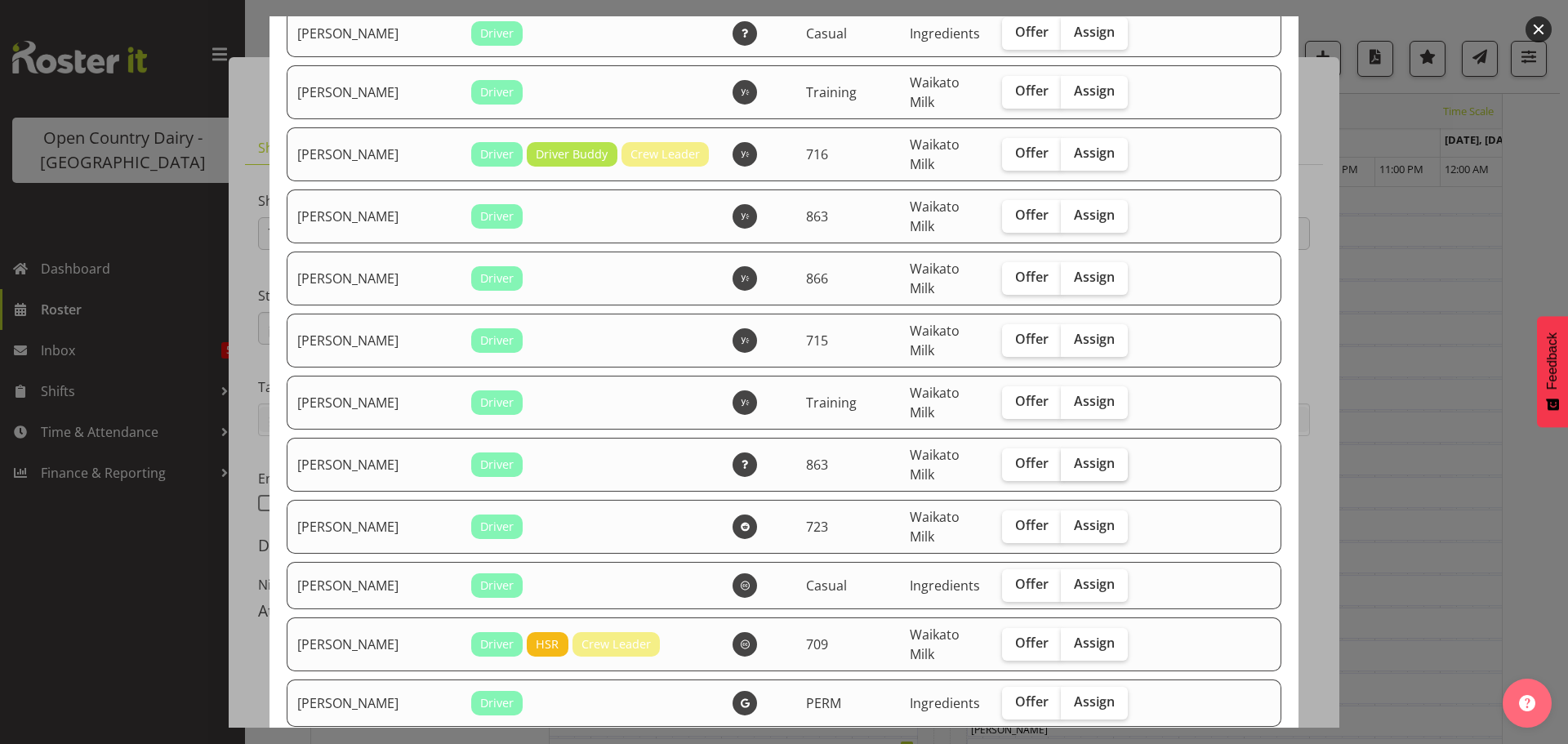
click at [1084, 462] on span "Assign" at bounding box center [1094, 463] width 41 height 16
click at [1072, 462] on input "Assign" at bounding box center [1066, 464] width 11 height 11
checkbox input "true"
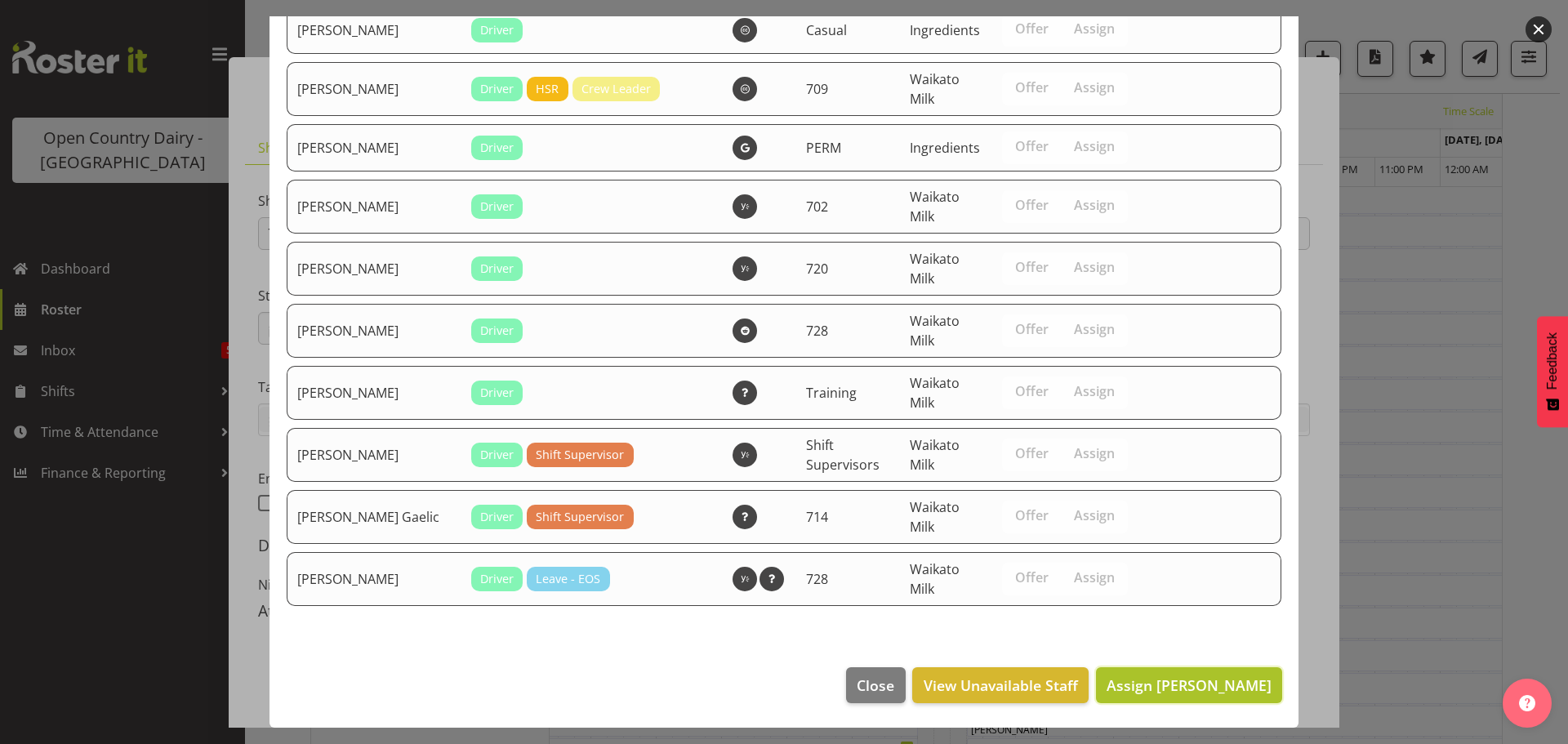
click at [1188, 688] on span "Assign Paul Bunyan" at bounding box center [1189, 686] width 165 height 20
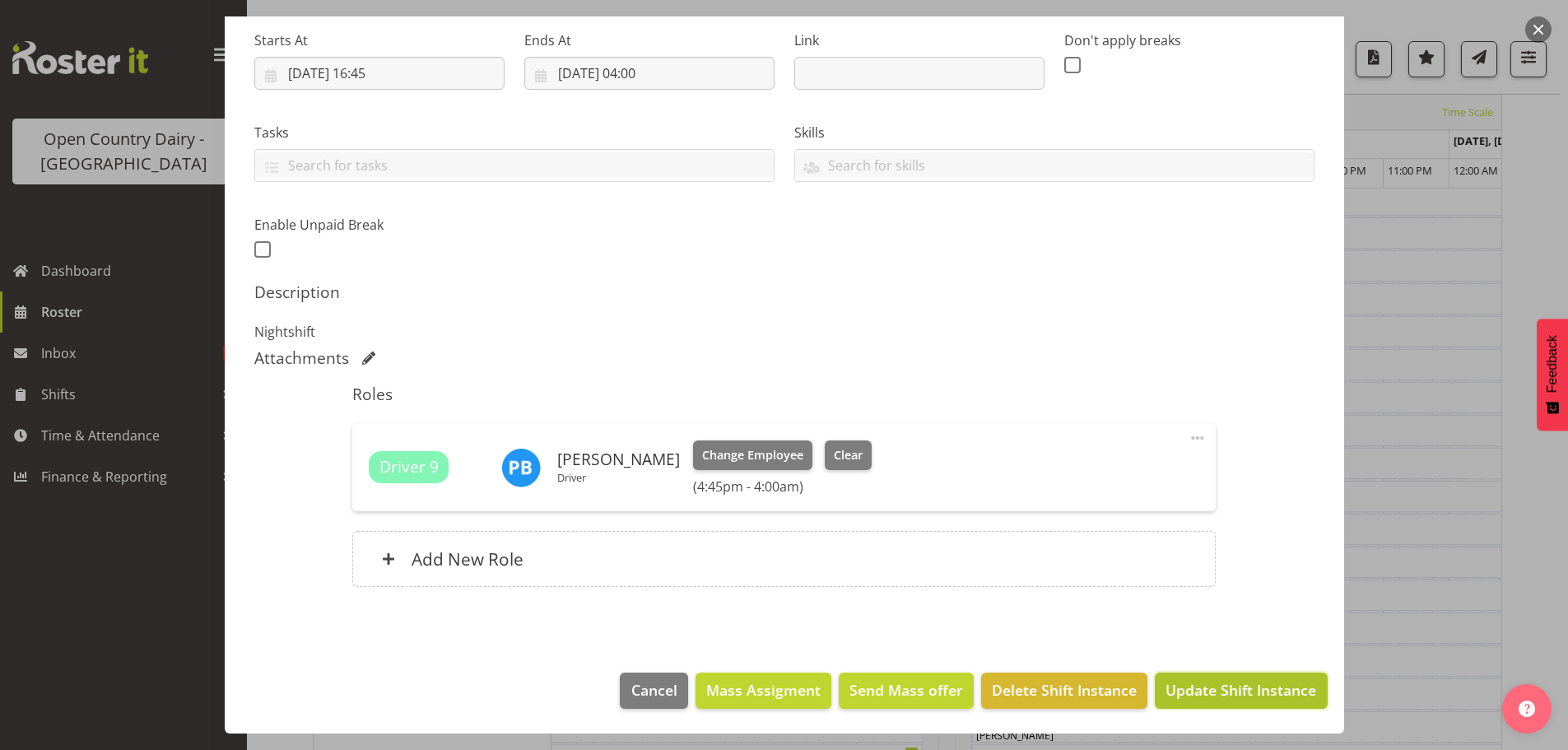
click at [1208, 686] on span "Update Shift Instance" at bounding box center [1241, 689] width 151 height 21
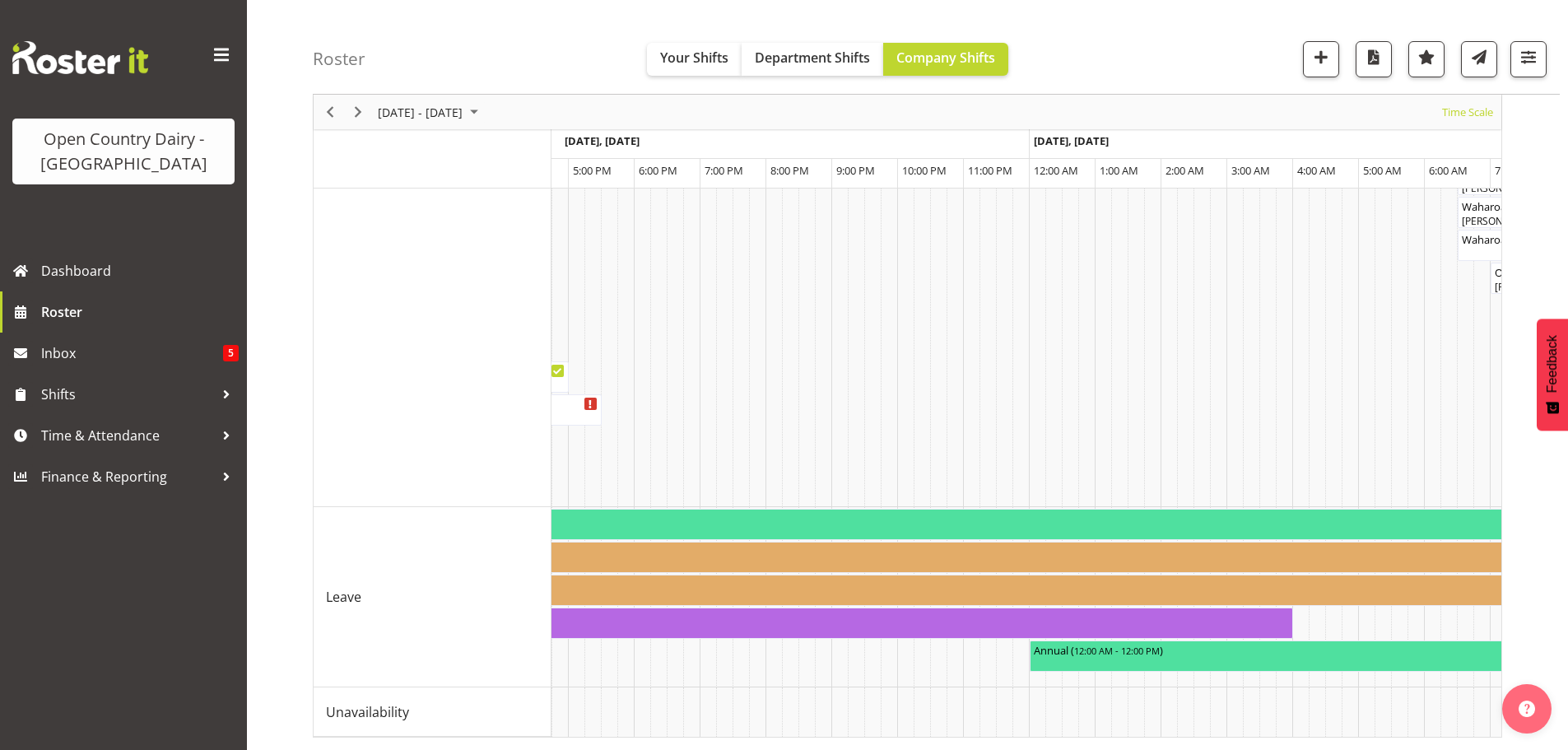
scroll to position [0, 2692]
click at [331, 111] on span "Previous" at bounding box center [330, 112] width 20 height 21
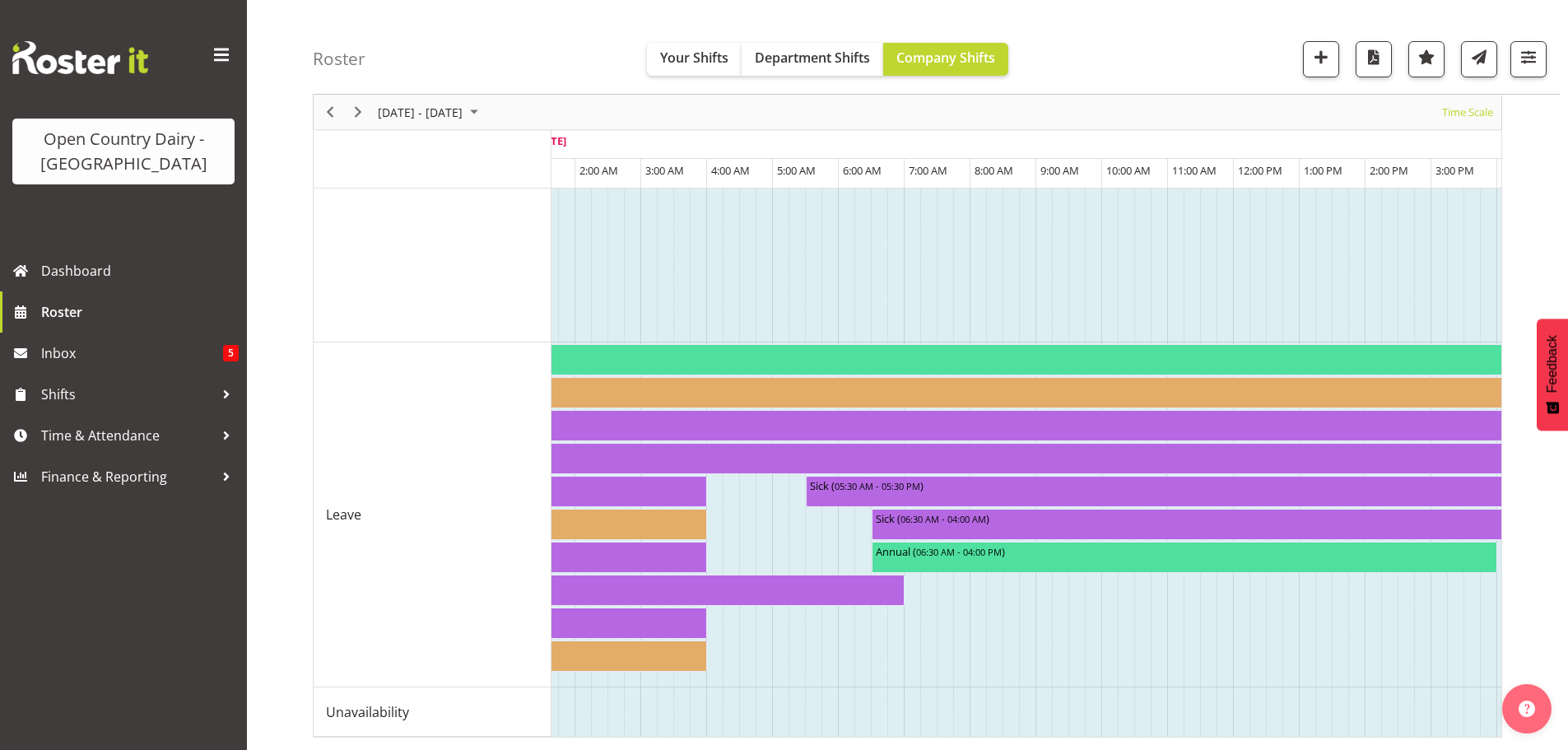
scroll to position [0, 8079]
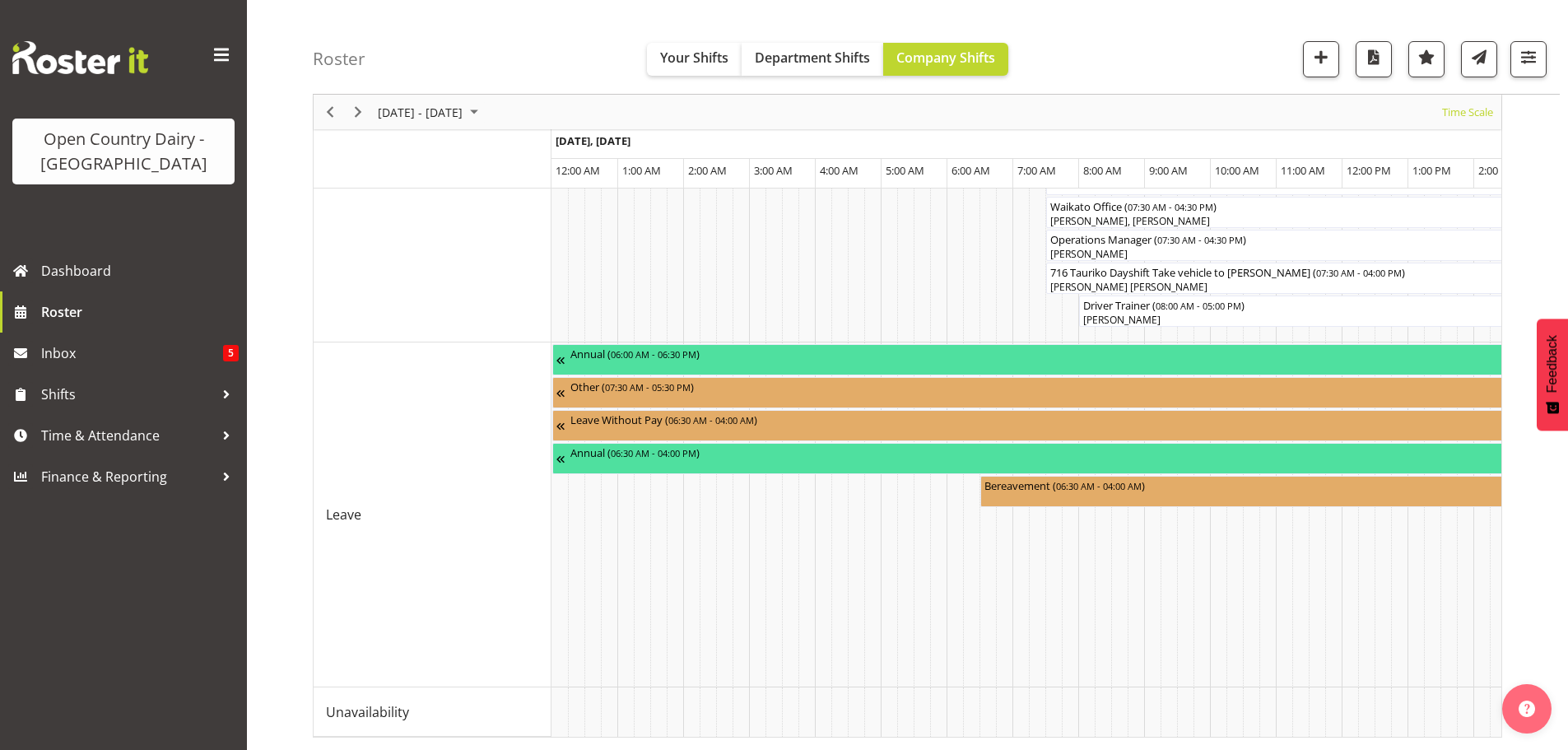
scroll to position [0, 10114]
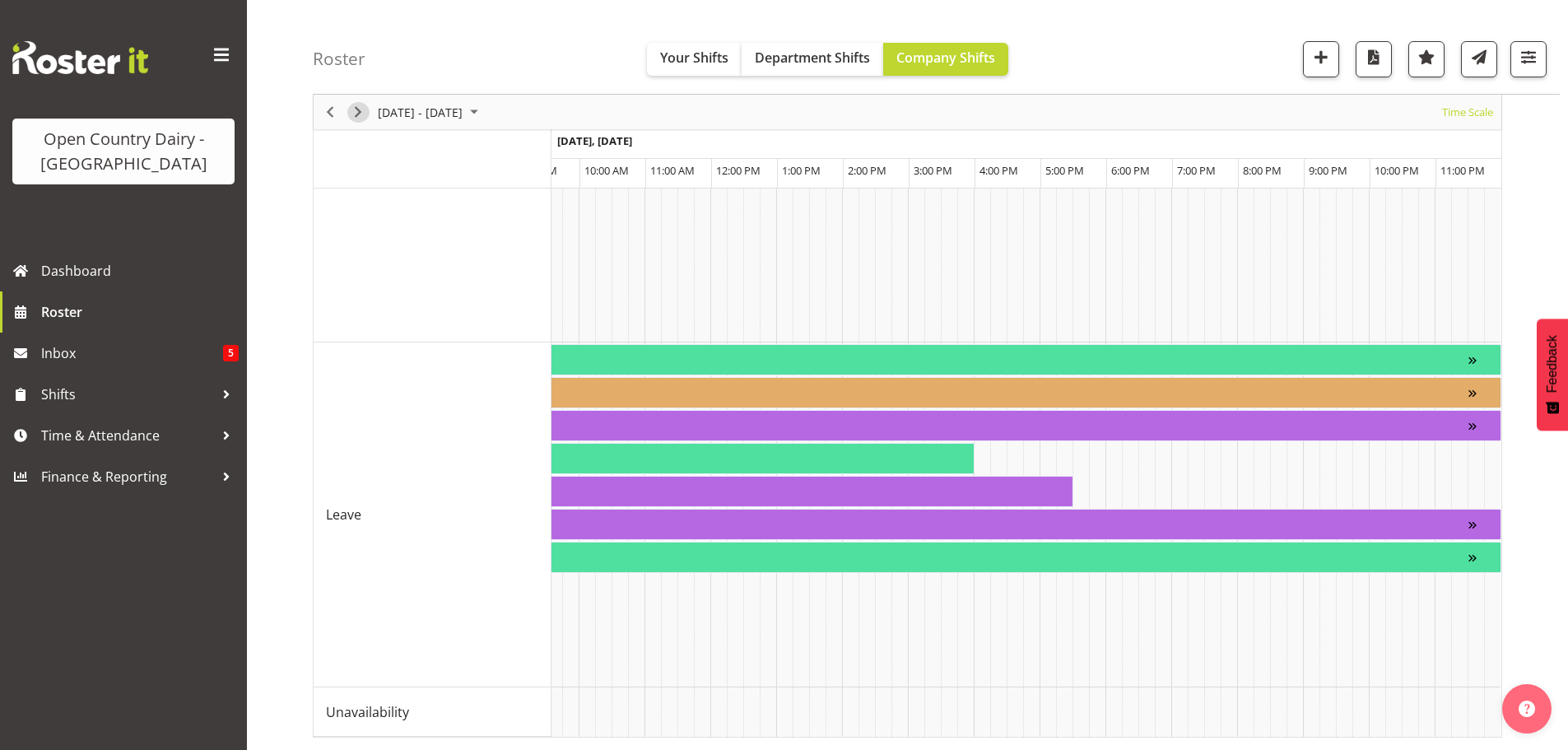
click at [356, 109] on span "Next" at bounding box center [358, 112] width 20 height 21
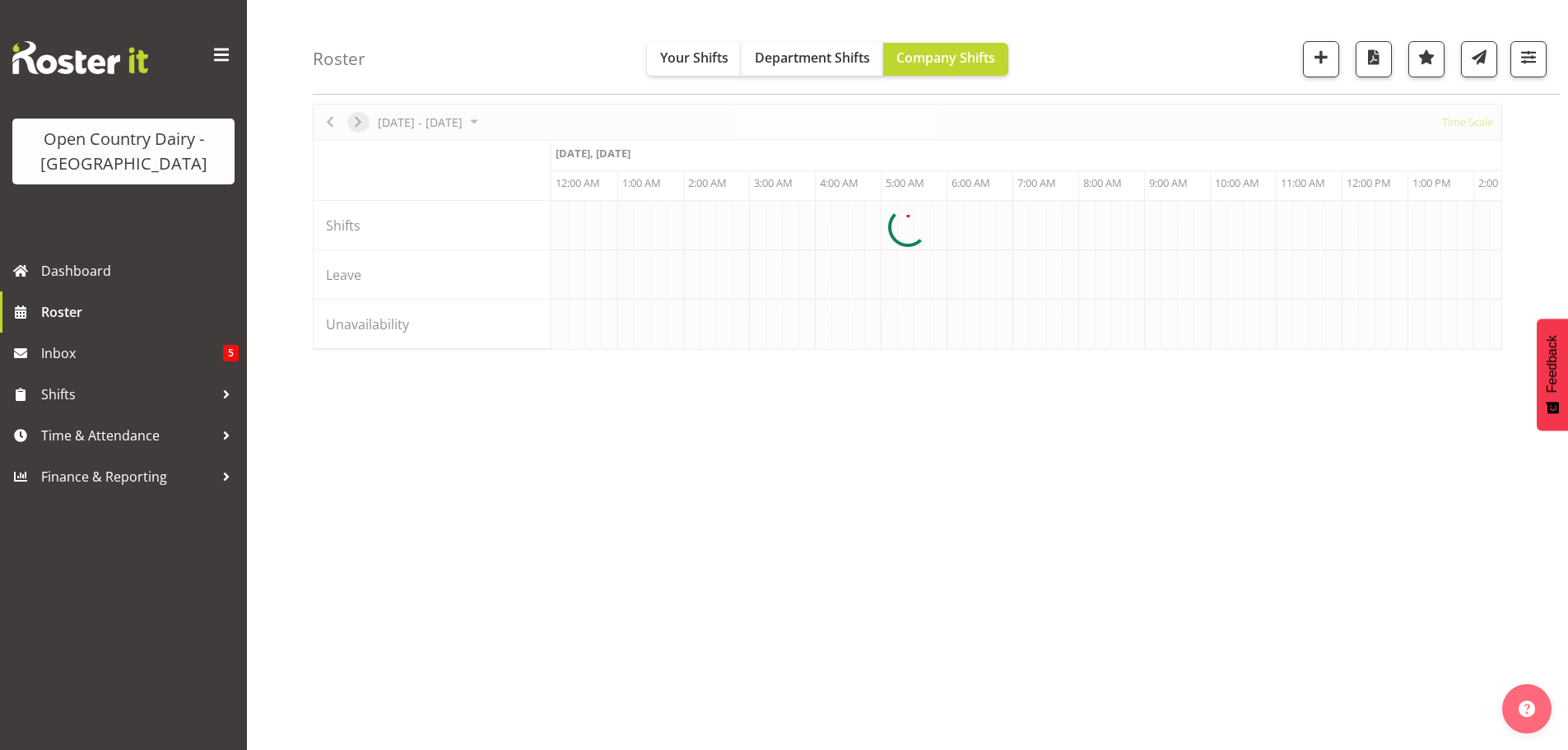
scroll to position [64, 0]
